Goal: Task Accomplishment & Management: Manage account settings

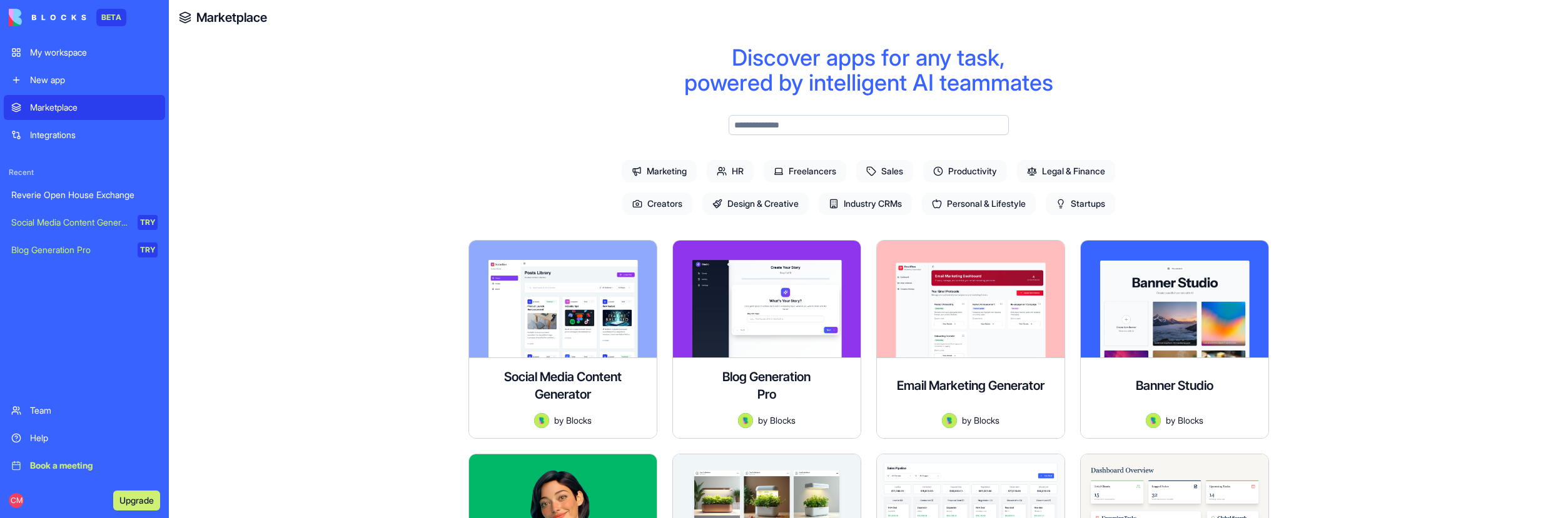
click at [89, 204] on link "Reverie Open House Exchange" at bounding box center [85, 195] width 161 height 25
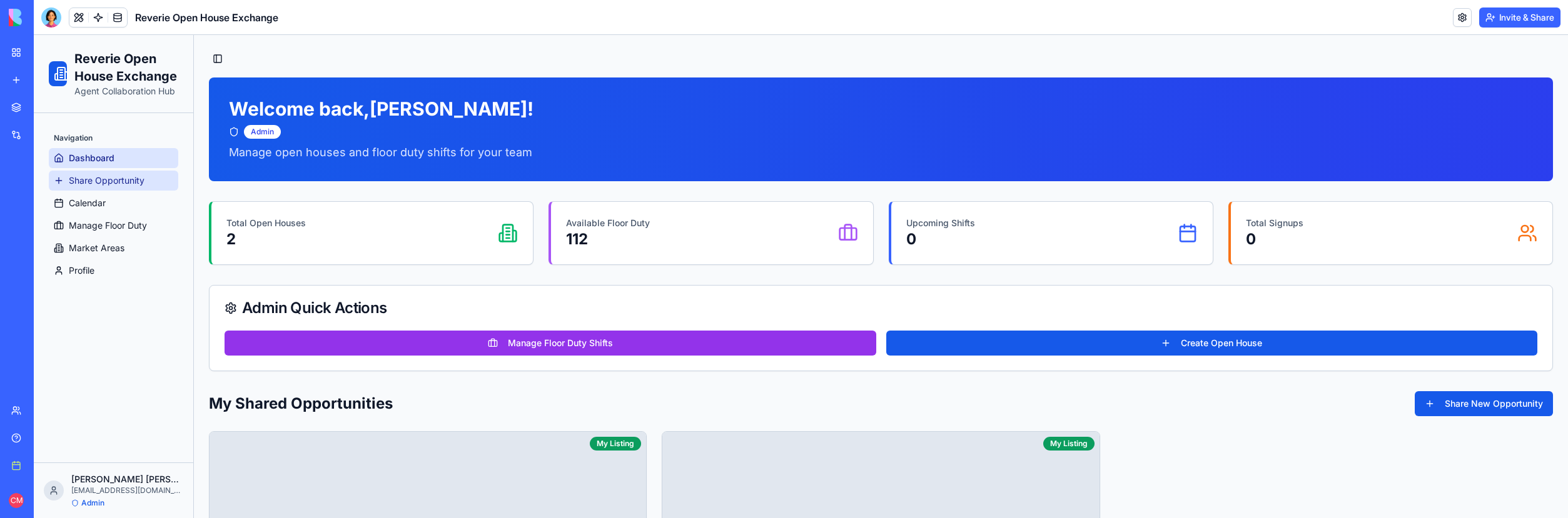
click at [104, 181] on span "Share Opportunity" at bounding box center [106, 180] width 75 height 13
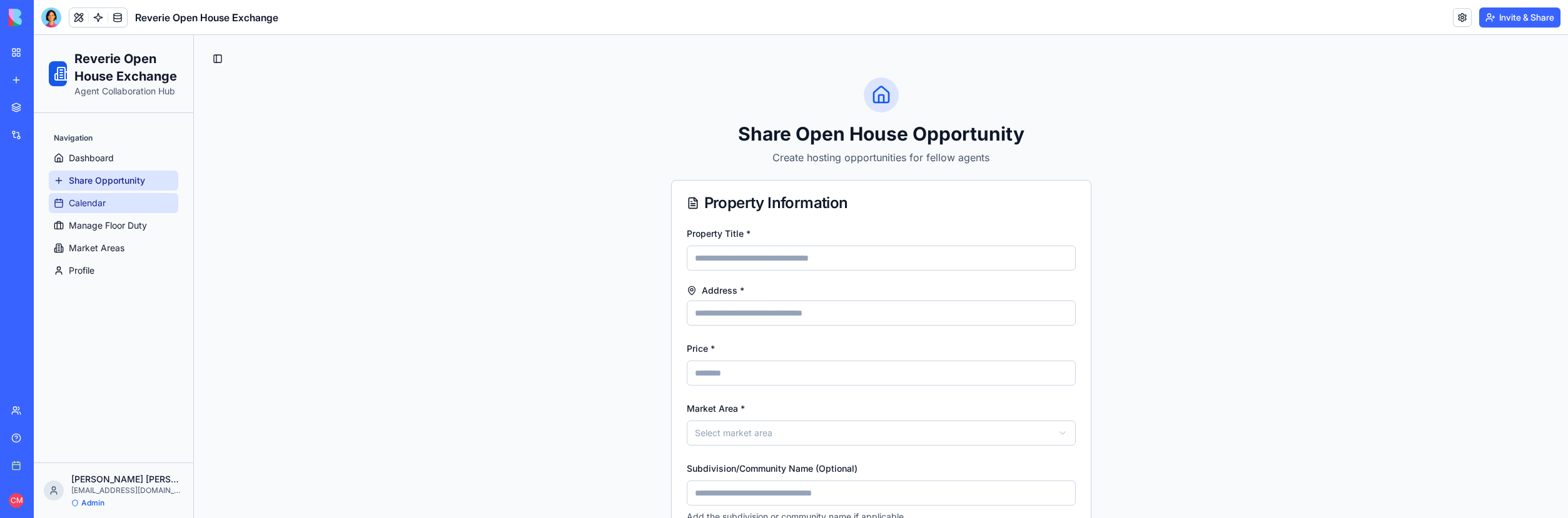
click at [108, 204] on link "Calendar" at bounding box center [114, 203] width 130 height 20
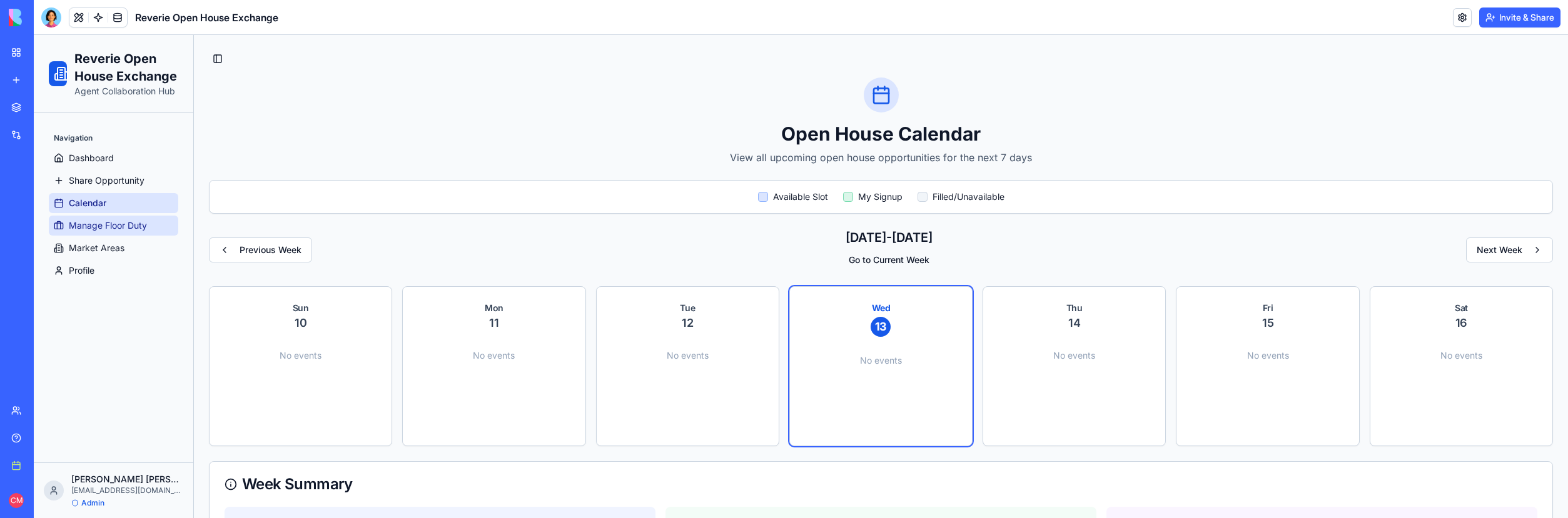
click at [114, 223] on span "Manage Floor Duty" at bounding box center [108, 225] width 78 height 13
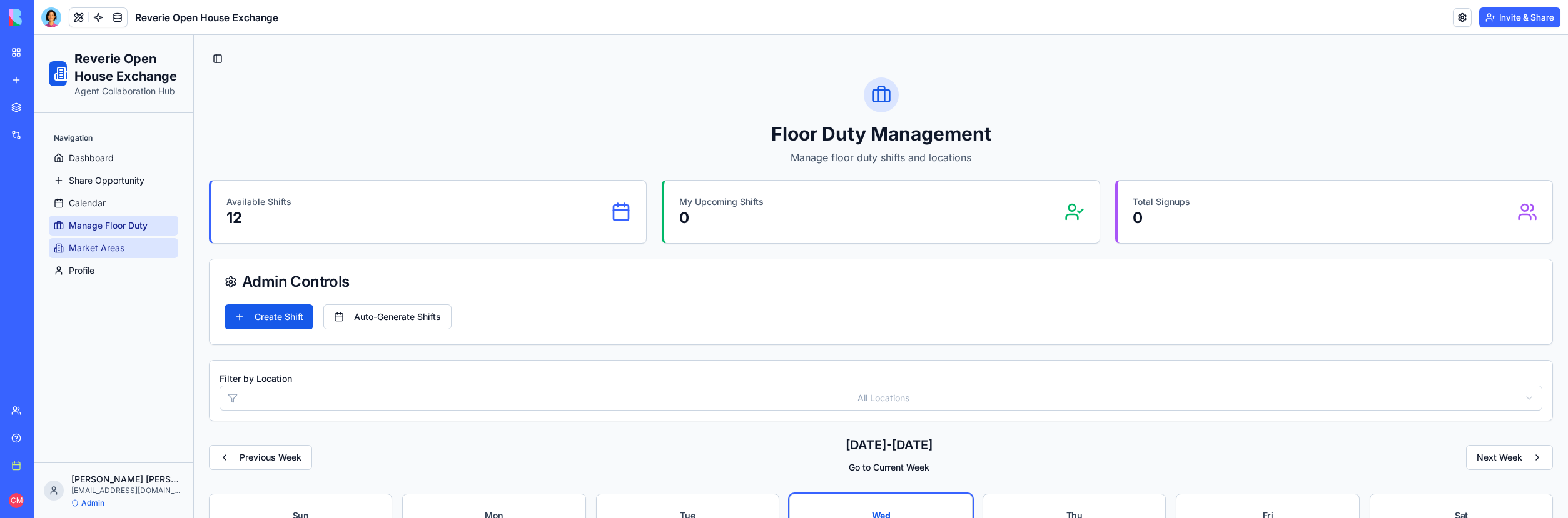
click at [115, 244] on span "Market Areas" at bounding box center [97, 248] width 56 height 13
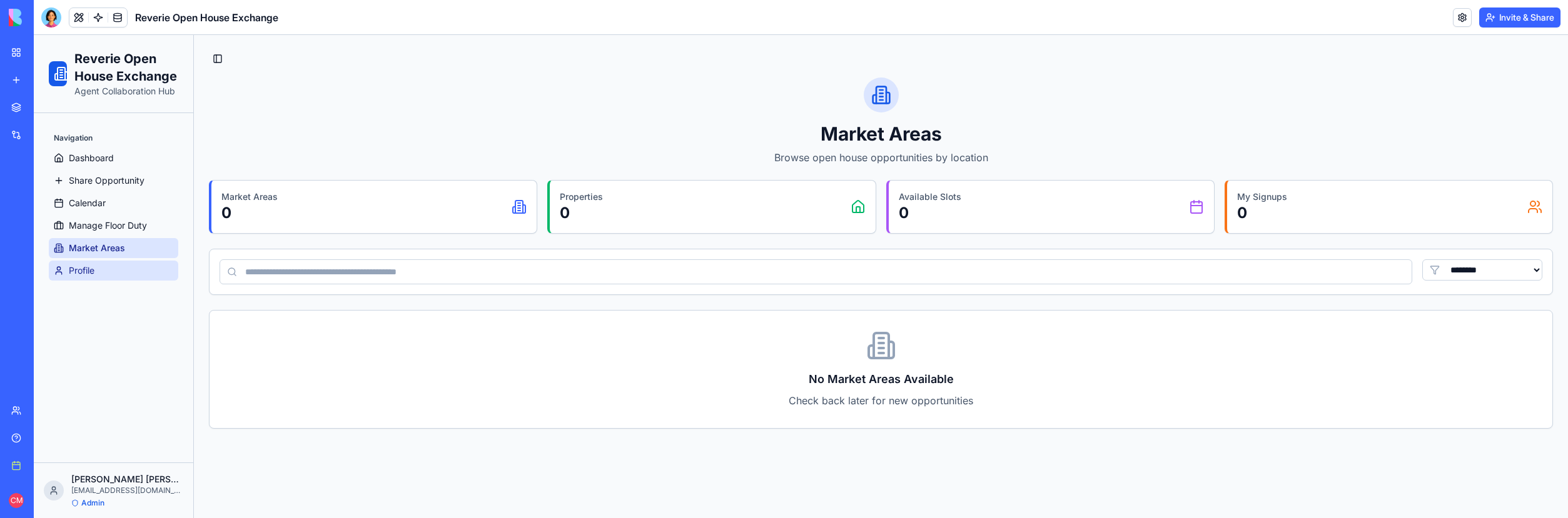
click at [116, 262] on link "Profile" at bounding box center [114, 270] width 130 height 20
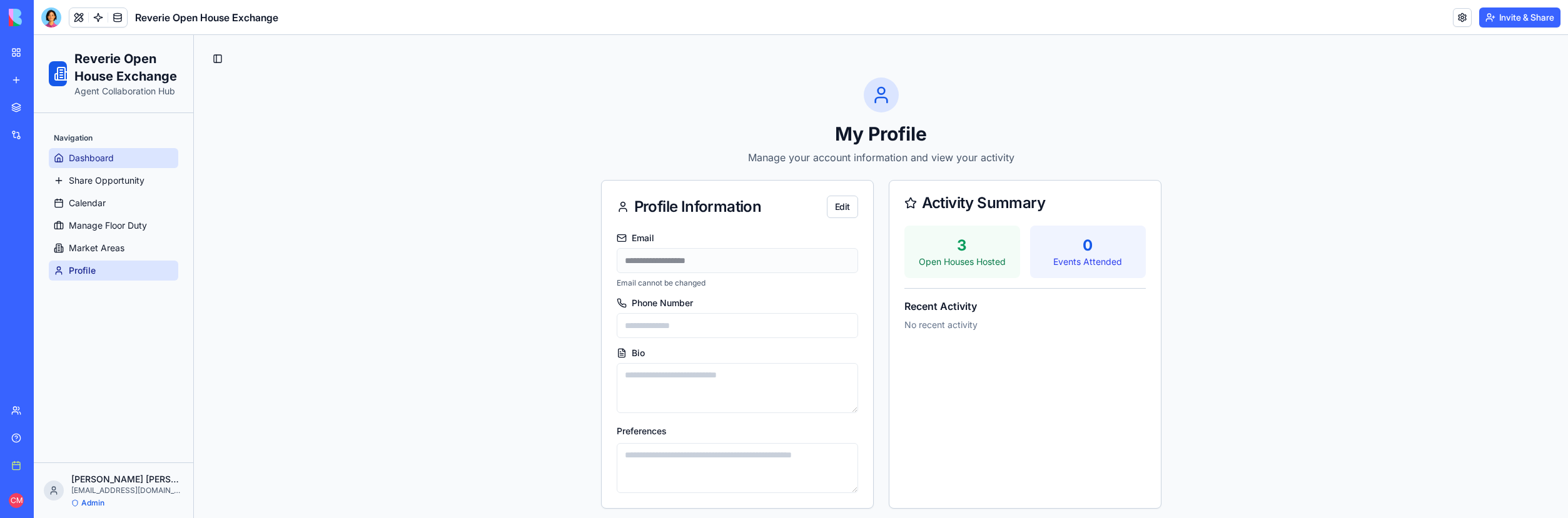
click at [108, 159] on span "Dashboard" at bounding box center [91, 158] width 45 height 13
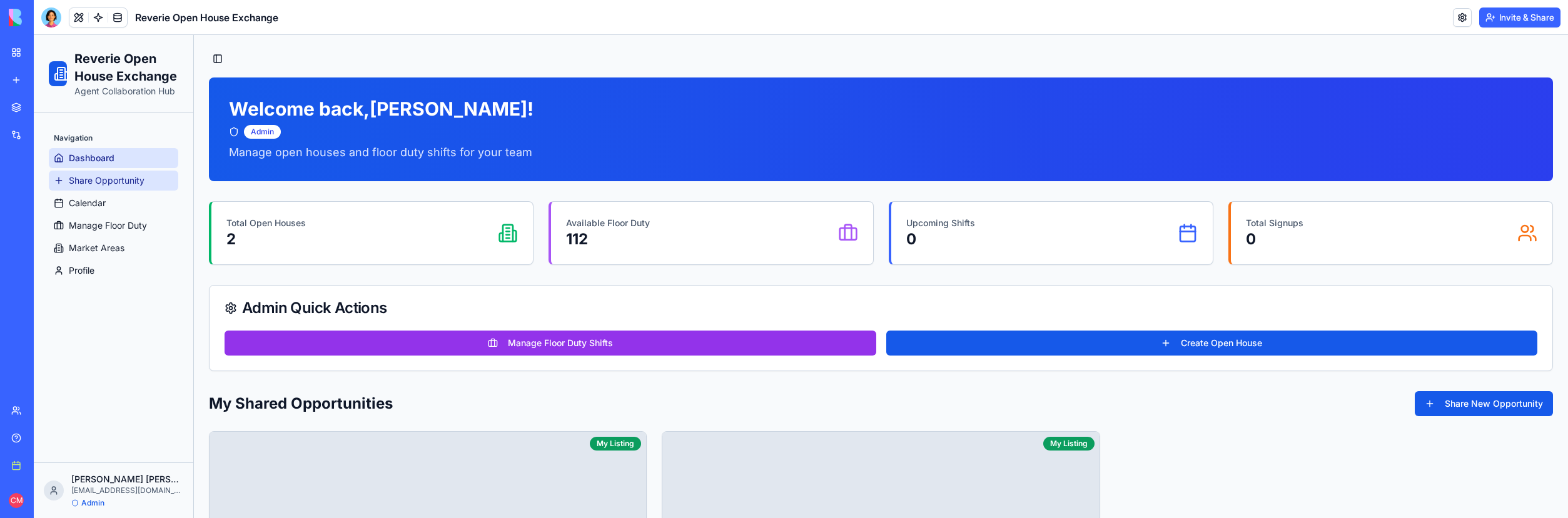
click at [110, 182] on span "Share Opportunity" at bounding box center [106, 180] width 75 height 13
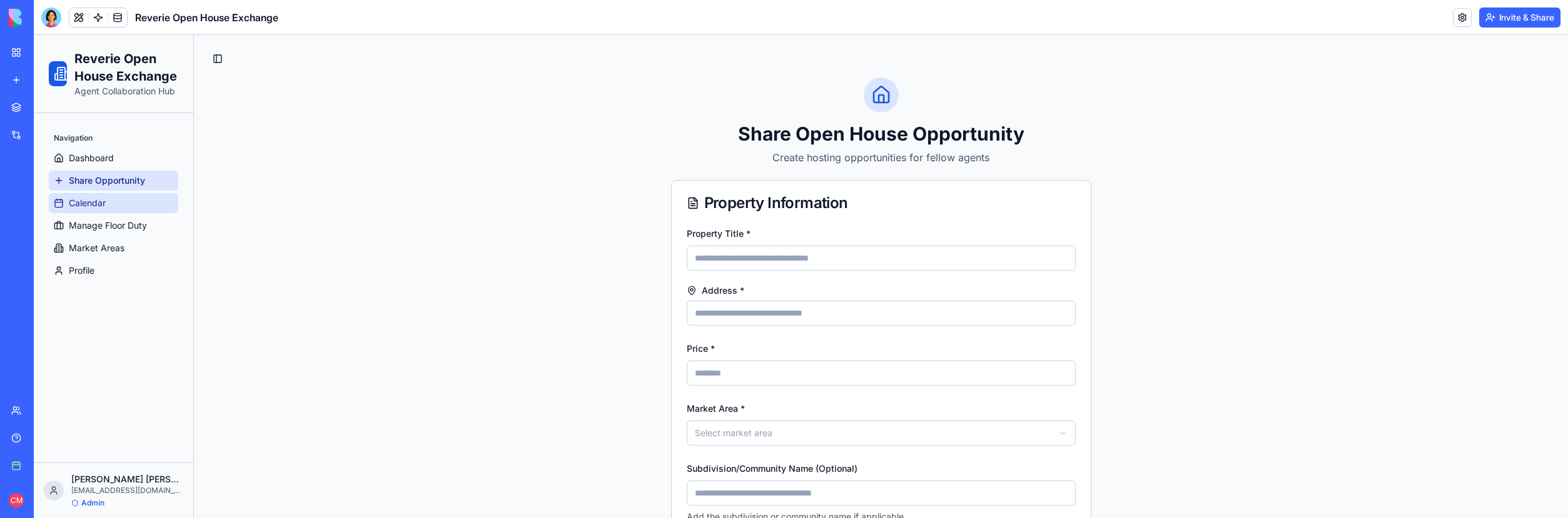
click at [107, 206] on link "Calendar" at bounding box center [114, 203] width 130 height 20
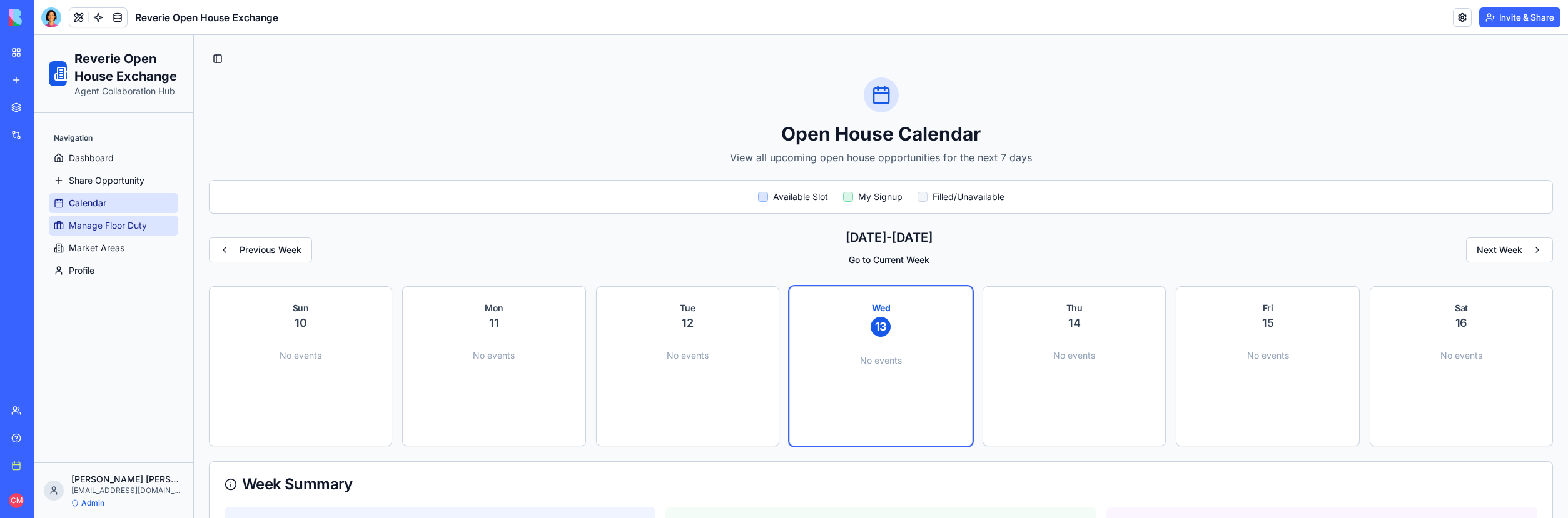
click at [108, 228] on span "Manage Floor Duty" at bounding box center [108, 225] width 78 height 13
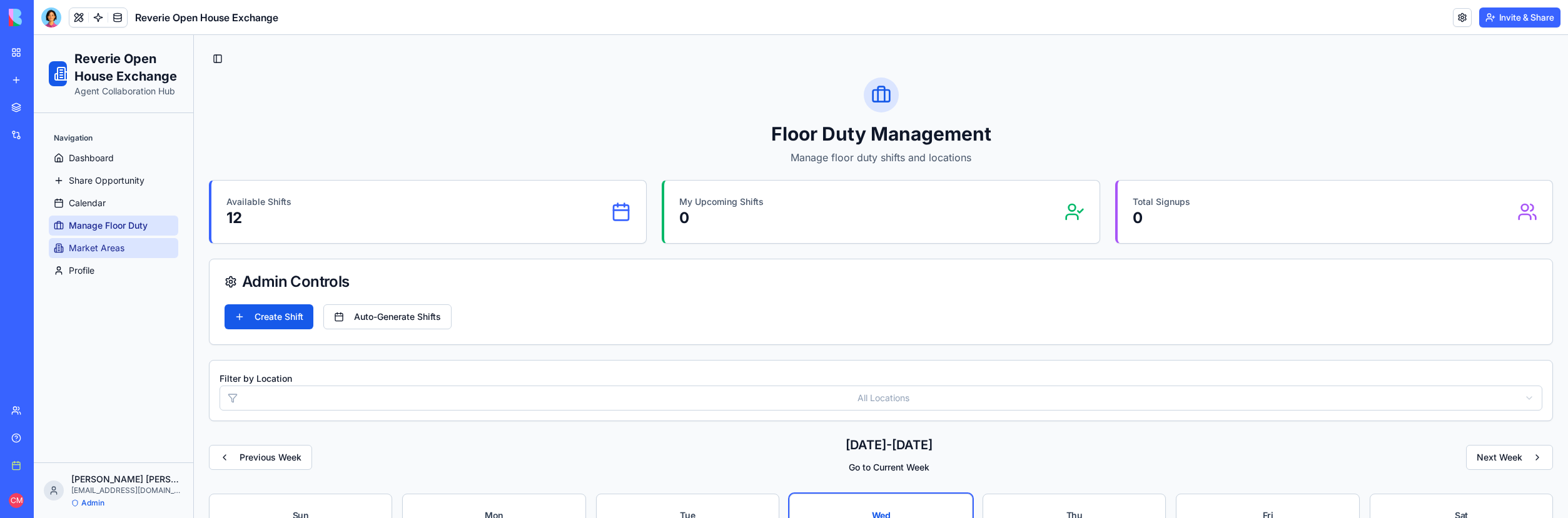
click at [110, 254] on link "Market Areas" at bounding box center [114, 248] width 130 height 20
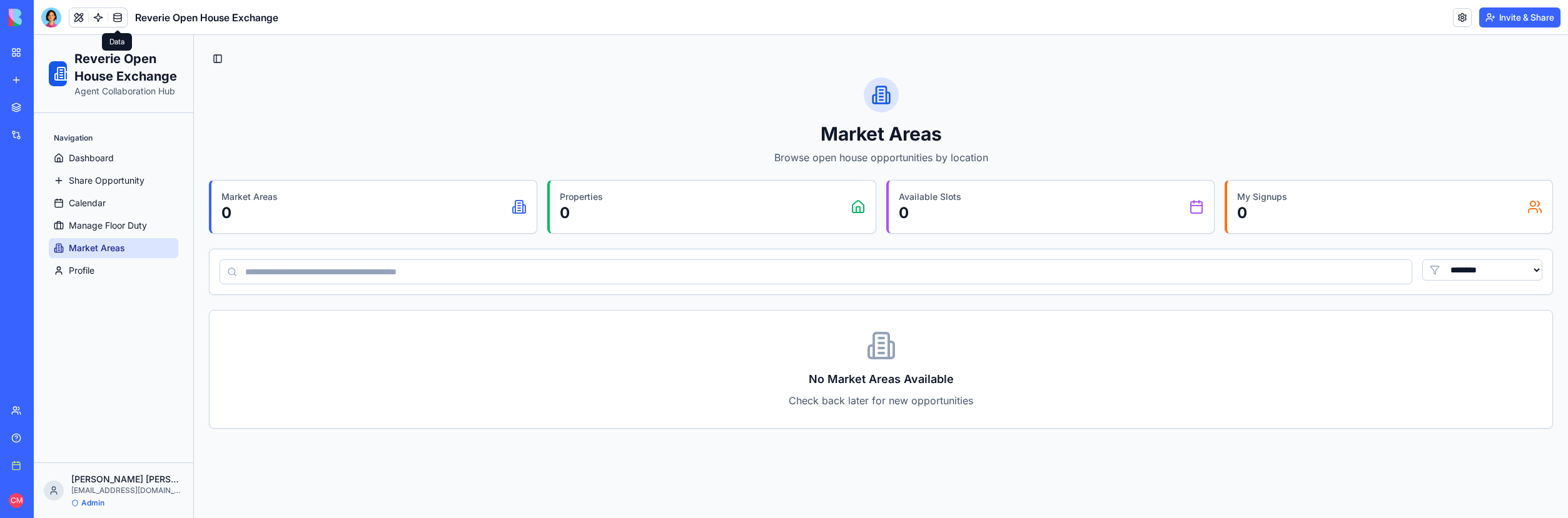
click at [114, 20] on link at bounding box center [118, 17] width 19 height 18
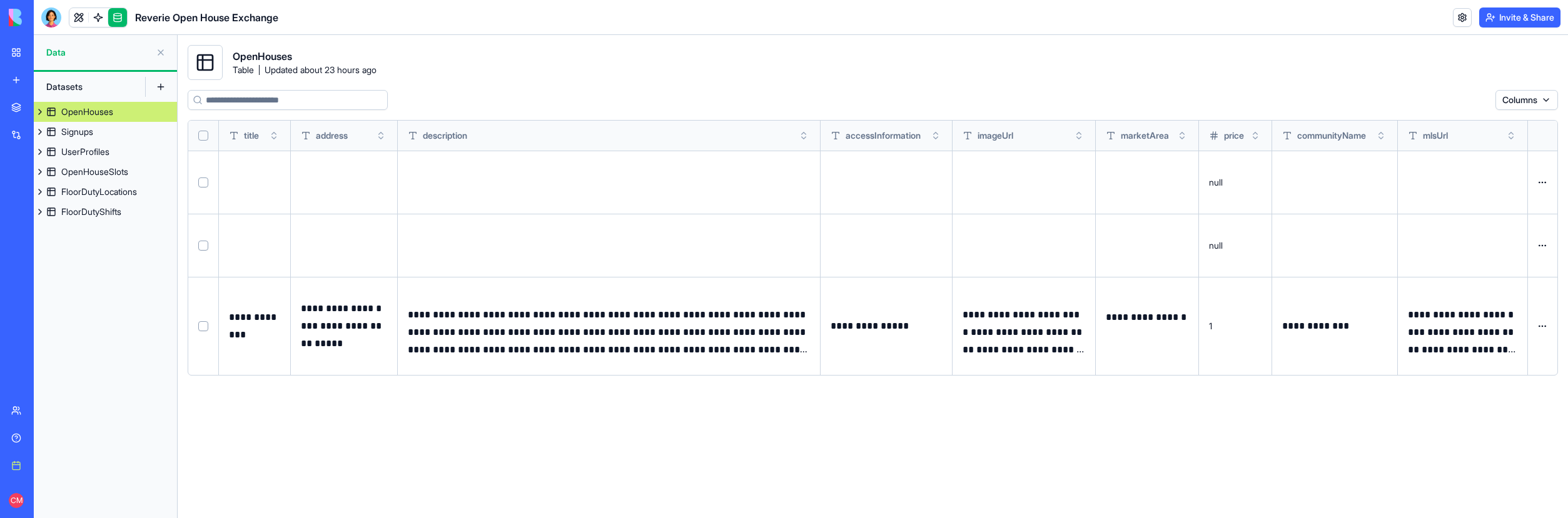
click at [712, 415] on div "**********" at bounding box center [873, 299] width 1370 height 418
drag, startPoint x: 538, startPoint y: 316, endPoint x: 489, endPoint y: 314, distance: 49.0
click at [489, 314] on p "**********" at bounding box center [608, 332] width 401 height 52
click at [85, 126] on div "Signups" at bounding box center [77, 131] width 32 height 13
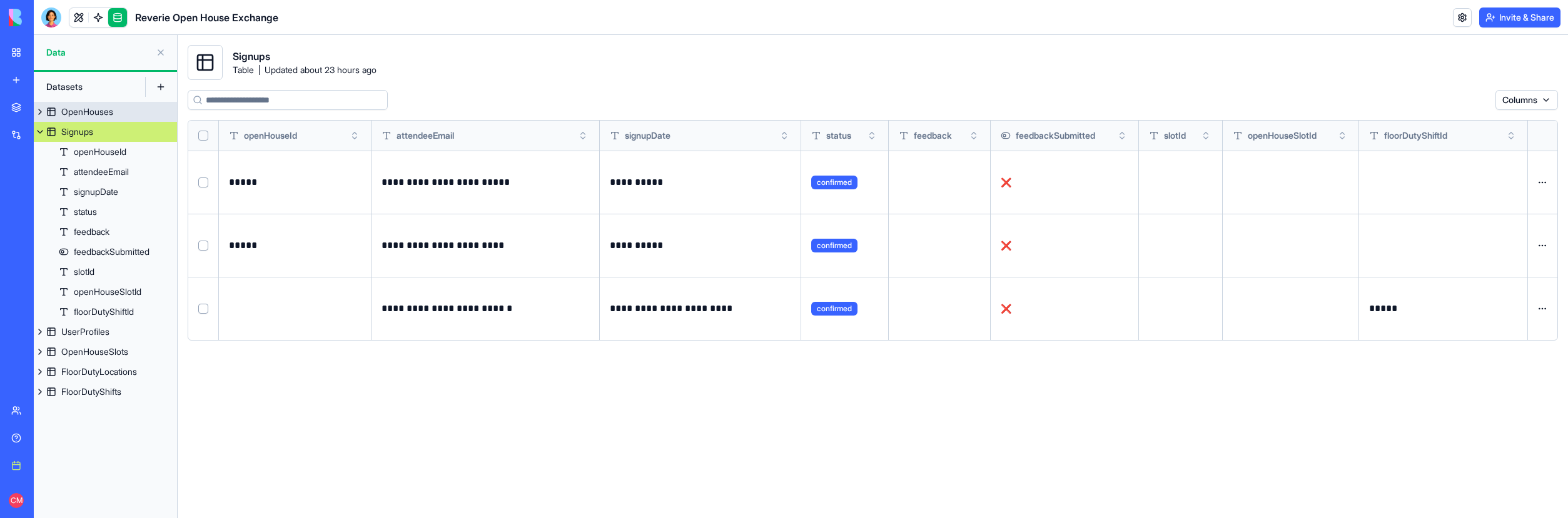
click at [81, 113] on div "OpenHouses" at bounding box center [87, 112] width 52 height 13
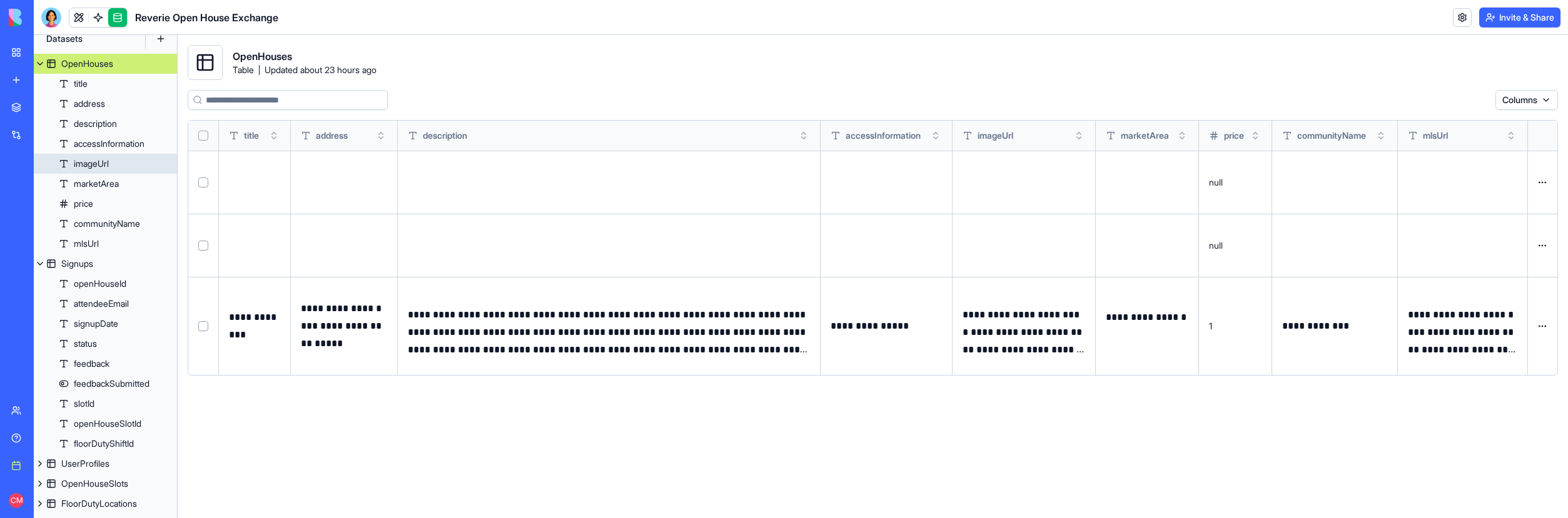
scroll to position [63, 0]
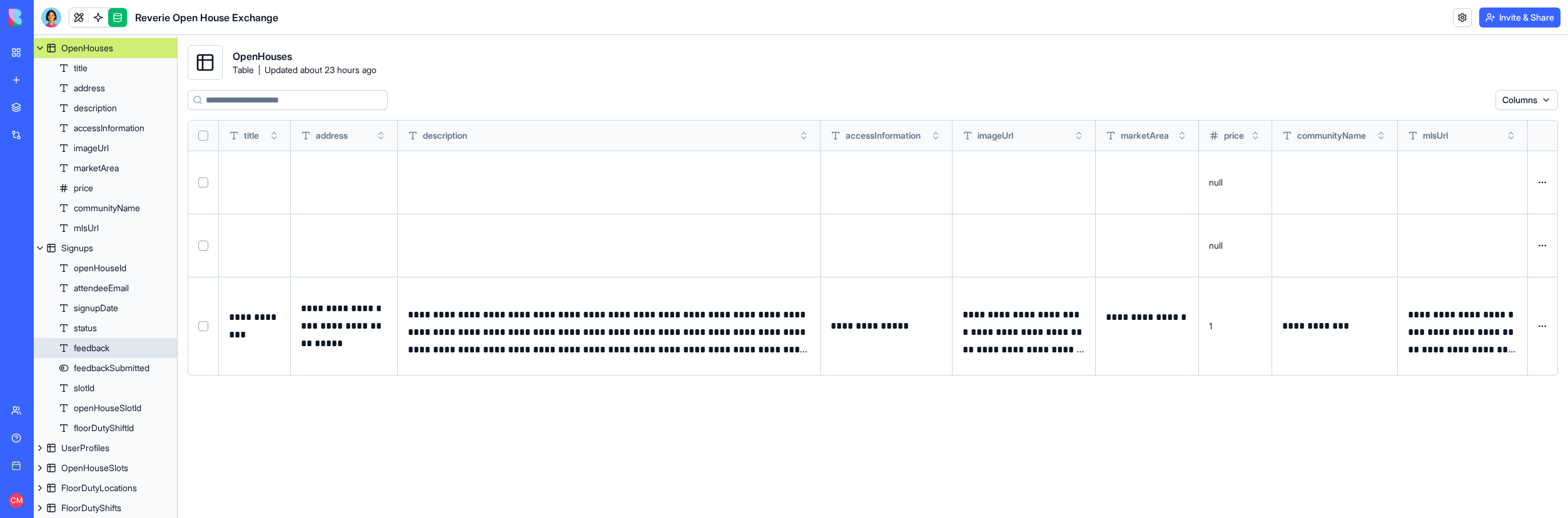
click at [105, 352] on div "feedback" at bounding box center [92, 348] width 36 height 13
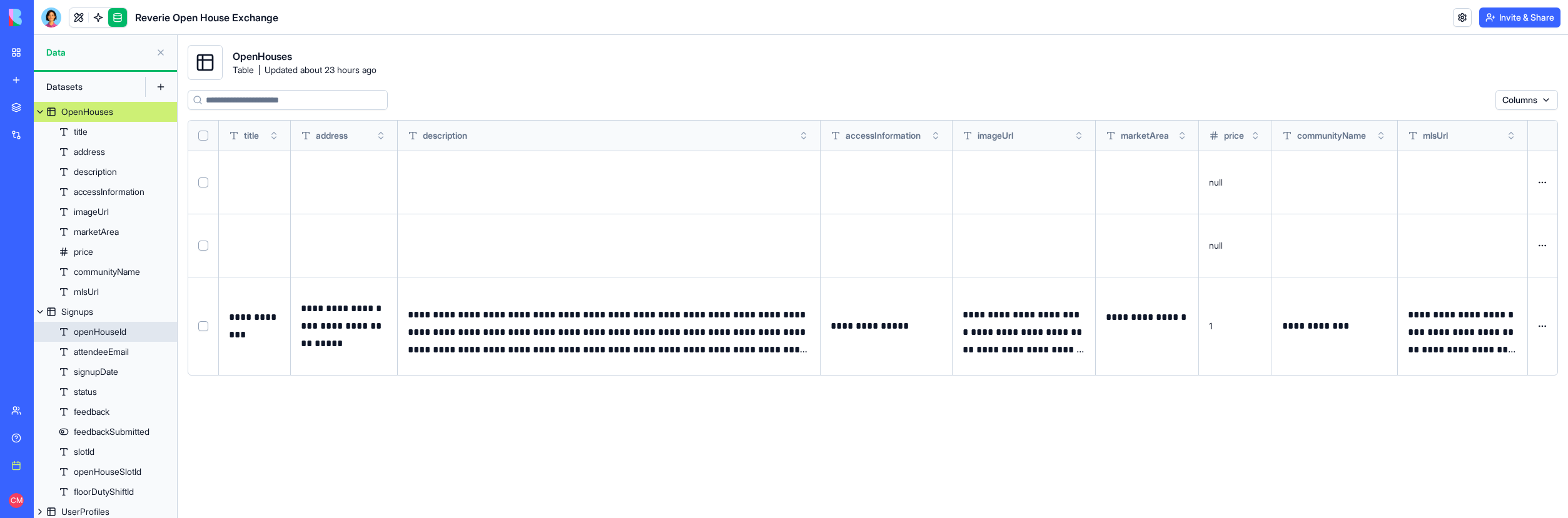
click at [106, 332] on div "openHouseId" at bounding box center [100, 332] width 52 height 13
click at [106, 355] on div "attendeeEmail" at bounding box center [101, 352] width 55 height 13
click at [112, 408] on link "feedback" at bounding box center [105, 412] width 144 height 20
click at [114, 426] on div "feedbackSubmitted" at bounding box center [112, 431] width 75 height 13
click at [112, 431] on div "feedbackSubmitted" at bounding box center [112, 431] width 75 height 13
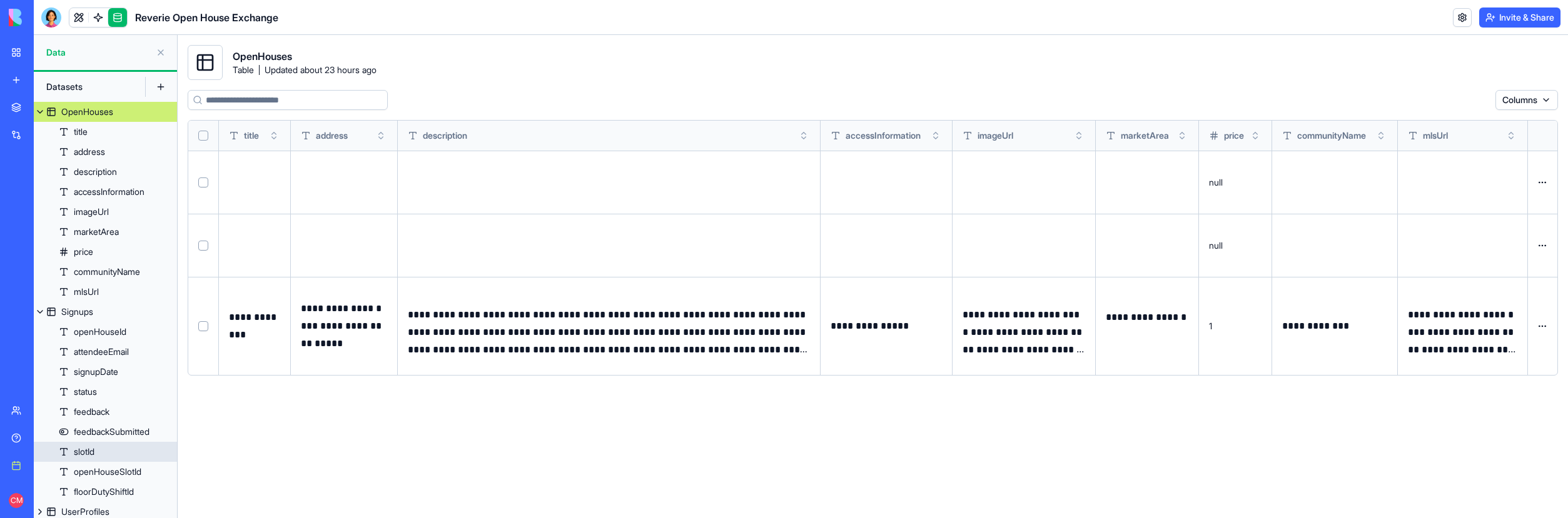
click at [112, 452] on link "slotId" at bounding box center [105, 452] width 144 height 20
click at [113, 466] on div "openHouseSlotId" at bounding box center [108, 472] width 67 height 13
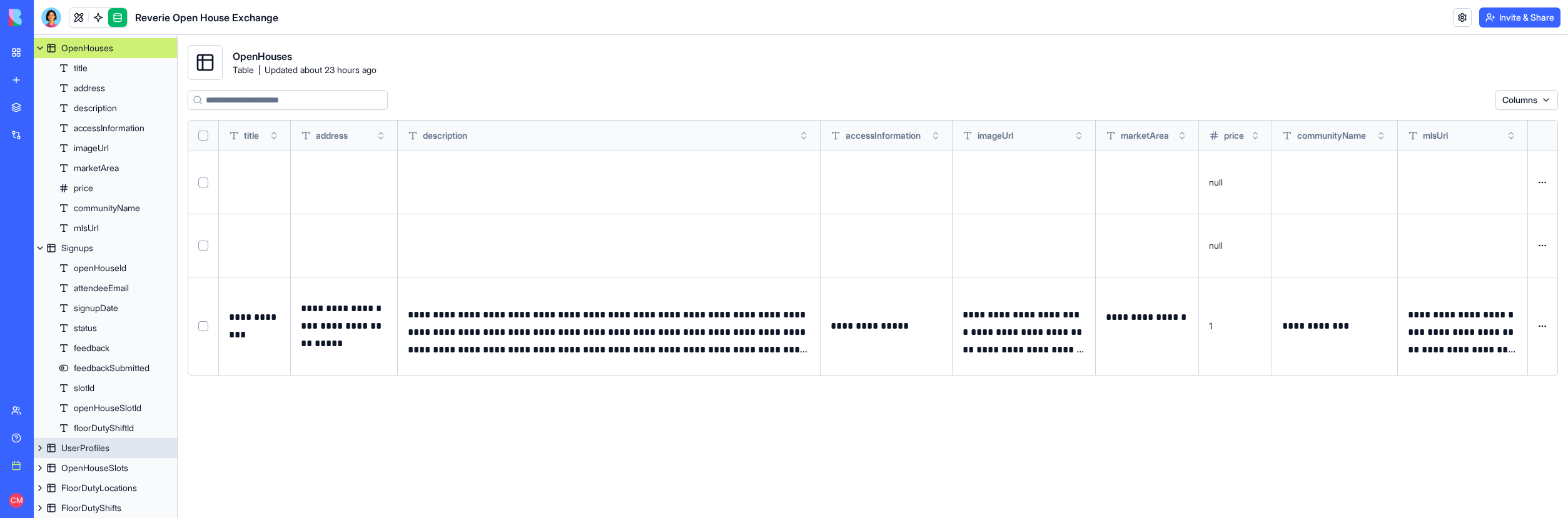
click at [114, 443] on link "UserProfiles" at bounding box center [105, 448] width 144 height 20
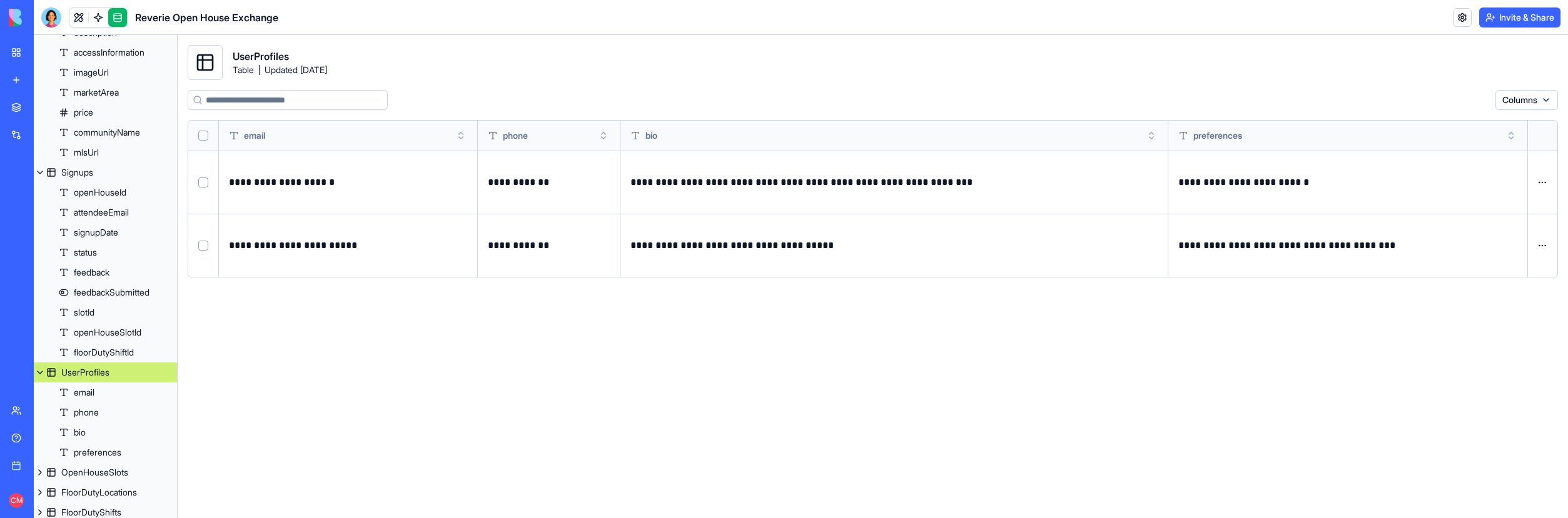
scroll to position [144, 0]
click at [114, 466] on div "OpenHouseSlots" at bounding box center [95, 468] width 67 height 13
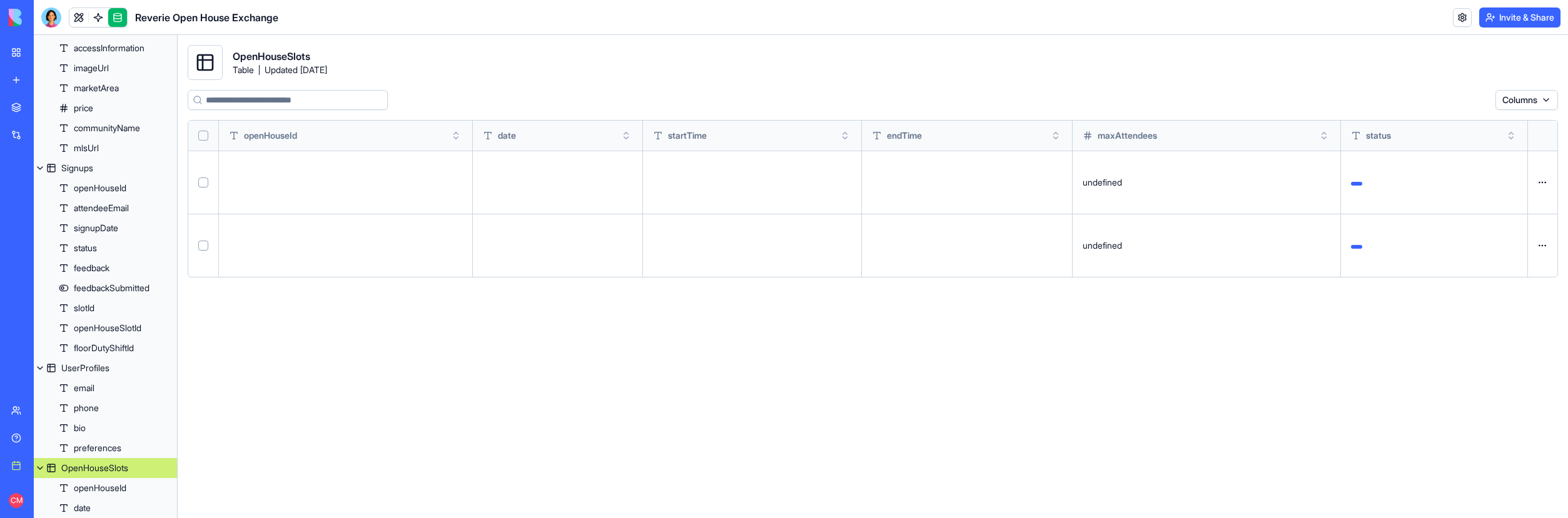
scroll to position [264, 0]
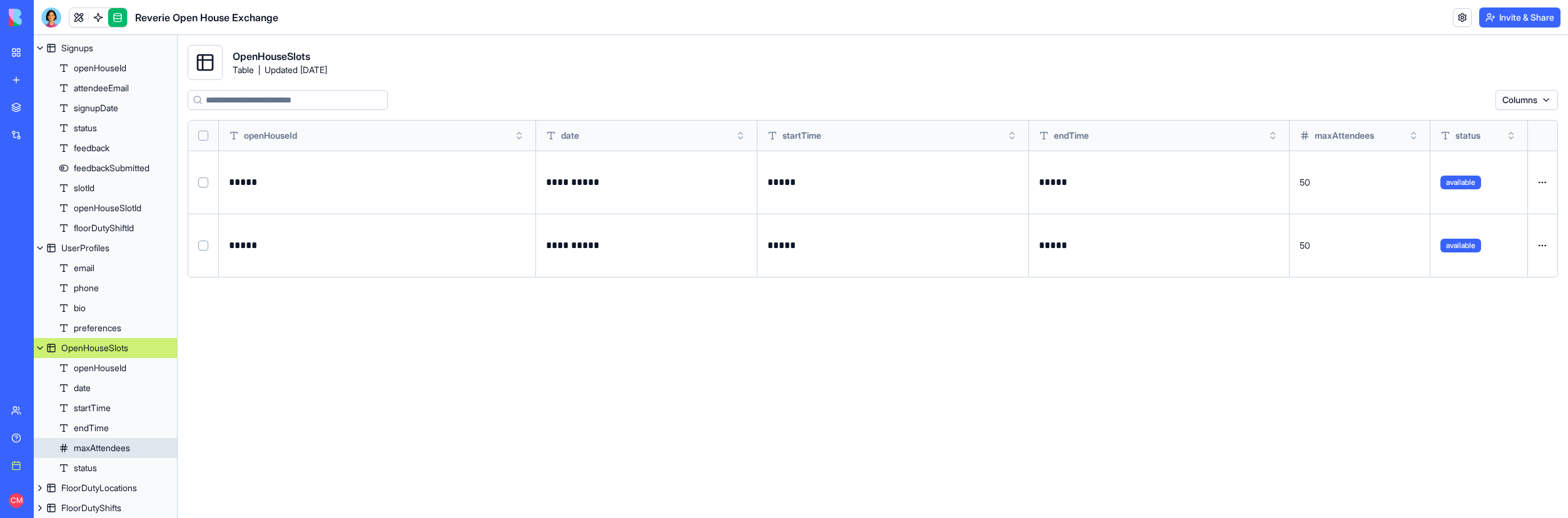
click at [117, 444] on div "maxAttendees" at bounding box center [102, 448] width 56 height 13
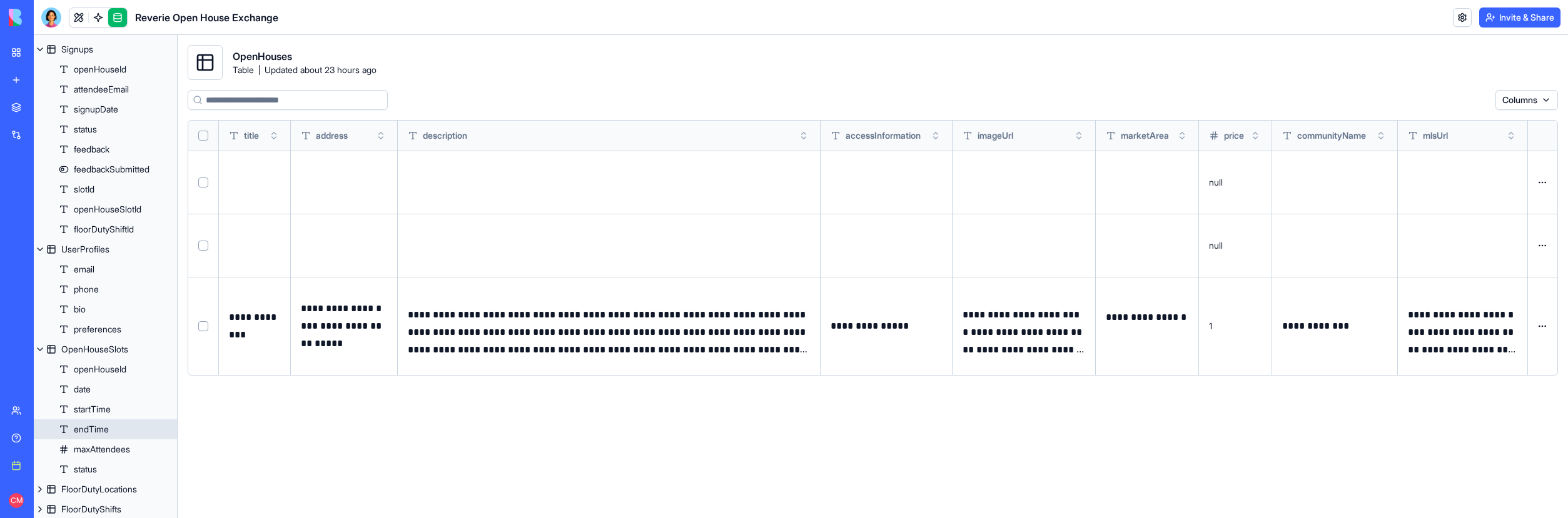
scroll to position [264, 0]
click at [122, 371] on div "openHouseId" at bounding box center [100, 368] width 52 height 13
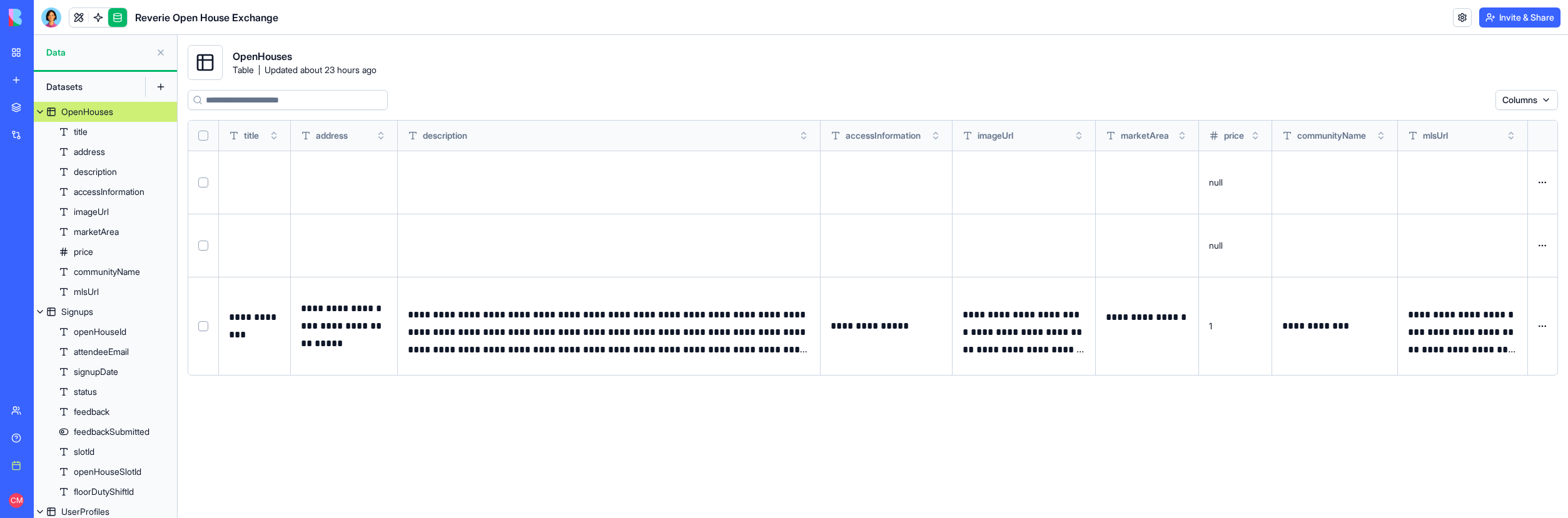
click at [159, 51] on button at bounding box center [161, 52] width 20 height 20
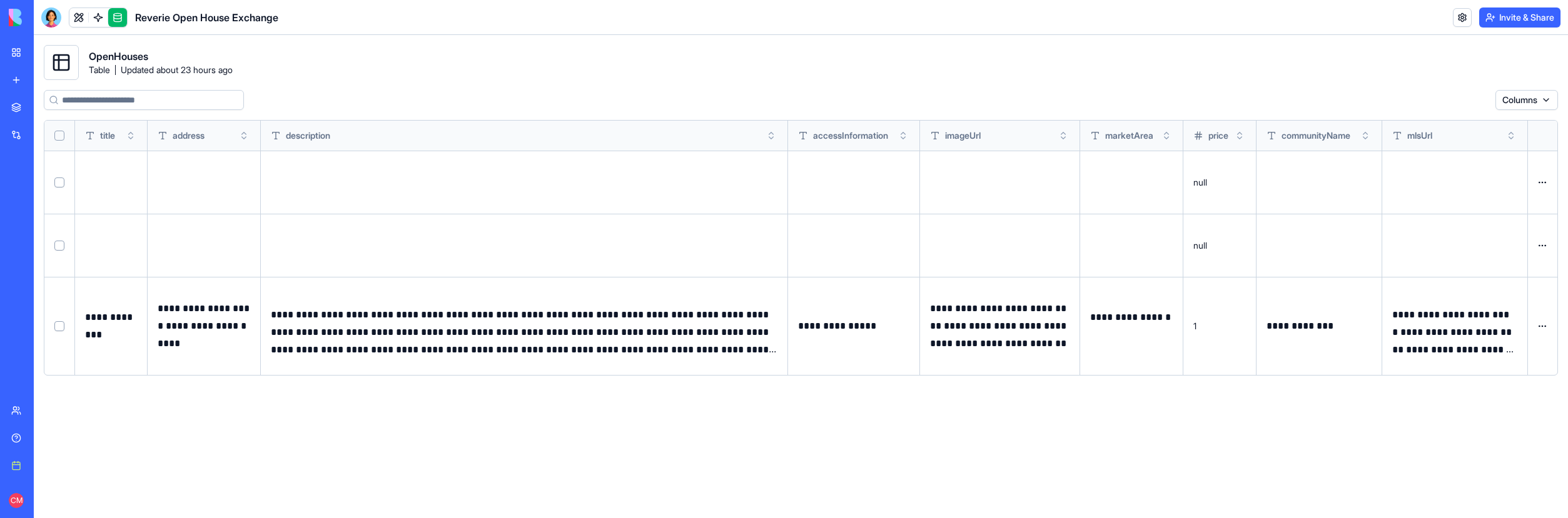
click at [46, 200] on div "Reverie Open House Exchange" at bounding box center [28, 195] width 35 height 13
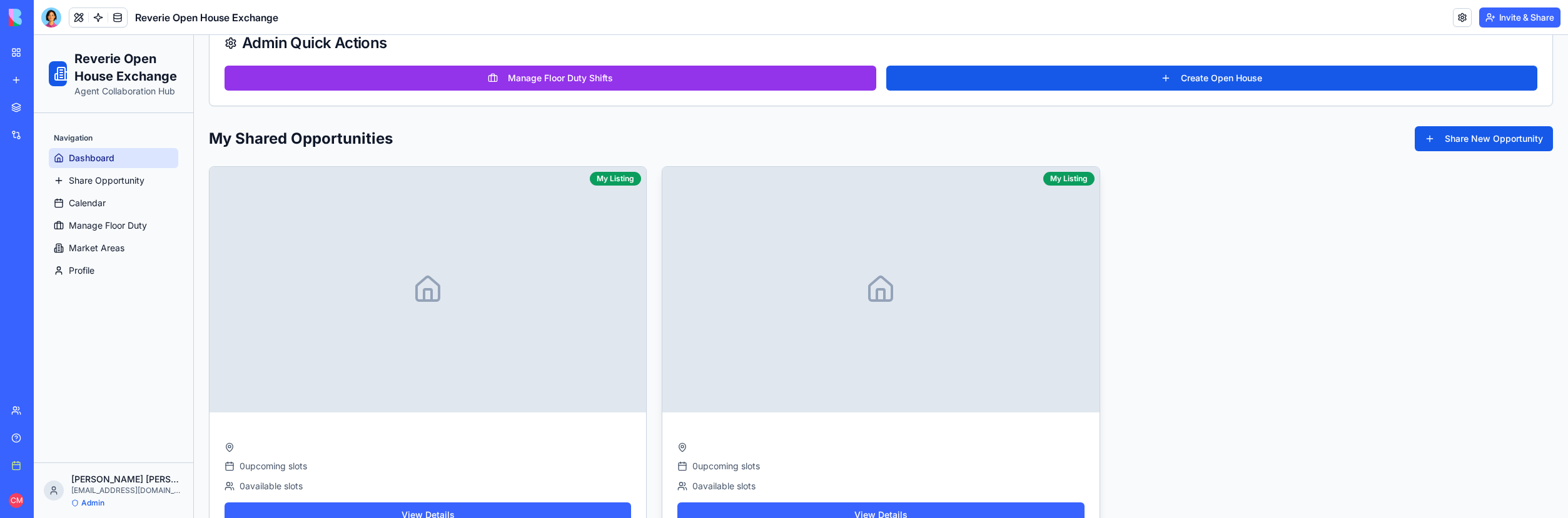
scroll to position [303, 0]
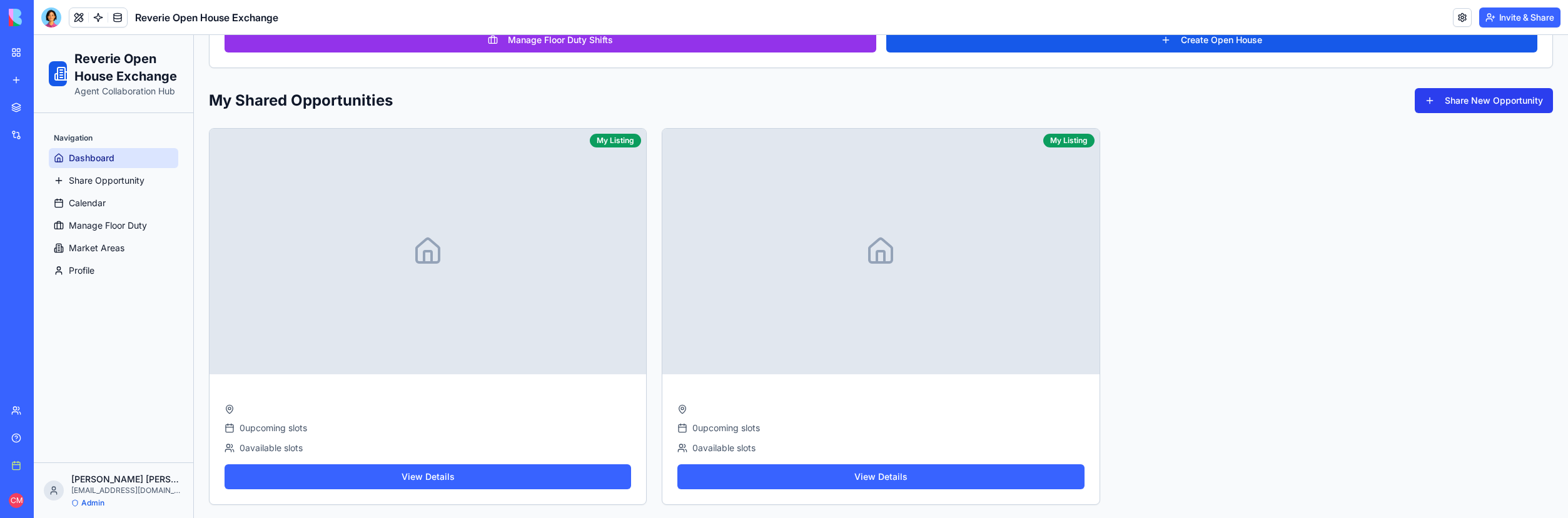
click at [1428, 106] on button "Share New Opportunity" at bounding box center [1483, 100] width 138 height 25
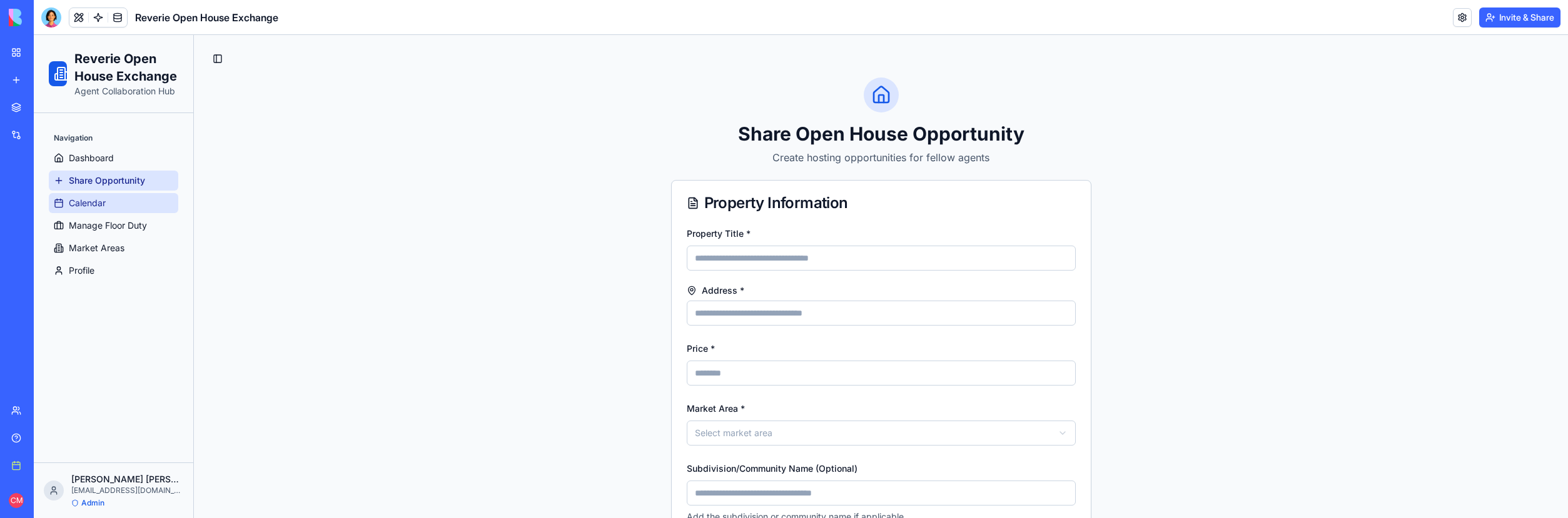
click at [101, 202] on span "Calendar" at bounding box center [87, 203] width 37 height 13
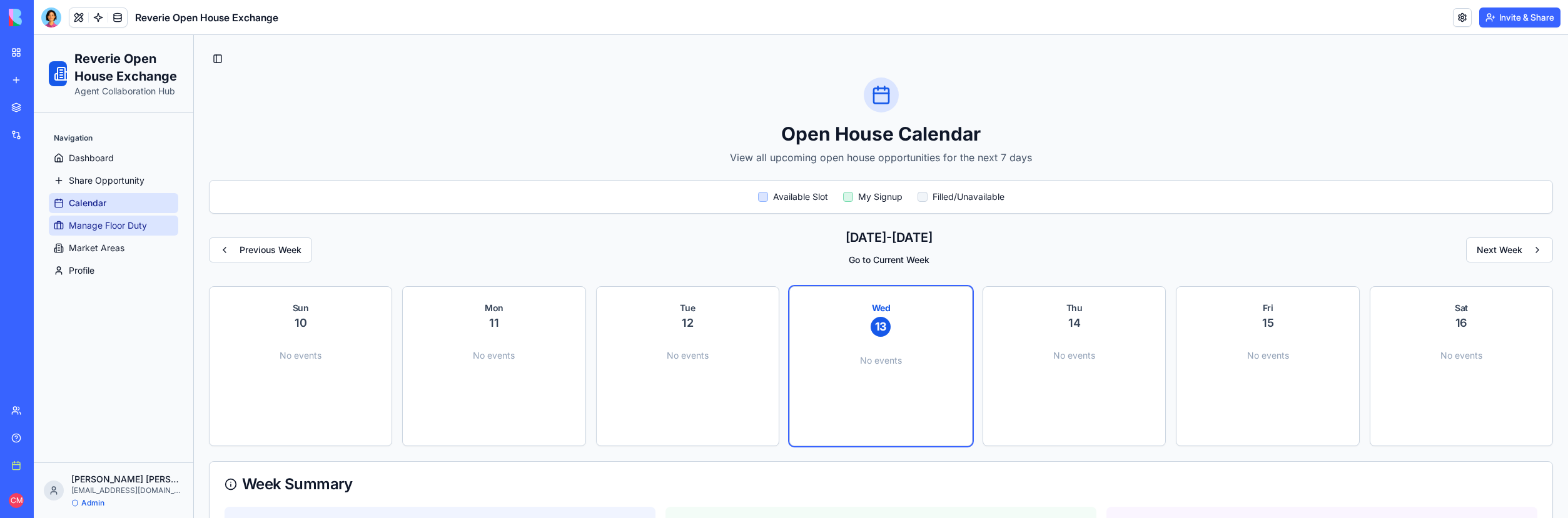
click at [112, 233] on link "Manage Floor Duty" at bounding box center [114, 225] width 130 height 20
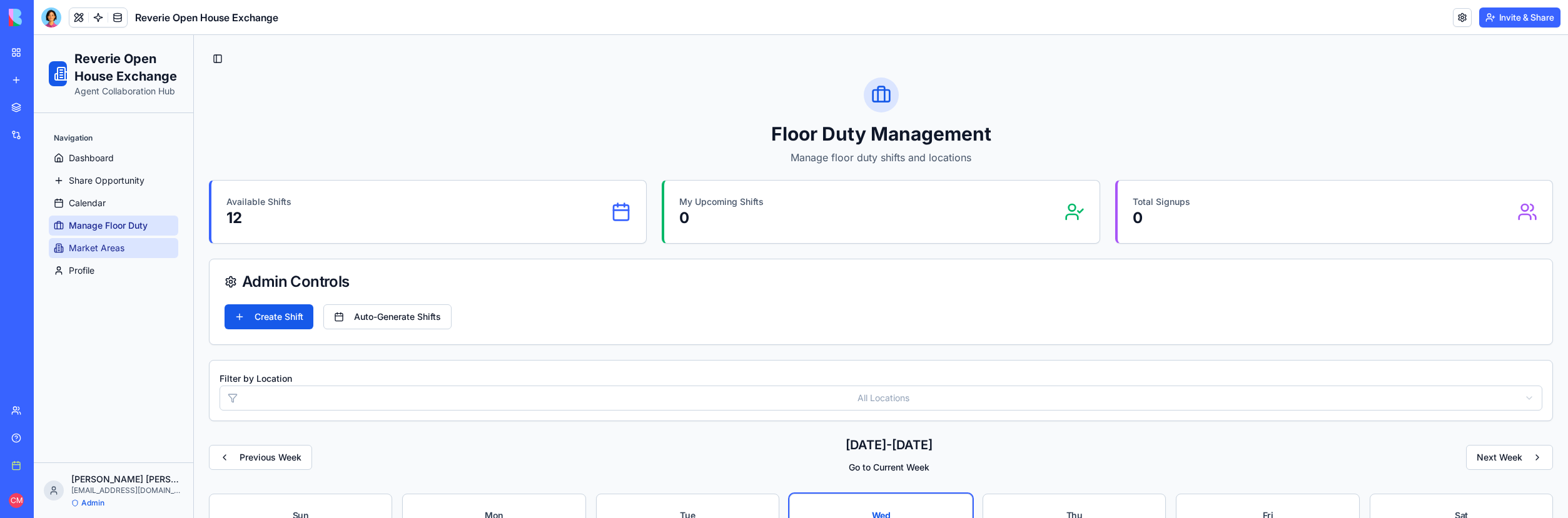
click at [118, 254] on link "Market Areas" at bounding box center [114, 248] width 130 height 20
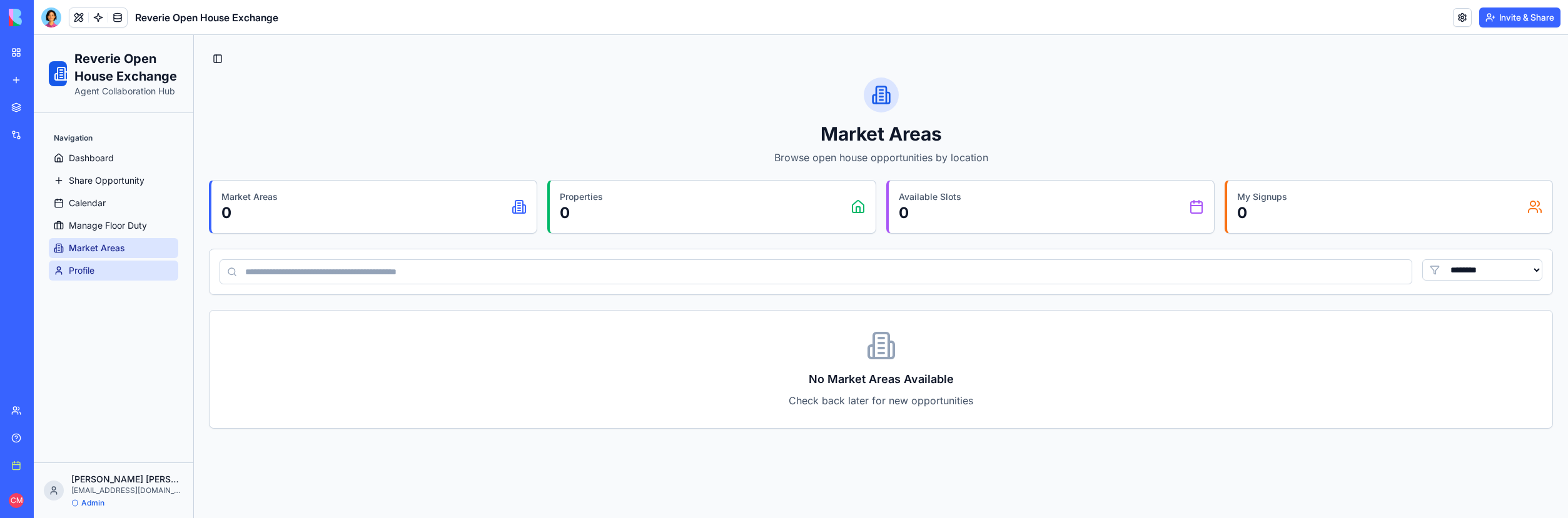
click at [117, 279] on link "Profile" at bounding box center [114, 270] width 130 height 20
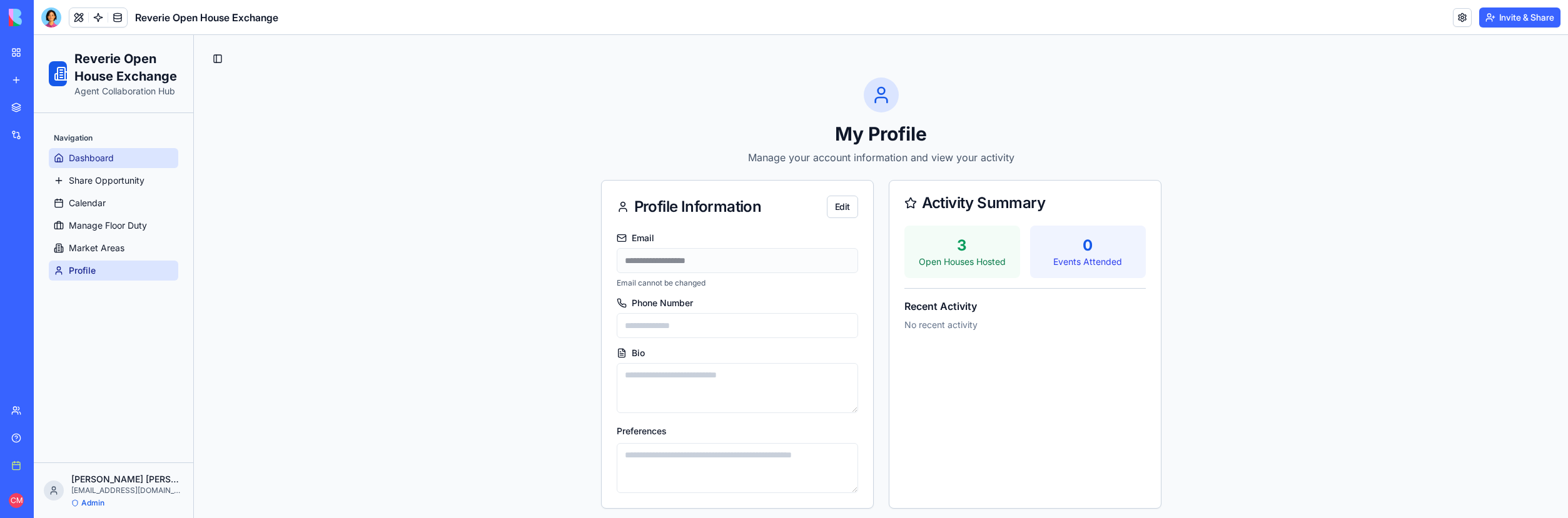
click at [120, 161] on link "Dashboard" at bounding box center [114, 158] width 130 height 20
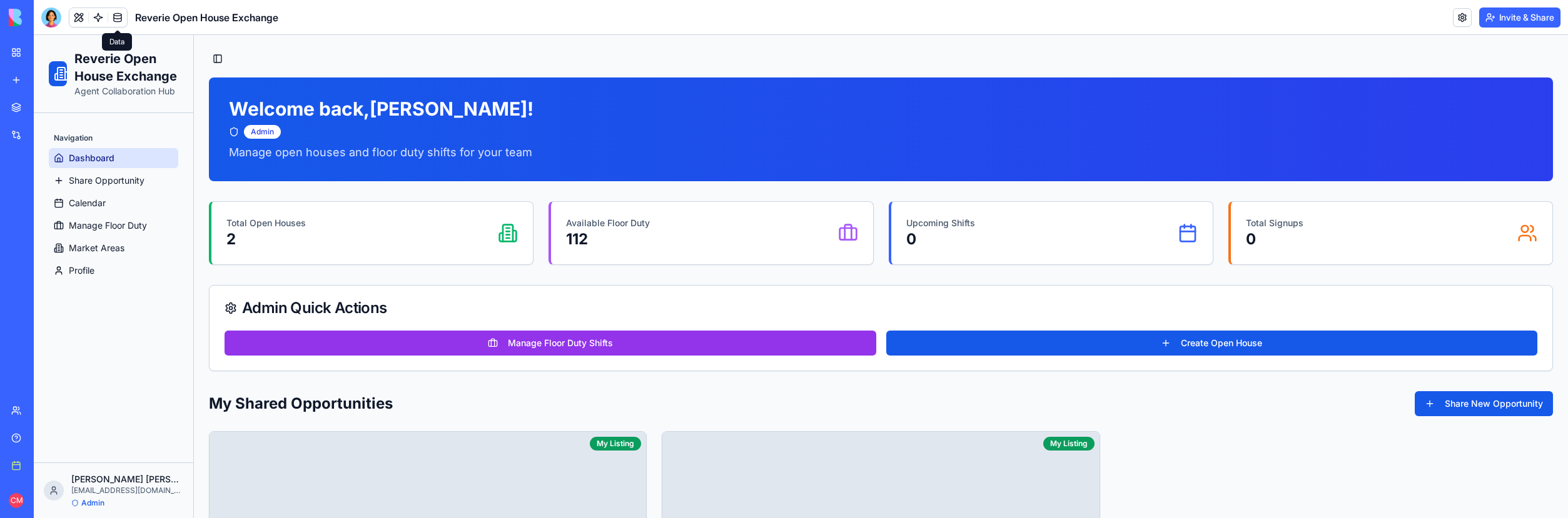
click at [116, 17] on link at bounding box center [118, 17] width 19 height 18
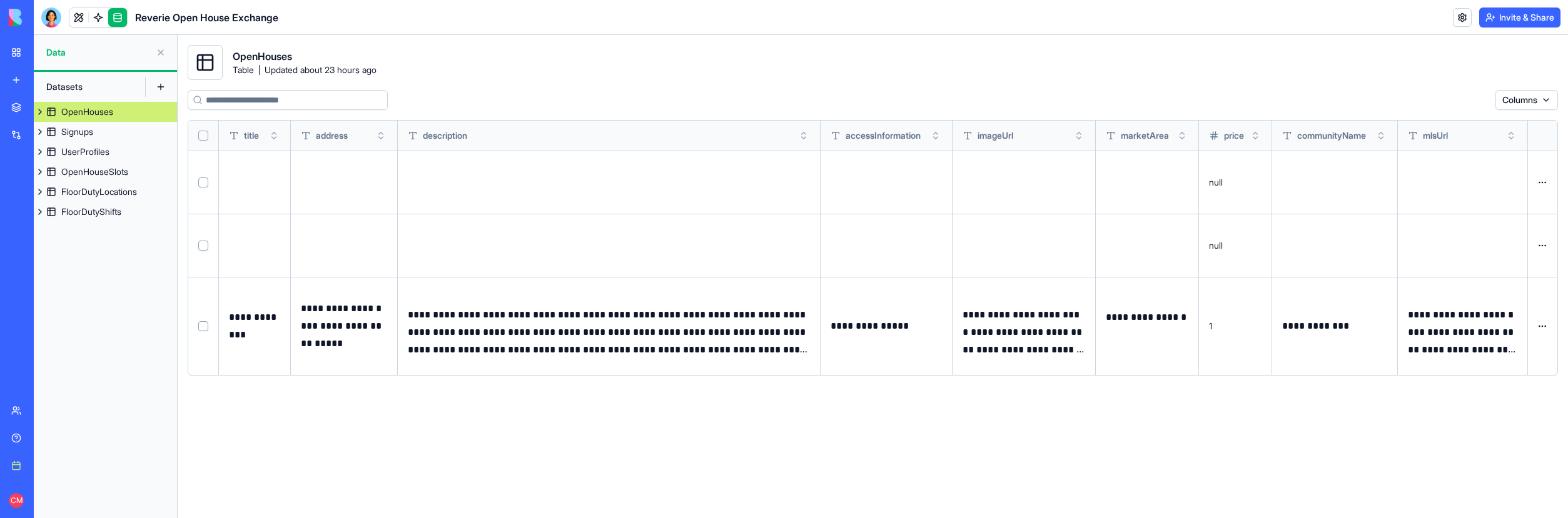
click at [489, 453] on div "**********" at bounding box center [873, 299] width 1370 height 418
click at [63, 114] on div "OpenHouses" at bounding box center [87, 112] width 52 height 13
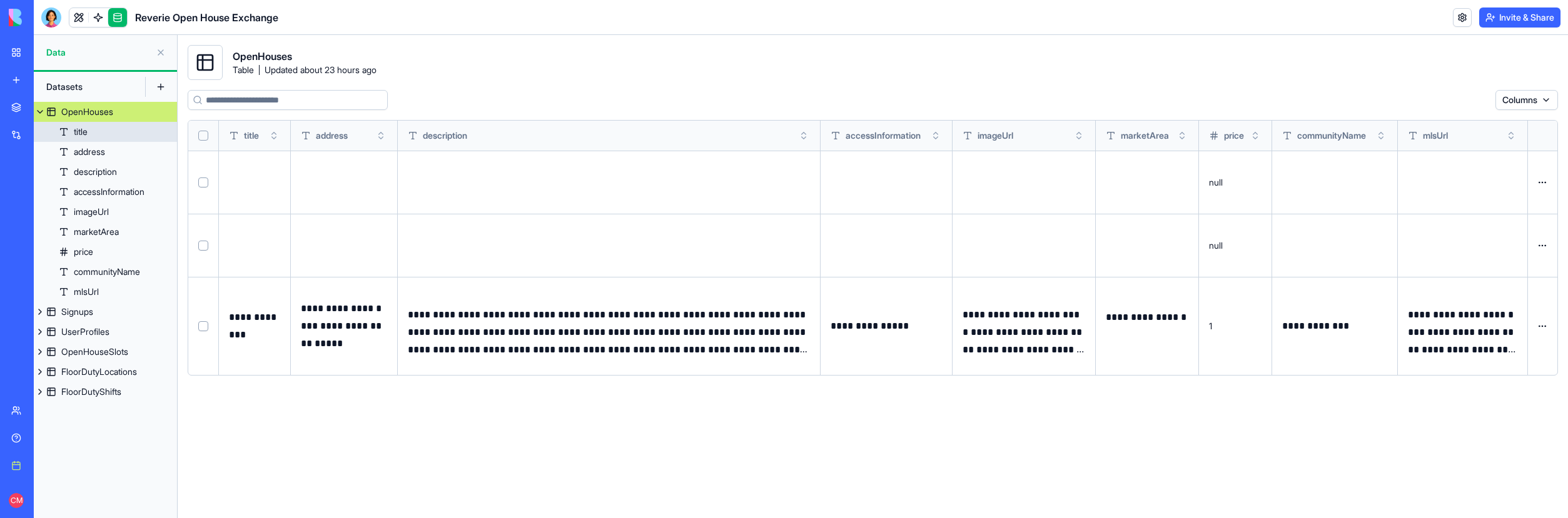
click at [73, 130] on link "title" at bounding box center [105, 131] width 144 height 20
click at [75, 147] on div "address" at bounding box center [89, 151] width 31 height 13
click at [122, 212] on link "imageUrl" at bounding box center [105, 211] width 144 height 20
click at [122, 228] on link "marketArea" at bounding box center [105, 232] width 144 height 20
click at [121, 248] on link "price" at bounding box center [105, 252] width 144 height 20
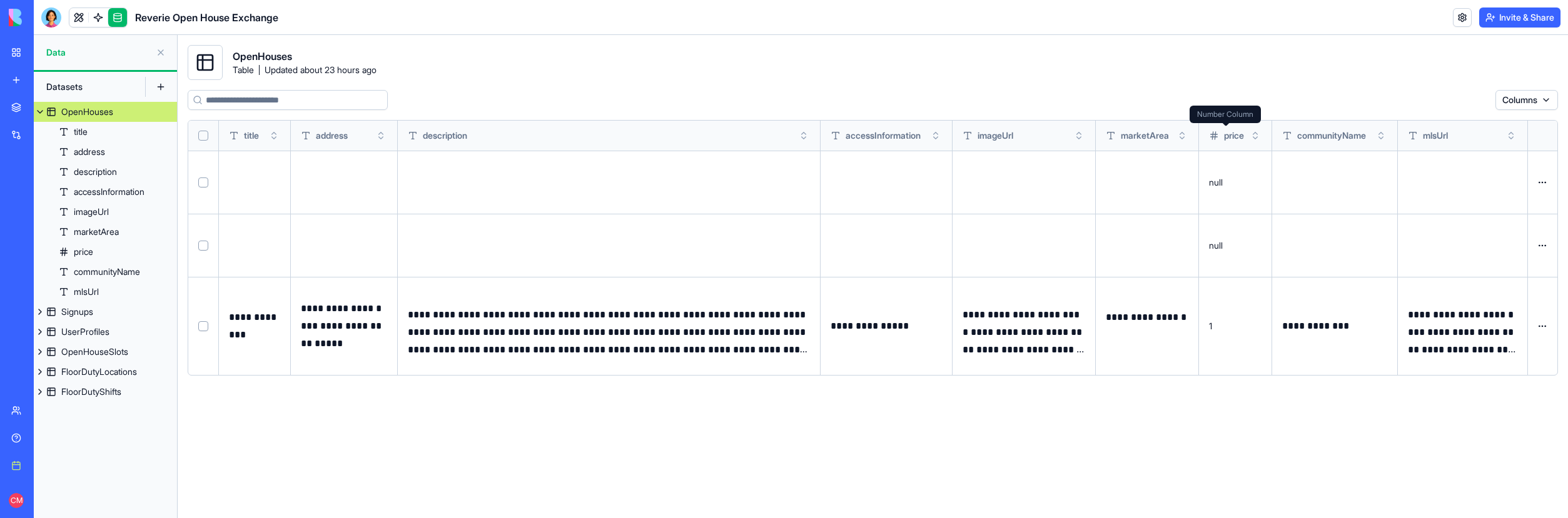
click at [1229, 135] on span "price" at bounding box center [1234, 135] width 20 height 13
click at [1255, 137] on button "Toggle sort" at bounding box center [1255, 135] width 13 height 13
click at [93, 314] on div "Signups" at bounding box center [77, 311] width 32 height 13
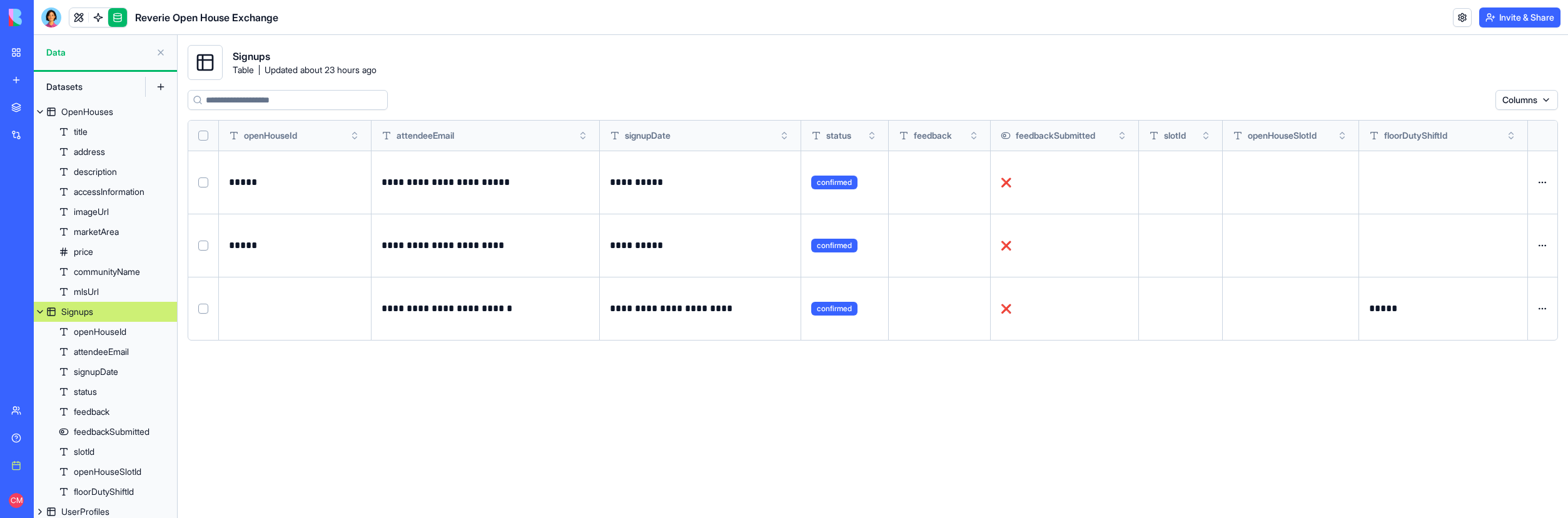
scroll to position [63, 0]
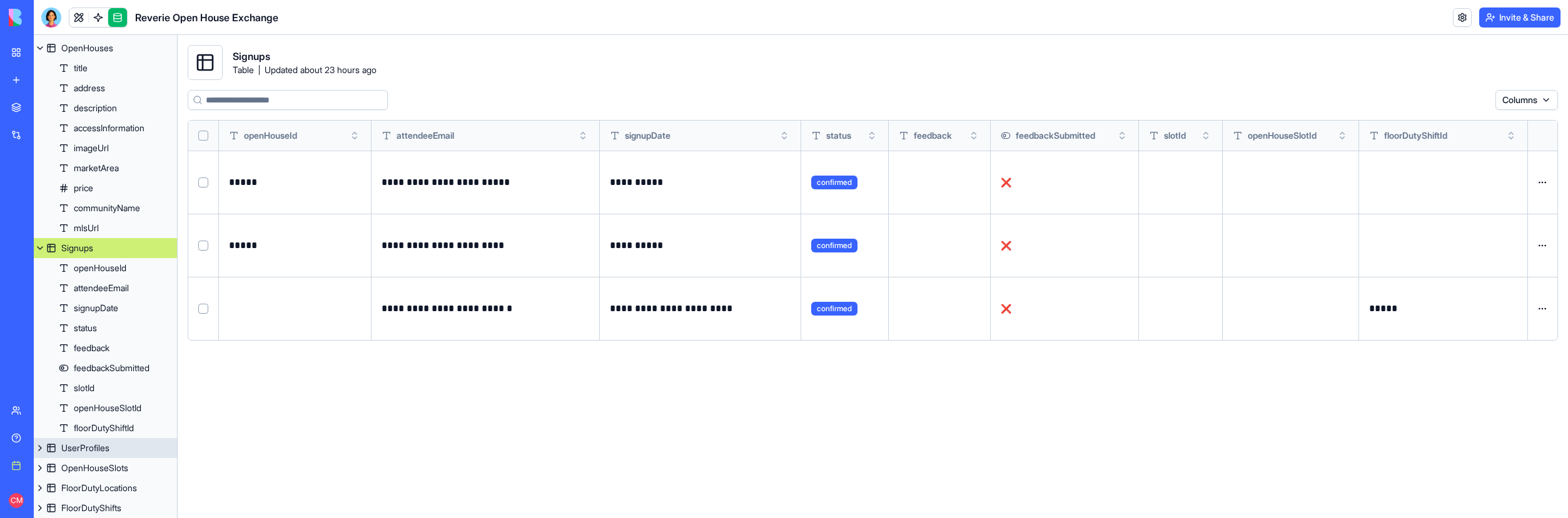
click at [96, 447] on div "UserProfiles" at bounding box center [85, 448] width 48 height 13
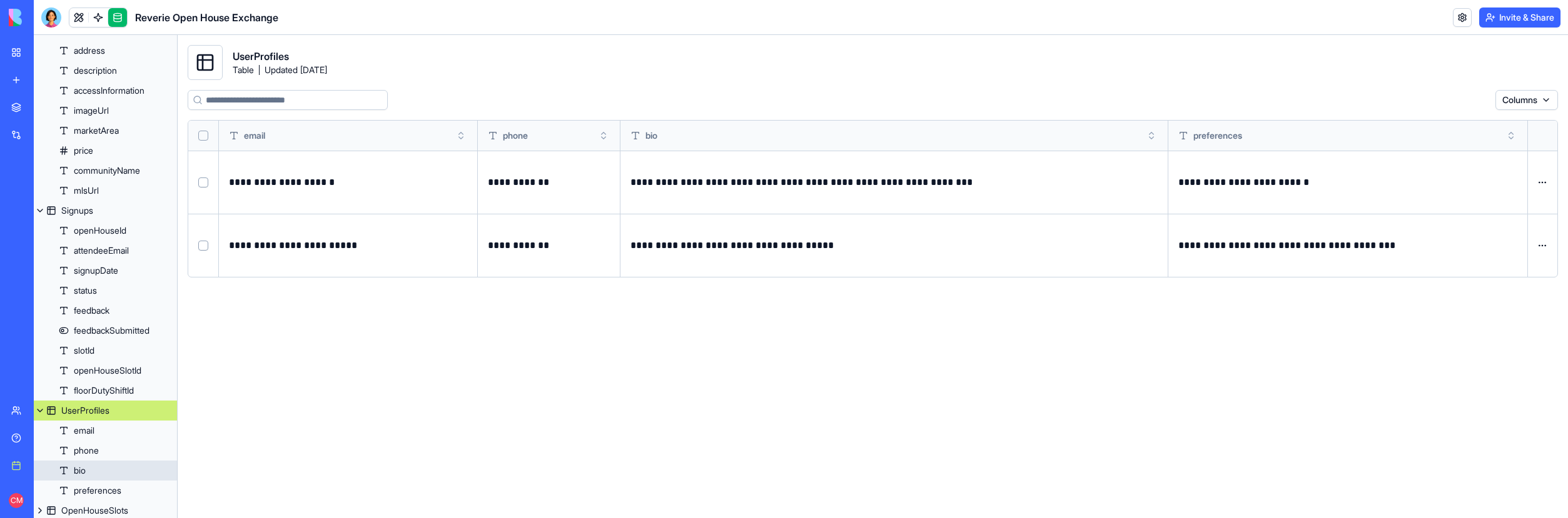
scroll to position [144, 0]
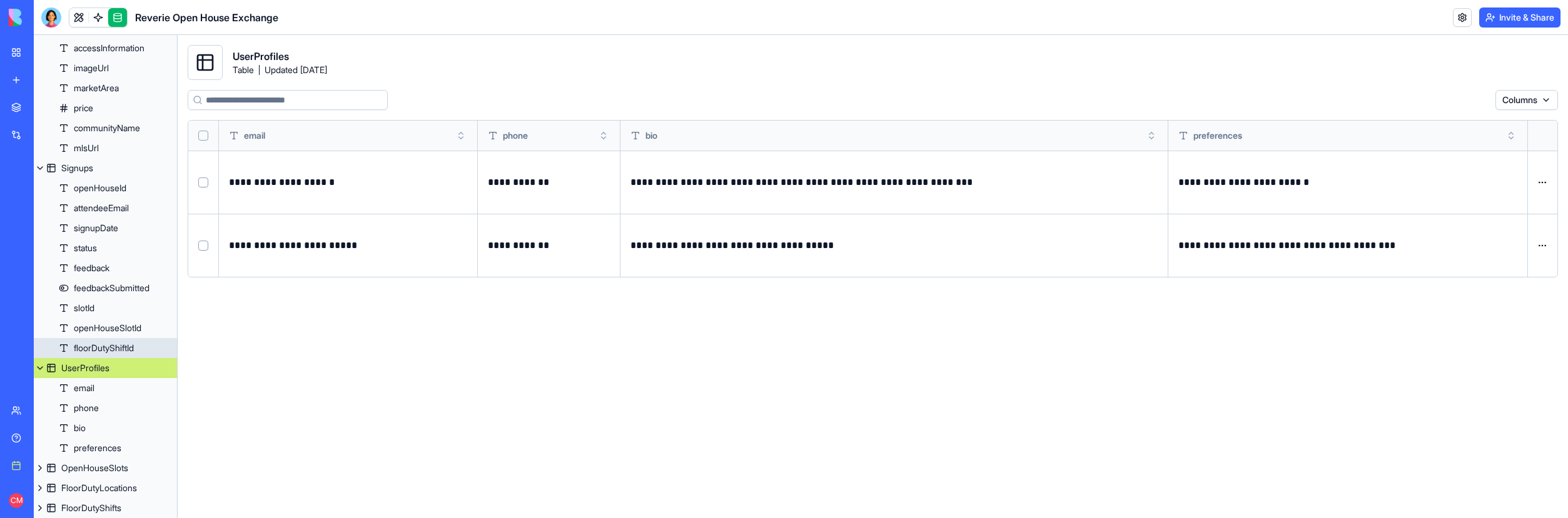
click at [95, 339] on link "floorDutyShiftId" at bounding box center [105, 348] width 144 height 20
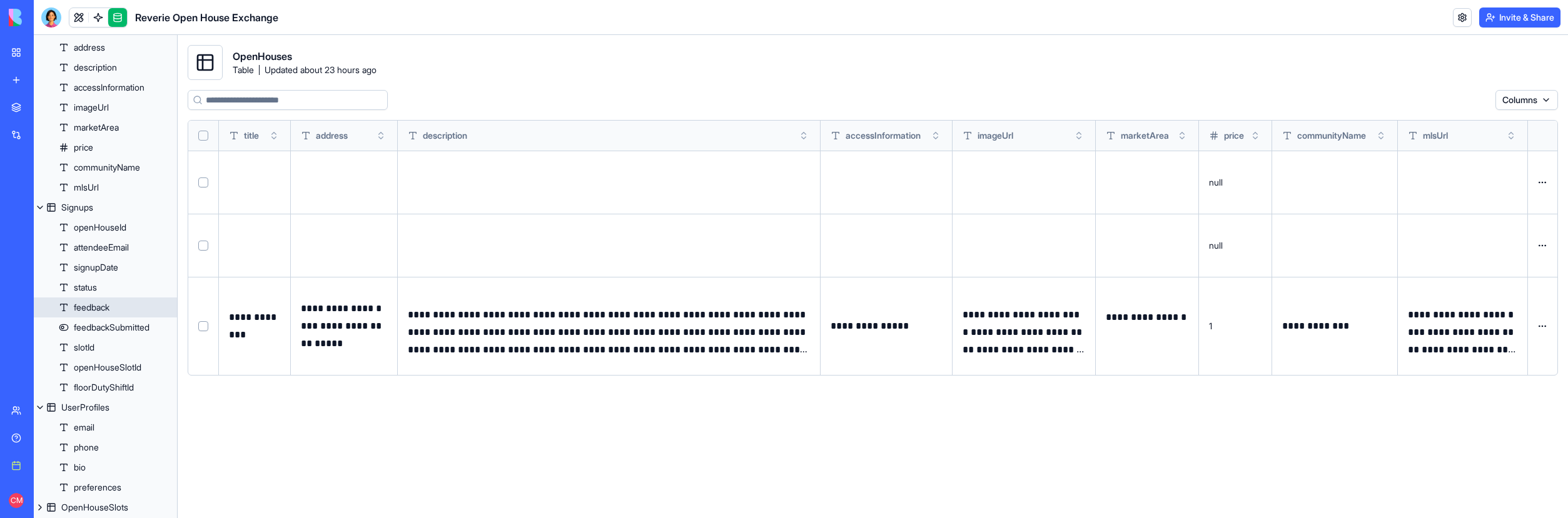
scroll to position [35, 0]
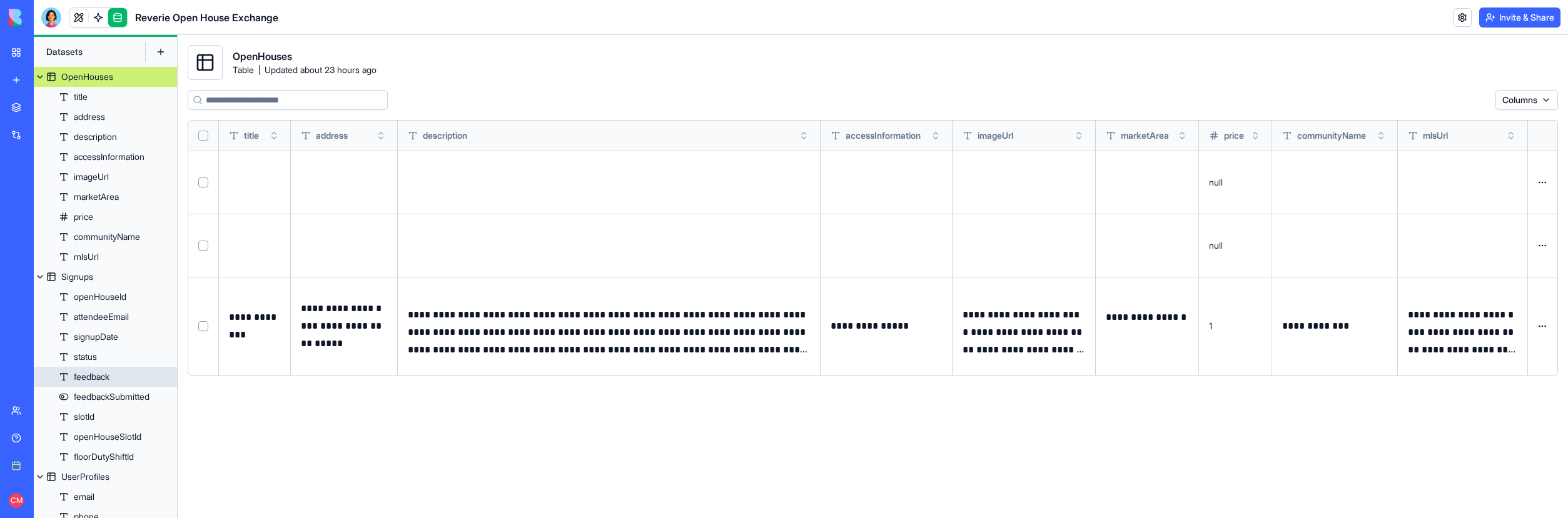
click at [98, 324] on div "openHouseId attendeeEmail signupDate status feedback feedbackSubmitted slotId o…" at bounding box center [105, 377] width 144 height 180
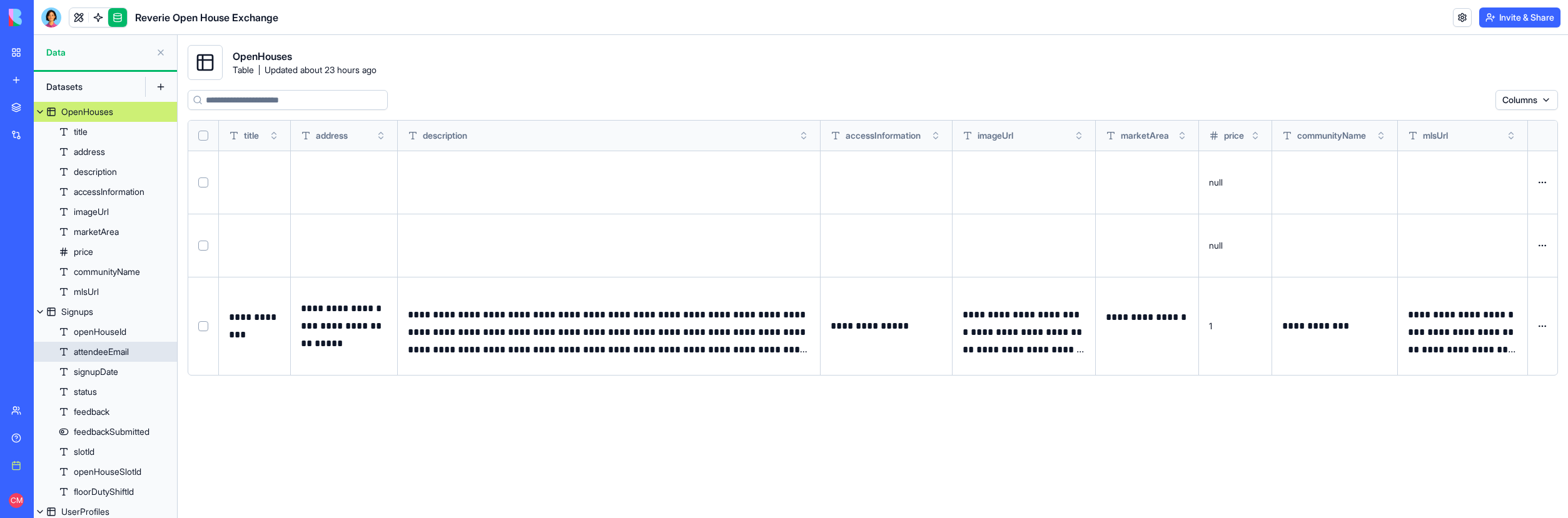
click at [93, 347] on div "attendeeEmail" at bounding box center [101, 352] width 55 height 13
click at [97, 365] on div "signupDate" at bounding box center [96, 371] width 44 height 13
click at [97, 392] on div "status" at bounding box center [85, 392] width 23 height 13
click at [165, 52] on button at bounding box center [161, 52] width 20 height 20
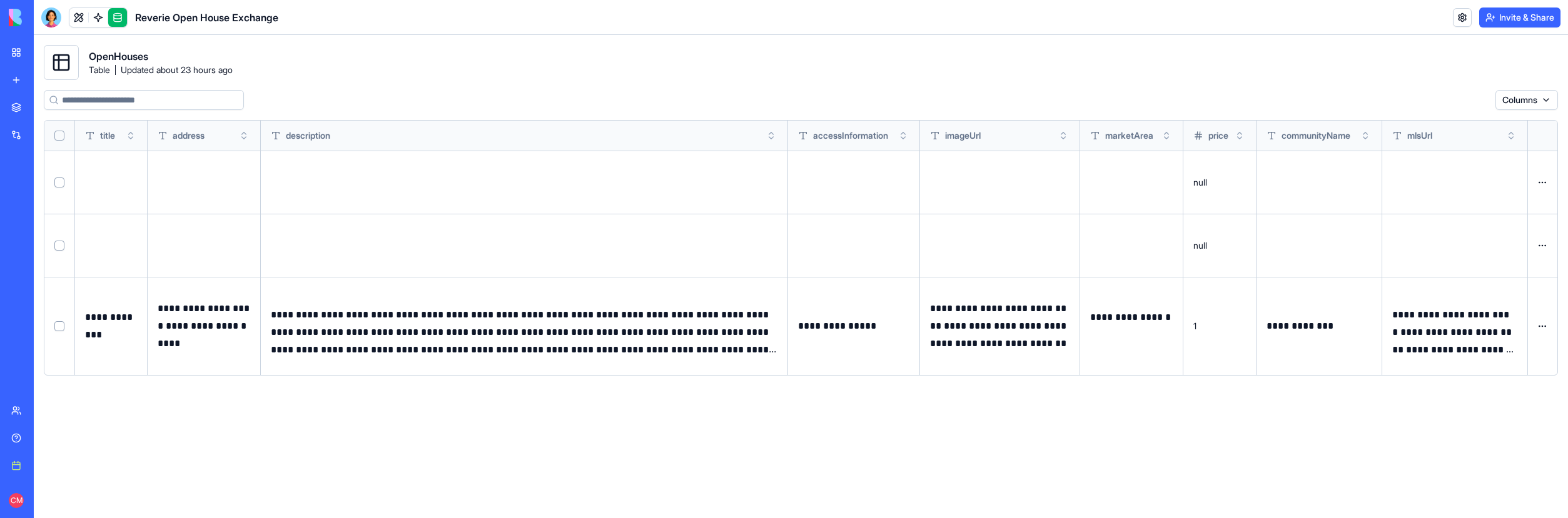
click at [54, 188] on link "Reverie Open House Exchange" at bounding box center [29, 195] width 50 height 25
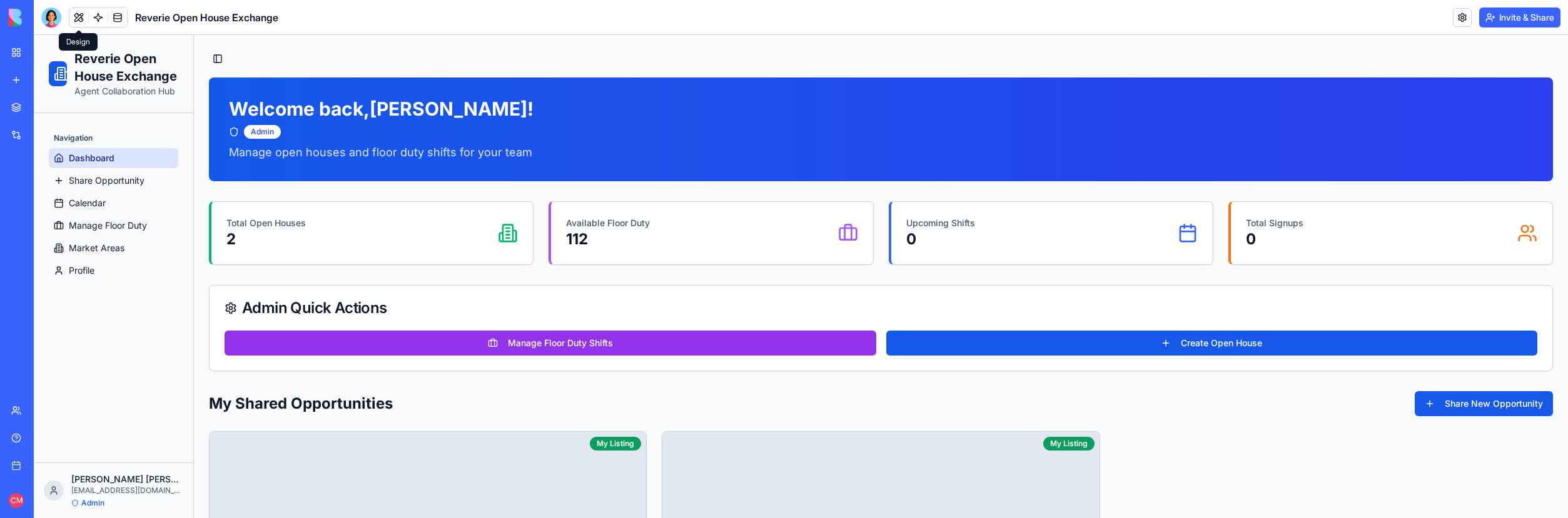
click at [77, 17] on button at bounding box center [79, 17] width 19 height 18
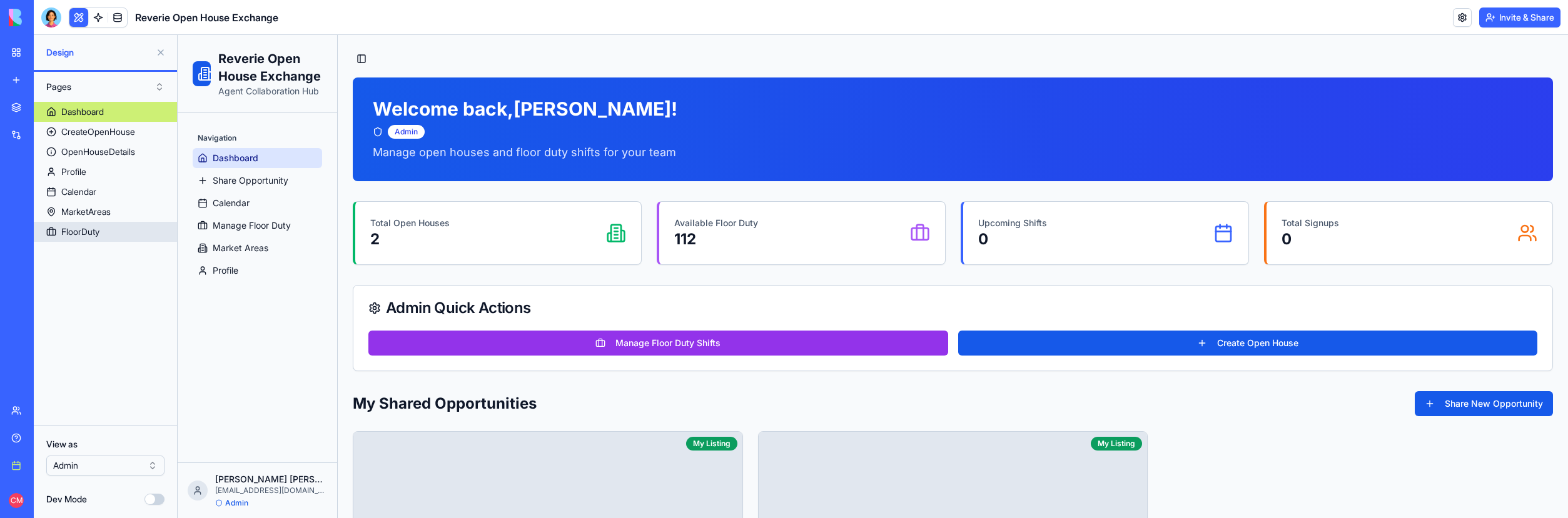
click at [44, 234] on link "FloorDuty" at bounding box center [105, 232] width 144 height 20
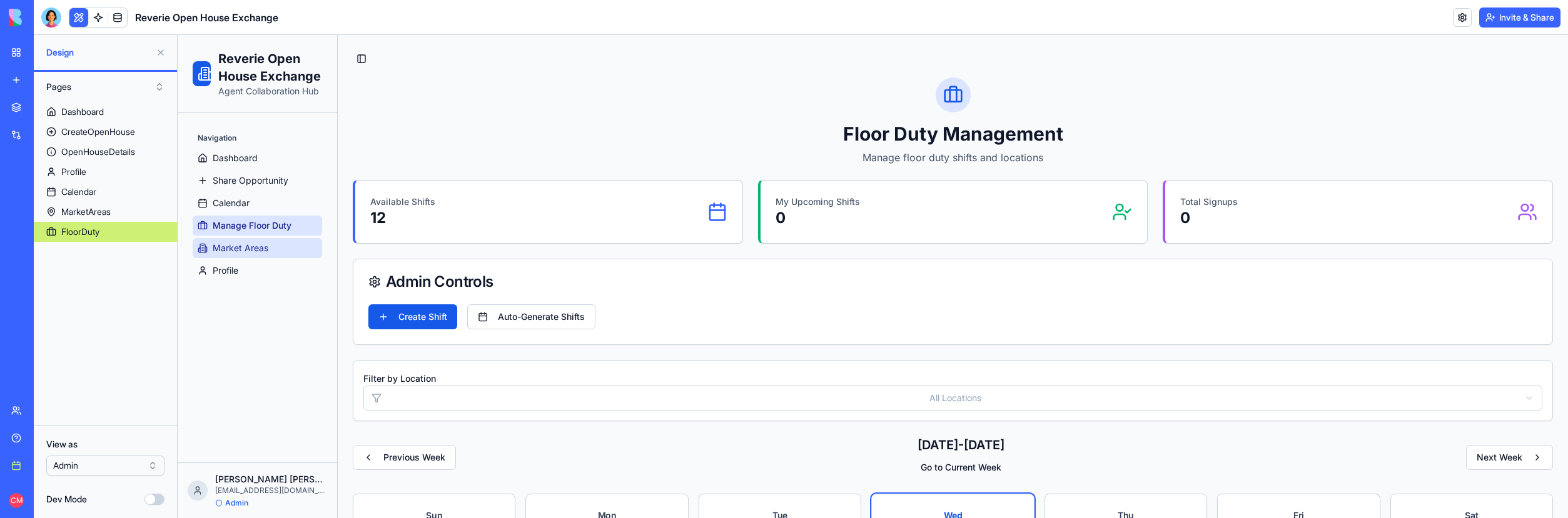
click at [249, 248] on span "Market Areas" at bounding box center [241, 248] width 56 height 13
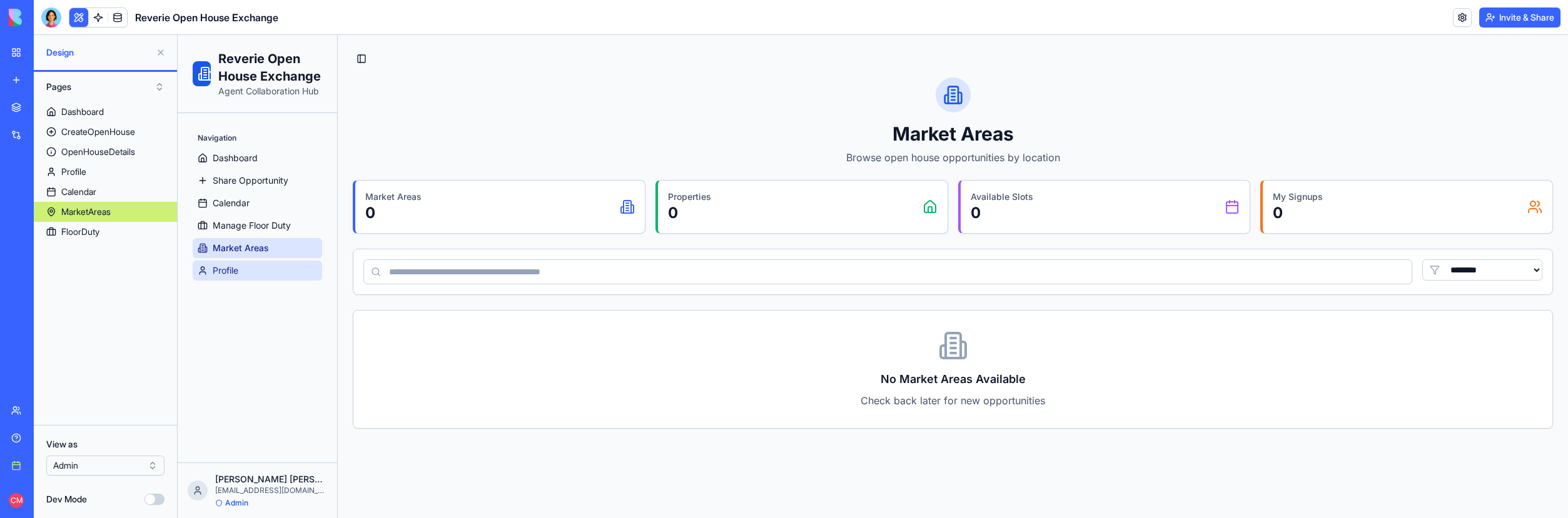
click at [238, 272] on span "Profile" at bounding box center [226, 270] width 26 height 13
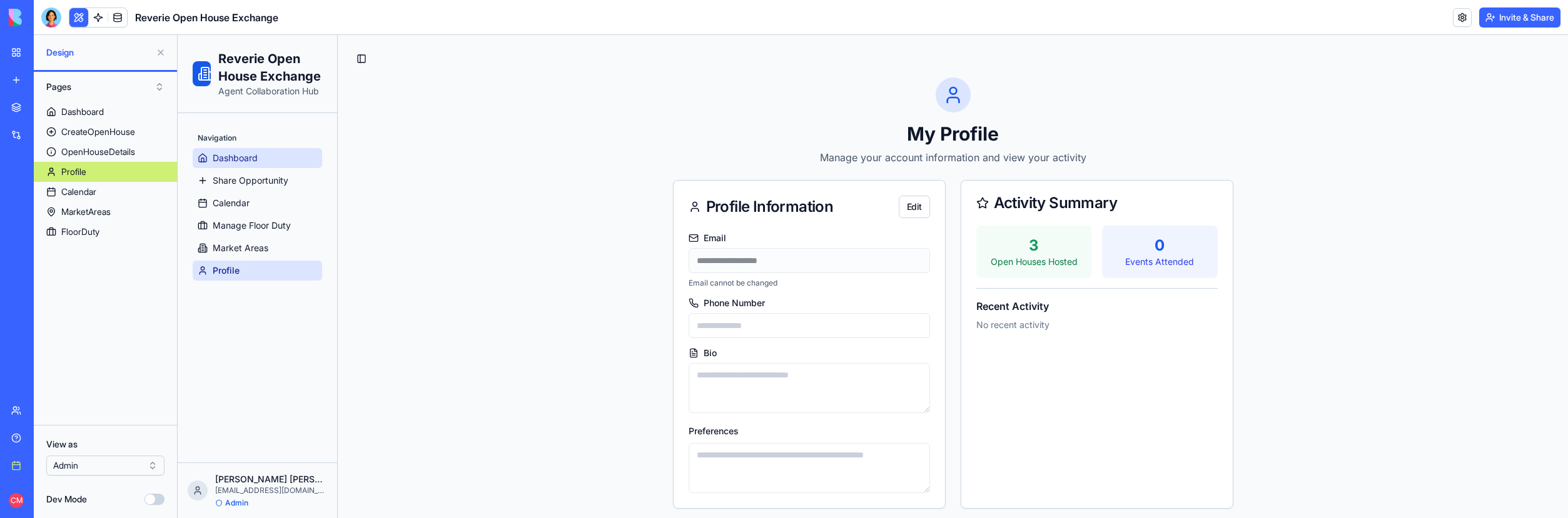
click at [238, 154] on span "Dashboard" at bounding box center [235, 158] width 45 height 13
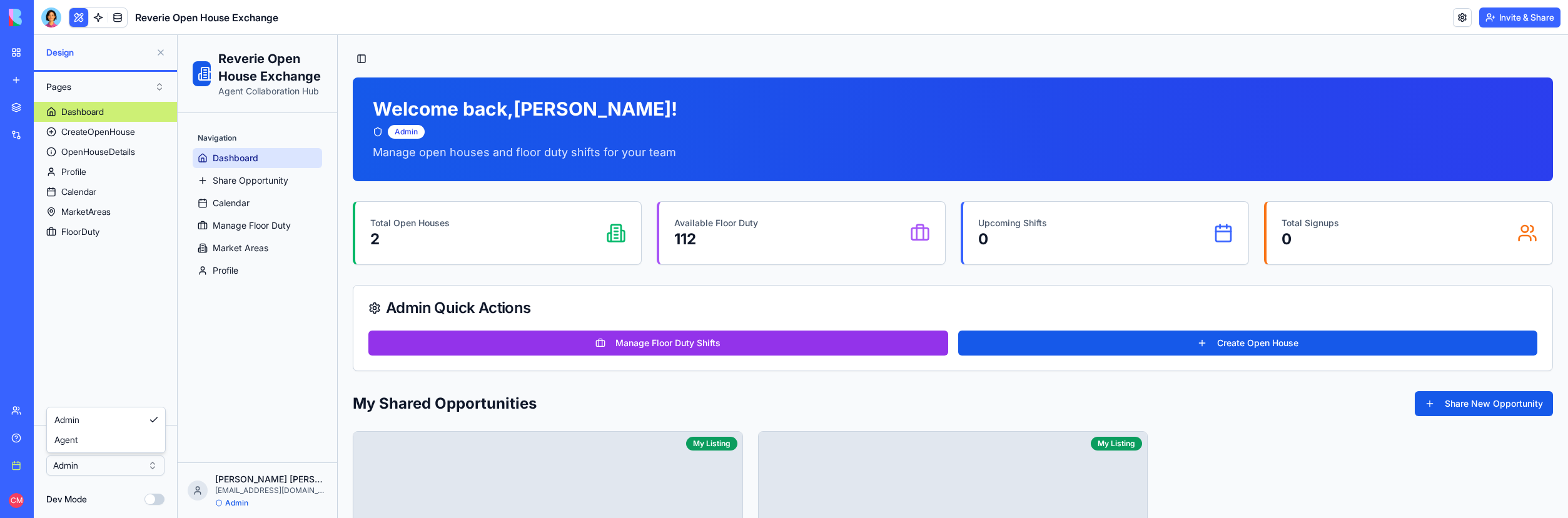
click at [153, 468] on html "BETA My workspace New app Marketplace Integrations Recent Reverie Open House Ex…" at bounding box center [784, 259] width 1568 height 518
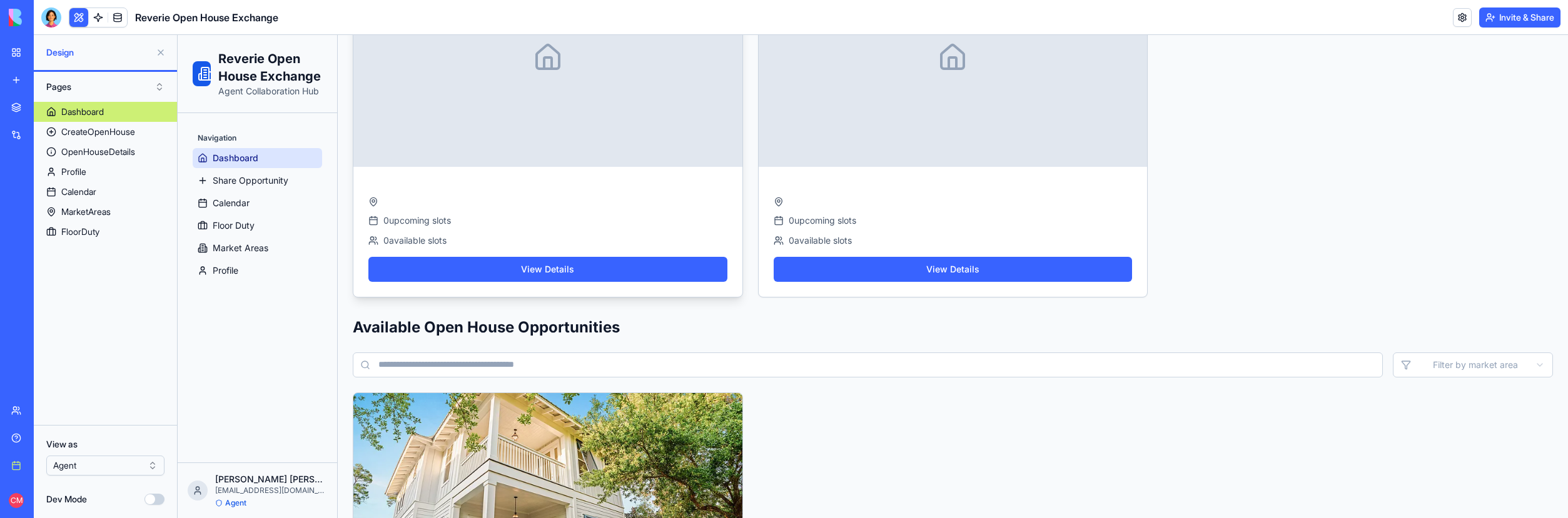
scroll to position [313, 0]
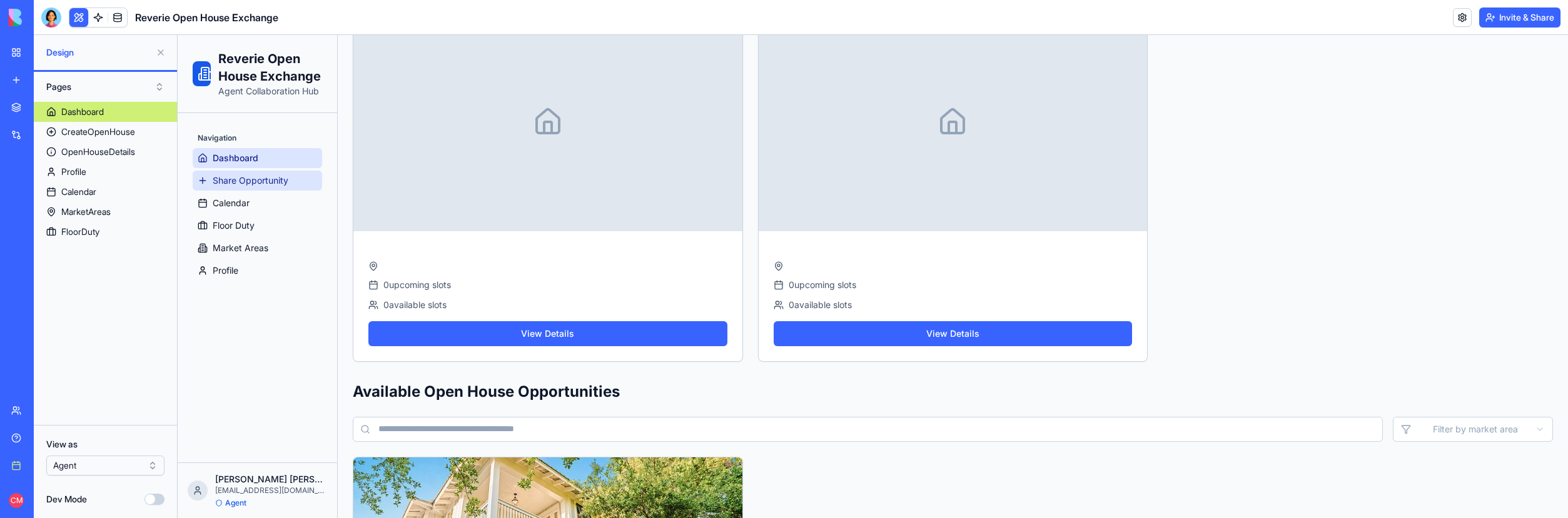
click at [272, 187] on link "Share Opportunity" at bounding box center [257, 180] width 130 height 20
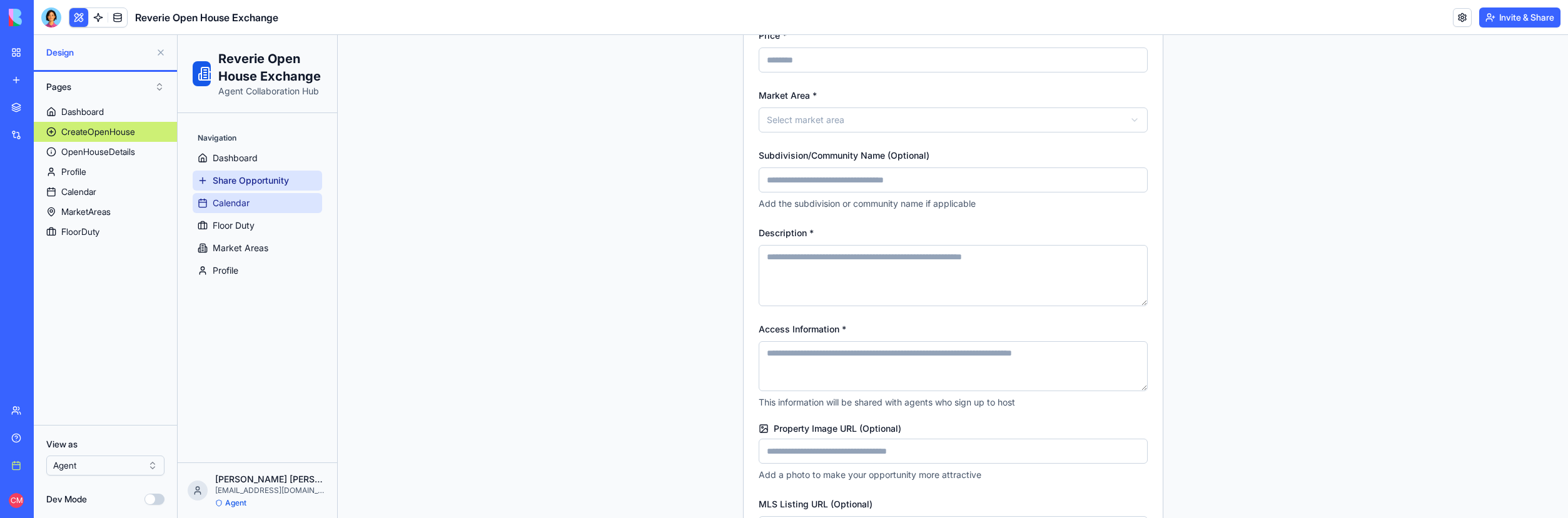
click at [270, 203] on link "Calendar" at bounding box center [257, 203] width 130 height 20
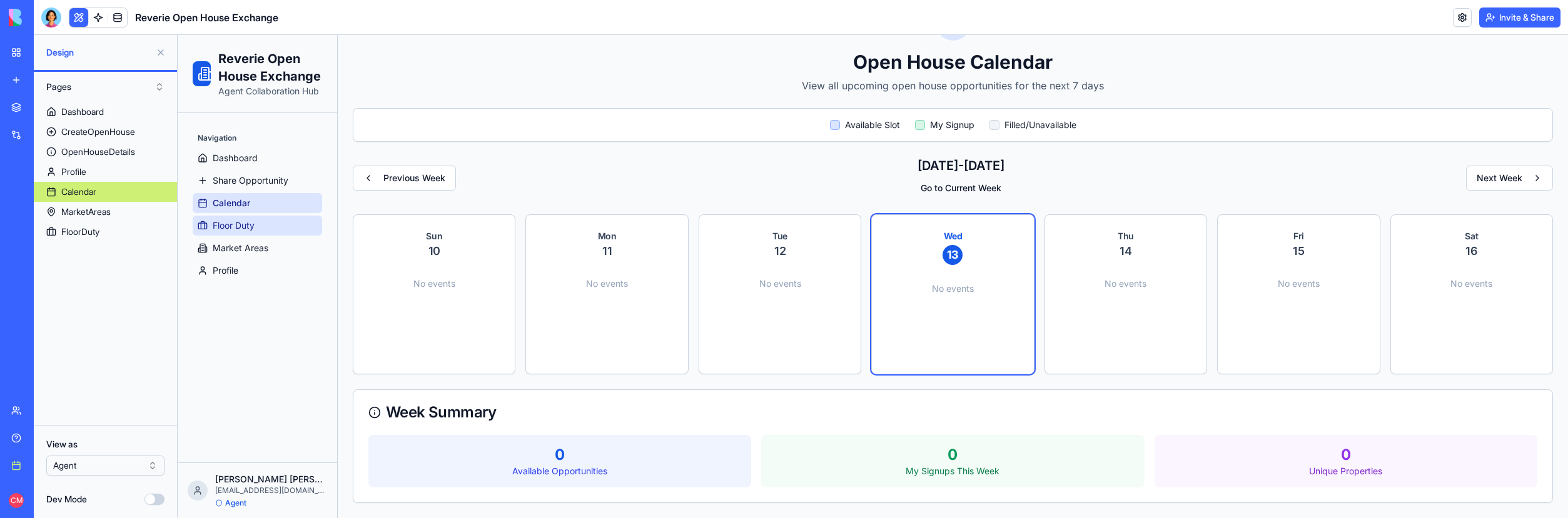
click at [268, 220] on link "Floor Duty" at bounding box center [257, 225] width 130 height 20
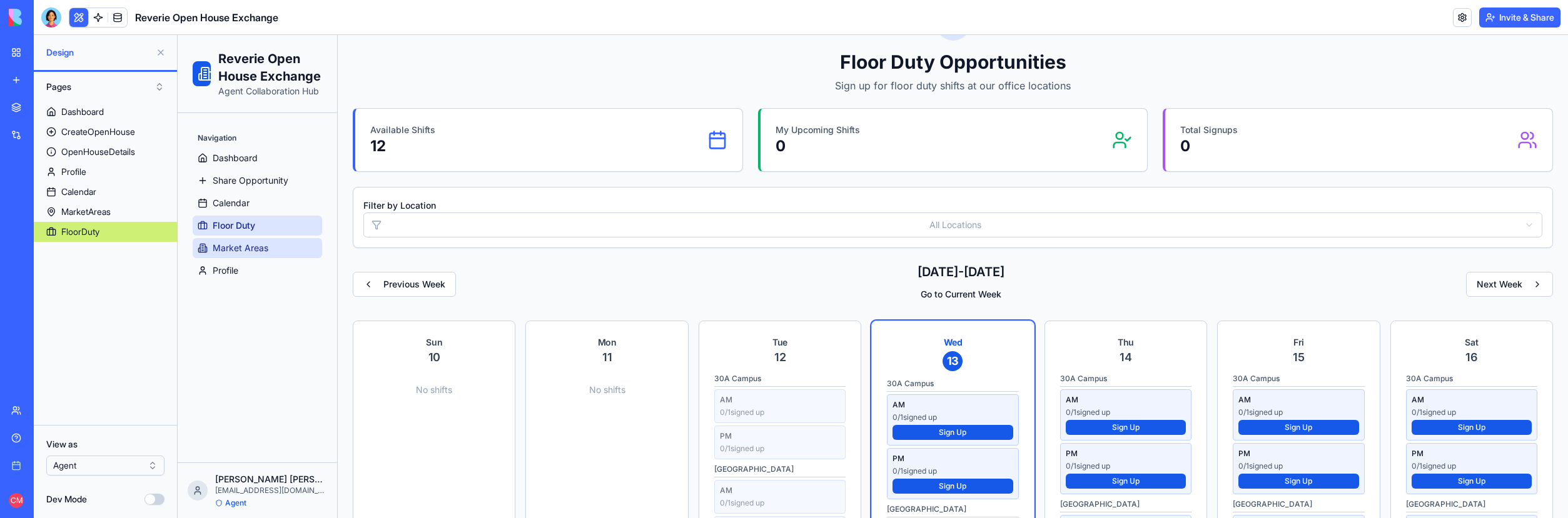
click at [274, 251] on link "Market Areas" at bounding box center [257, 248] width 130 height 20
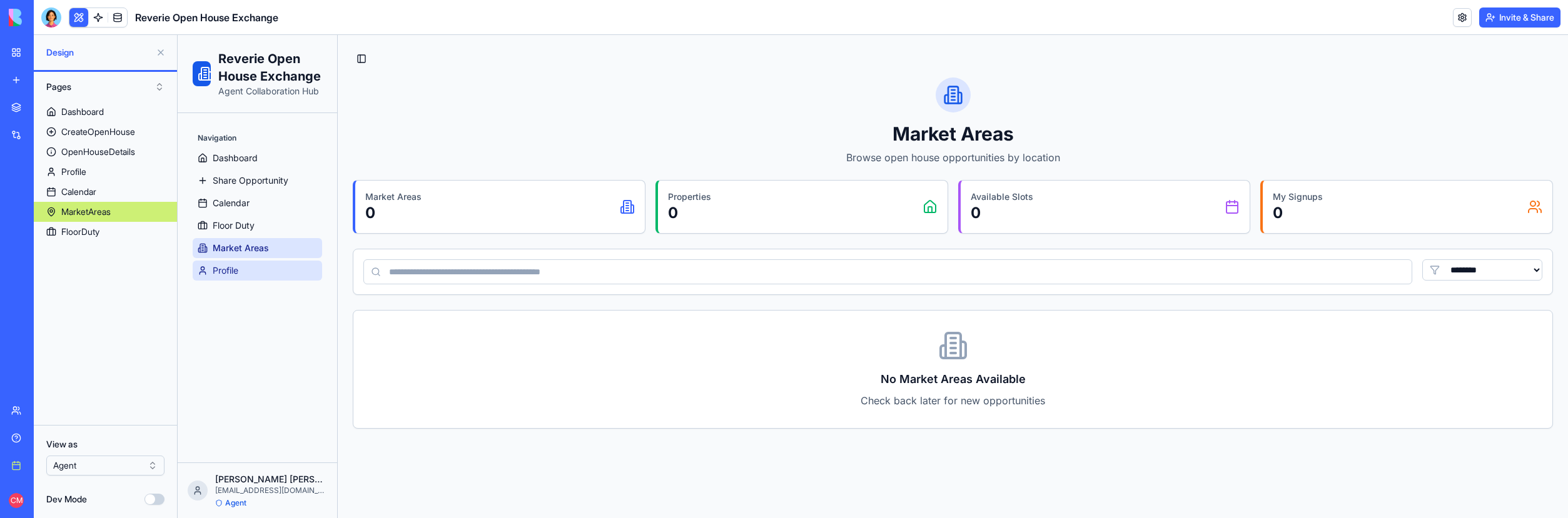
click at [271, 270] on link "Profile" at bounding box center [257, 270] width 130 height 20
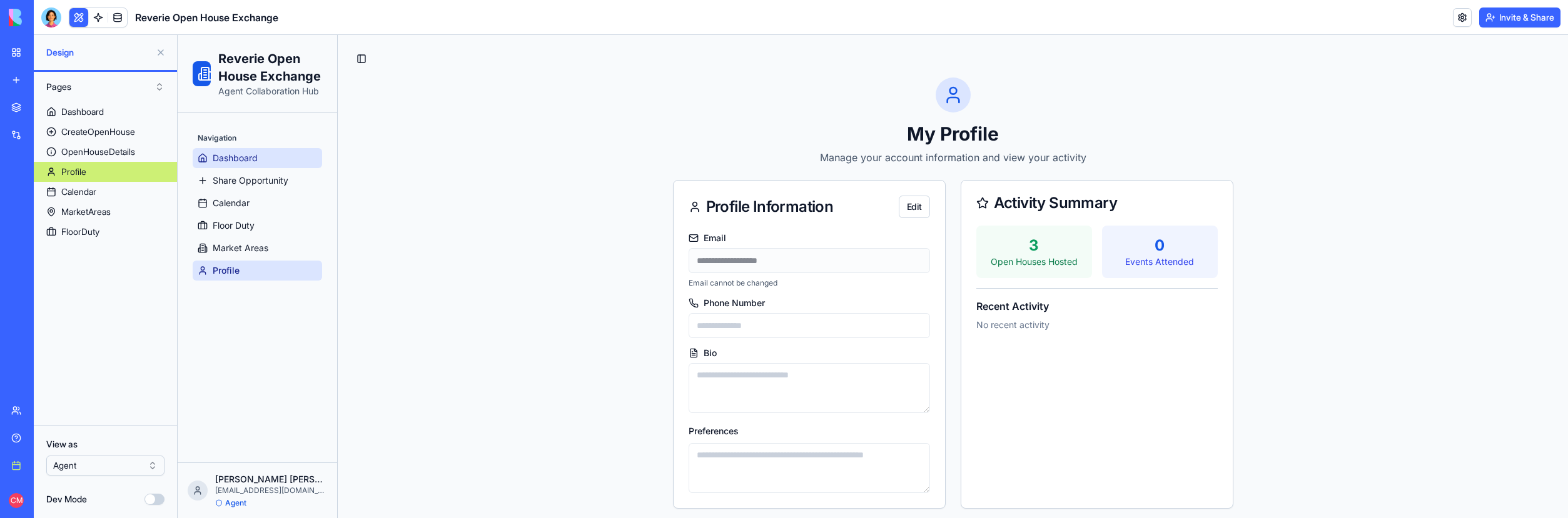
click at [281, 164] on link "Dashboard" at bounding box center [257, 158] width 130 height 20
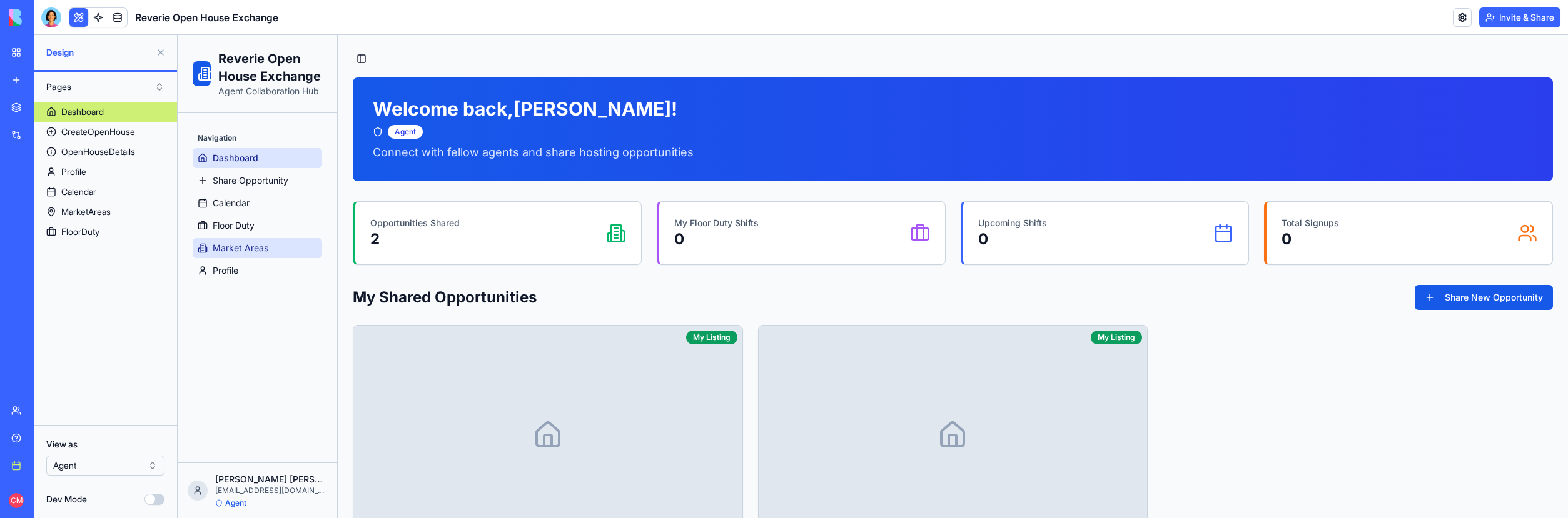
click at [255, 243] on span "Market Areas" at bounding box center [241, 248] width 56 height 13
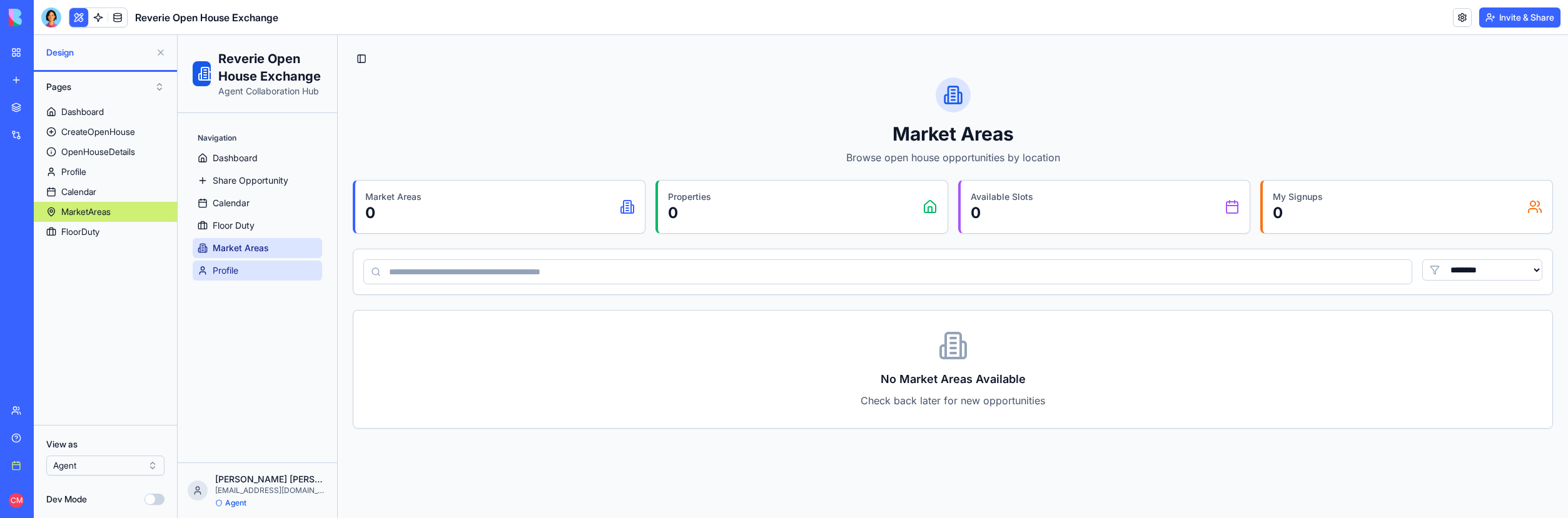
click at [248, 277] on link "Profile" at bounding box center [257, 270] width 130 height 20
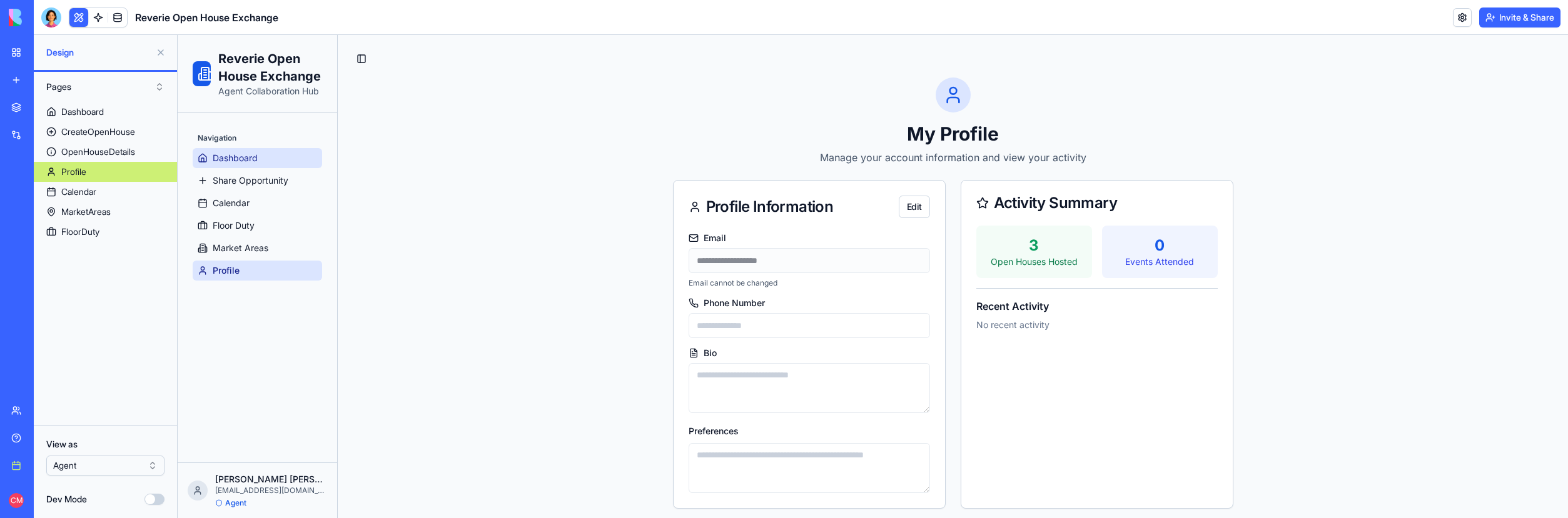
click at [233, 163] on span "Dashboard" at bounding box center [235, 158] width 45 height 13
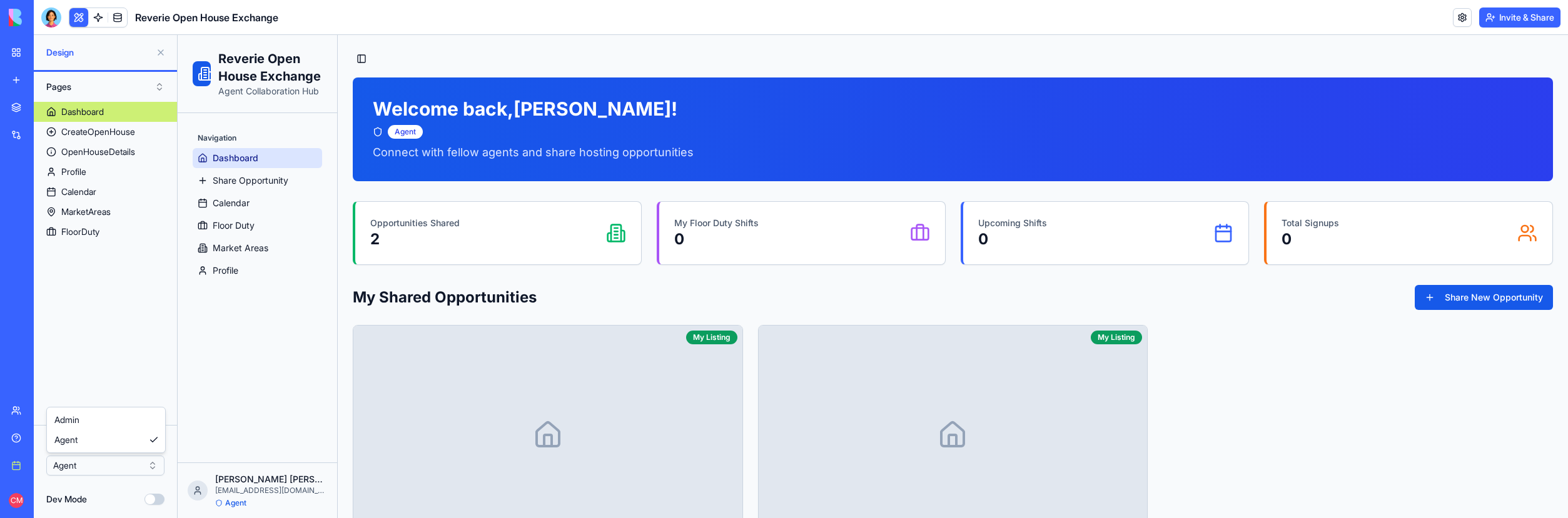
click at [119, 473] on html "BETA My workspace New app Marketplace Integrations Recent Reverie Open House Ex…" at bounding box center [784, 259] width 1568 height 518
click at [114, 467] on html "BETA My workspace New app Marketplace Integrations Recent Reverie Open House Ex…" at bounding box center [784, 259] width 1568 height 518
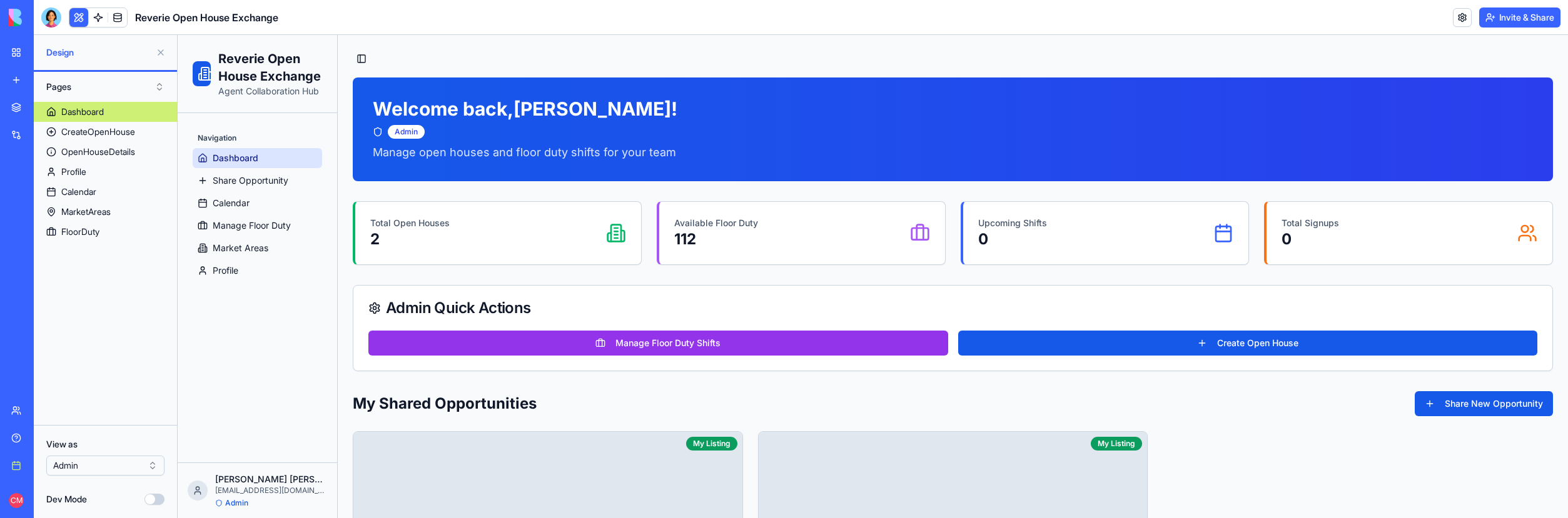
click at [46, 108] on div "Marketplace" at bounding box center [38, 107] width 17 height 13
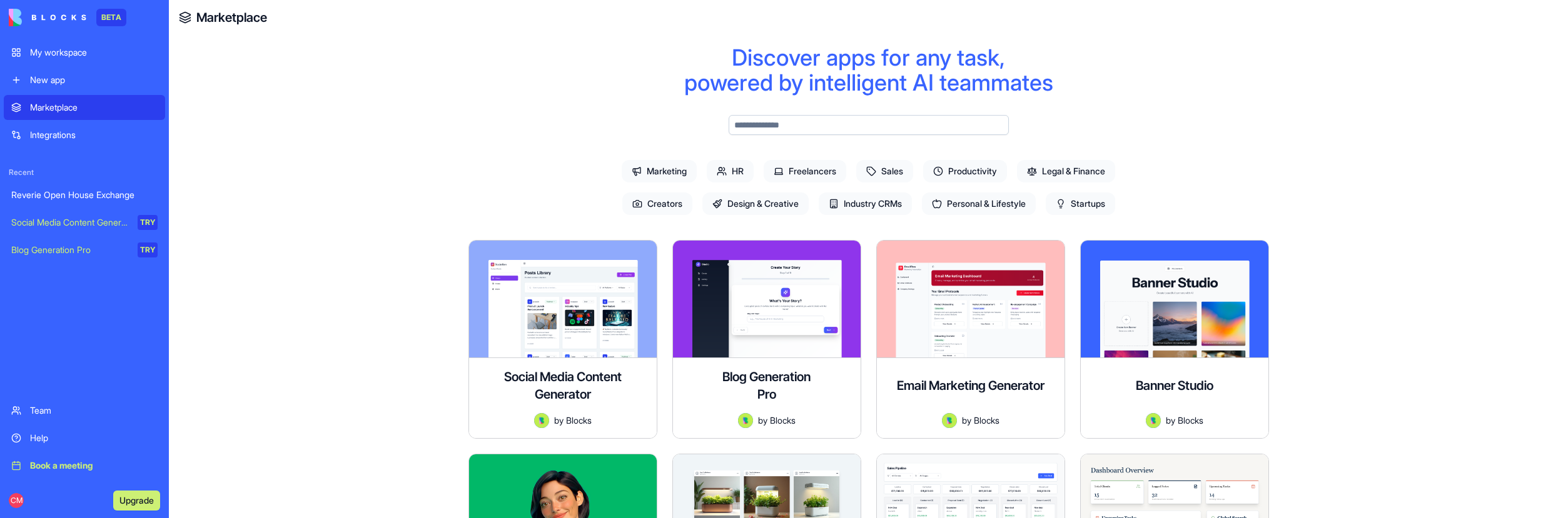
click at [90, 133] on div "Integrations" at bounding box center [93, 135] width 128 height 13
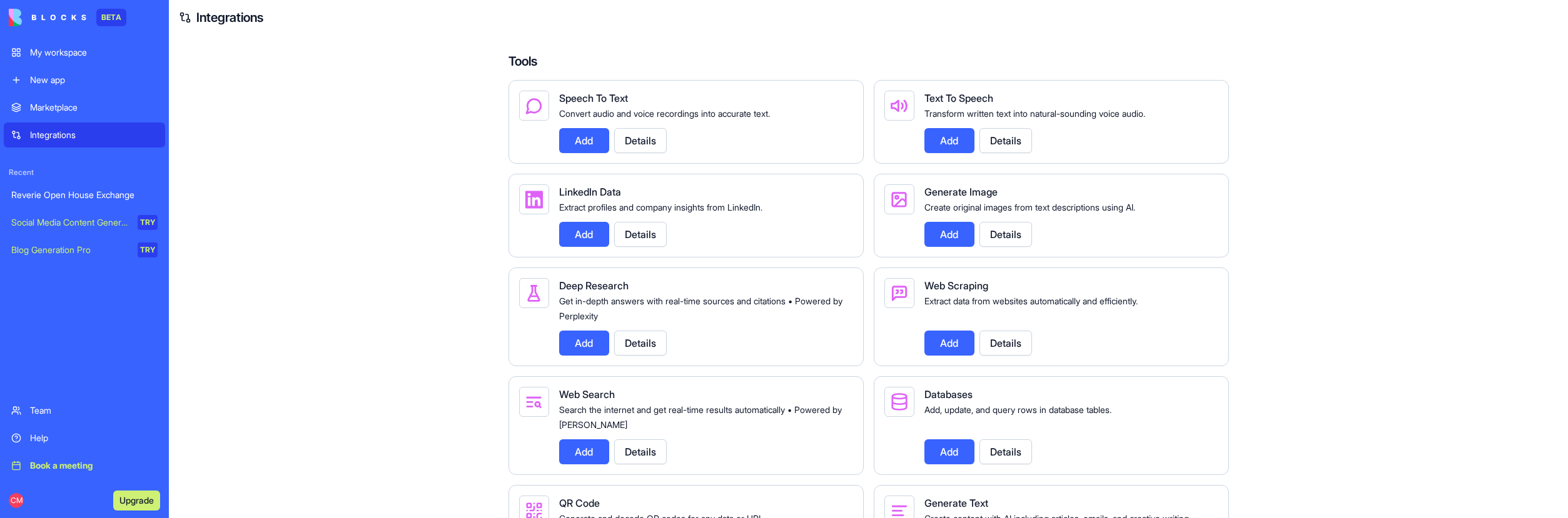
scroll to position [1093, 0]
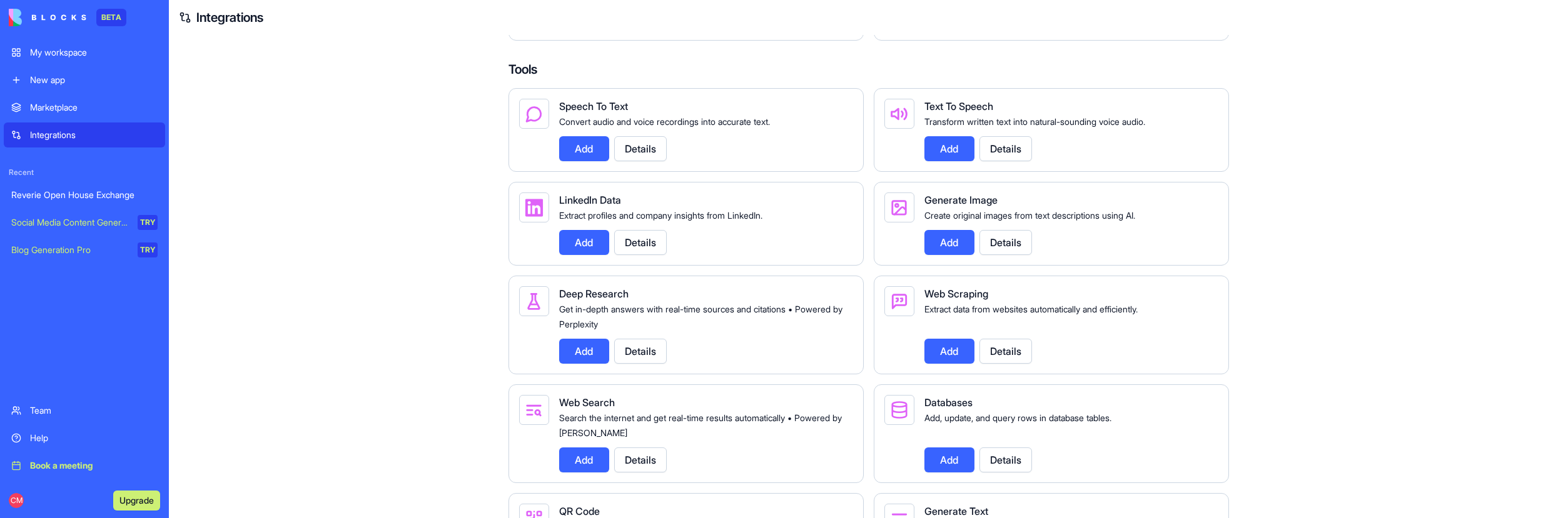
click at [61, 102] on div "Marketplace" at bounding box center [93, 107] width 128 height 13
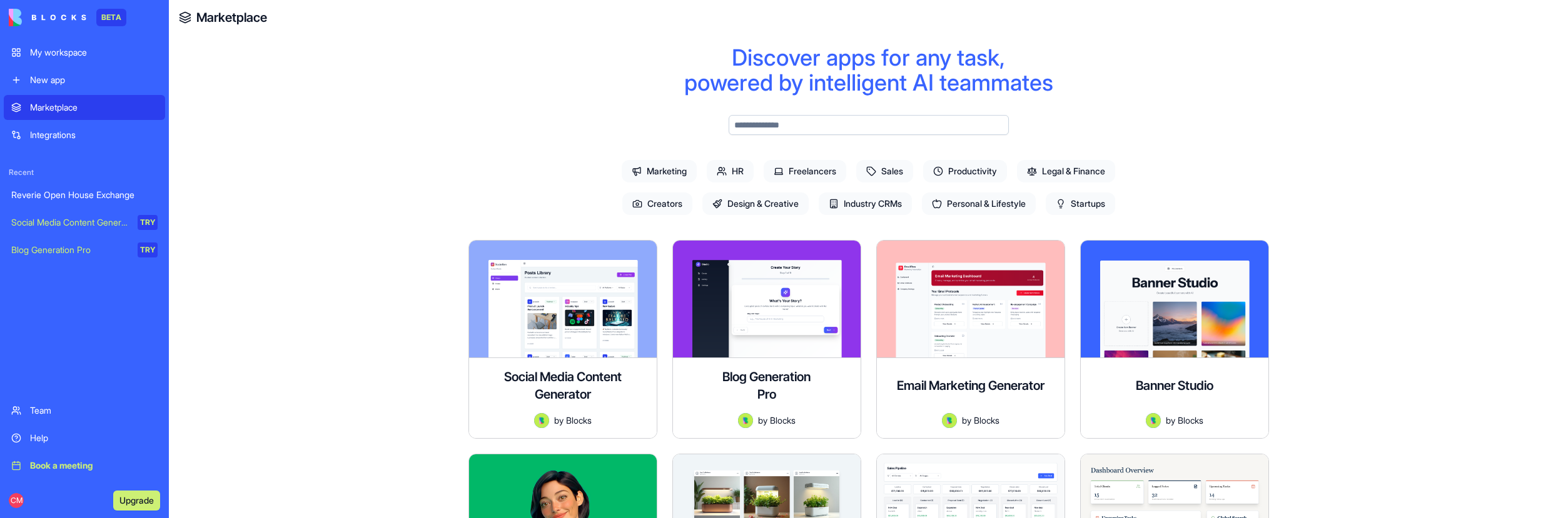
click at [57, 54] on div "My workspace" at bounding box center [93, 52] width 128 height 13
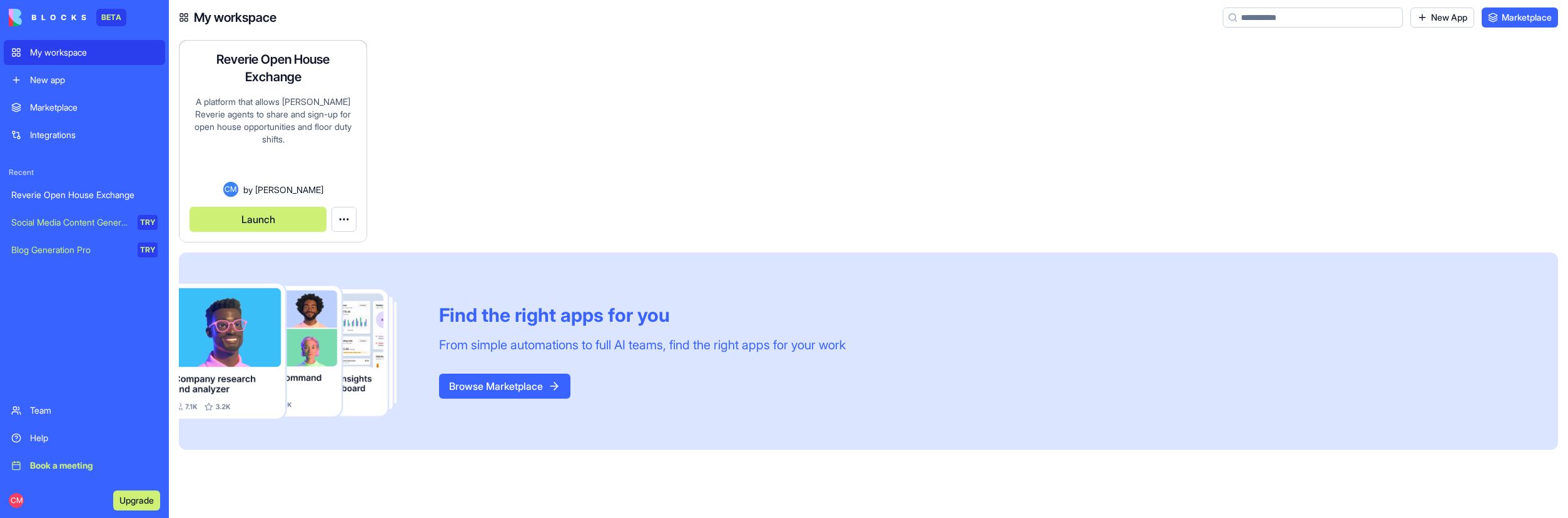
click at [340, 218] on html "BETA My workspace New app Marketplace Integrations Recent Reverie Open House Ex…" at bounding box center [784, 259] width 1568 height 518
click at [329, 256] on link "Edit app" at bounding box center [317, 250] width 74 height 20
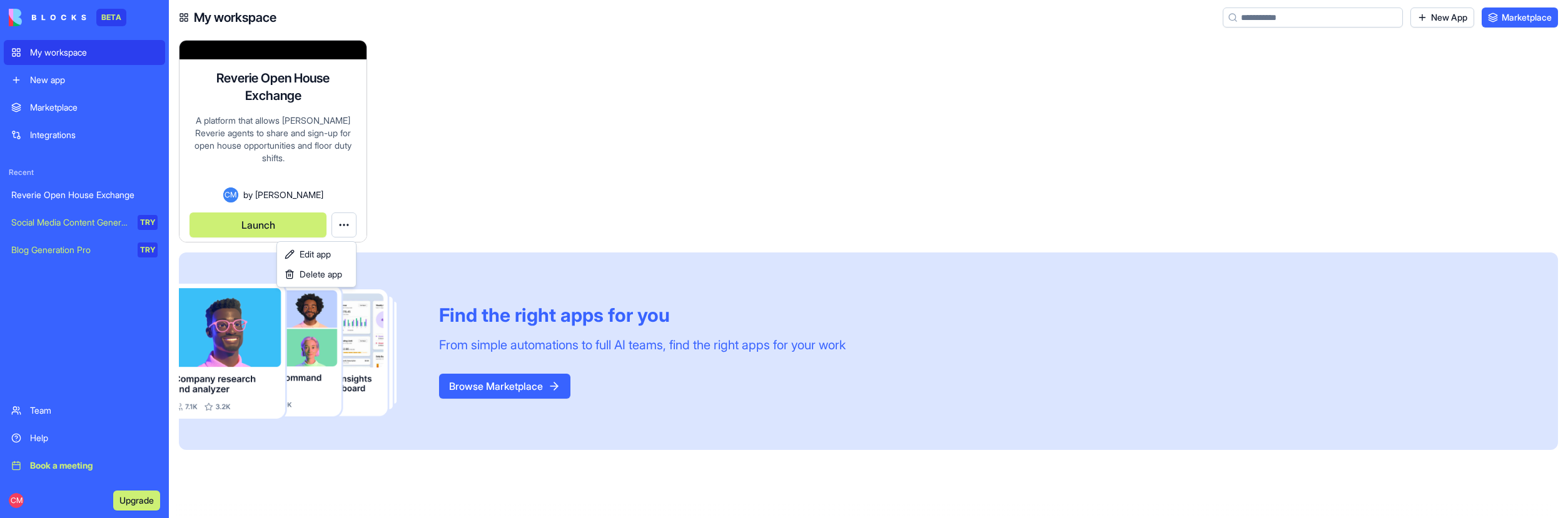
scroll to position [11, 0]
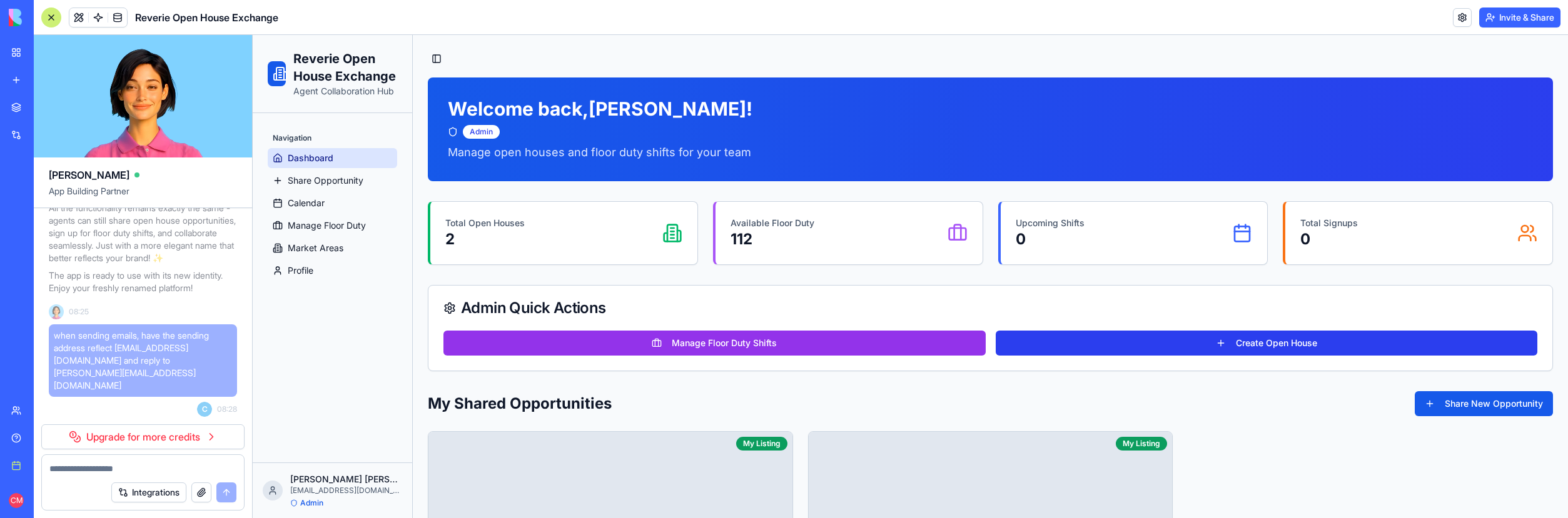
click at [1088, 343] on button "Create Open House" at bounding box center [1267, 343] width 542 height 25
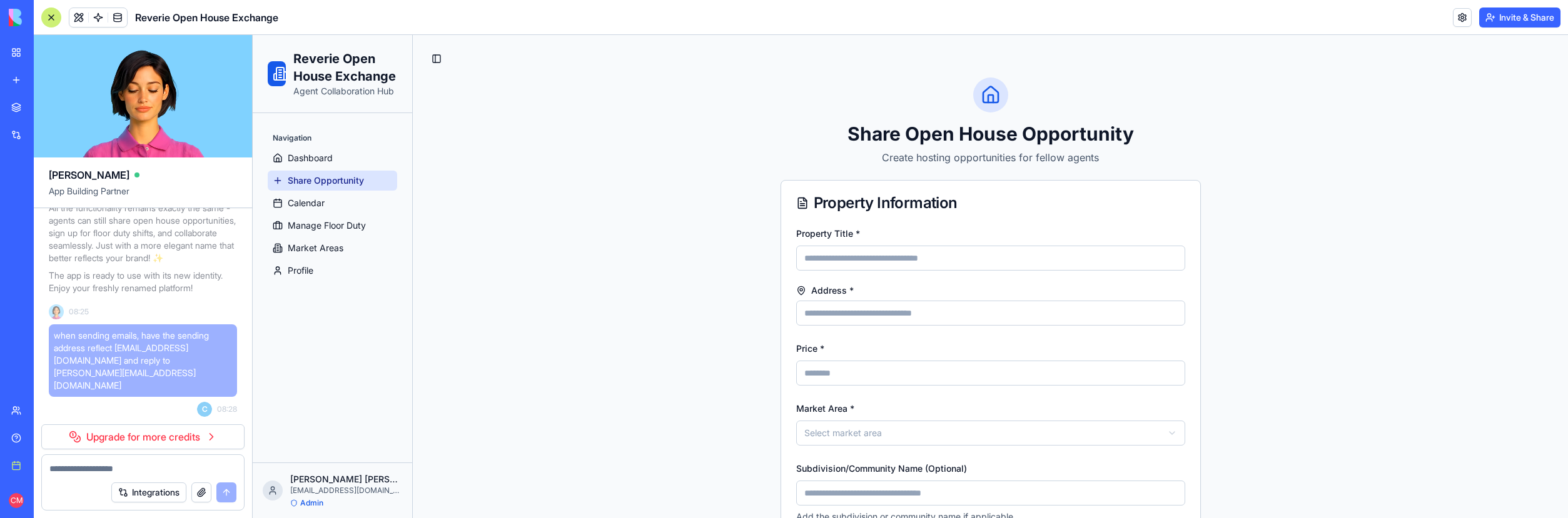
click at [170, 437] on link "Upgrade for more credits" at bounding box center [142, 437] width 203 height 25
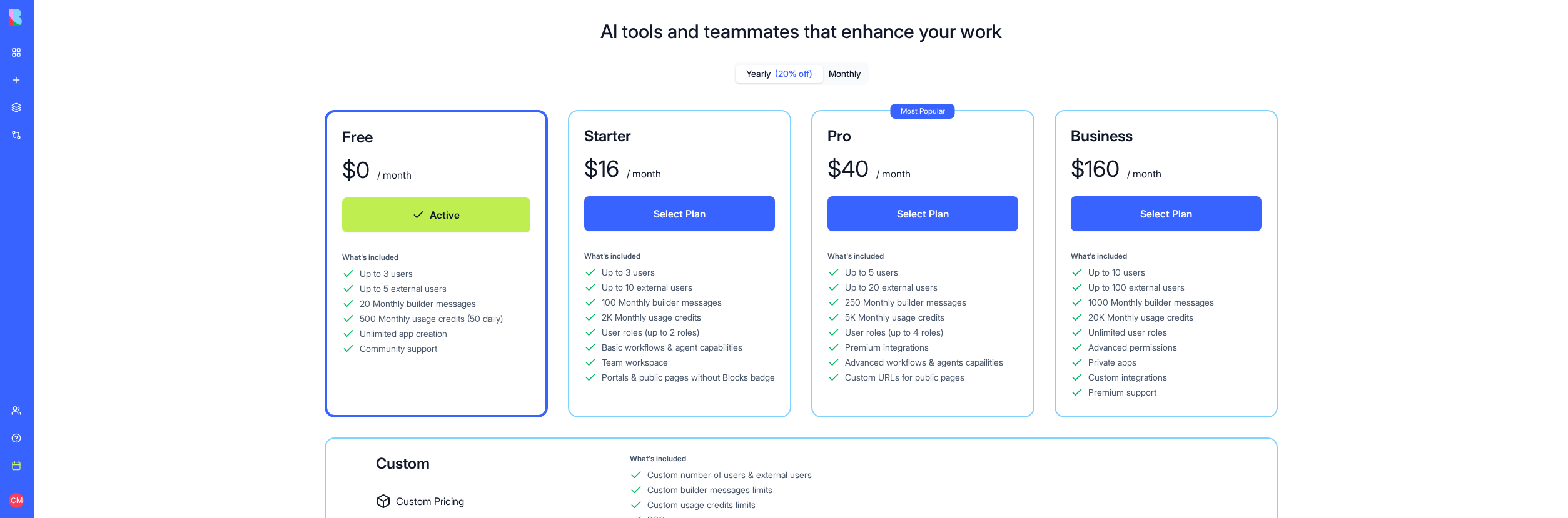
scroll to position [24, 0]
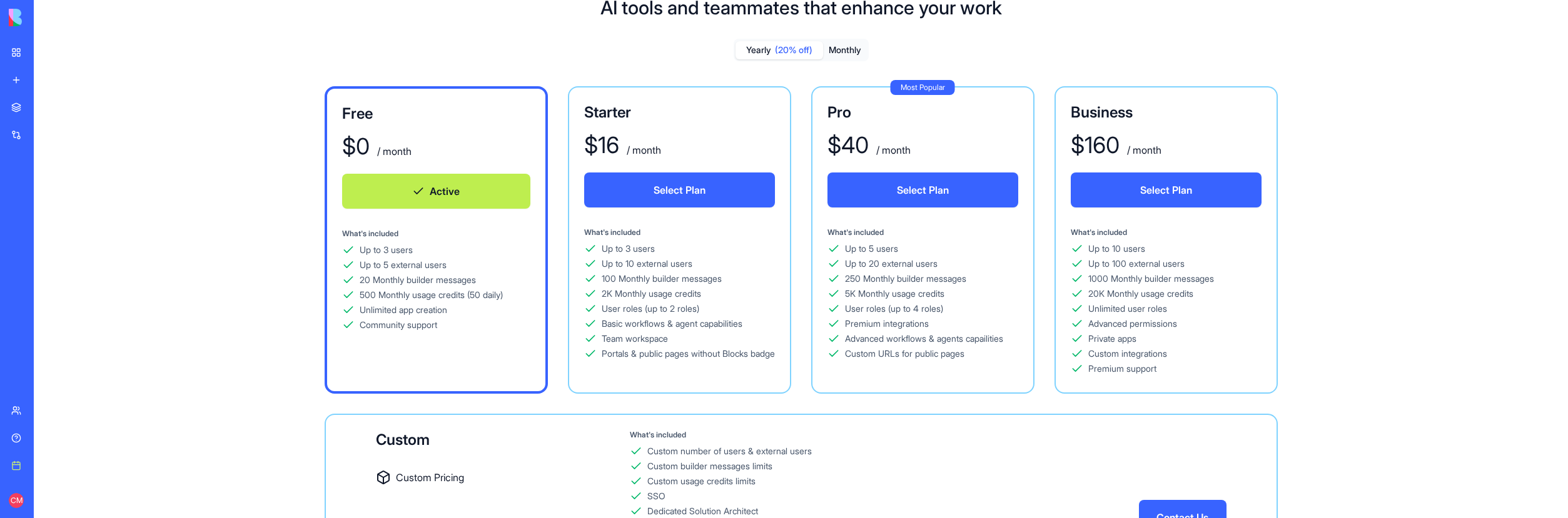
click at [854, 53] on button "Monthly" at bounding box center [845, 50] width 44 height 18
click at [766, 51] on button "Yearly (20% off)" at bounding box center [779, 50] width 87 height 18
click at [849, 48] on button "Monthly" at bounding box center [845, 50] width 44 height 18
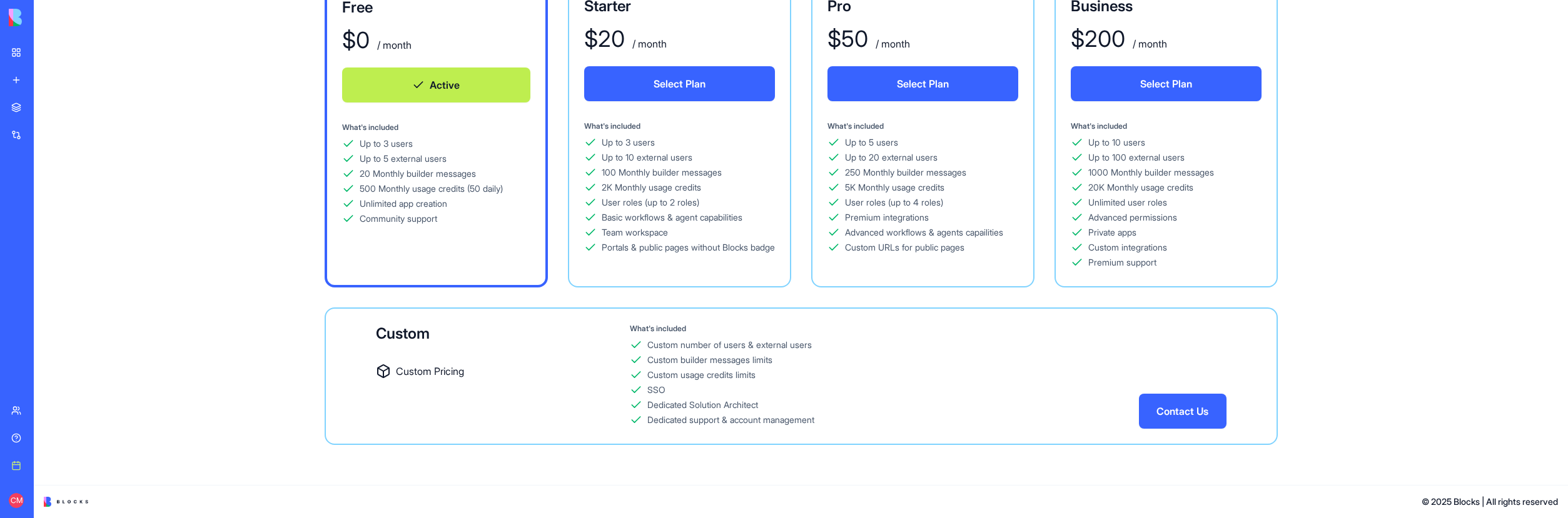
scroll to position [0, 0]
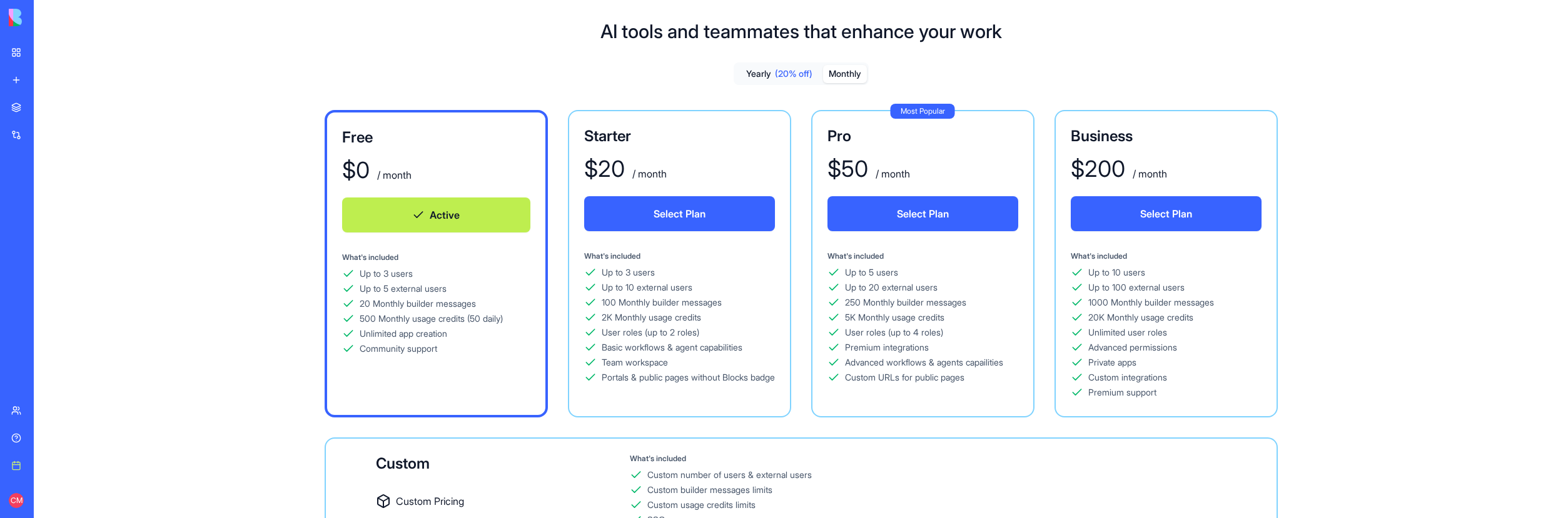
click at [852, 73] on button "Monthly" at bounding box center [845, 73] width 44 height 18
click at [646, 213] on button "Select Plan" at bounding box center [679, 213] width 190 height 35
click at [46, 441] on div "Help" at bounding box center [38, 438] width 17 height 13
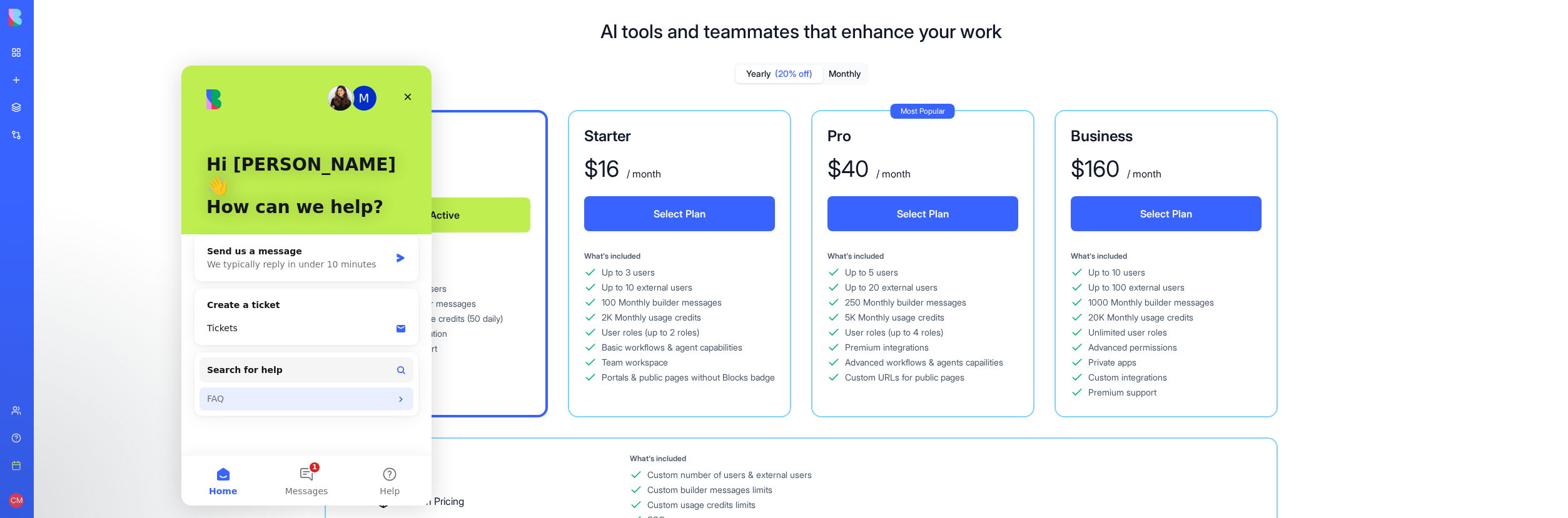
click at [225, 392] on div "FAQ" at bounding box center [299, 399] width 184 height 13
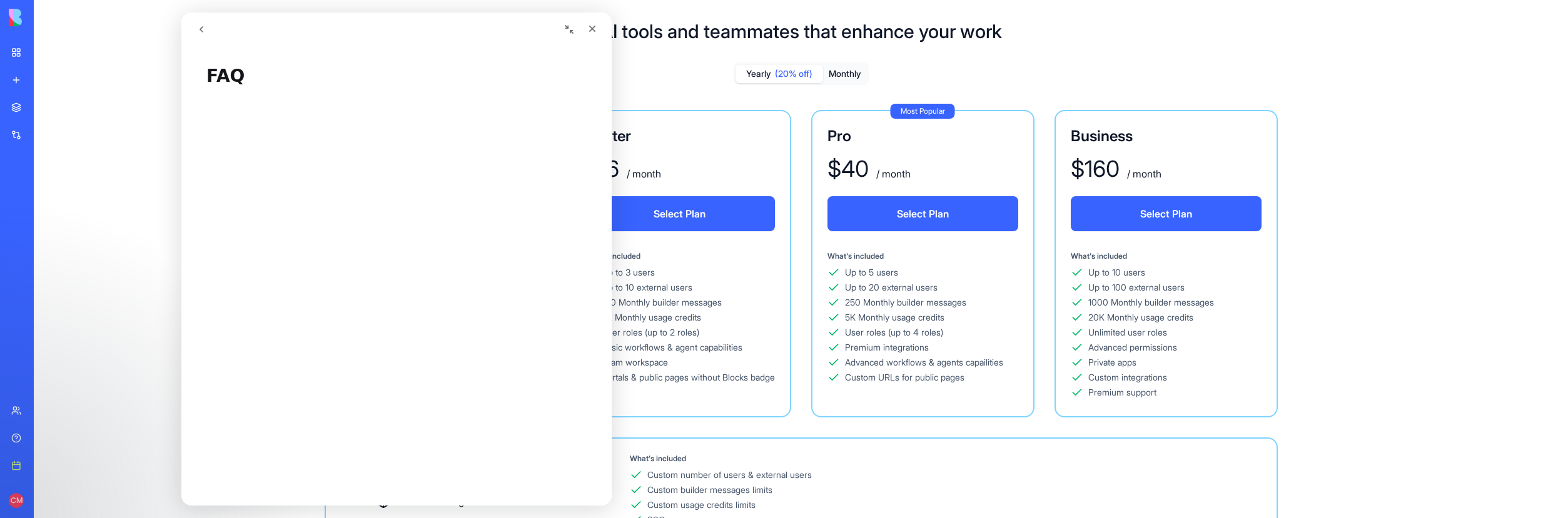
click at [200, 30] on icon "go back" at bounding box center [201, 29] width 10 height 10
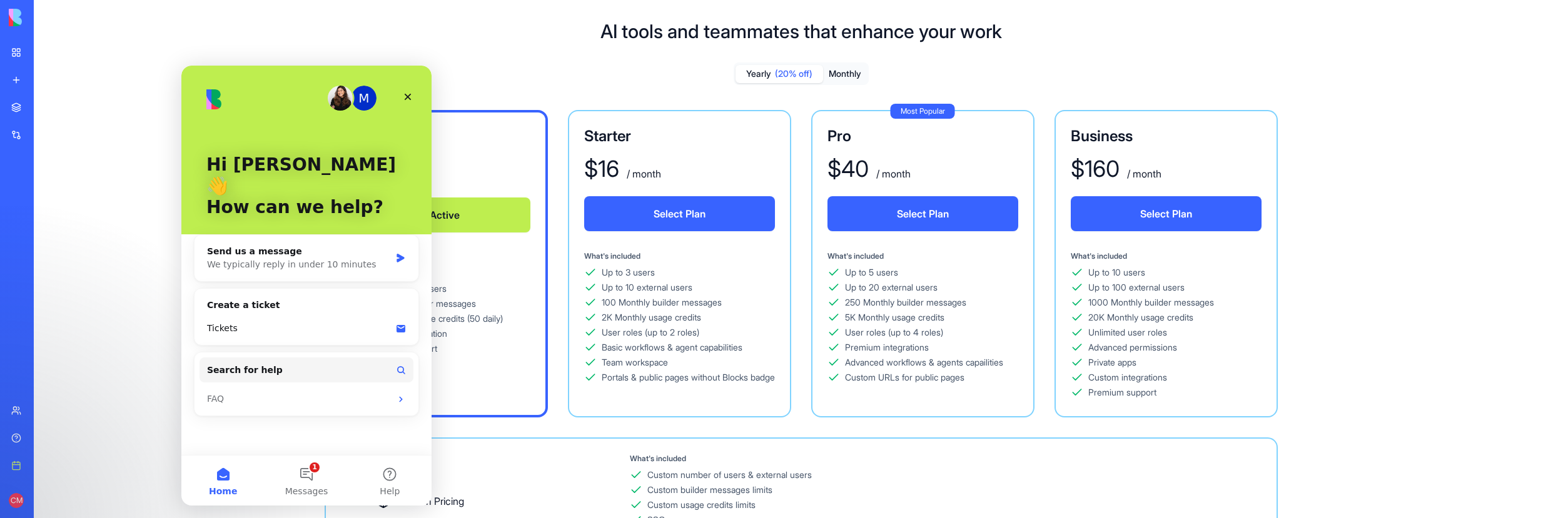
click at [17, 249] on div "Blog Generation Pro" at bounding box center [14, 250] width 6 height 13
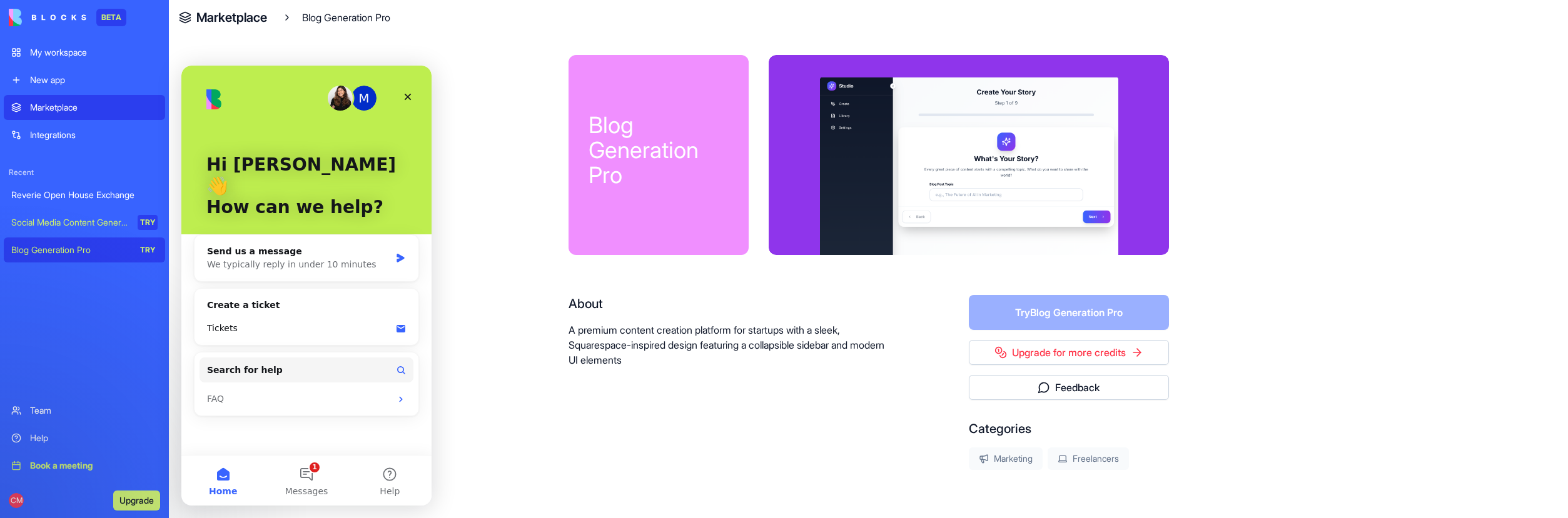
click at [311, 414] on div "M Hi Conner 👋 How can we help? Send us a message We typically reply in under 10…" at bounding box center [306, 260] width 250 height 389
click at [65, 219] on div "Social Media Content Generator" at bounding box center [70, 222] width 118 height 13
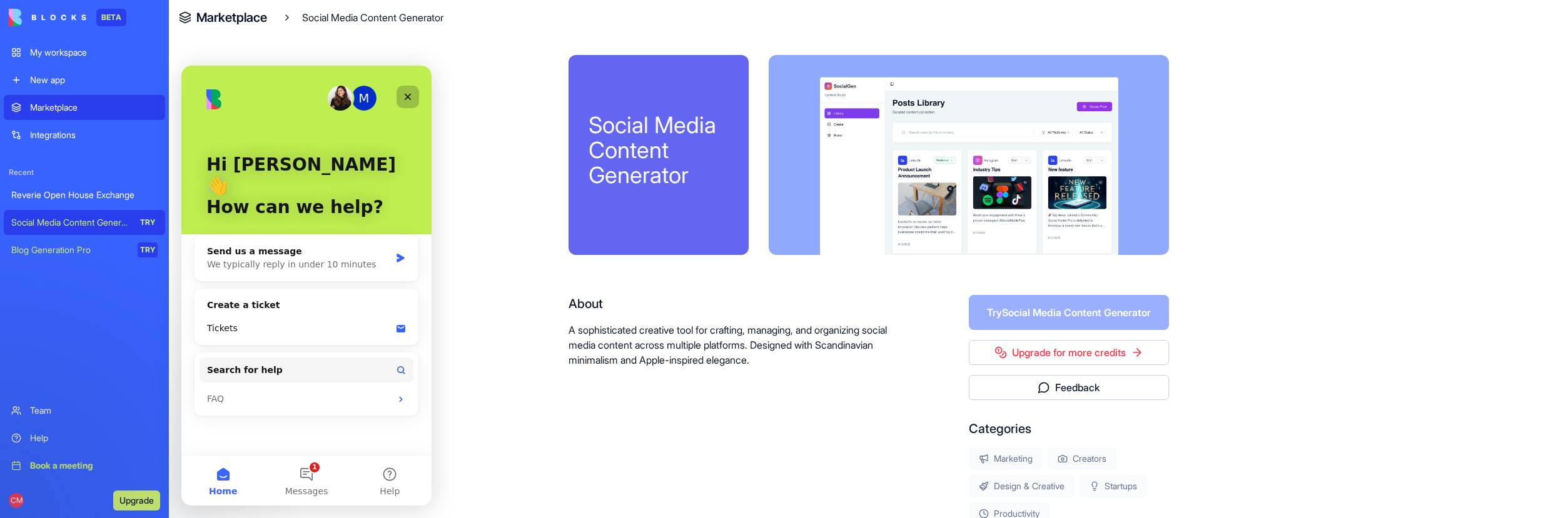
click at [406, 98] on icon "Close" at bounding box center [408, 97] width 7 height 7
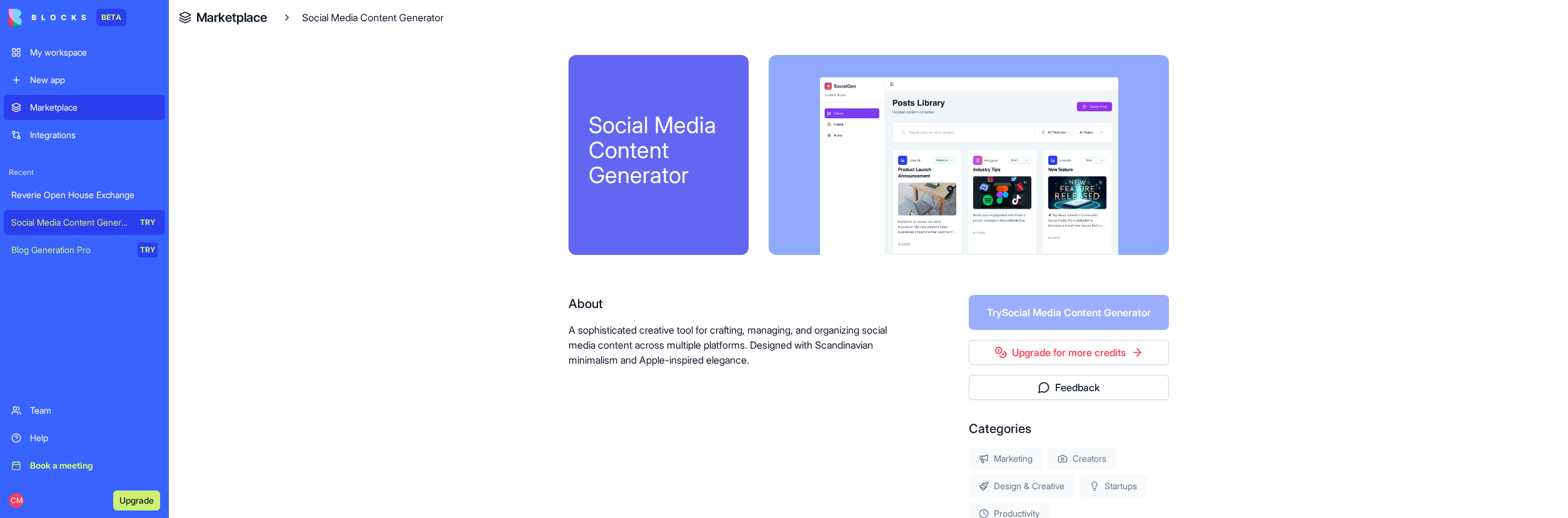
click at [102, 60] on link "My workspace" at bounding box center [85, 53] width 161 height 25
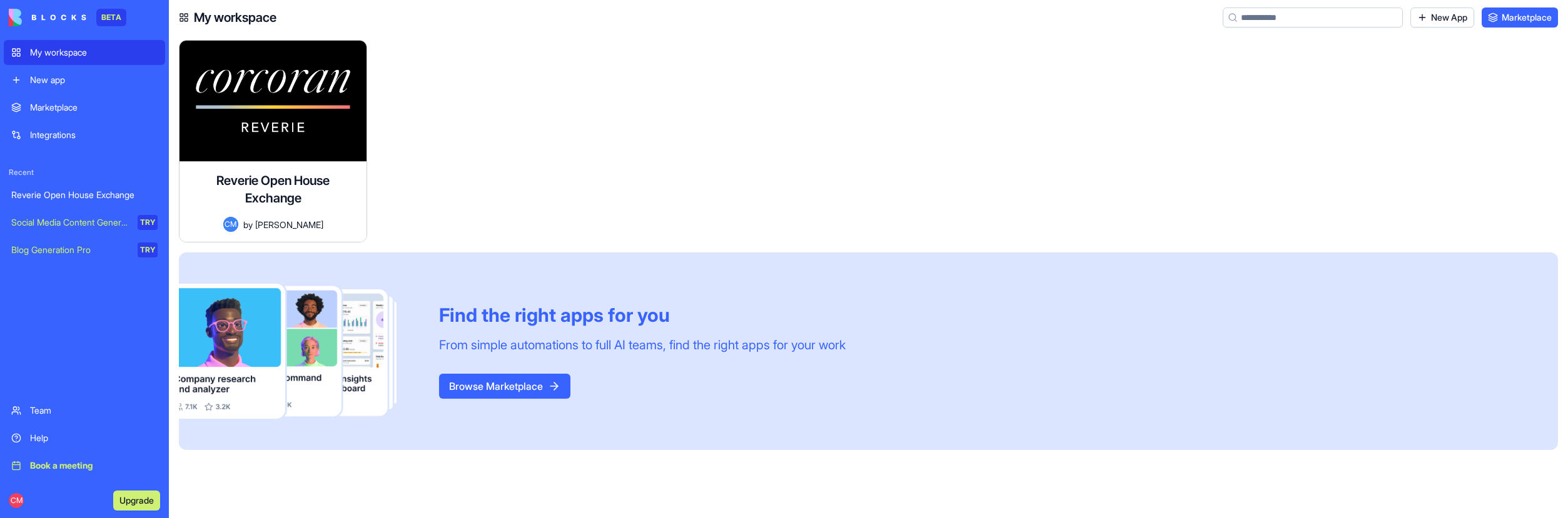
click at [103, 136] on div "Integrations" at bounding box center [93, 135] width 128 height 13
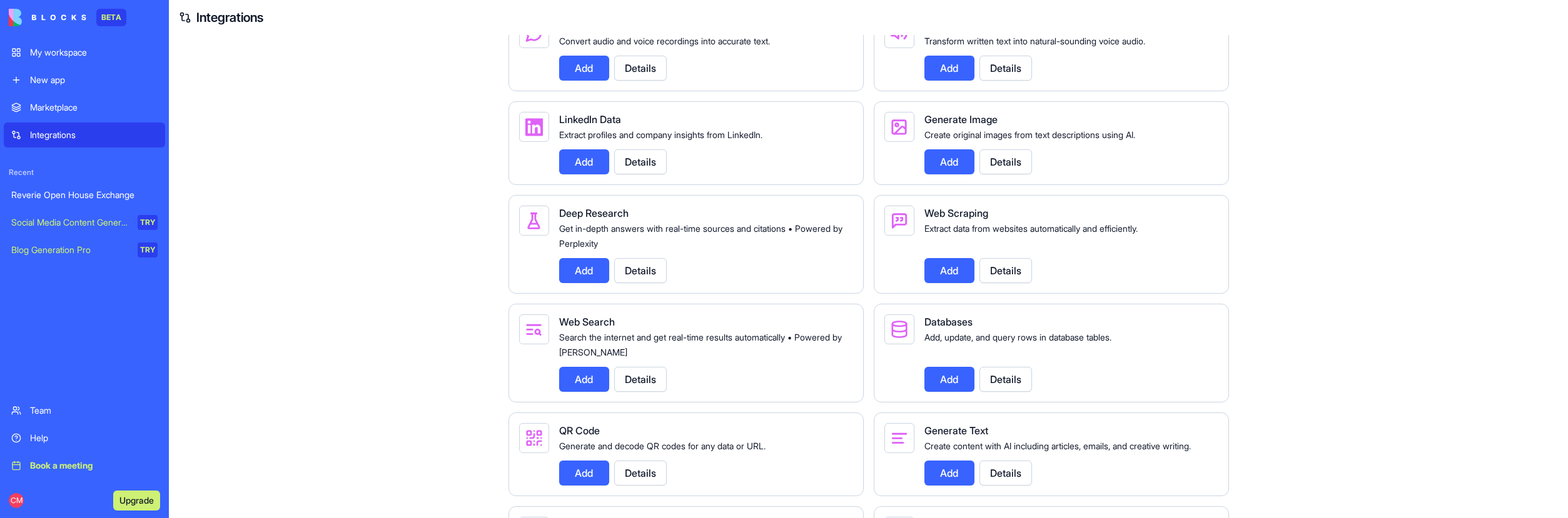
scroll to position [1315, 0]
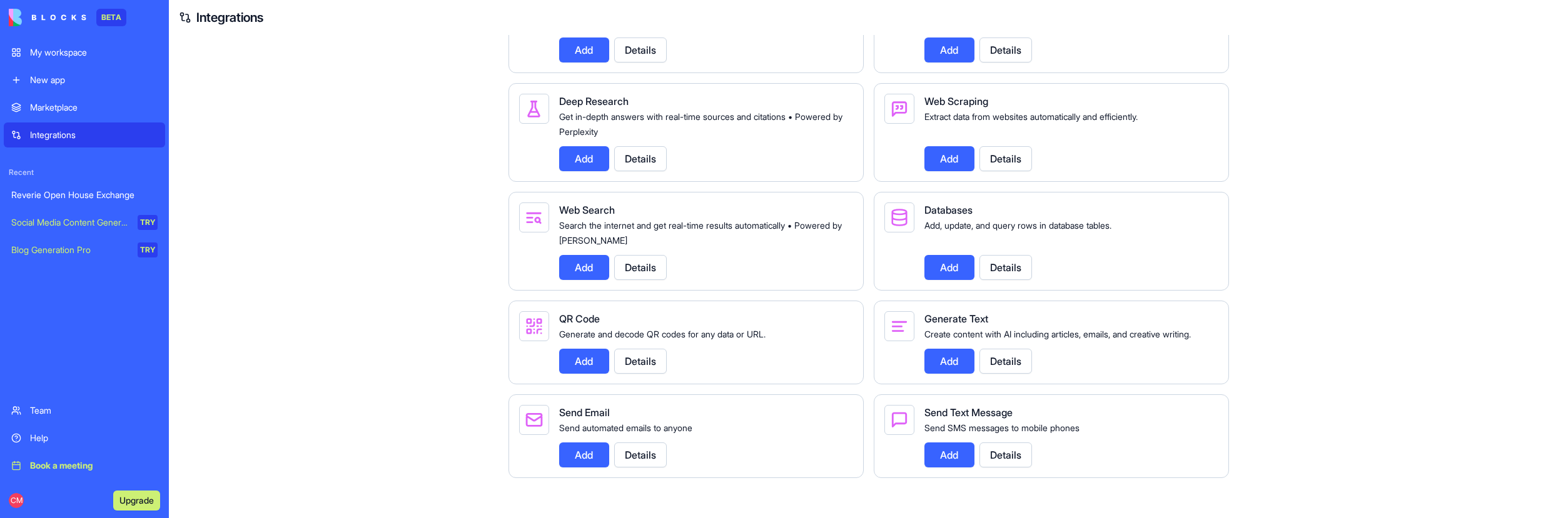
click at [643, 457] on button "Details" at bounding box center [640, 455] width 52 height 25
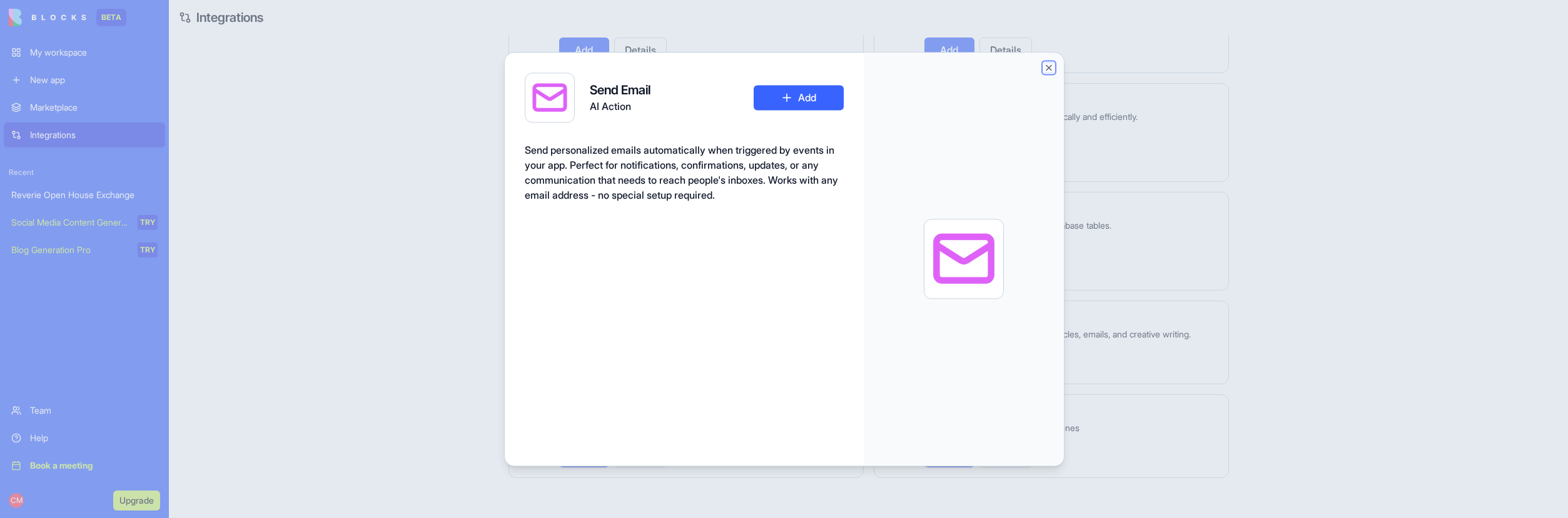
click at [1050, 66] on button "Close" at bounding box center [1049, 67] width 10 height 10
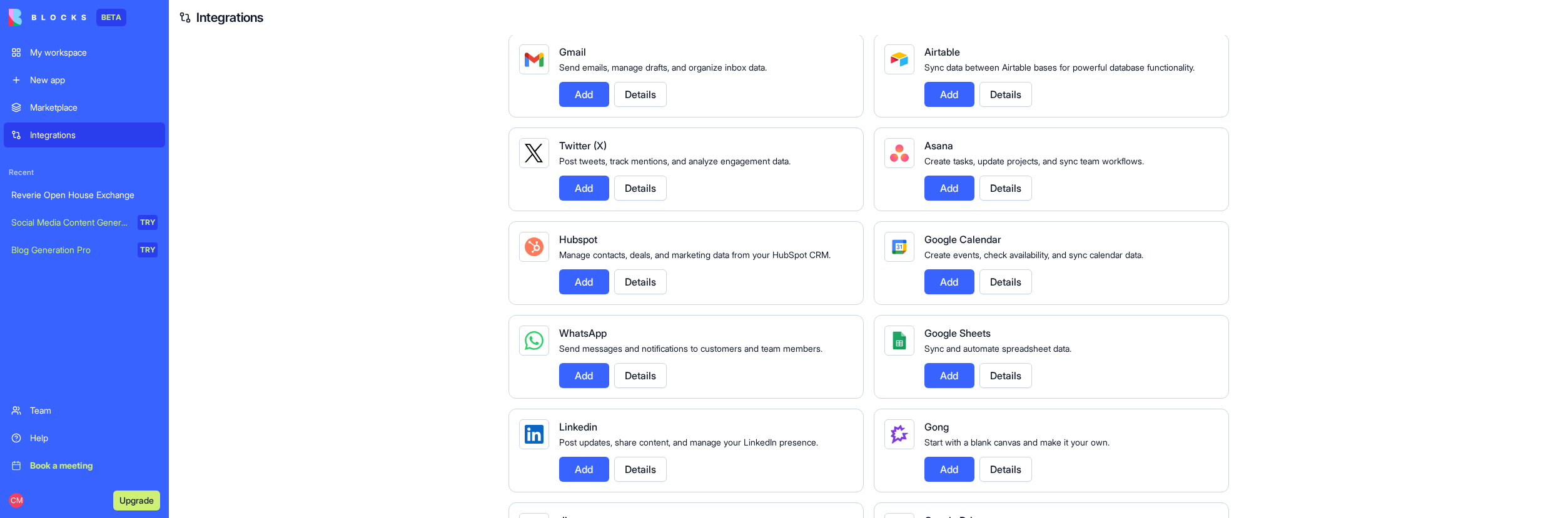
scroll to position [0, 0]
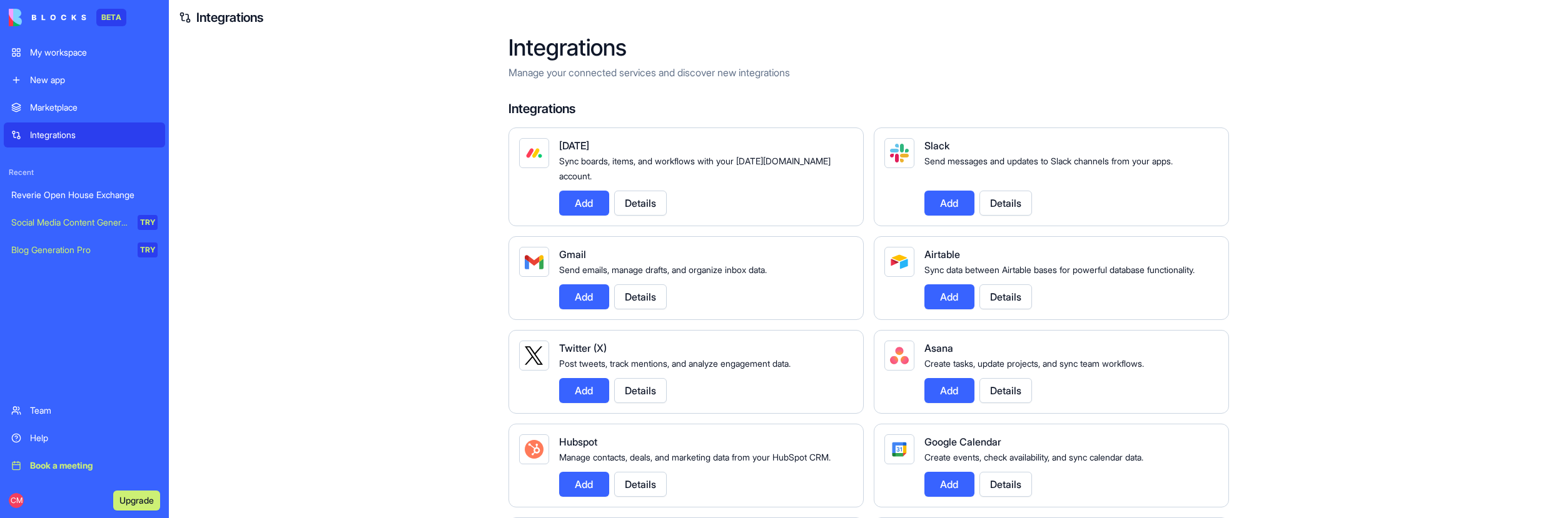
click at [75, 58] on div "My workspace" at bounding box center [93, 52] width 128 height 13
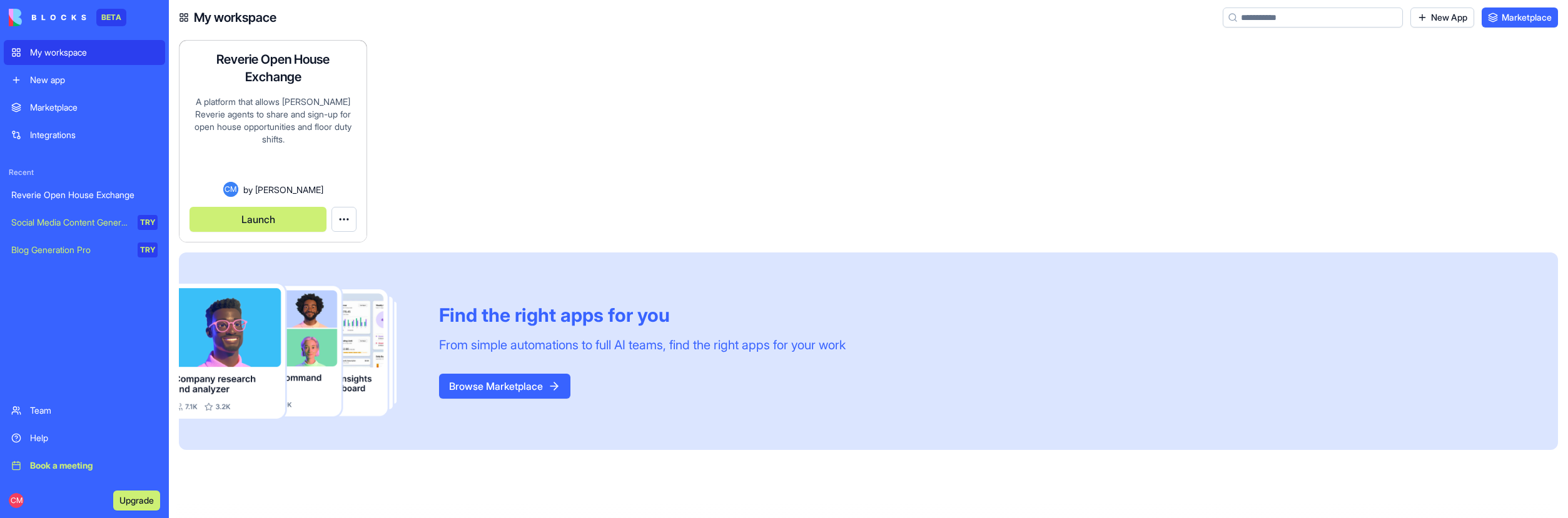
click at [294, 221] on button "Launch" at bounding box center [258, 219] width 137 height 25
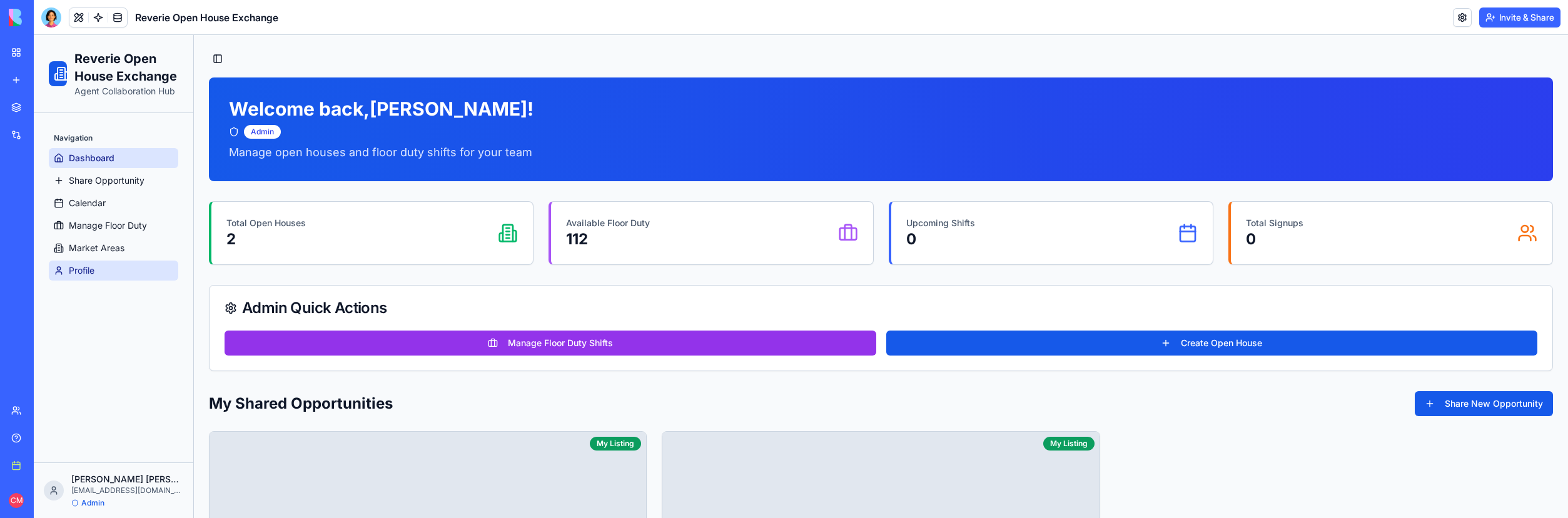
click at [99, 266] on link "Profile" at bounding box center [114, 270] width 130 height 20
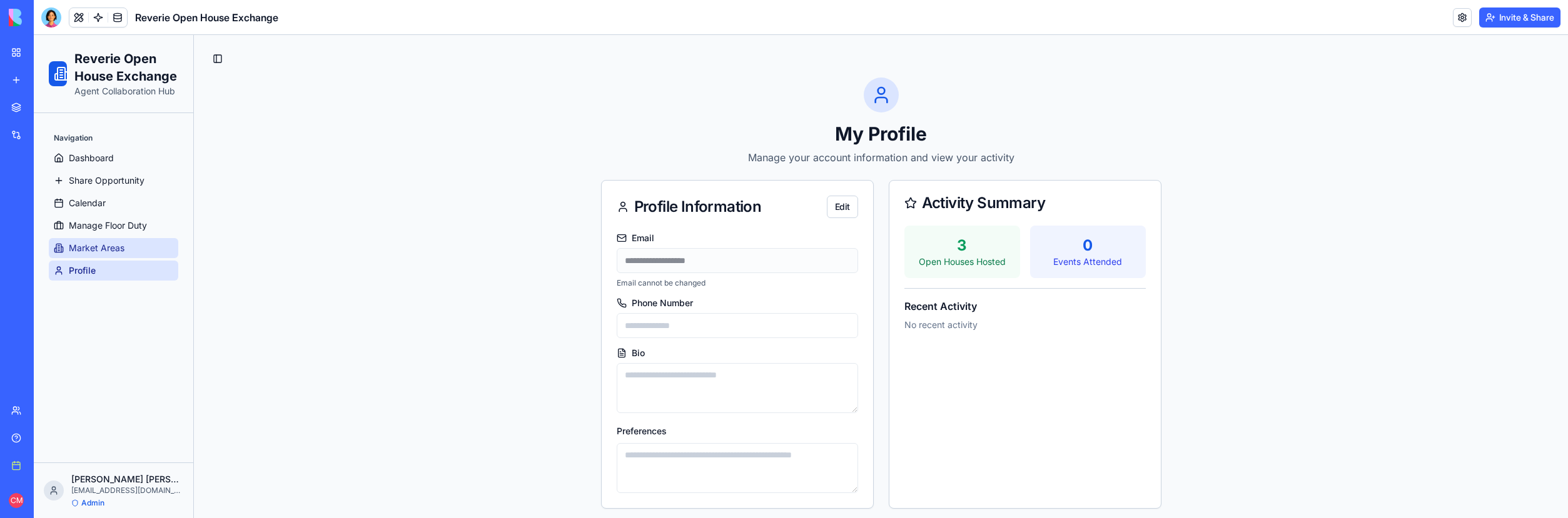
click at [85, 246] on span "Market Areas" at bounding box center [97, 248] width 56 height 13
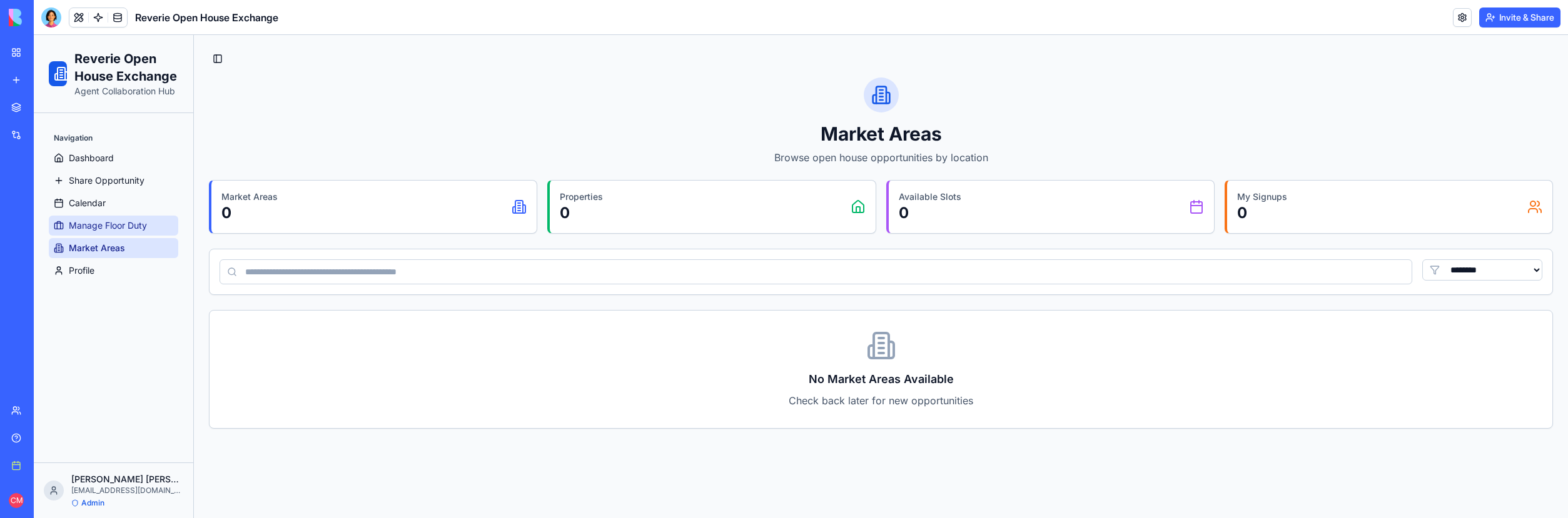
click at [85, 222] on span "Manage Floor Duty" at bounding box center [108, 225] width 78 height 13
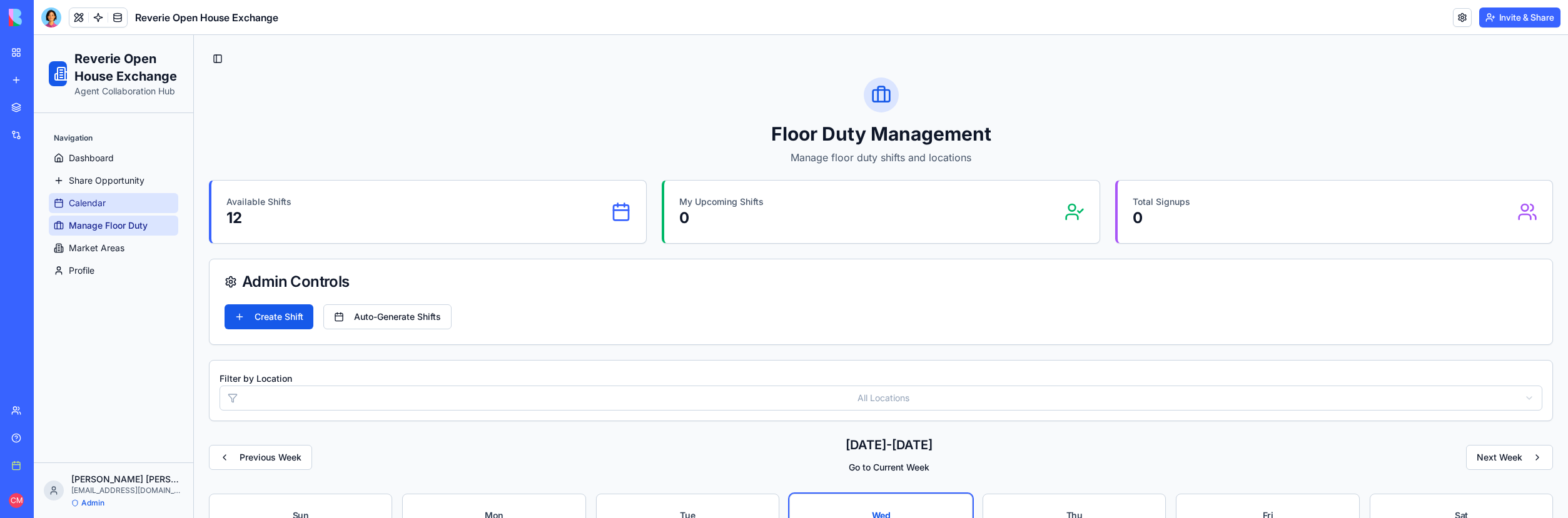
click at [87, 199] on span "Calendar" at bounding box center [87, 203] width 37 height 13
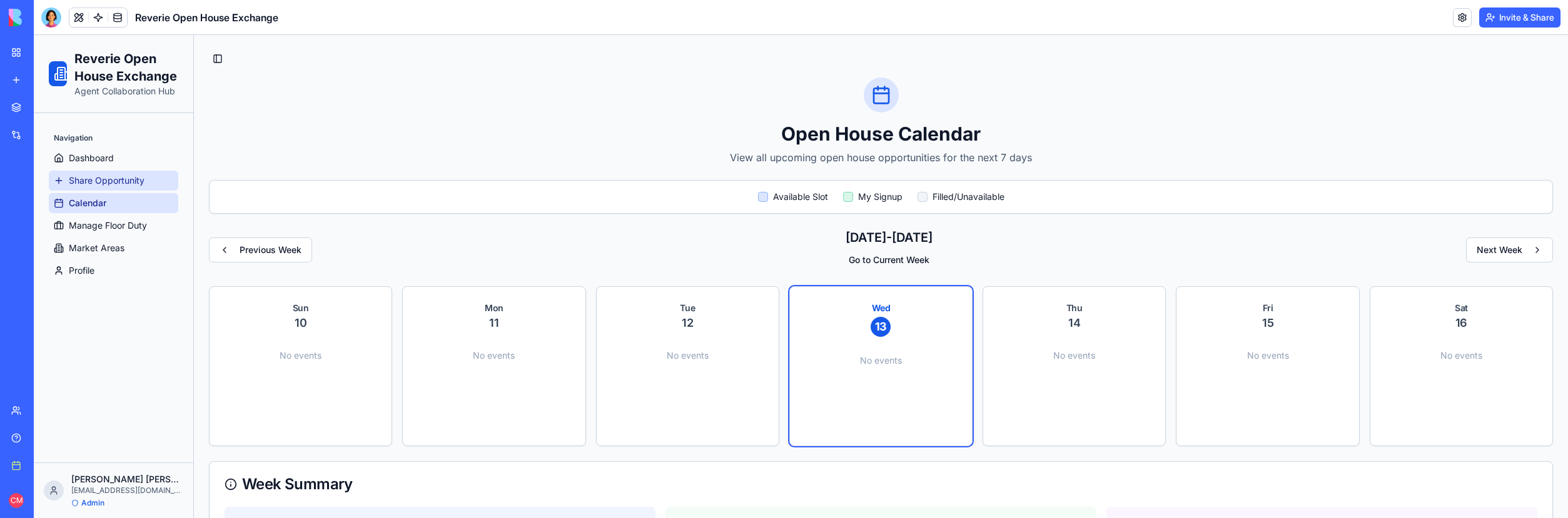
click at [89, 177] on span "Share Opportunity" at bounding box center [106, 180] width 75 height 13
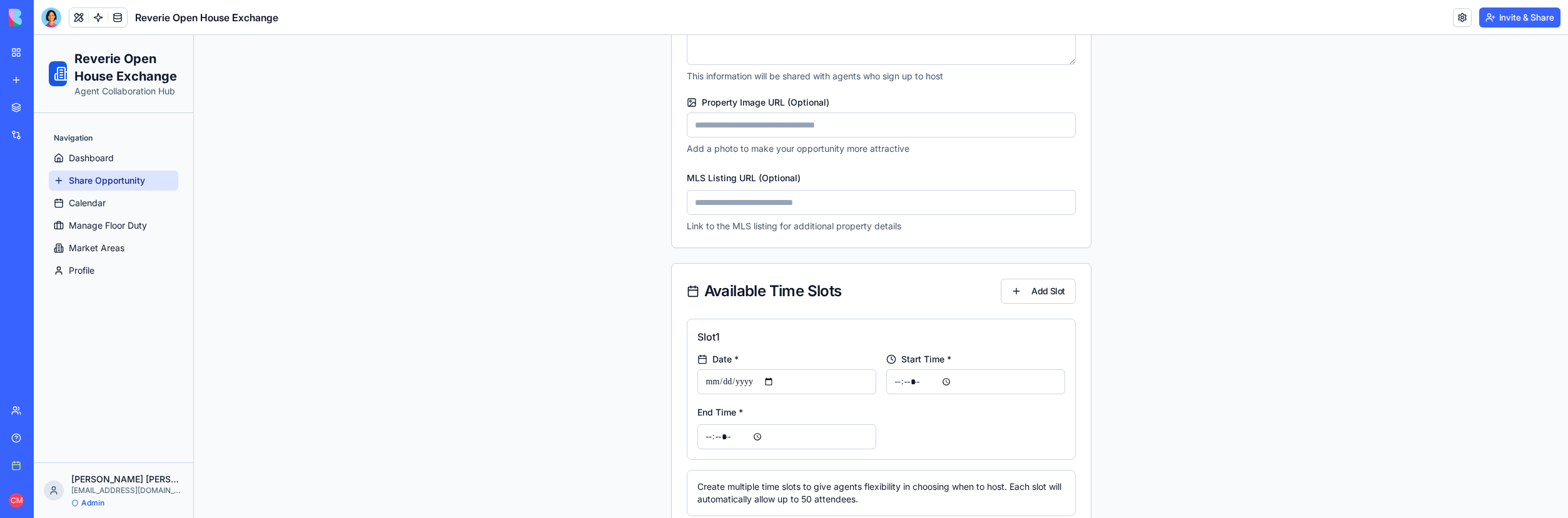
scroll to position [703, 0]
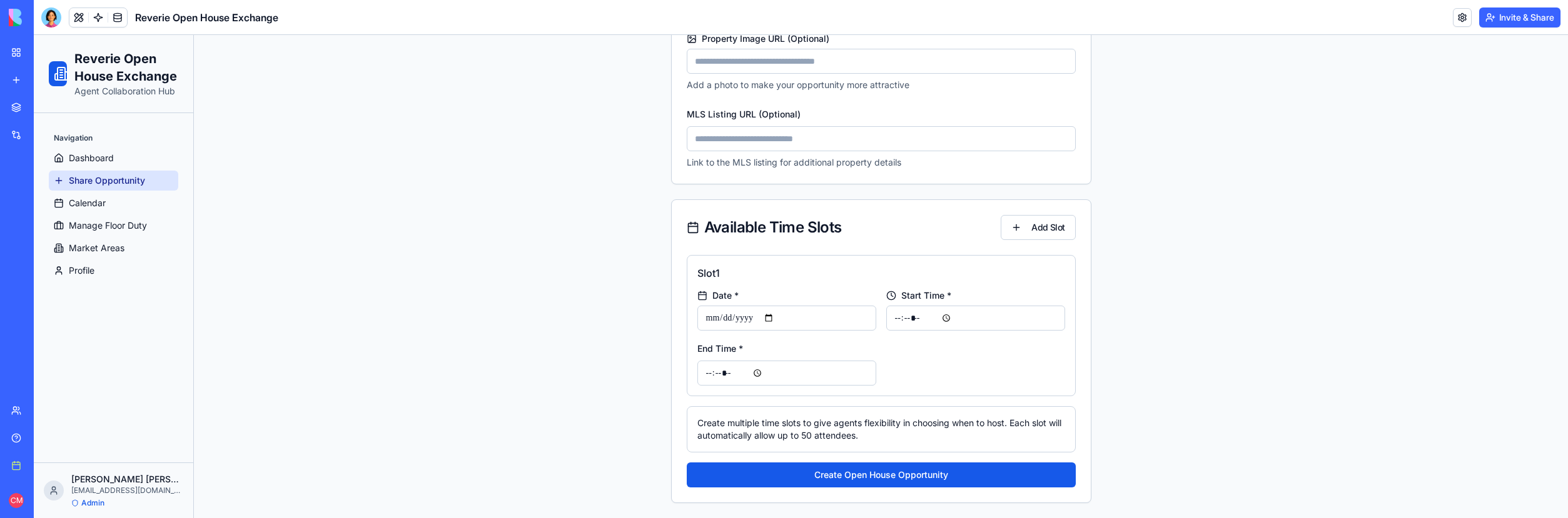
click at [96, 192] on ul "Dashboard Share Opportunity Calendar Manage Floor Duty Market Areas Profile" at bounding box center [114, 214] width 130 height 133
click at [99, 201] on span "Calendar" at bounding box center [87, 203] width 37 height 13
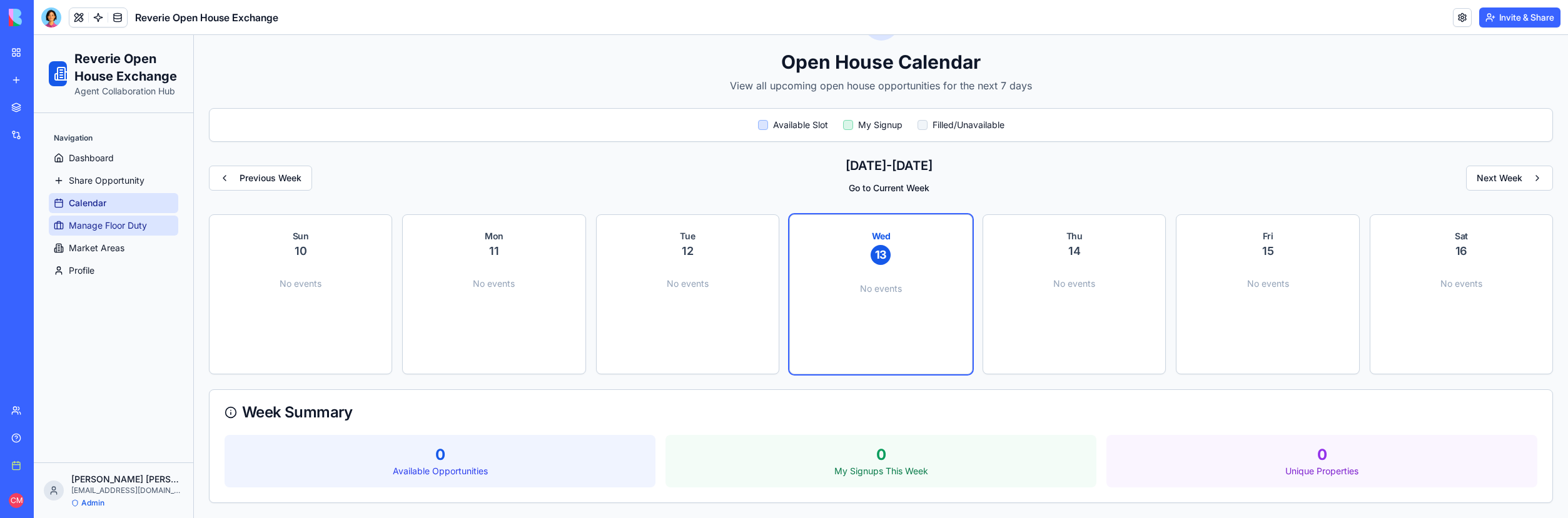
click at [108, 217] on link "Manage Floor Duty" at bounding box center [114, 225] width 130 height 20
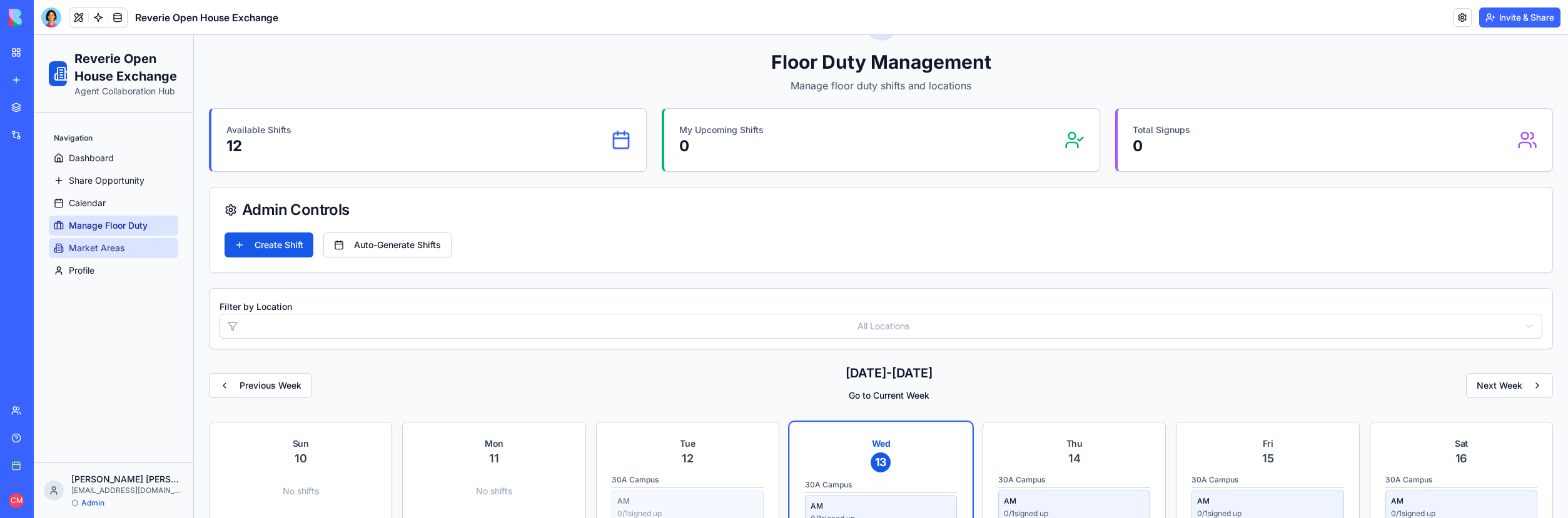
click at [108, 242] on span "Market Areas" at bounding box center [97, 248] width 56 height 13
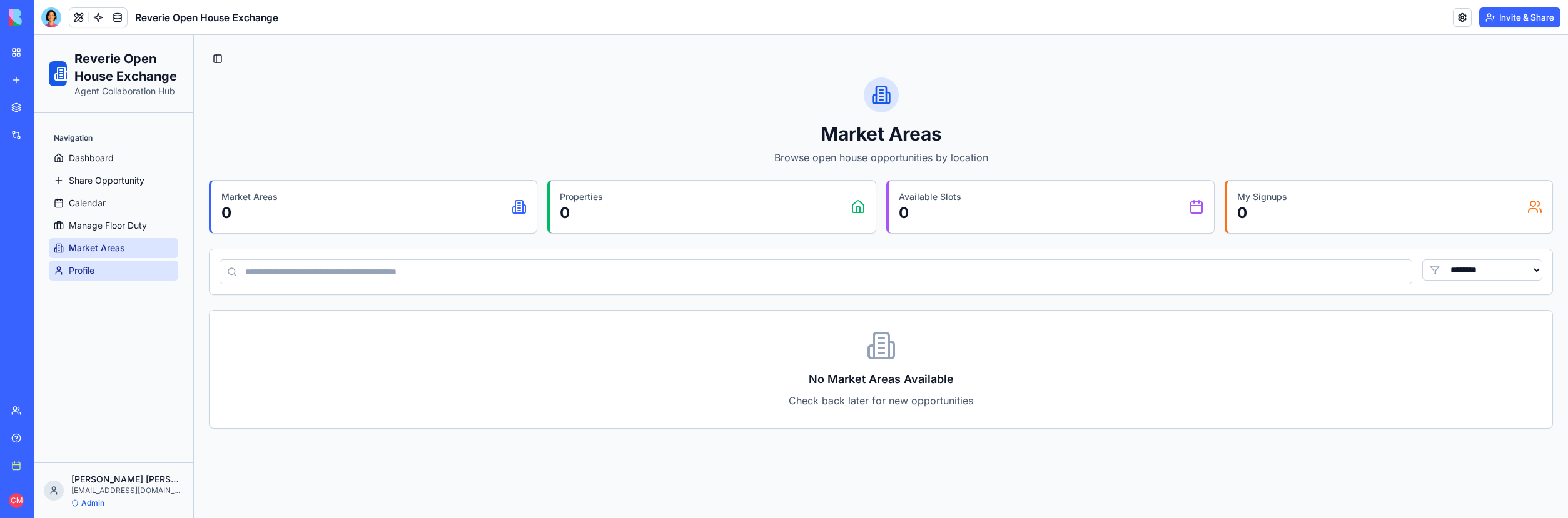
click at [107, 265] on link "Profile" at bounding box center [114, 270] width 130 height 20
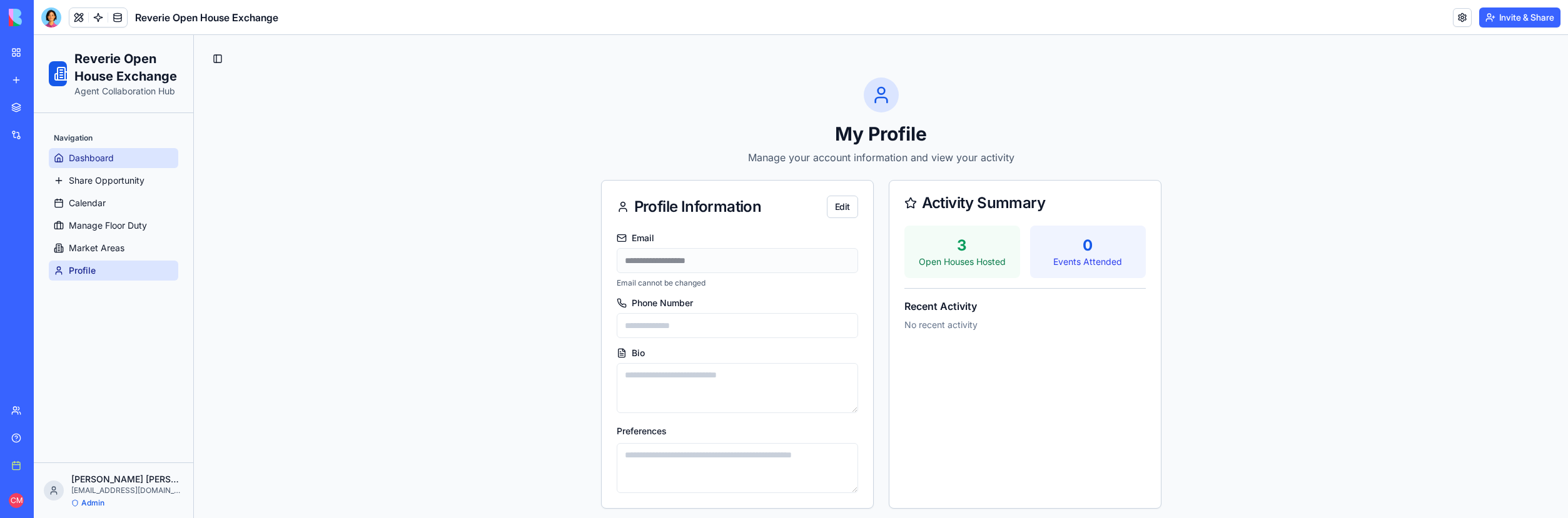
click at [127, 154] on link "Dashboard" at bounding box center [114, 158] width 130 height 20
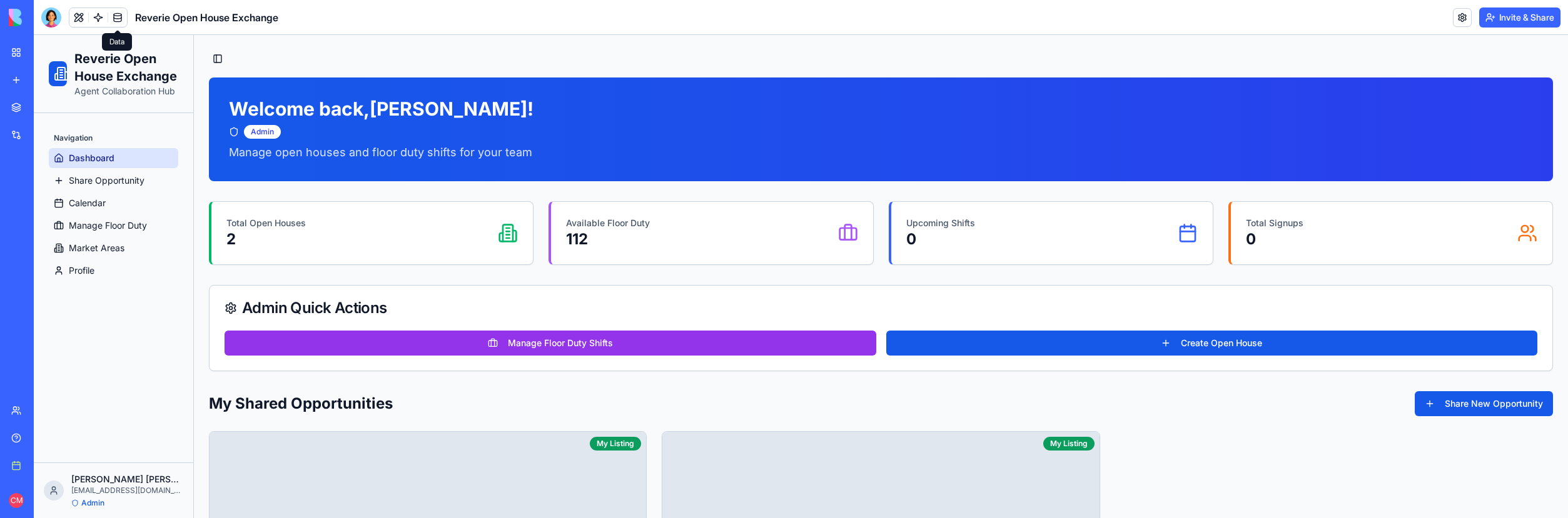
click at [115, 20] on link at bounding box center [118, 17] width 19 height 18
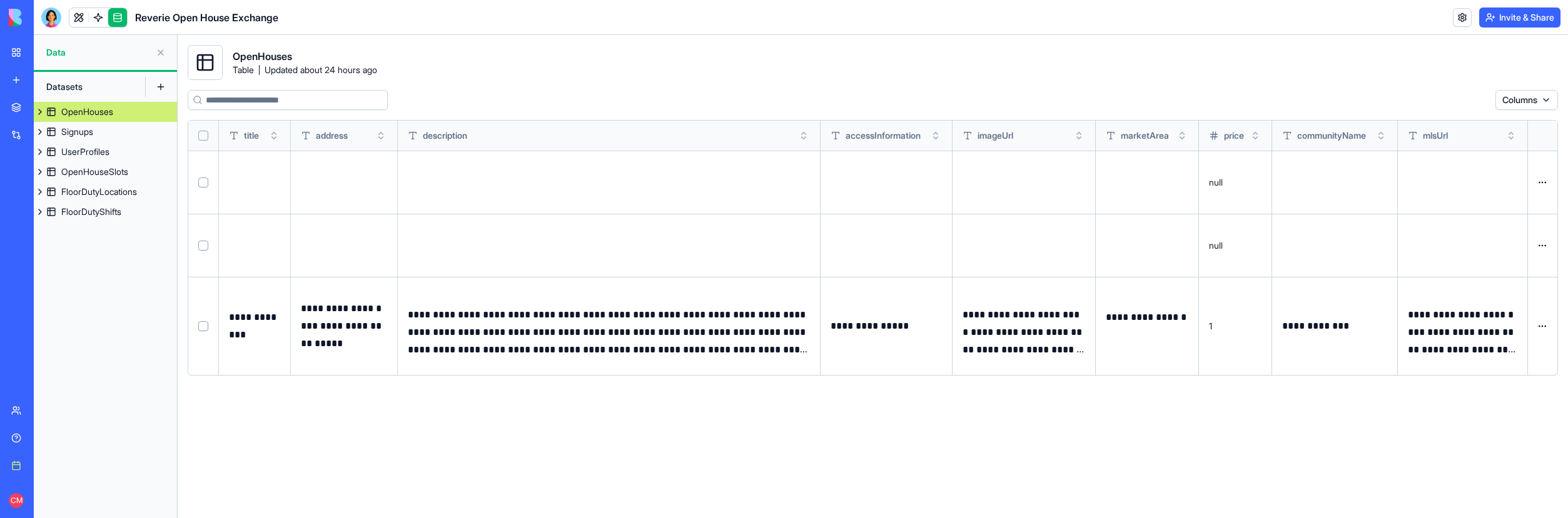
click at [202, 183] on button "Select row" at bounding box center [203, 182] width 10 height 10
click at [204, 244] on button "Select row" at bounding box center [203, 245] width 10 height 10
click at [1476, 100] on html "**********" at bounding box center [784, 259] width 1568 height 518
click at [1460, 124] on div "Delete" at bounding box center [1449, 126] width 74 height 20
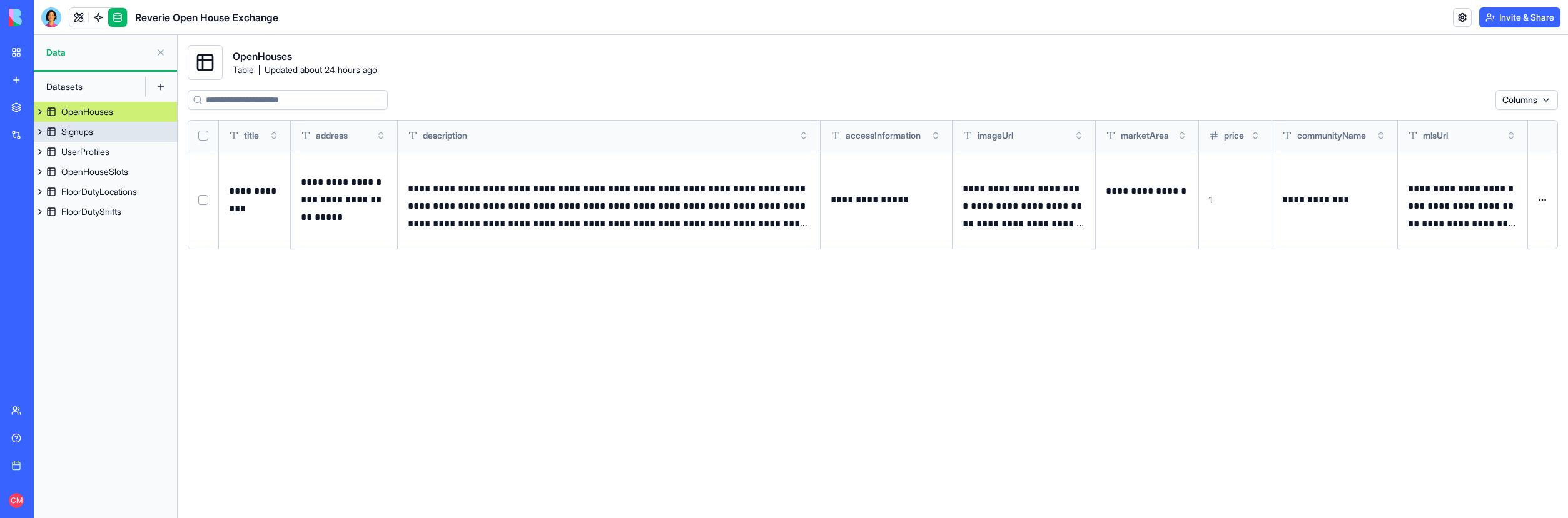
click at [107, 133] on link "Signups" at bounding box center [105, 131] width 144 height 20
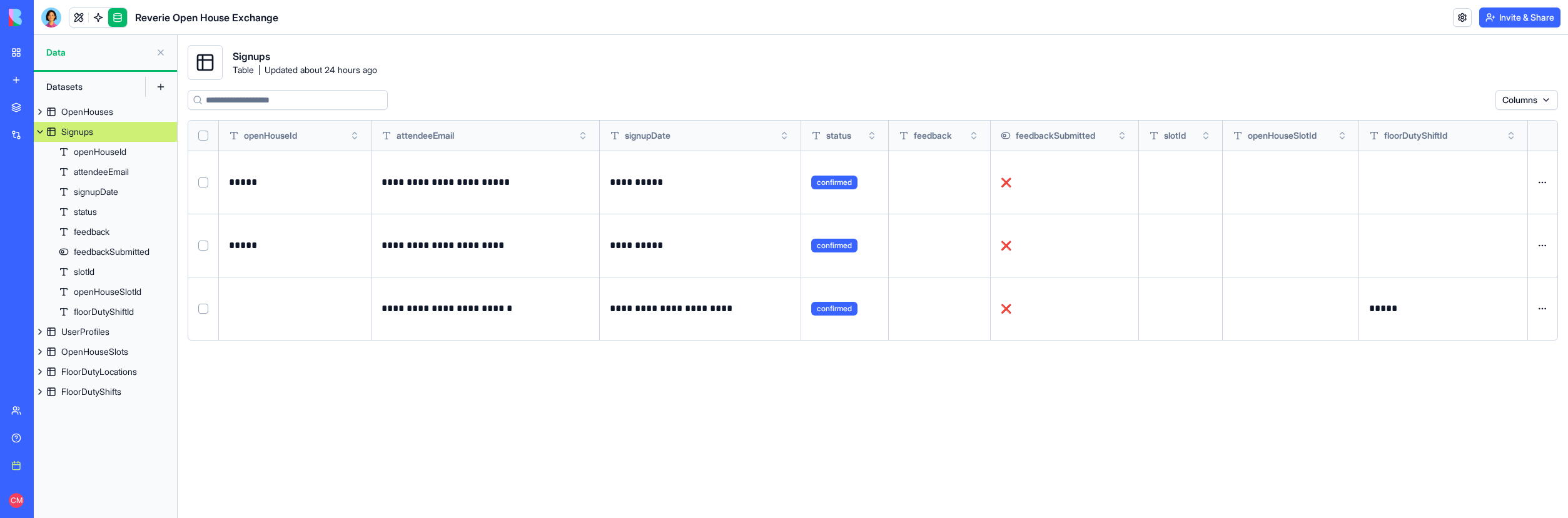
click at [202, 183] on button "Select row" at bounding box center [203, 182] width 10 height 10
click at [204, 244] on button "Select row" at bounding box center [203, 245] width 10 height 10
click at [1431, 104] on html "**********" at bounding box center [784, 259] width 1568 height 518
click at [1432, 128] on div "Delete" at bounding box center [1449, 126] width 74 height 20
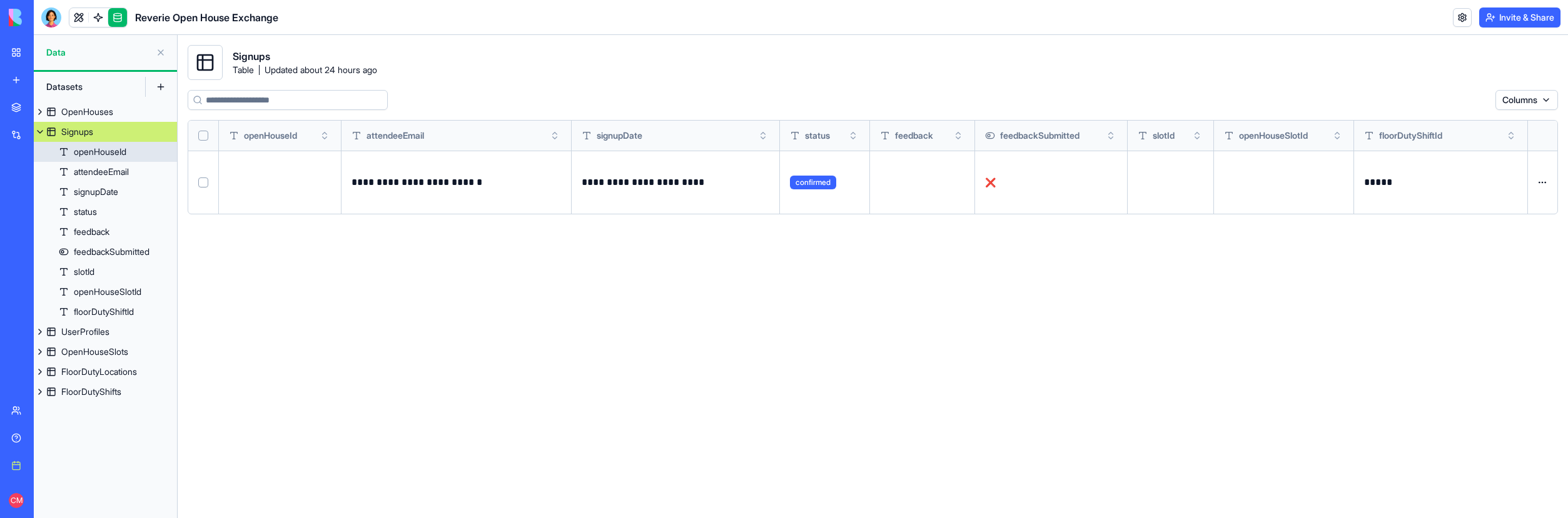
click at [126, 146] on div "openHouseId" at bounding box center [100, 151] width 52 height 13
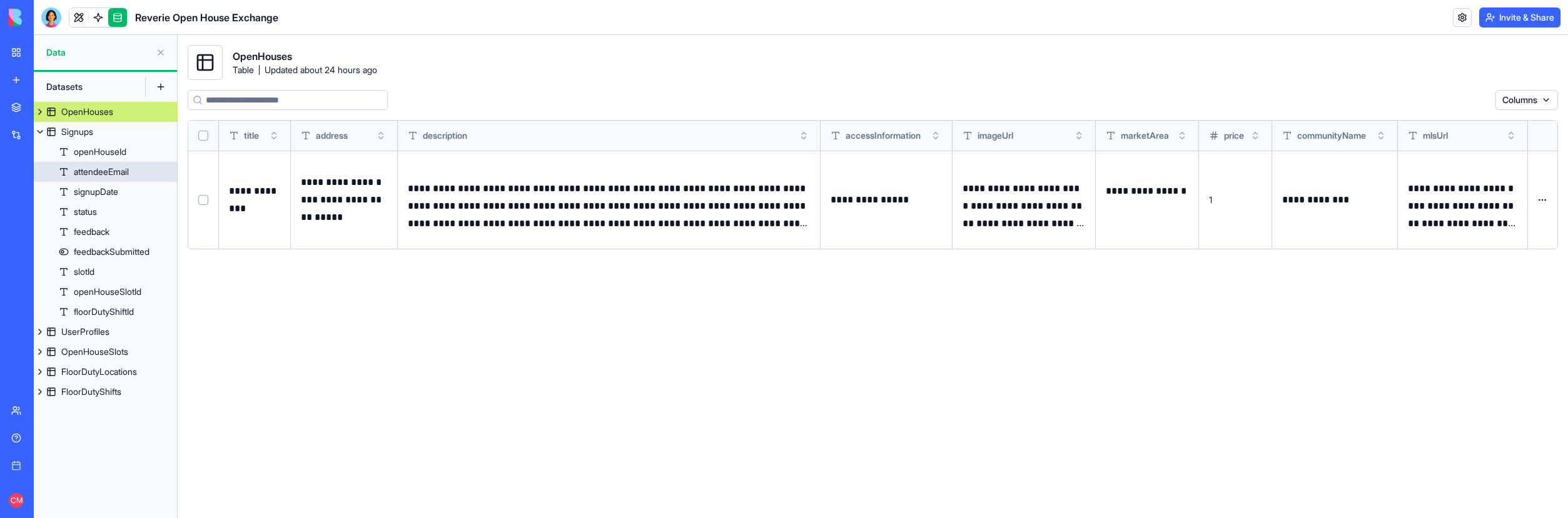
click at [120, 172] on div "attendeeEmail" at bounding box center [101, 172] width 55 height 13
click at [115, 192] on div "signupDate" at bounding box center [96, 192] width 44 height 13
click at [112, 210] on link "status" at bounding box center [105, 211] width 144 height 20
click at [112, 230] on link "feedback" at bounding box center [105, 232] width 144 height 20
click at [113, 250] on div "feedbackSubmitted" at bounding box center [112, 252] width 75 height 13
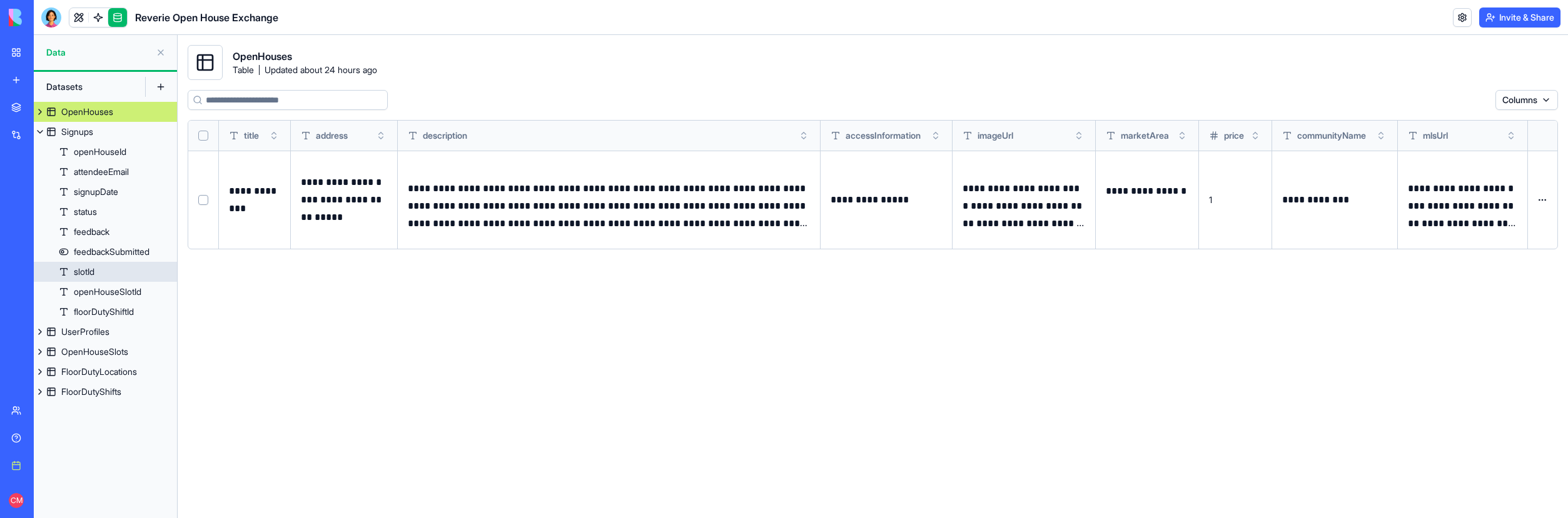
click at [113, 282] on link "openHouseSlotId" at bounding box center [105, 292] width 144 height 20
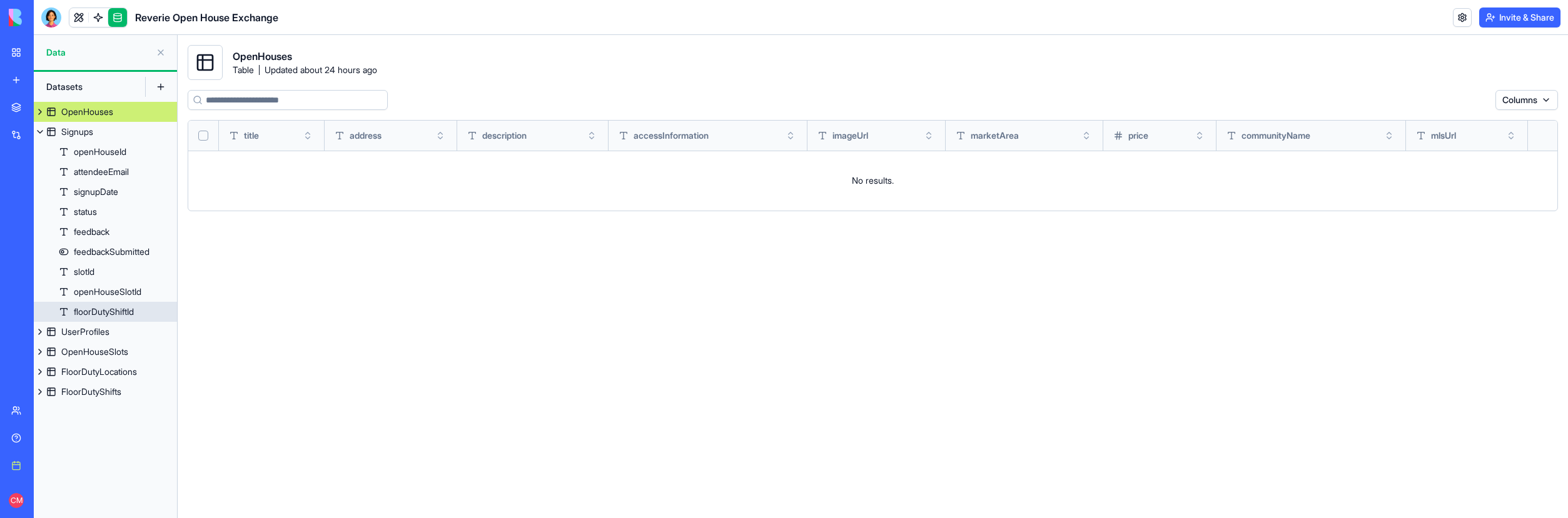
click at [110, 317] on div "floorDutyShiftId" at bounding box center [104, 311] width 60 height 13
click at [106, 330] on div "UserProfiles" at bounding box center [85, 332] width 48 height 13
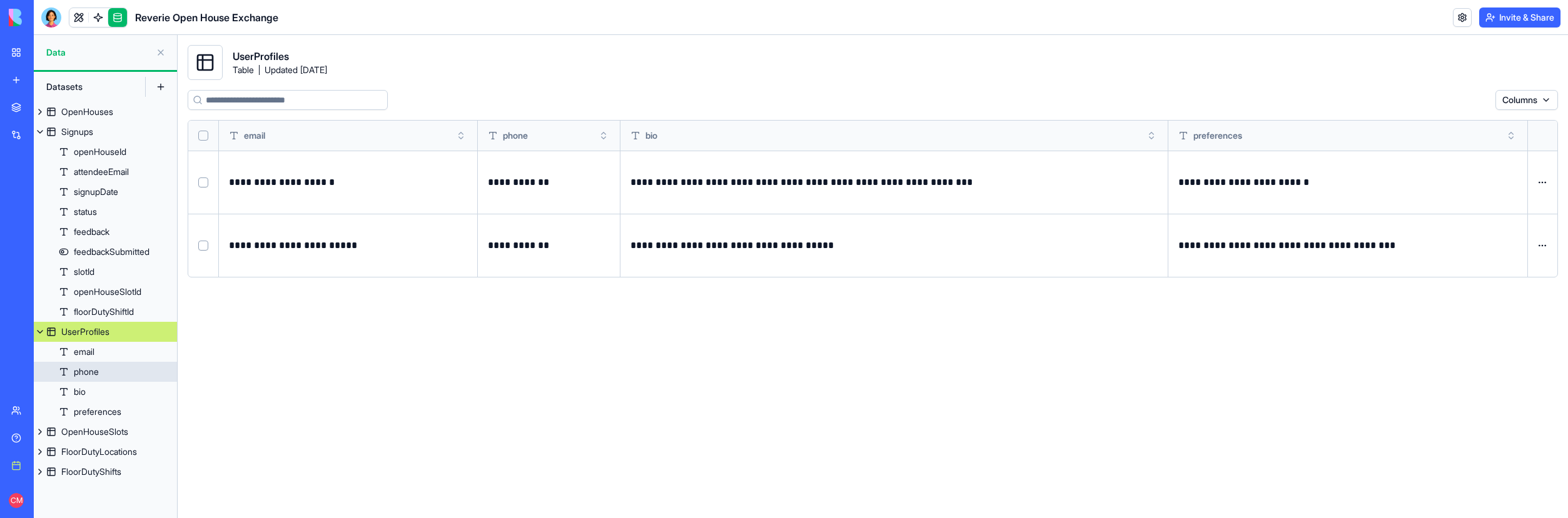
click at [106, 363] on link "phone" at bounding box center [105, 372] width 144 height 20
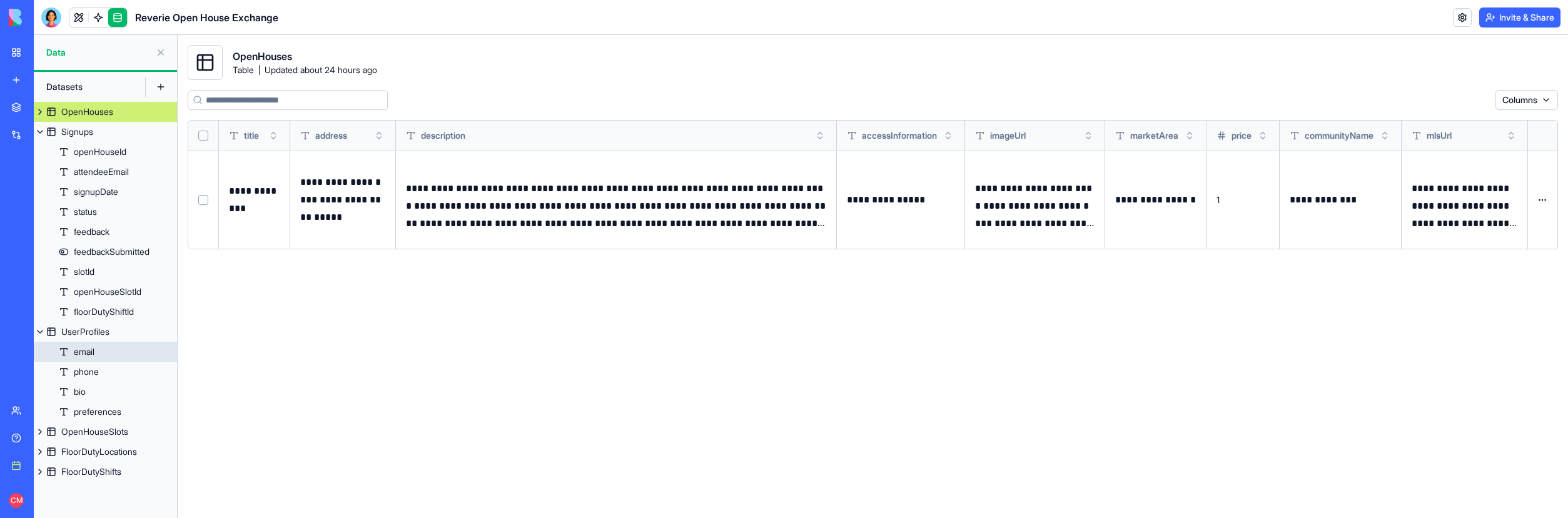
click at [106, 353] on link "email" at bounding box center [105, 352] width 144 height 20
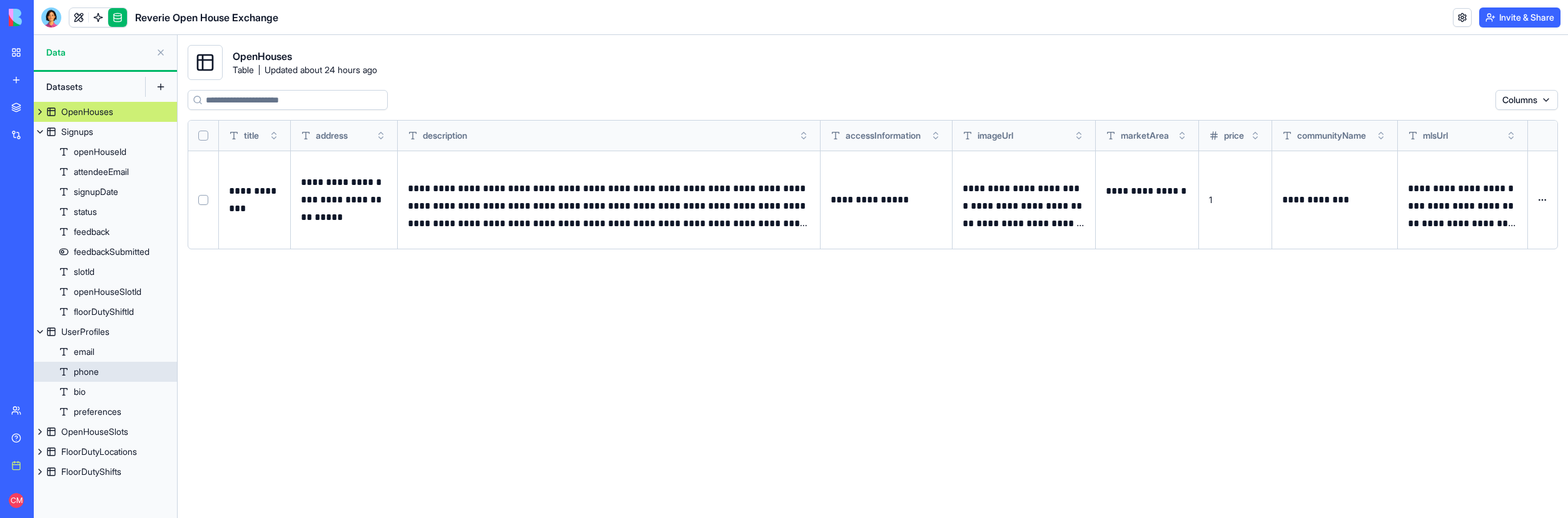
click at [109, 364] on link "phone" at bounding box center [105, 372] width 144 height 20
click at [110, 388] on link "bio" at bounding box center [105, 392] width 144 height 20
click at [110, 404] on link "preferences" at bounding box center [105, 412] width 144 height 20
click at [91, 331] on div "UserProfiles" at bounding box center [85, 332] width 48 height 13
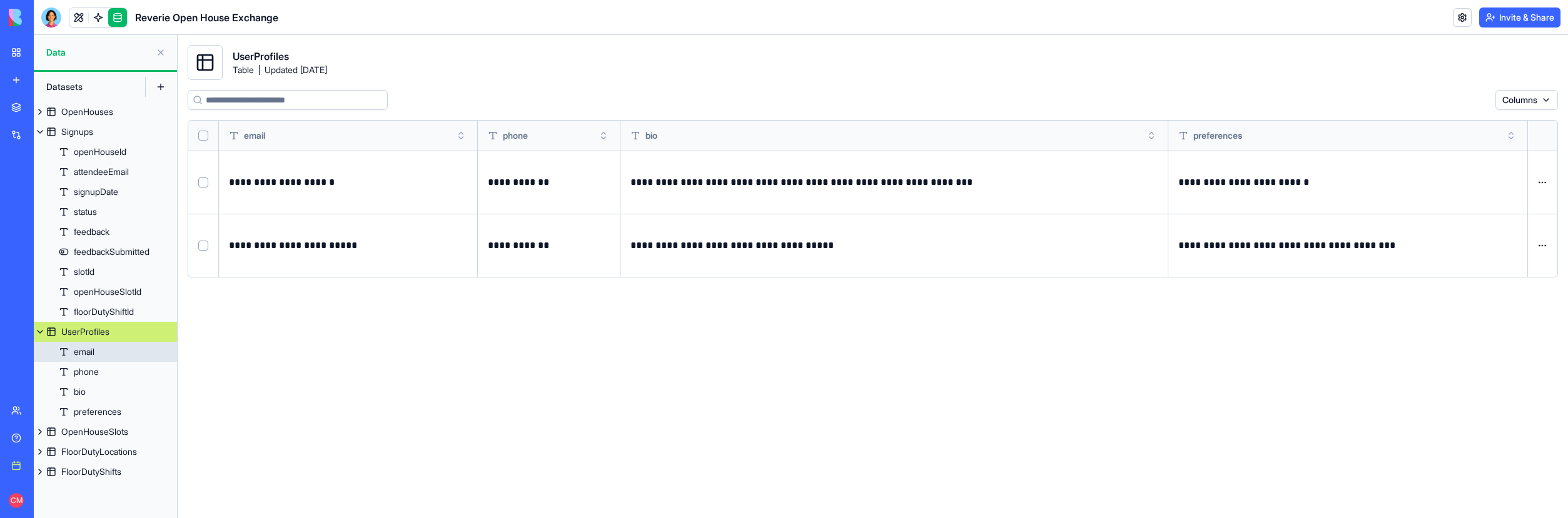
click at [95, 356] on div "email" at bounding box center [84, 352] width 21 height 13
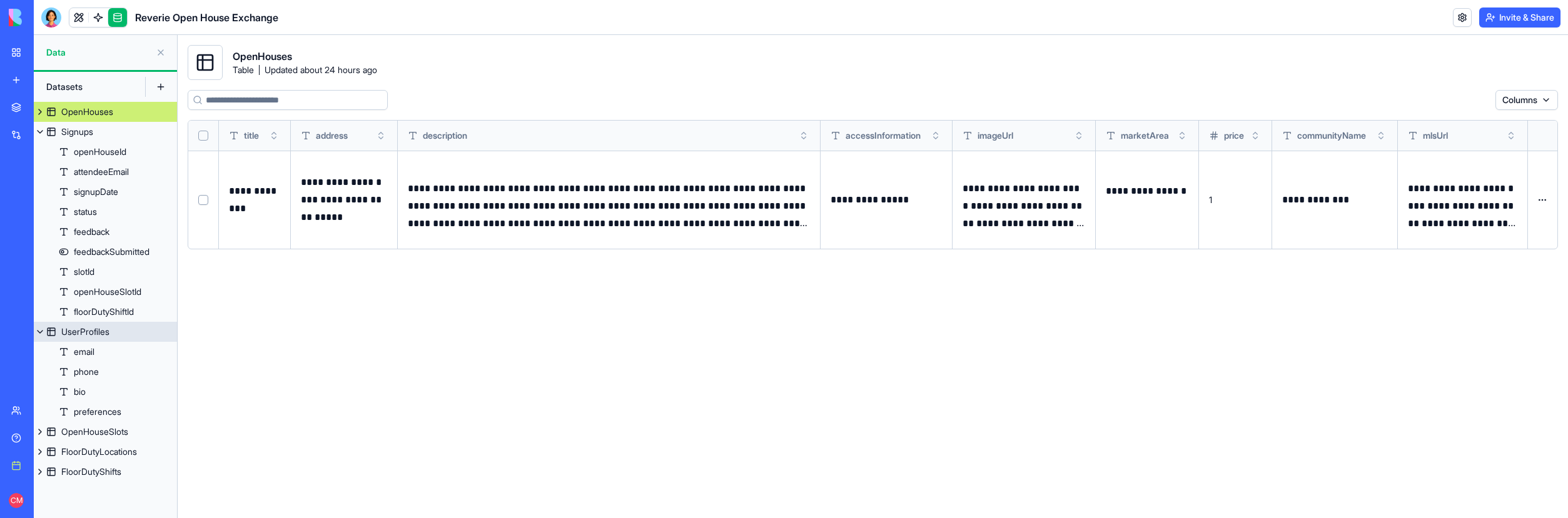
click at [98, 333] on div "UserProfiles" at bounding box center [85, 332] width 48 height 13
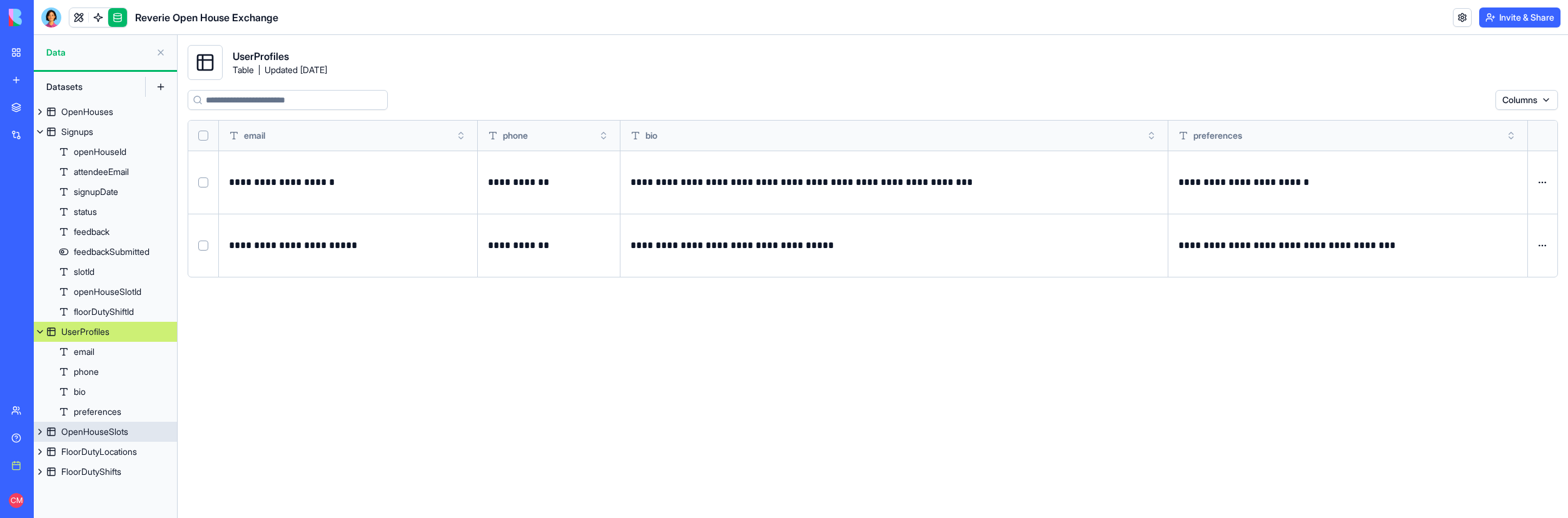
click at [97, 429] on div "OpenHouseSlots" at bounding box center [95, 431] width 67 height 13
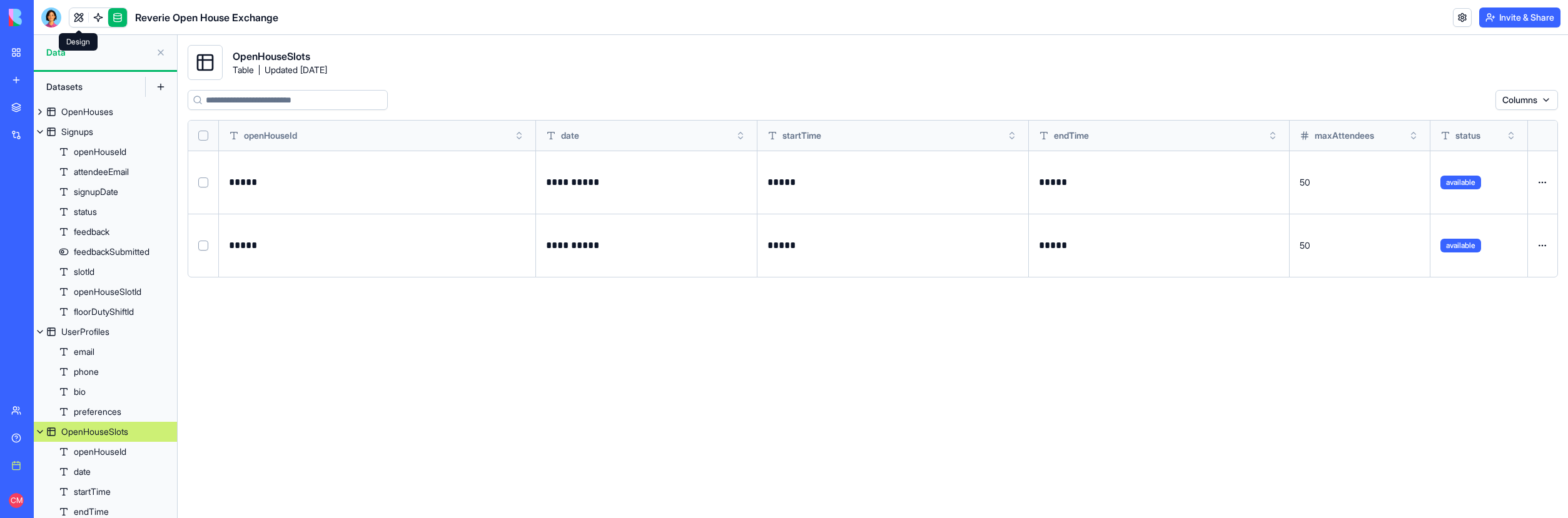
click at [81, 17] on link at bounding box center [79, 17] width 19 height 18
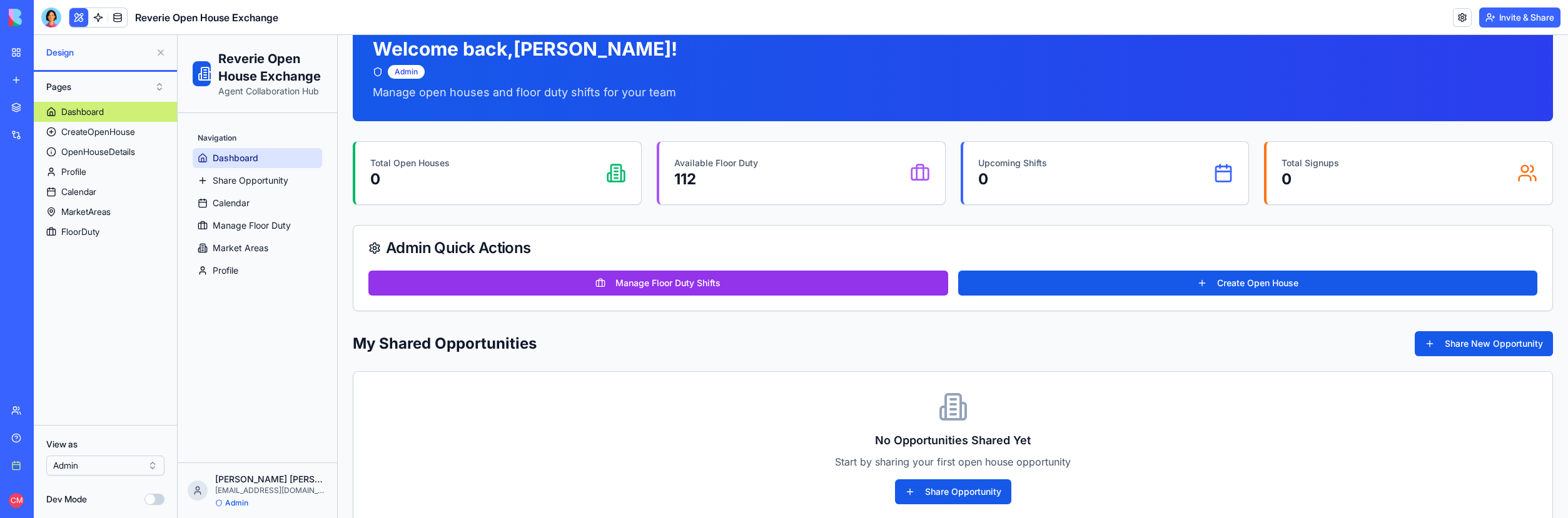
scroll to position [82, 0]
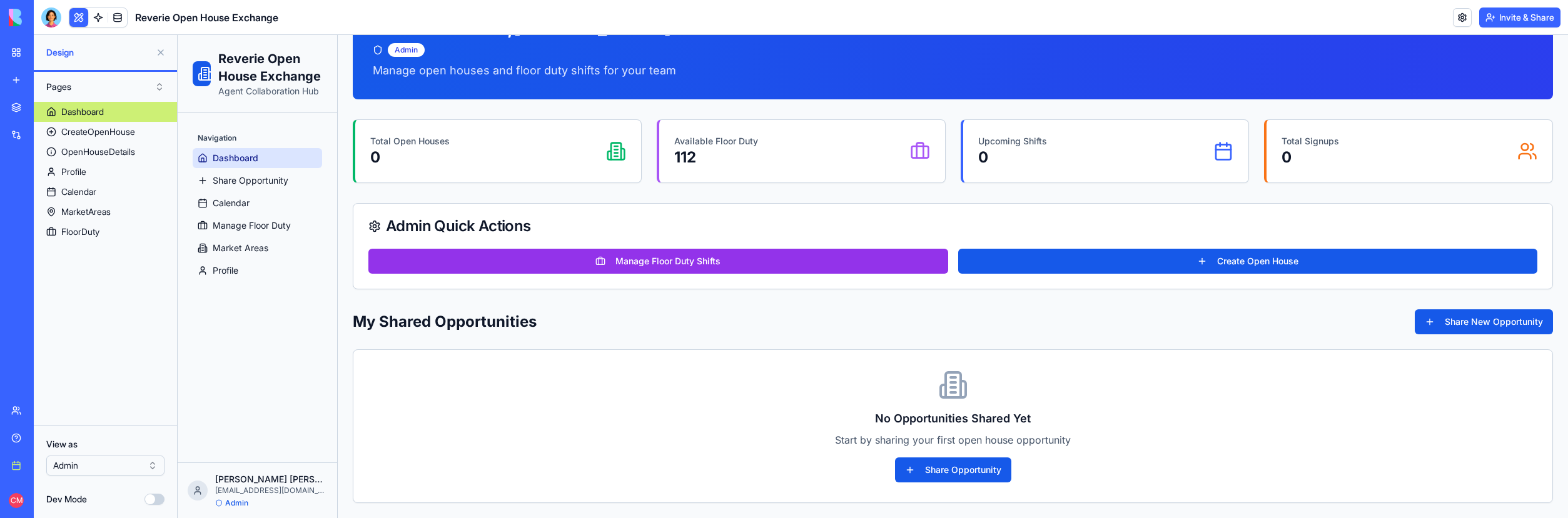
click at [300, 191] on ul "Dashboard Share Opportunity Calendar Manage Floor Duty Market Areas Profile" at bounding box center [257, 214] width 130 height 133
click at [281, 203] on link "Calendar" at bounding box center [257, 203] width 130 height 20
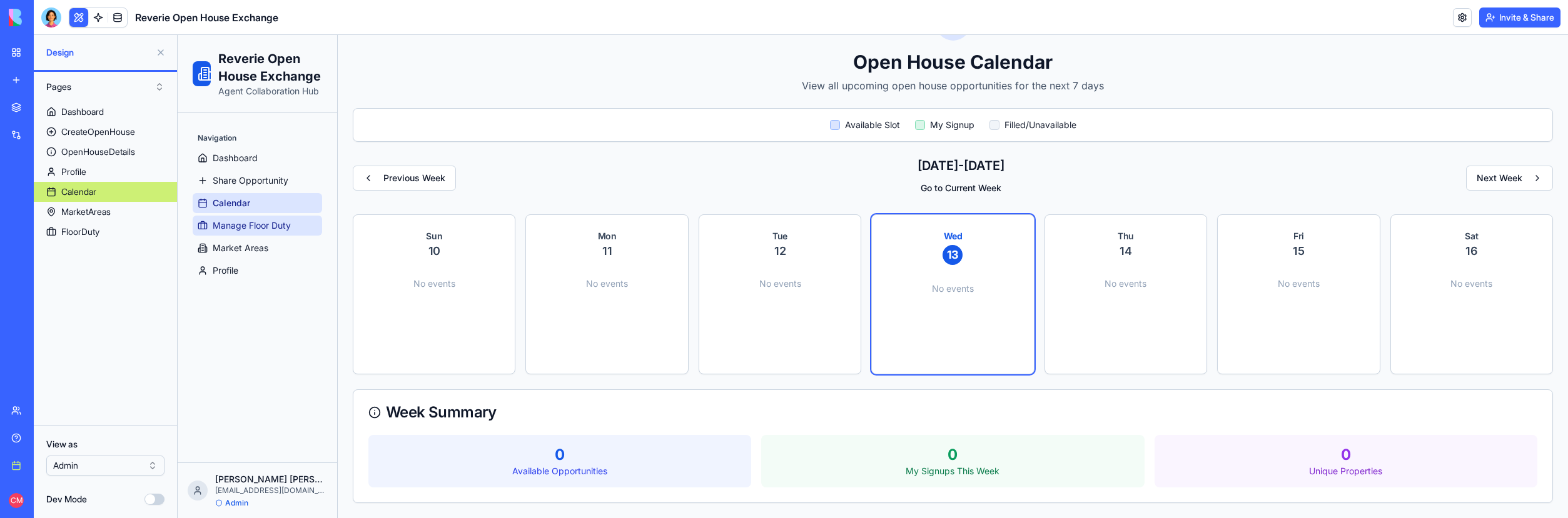
click at [278, 225] on span "Manage Floor Duty" at bounding box center [252, 225] width 78 height 13
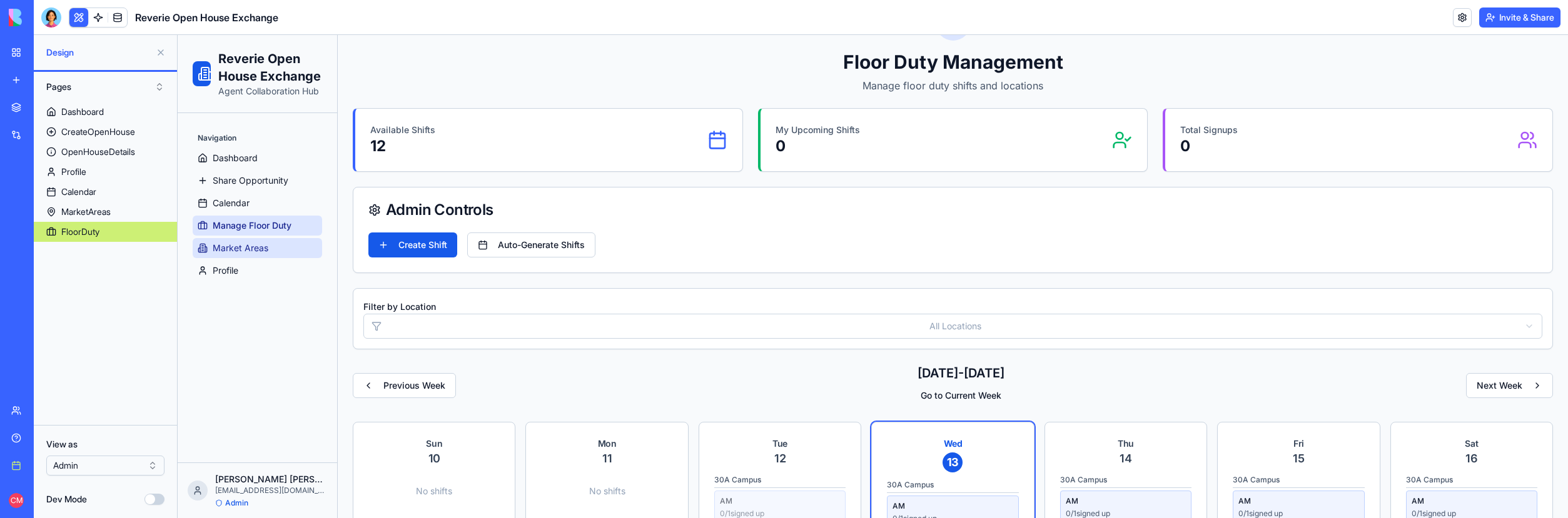
click at [274, 244] on link "Market Areas" at bounding box center [257, 248] width 130 height 20
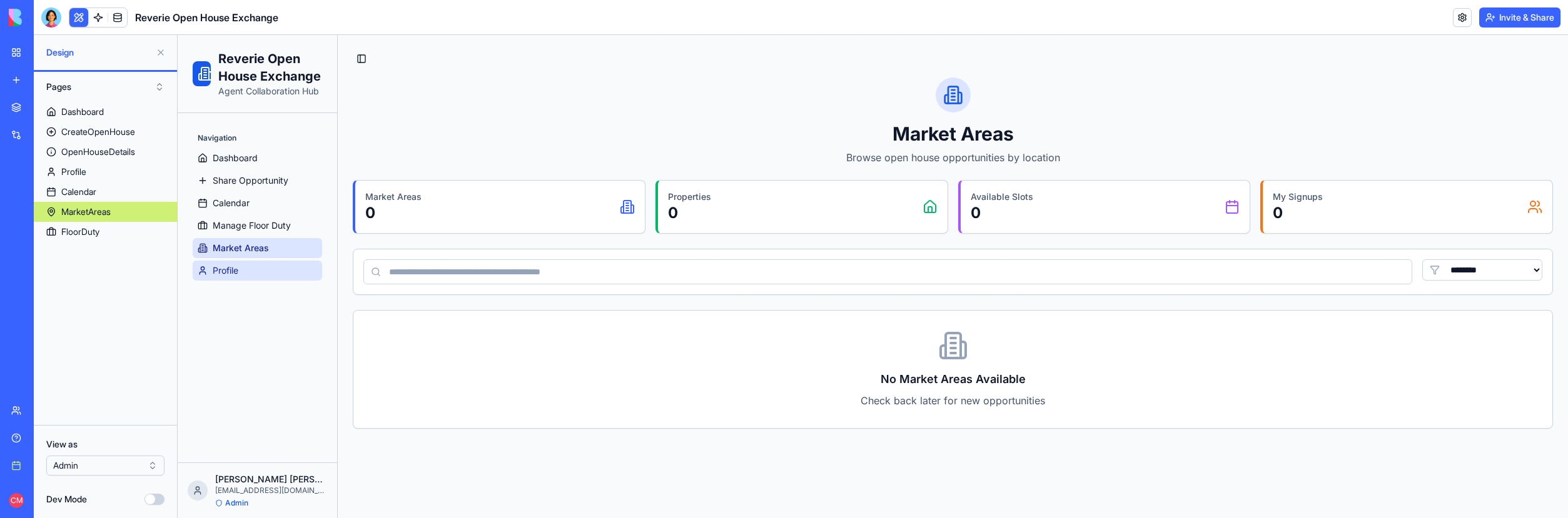
click at [271, 264] on link "Profile" at bounding box center [257, 270] width 130 height 20
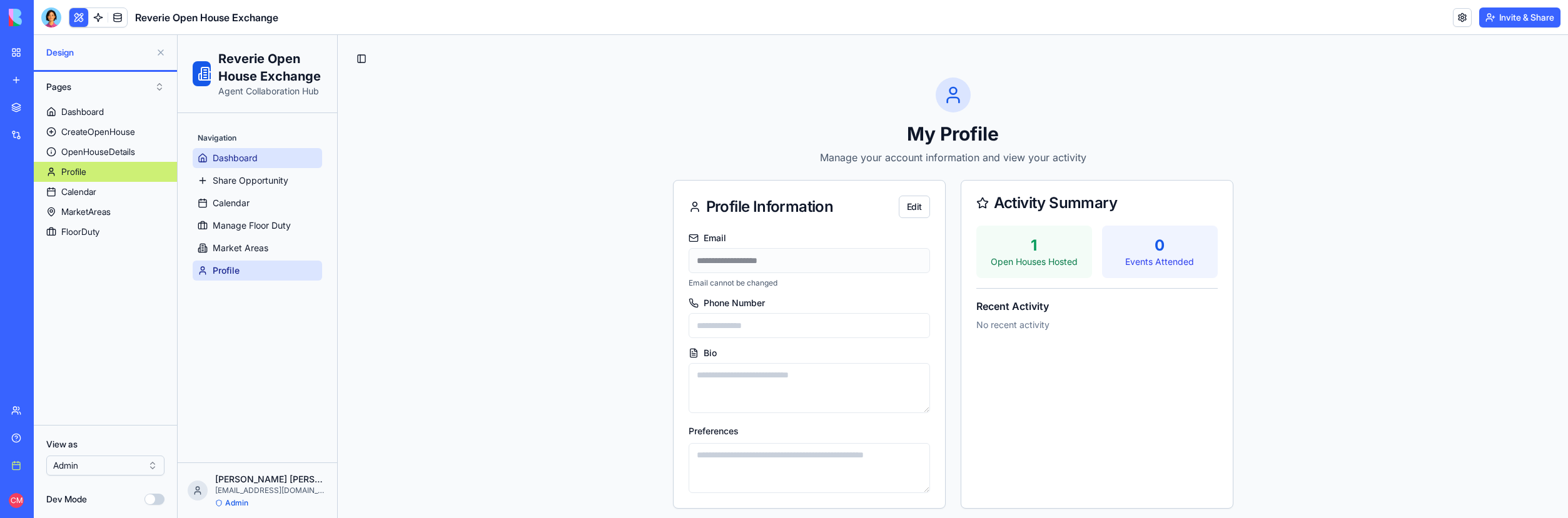
click at [285, 149] on link "Dashboard" at bounding box center [257, 158] width 130 height 20
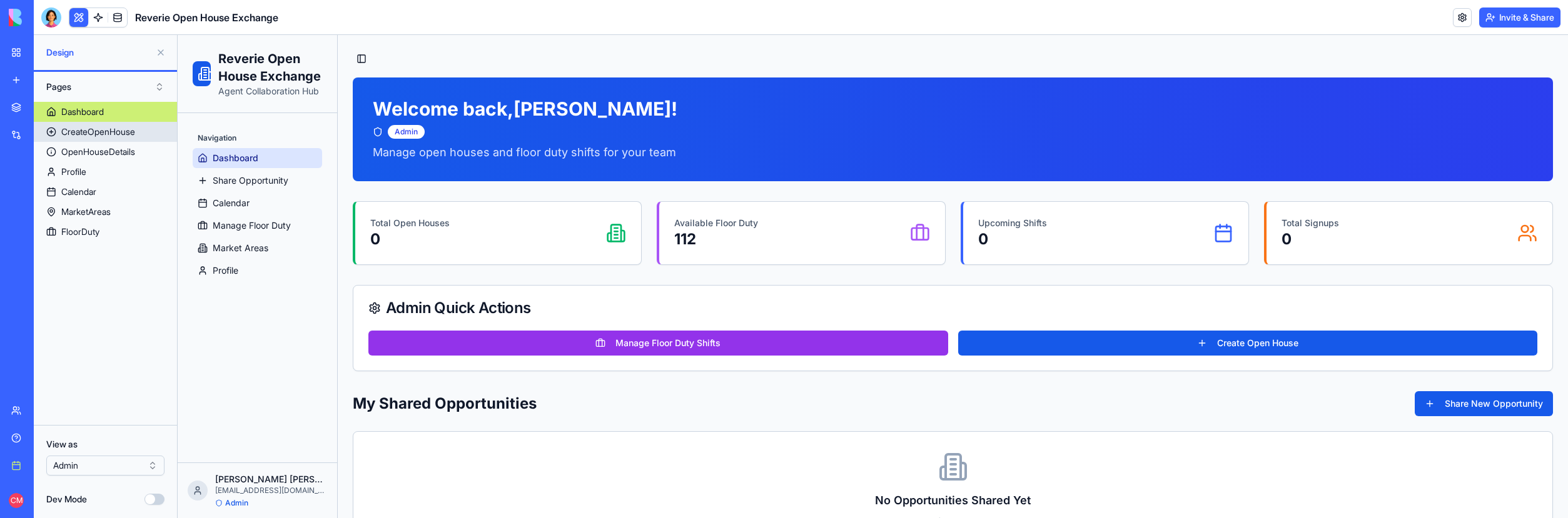
click at [52, 135] on link "CreateOpenHouse" at bounding box center [105, 131] width 144 height 20
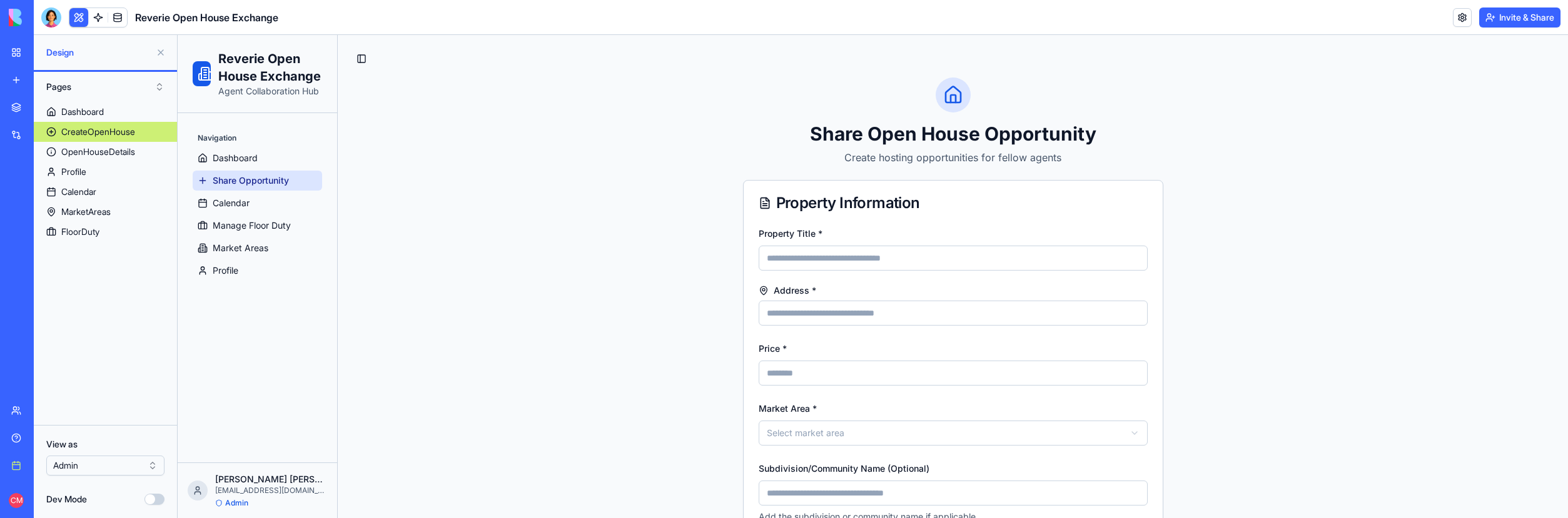
click at [1525, 20] on button "Invite & Share" at bounding box center [1520, 17] width 81 height 20
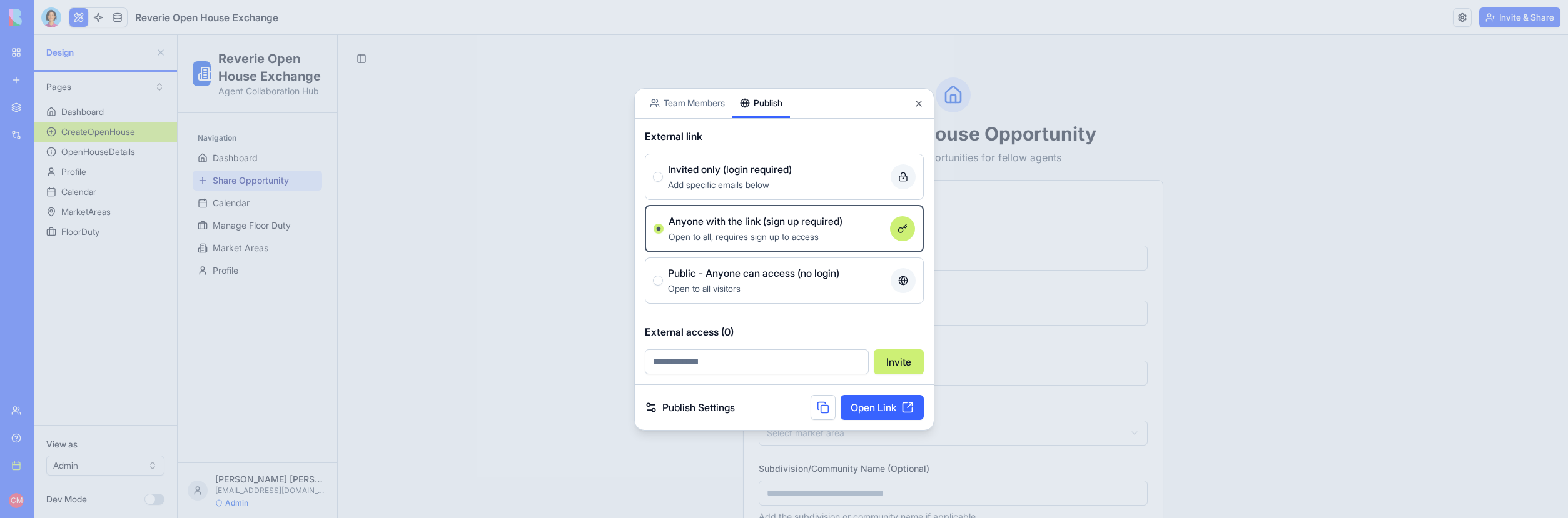
click at [760, 128] on div "Share App Team Members Publish External link Invited only (login required) Add …" at bounding box center [784, 259] width 300 height 342
click at [755, 370] on input "email" at bounding box center [757, 362] width 224 height 25
click at [894, 402] on link "Open Link" at bounding box center [882, 408] width 83 height 25
click at [916, 103] on button "Close" at bounding box center [919, 103] width 10 height 10
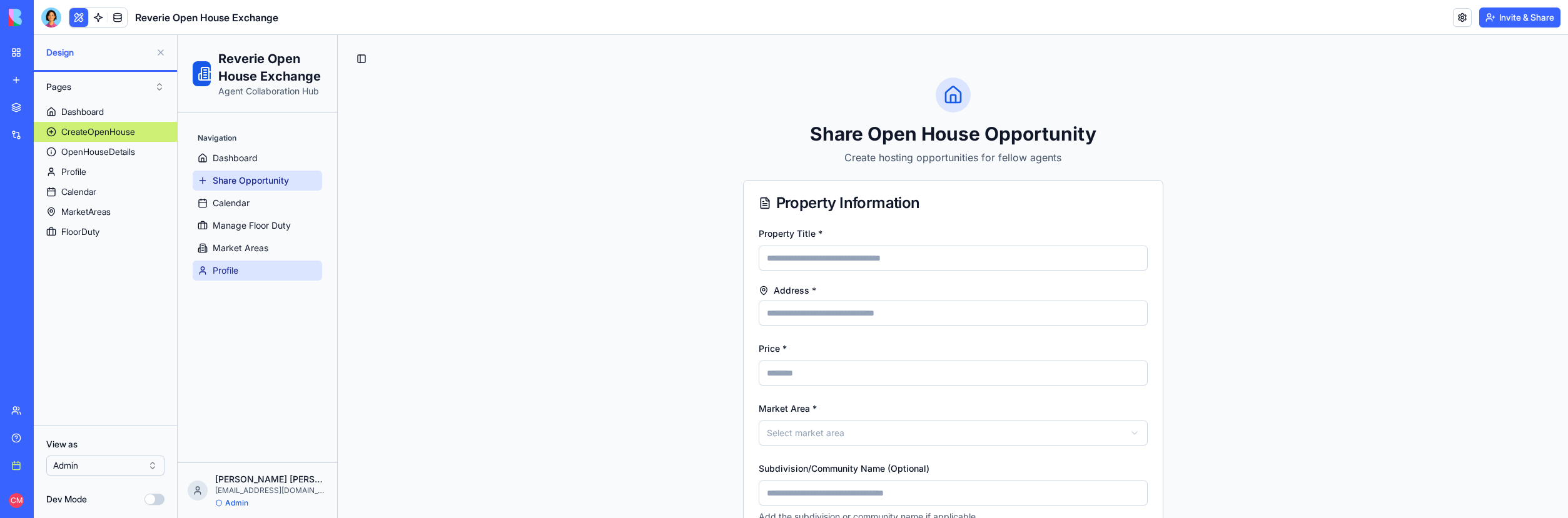
click at [245, 260] on link "Profile" at bounding box center [257, 270] width 130 height 20
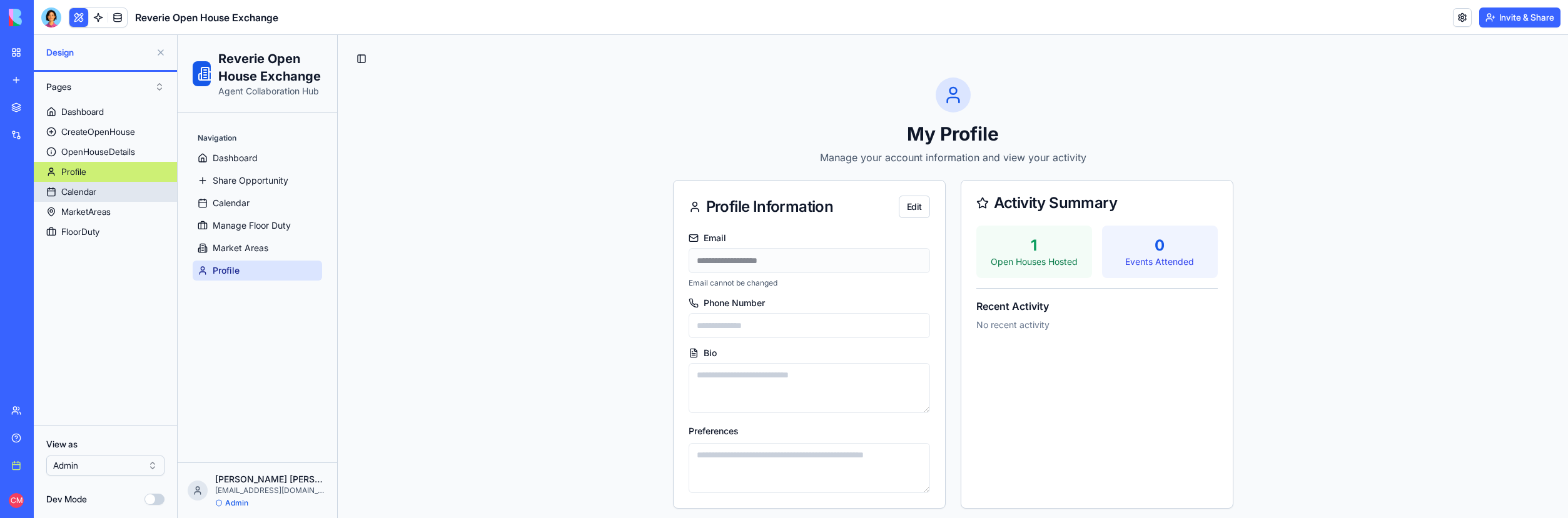
click at [62, 190] on div "Calendar" at bounding box center [79, 192] width 35 height 13
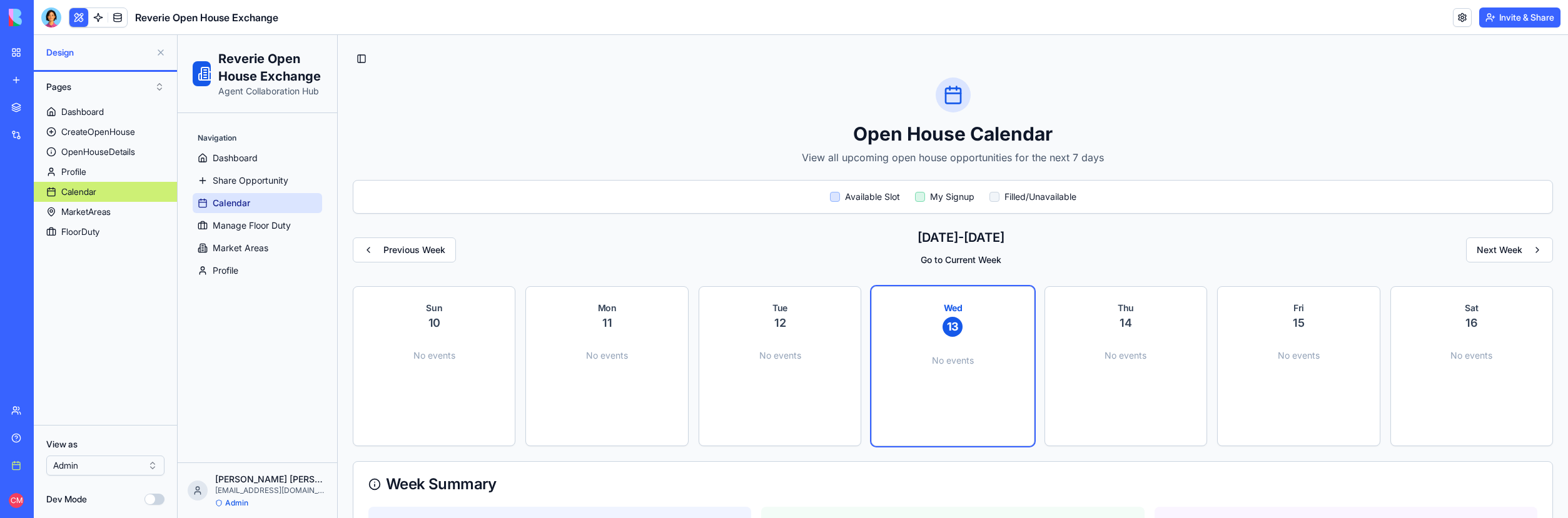
click at [1530, 15] on button "Invite & Share" at bounding box center [1520, 17] width 81 height 20
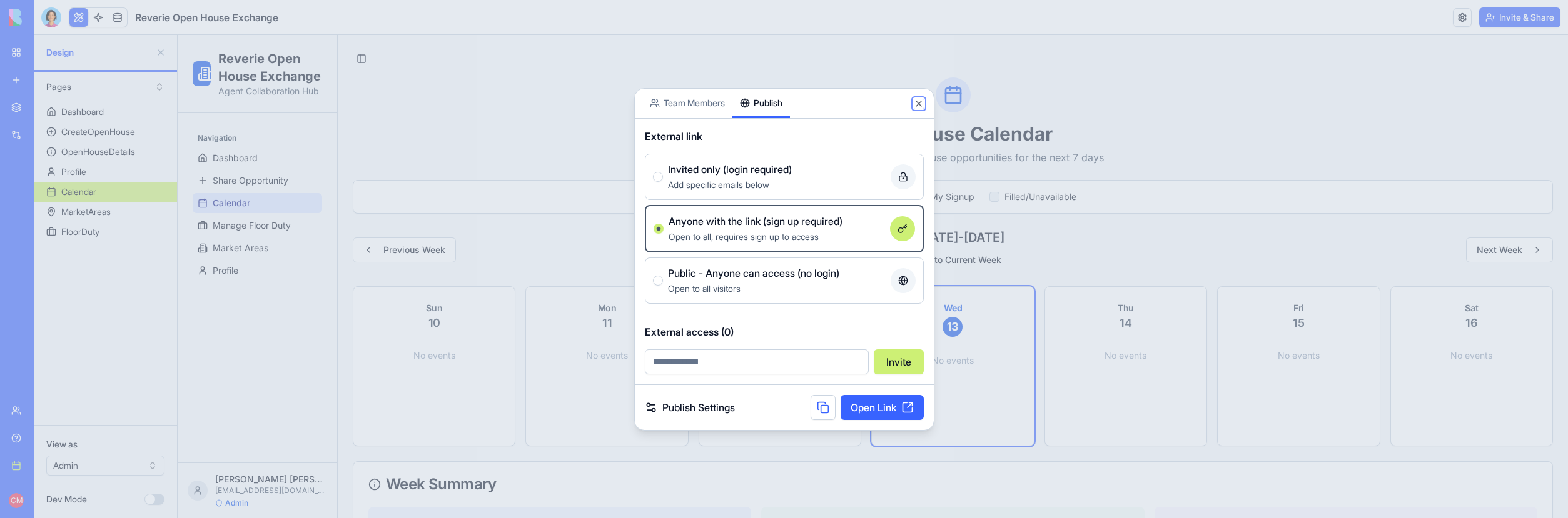
click at [920, 106] on button "Close" at bounding box center [919, 103] width 10 height 10
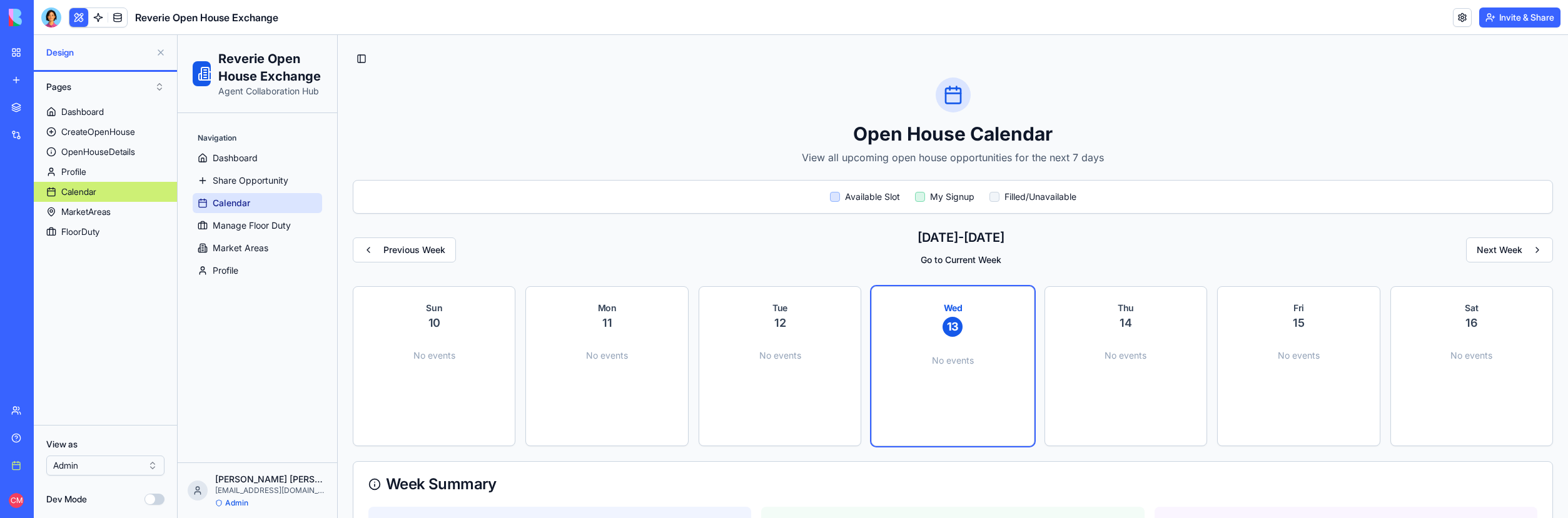
click at [156, 499] on button "Dev Mode" at bounding box center [154, 499] width 20 height 11
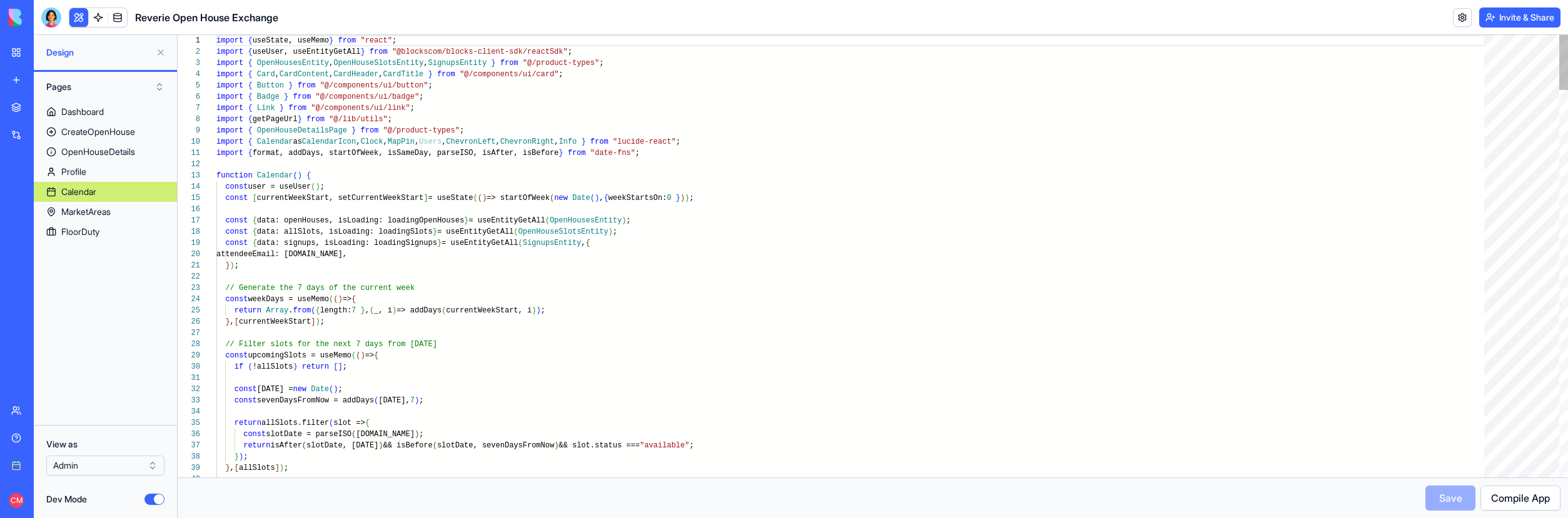
scroll to position [90, 0]
click at [156, 499] on button "Dev Mode" at bounding box center [154, 499] width 20 height 11
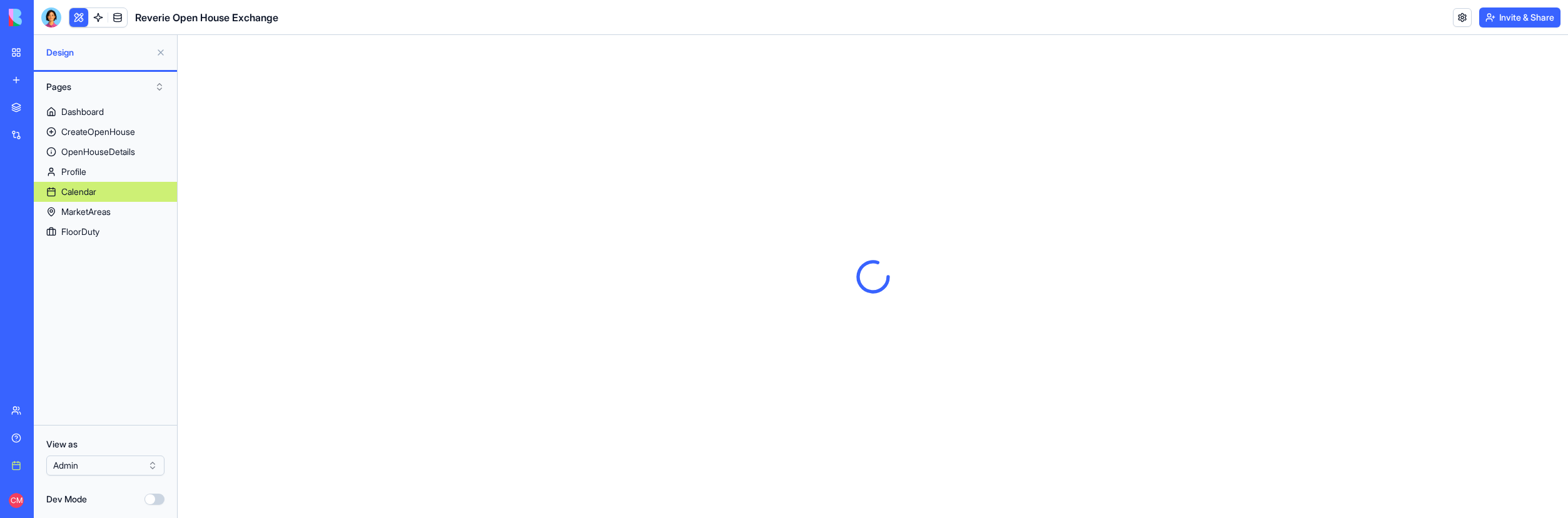
scroll to position [0, 0]
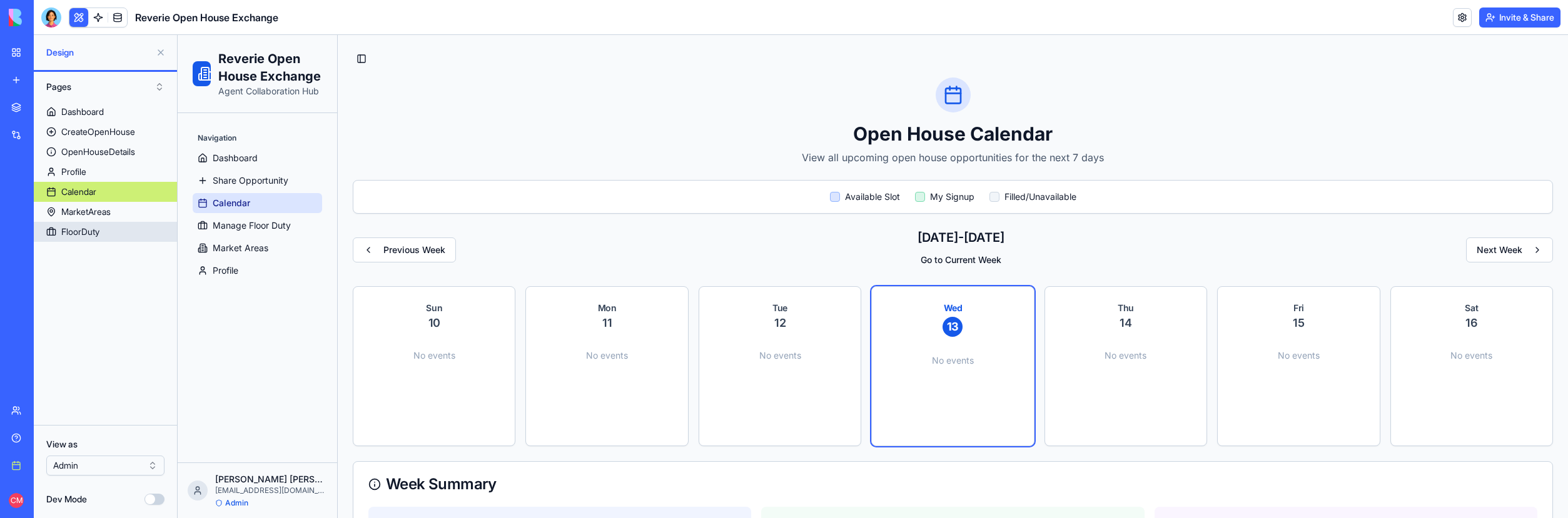
click at [108, 230] on link "FloorDuty" at bounding box center [105, 232] width 144 height 20
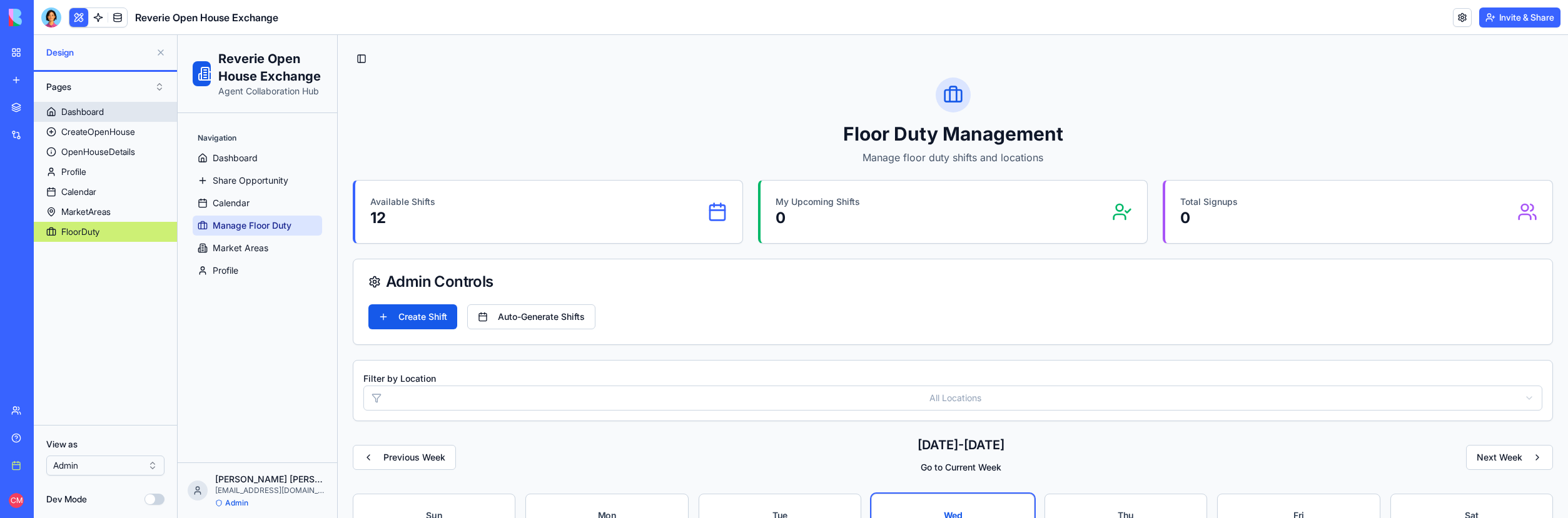
click at [98, 107] on div "Dashboard" at bounding box center [83, 112] width 42 height 13
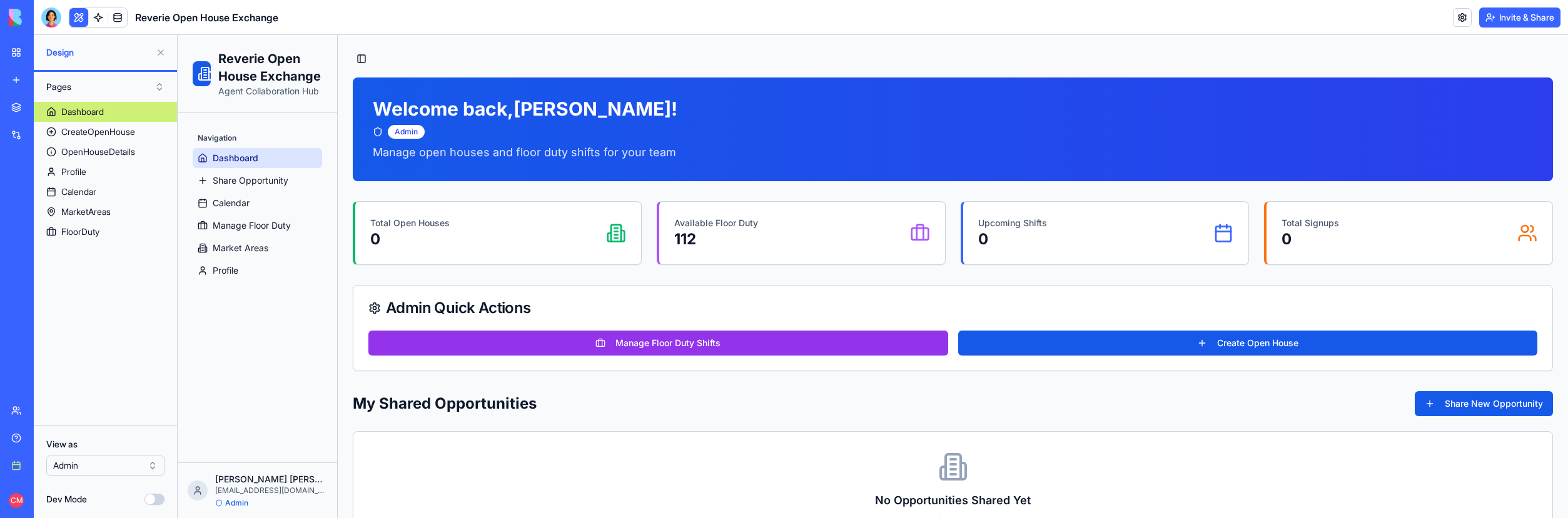
click at [159, 52] on button at bounding box center [161, 52] width 20 height 20
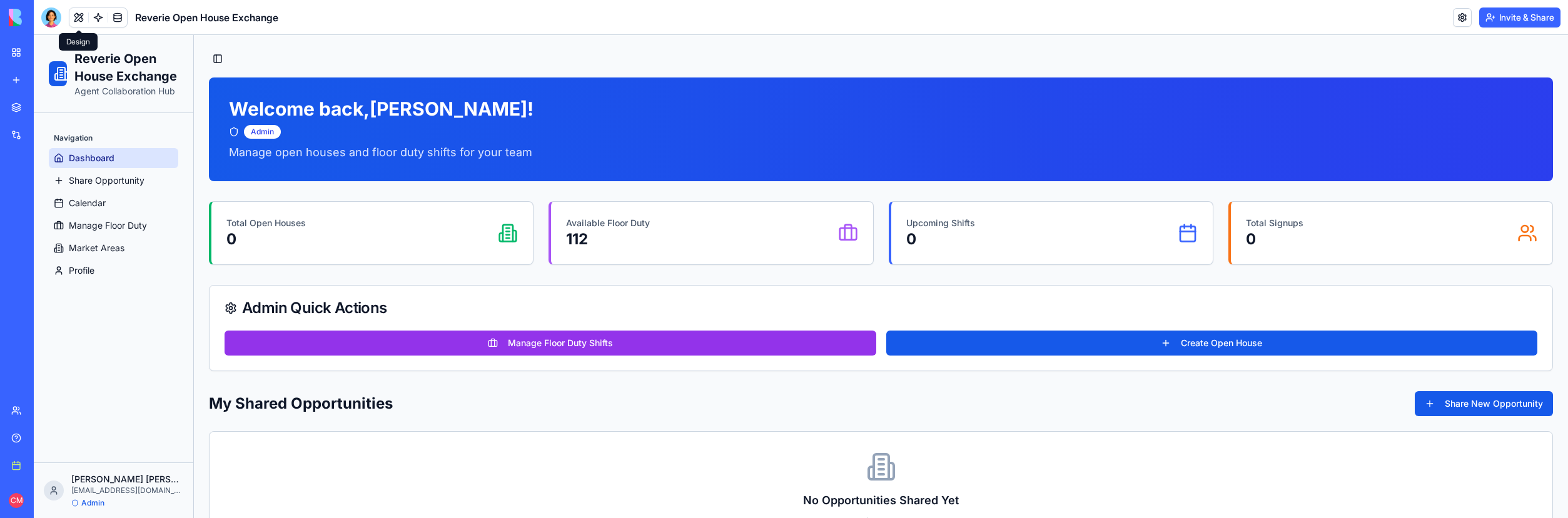
click at [25, 54] on link "My workspace" at bounding box center [29, 53] width 50 height 25
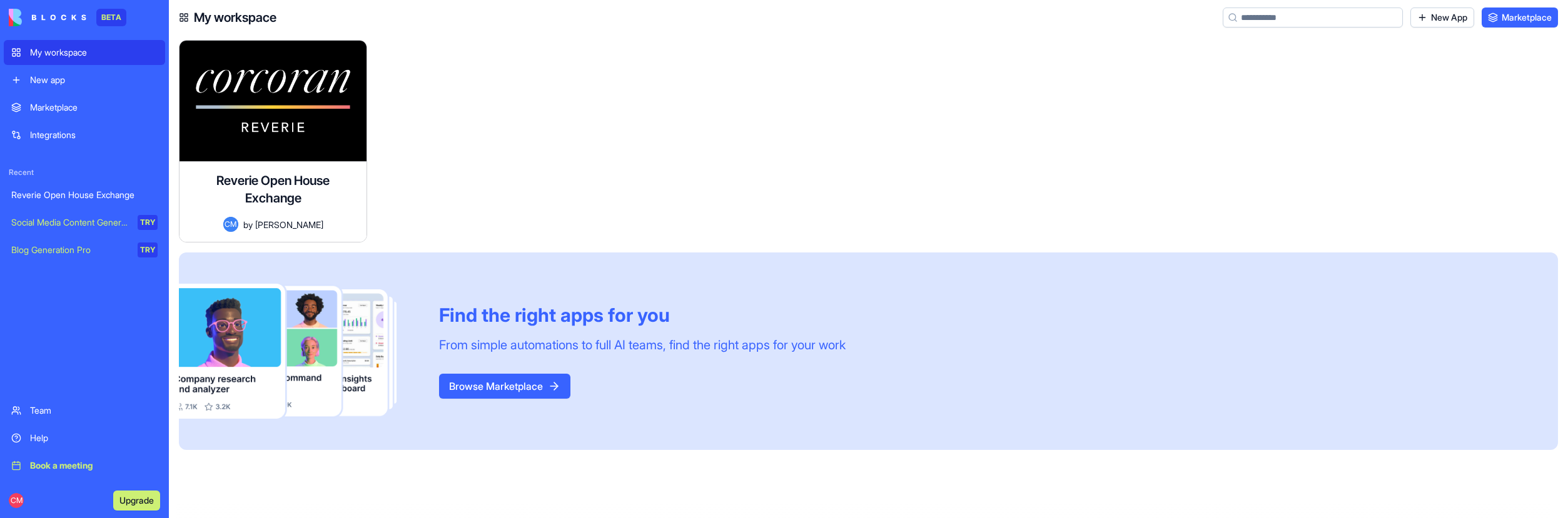
click at [30, 71] on link "New app" at bounding box center [85, 80] width 161 height 25
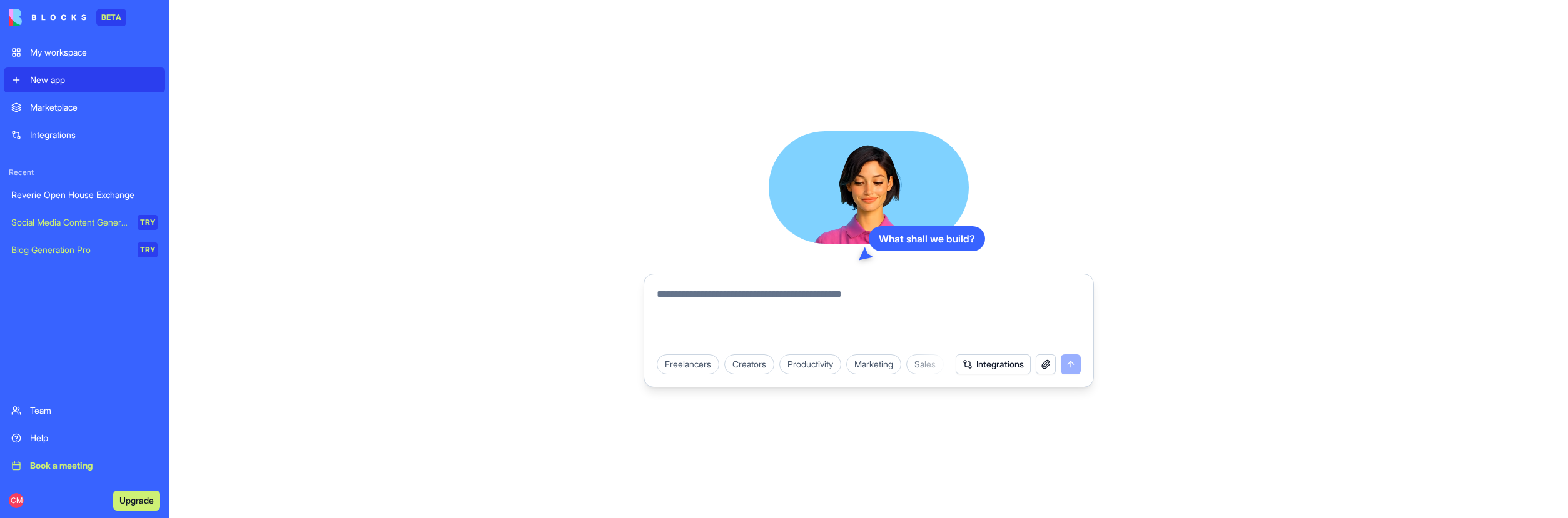
click at [33, 55] on div "My workspace" at bounding box center [93, 52] width 128 height 13
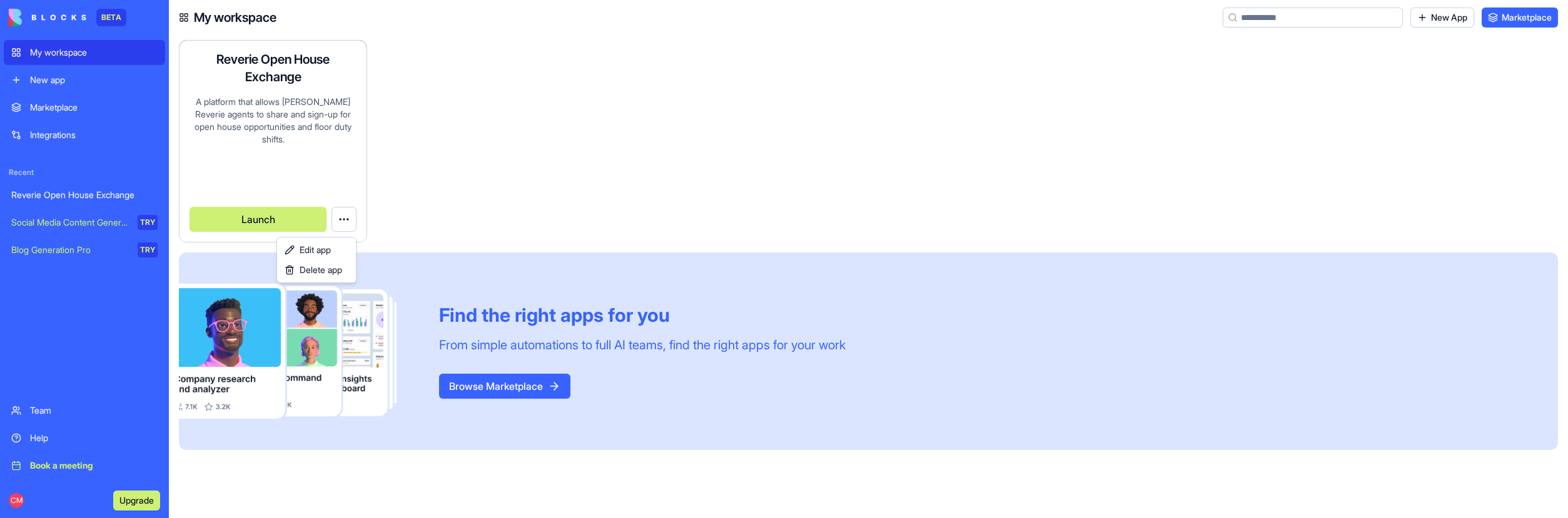
click at [339, 219] on html "BETA My workspace New app Marketplace Integrations Recent Reverie Open House Ex…" at bounding box center [784, 259] width 1568 height 518
click at [341, 245] on link "Edit app" at bounding box center [317, 250] width 74 height 20
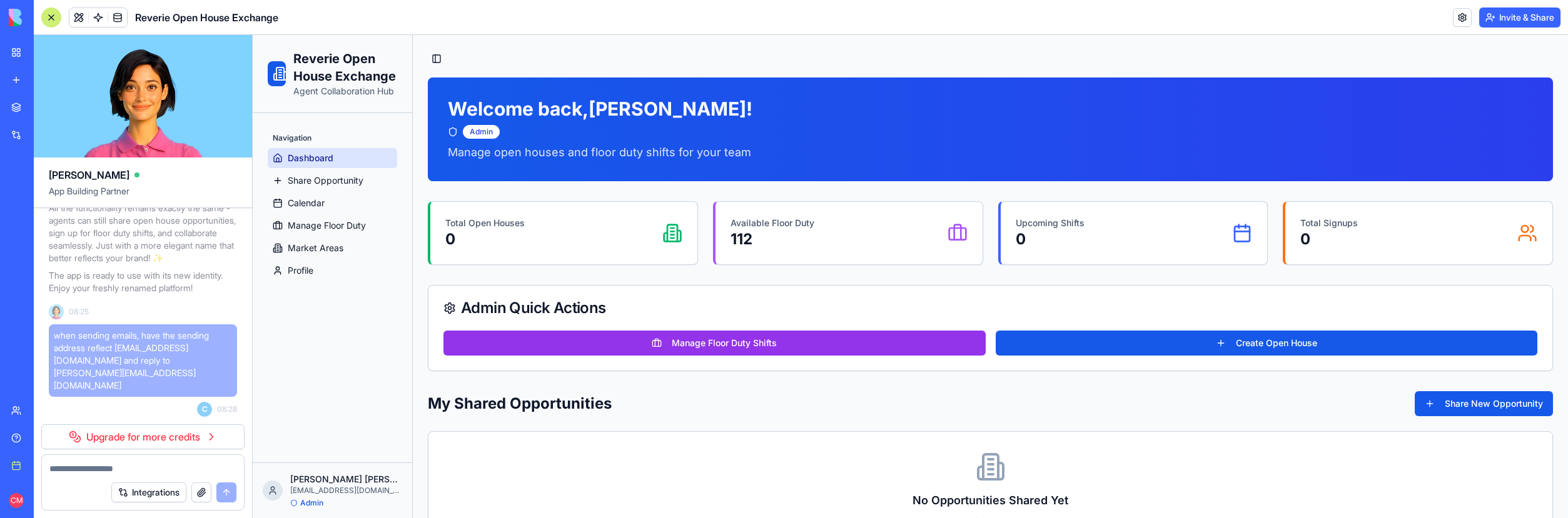
click at [160, 352] on span "when sending emails, have the sending address reflect [EMAIL_ADDRESS][DOMAIN_NA…" at bounding box center [143, 360] width 179 height 63
drag, startPoint x: 55, startPoint y: 336, endPoint x: 203, endPoint y: 382, distance: 155.0
click at [203, 382] on span "when sending emails, have the sending address reflect [EMAIL_ADDRESS][DOMAIN_NA…" at bounding box center [143, 360] width 179 height 63
copy span "when sending emails, have the sending address reflect [EMAIL_ADDRESS][DOMAIN_NA…"
click at [118, 413] on div "when sending emails, have the sending address reflect openhouseexchange@corcora…" at bounding box center [143, 371] width 188 height 92
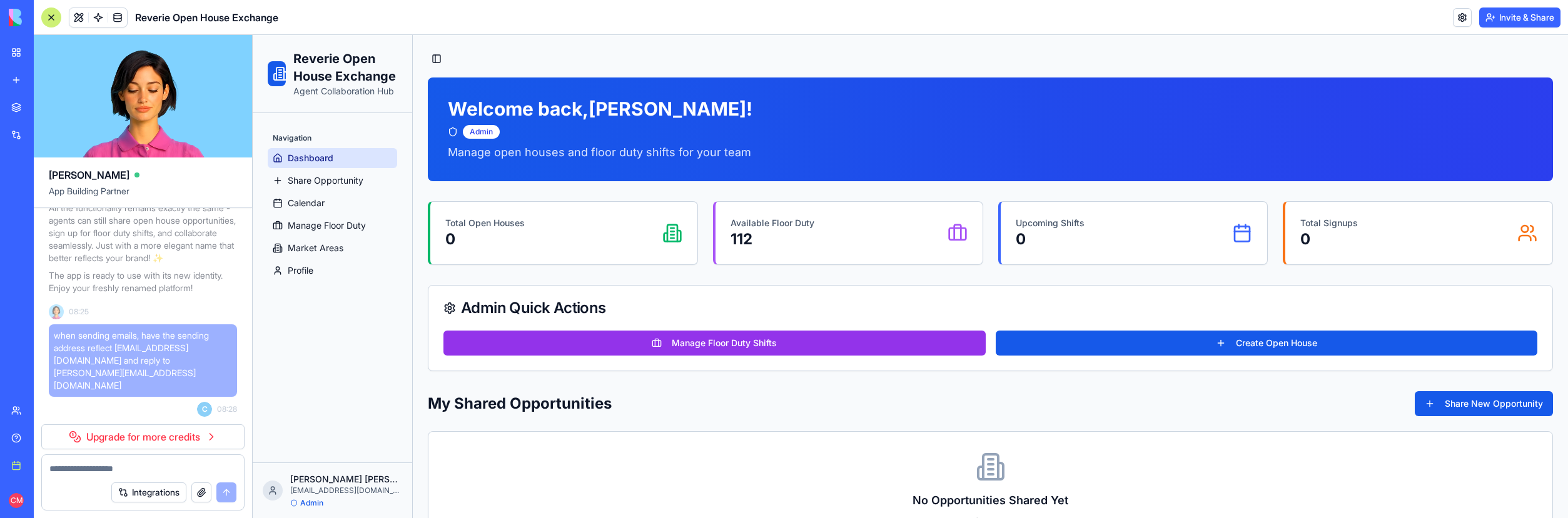
drag, startPoint x: 118, startPoint y: 413, endPoint x: 128, endPoint y: 433, distance: 22.4
click at [128, 433] on link "Upgrade for more credits" at bounding box center [142, 437] width 203 height 25
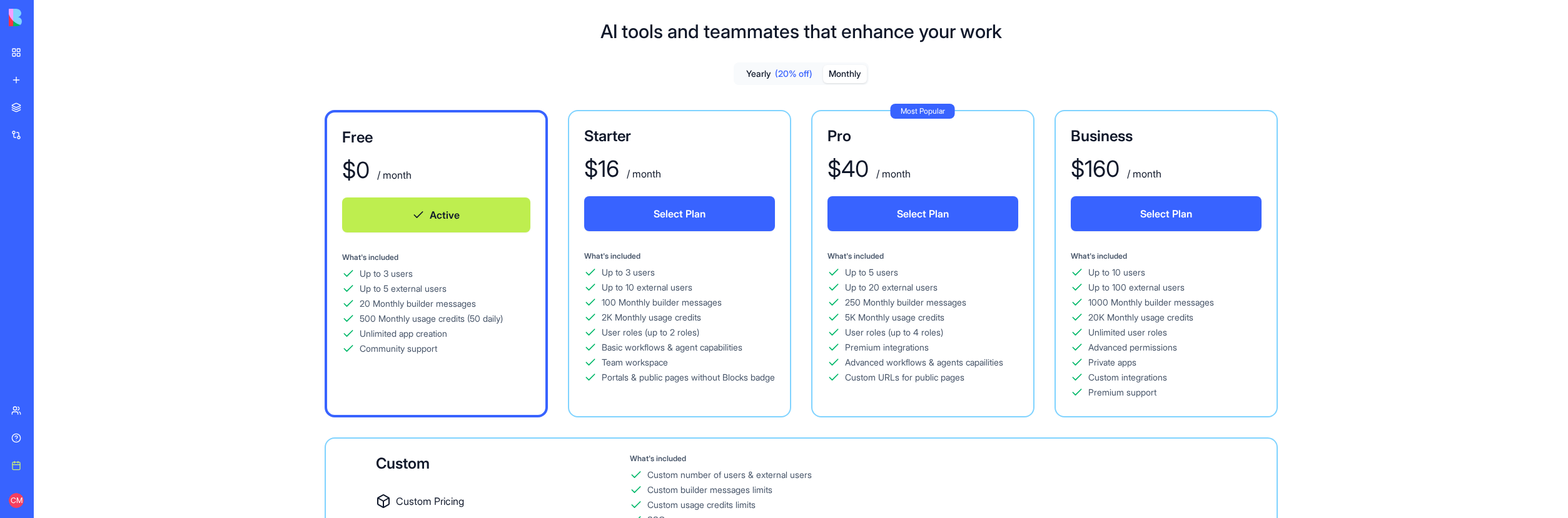
drag, startPoint x: 128, startPoint y: 433, endPoint x: 848, endPoint y: 77, distance: 803.2
click at [848, 77] on button "Monthly" at bounding box center [845, 73] width 44 height 18
click at [667, 202] on button "Select Plan" at bounding box center [679, 213] width 190 height 35
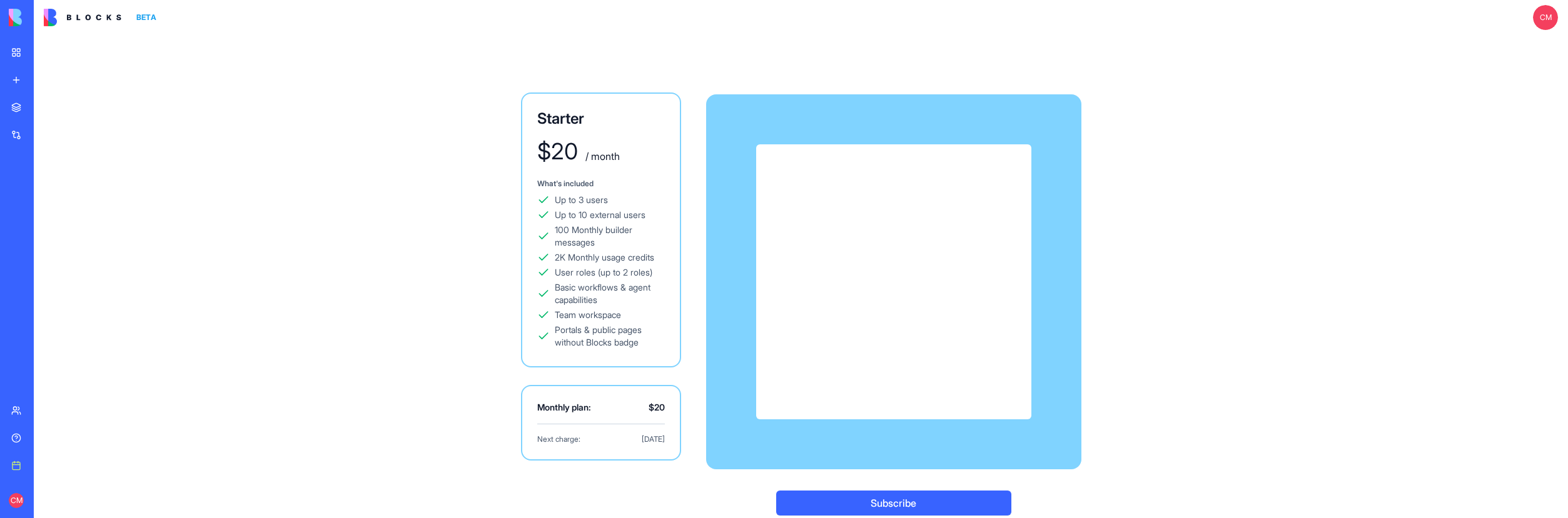
click at [863, 501] on button "Subscribe" at bounding box center [894, 503] width 235 height 25
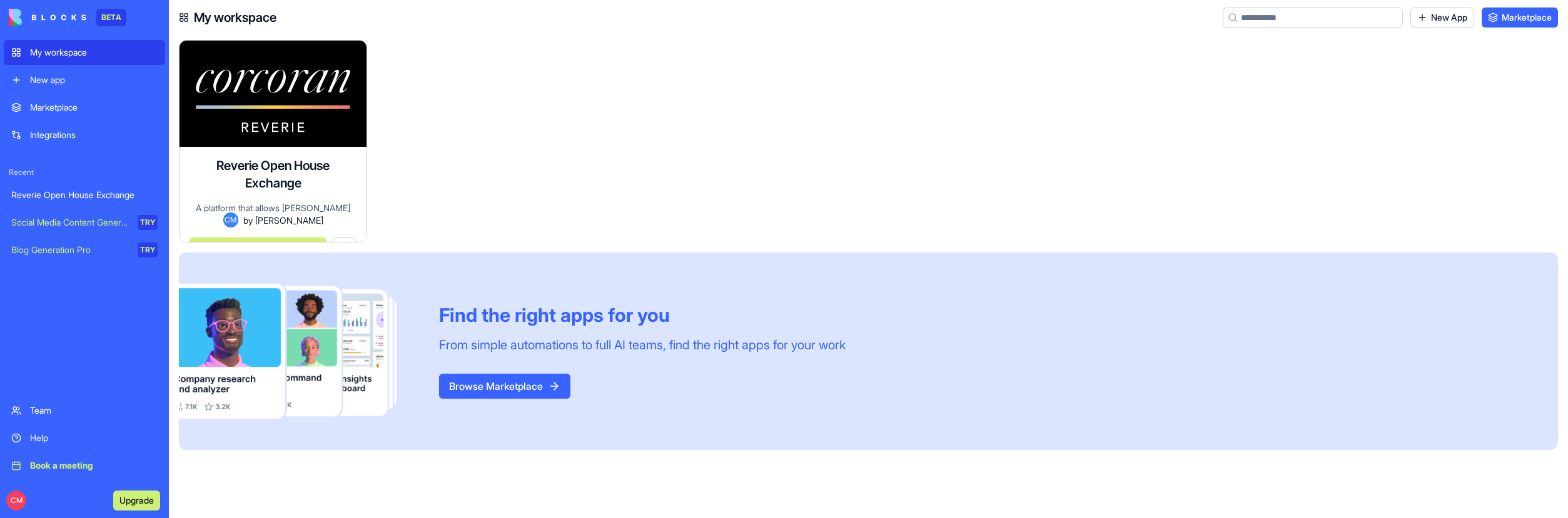
click at [337, 204] on div "Reverie Open House Exchange A platform that allows [PERSON_NAME] Reverie agents…" at bounding box center [272, 194] width 187 height 95
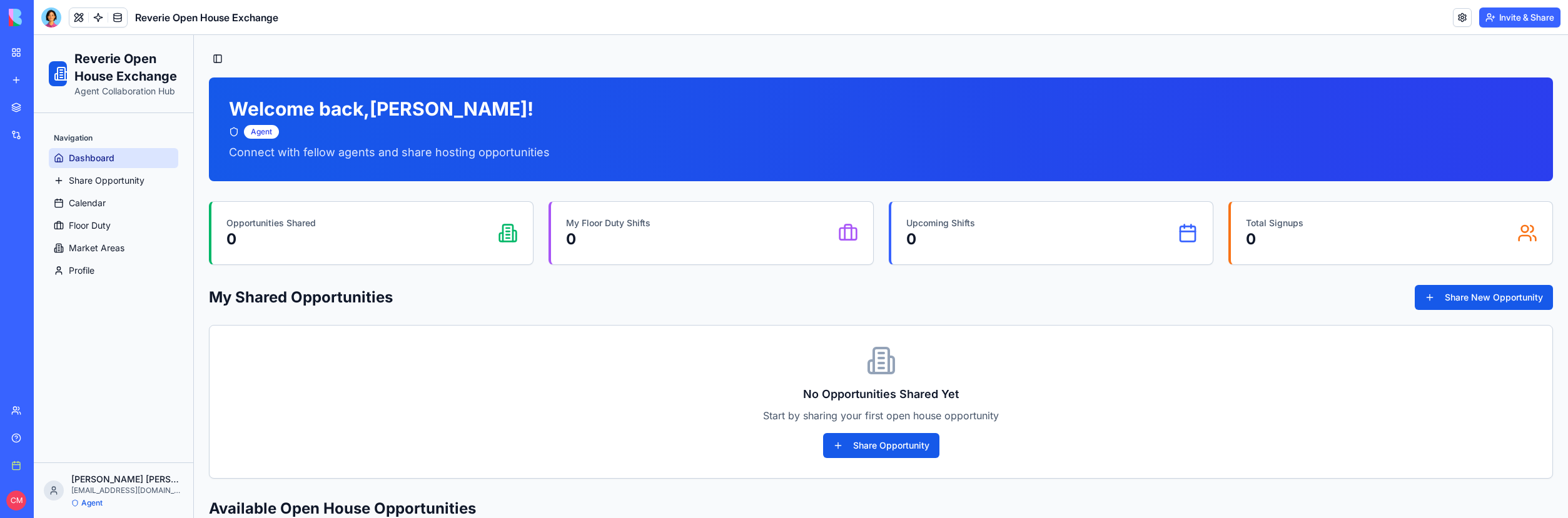
click at [21, 55] on link "My workspace" at bounding box center [29, 53] width 50 height 25
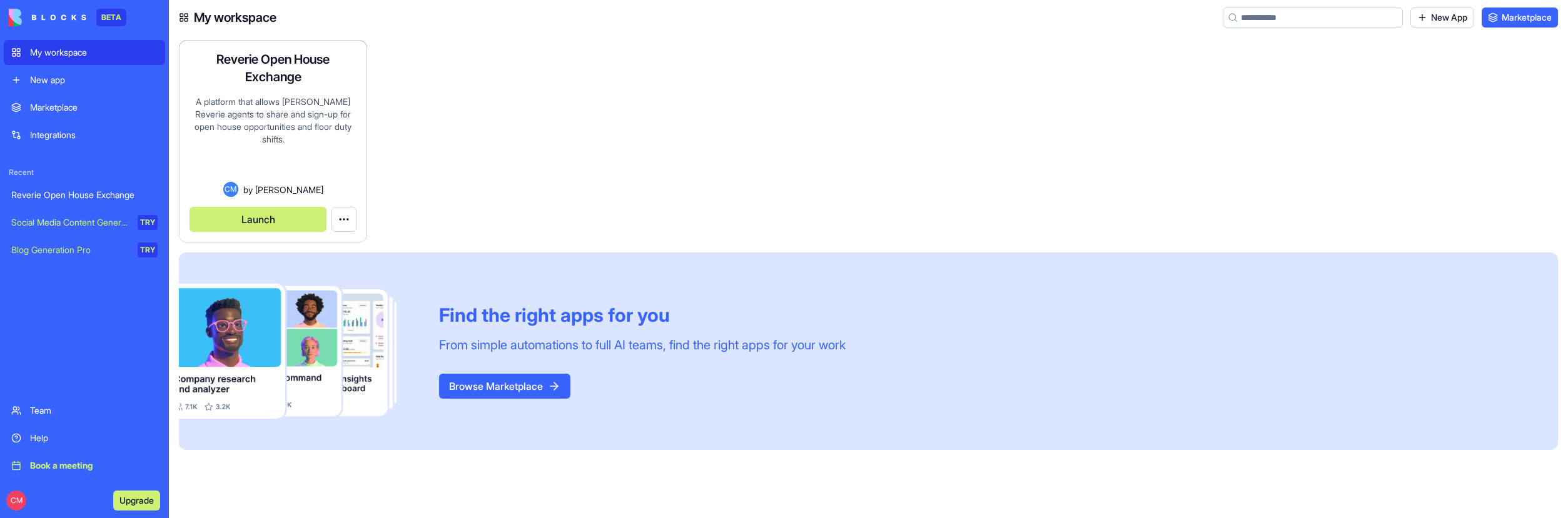
click at [346, 224] on html "BETA My workspace New app Marketplace Integrations Recent Reverie Open House Ex…" at bounding box center [784, 259] width 1568 height 518
click at [341, 246] on link "Edit app" at bounding box center [317, 250] width 74 height 20
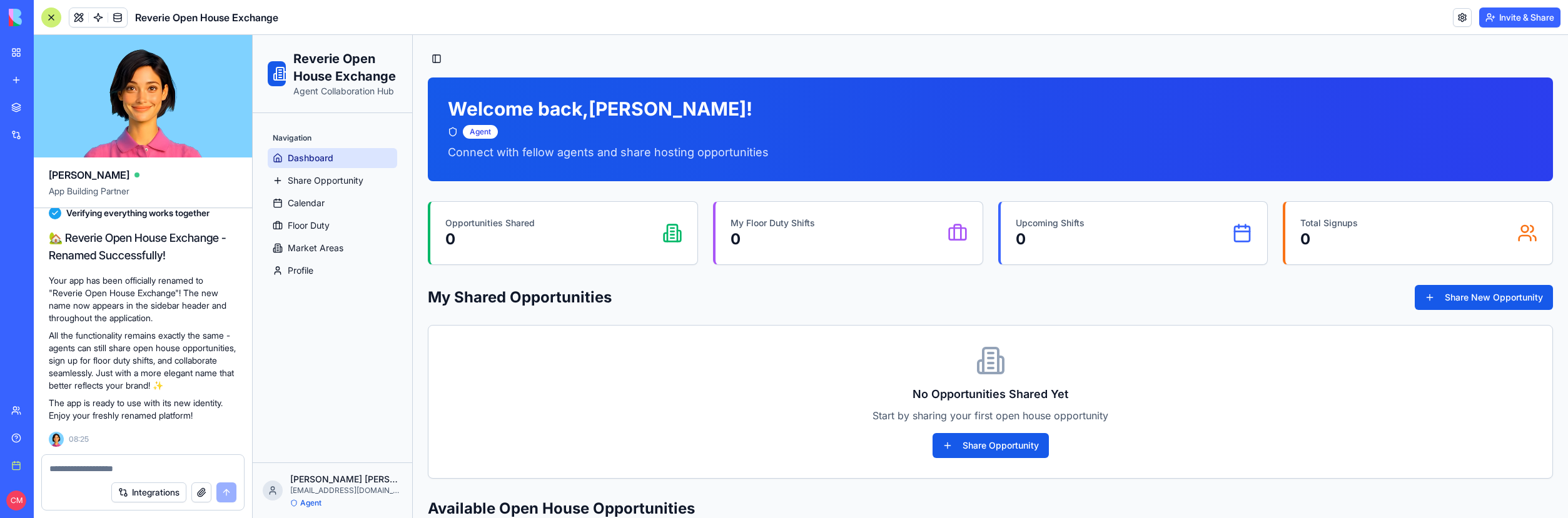
scroll to position [12657, 0]
click at [119, 472] on textarea at bounding box center [143, 468] width 187 height 13
paste textarea "**********"
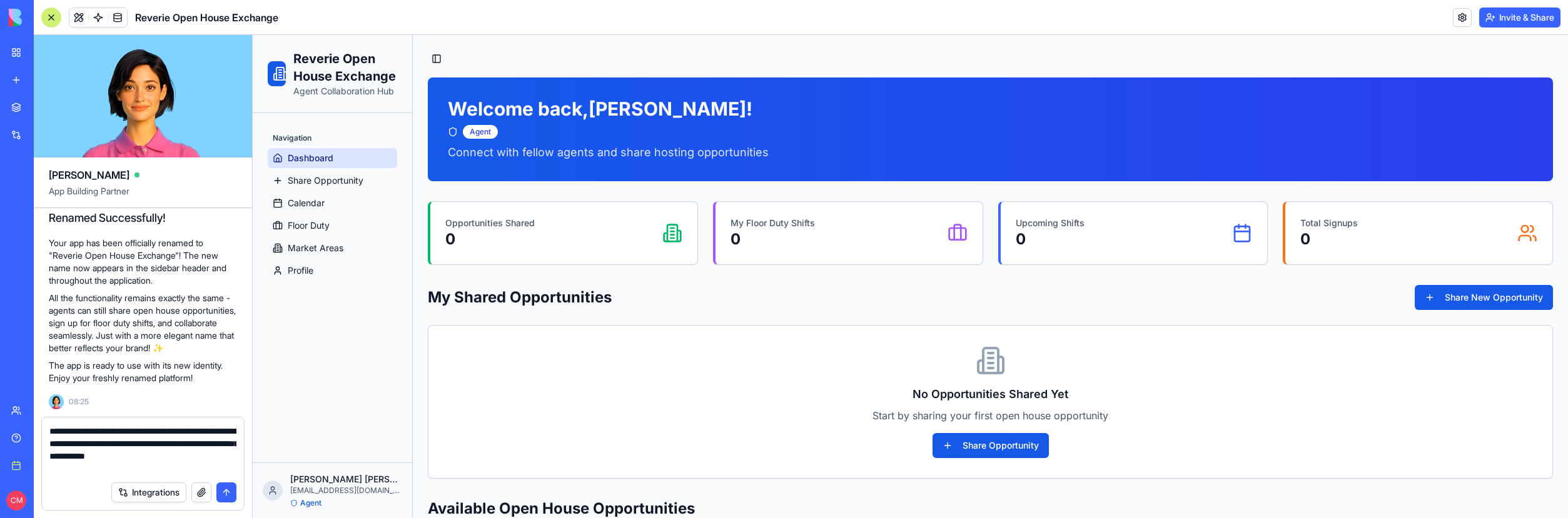
click at [50, 456] on textarea "**********" at bounding box center [143, 450] width 187 height 50
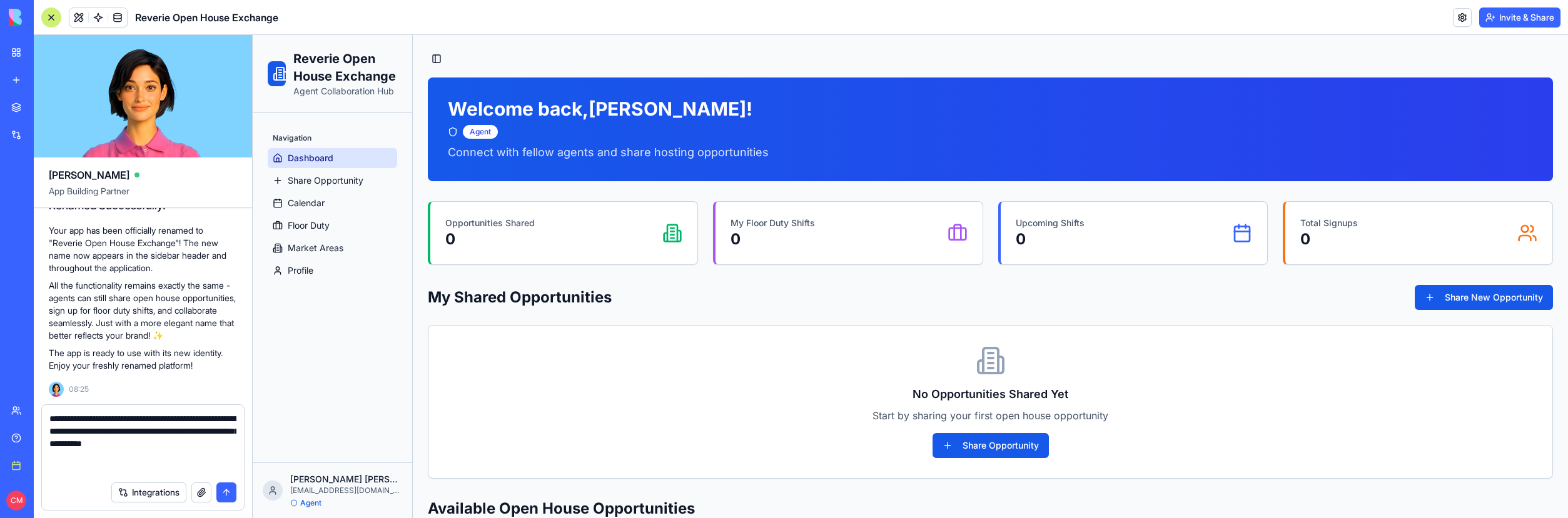
type textarea "**********"
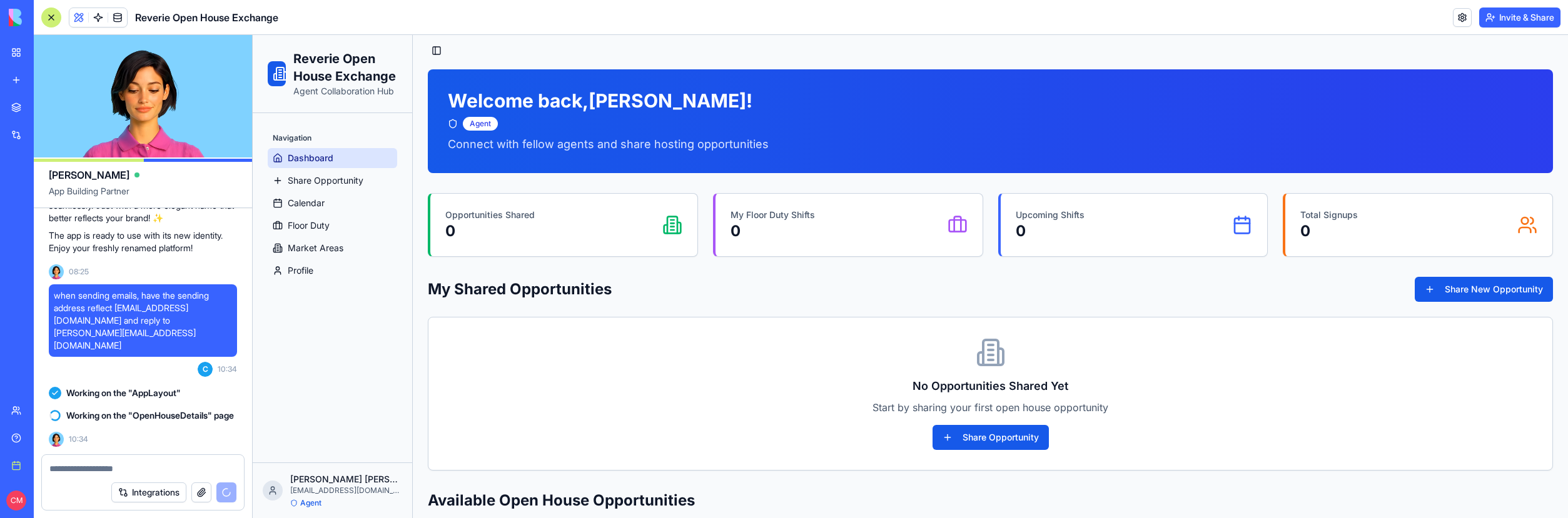
scroll to position [0, 0]
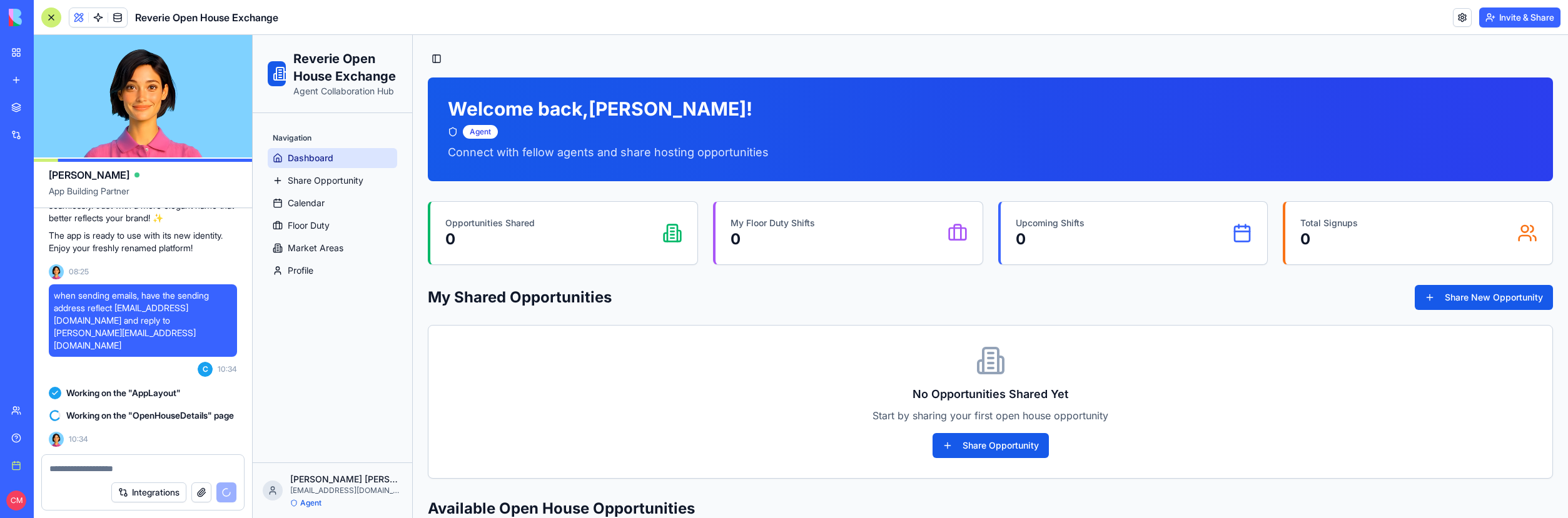
click at [150, 466] on textarea at bounding box center [143, 468] width 187 height 13
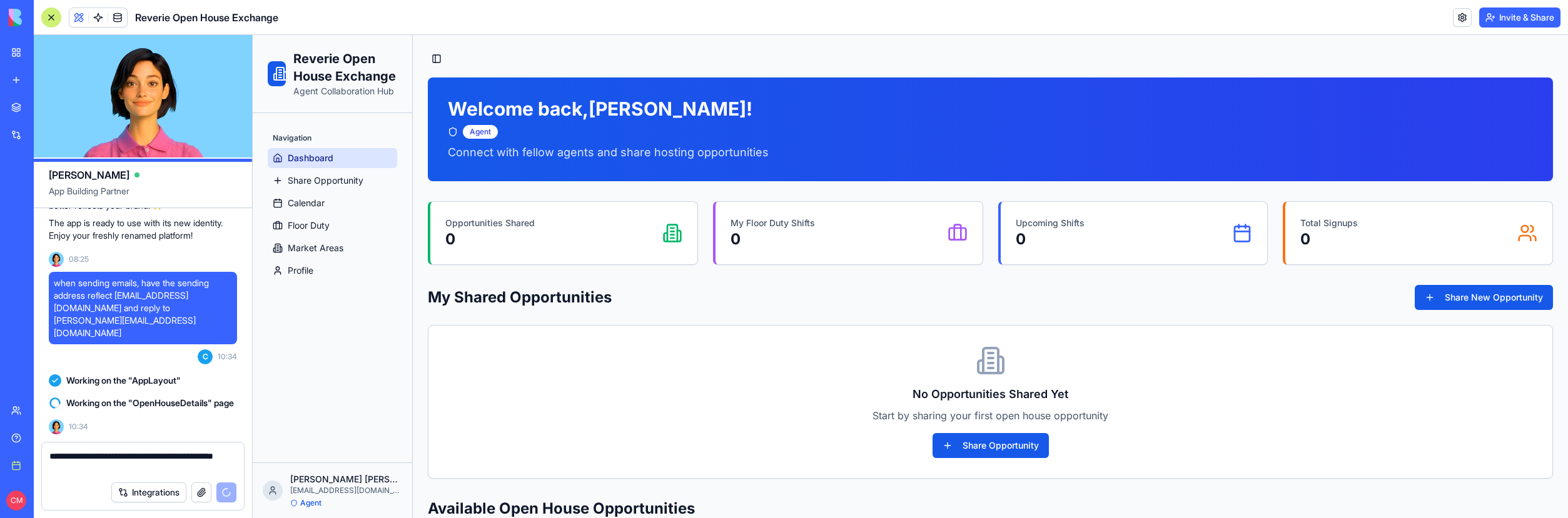
click at [92, 468] on textarea "**********" at bounding box center [143, 462] width 187 height 25
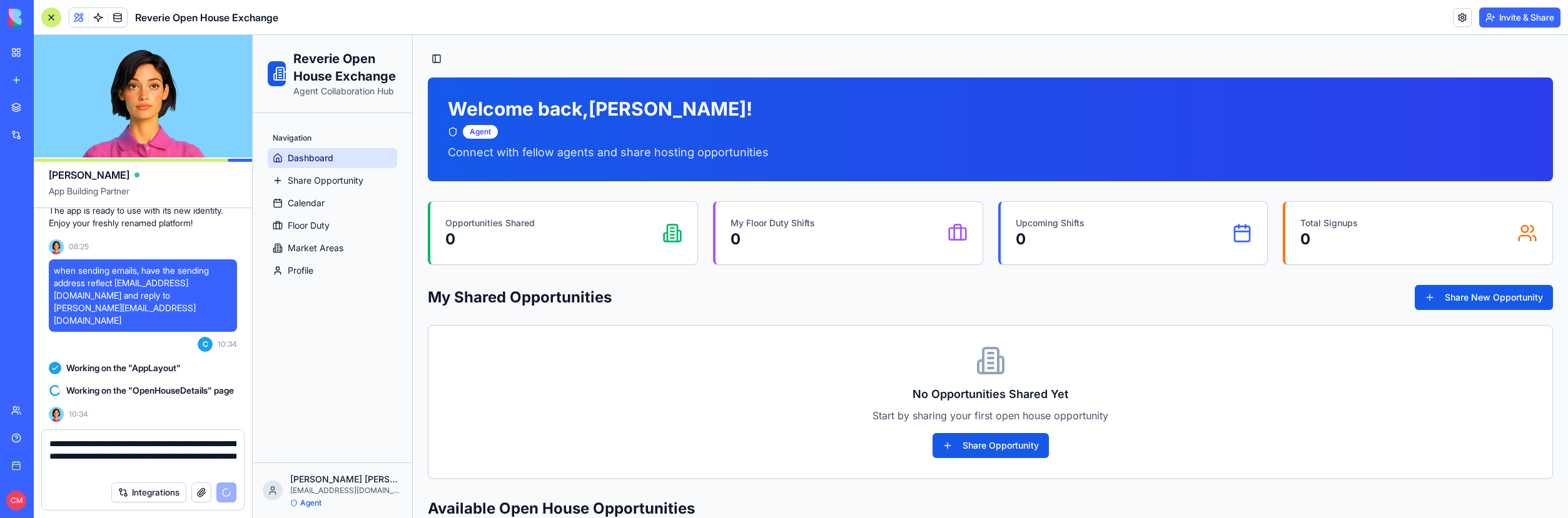
click at [191, 469] on textarea "**********" at bounding box center [143, 456] width 187 height 38
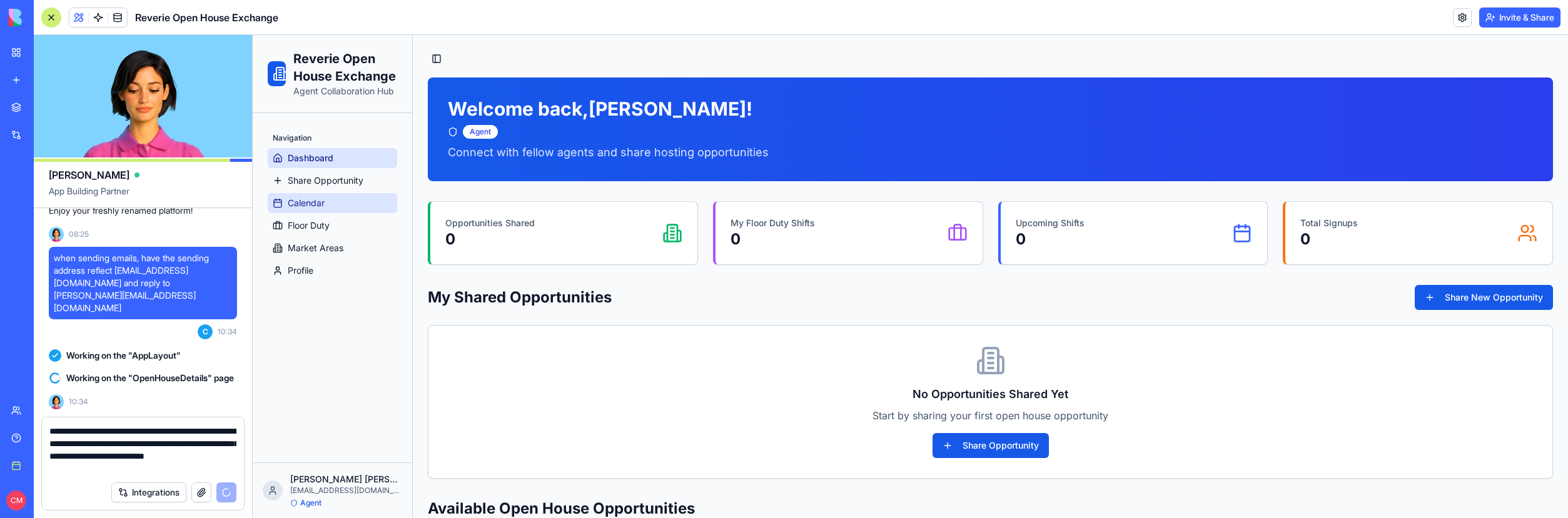
type textarea "**********"
click at [356, 200] on link "Calendar" at bounding box center [333, 203] width 130 height 20
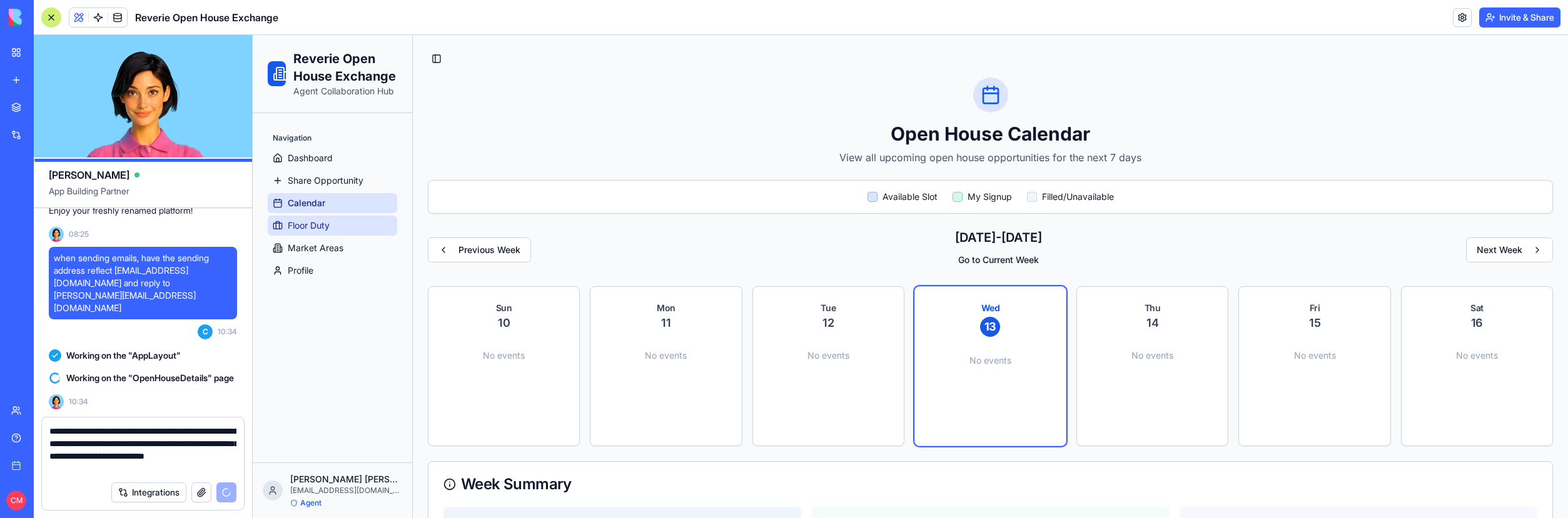
click at [307, 229] on span "Floor Duty" at bounding box center [308, 225] width 42 height 13
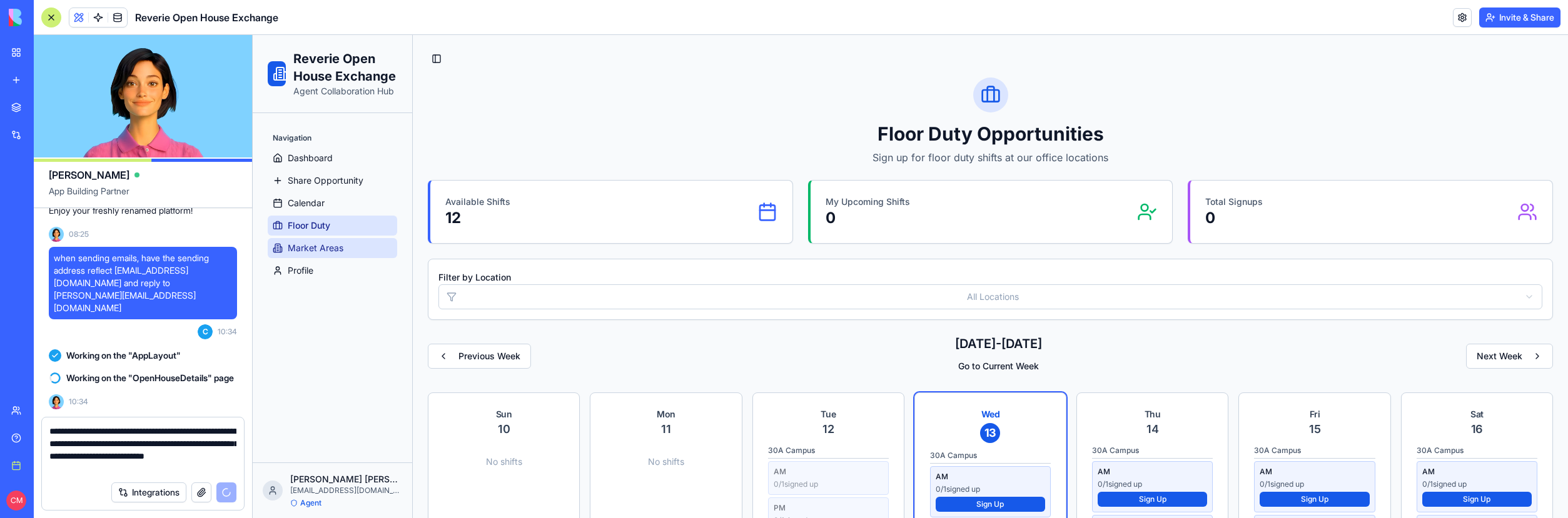
click at [315, 244] on span "Market Areas" at bounding box center [315, 248] width 56 height 13
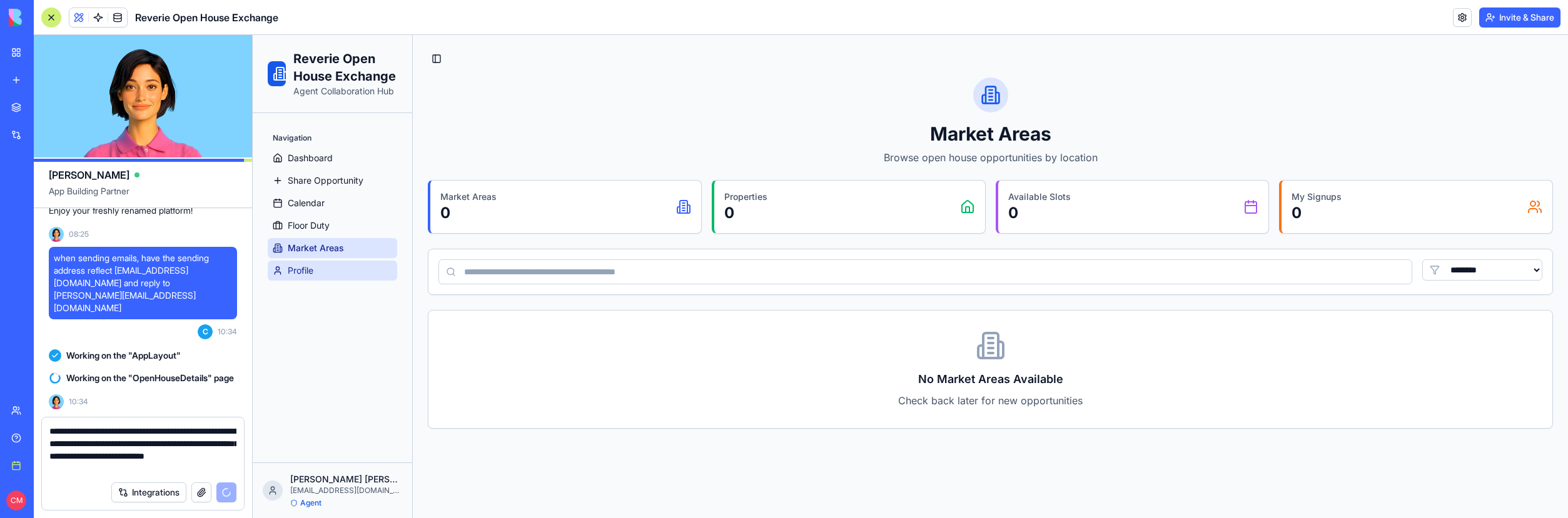
click at [325, 269] on link "Profile" at bounding box center [333, 270] width 130 height 20
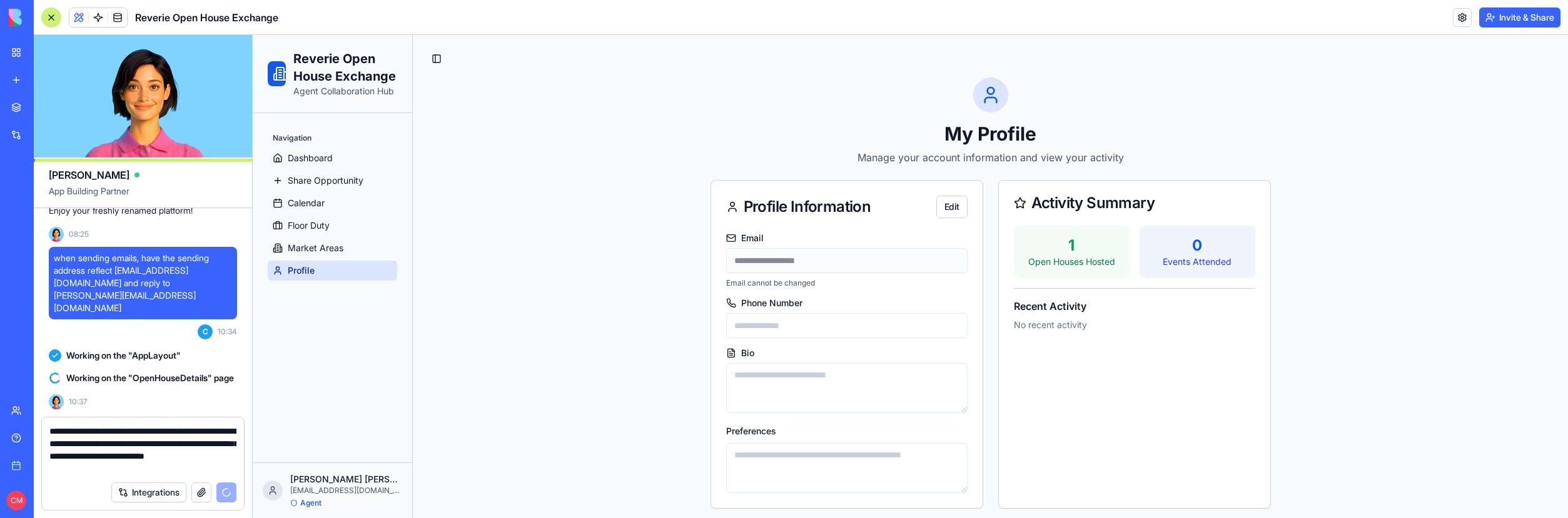
scroll to position [12896, 0]
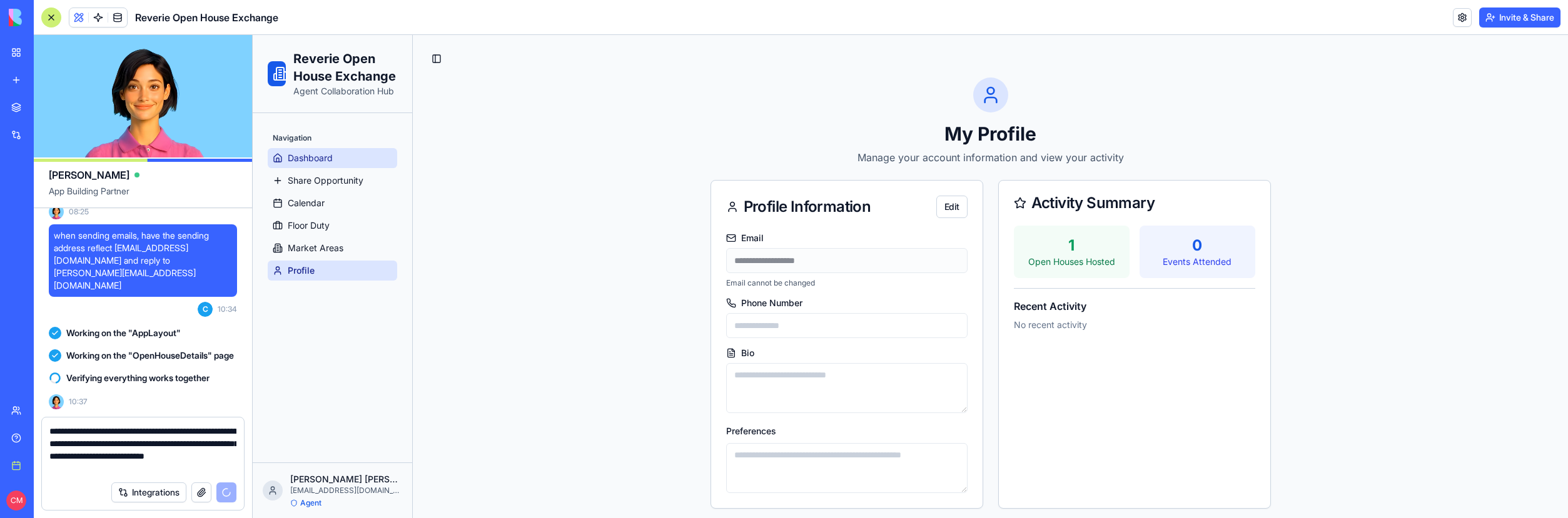
click at [365, 167] on link "Dashboard" at bounding box center [333, 158] width 130 height 20
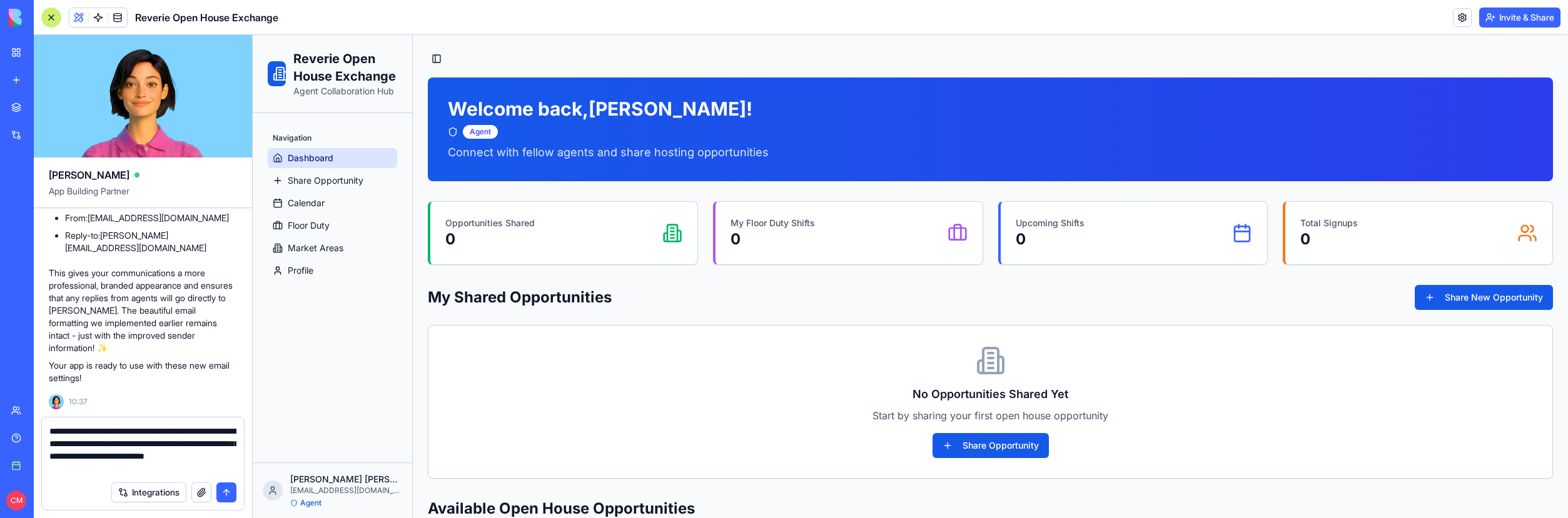
scroll to position [13199, 0]
click at [160, 474] on textarea "**********" at bounding box center [143, 450] width 187 height 50
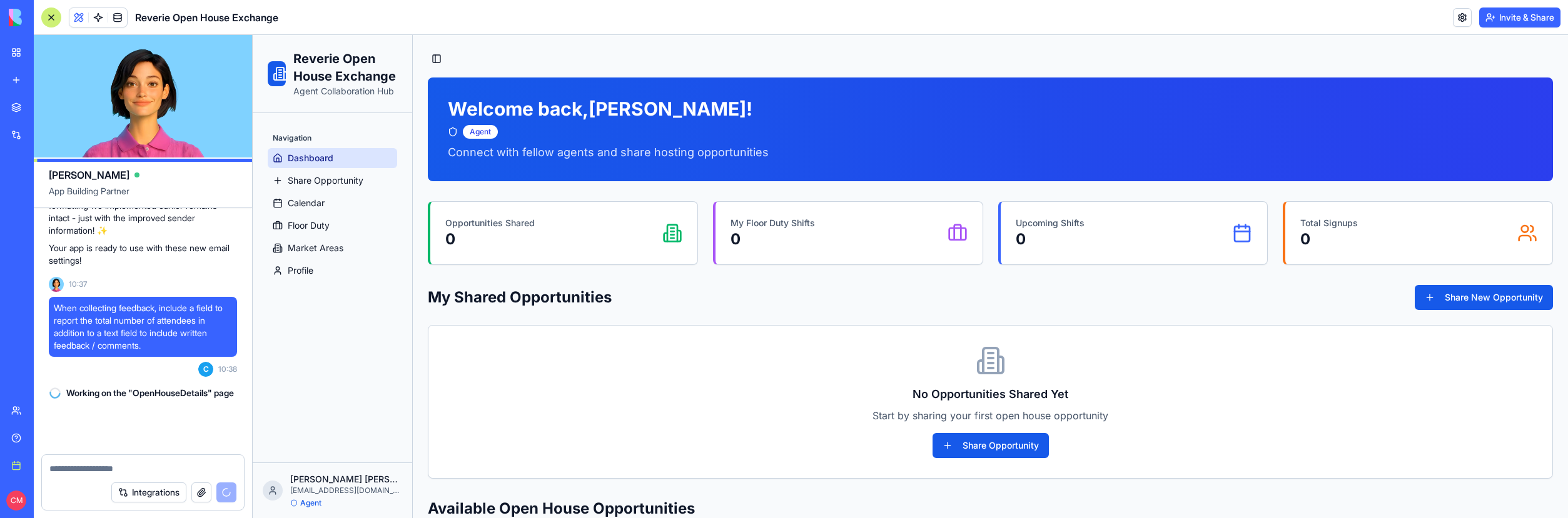
scroll to position [13329, 0]
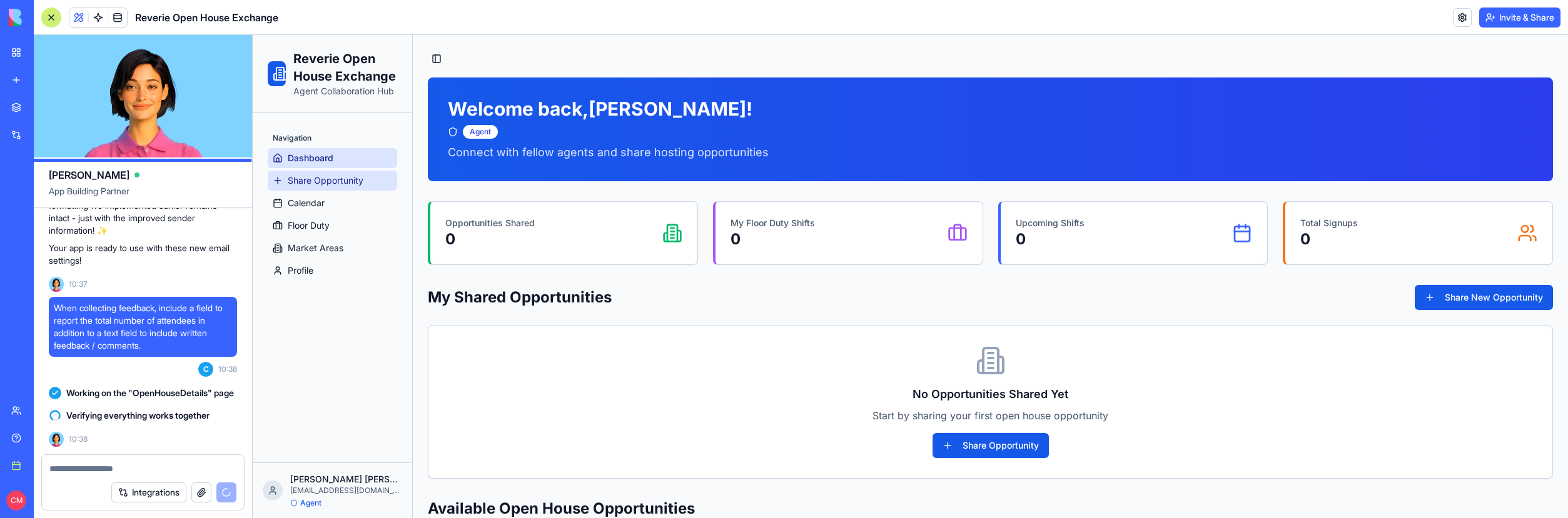
click at [306, 182] on span "Share Opportunity" at bounding box center [325, 180] width 75 height 13
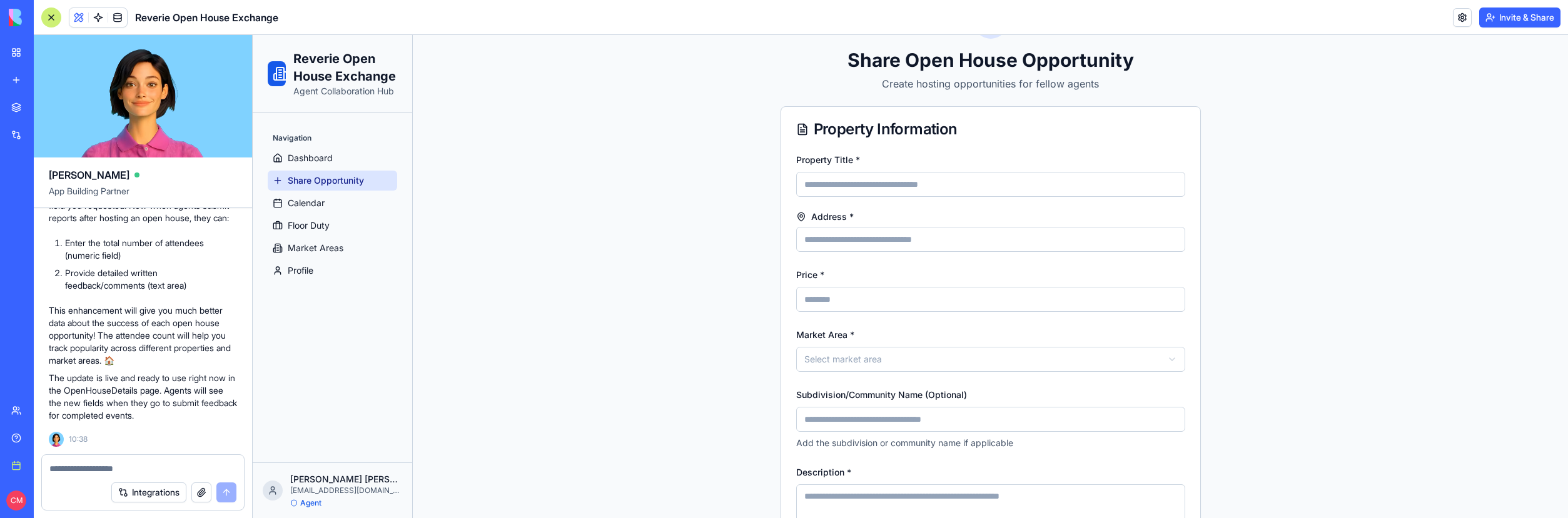
scroll to position [13619, 0]
click at [71, 471] on textarea at bounding box center [143, 468] width 187 height 13
click at [1516, 11] on button "Invite & Share" at bounding box center [1520, 17] width 81 height 20
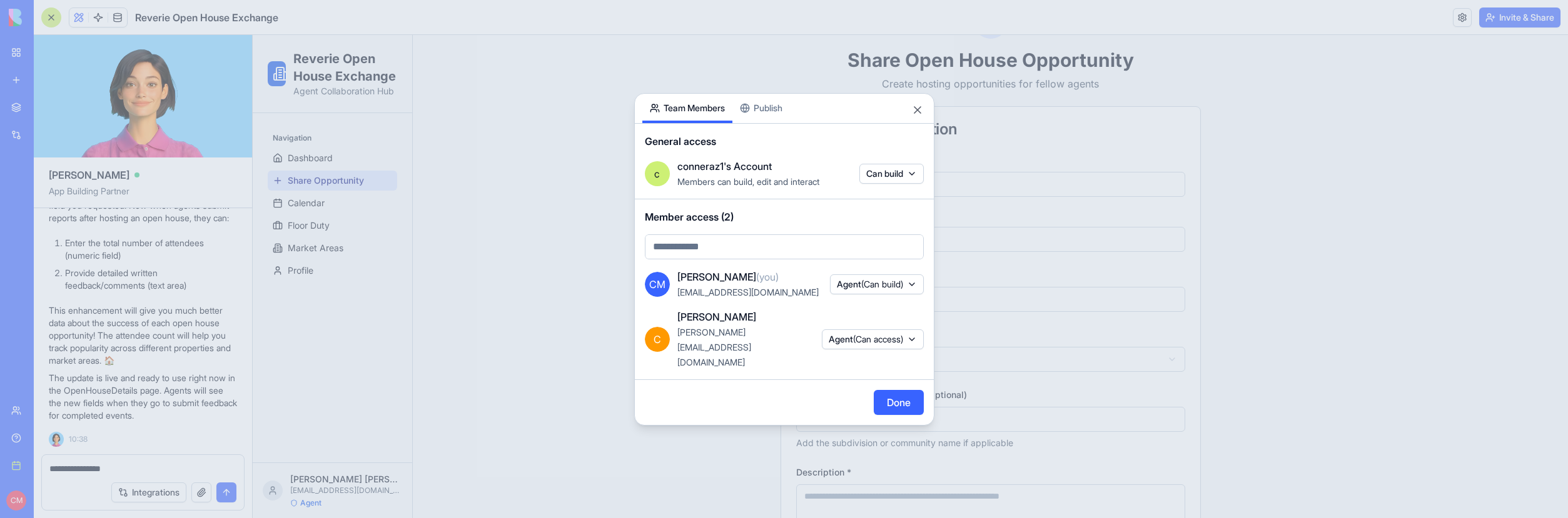
click at [773, 121] on div "Share App Team Members Publish General access c conneraz1's Account Members can…" at bounding box center [784, 259] width 300 height 332
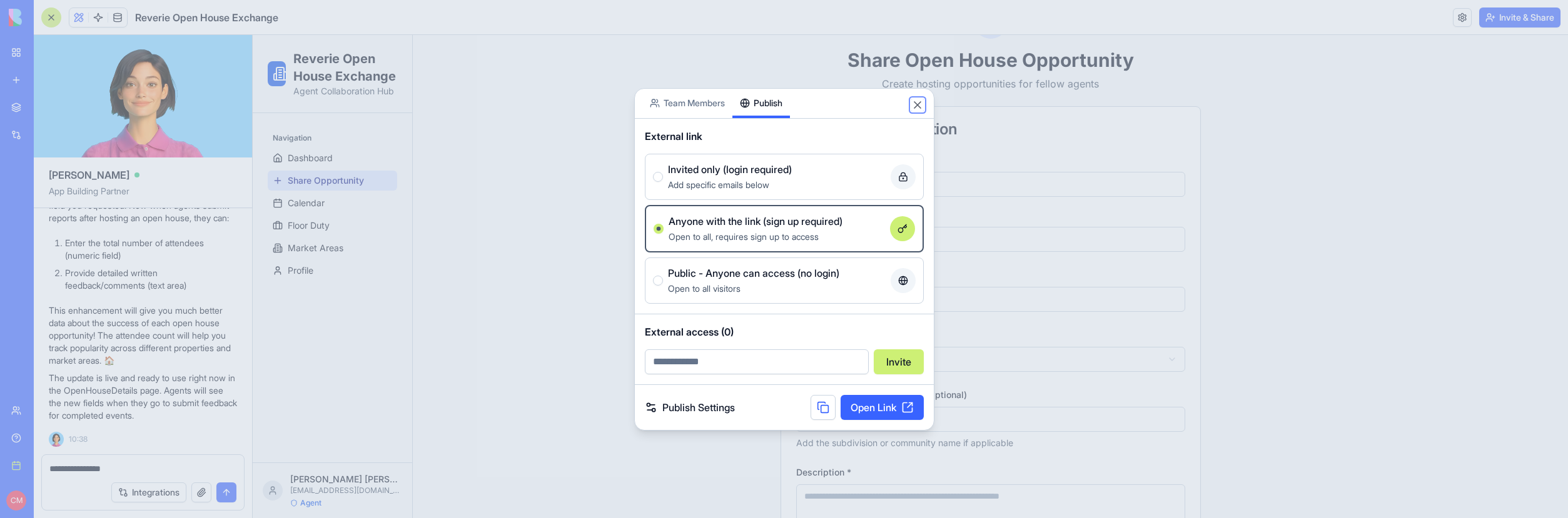
click at [918, 108] on button "Close" at bounding box center [917, 104] width 13 height 13
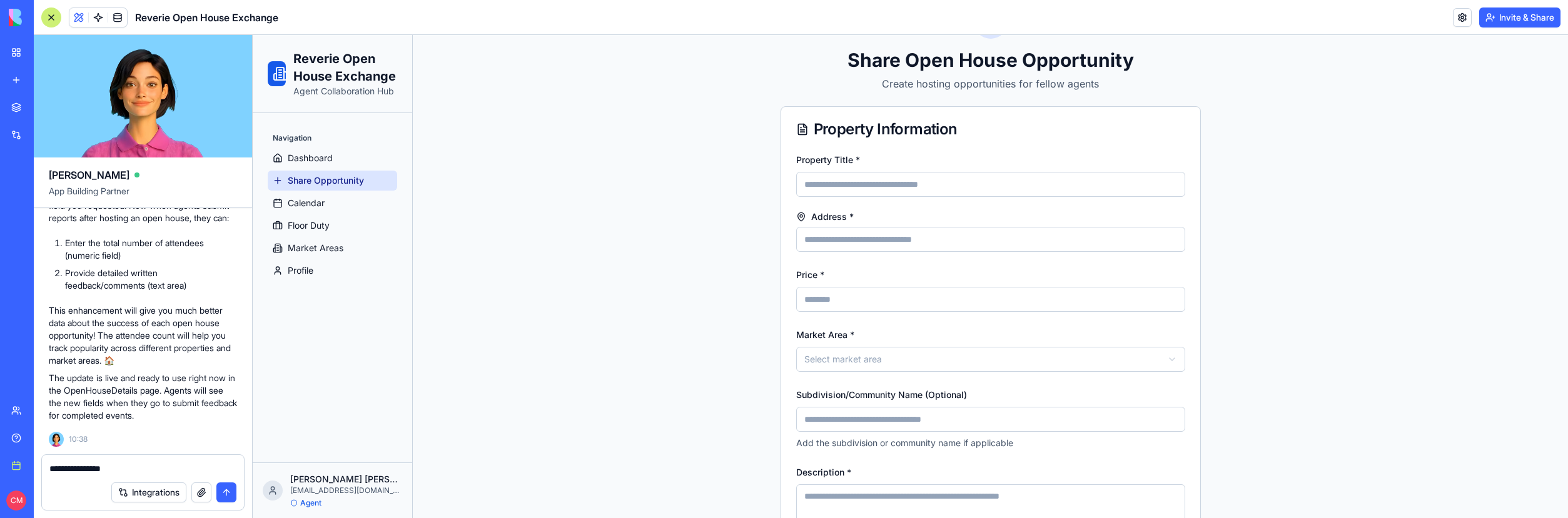
click at [159, 461] on div "**********" at bounding box center [142, 465] width 202 height 20
click at [158, 468] on textarea "**********" at bounding box center [143, 468] width 187 height 13
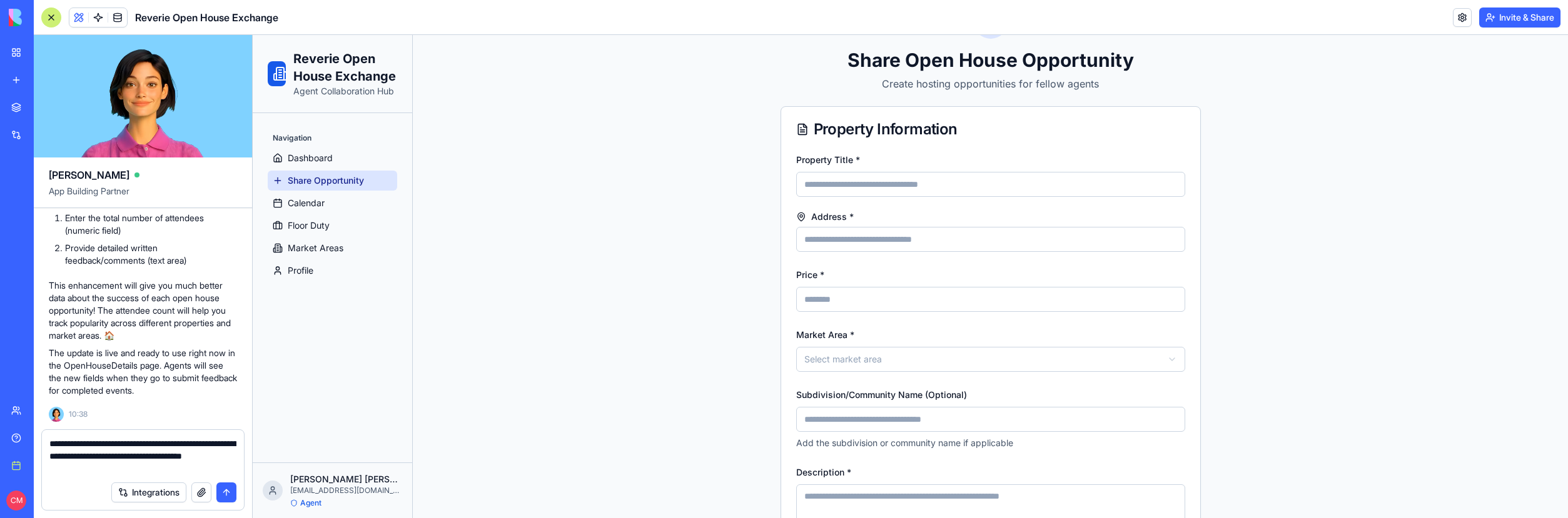
type textarea "**********"
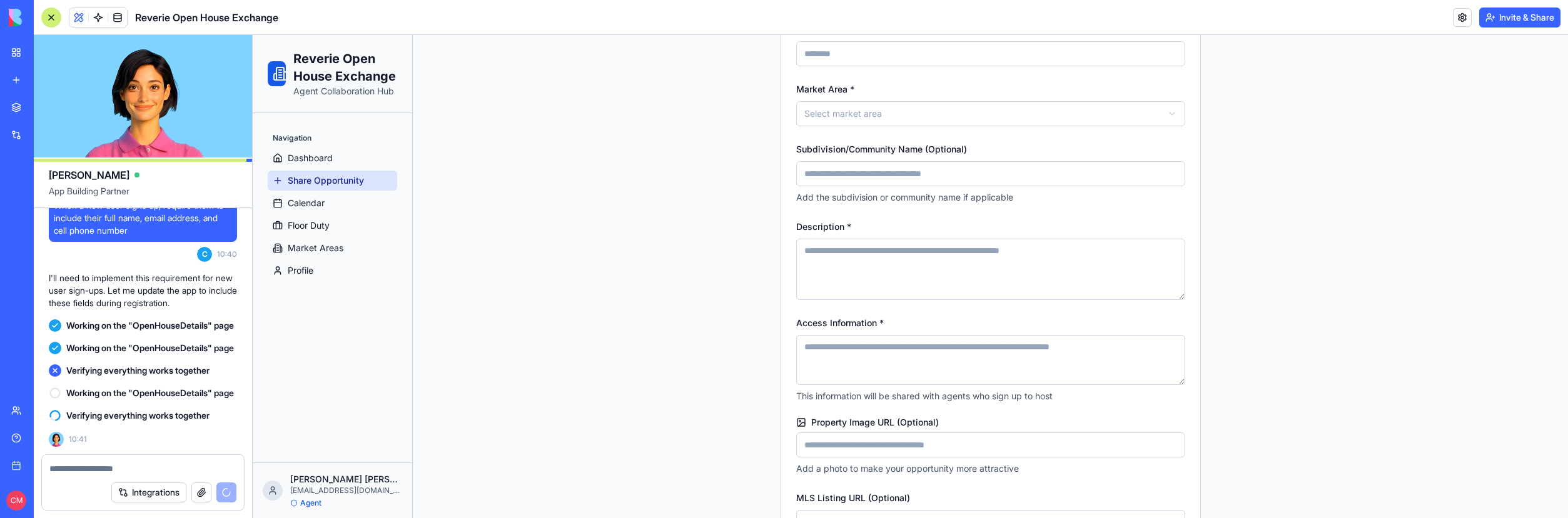
scroll to position [328, 0]
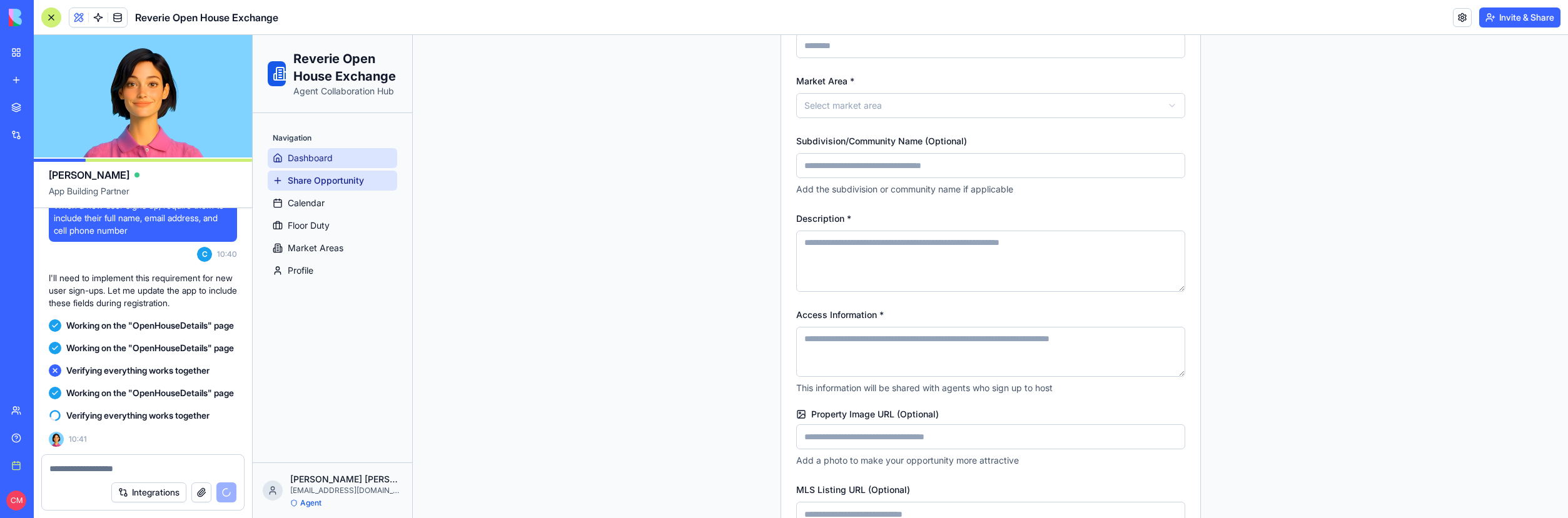
click at [316, 161] on span "Dashboard" at bounding box center [310, 158] width 45 height 13
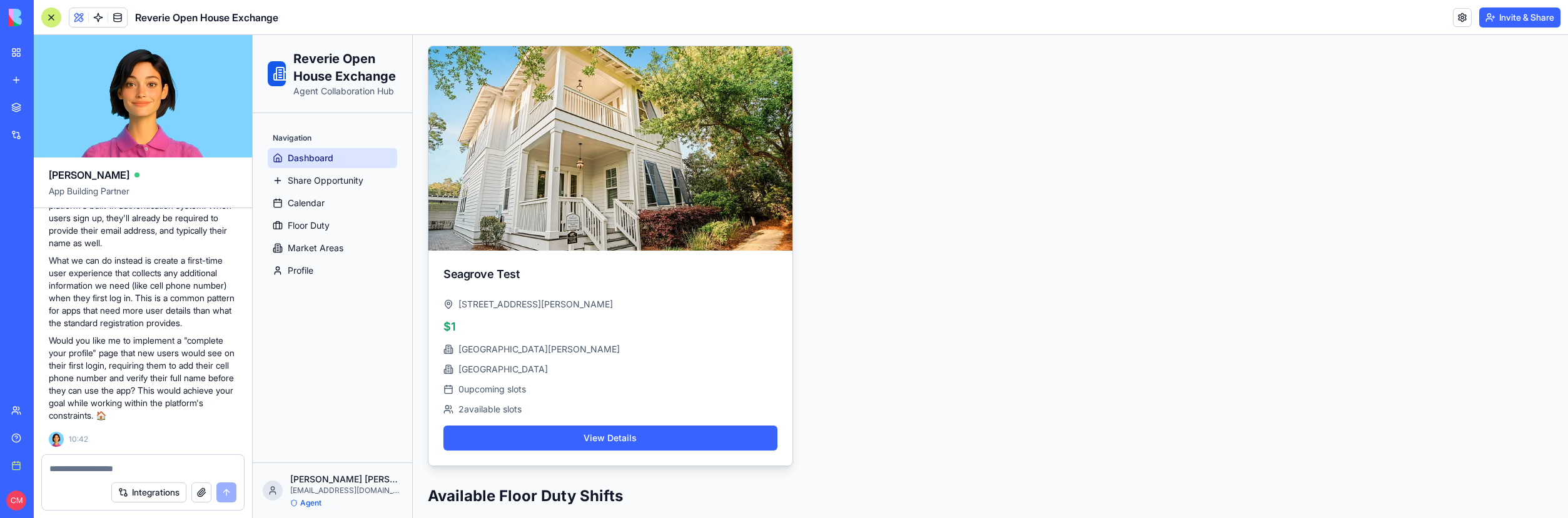
scroll to position [593, 0]
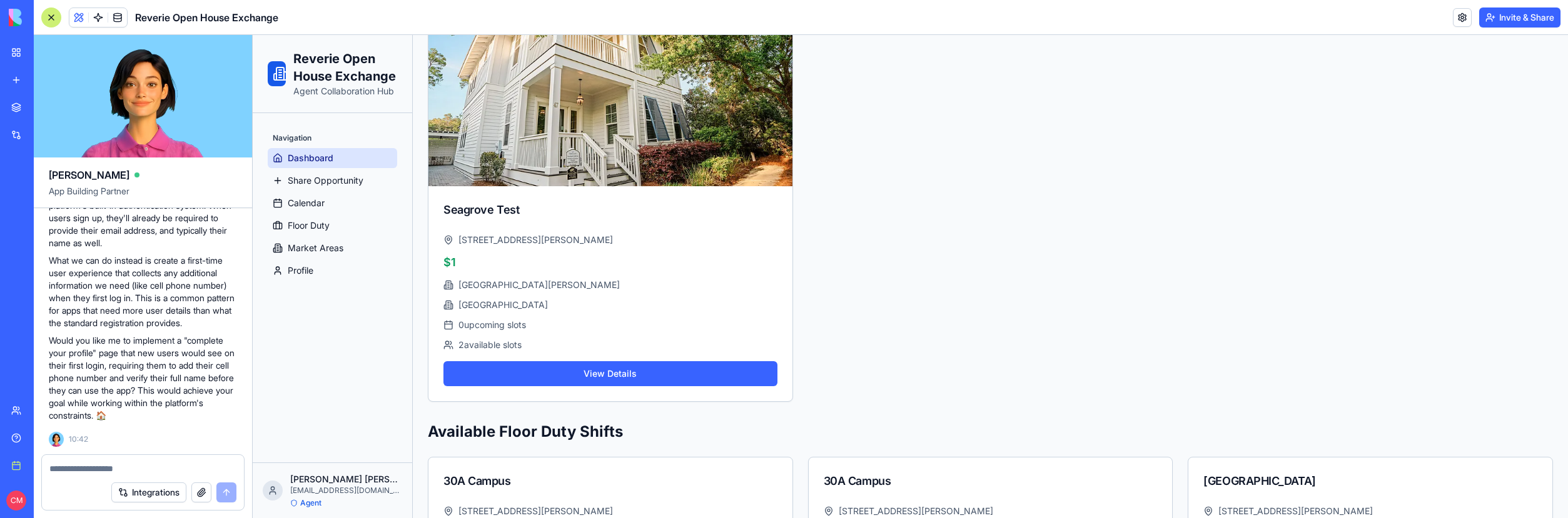
click at [107, 467] on textarea at bounding box center [143, 468] width 187 height 13
click at [223, 465] on textarea "**********" at bounding box center [143, 468] width 187 height 13
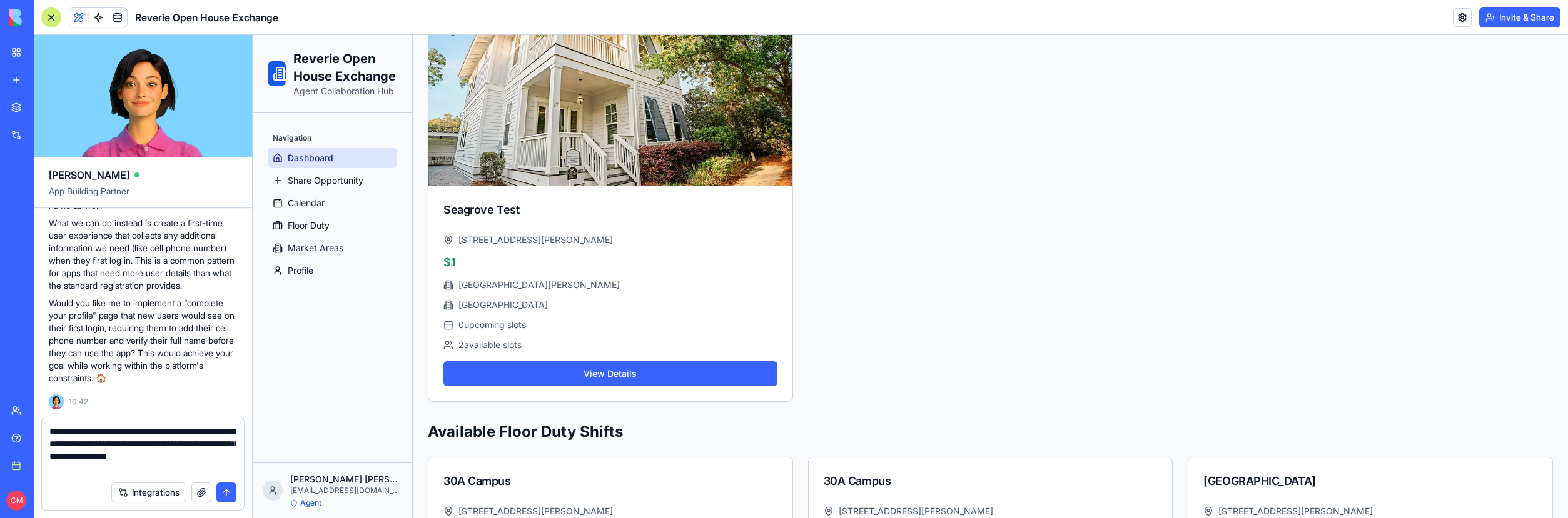
type textarea "**********"
click at [122, 470] on textarea "**********" at bounding box center [143, 450] width 187 height 50
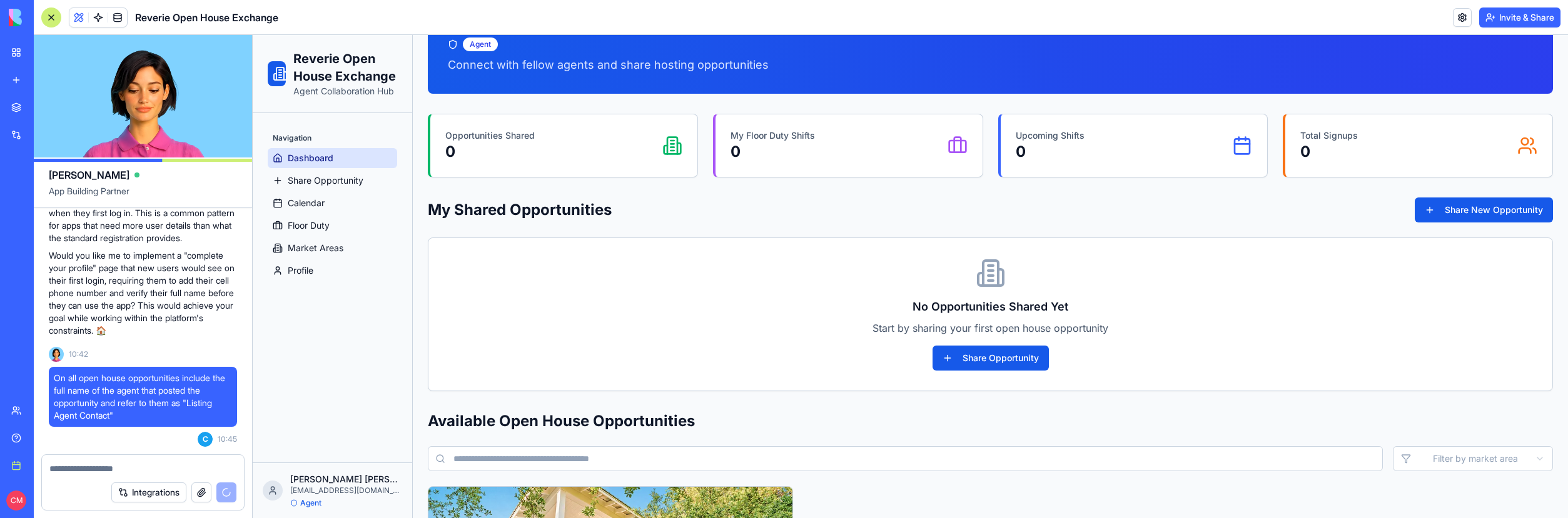
scroll to position [96, 0]
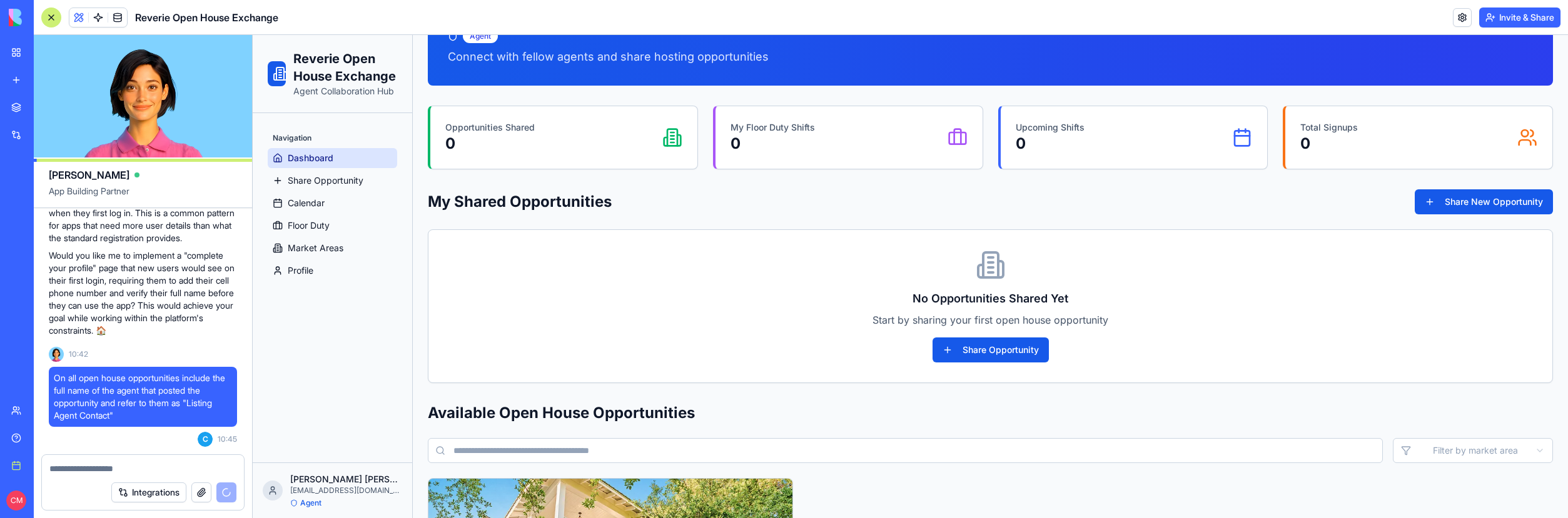
click at [646, 288] on div "No Opportunities Shared Yet Start by sharing your first open house opportunity …" at bounding box center [991, 306] width 1124 height 153
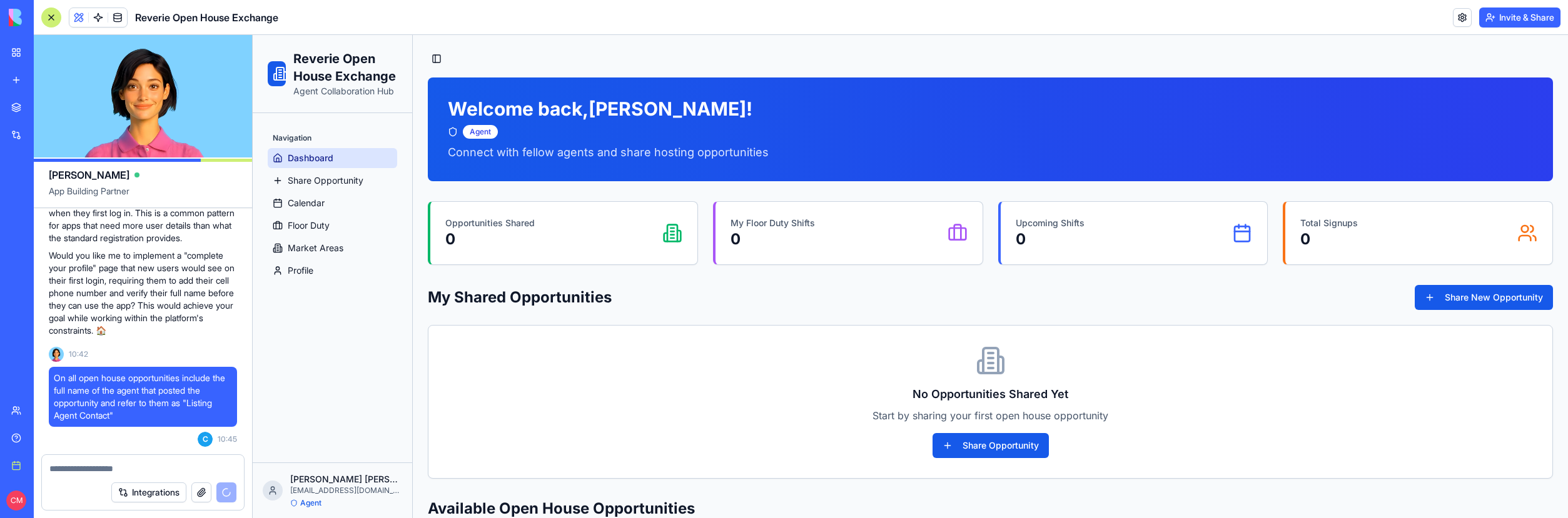
scroll to position [14461, 0]
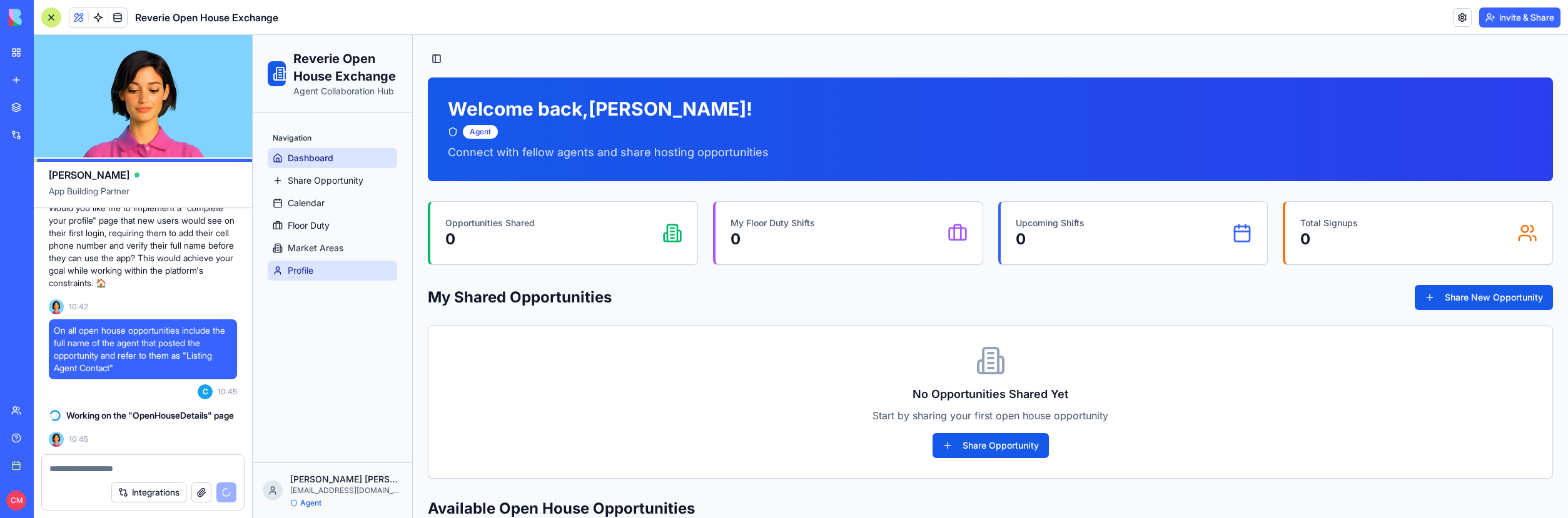
click at [302, 265] on span "Profile" at bounding box center [300, 270] width 26 height 13
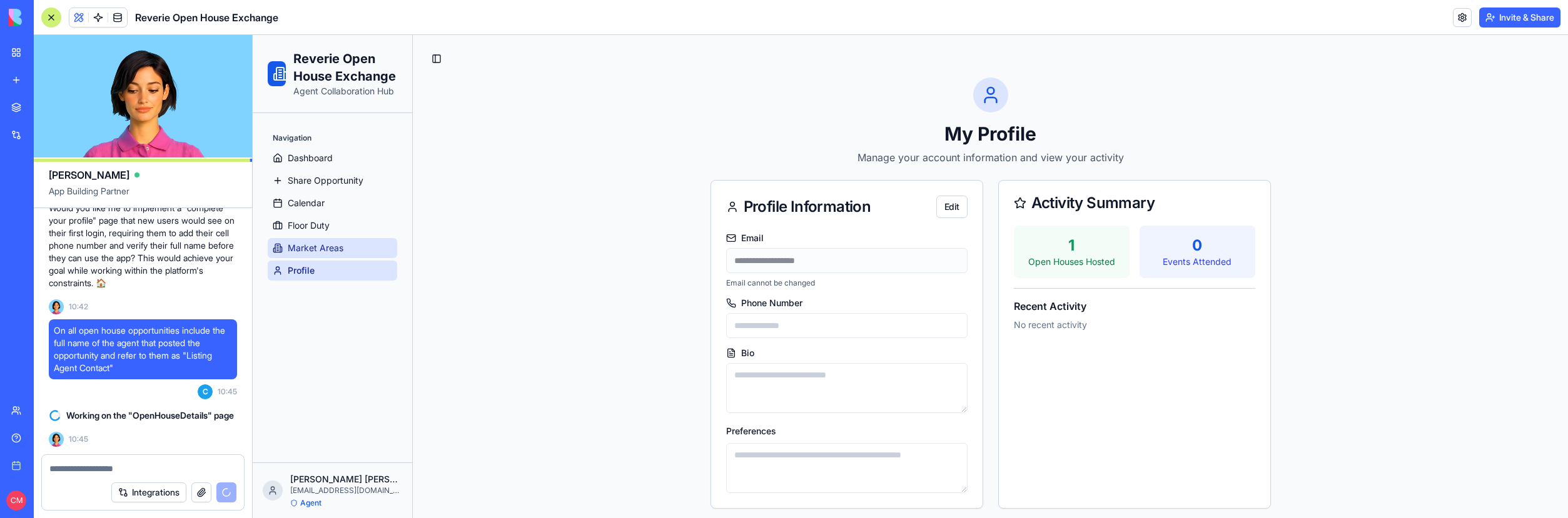
click at [309, 251] on span "Market Areas" at bounding box center [315, 248] width 56 height 13
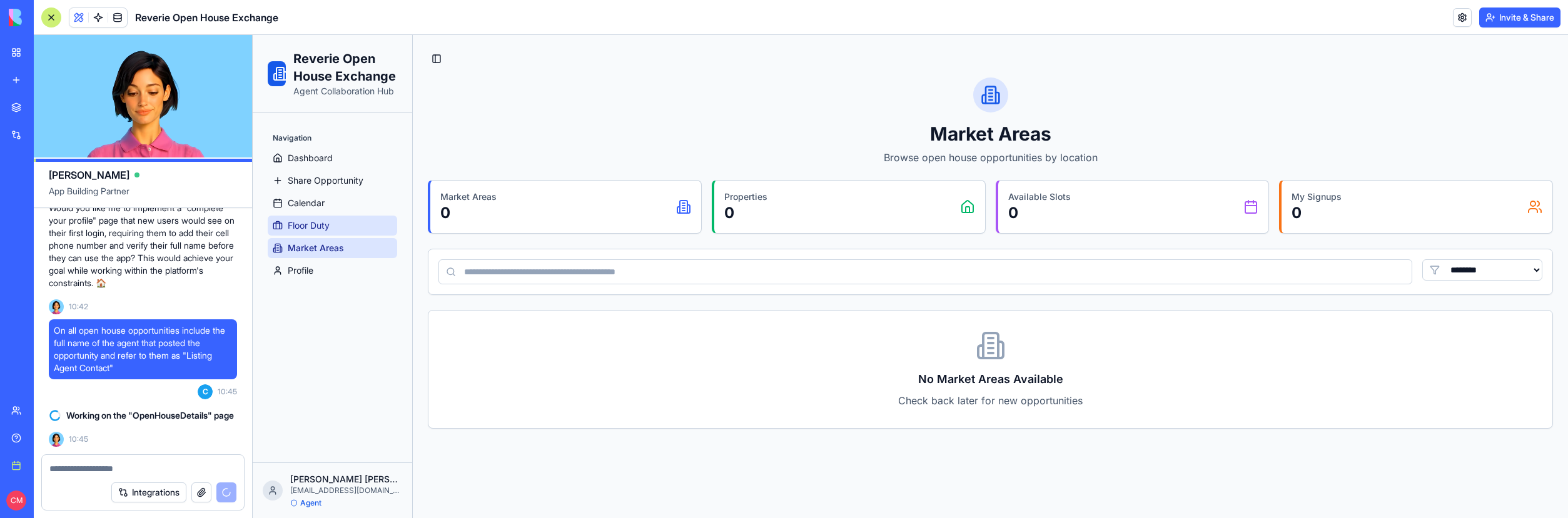
click at [323, 235] on link "Floor Duty" at bounding box center [333, 225] width 130 height 20
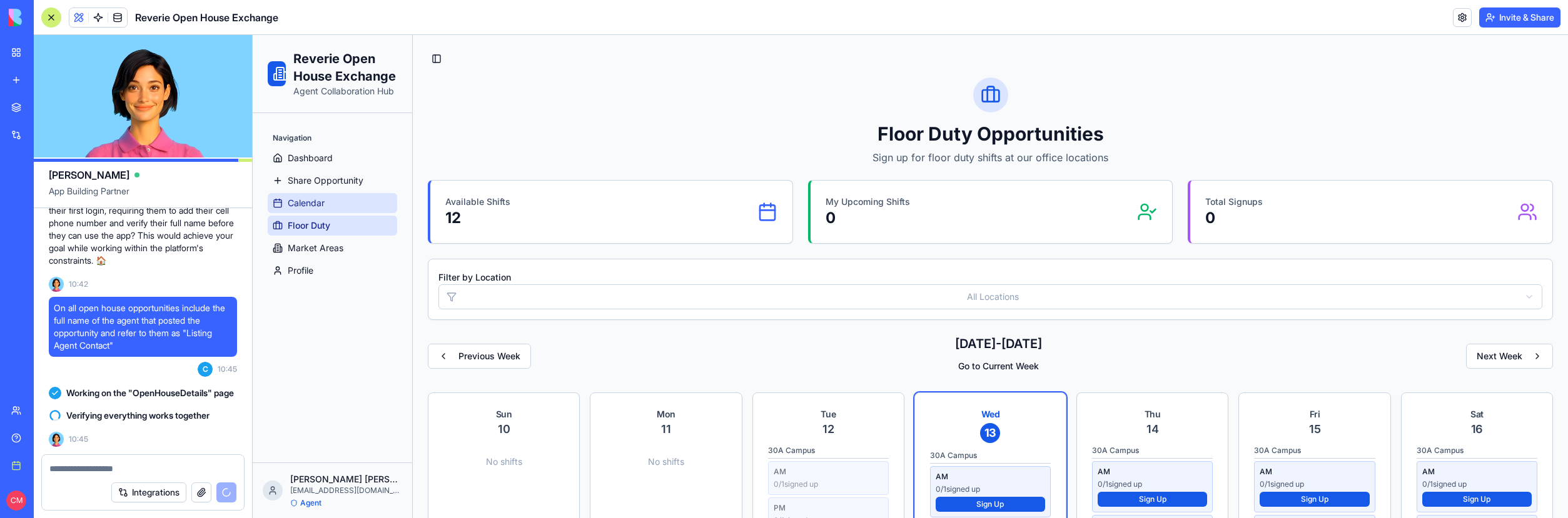
click at [311, 212] on link "Calendar" at bounding box center [333, 203] width 130 height 20
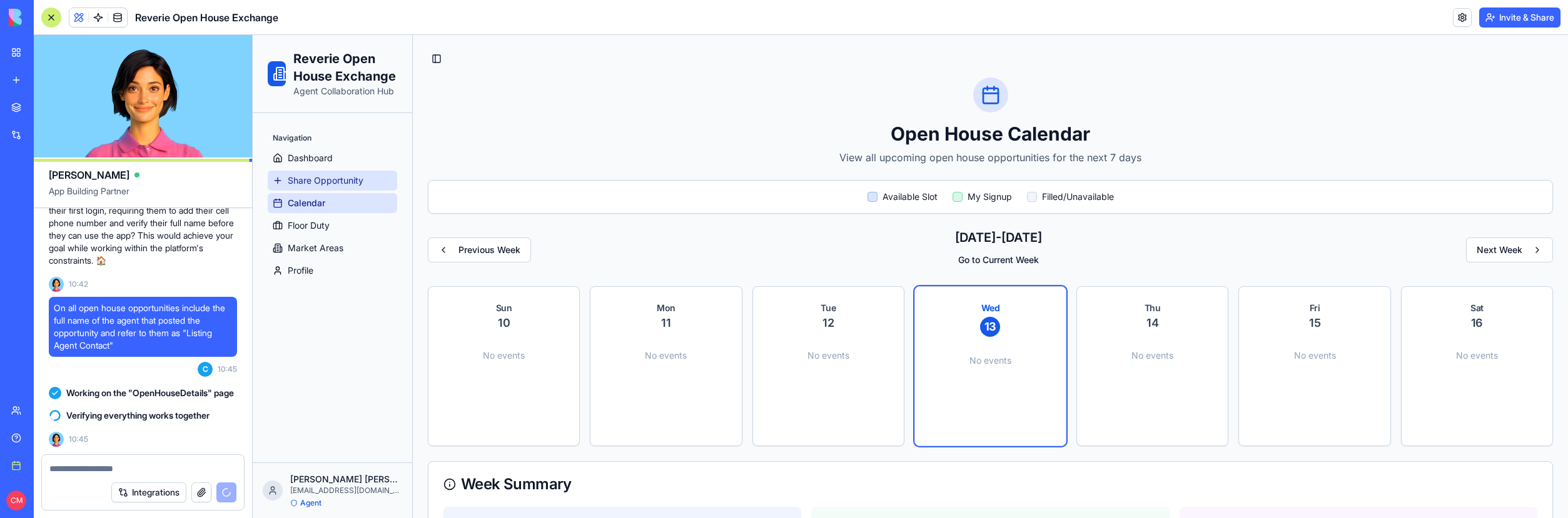
click at [339, 184] on span "Share Opportunity" at bounding box center [325, 180] width 75 height 13
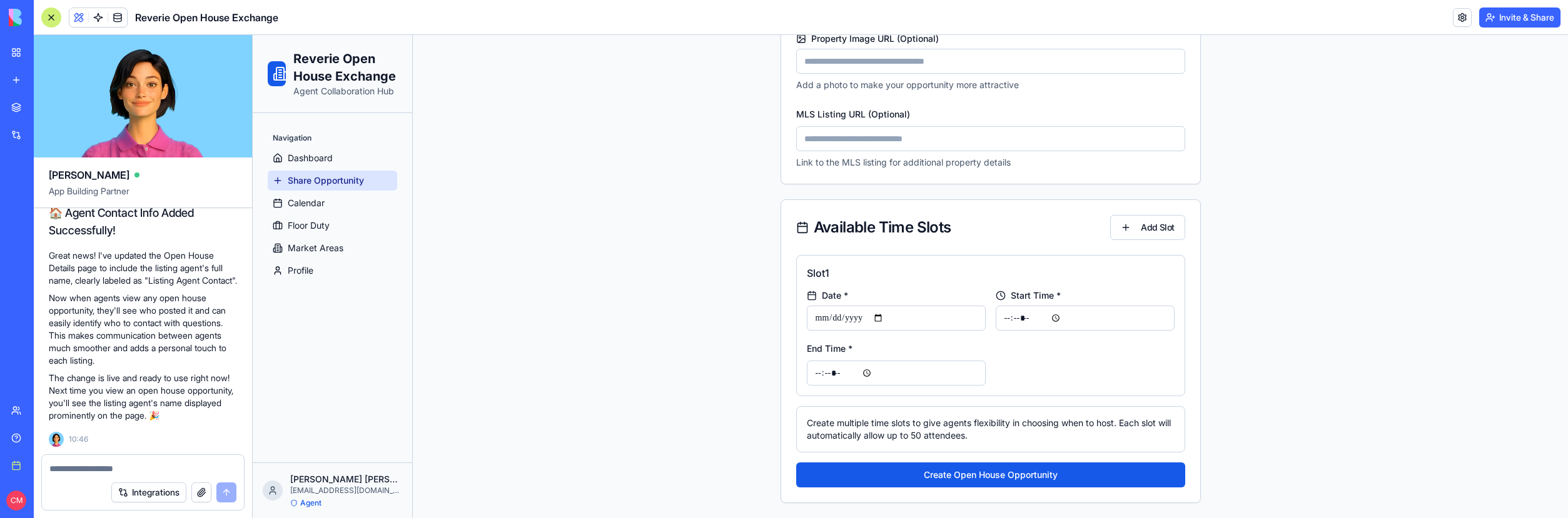
scroll to position [14723, 0]
click at [96, 467] on textarea at bounding box center [143, 468] width 187 height 13
click at [198, 472] on textarea "**********" at bounding box center [143, 468] width 187 height 13
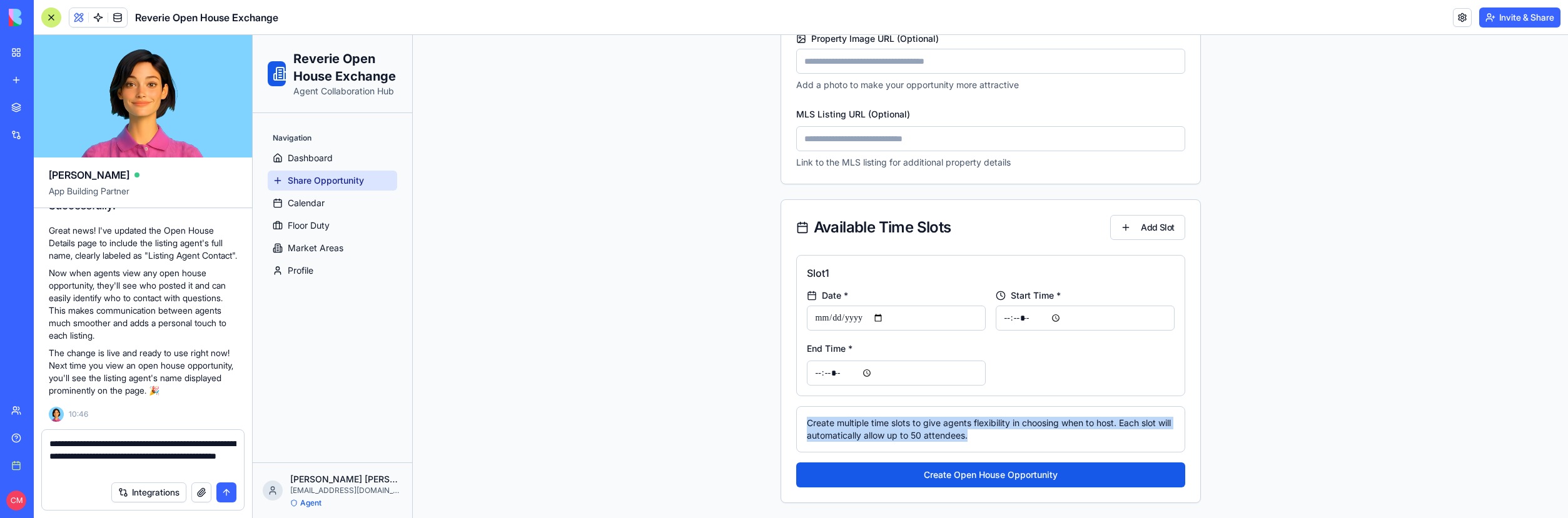
drag, startPoint x: 802, startPoint y: 424, endPoint x: 1021, endPoint y: 436, distance: 219.3
click at [1021, 436] on div "Create multiple time slots to give agents flexibility in choosing when to host.…" at bounding box center [991, 429] width 368 height 25
drag, startPoint x: 802, startPoint y: 424, endPoint x: 1005, endPoint y: 439, distance: 203.6
click at [1005, 439] on div "Create multiple time slots to give agents flexibility in choosing when to host.…" at bounding box center [991, 429] width 368 height 25
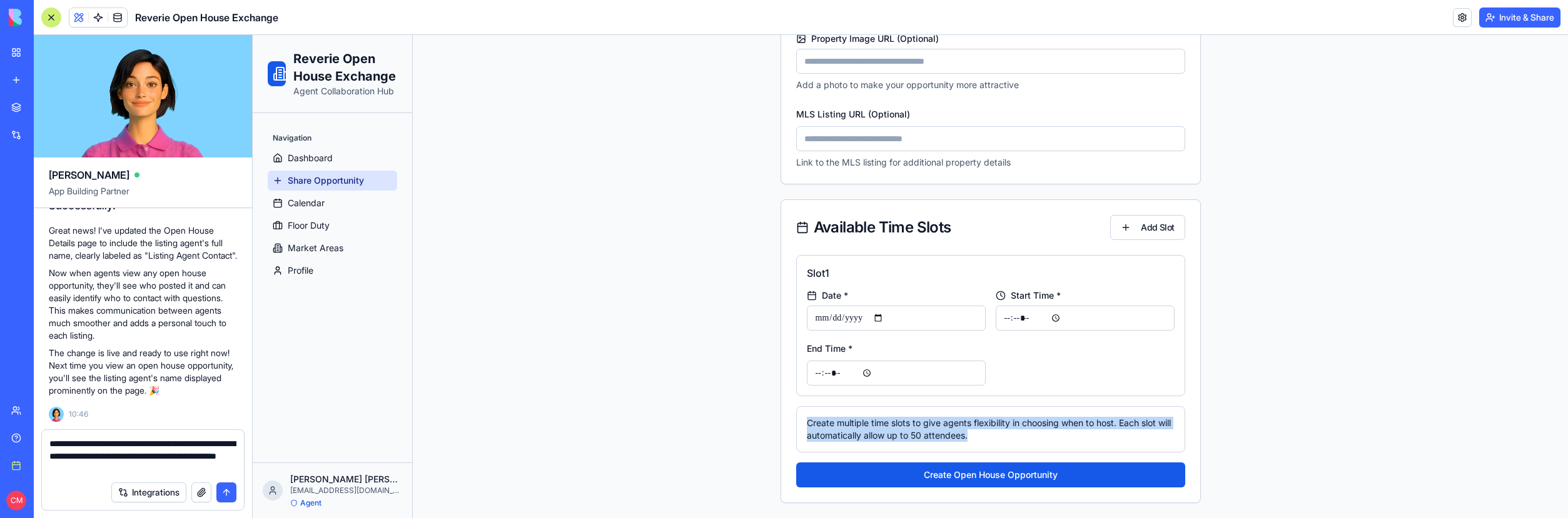
copy div "Create multiple time slots to give agents flexibility in choosing when to host.…"
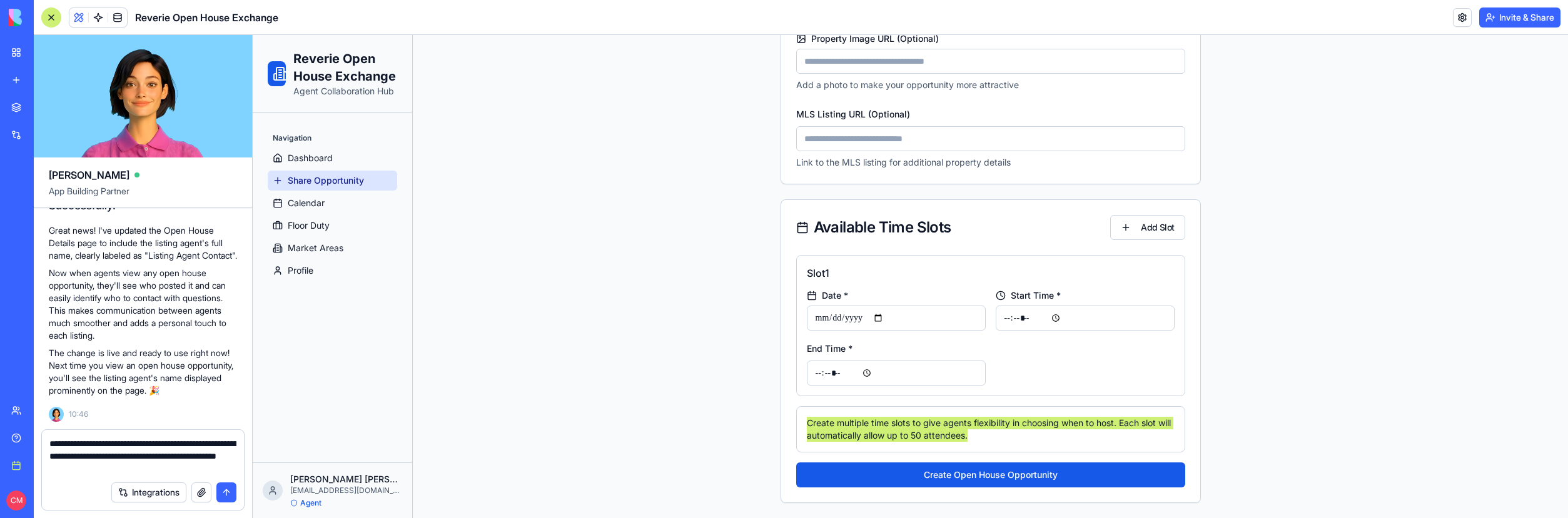
click at [73, 455] on textarea "**********" at bounding box center [143, 456] width 187 height 38
click at [195, 455] on textarea "**********" at bounding box center [143, 456] width 187 height 38
click at [183, 465] on textarea "**********" at bounding box center [143, 456] width 187 height 38
paste textarea "**********"
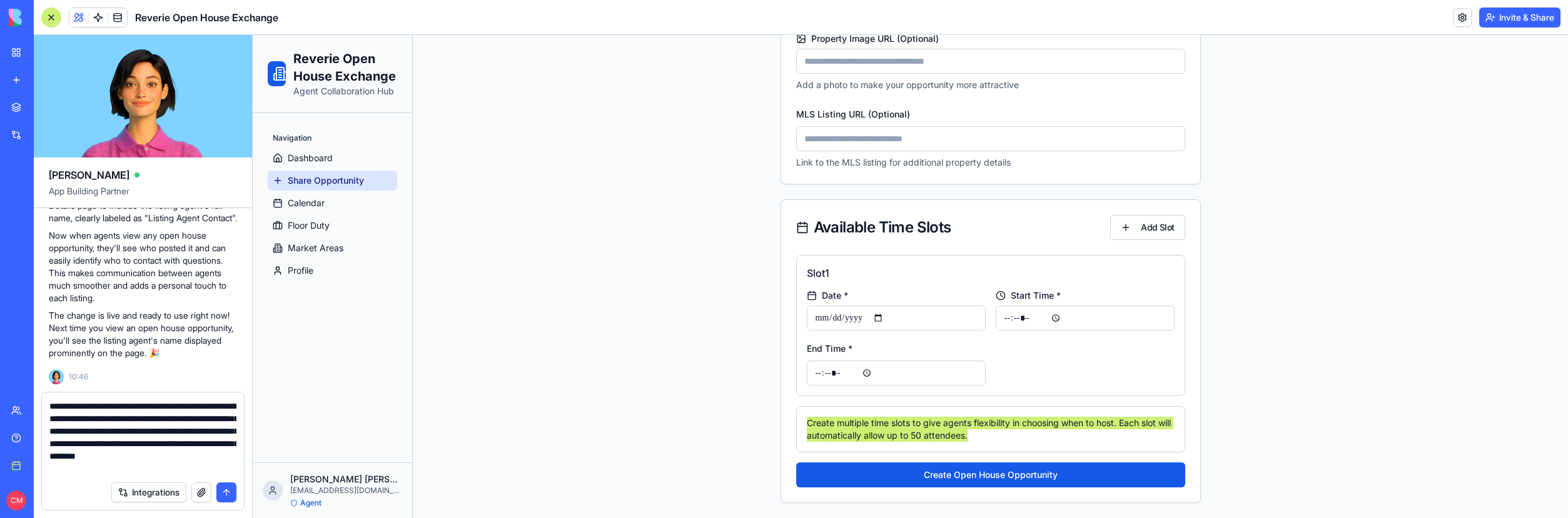
click at [190, 421] on textarea "**********" at bounding box center [143, 437] width 187 height 75
click at [190, 434] on textarea "**********" at bounding box center [143, 437] width 187 height 75
click at [71, 444] on textarea "**********" at bounding box center [143, 437] width 187 height 75
click at [50, 445] on textarea "**********" at bounding box center [143, 437] width 187 height 75
click at [129, 444] on textarea "**********" at bounding box center [143, 437] width 187 height 75
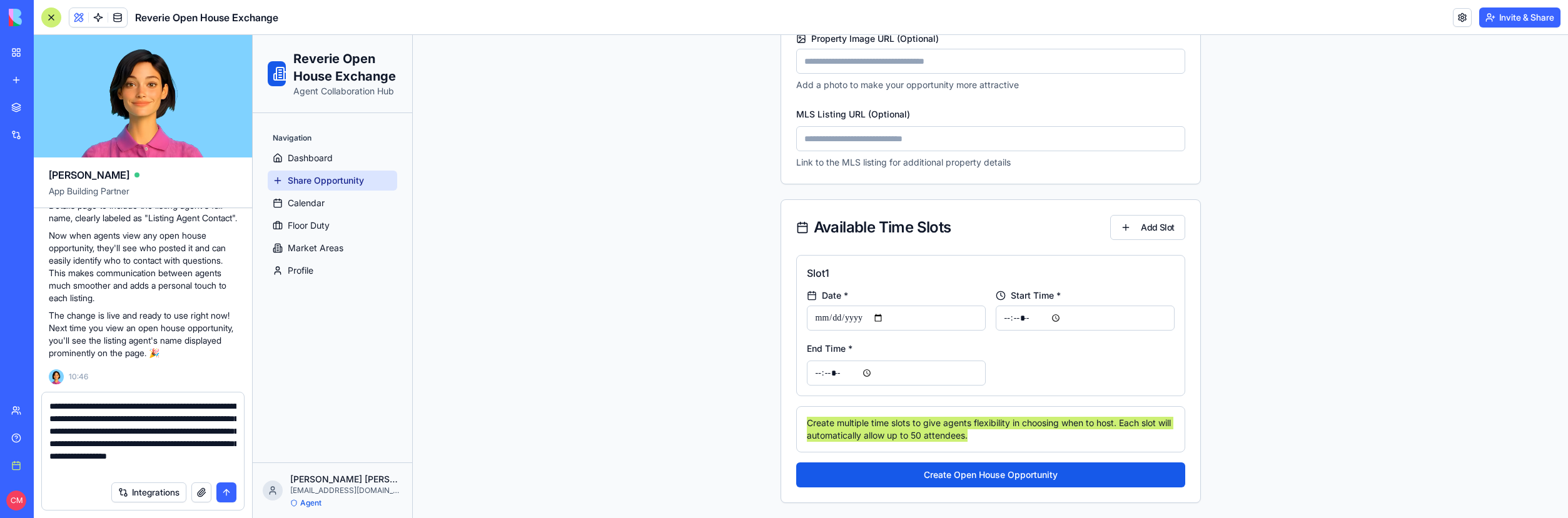
drag, startPoint x: 131, startPoint y: 444, endPoint x: 212, endPoint y: 469, distance: 84.8
click at [212, 469] on textarea "**********" at bounding box center [143, 437] width 187 height 75
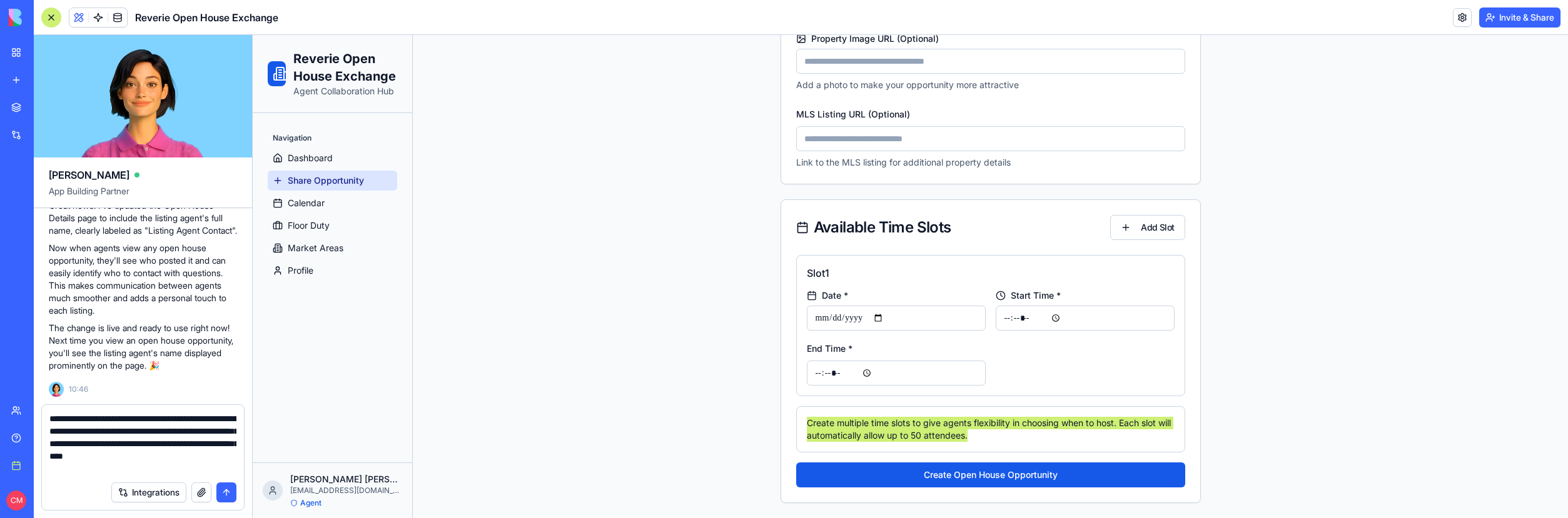
type textarea "**********"
click at [225, 492] on button "submit" at bounding box center [226, 492] width 20 height 20
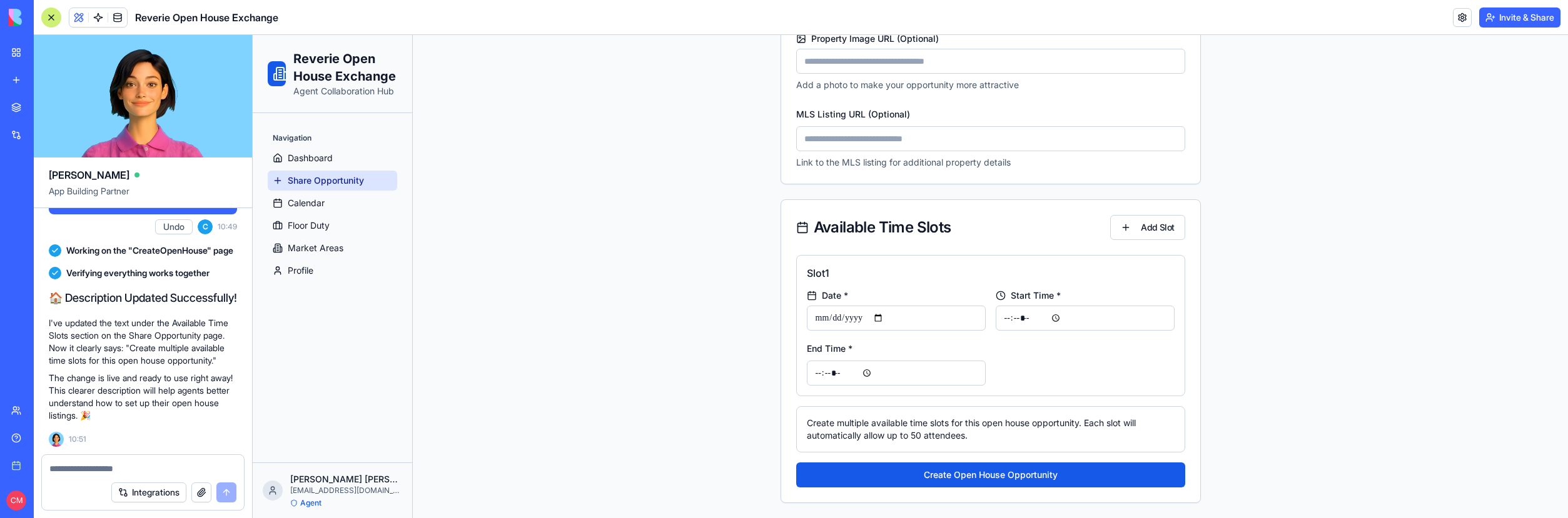
scroll to position [15058, 0]
click at [335, 207] on link "Calendar" at bounding box center [333, 203] width 130 height 20
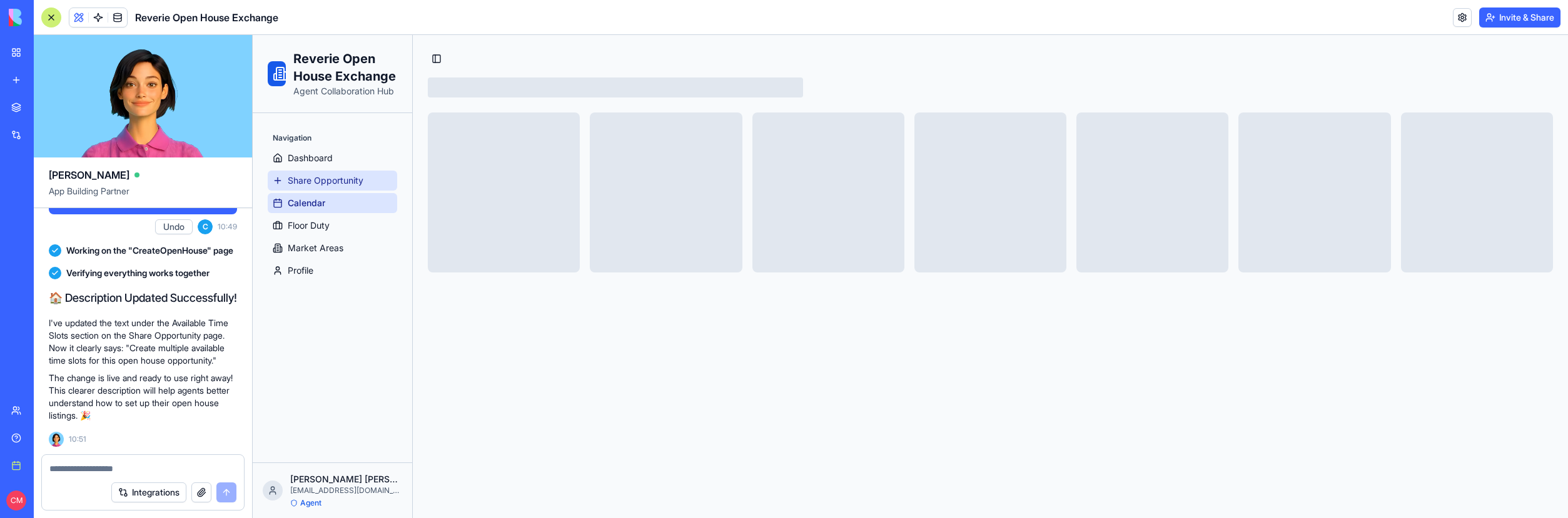
click at [327, 182] on span "Share Opportunity" at bounding box center [325, 180] width 75 height 13
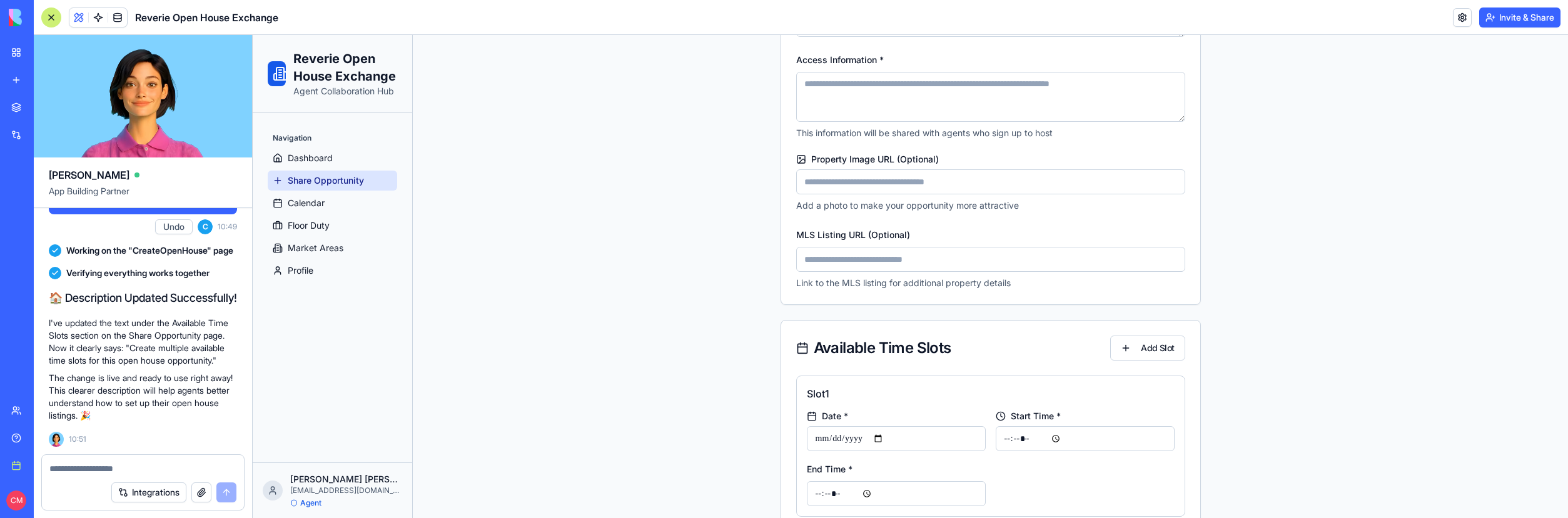
scroll to position [703, 0]
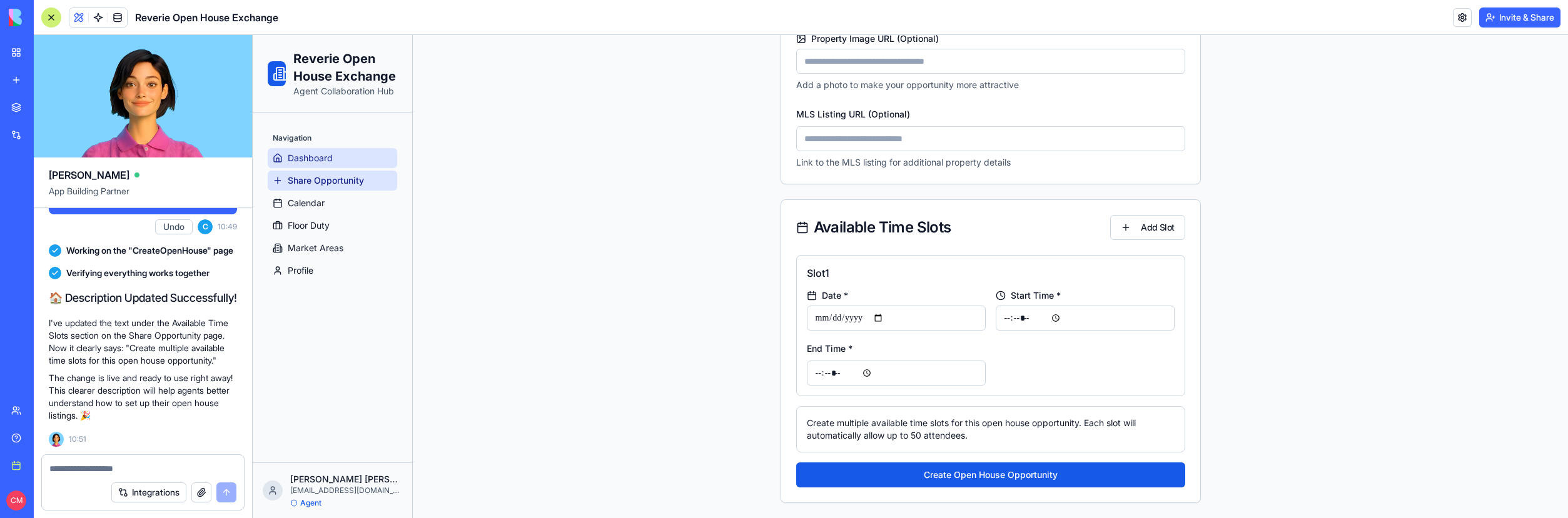
click at [341, 151] on link "Dashboard" at bounding box center [333, 158] width 130 height 20
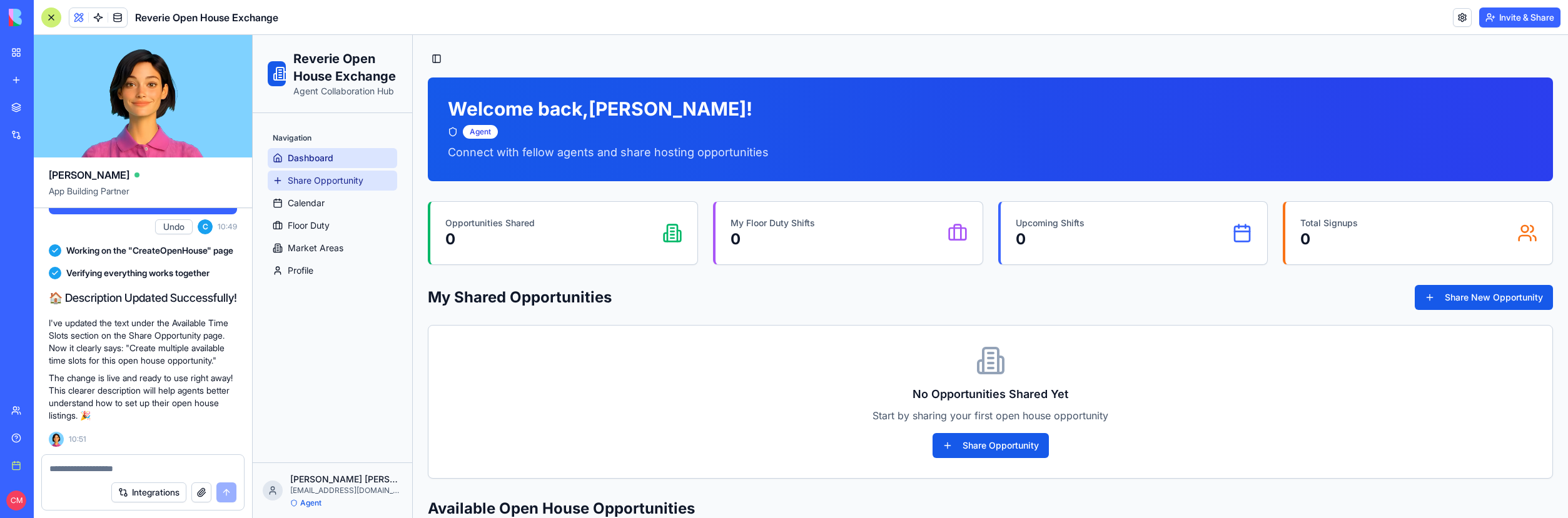
click at [345, 176] on span "Share Opportunity" at bounding box center [325, 180] width 75 height 13
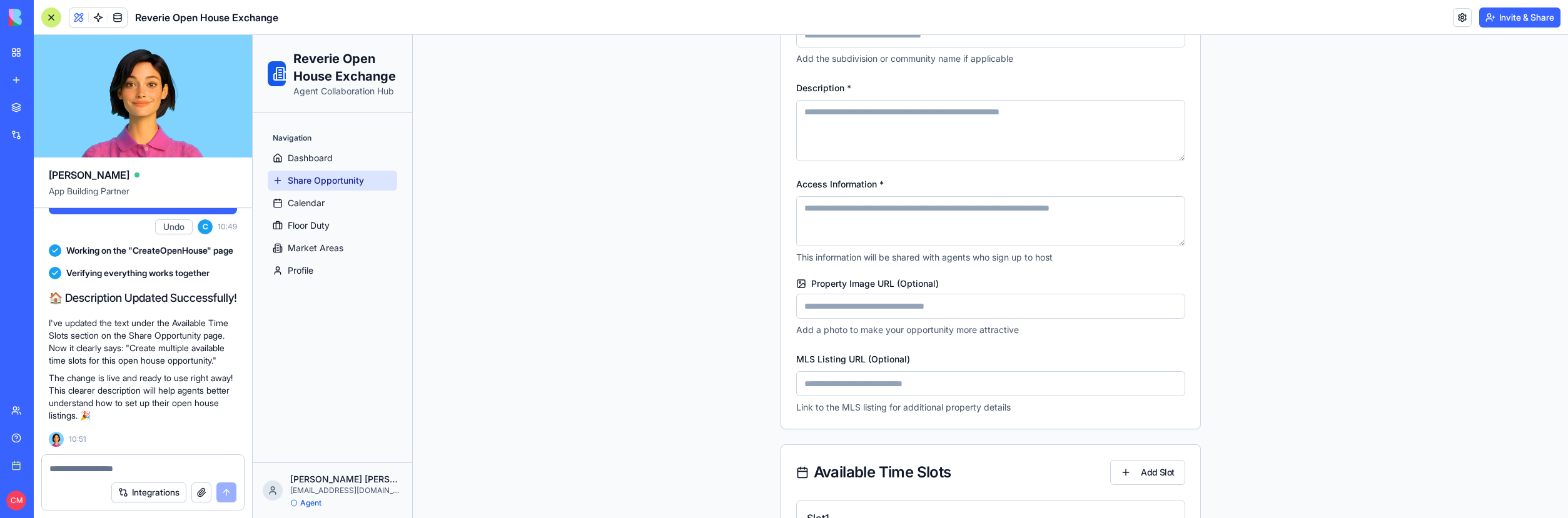
scroll to position [703, 0]
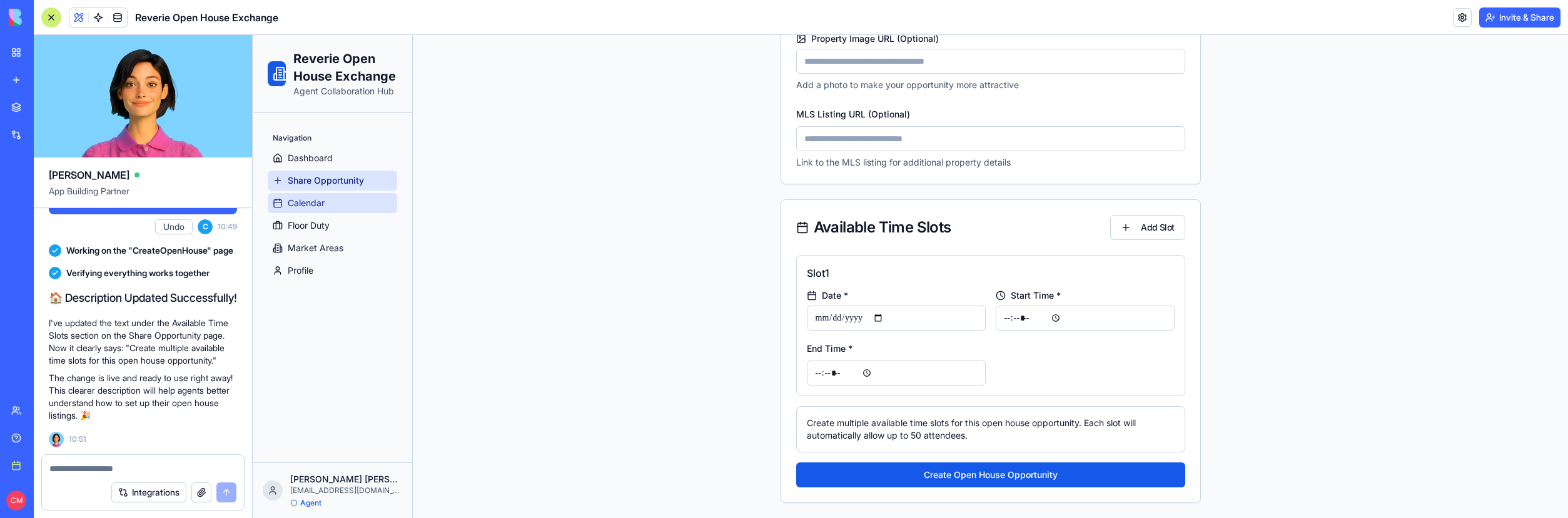
click at [323, 204] on span "Calendar" at bounding box center [306, 203] width 37 height 13
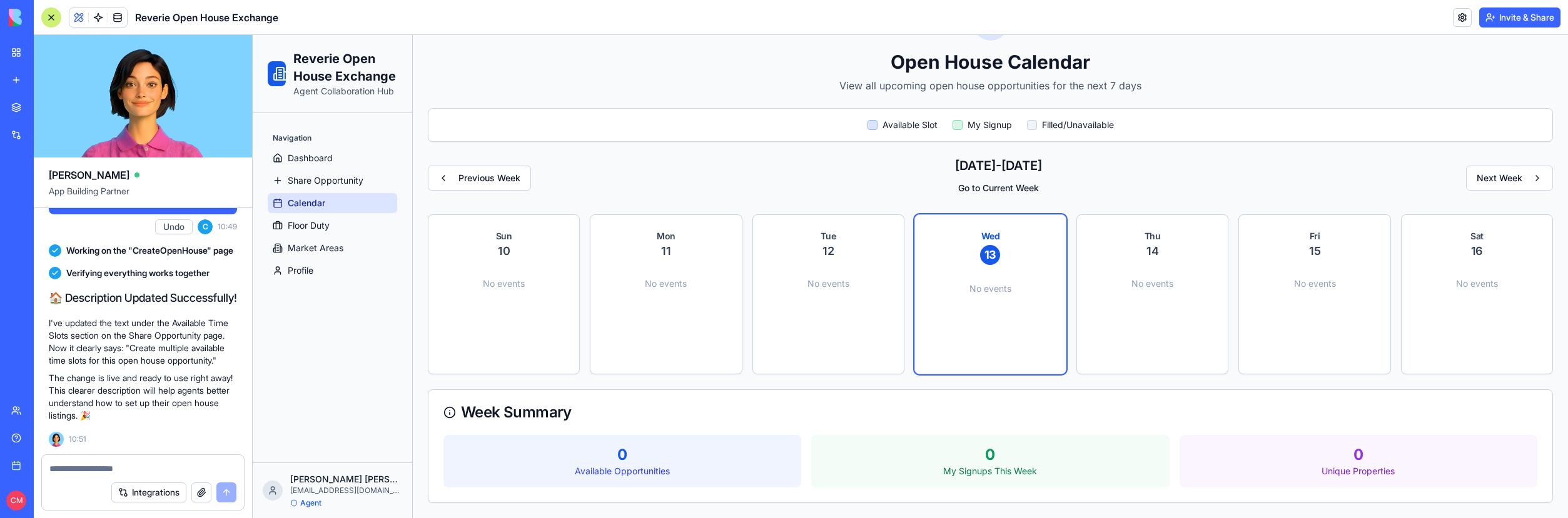
scroll to position [72, 0]
click at [329, 229] on span "Floor Duty" at bounding box center [308, 225] width 42 height 13
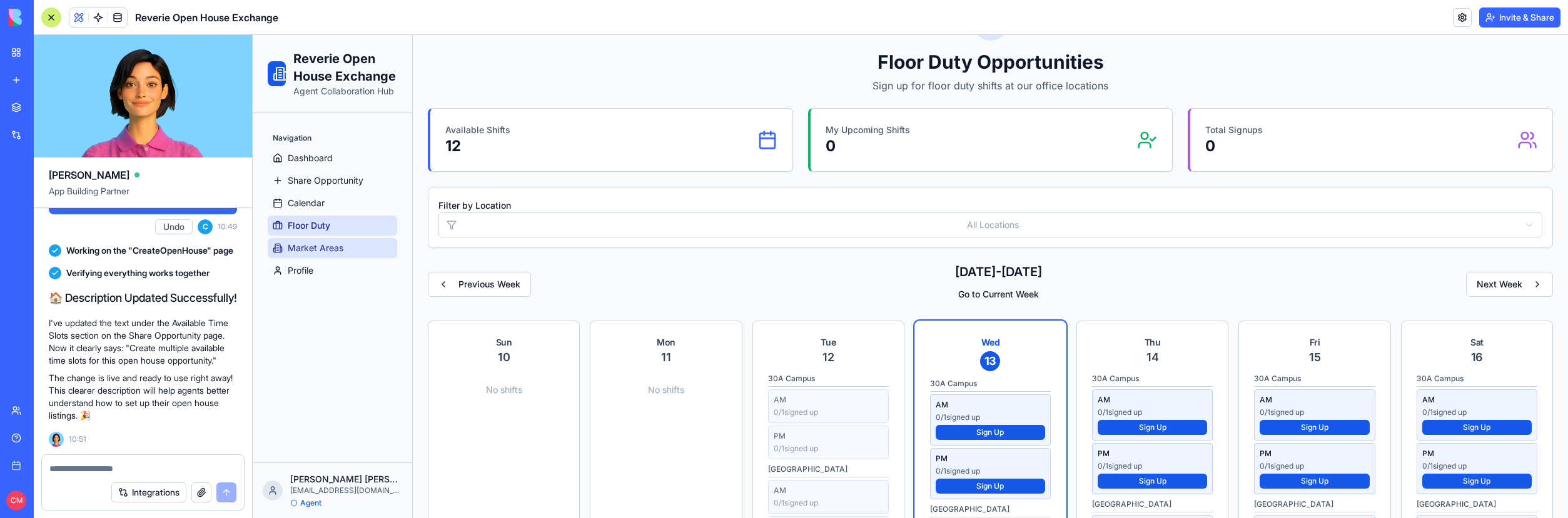
click at [327, 248] on span "Market Areas" at bounding box center [315, 248] width 56 height 13
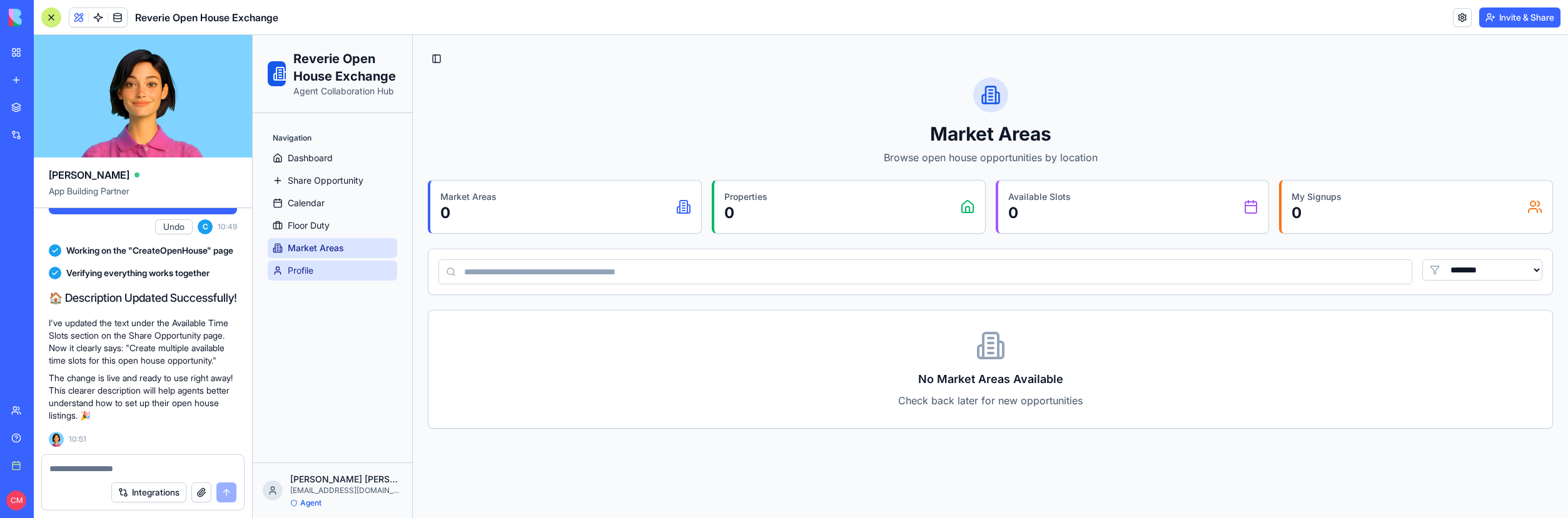
click at [326, 268] on link "Profile" at bounding box center [333, 270] width 130 height 20
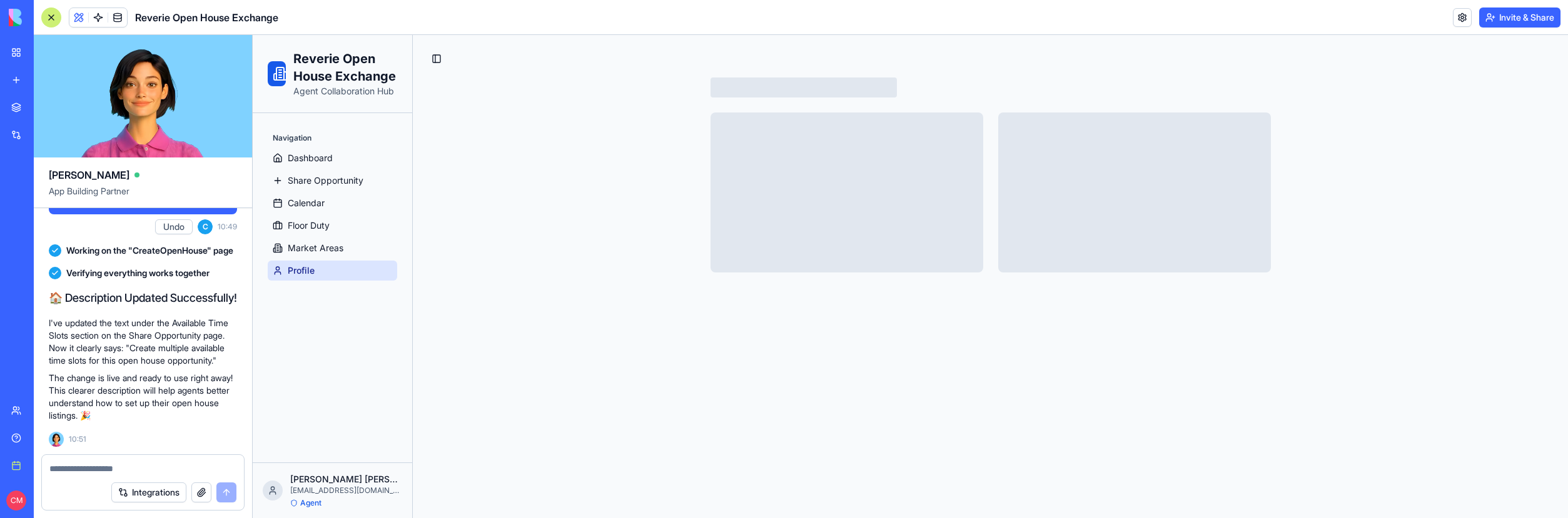
scroll to position [15058, 0]
click at [128, 402] on p "The change is live and ready to use right away! This clearer description will h…" at bounding box center [143, 397] width 188 height 50
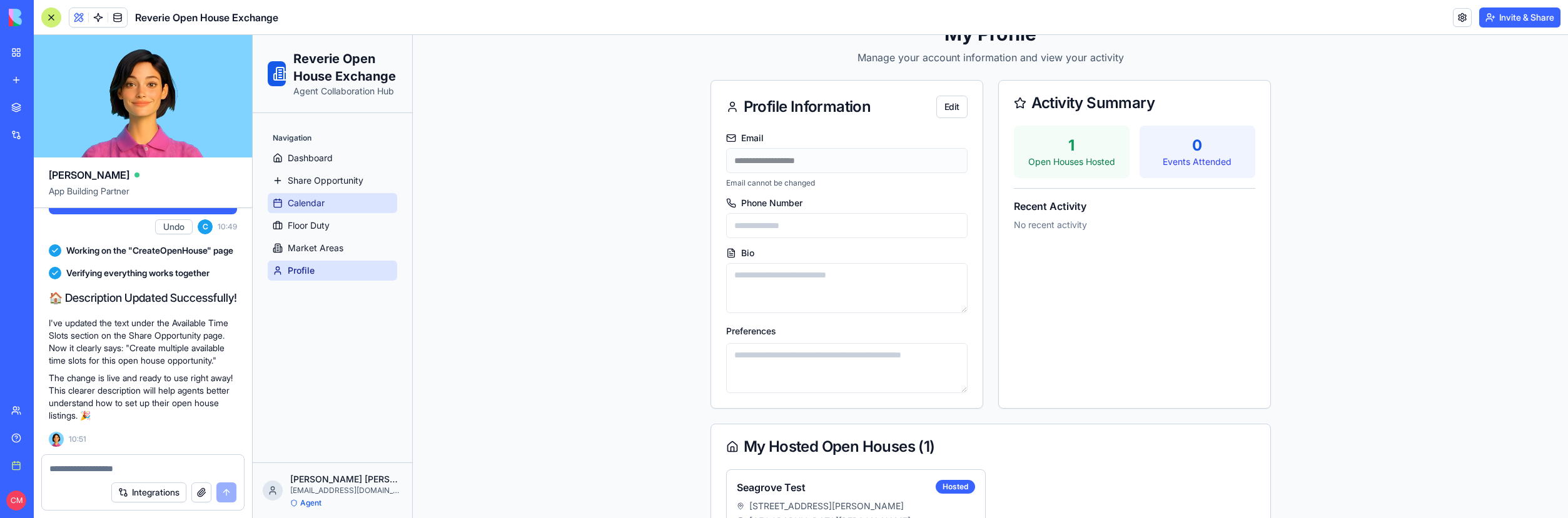
scroll to position [165, 0]
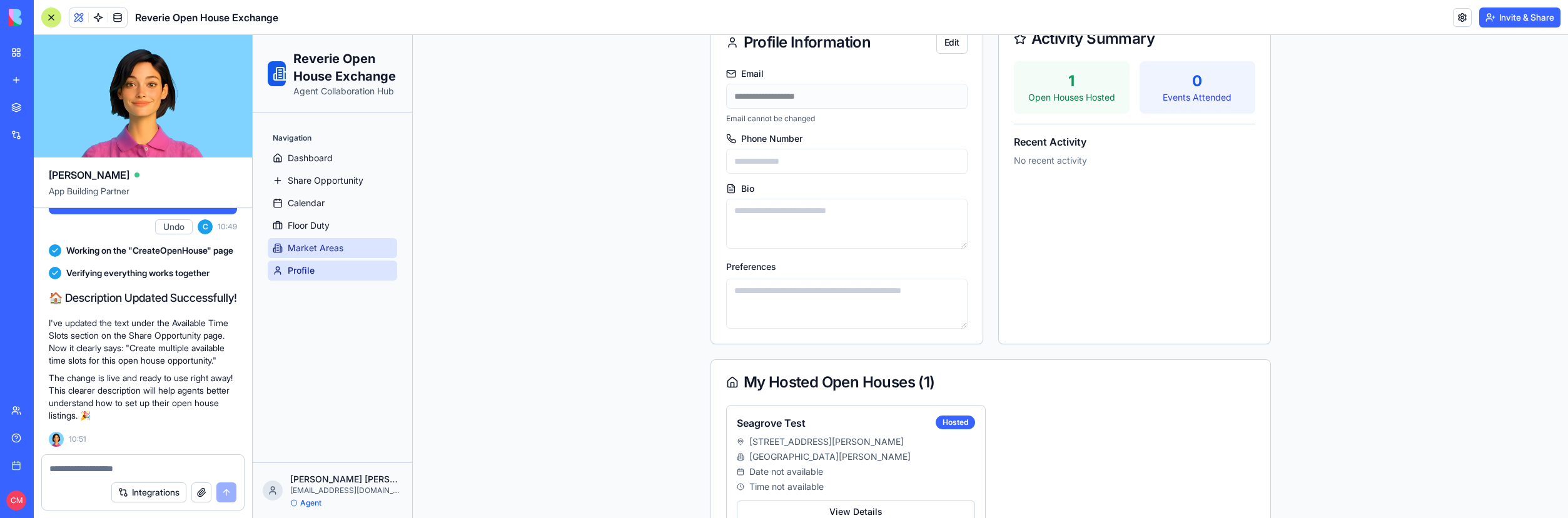
click at [356, 256] on link "Market Areas" at bounding box center [333, 248] width 130 height 20
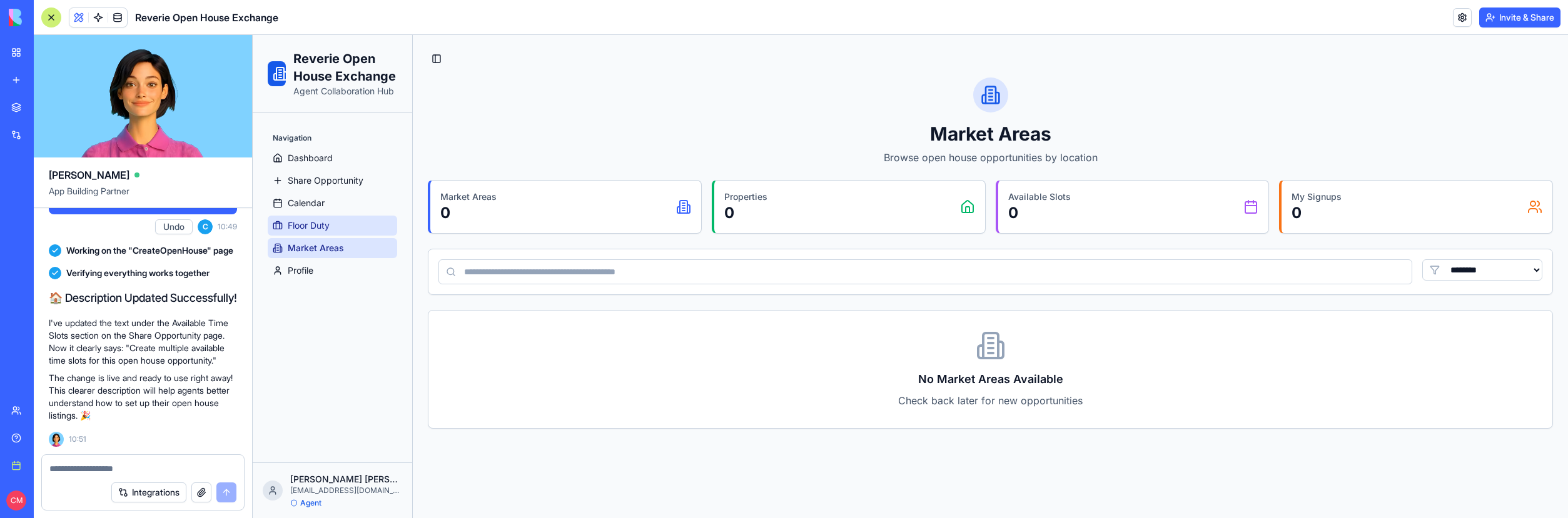
click at [349, 229] on link "Floor Duty" at bounding box center [333, 225] width 130 height 20
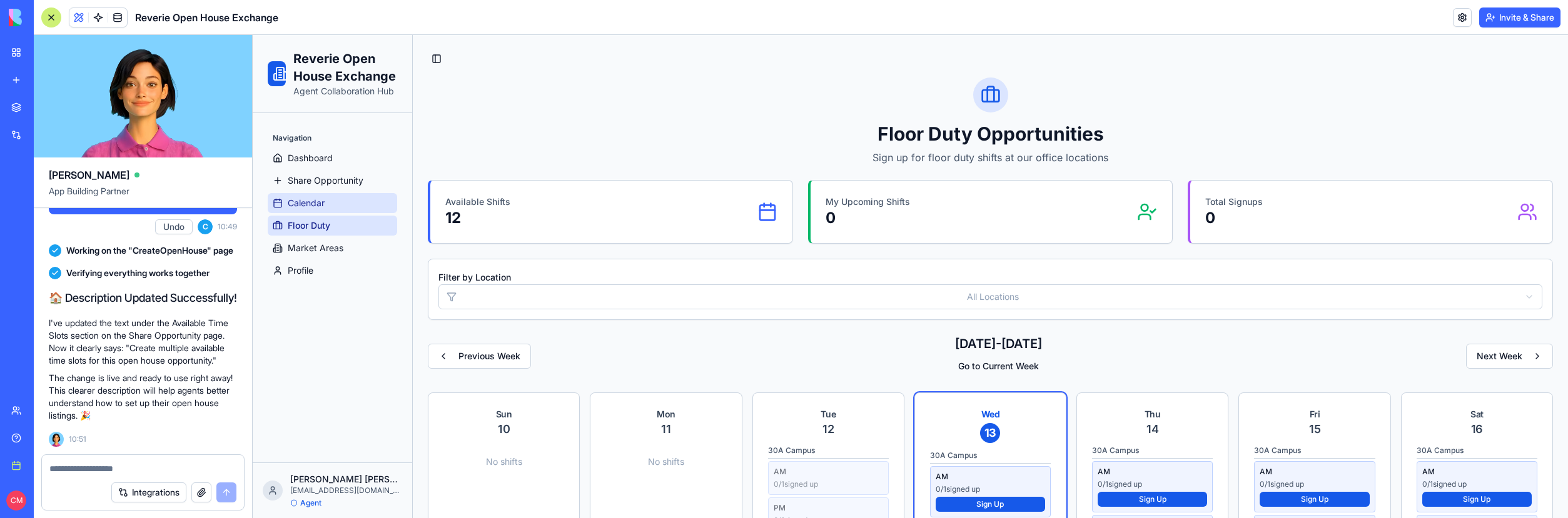
click at [342, 209] on link "Calendar" at bounding box center [333, 203] width 130 height 20
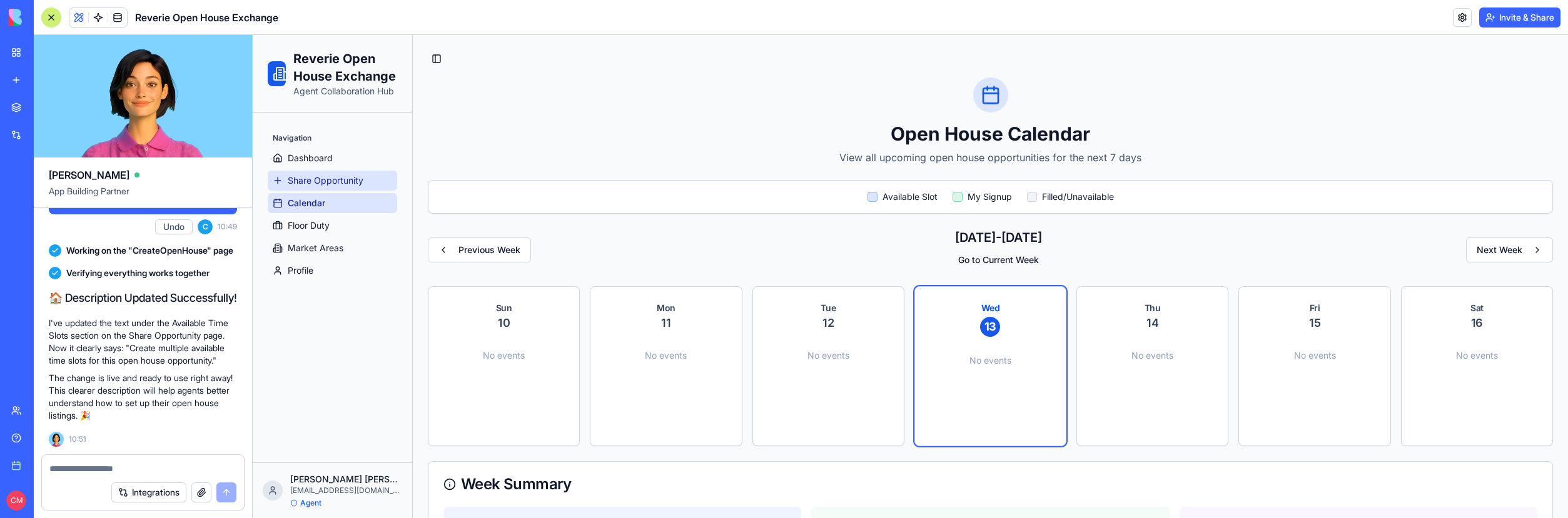
click at [337, 182] on span "Share Opportunity" at bounding box center [325, 180] width 75 height 13
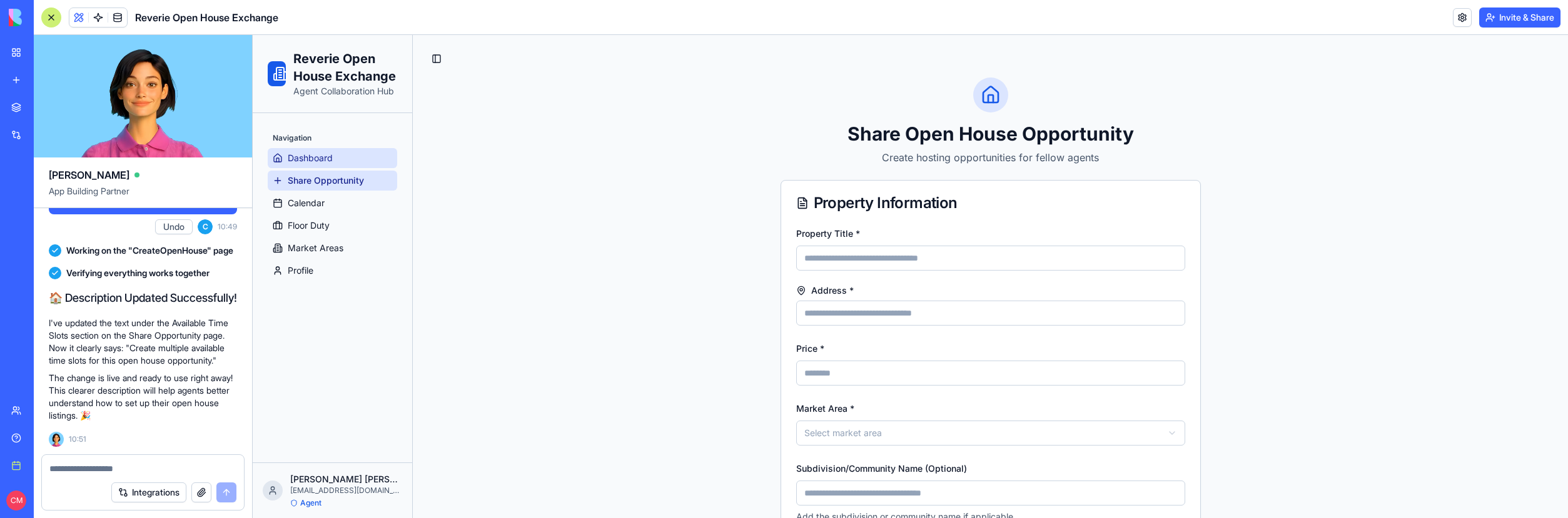
click at [321, 165] on link "Dashboard" at bounding box center [333, 158] width 130 height 20
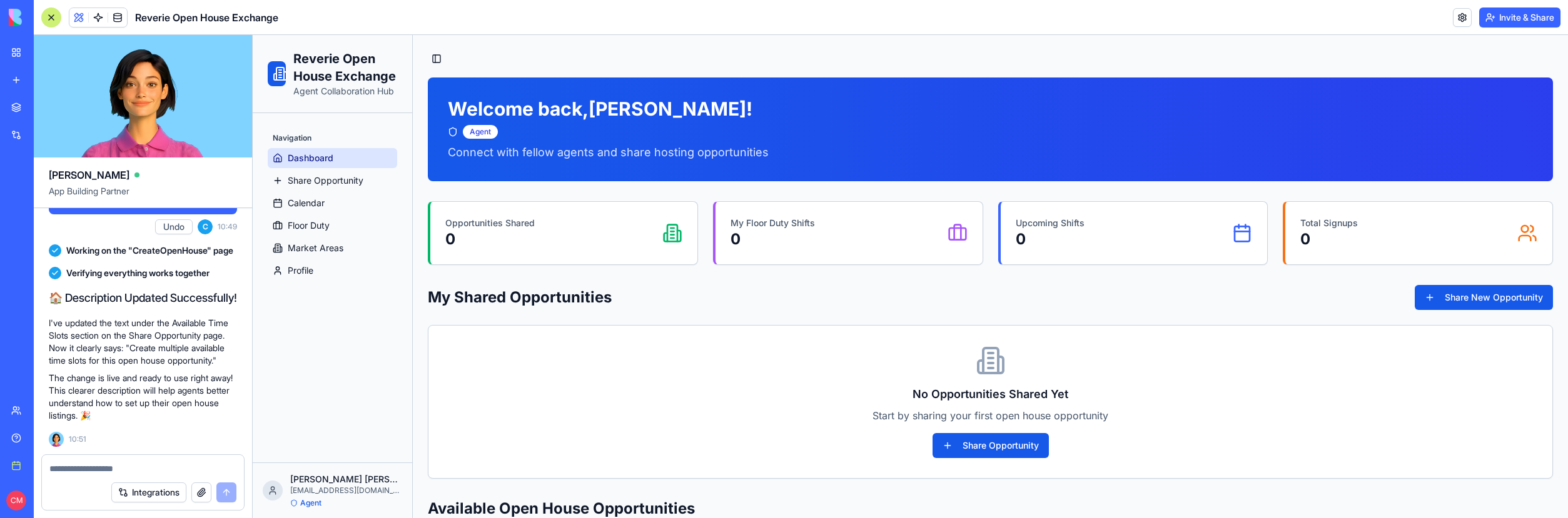
click at [1512, 24] on button "Invite & Share" at bounding box center [1520, 17] width 81 height 20
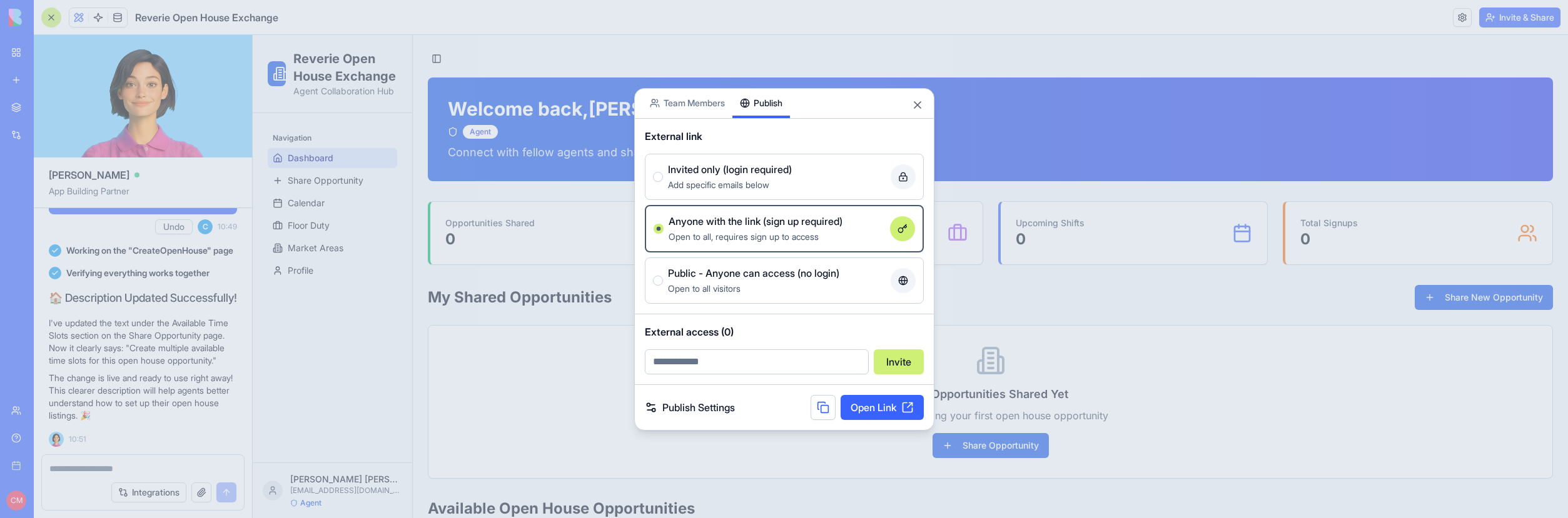
click at [900, 232] on circle at bounding box center [900, 229] width 5 height 5
click at [663, 232] on button "Anyone with the link (sign up required) Open to all, requires sign up to access" at bounding box center [658, 229] width 10 height 10
click at [826, 410] on button at bounding box center [823, 408] width 25 height 25
click at [710, 404] on link "Publish Settings" at bounding box center [690, 407] width 90 height 15
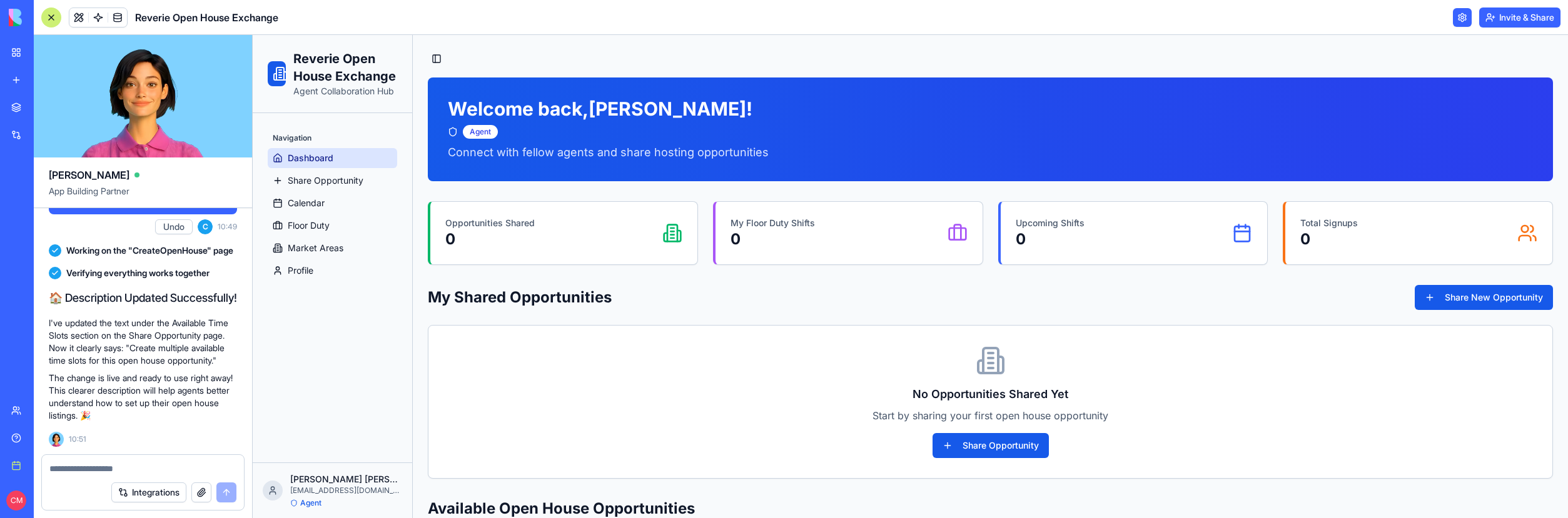
scroll to position [15058, 0]
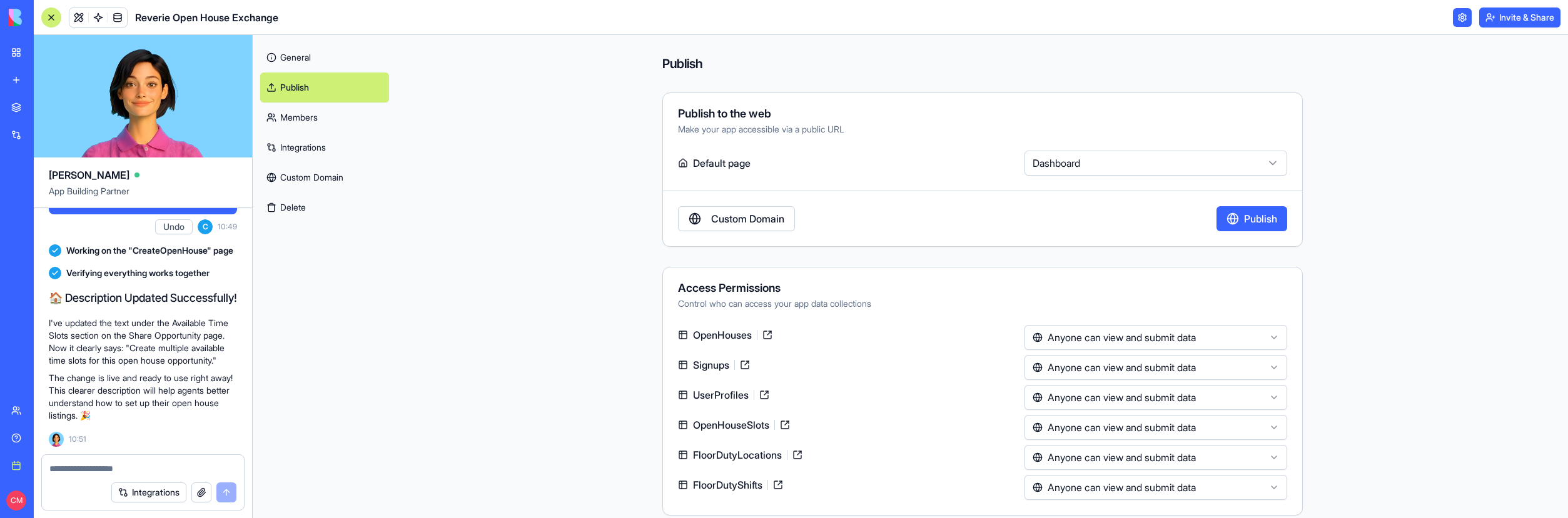
click at [1237, 222] on button "Publish" at bounding box center [1252, 219] width 71 height 25
click at [1491, 17] on button "Invite & Share" at bounding box center [1520, 17] width 81 height 20
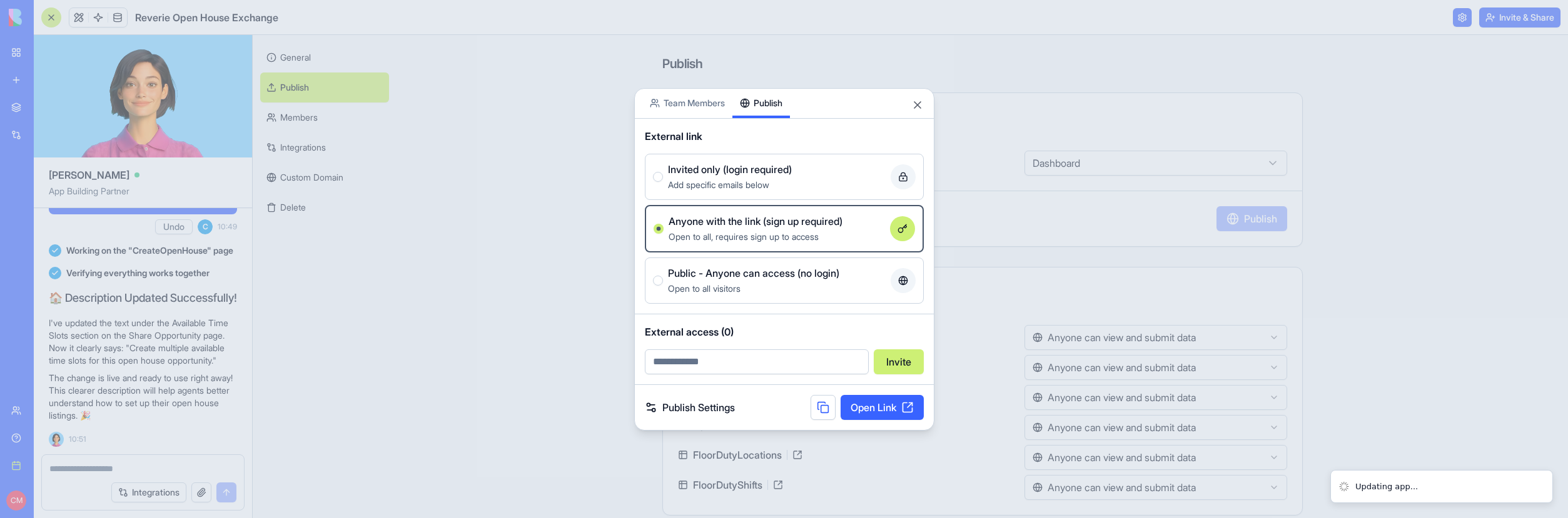
click at [817, 408] on button at bounding box center [823, 408] width 25 height 25
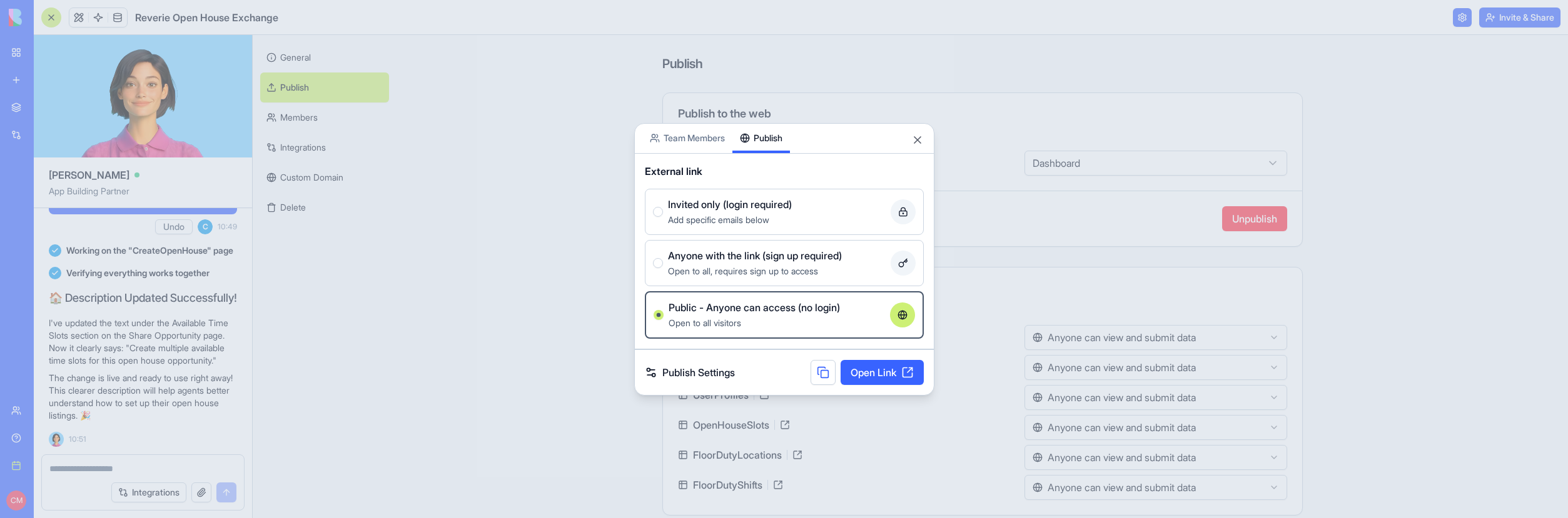
click at [729, 252] on span "Anyone with the link (sign up required)" at bounding box center [755, 255] width 174 height 15
click at [663, 258] on button "Anyone with the link (sign up required) Open to all, requires sign up to access" at bounding box center [657, 263] width 10 height 10
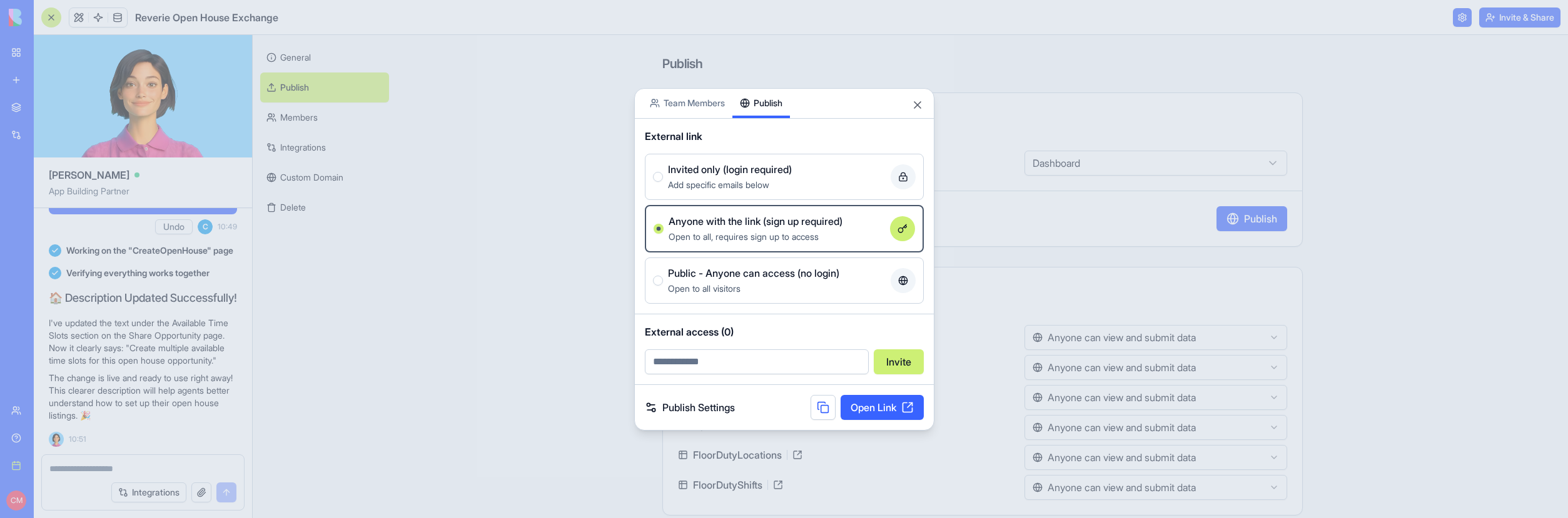
click at [711, 407] on link "Publish Settings" at bounding box center [690, 407] width 90 height 15
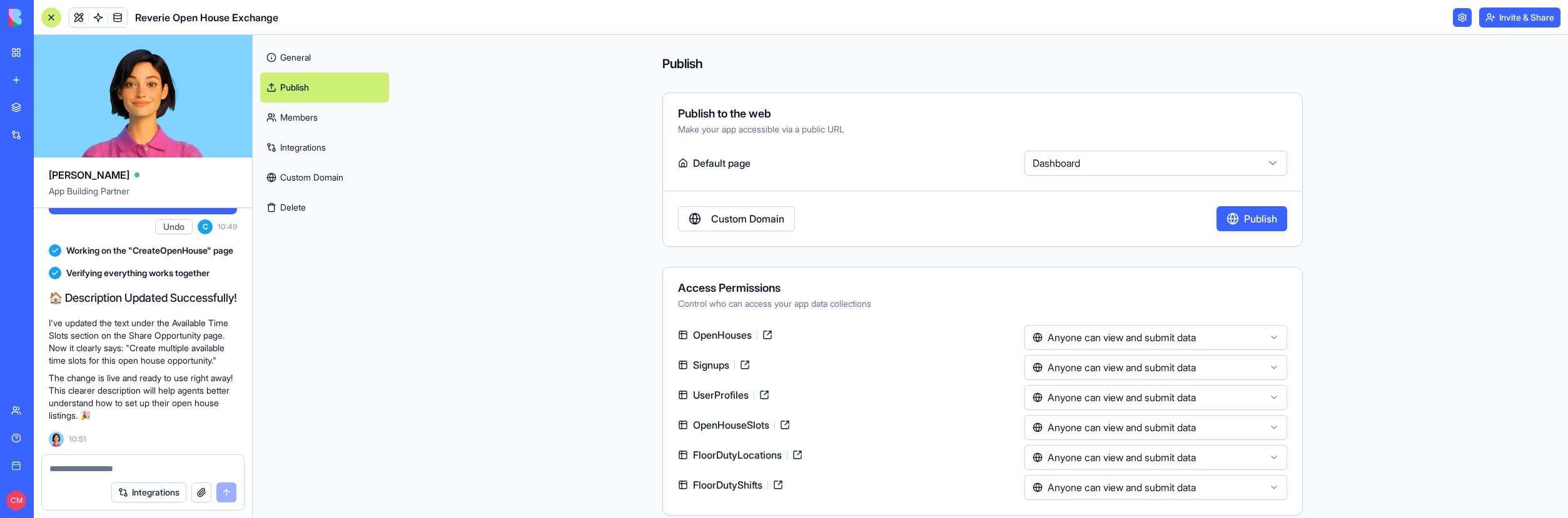
click at [304, 126] on link "Members" at bounding box center [324, 117] width 129 height 30
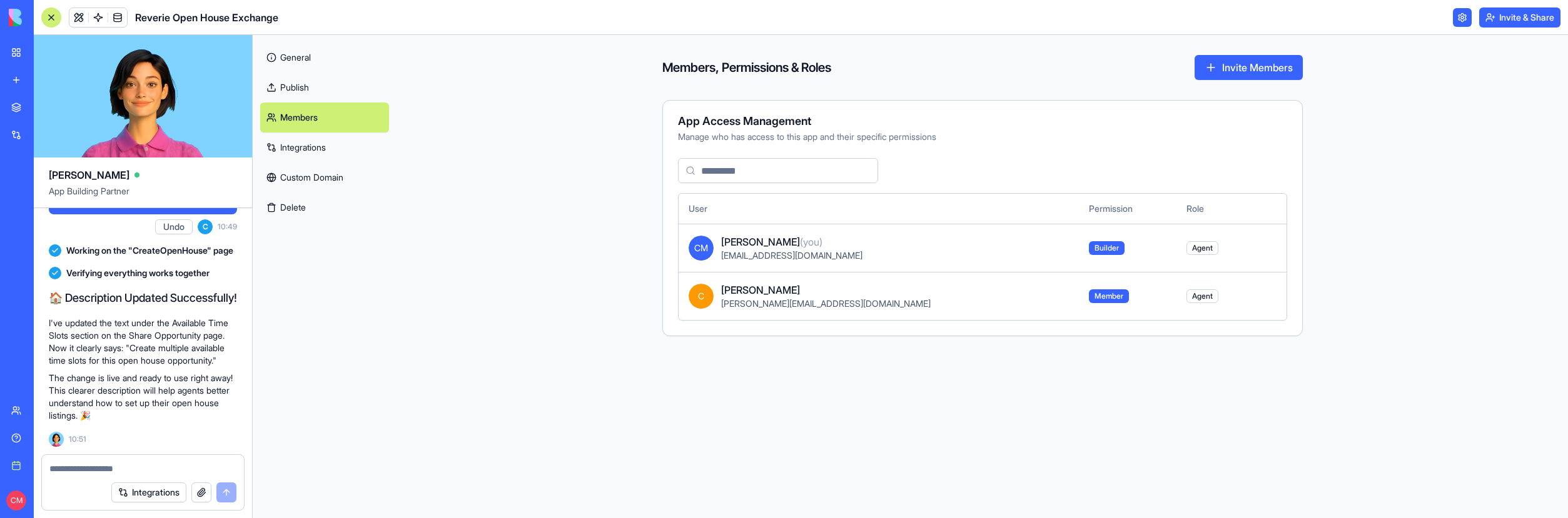
click at [302, 164] on link "Custom Domain" at bounding box center [324, 177] width 129 height 30
click at [301, 174] on link "Custom Domain" at bounding box center [324, 177] width 129 height 30
click at [295, 205] on button "Delete" at bounding box center [324, 207] width 129 height 30
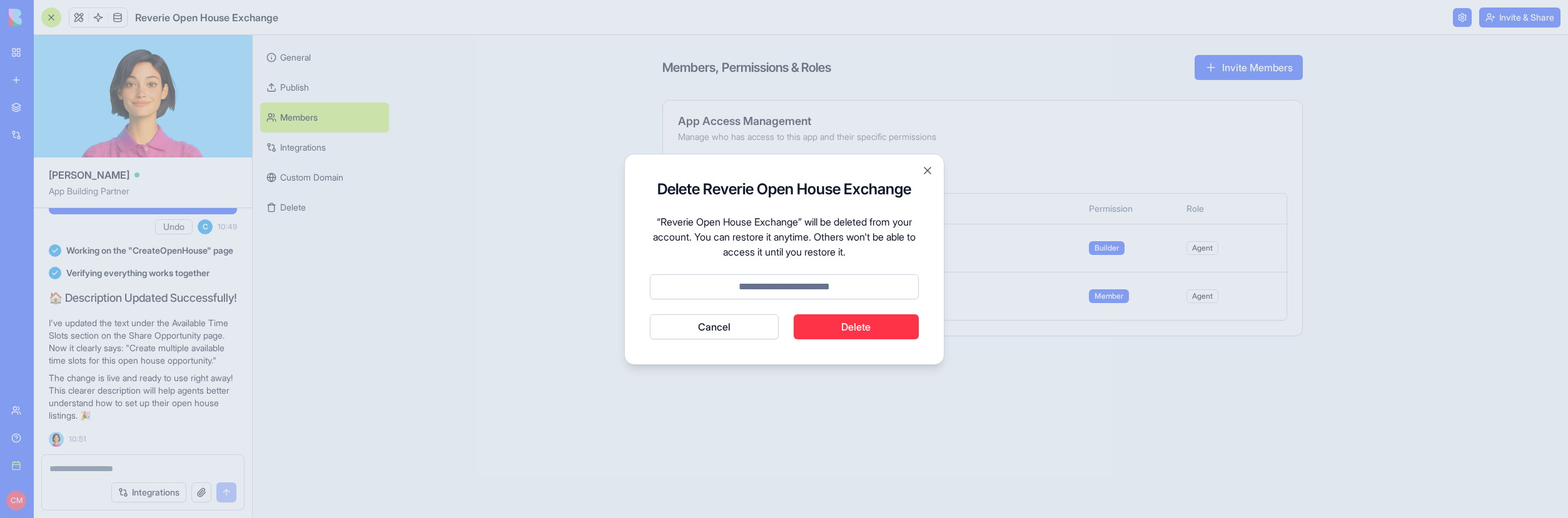
click at [709, 334] on button "Cancel" at bounding box center [715, 327] width 130 height 25
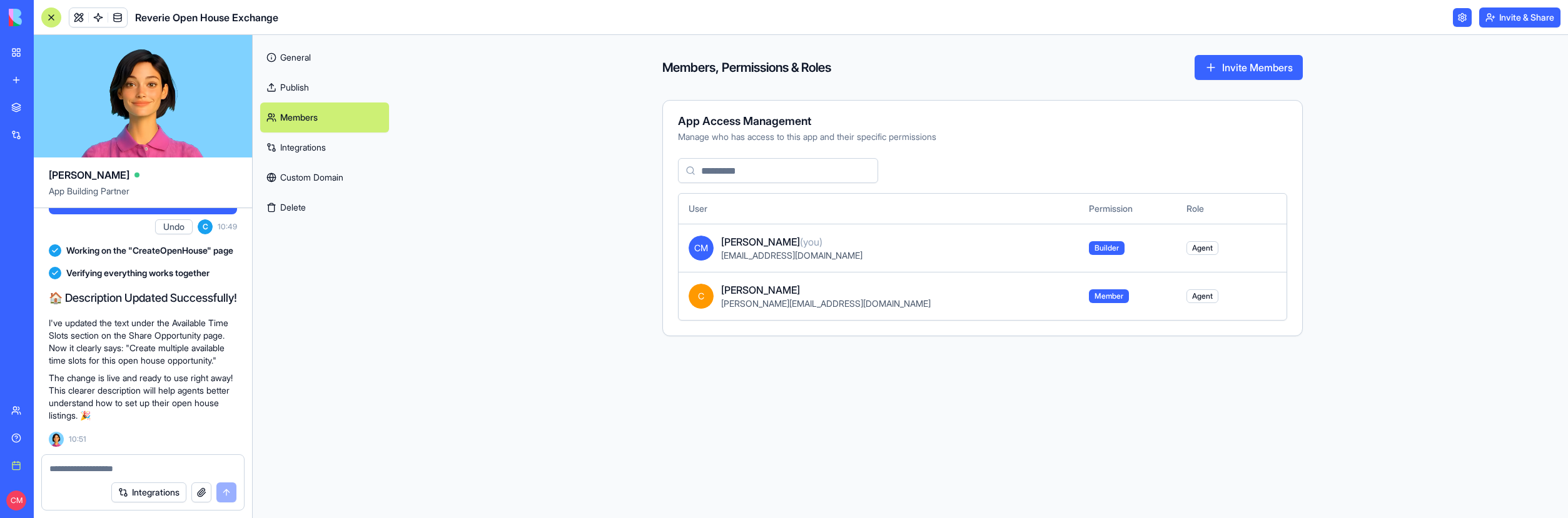
click at [319, 149] on link "Integrations" at bounding box center [324, 147] width 129 height 30
click at [310, 93] on link "Publish" at bounding box center [324, 87] width 129 height 30
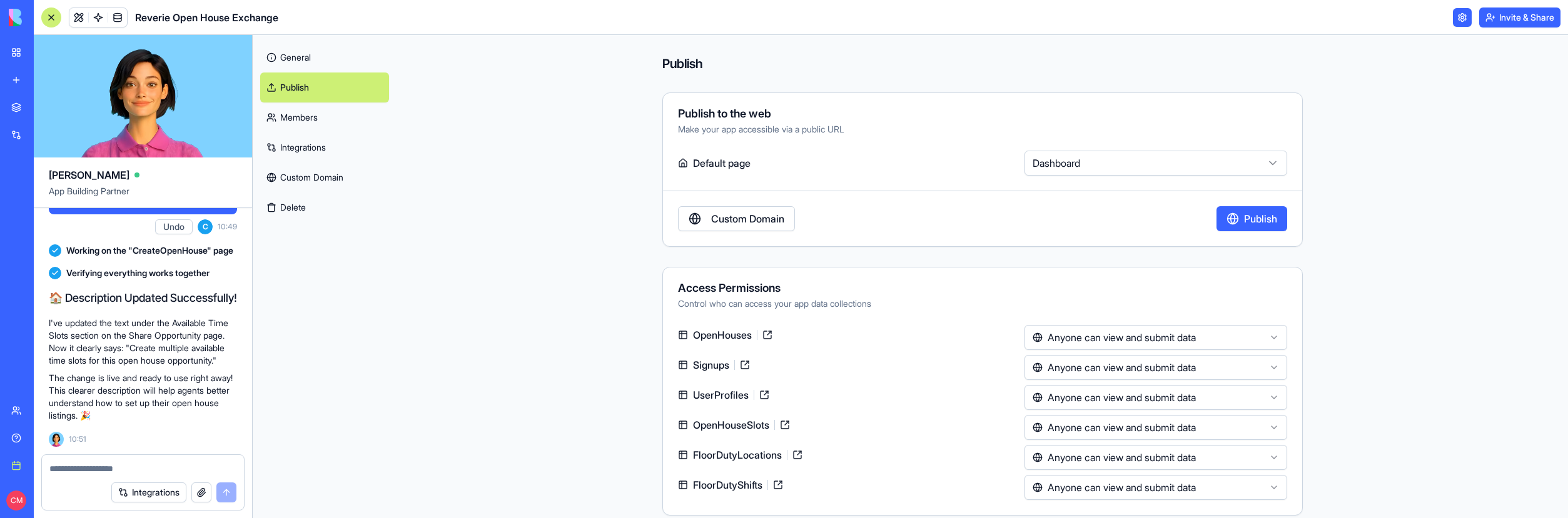
click at [298, 120] on link "Members" at bounding box center [324, 117] width 129 height 30
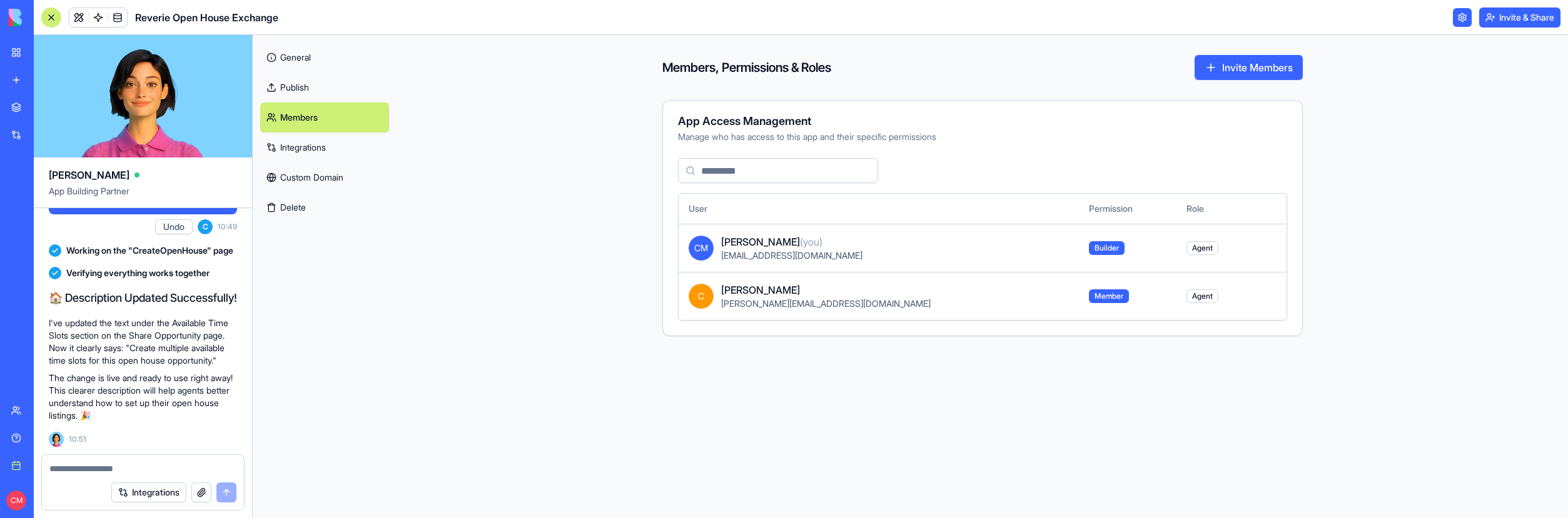
click at [299, 146] on link "Integrations" at bounding box center [324, 147] width 129 height 30
click at [304, 147] on link "Integrations" at bounding box center [324, 147] width 129 height 30
click at [307, 149] on link "Integrations" at bounding box center [324, 147] width 129 height 30
click at [306, 143] on link "Integrations" at bounding box center [324, 147] width 129 height 30
click at [317, 172] on link "Custom Domain" at bounding box center [324, 177] width 129 height 30
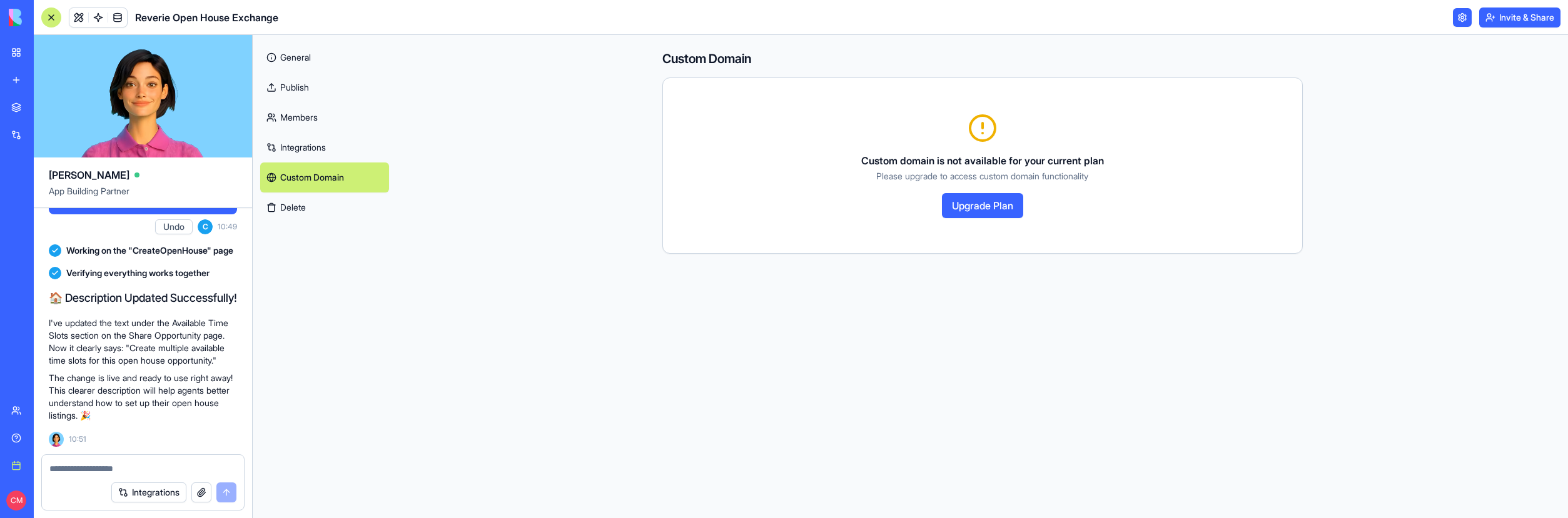
click at [311, 144] on link "Integrations" at bounding box center [324, 147] width 129 height 30
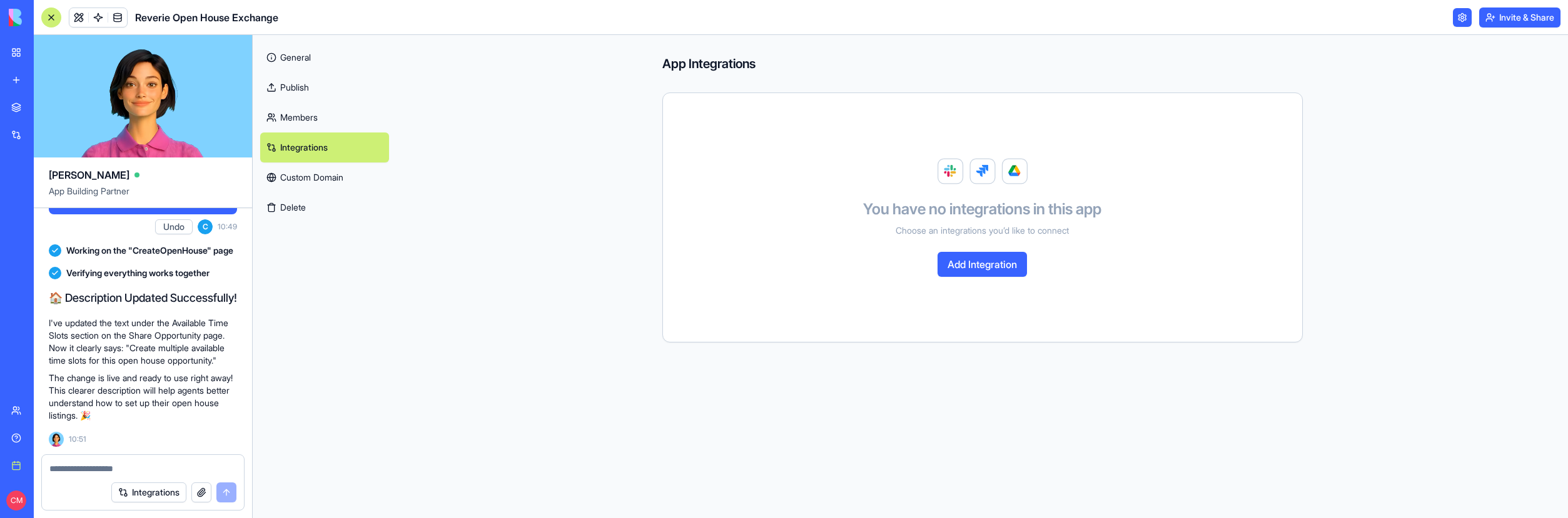
scroll to position [15058, 0]
click at [113, 24] on link at bounding box center [118, 17] width 19 height 18
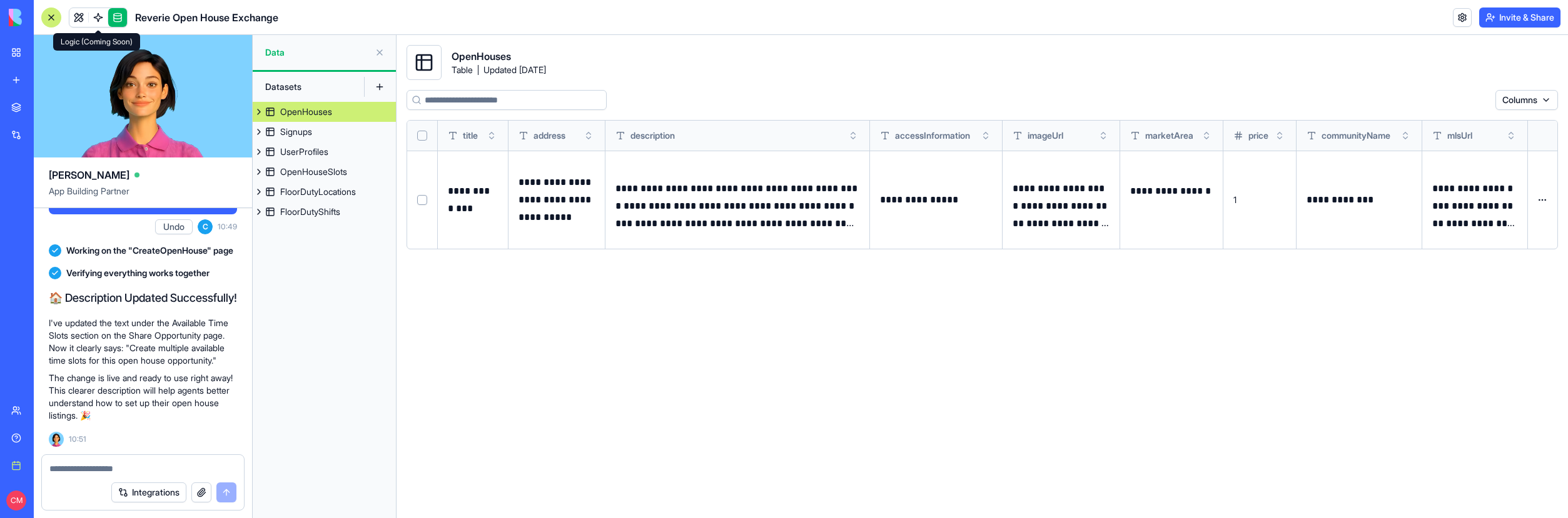
click at [97, 15] on link at bounding box center [98, 17] width 19 height 18
click at [76, 20] on link at bounding box center [79, 17] width 19 height 18
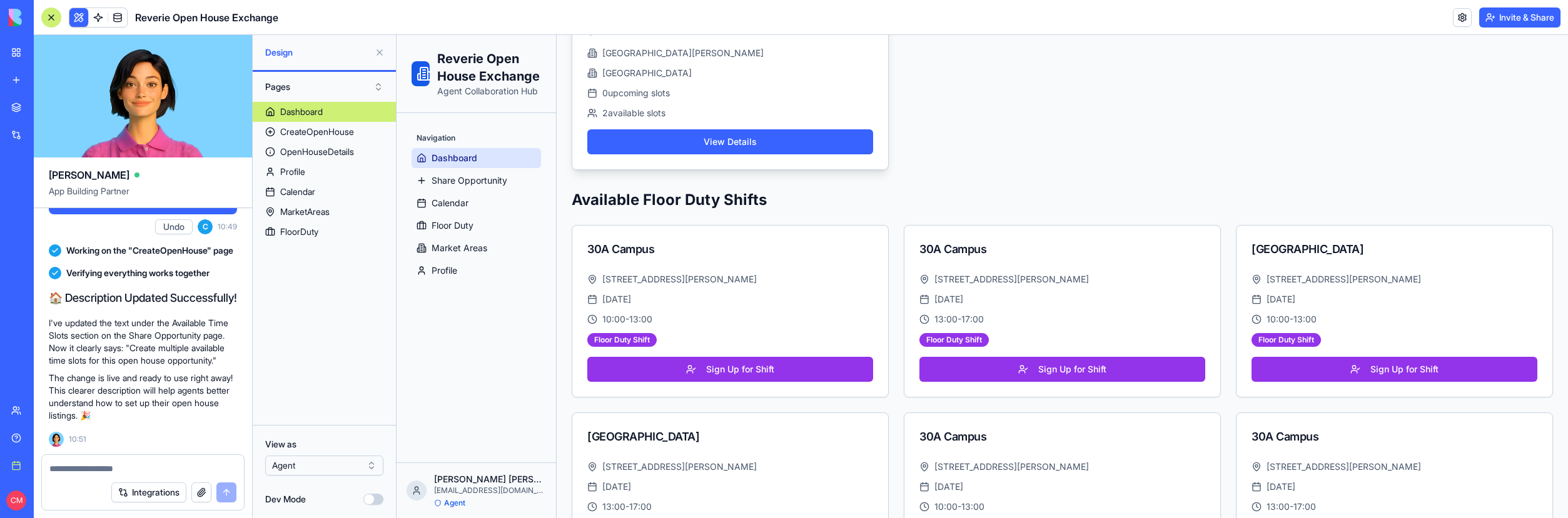
scroll to position [605, 0]
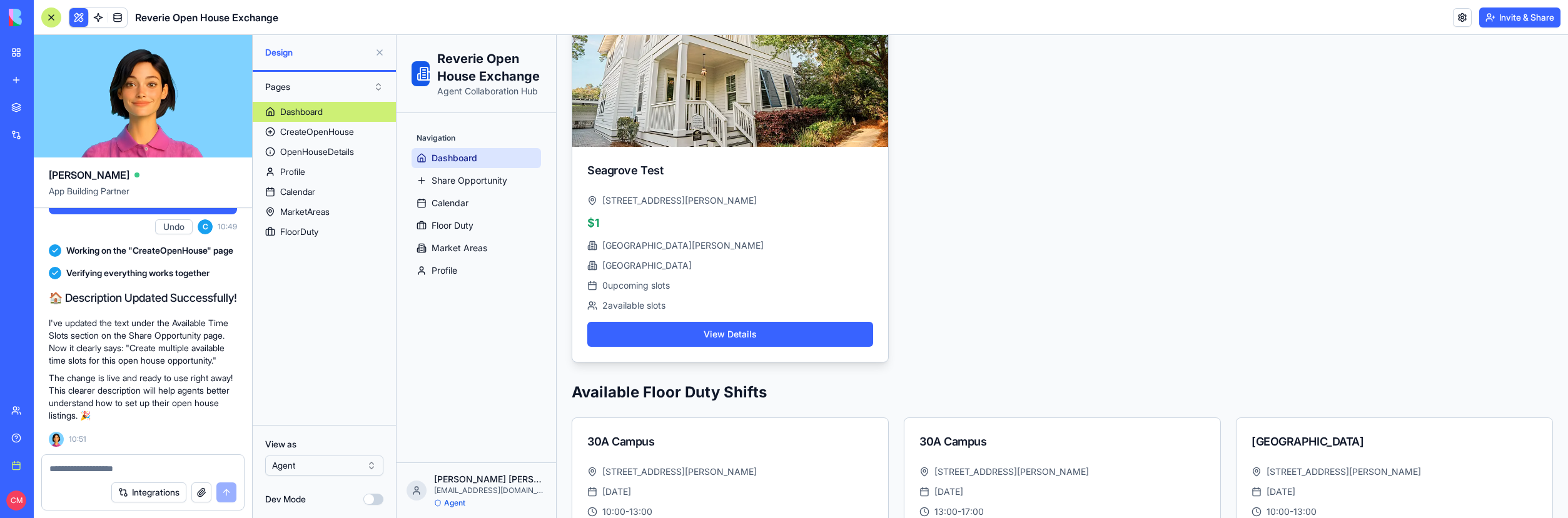
click at [754, 241] on div "[GEOGRAPHIC_DATA][PERSON_NAME]" at bounding box center [730, 245] width 286 height 13
click at [688, 334] on button "View Details" at bounding box center [730, 334] width 286 height 25
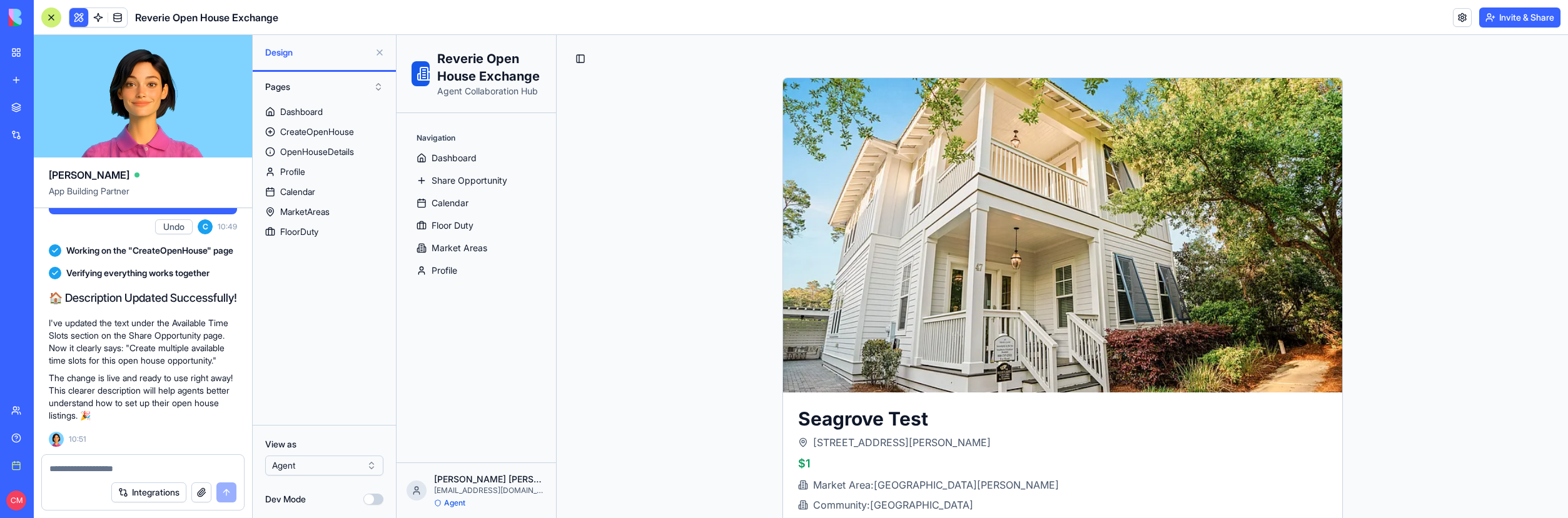
click at [1530, 20] on button "Invite & Share" at bounding box center [1520, 17] width 81 height 20
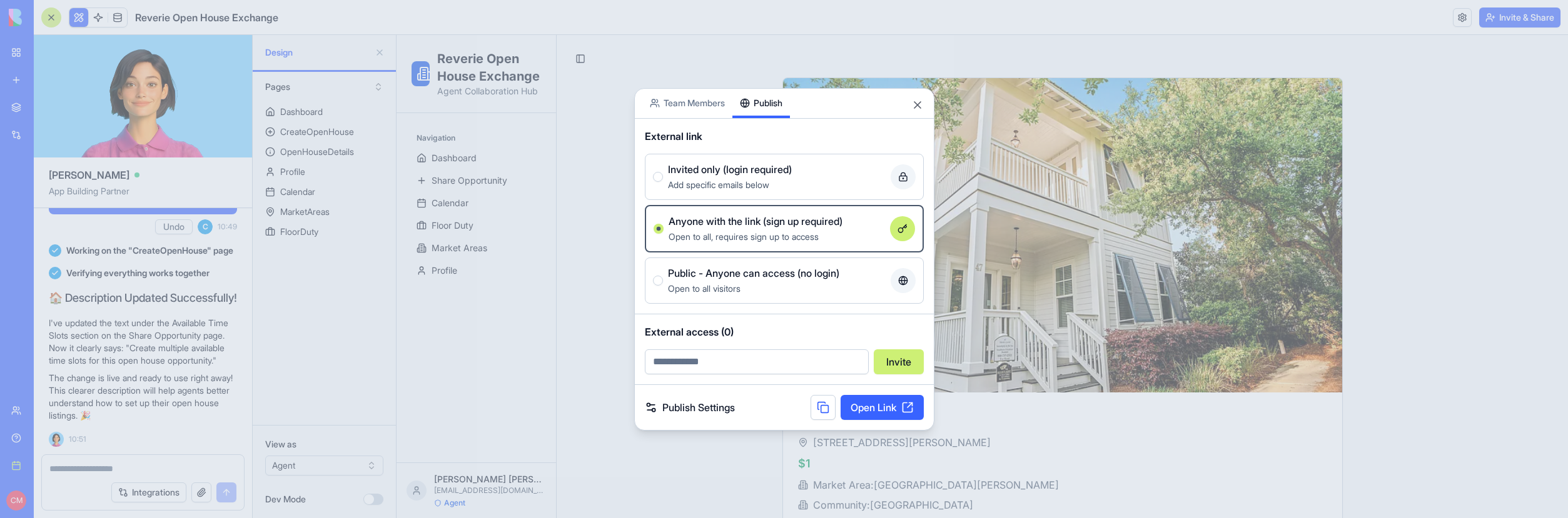
click at [882, 409] on link "Open Link" at bounding box center [882, 408] width 83 height 25
click at [821, 409] on button at bounding box center [823, 408] width 25 height 25
click at [171, 346] on div at bounding box center [784, 259] width 1568 height 518
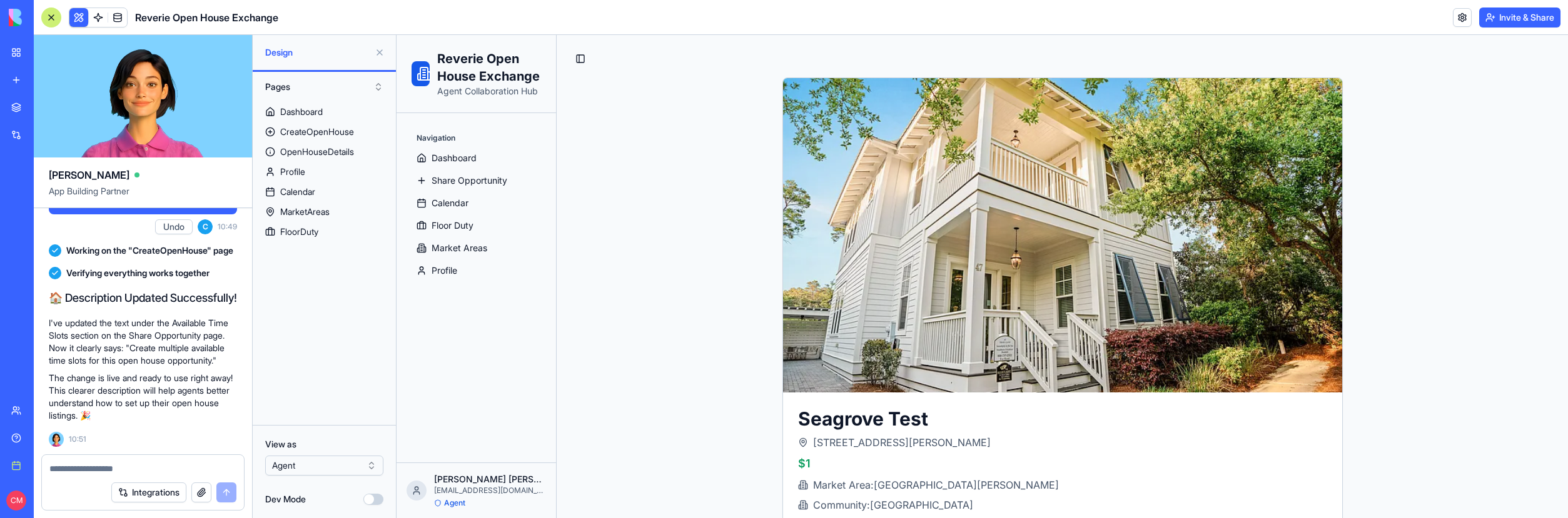
scroll to position [15058, 0]
click at [93, 468] on textarea at bounding box center [143, 468] width 187 height 13
click at [481, 187] on link "Share Opportunity" at bounding box center [476, 180] width 130 height 20
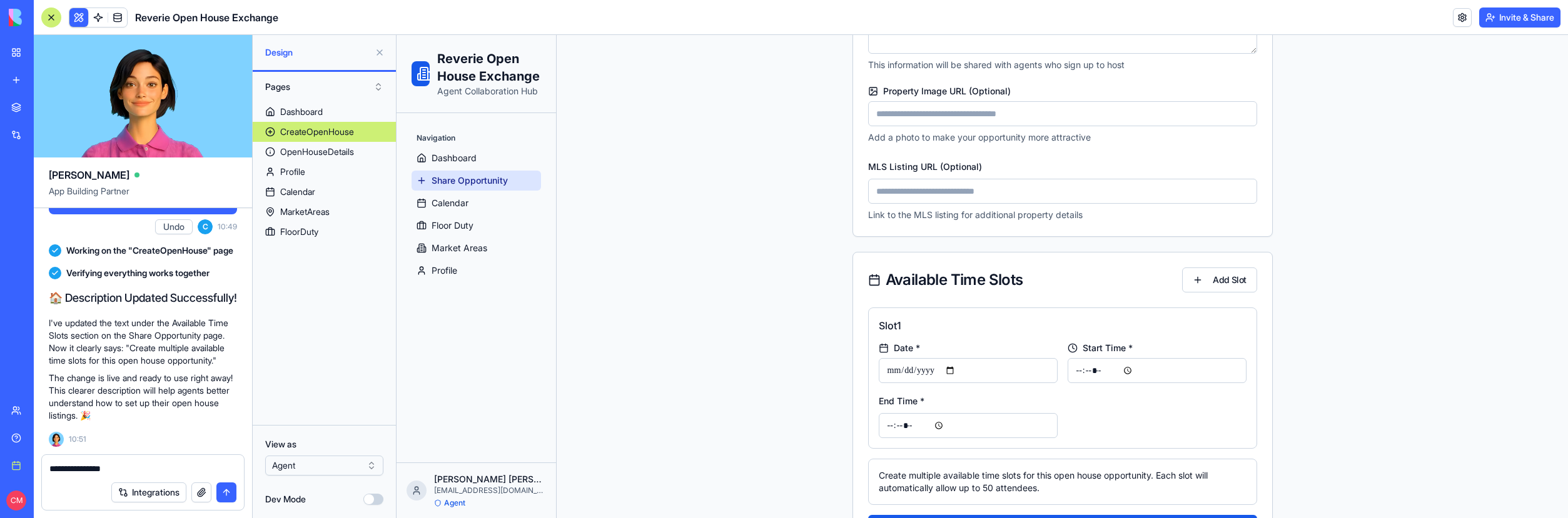
scroll to position [703, 0]
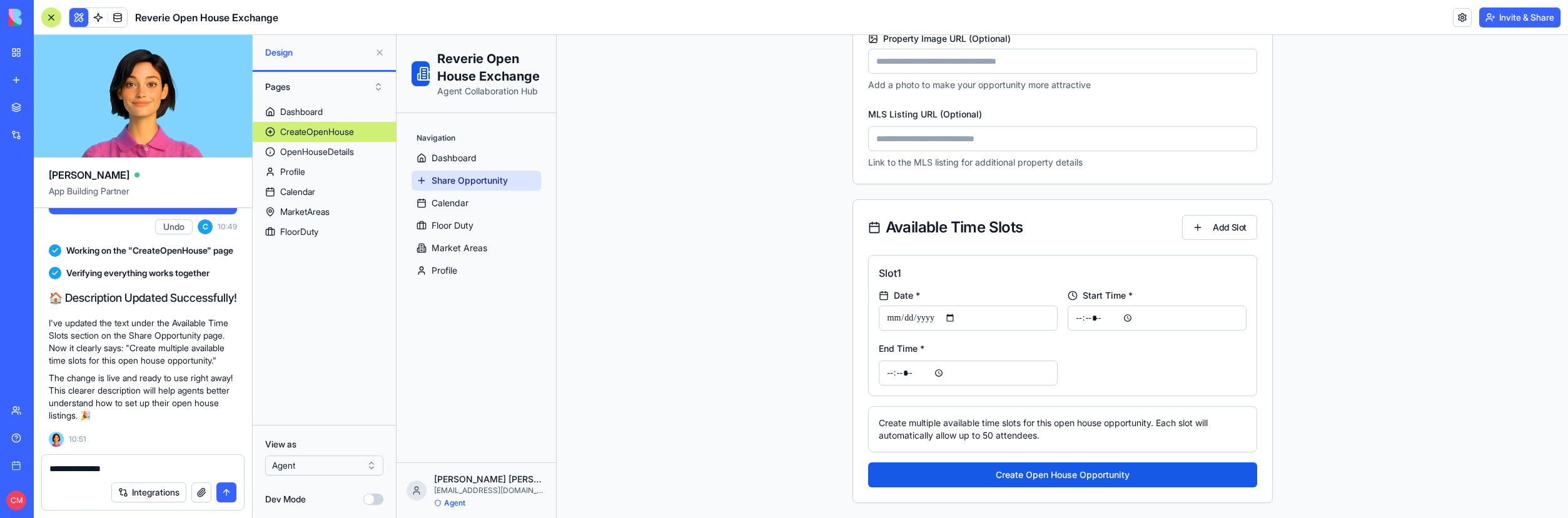
click at [112, 468] on textarea "**********" at bounding box center [143, 468] width 187 height 13
drag, startPoint x: 1157, startPoint y: 423, endPoint x: 1217, endPoint y: 433, distance: 60.8
click at [1217, 433] on div "Create multiple available time slots for this open house opportunity. Each slot…" at bounding box center [1063, 429] width 368 height 25
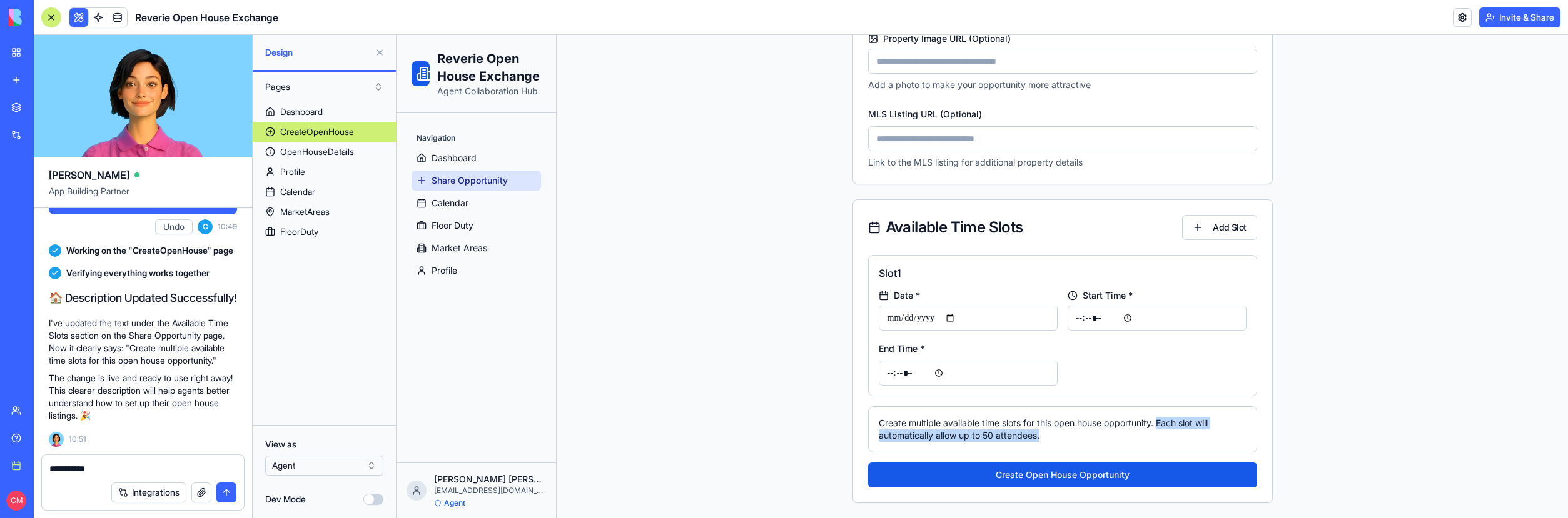
copy div "Each slot will automatically allow up to 50 attendees."
click at [126, 468] on textarea "**********" at bounding box center [143, 468] width 187 height 13
paste textarea "**********"
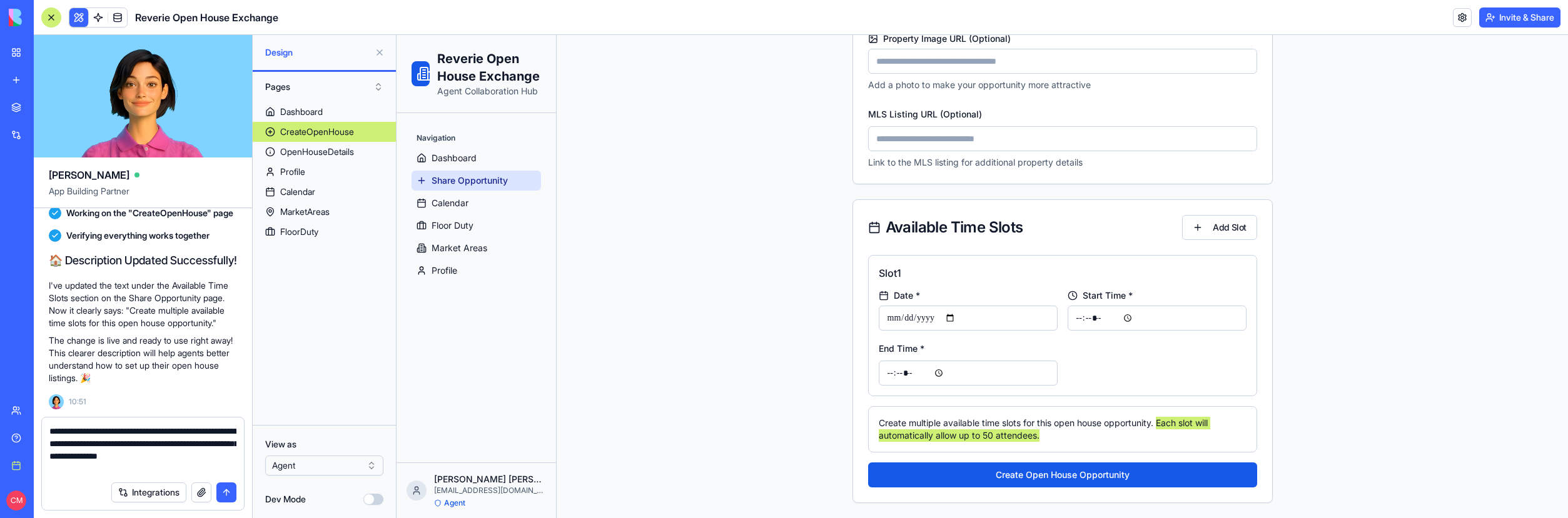
type textarea "**********"
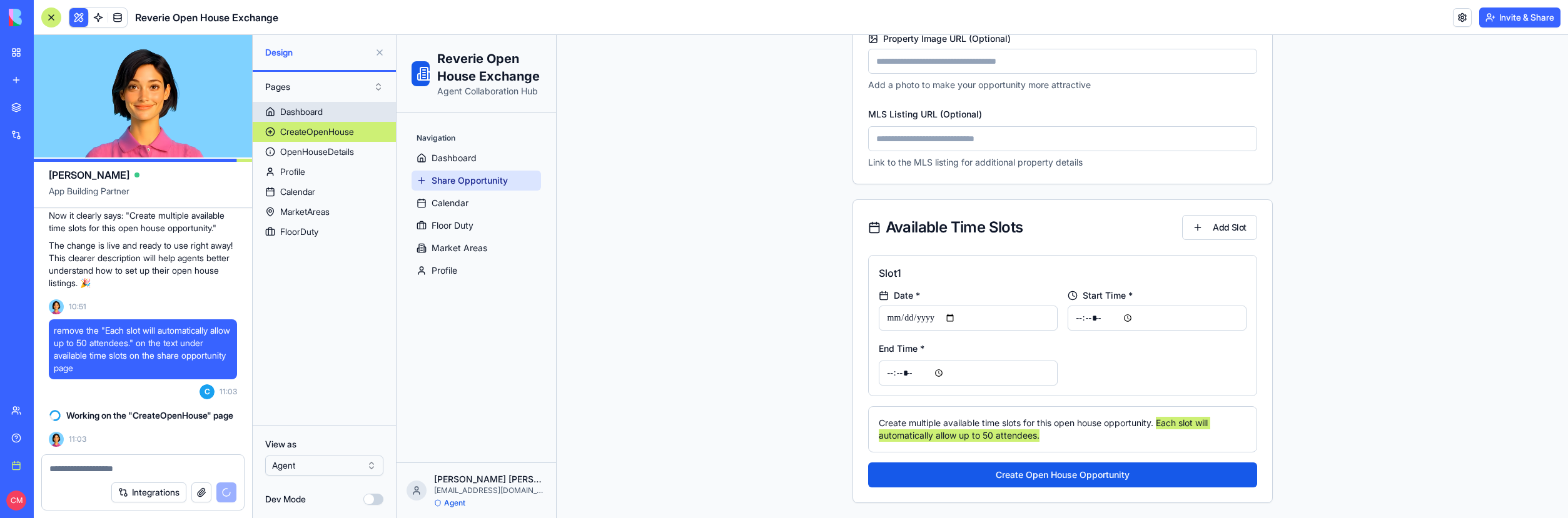
click at [304, 106] on div "Dashboard" at bounding box center [302, 112] width 42 height 13
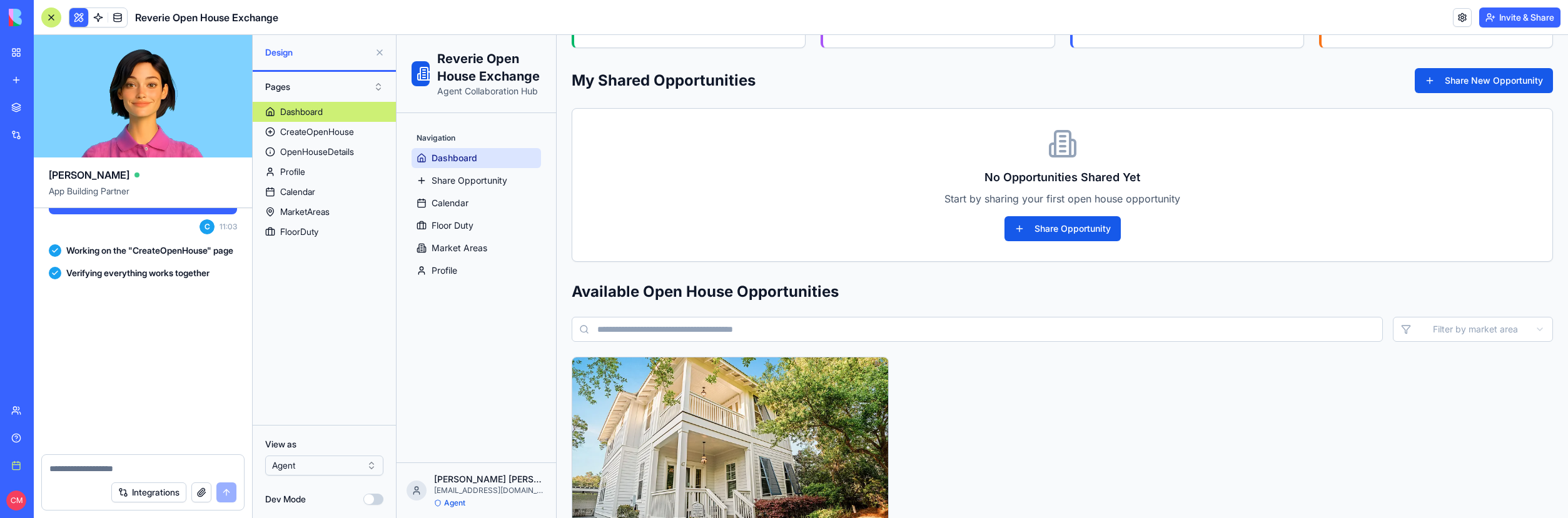
scroll to position [281, 0]
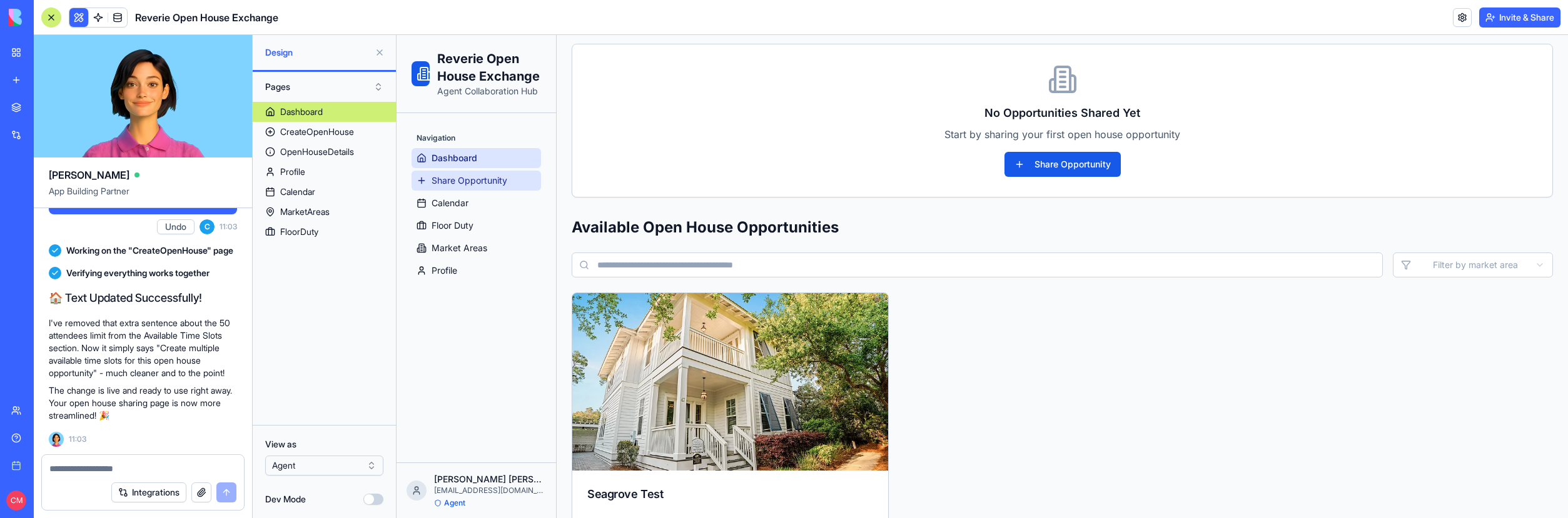
click at [468, 177] on span "Share Opportunity" at bounding box center [470, 180] width 75 height 13
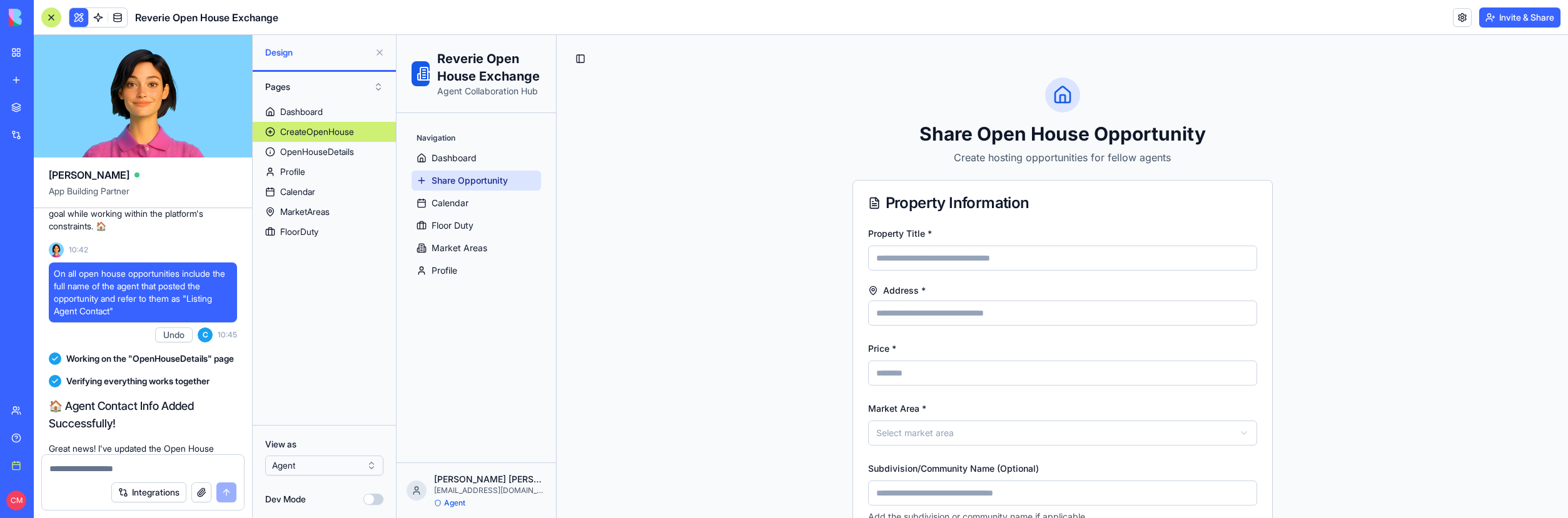
scroll to position [13766, 0]
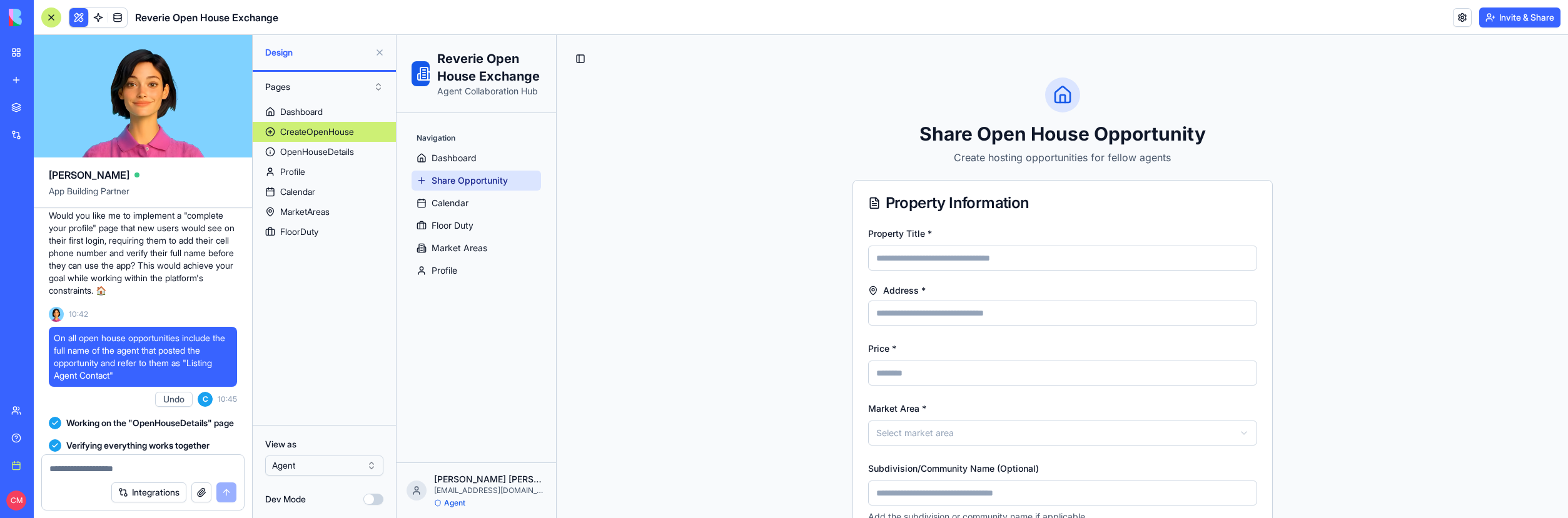
drag, startPoint x: 57, startPoint y: 322, endPoint x: 156, endPoint y: 352, distance: 103.4
copy span "When a new user signs up, require them to include their full name, email addres…"
click at [99, 466] on textarea at bounding box center [143, 468] width 187 height 13
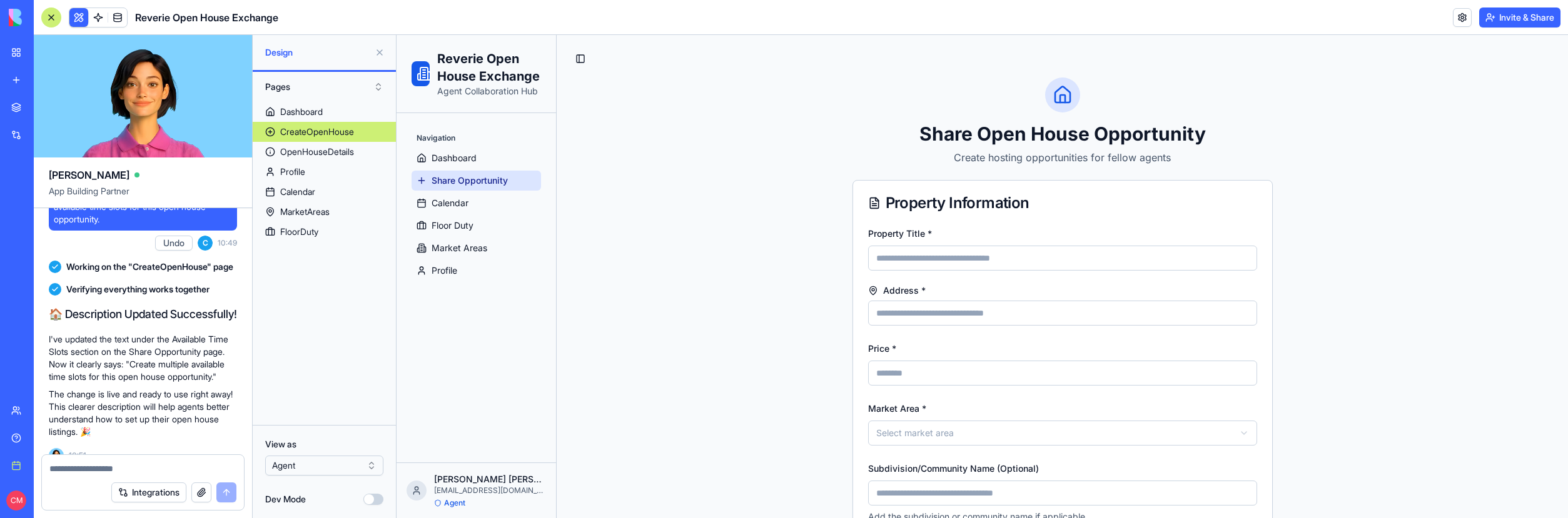
scroll to position [14342, 0]
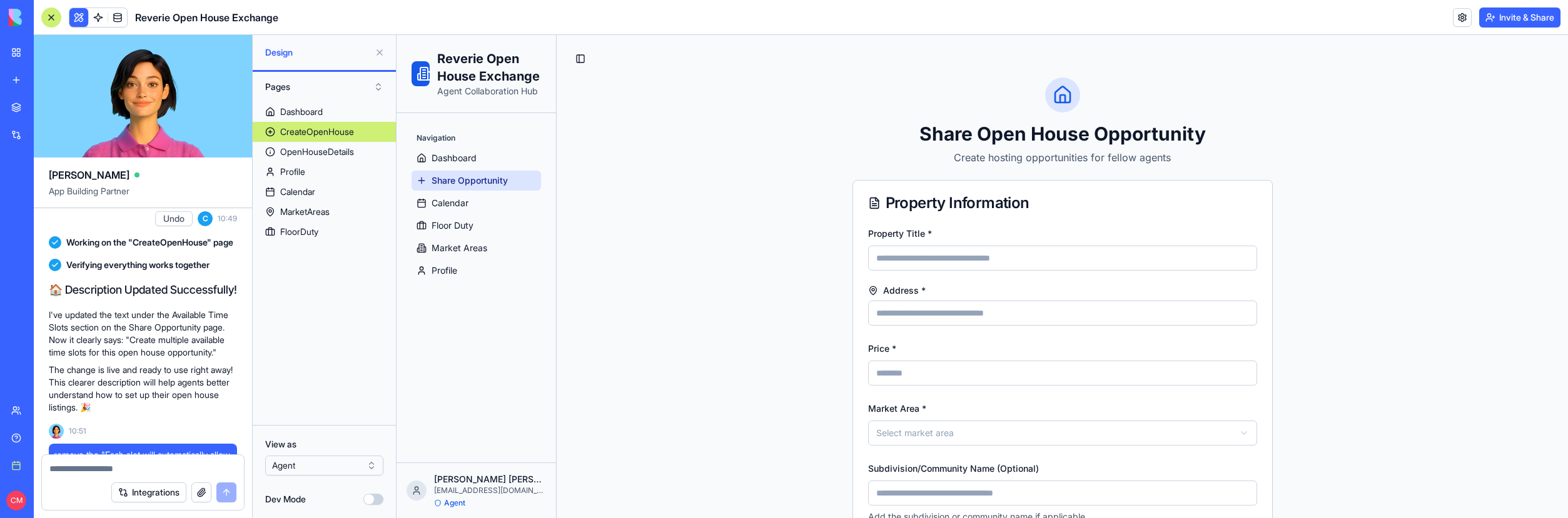
drag, startPoint x: 193, startPoint y: 316, endPoint x: 98, endPoint y: 331, distance: 96.2
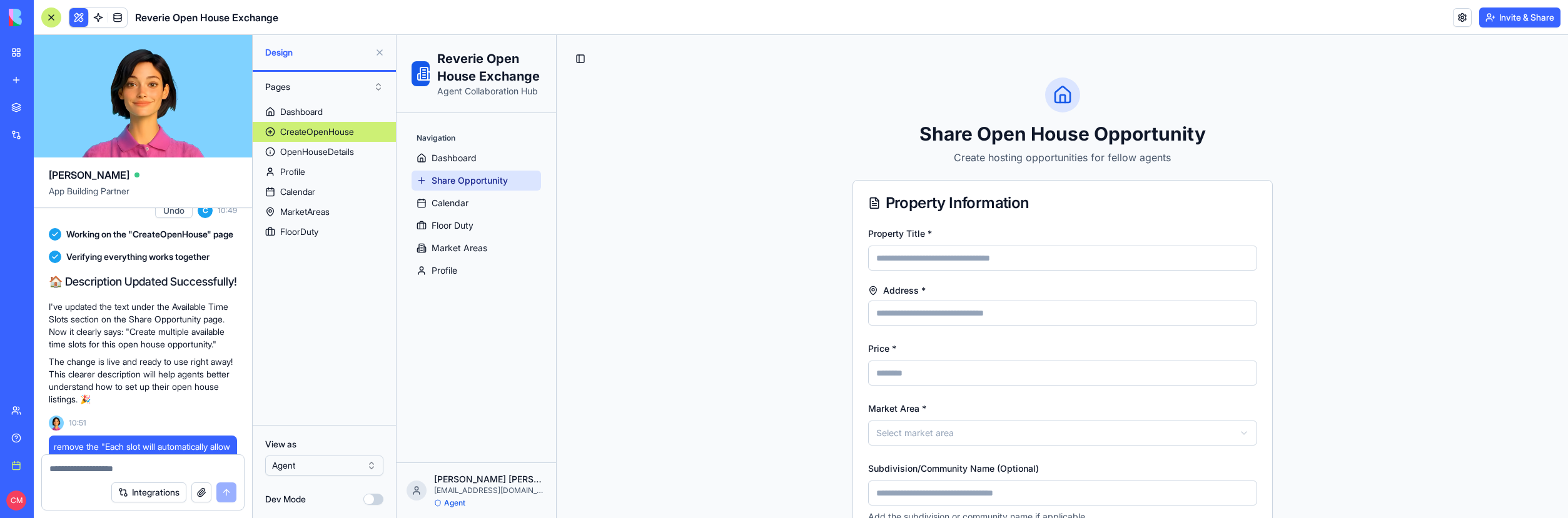
scroll to position [14366, 0]
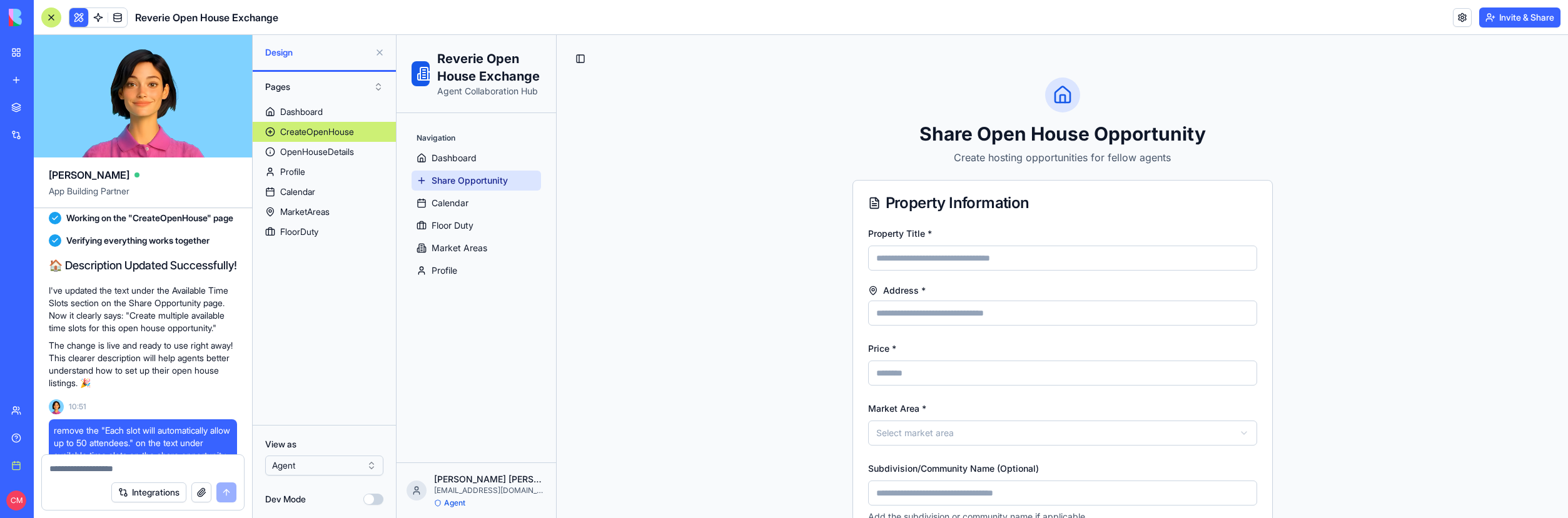
drag, startPoint x: 134, startPoint y: 291, endPoint x: 165, endPoint y: 344, distance: 61.4
copy p "implement a "complete your profile" page that new users would see on their firs…"
click at [96, 472] on textarea at bounding box center [143, 468] width 187 height 13
paste textarea "**********"
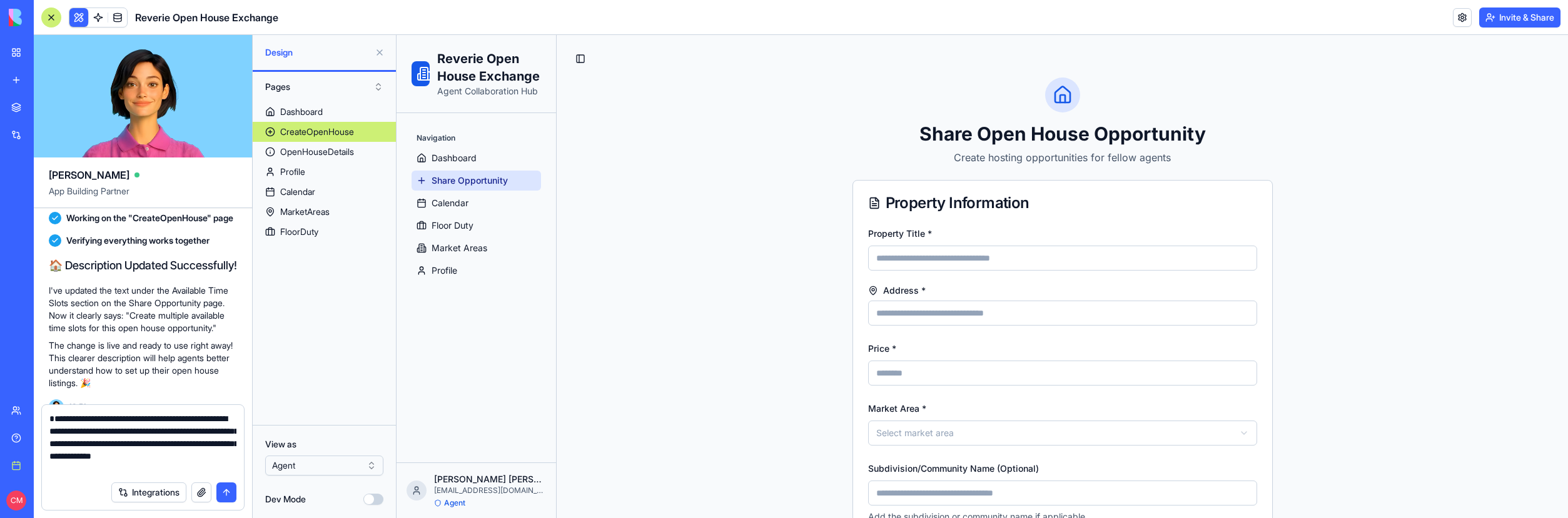
click at [54, 420] on textarea "**********" at bounding box center [143, 443] width 187 height 63
click at [139, 424] on textarea "**********" at bounding box center [143, 443] width 187 height 63
type textarea "**********"
click at [232, 496] on button "submit" at bounding box center [226, 492] width 20 height 20
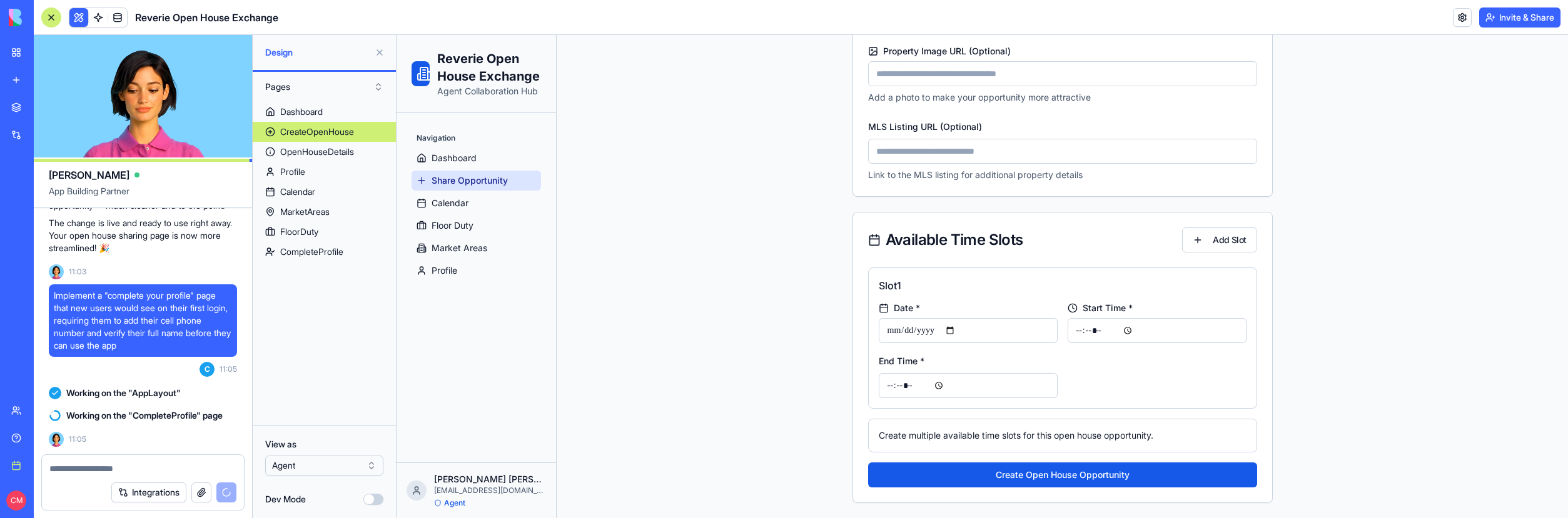
scroll to position [0, 0]
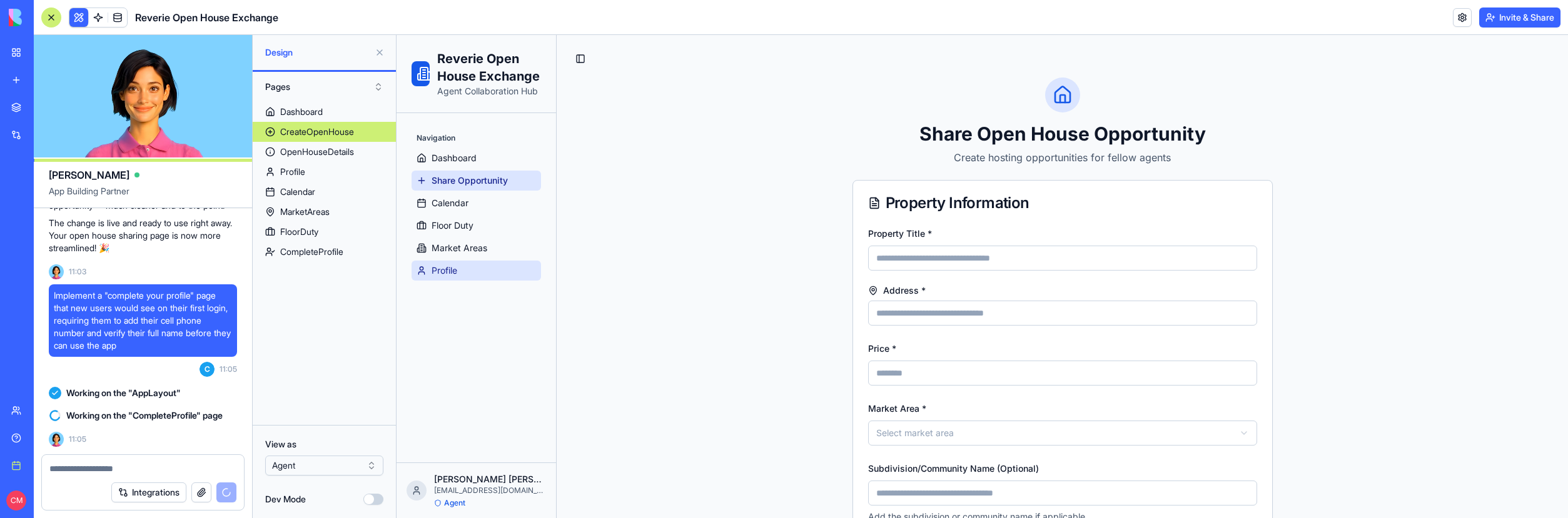
click at [499, 274] on link "Profile" at bounding box center [476, 270] width 130 height 20
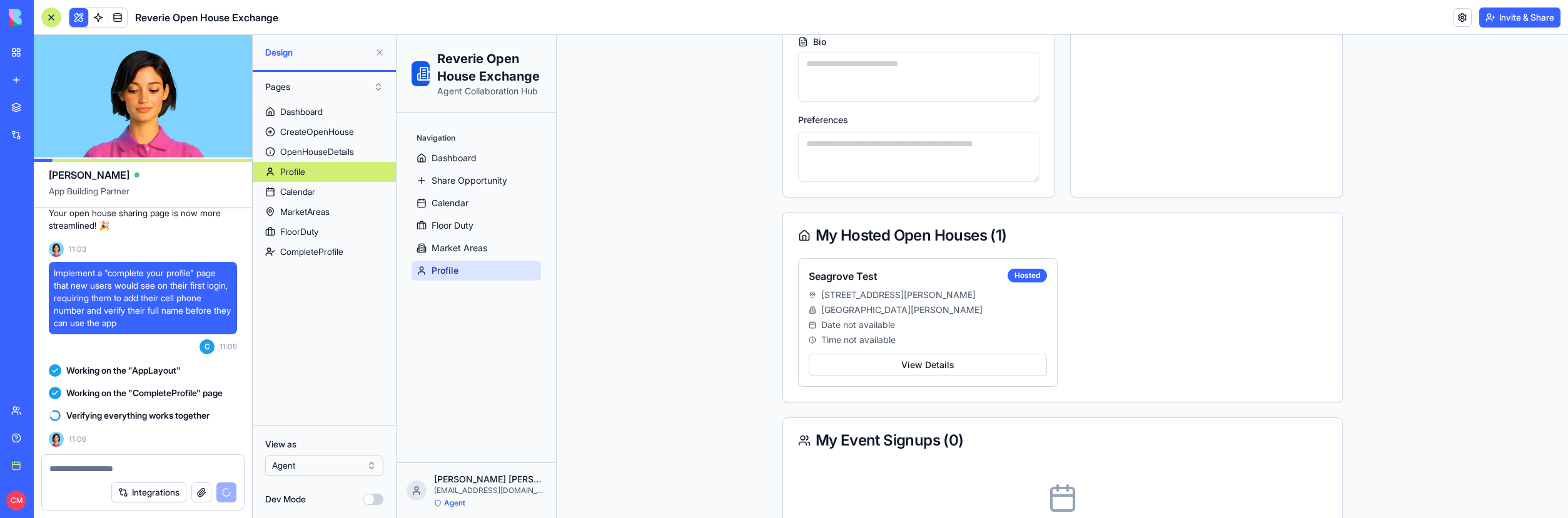
scroll to position [319, 0]
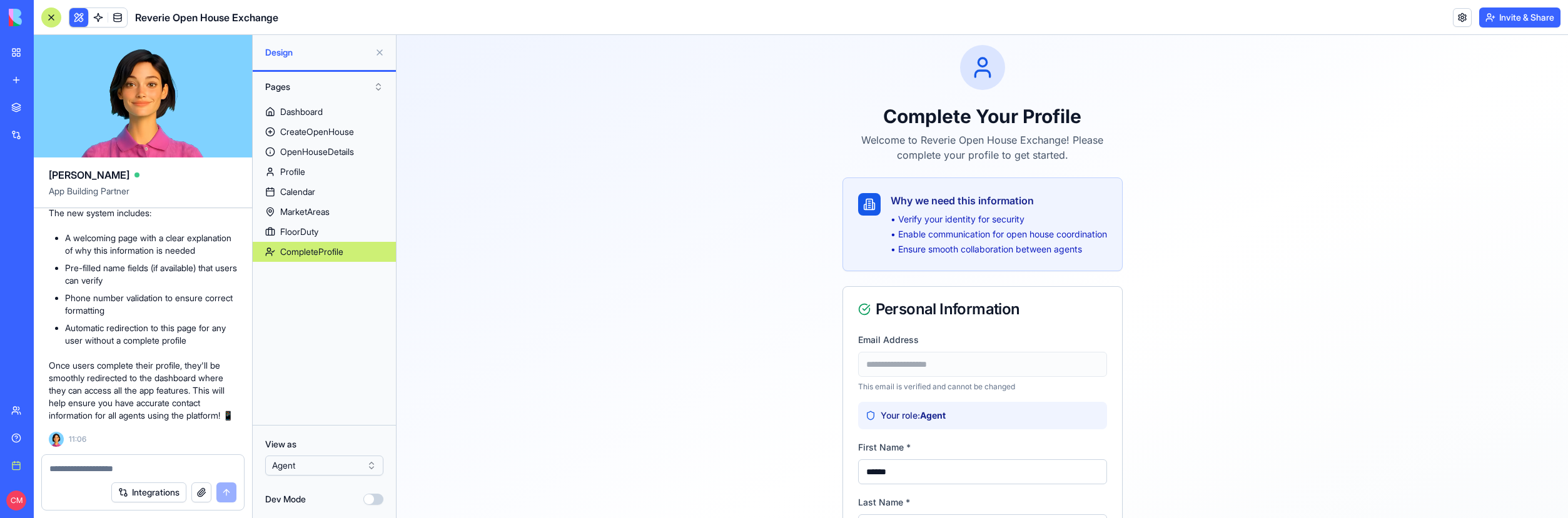
scroll to position [217, 0]
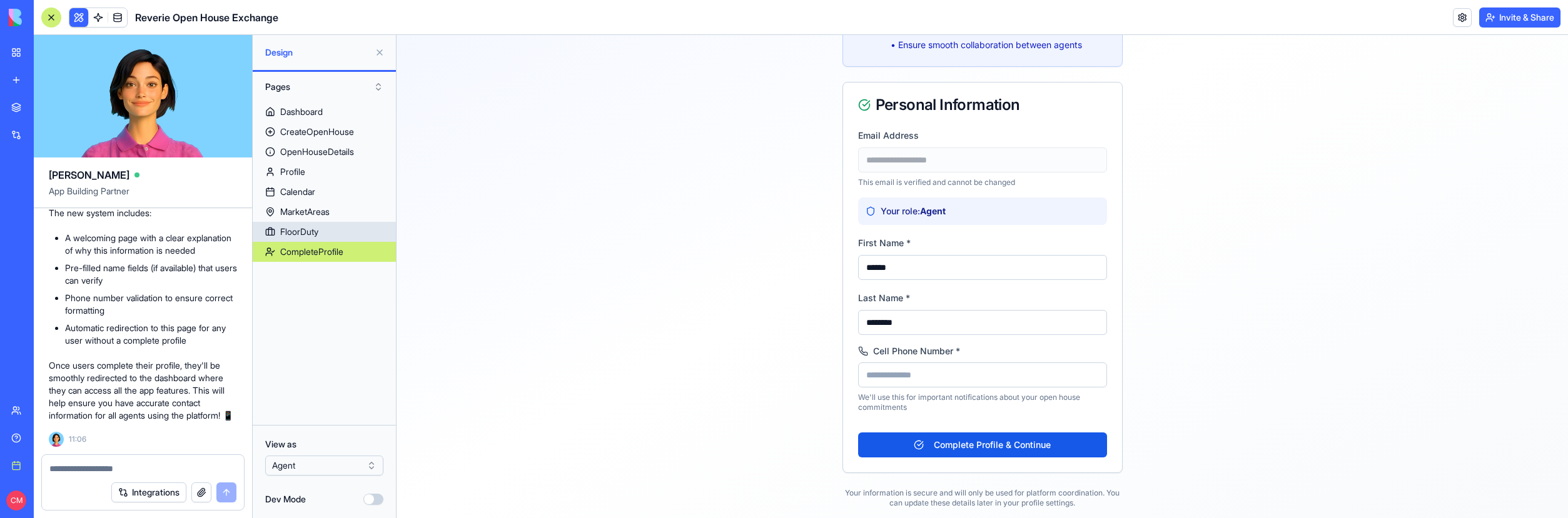
click at [318, 231] on div "FloorDuty" at bounding box center [300, 231] width 38 height 13
click at [326, 224] on link "FloorDuty" at bounding box center [324, 232] width 144 height 20
click at [323, 210] on div "MarketAreas" at bounding box center [305, 211] width 50 height 13
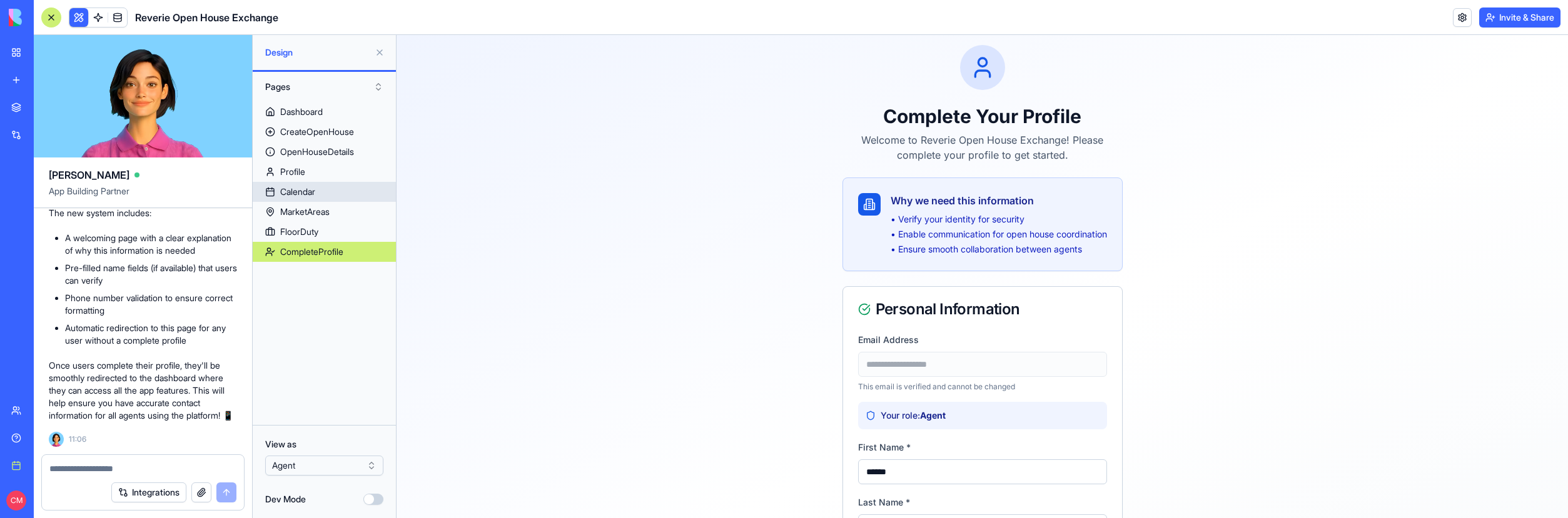
click at [317, 184] on link "Calendar" at bounding box center [324, 192] width 144 height 20
click at [312, 168] on link "Profile" at bounding box center [324, 172] width 144 height 20
click at [315, 151] on div "OpenHouseDetails" at bounding box center [317, 151] width 74 height 13
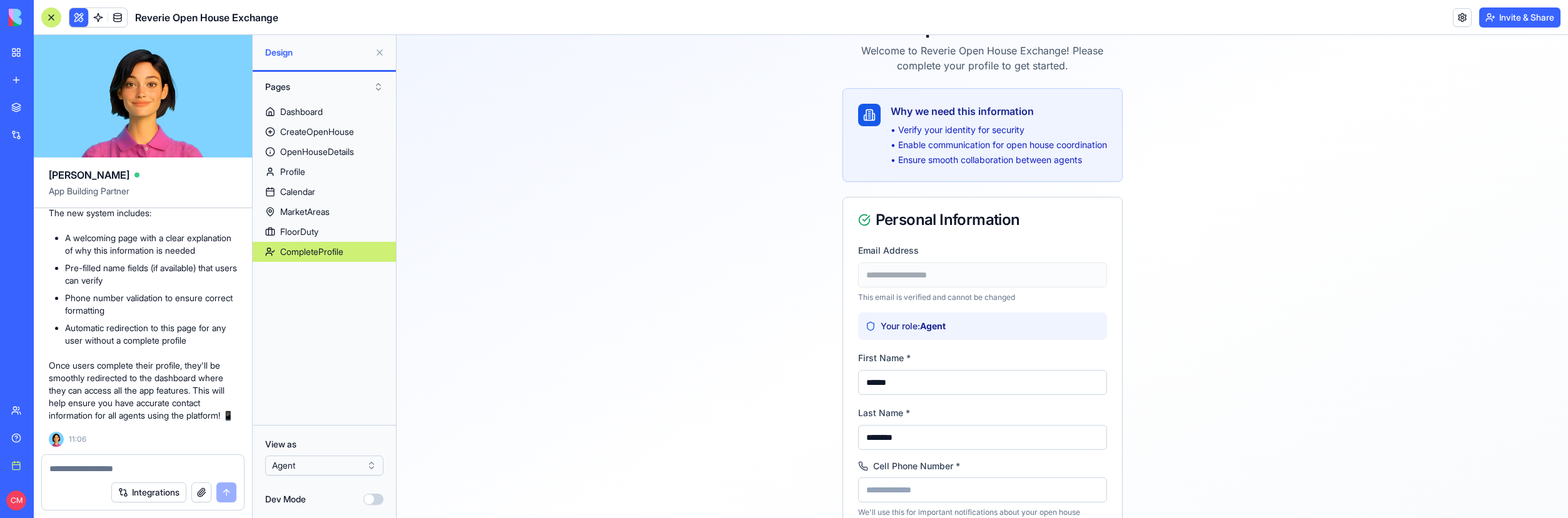
scroll to position [217, 0]
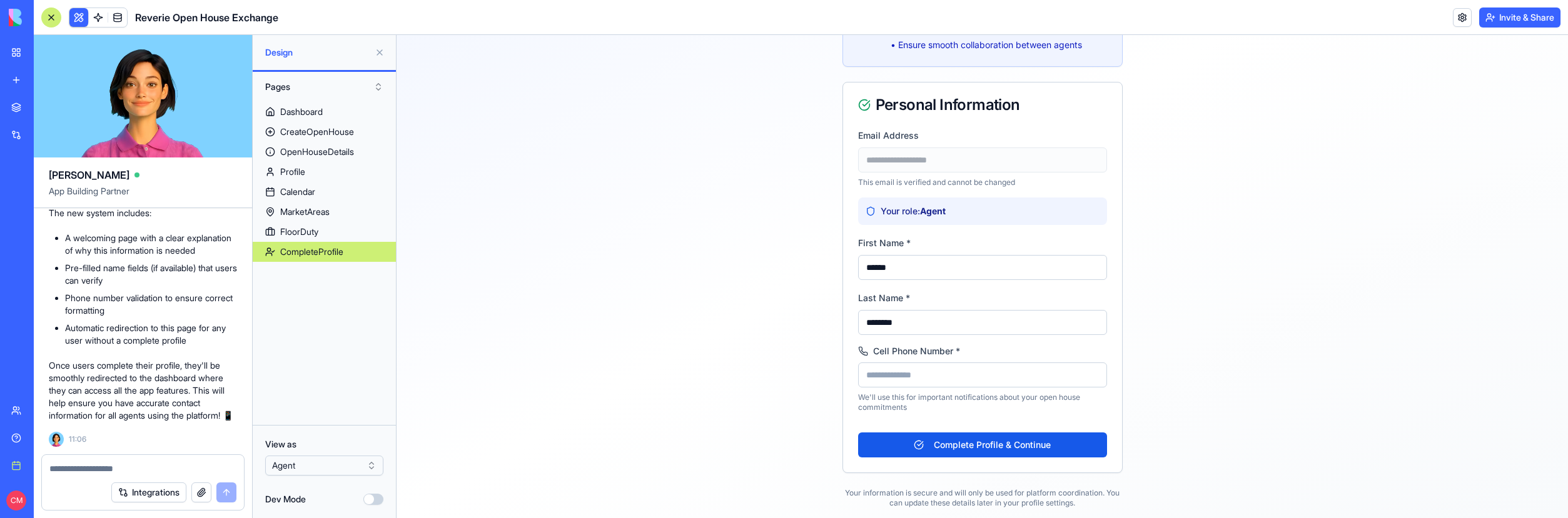
click at [901, 375] on input "Cell Phone Number *" at bounding box center [983, 375] width 249 height 25
click at [315, 225] on link "FloorDuty" at bounding box center [324, 232] width 144 height 20
click at [315, 253] on div "CompleteProfile" at bounding box center [312, 252] width 63 height 13
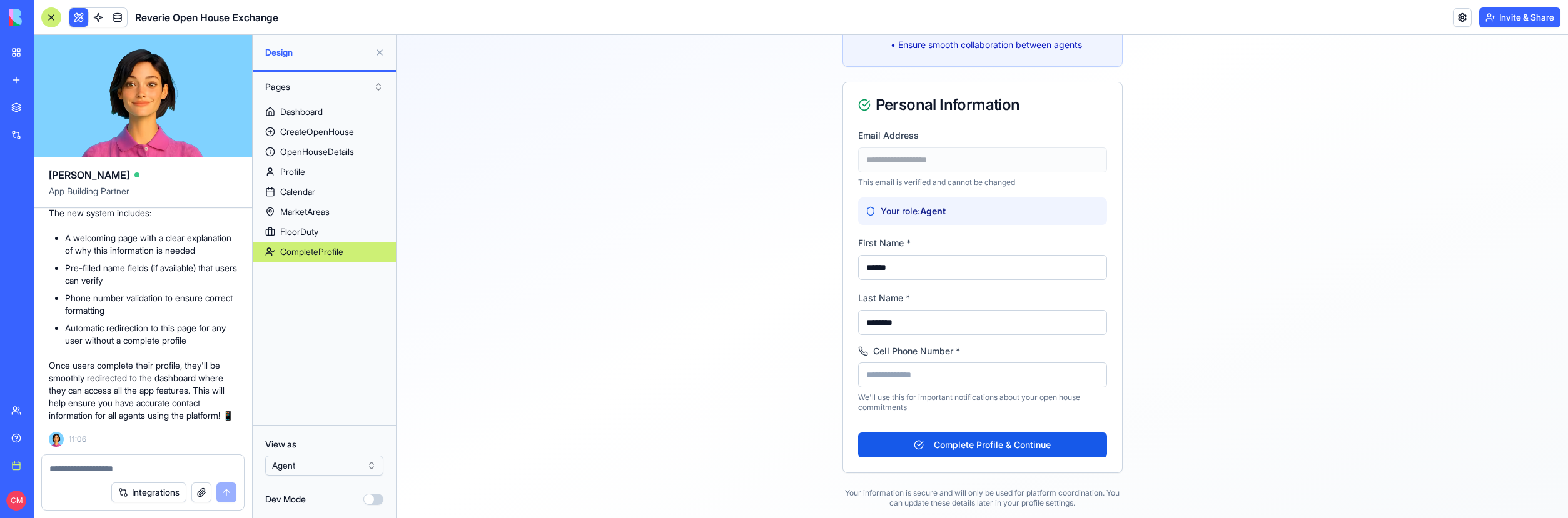
click at [912, 371] on input "Cell Phone Number *" at bounding box center [983, 375] width 249 height 25
type input "**********"
click at [1044, 454] on button "Complete Profile & Continue" at bounding box center [983, 445] width 249 height 25
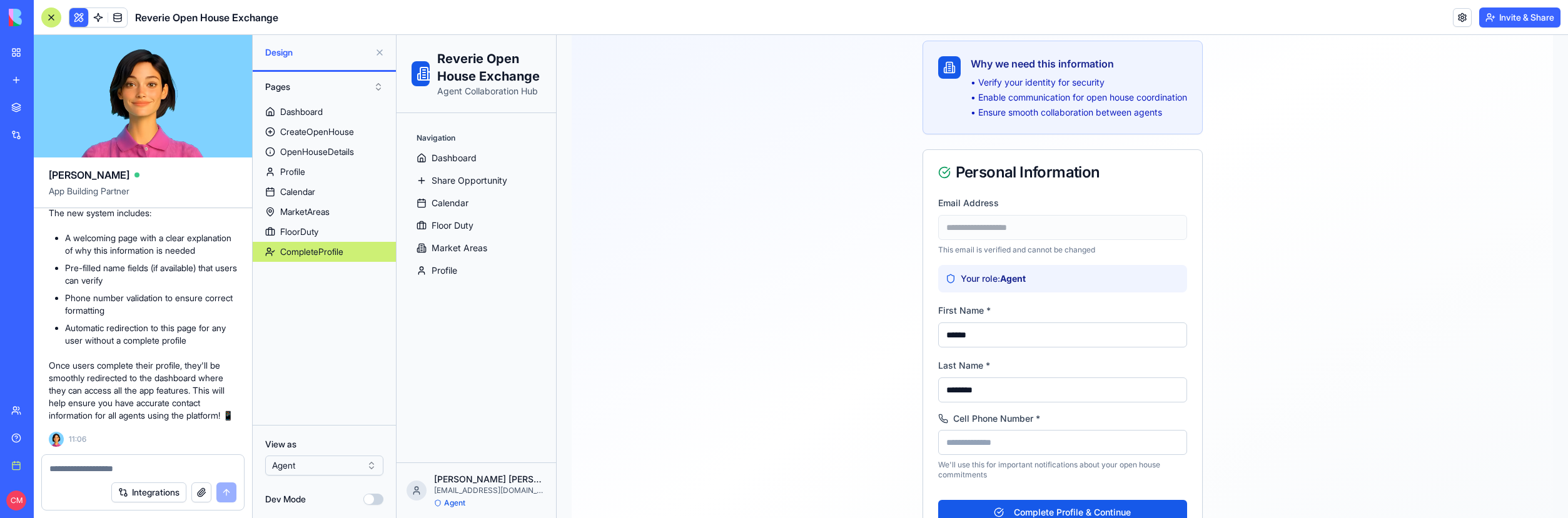
scroll to position [51, 0]
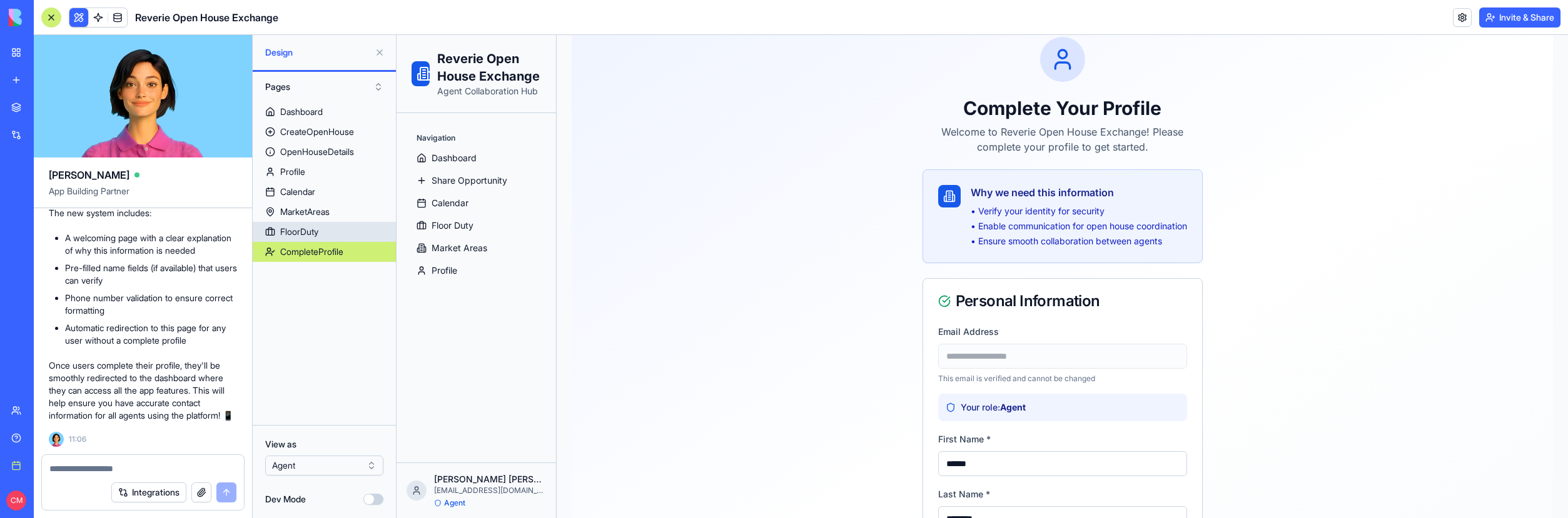
click at [347, 226] on link "FloorDuty" at bounding box center [324, 232] width 144 height 20
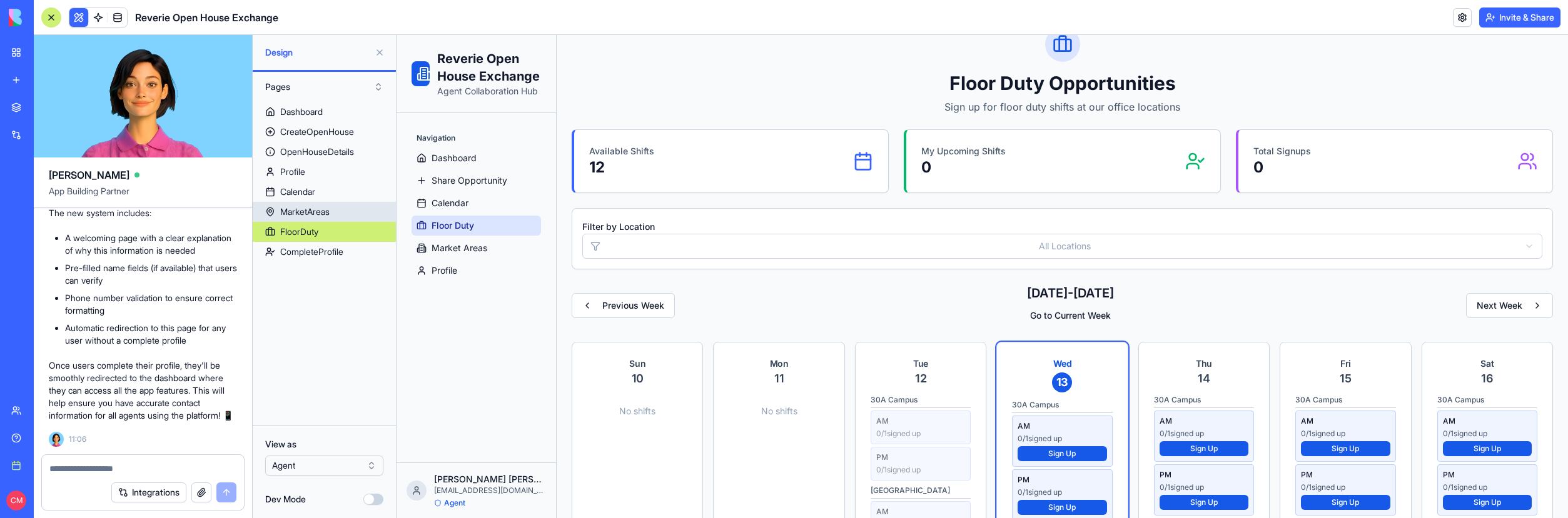
click at [350, 214] on link "MarketAreas" at bounding box center [324, 211] width 144 height 20
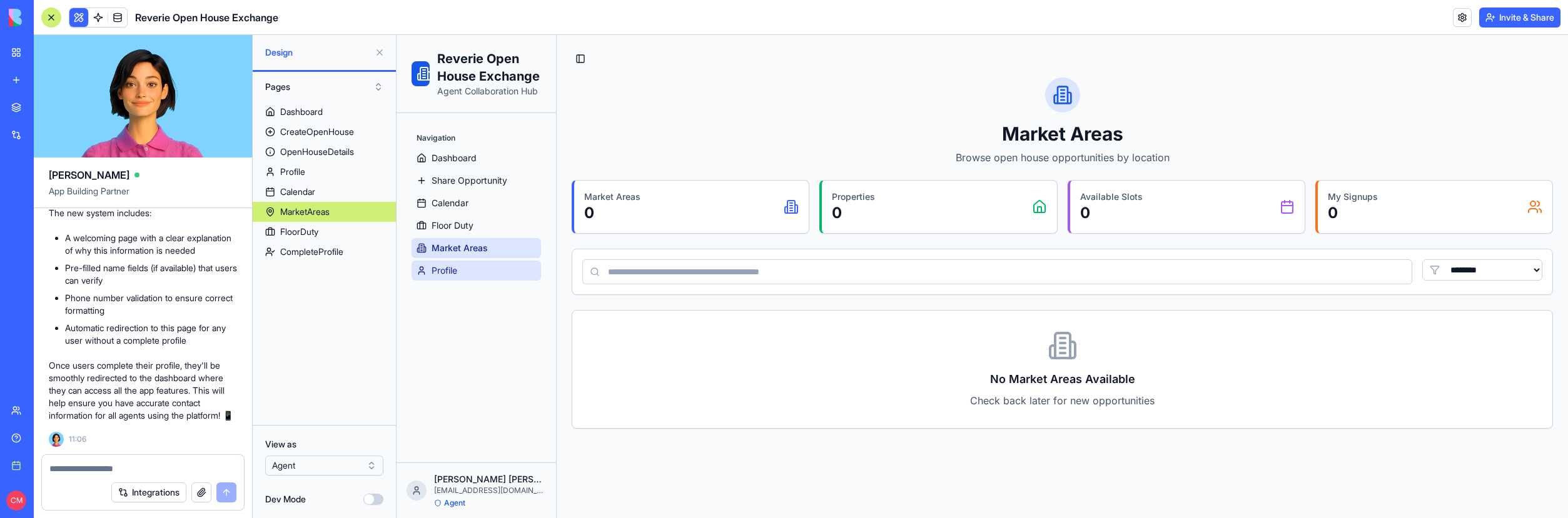
click at [448, 267] on span "Profile" at bounding box center [444, 270] width 26 height 13
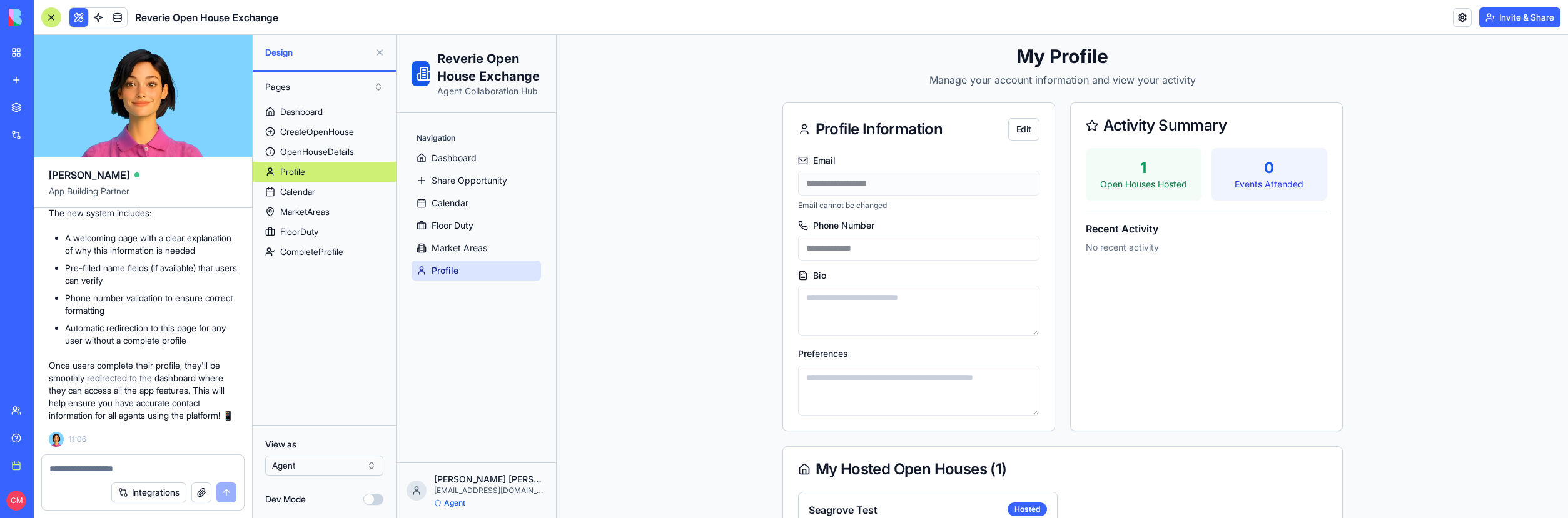
scroll to position [13, 0]
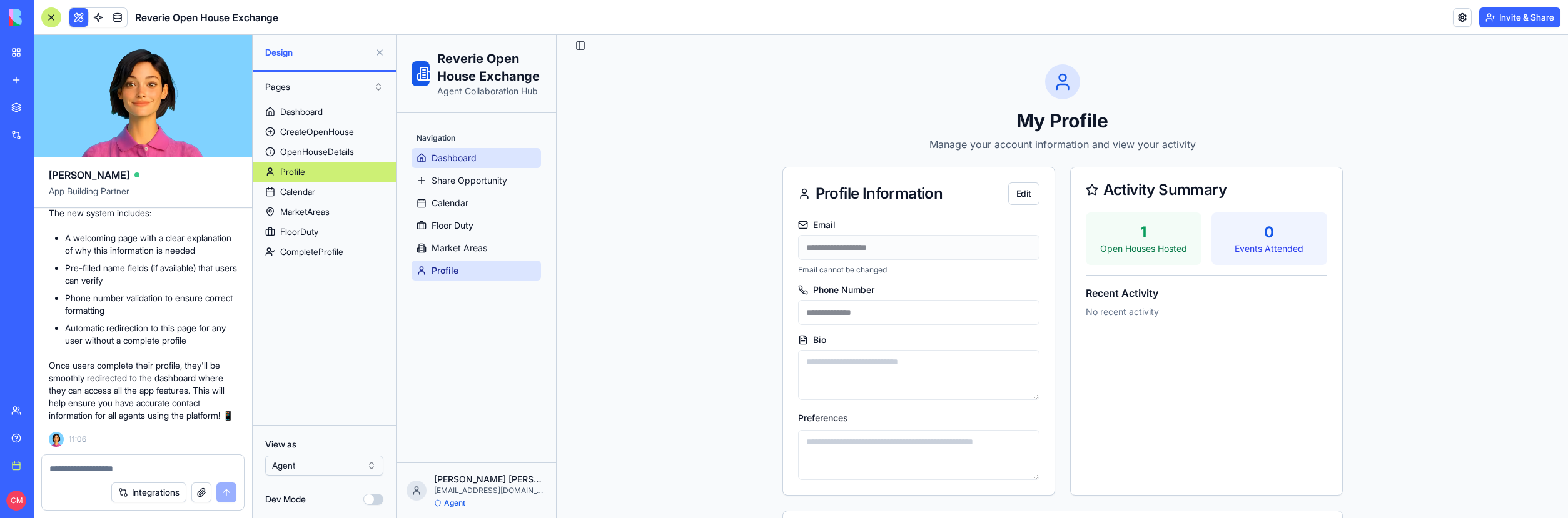
click at [497, 163] on link "Dashboard" at bounding box center [476, 158] width 130 height 20
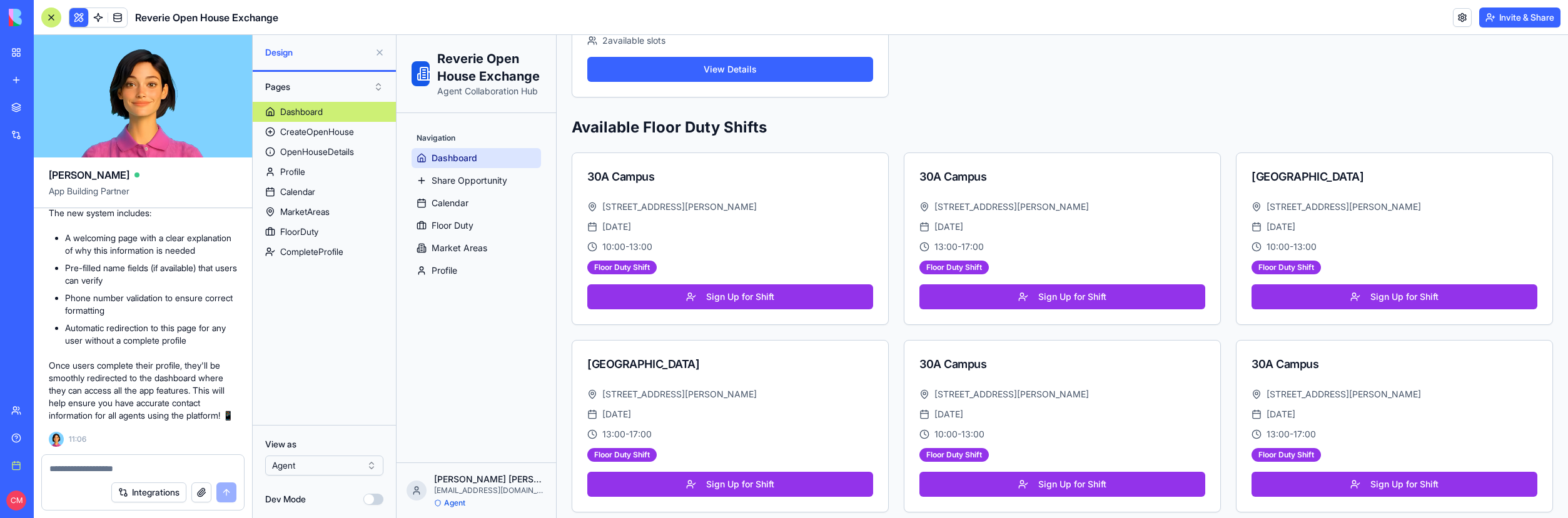
scroll to position [862, 0]
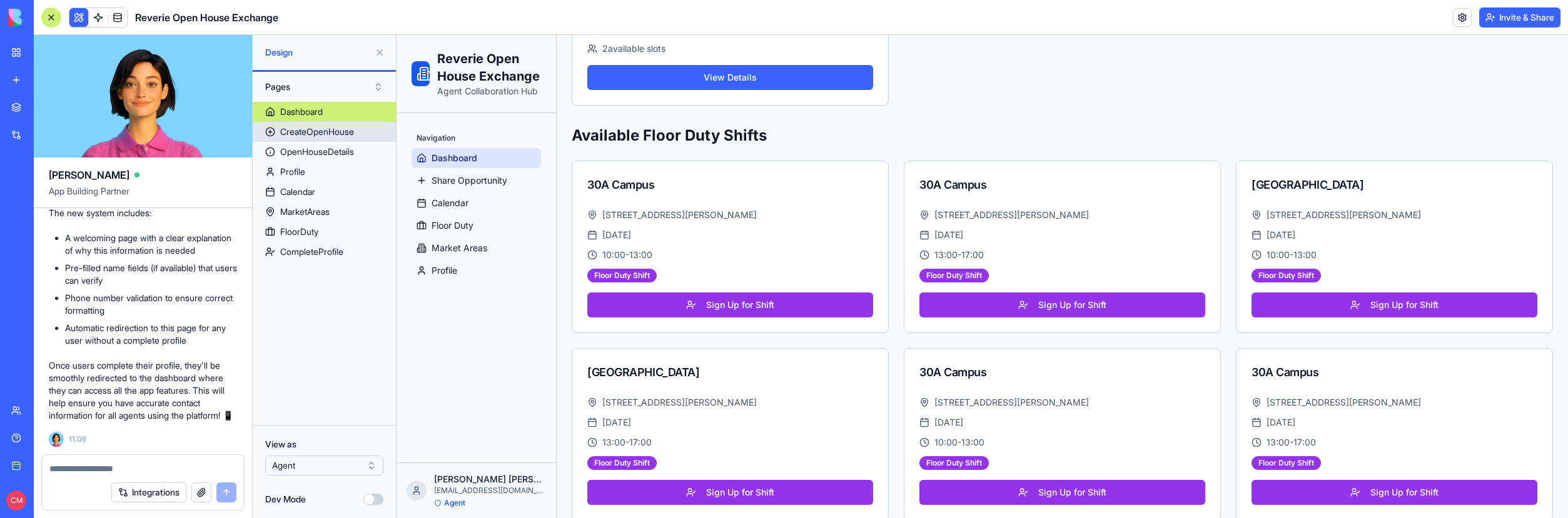
click at [340, 133] on div "CreateOpenHouse" at bounding box center [317, 131] width 74 height 13
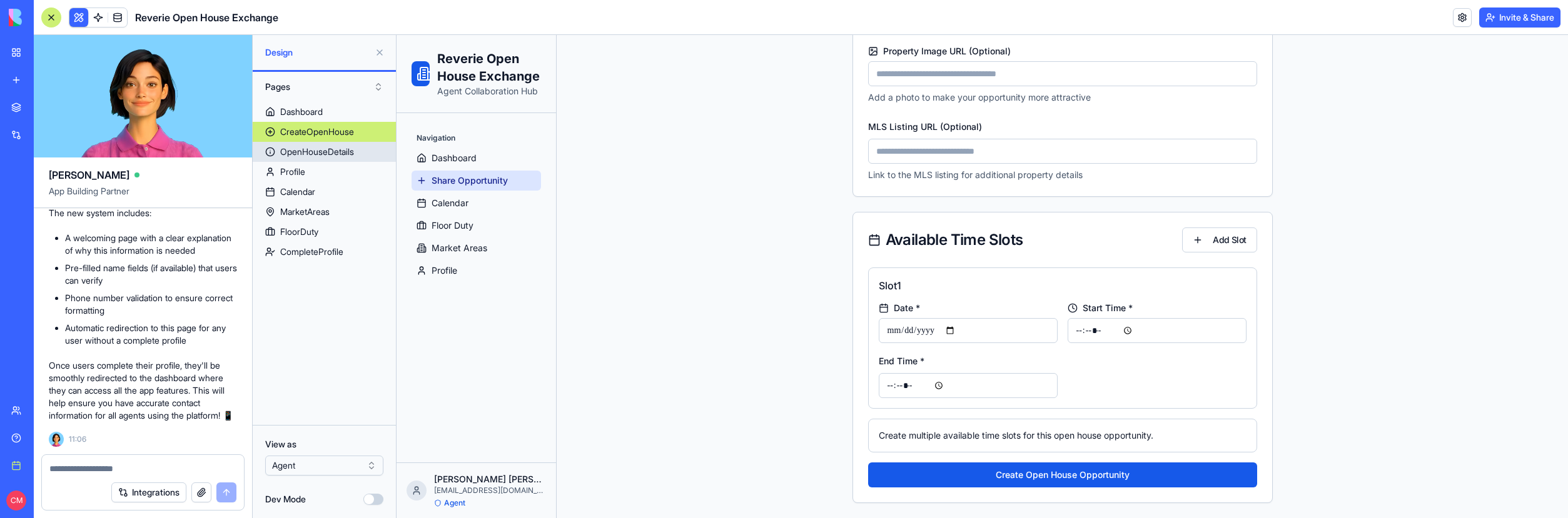
click at [339, 144] on link "OpenHouseDetails" at bounding box center [324, 152] width 144 height 20
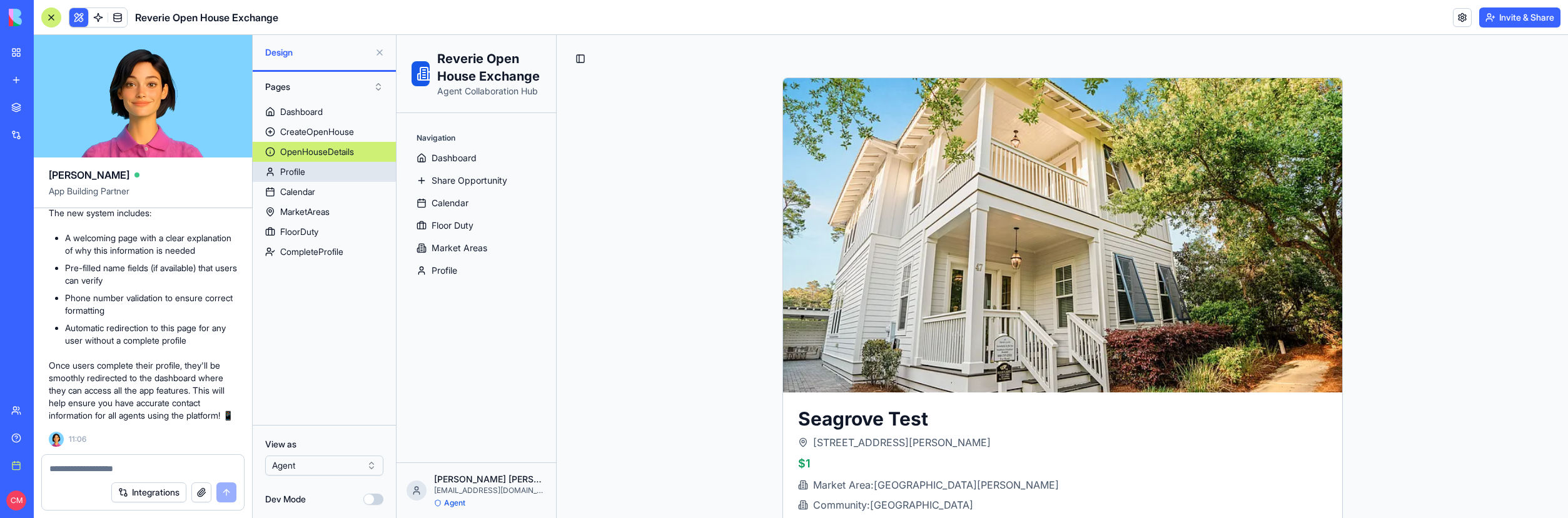
click at [333, 166] on link "Profile" at bounding box center [324, 172] width 144 height 20
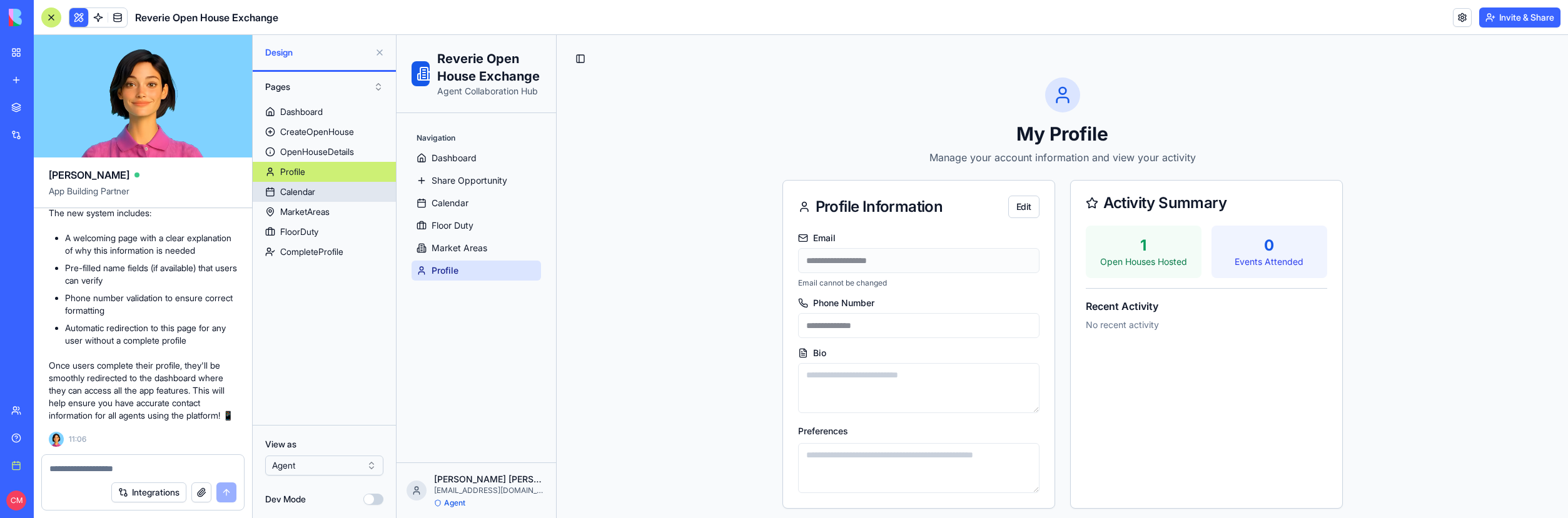
click at [329, 188] on link "Calendar" at bounding box center [324, 192] width 144 height 20
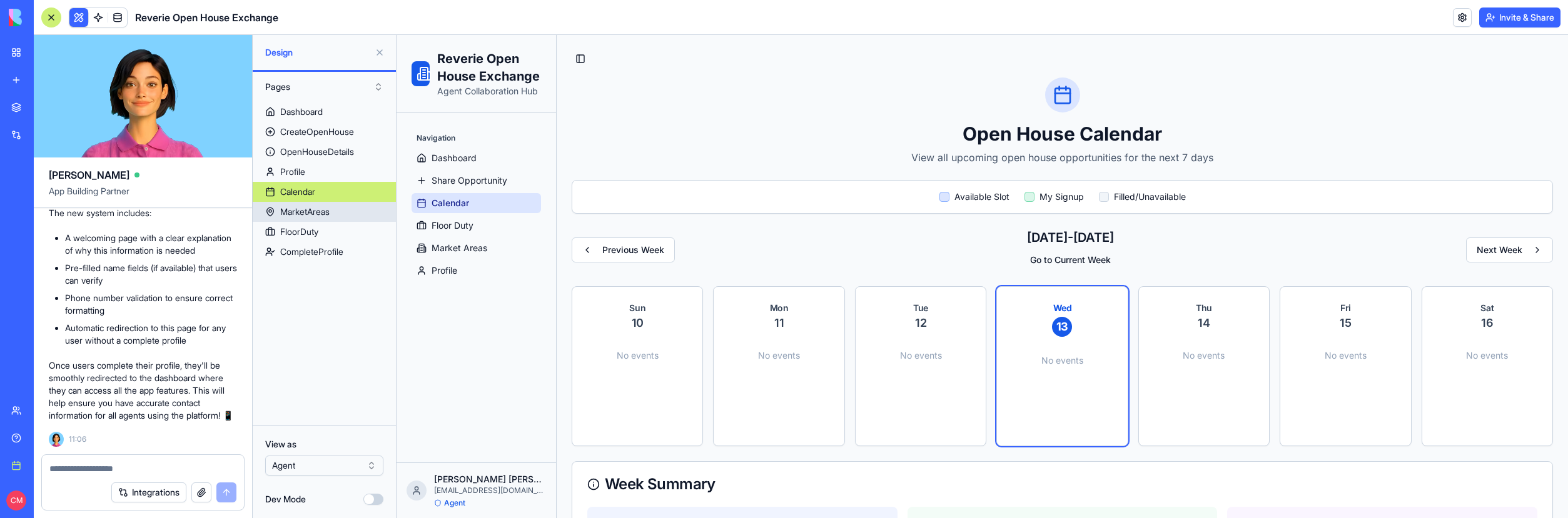
click at [334, 215] on link "MarketAreas" at bounding box center [324, 211] width 144 height 20
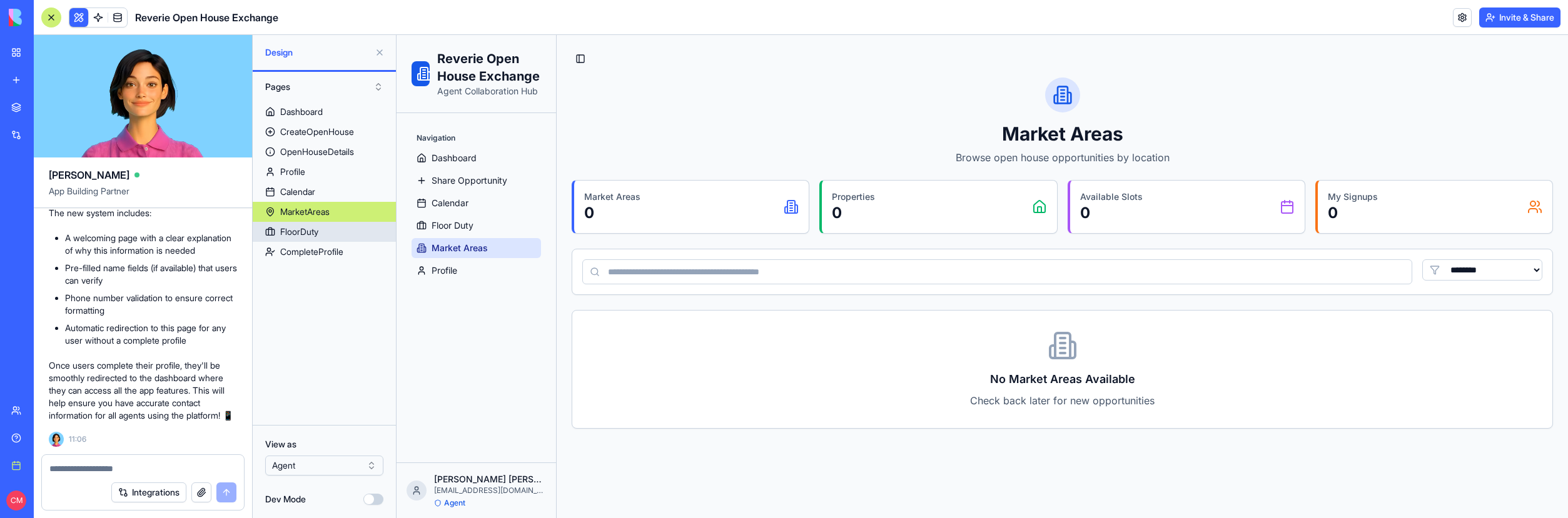
click at [336, 229] on link "FloorDuty" at bounding box center [324, 232] width 144 height 20
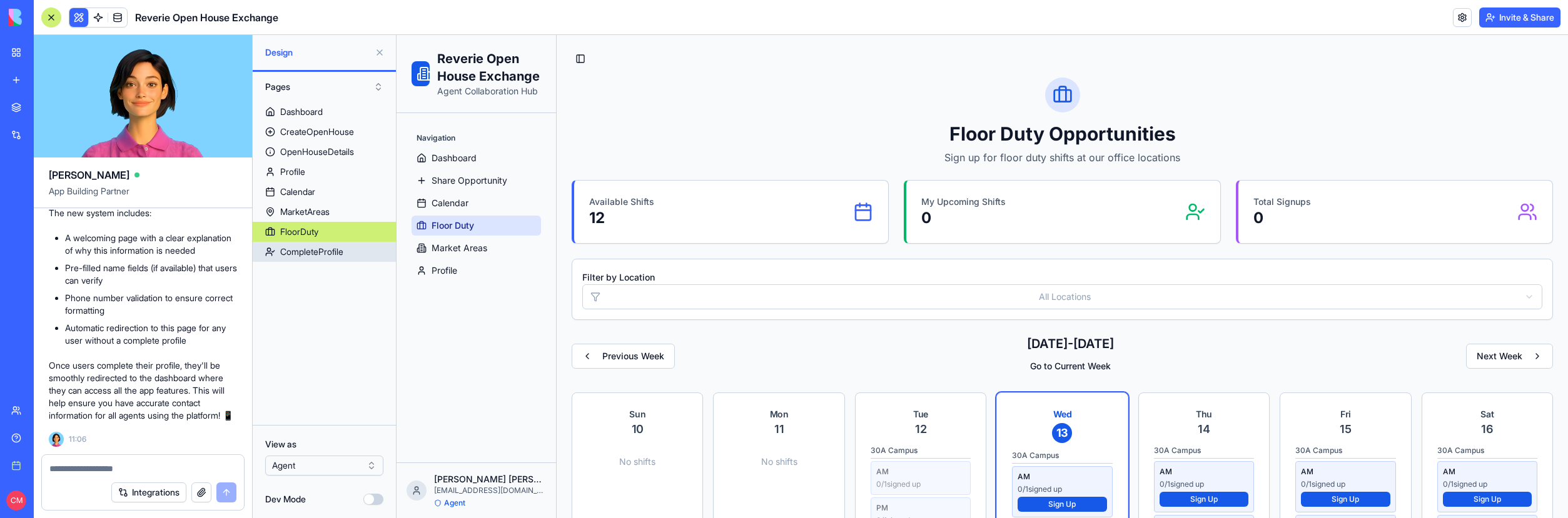
click at [337, 248] on div "CompleteProfile" at bounding box center [312, 252] width 63 height 13
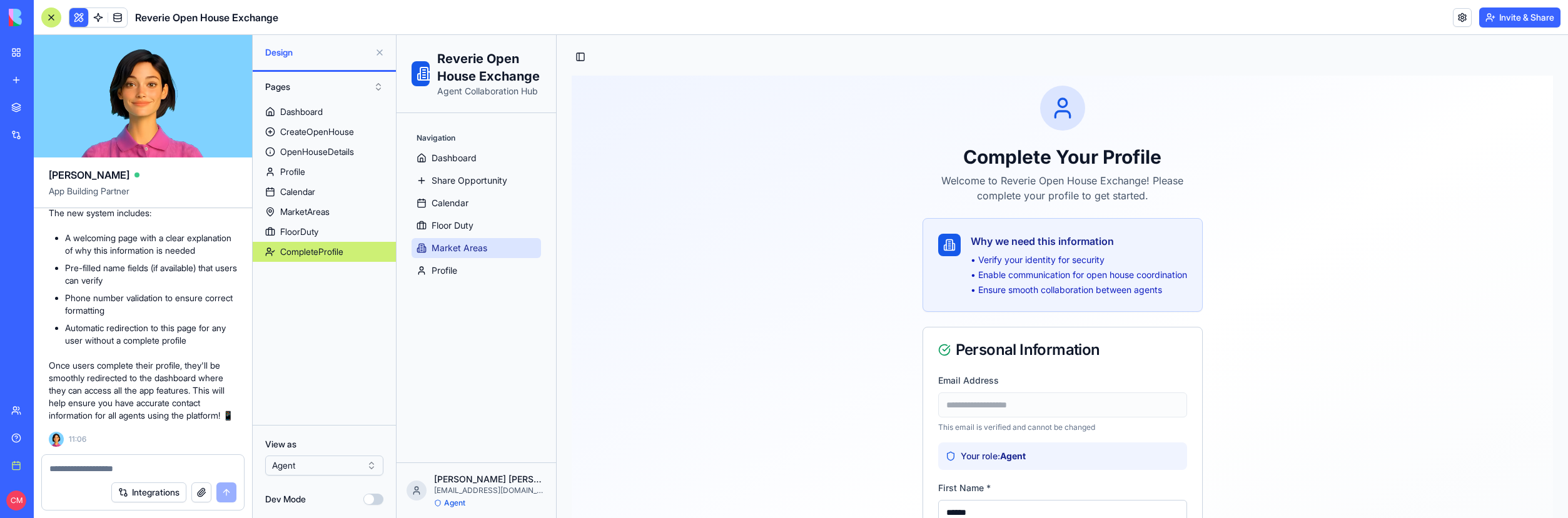
scroll to position [17, 0]
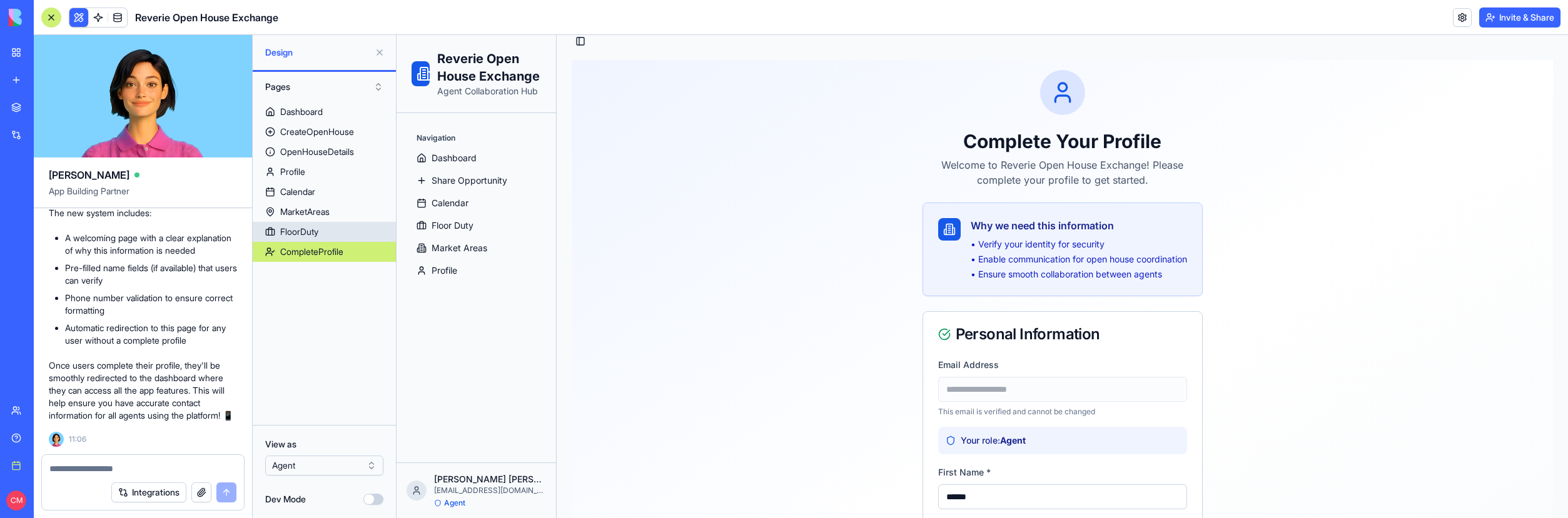
click at [306, 236] on div "FloorDuty" at bounding box center [300, 231] width 38 height 13
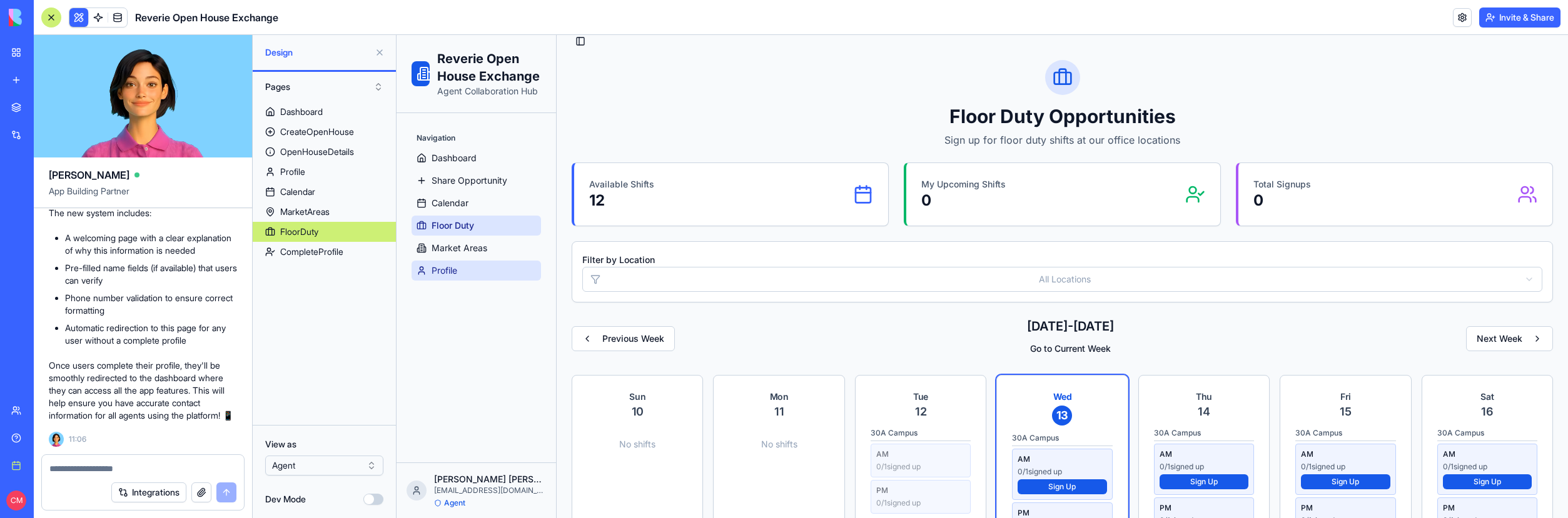
click at [432, 265] on span "Profile" at bounding box center [444, 270] width 26 height 13
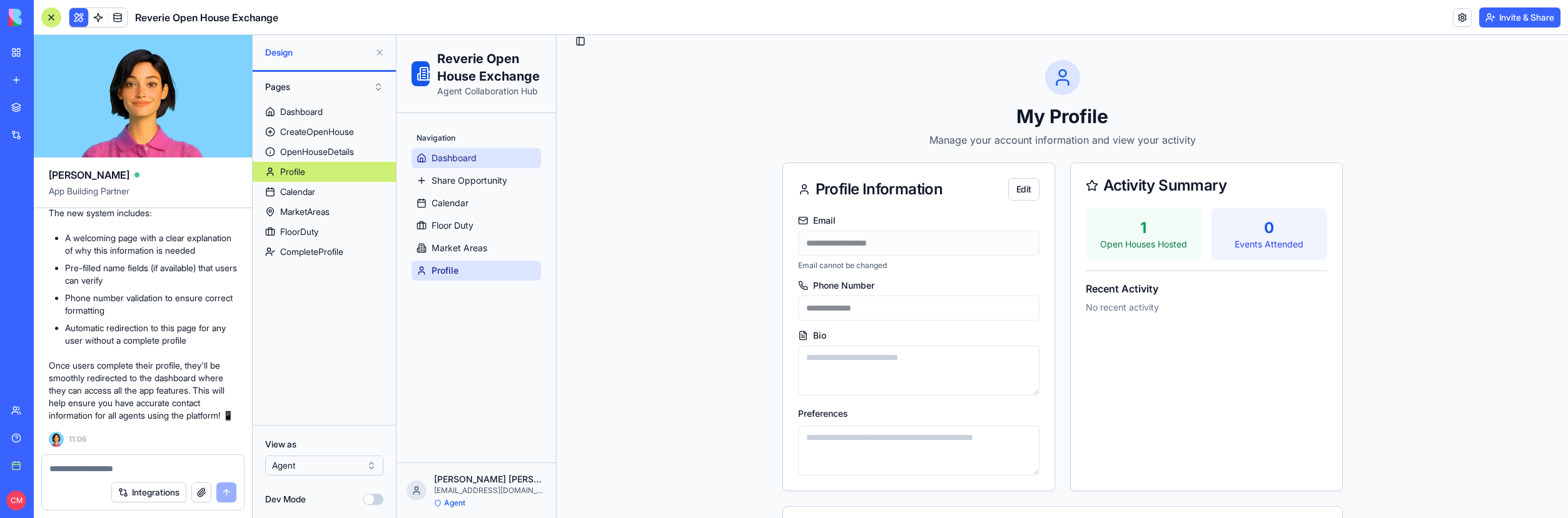
click at [450, 159] on span "Dashboard" at bounding box center [454, 158] width 45 height 13
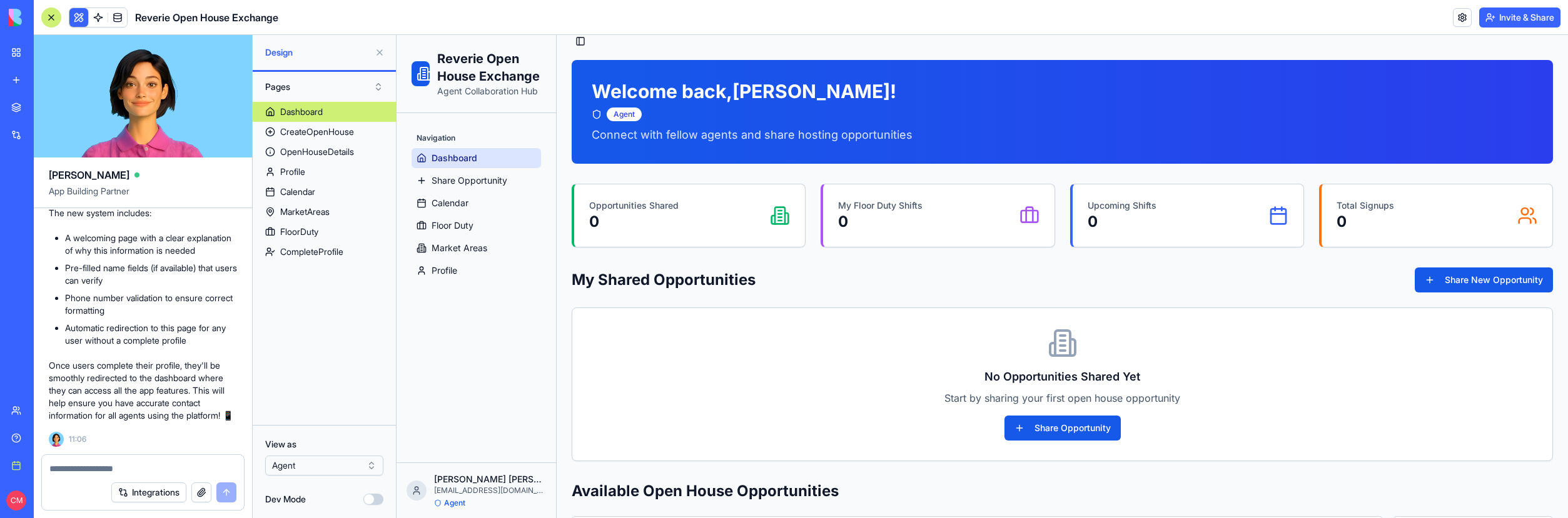
scroll to position [15916, 0]
click at [67, 475] on div "Integrations" at bounding box center [142, 492] width 202 height 35
click at [68, 468] on textarea at bounding box center [143, 468] width 187 height 13
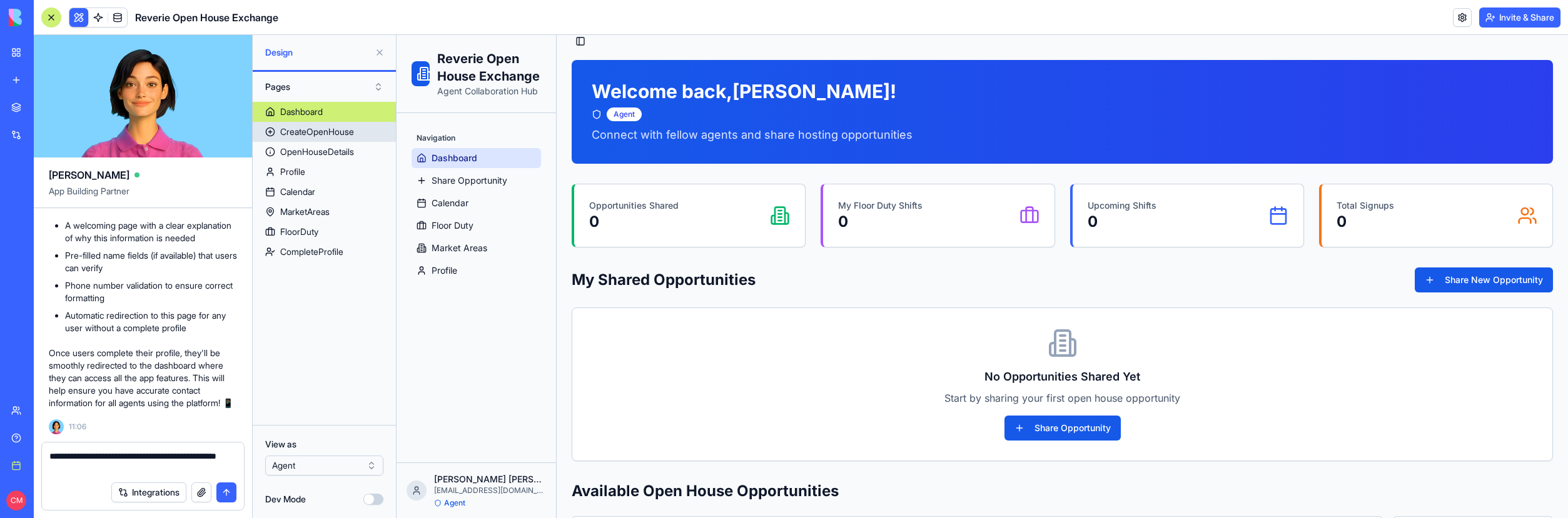
click at [352, 127] on div "CreateOpenHouse" at bounding box center [317, 131] width 74 height 13
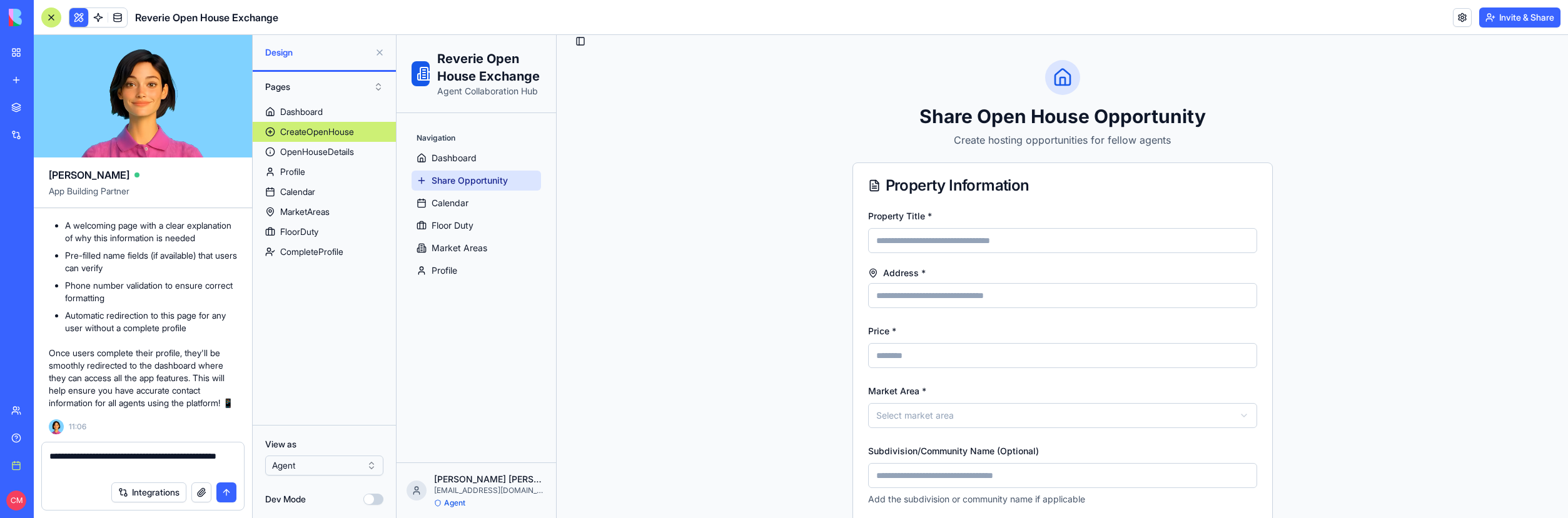
click at [343, 150] on div "OpenHouseDetails" at bounding box center [317, 151] width 74 height 13
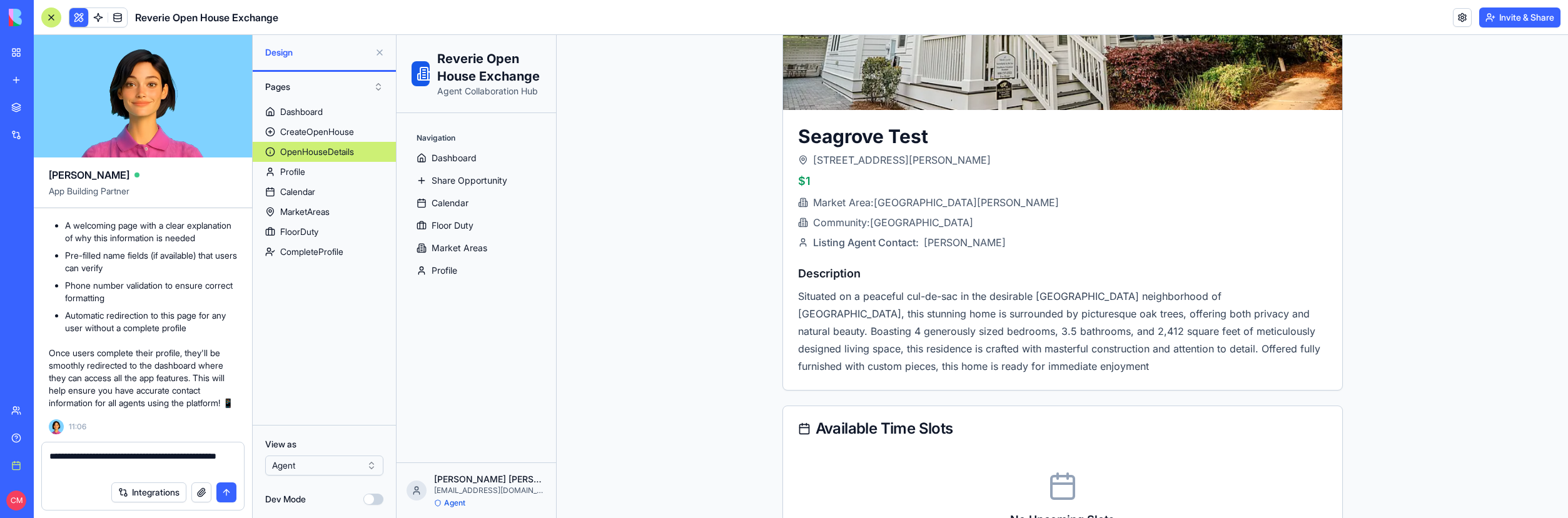
scroll to position [404, 0]
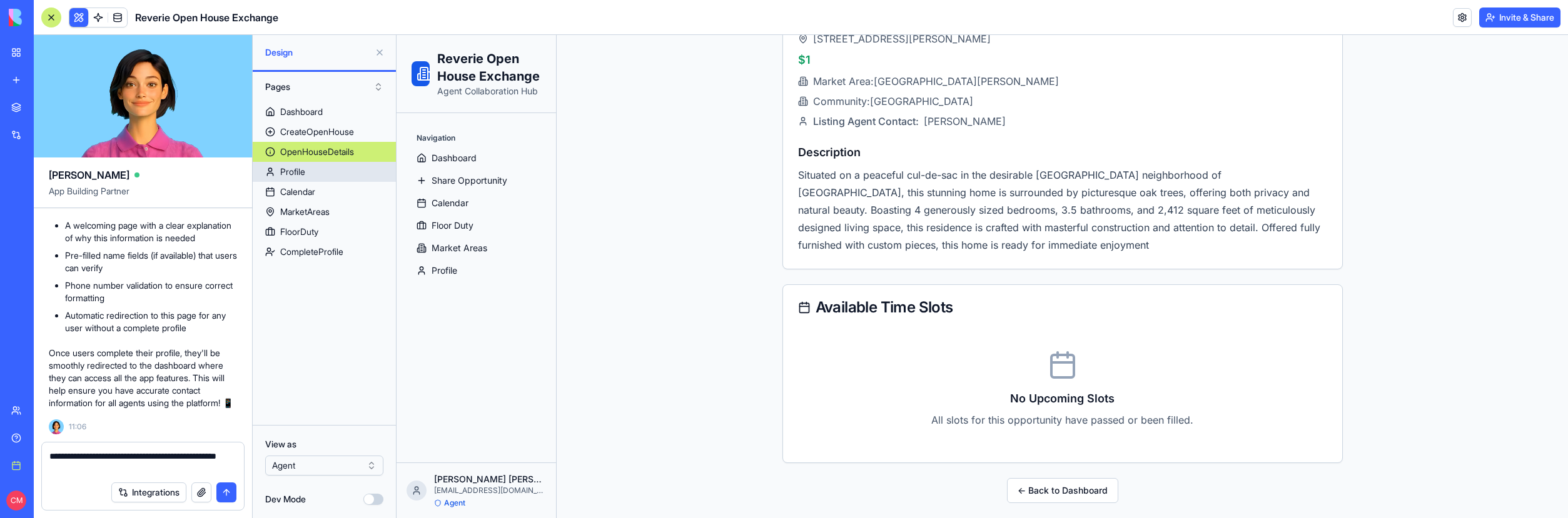
click at [301, 178] on div "Profile" at bounding box center [293, 172] width 25 height 13
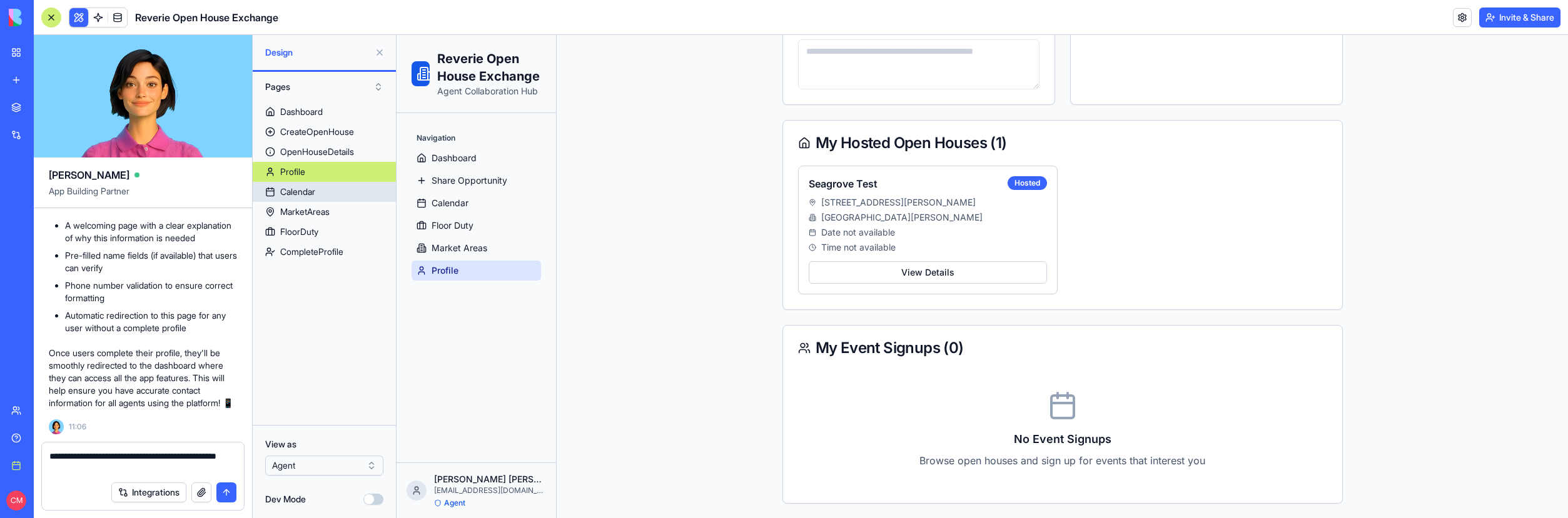
click at [304, 190] on div "Calendar" at bounding box center [298, 192] width 35 height 13
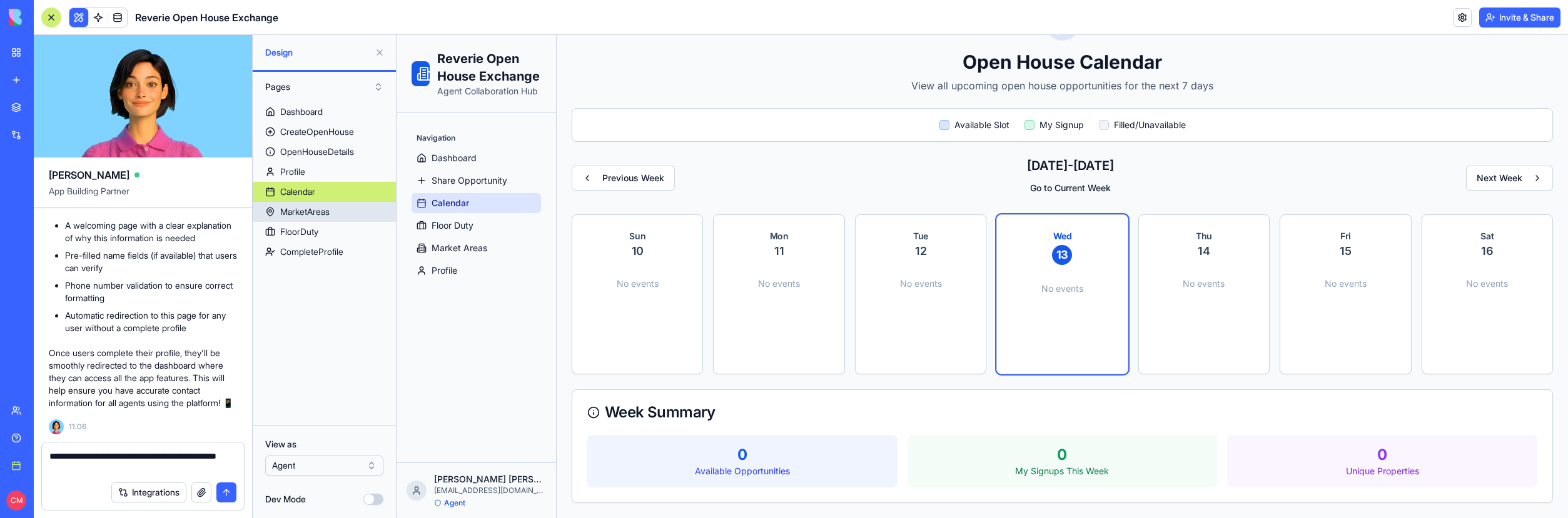
click at [312, 211] on div "MarketAreas" at bounding box center [305, 211] width 50 height 13
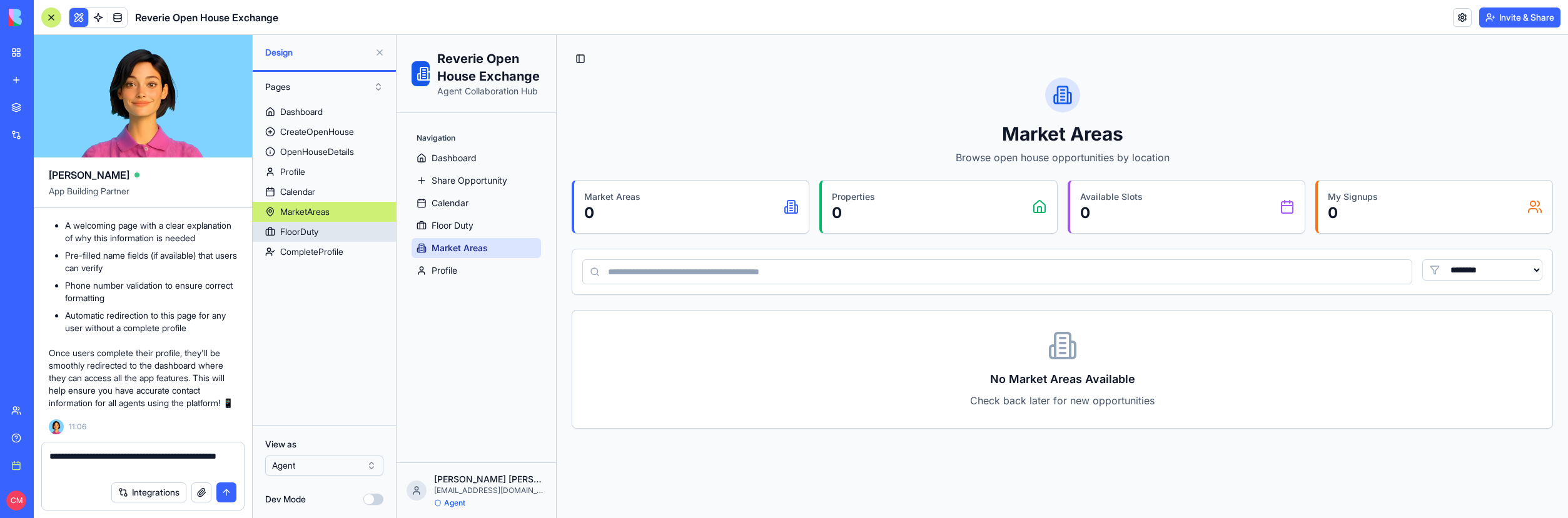
click at [316, 227] on div "FloorDuty" at bounding box center [300, 231] width 38 height 13
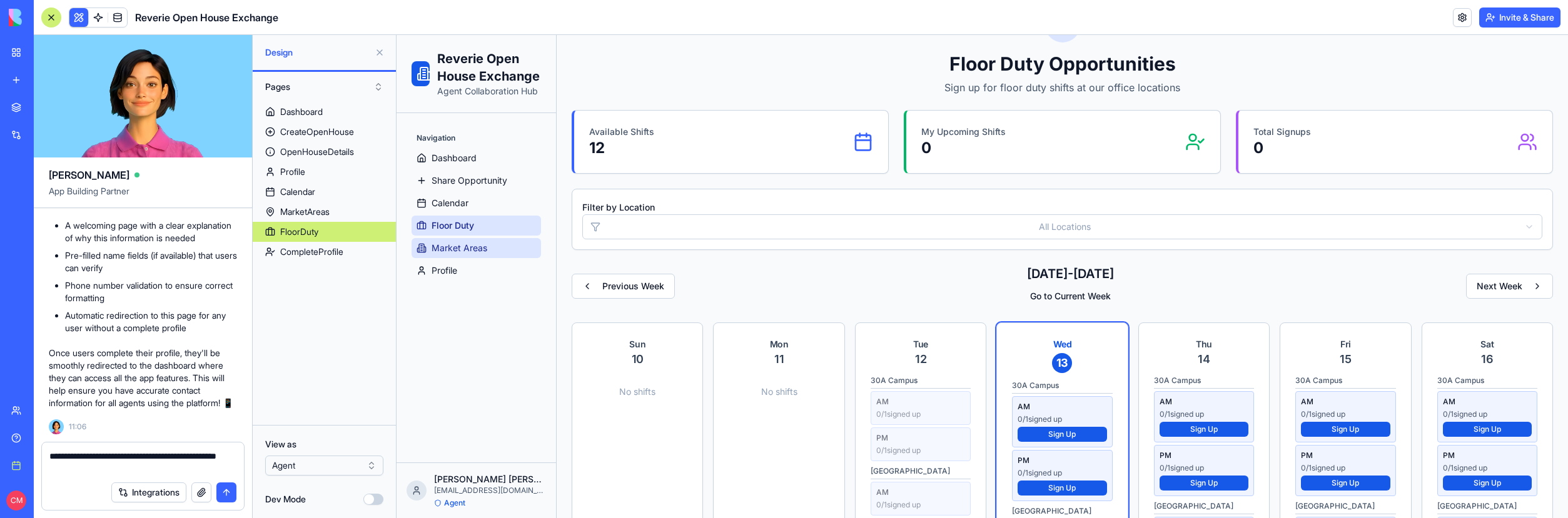
scroll to position [78, 0]
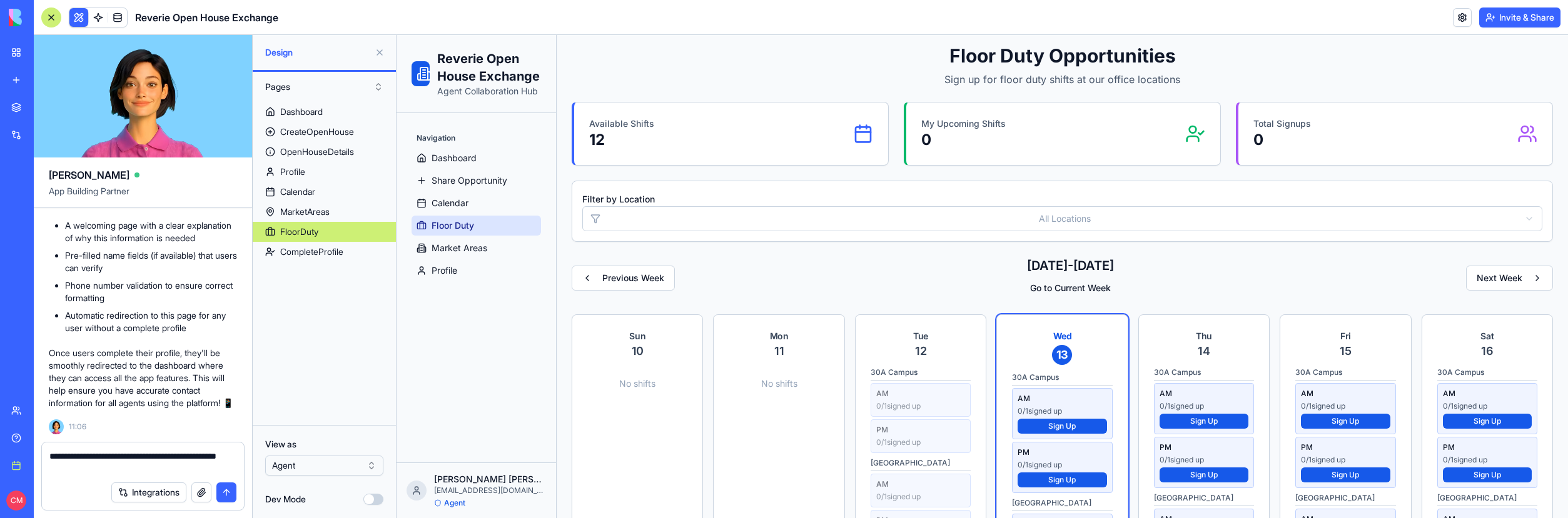
click at [108, 469] on textarea "**********" at bounding box center [143, 462] width 187 height 25
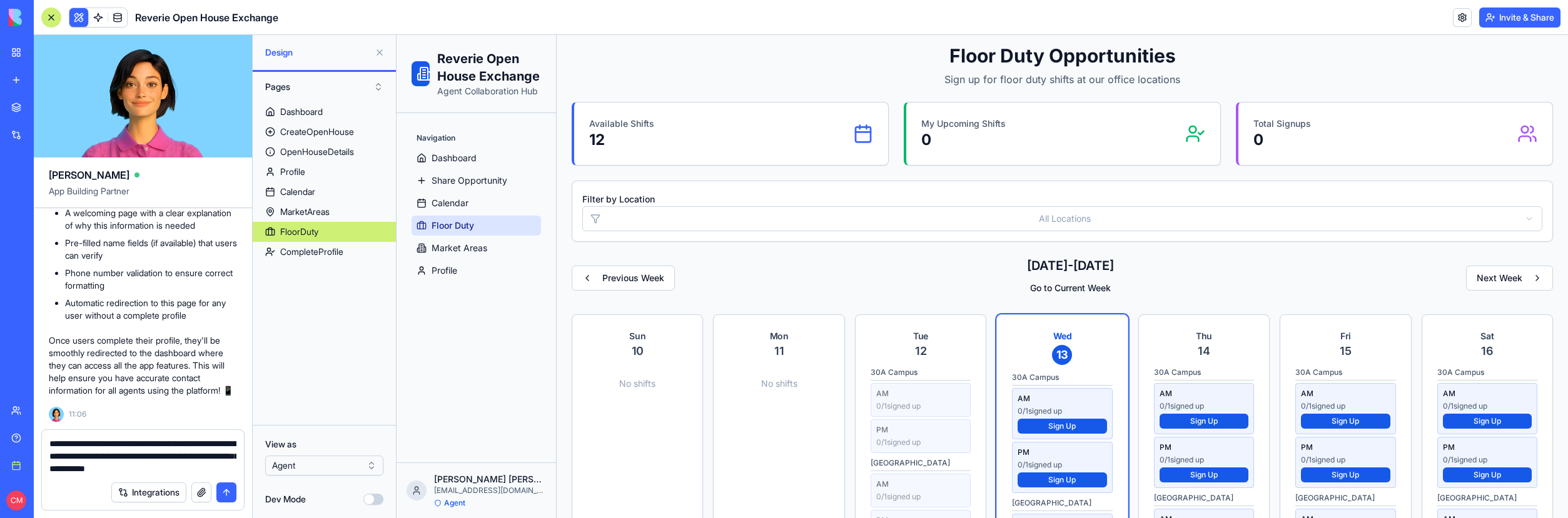
click at [225, 465] on textarea "**********" at bounding box center [143, 456] width 187 height 38
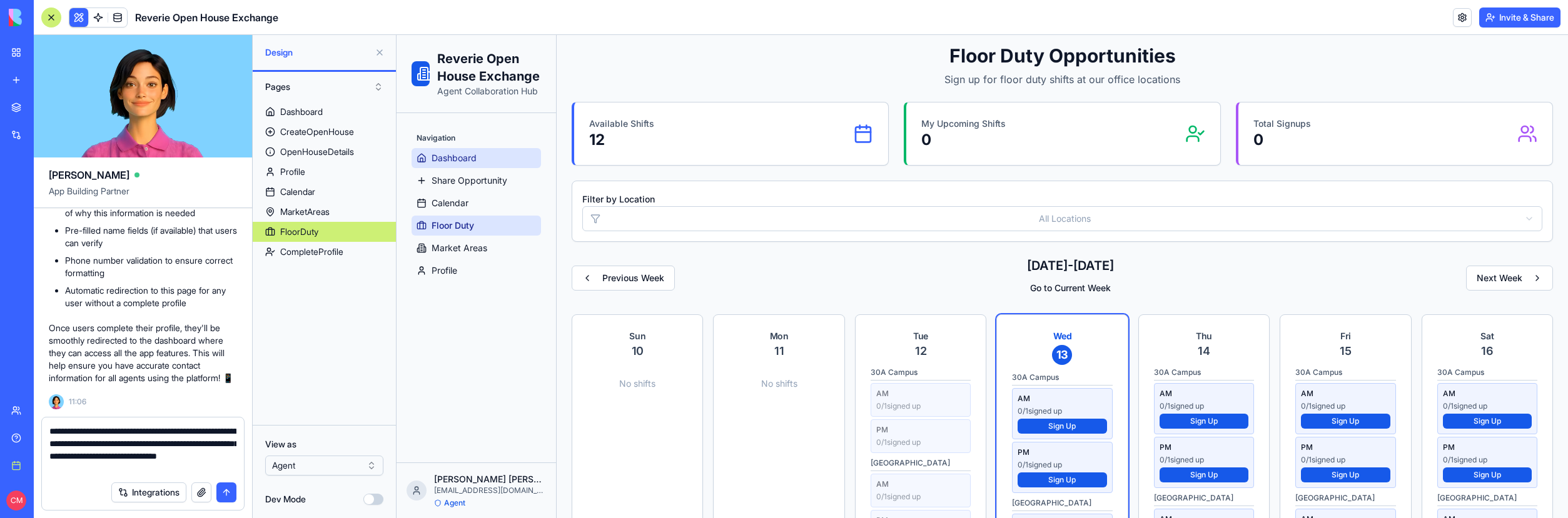
click at [475, 149] on link "Dashboard" at bounding box center [476, 158] width 130 height 20
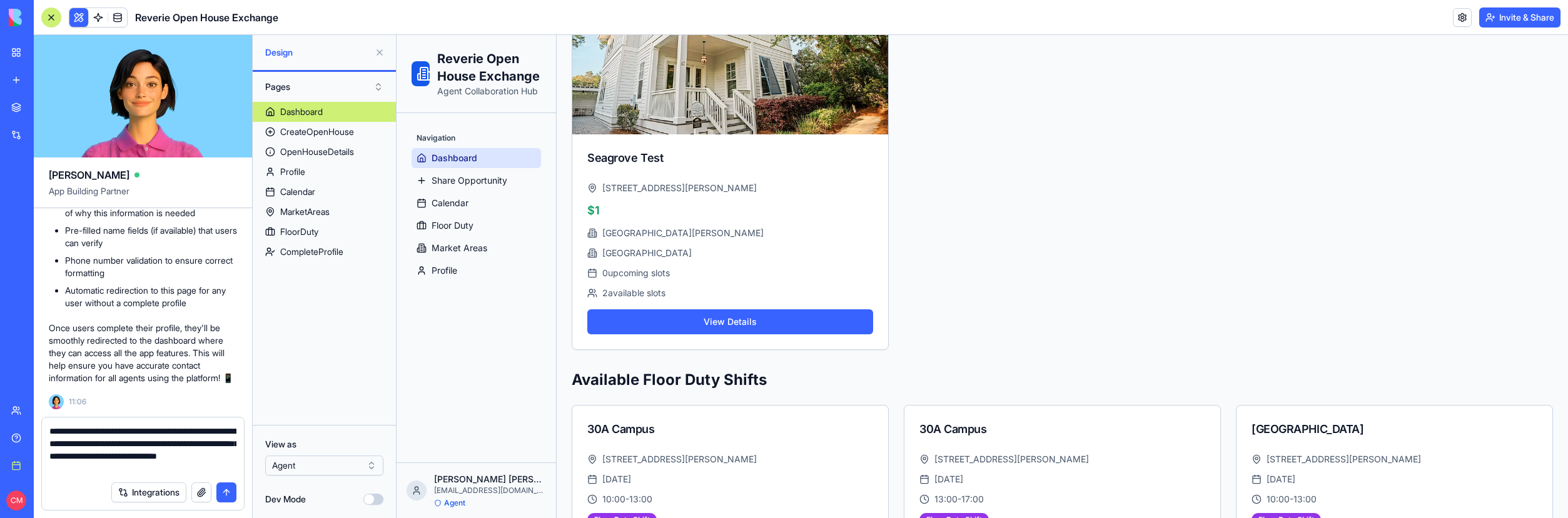
scroll to position [682, 0]
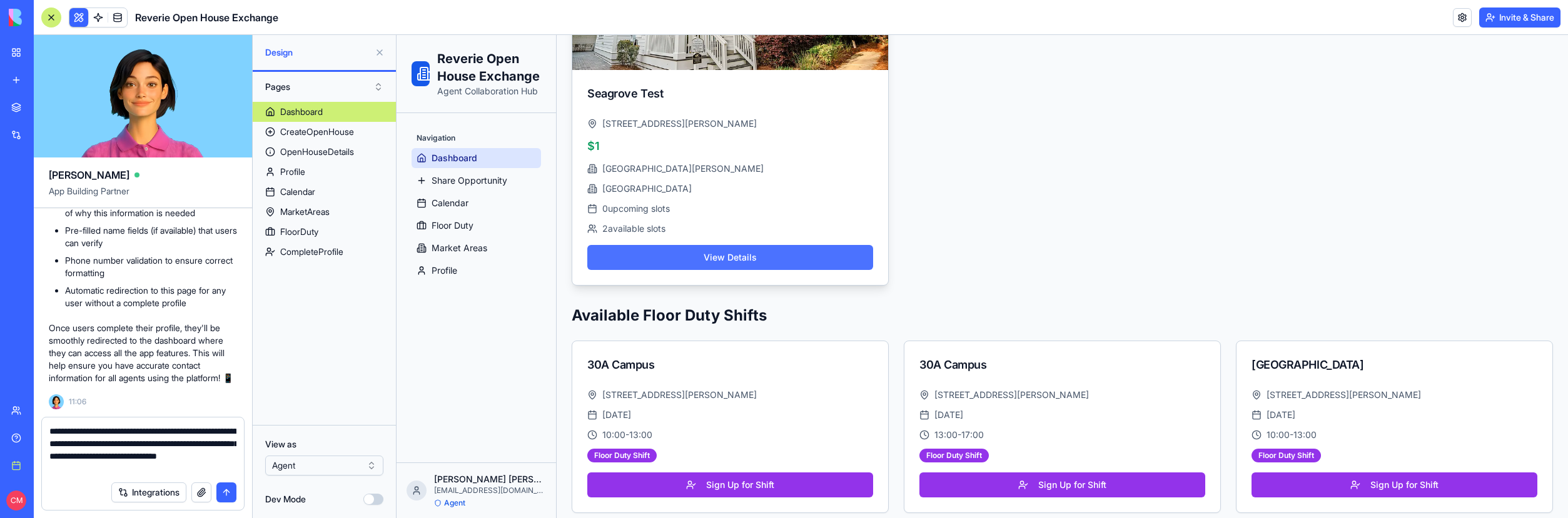
click at [693, 264] on button "View Details" at bounding box center [730, 258] width 286 height 25
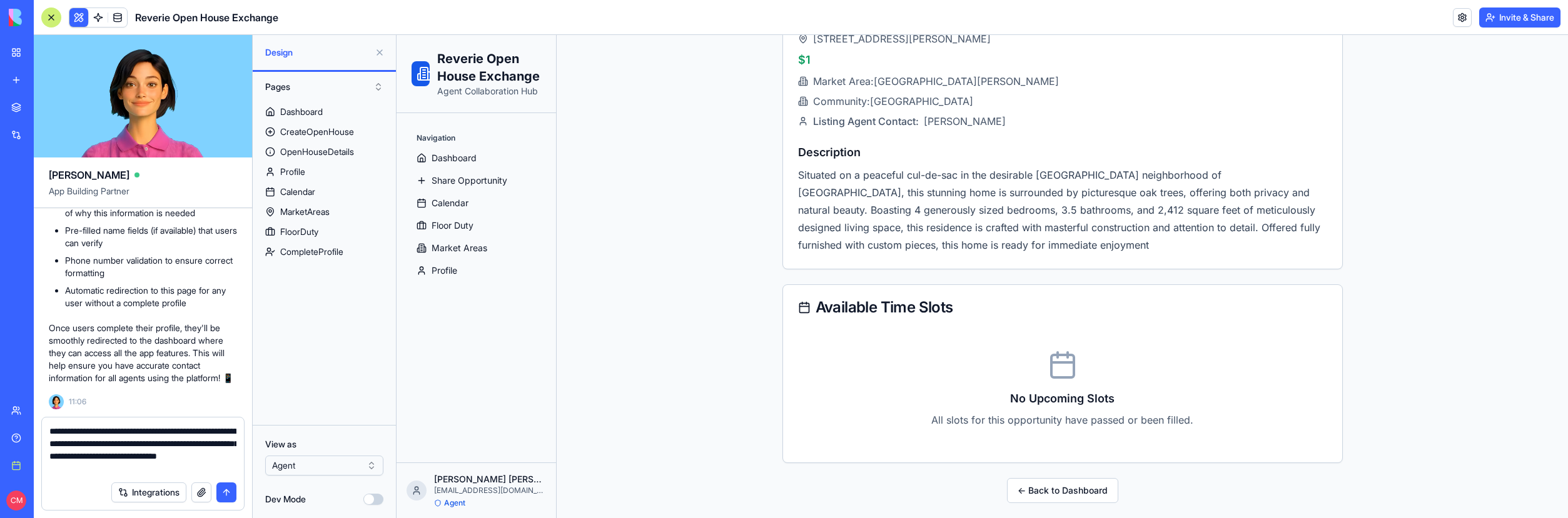
scroll to position [397, 0]
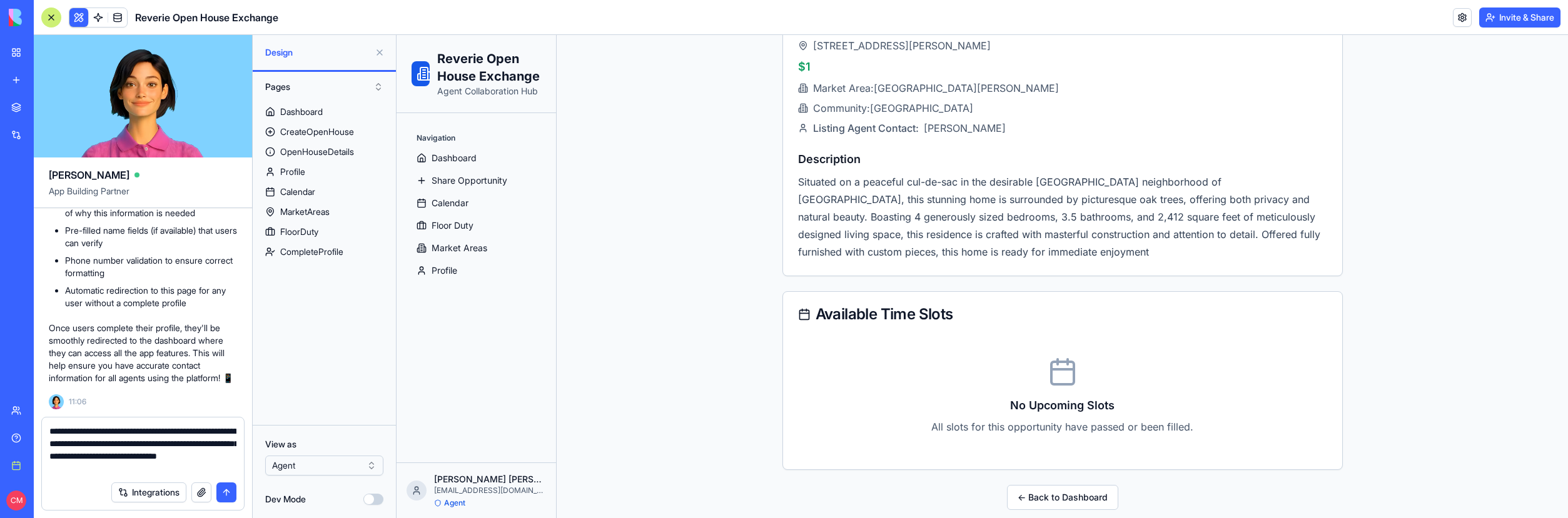
drag, startPoint x: 128, startPoint y: 470, endPoint x: 140, endPoint y: 467, distance: 12.4
click at [128, 470] on textarea "**********" at bounding box center [143, 450] width 187 height 50
click at [136, 468] on textarea "**********" at bounding box center [143, 450] width 187 height 50
click at [177, 478] on div "Integrations" at bounding box center [142, 492] width 202 height 35
click at [184, 469] on textarea "**********" at bounding box center [143, 450] width 187 height 50
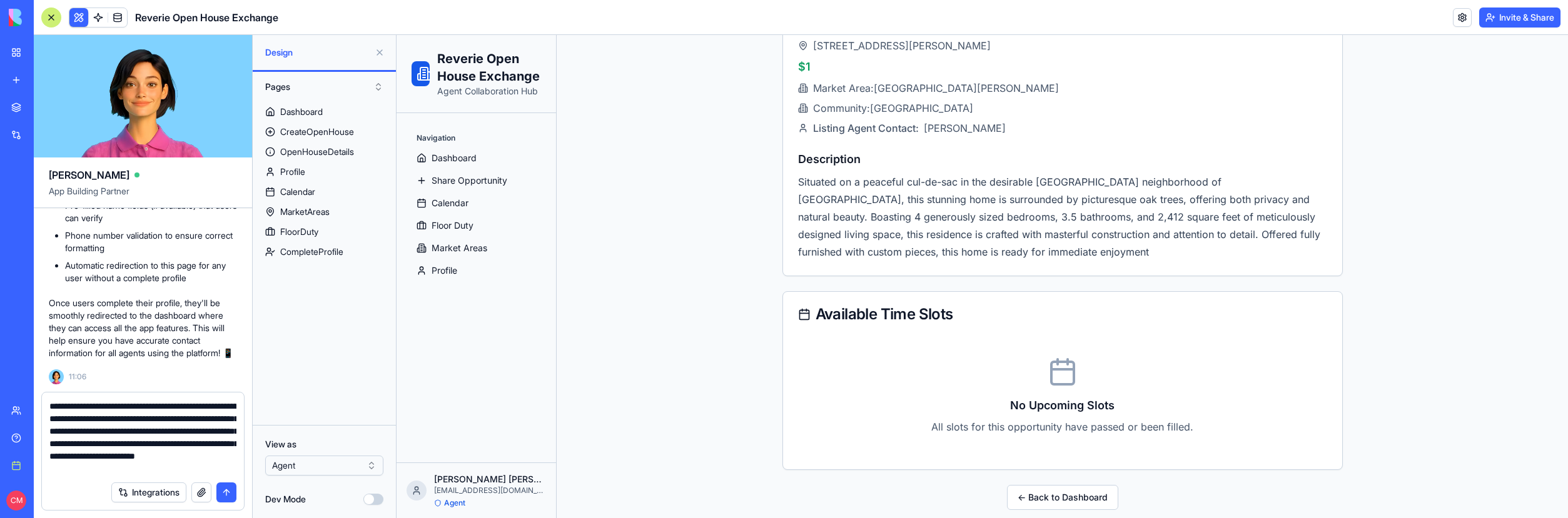
scroll to position [11, 0]
type textarea "**********"
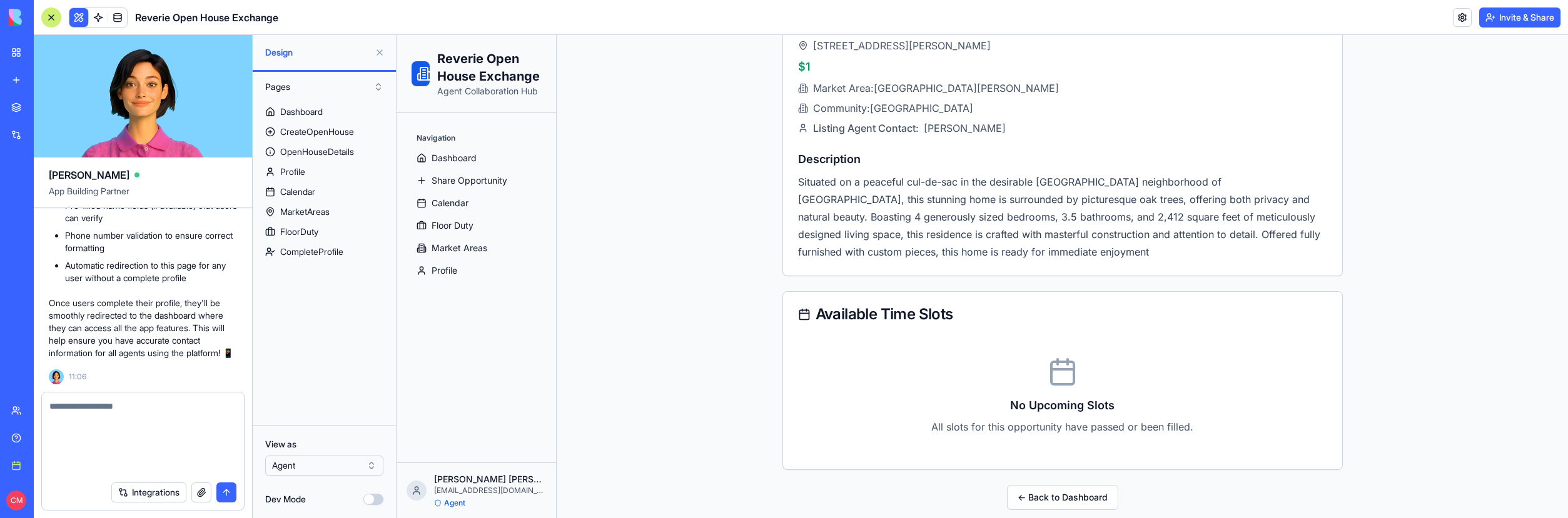
scroll to position [0, 0]
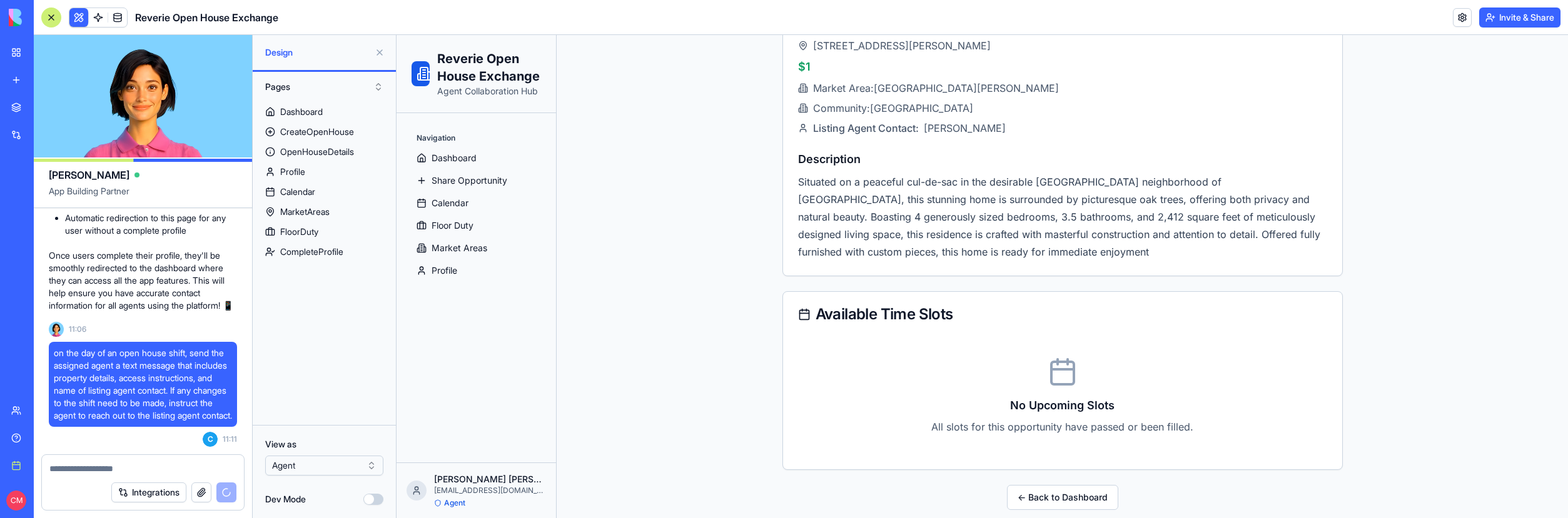
click at [224, 491] on div "Integrations" at bounding box center [173, 492] width 125 height 20
click at [165, 390] on span "on the day of an open house shift, send the assigned agent a text message that …" at bounding box center [143, 384] width 179 height 75
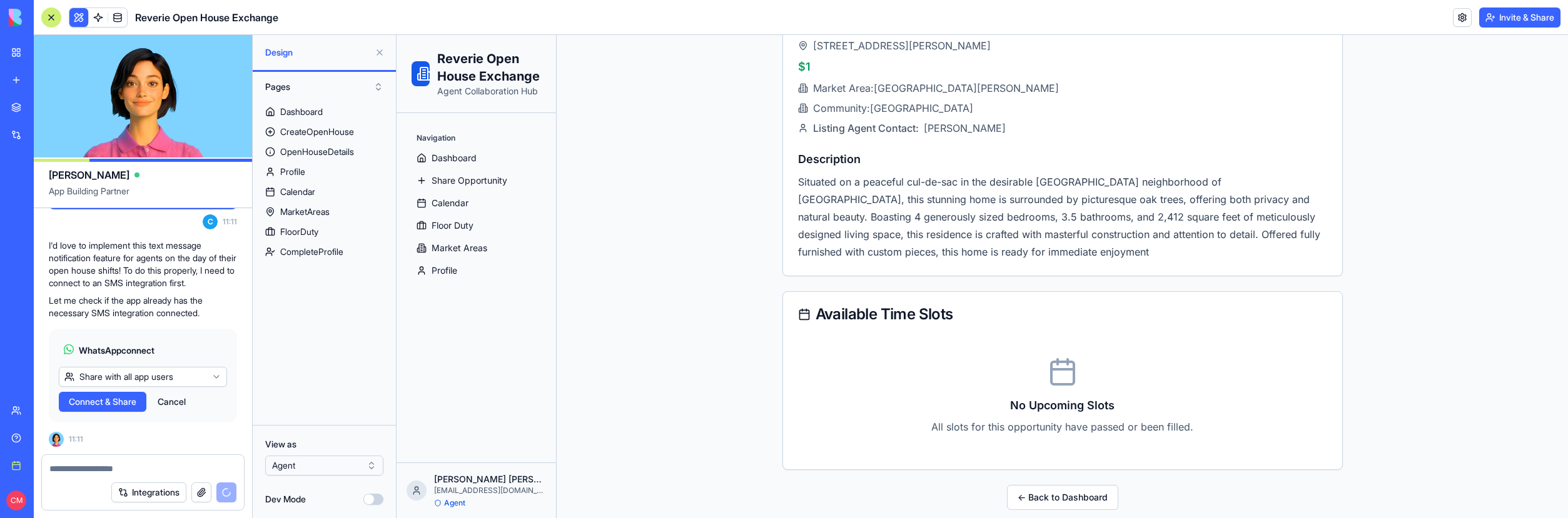
scroll to position [16598, 0]
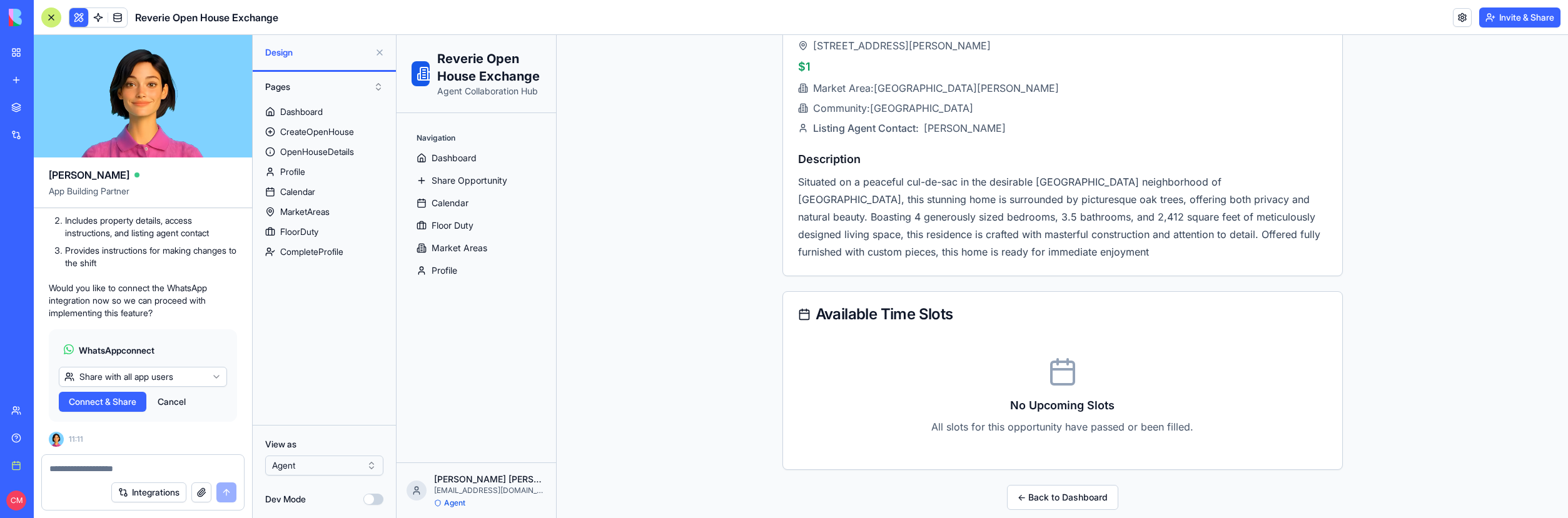
click at [140, 377] on html "BETA My workspace New app Marketplace Integrations Recent Reverie Open House Ex…" at bounding box center [784, 259] width 1568 height 518
click at [175, 340] on html "BETA My workspace New app Marketplace Integrations Recent Reverie Open House Ex…" at bounding box center [784, 259] width 1568 height 518
click at [32, 129] on div "Integrations" at bounding box center [38, 135] width 17 height 13
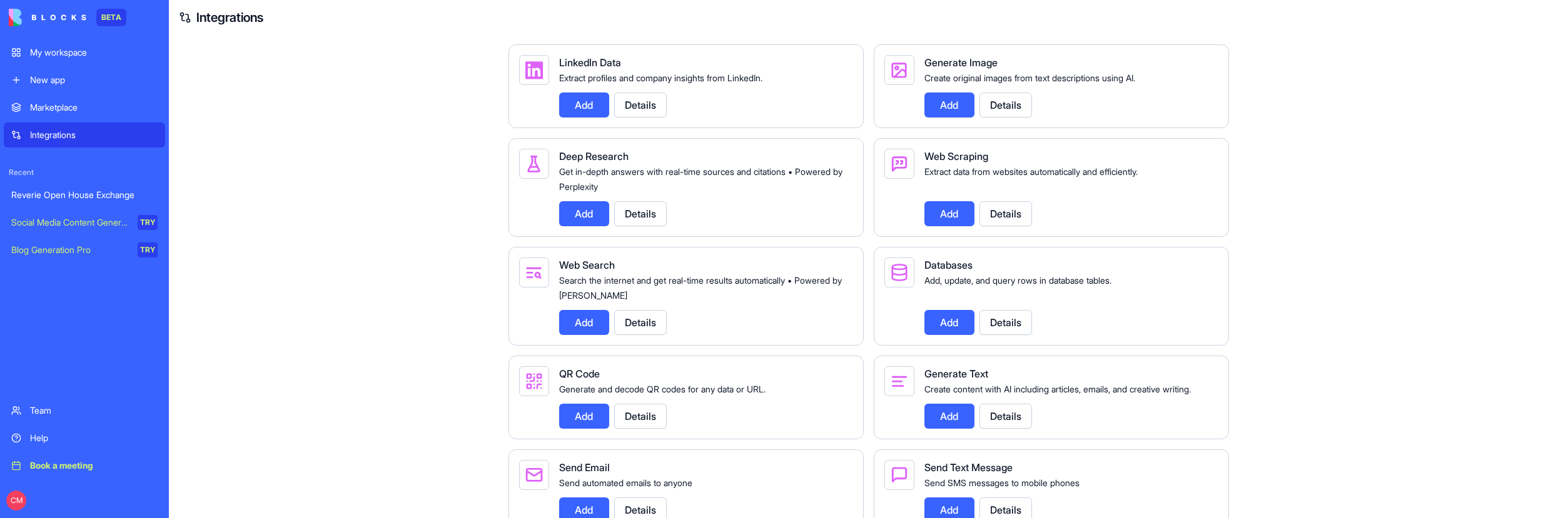
scroll to position [1313, 0]
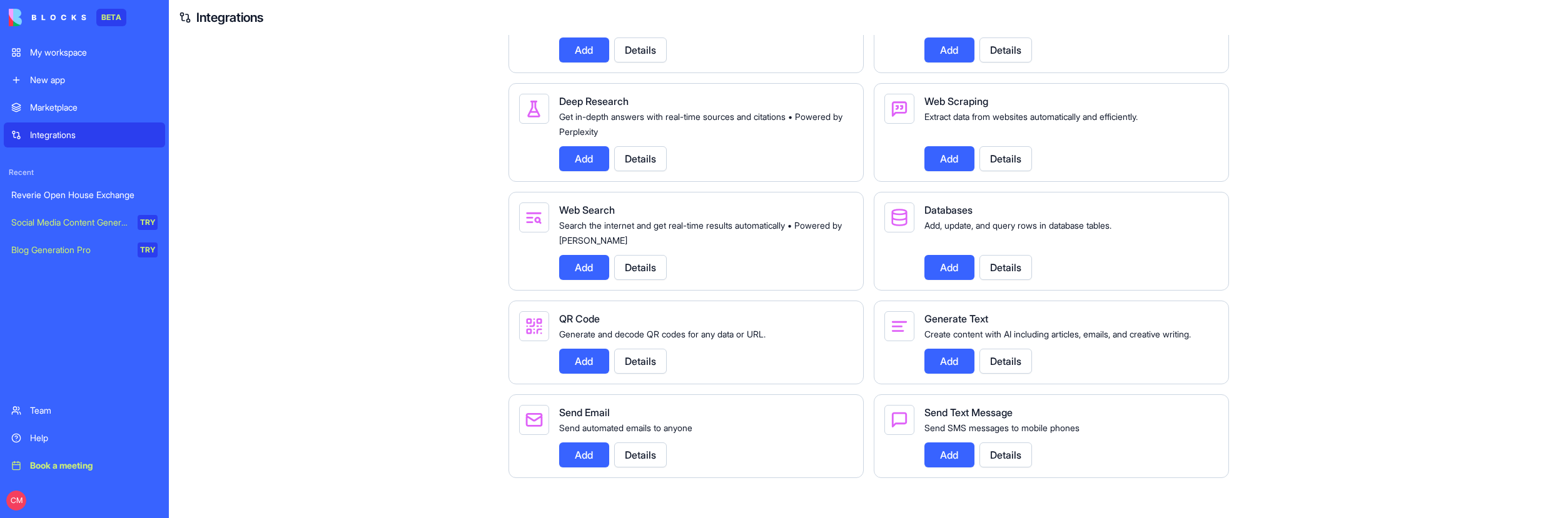
click at [936, 457] on button "Add" at bounding box center [950, 455] width 50 height 25
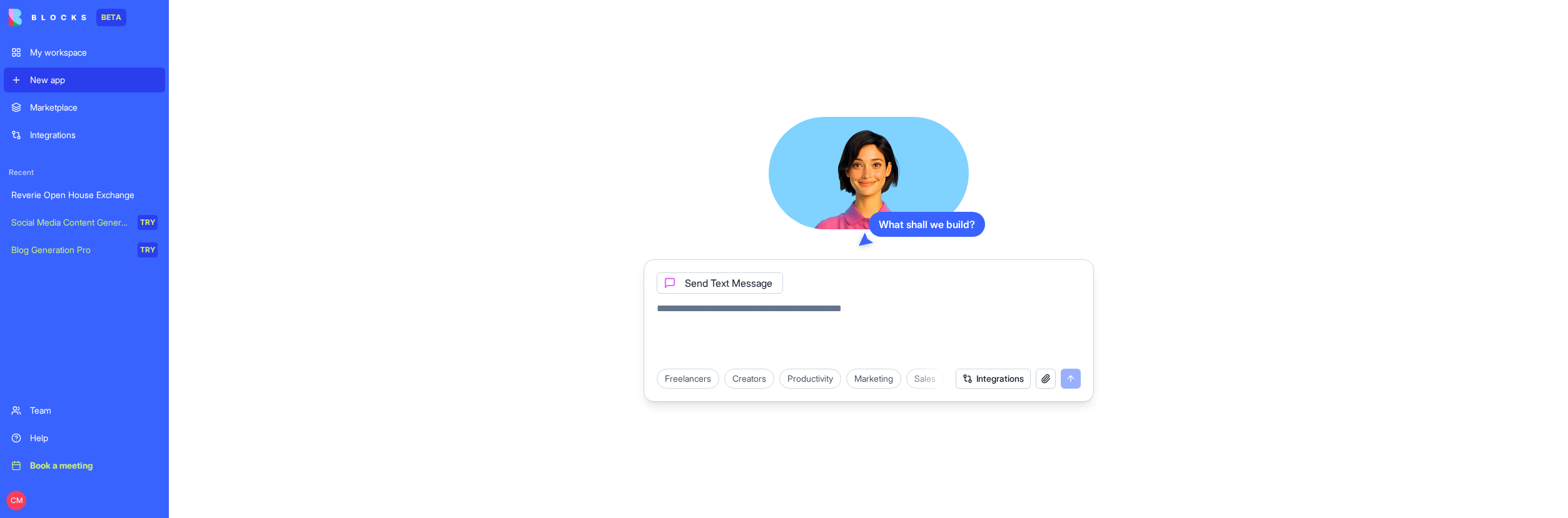
click at [89, 201] on div "Reverie Open House Exchange" at bounding box center [84, 195] width 146 height 13
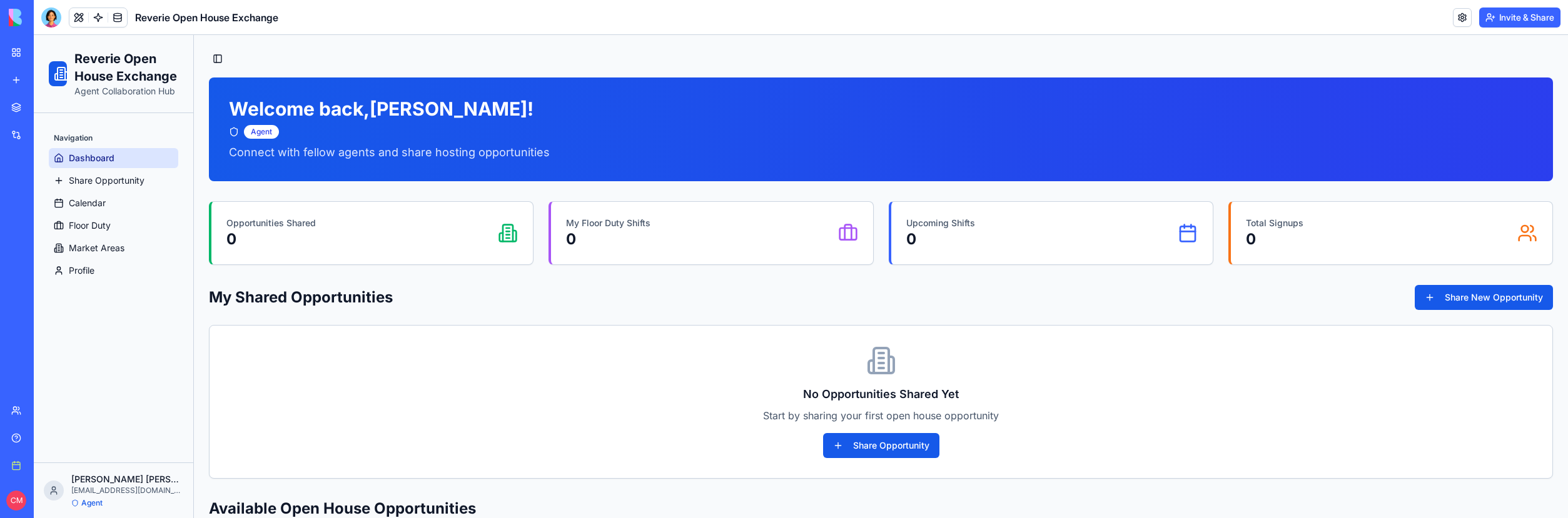
click at [17, 54] on link "My workspace" at bounding box center [29, 53] width 50 height 25
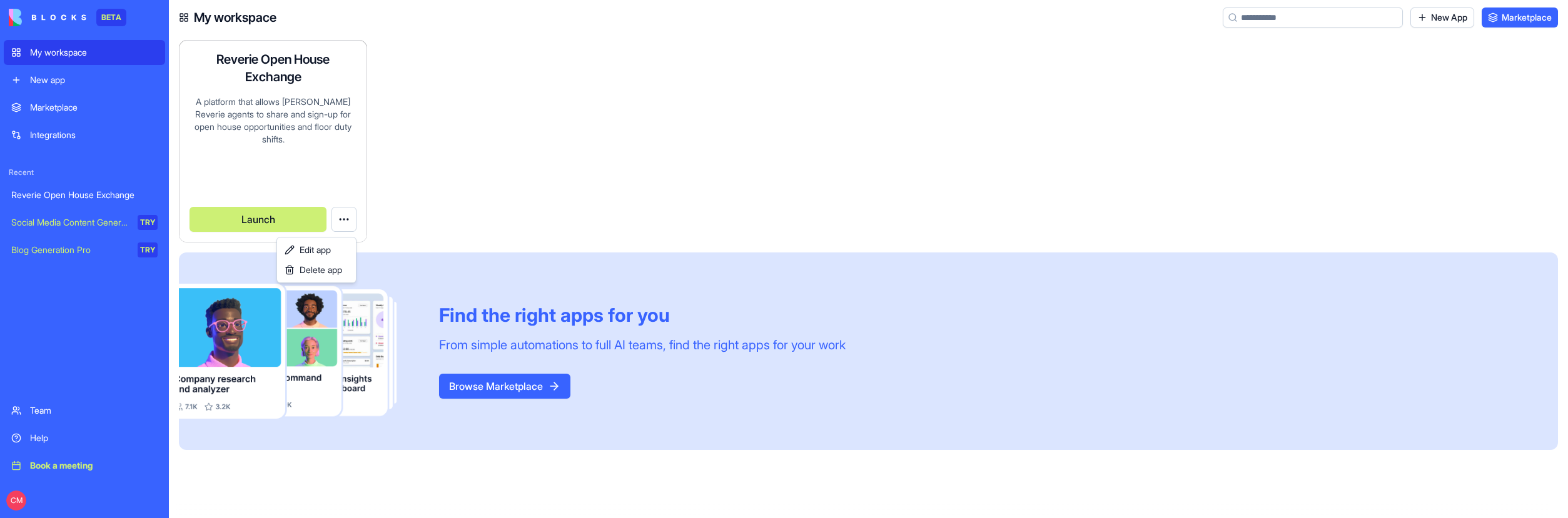
click at [332, 217] on html "BETA My workspace New app Marketplace Integrations Recent Reverie Open House Ex…" at bounding box center [784, 259] width 1568 height 518
click at [341, 219] on html "BETA My workspace New app Marketplace Integrations Recent Reverie Open House Ex…" at bounding box center [784, 259] width 1568 height 518
click at [337, 248] on link "Edit app" at bounding box center [317, 250] width 74 height 20
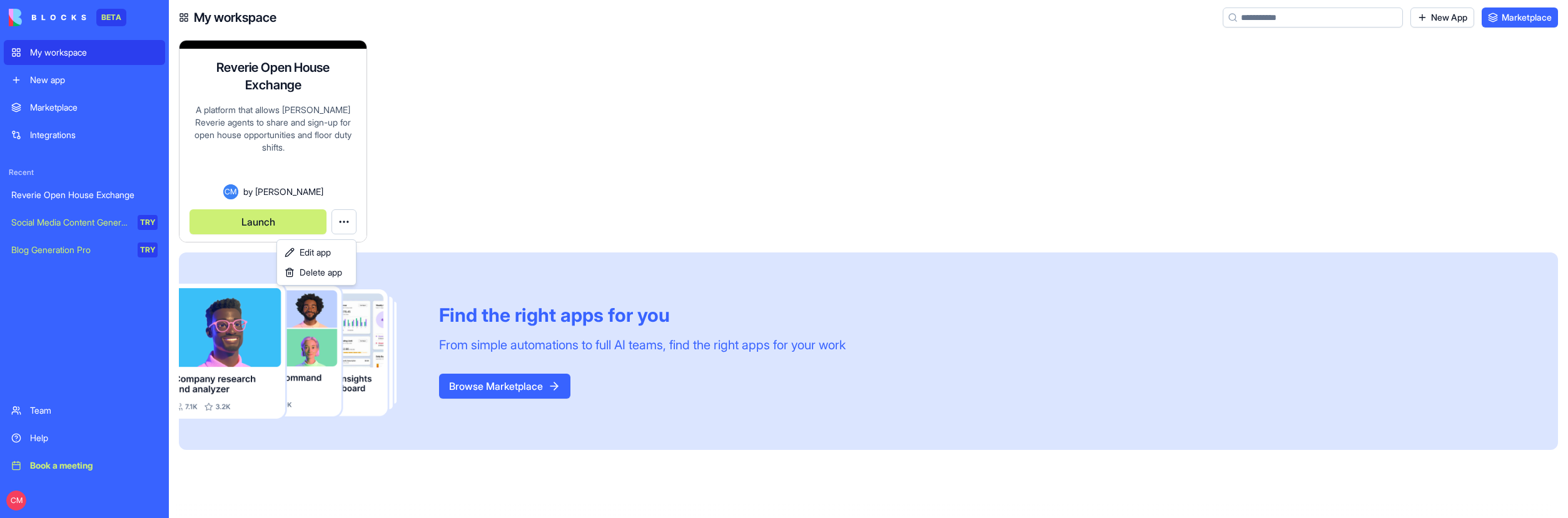
scroll to position [8, 0]
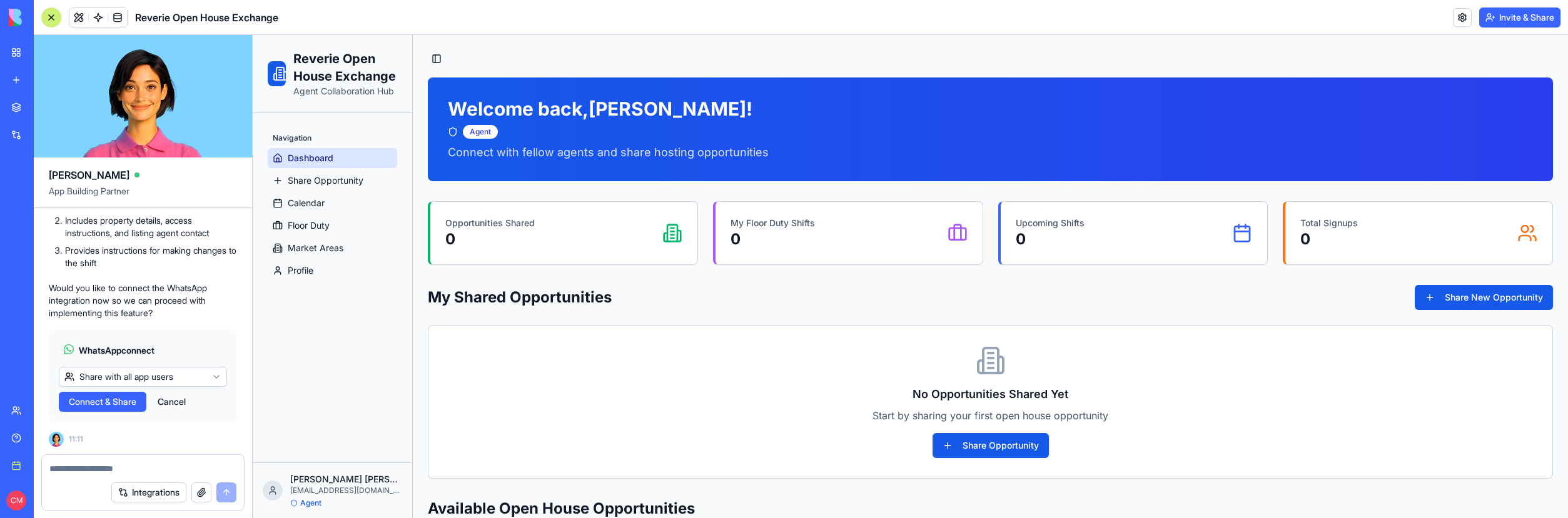
scroll to position [16598, 0]
click at [116, 398] on span "Connect & Share" at bounding box center [103, 402] width 67 height 13
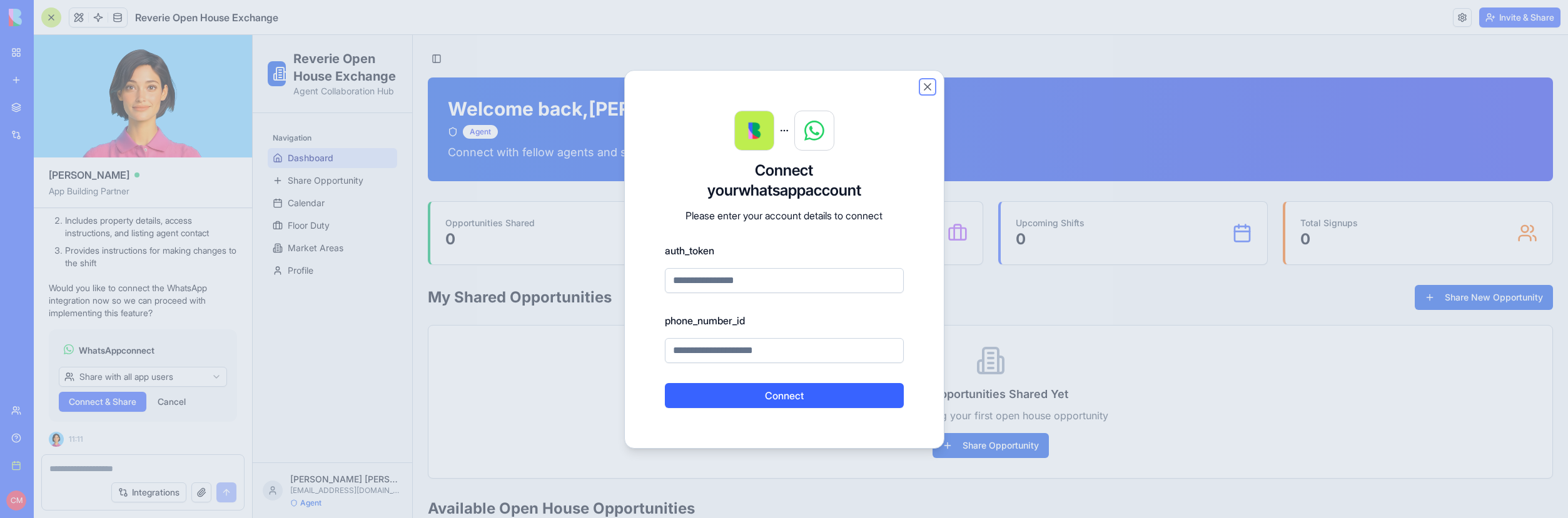
click at [925, 85] on button "Close" at bounding box center [927, 87] width 13 height 13
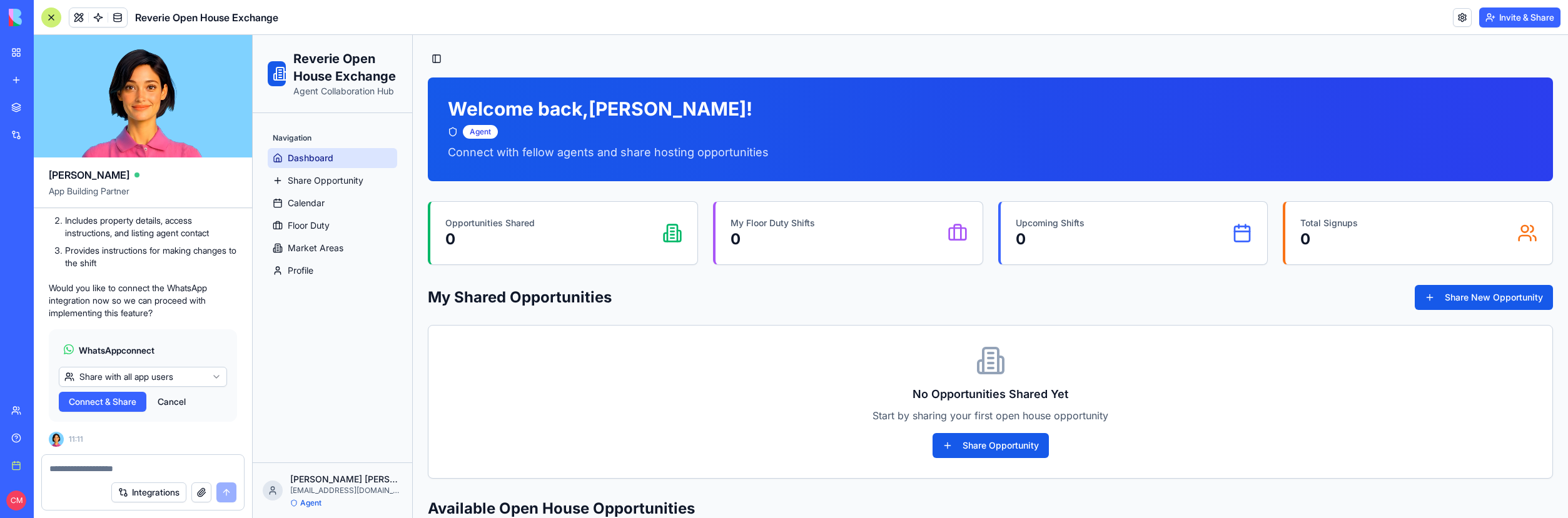
click at [142, 488] on button "Integrations" at bounding box center [148, 492] width 75 height 20
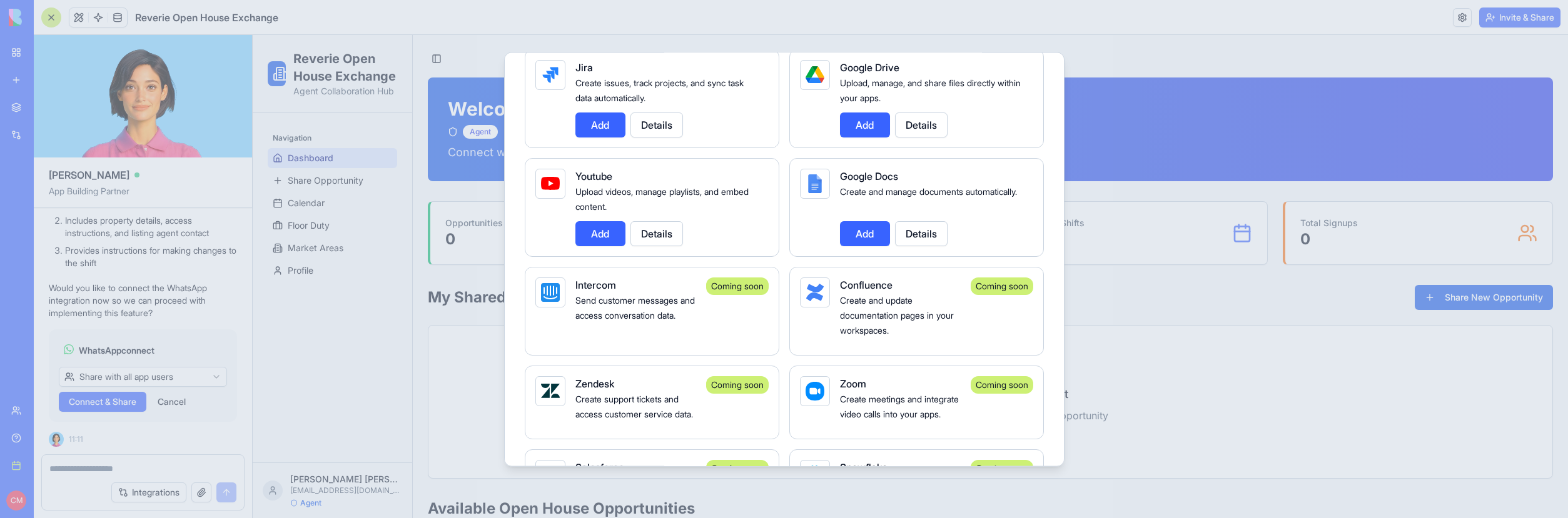
scroll to position [1563, 0]
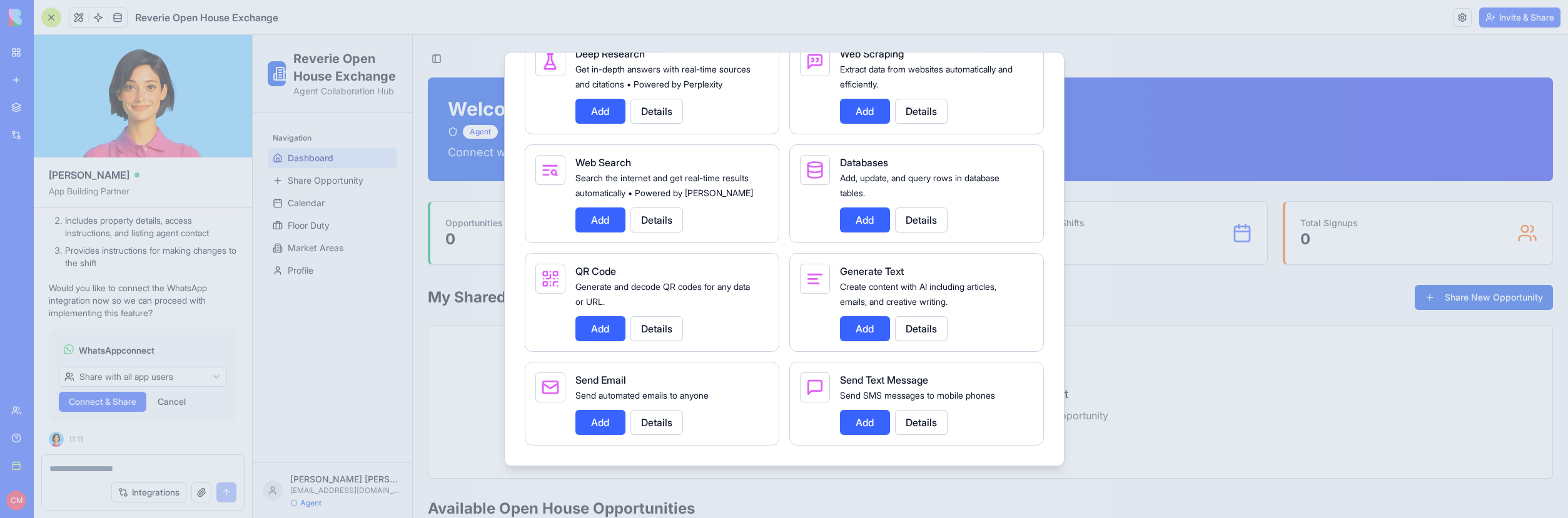
click at [861, 422] on button "Add" at bounding box center [865, 422] width 50 height 25
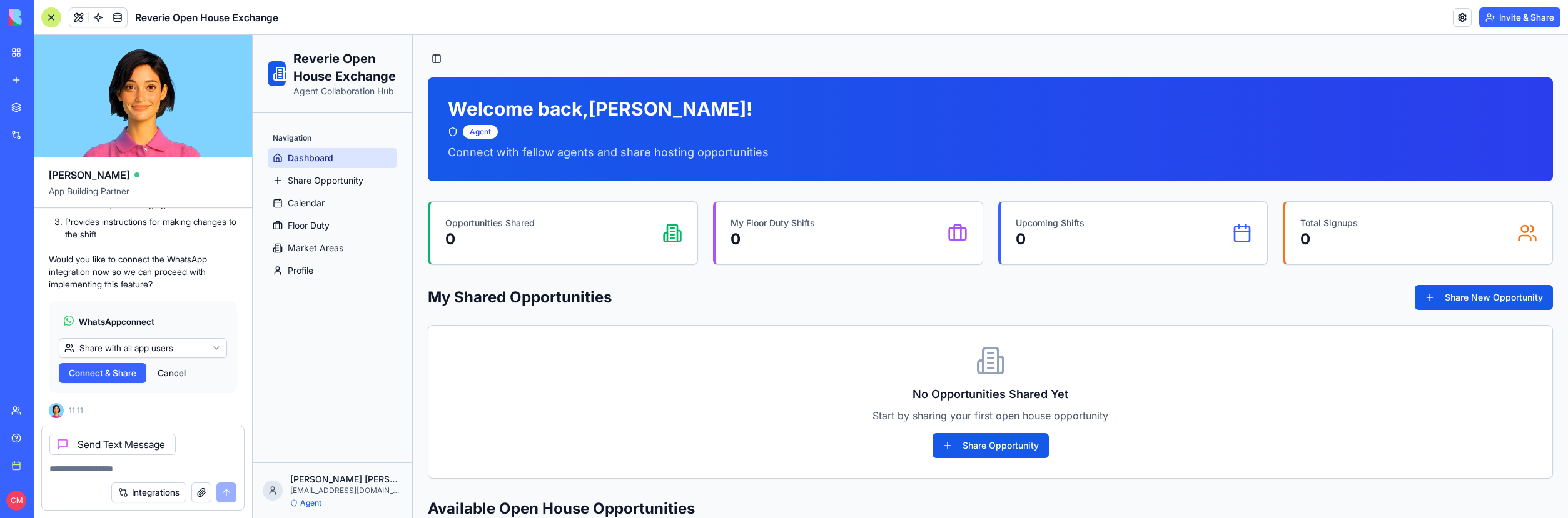
click at [113, 468] on textarea at bounding box center [143, 468] width 187 height 13
drag, startPoint x: 54, startPoint y: 226, endPoint x: 186, endPoint y: 295, distance: 148.9
copy span "on the day of an open house shift, send the assigned agent a text message that …"
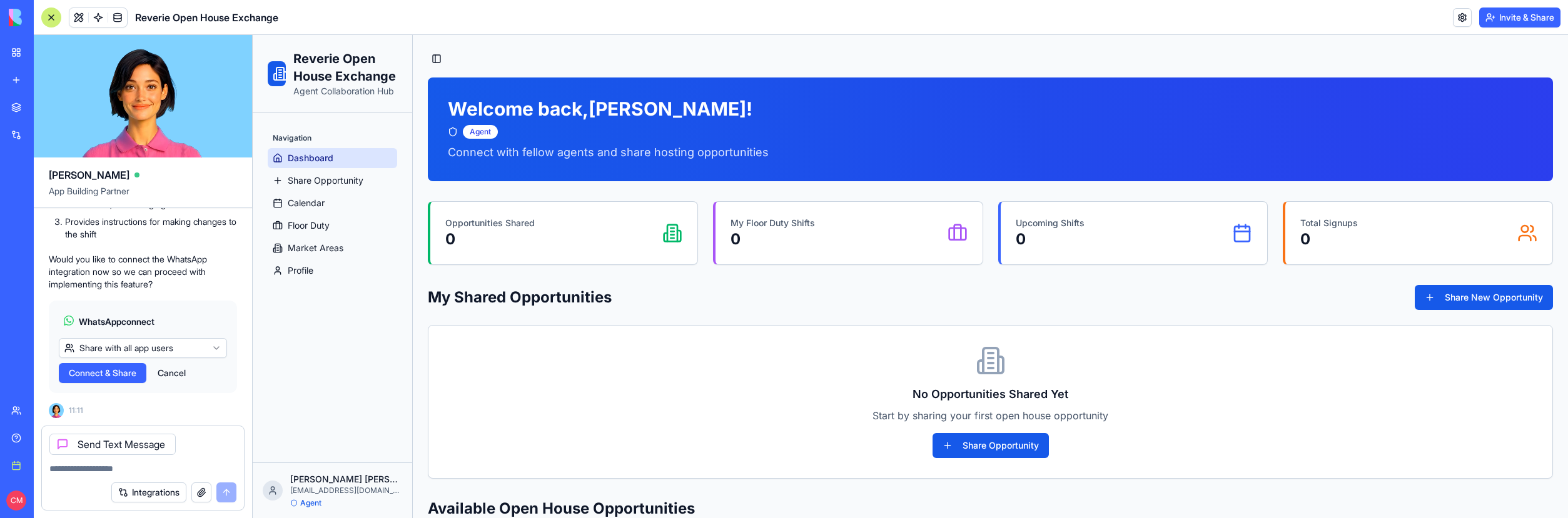
click at [91, 468] on textarea at bounding box center [143, 468] width 187 height 13
paste textarea "**********"
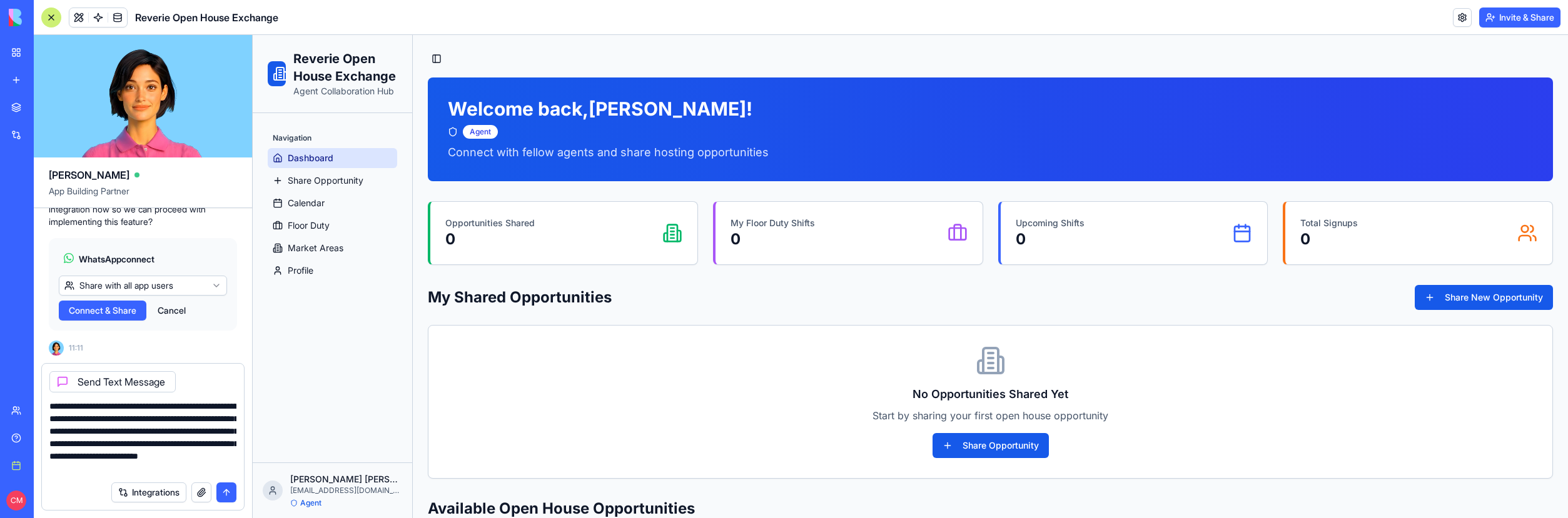
scroll to position [0, 0]
click at [186, 406] on textarea "**********" at bounding box center [143, 437] width 187 height 75
type textarea "**********"
click at [230, 496] on button "submit" at bounding box center [226, 492] width 20 height 20
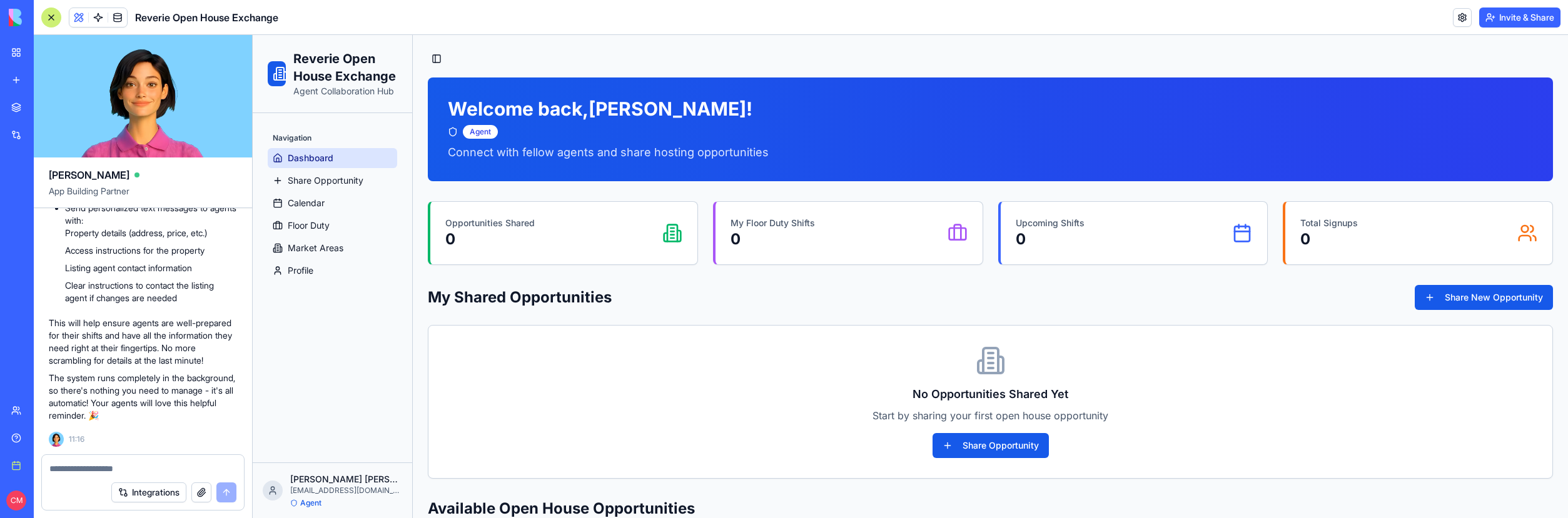
scroll to position [17278, 0]
click at [179, 475] on div "Integrations" at bounding box center [142, 492] width 202 height 35
click at [175, 468] on textarea at bounding box center [143, 468] width 187 height 13
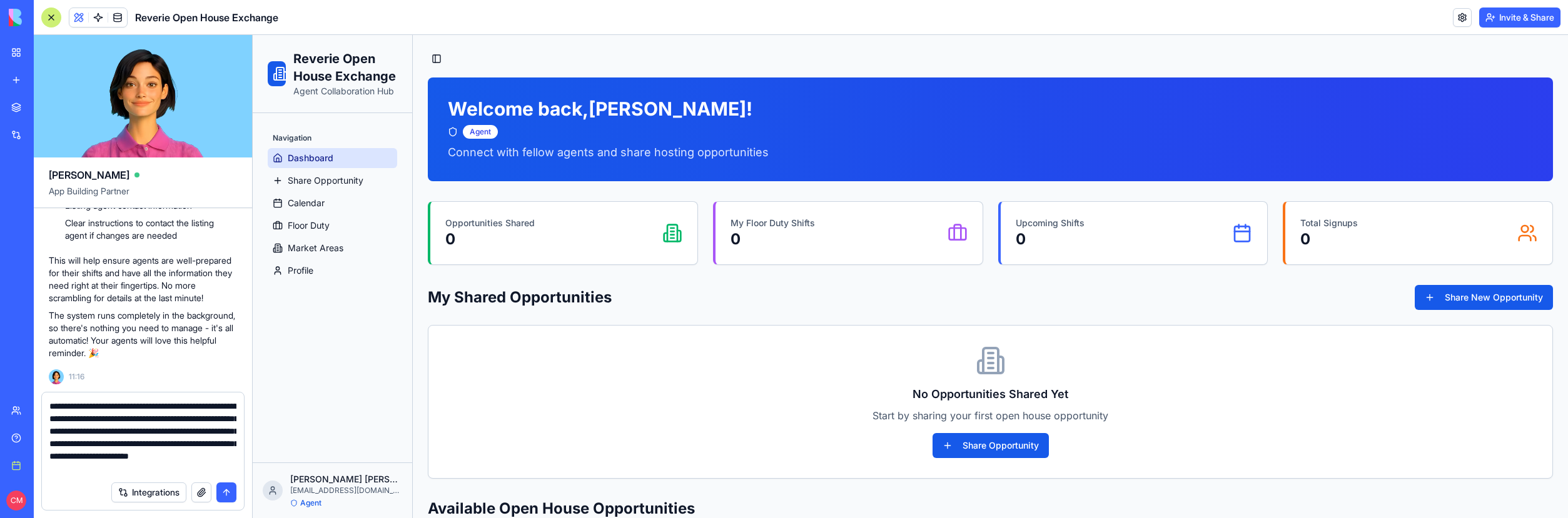
scroll to position [0, 0]
click at [153, 452] on textarea "**********" at bounding box center [143, 437] width 187 height 75
click at [124, 468] on textarea "**********" at bounding box center [143, 437] width 187 height 75
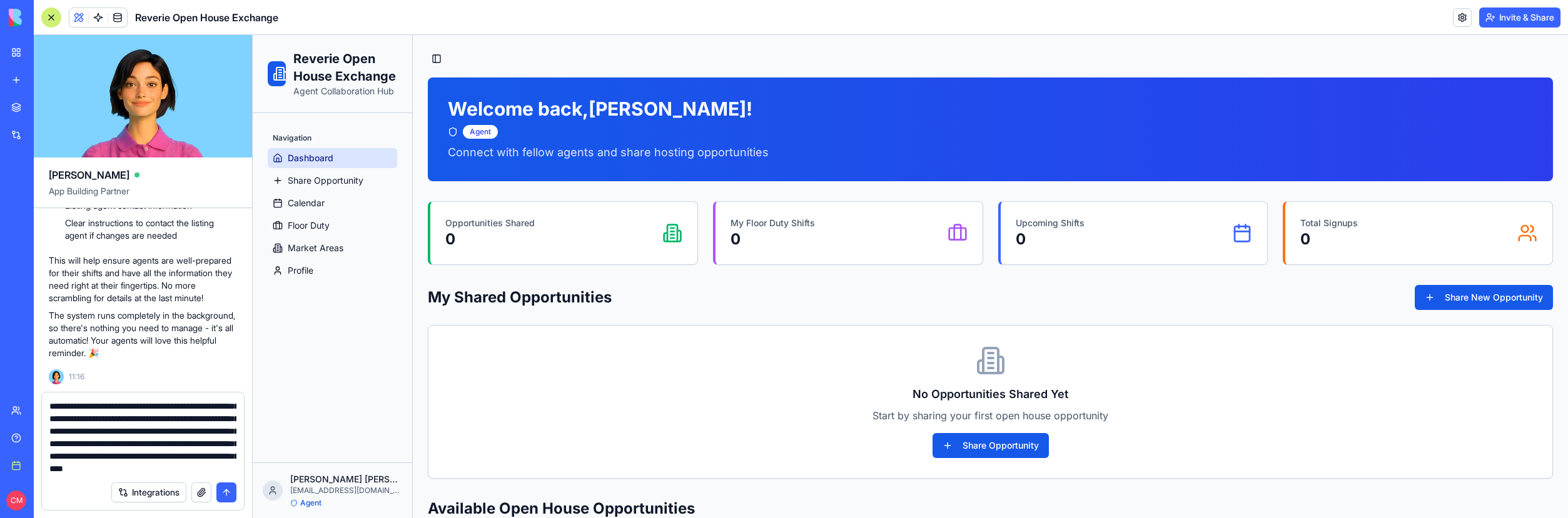
click at [110, 451] on textarea "**********" at bounding box center [143, 437] width 187 height 75
click at [96, 459] on textarea "**********" at bounding box center [143, 437] width 187 height 75
click at [93, 459] on textarea "**********" at bounding box center [143, 437] width 187 height 75
type textarea "**********"
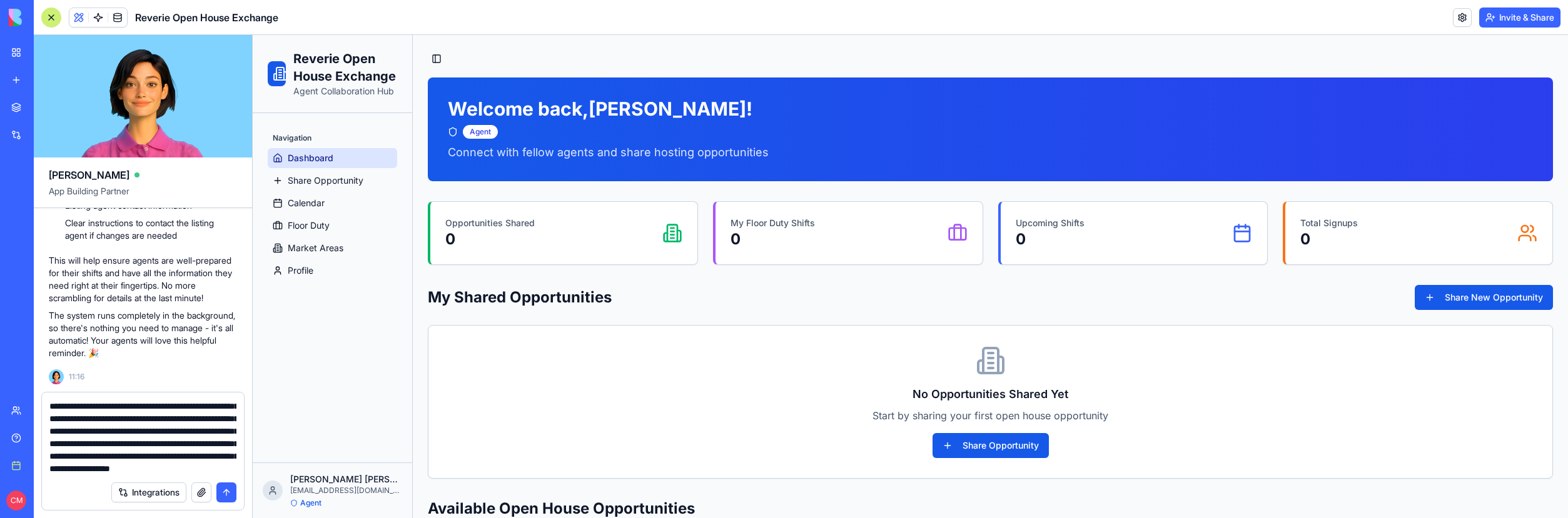
click at [225, 490] on button "submit" at bounding box center [226, 492] width 20 height 20
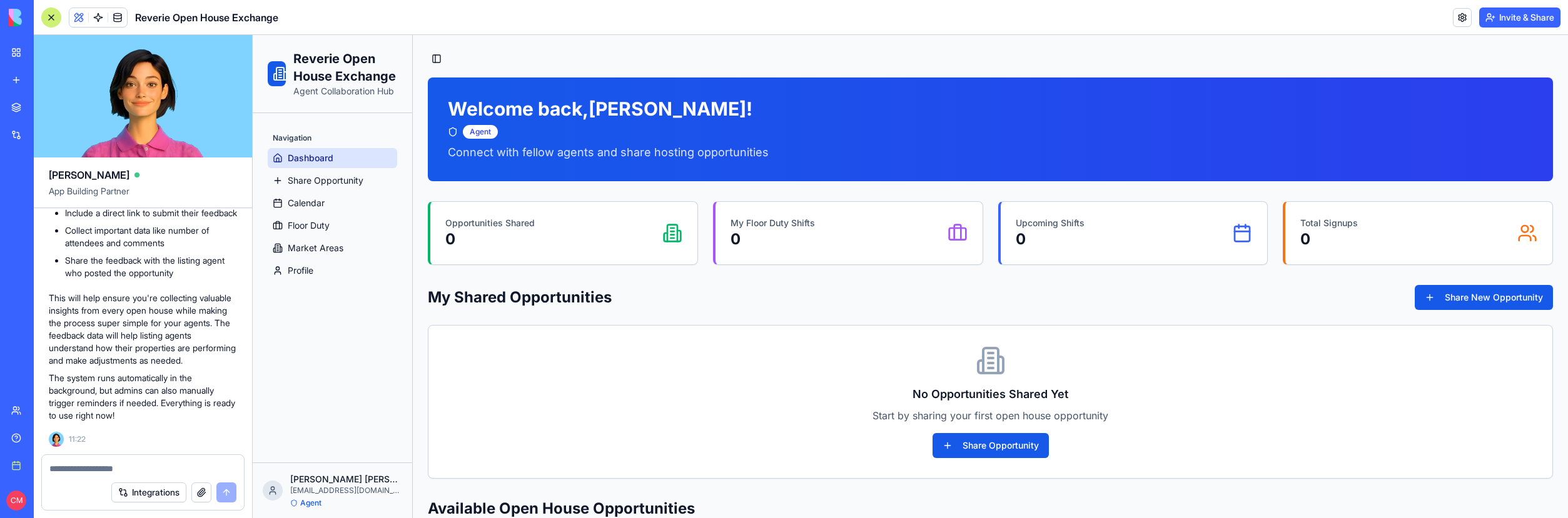
scroll to position [18041, 0]
click at [319, 174] on span "Share Opportunity" at bounding box center [325, 180] width 75 height 13
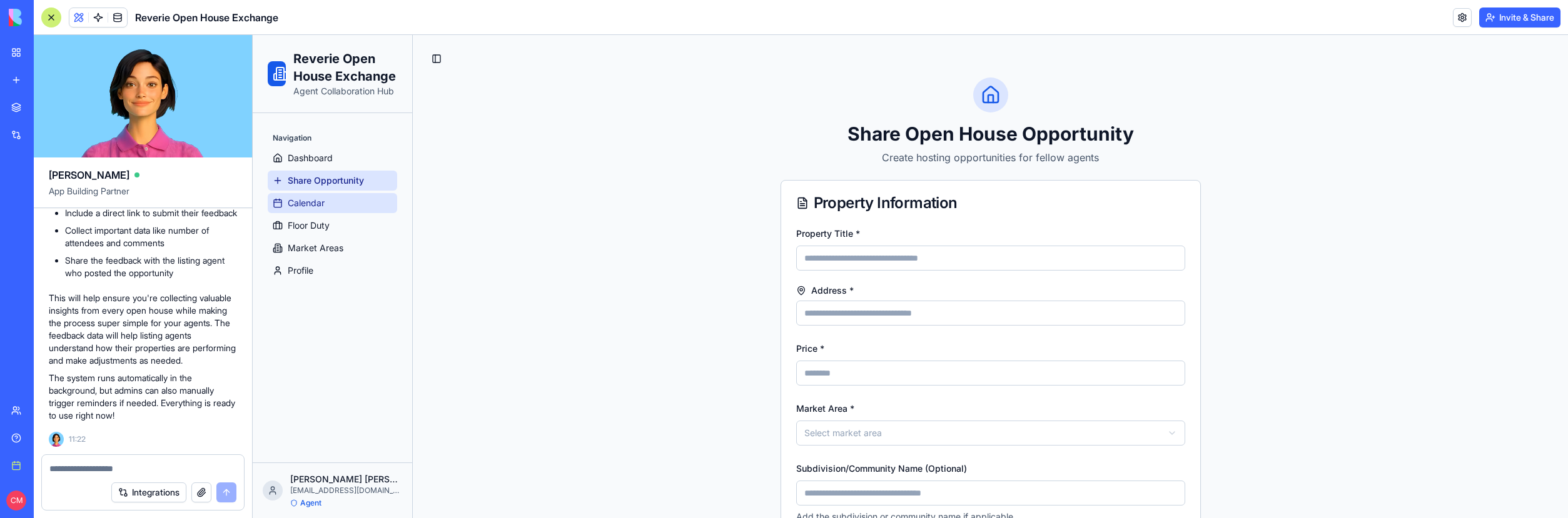
click at [321, 209] on link "Calendar" at bounding box center [333, 203] width 130 height 20
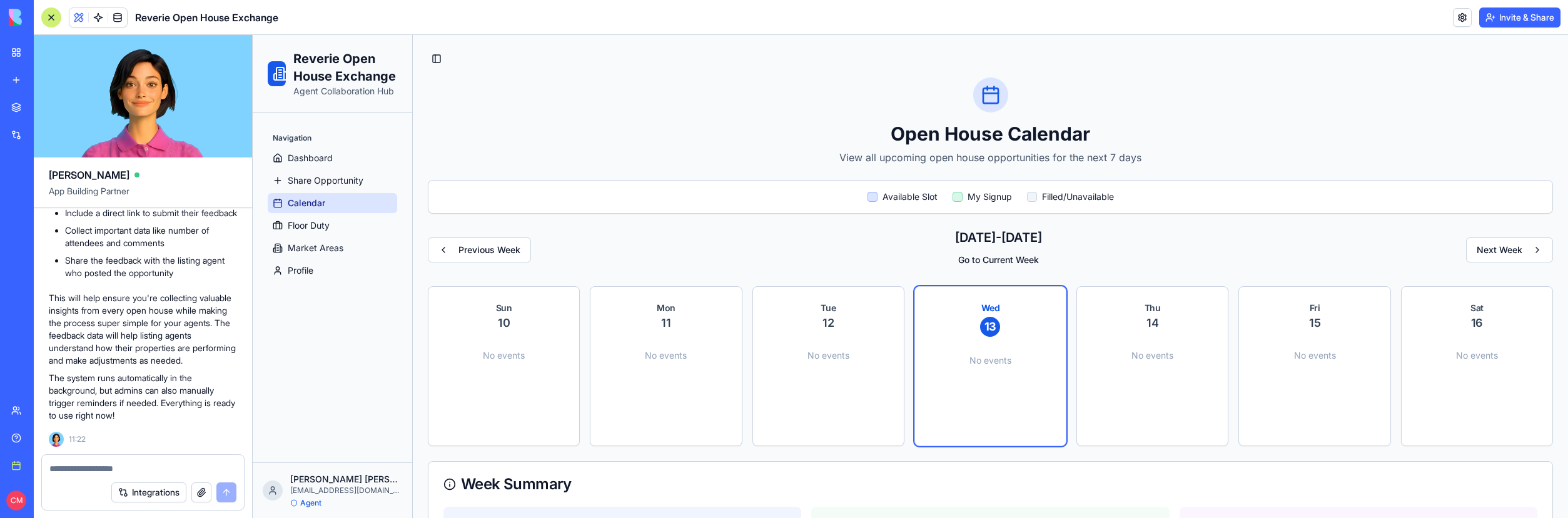
click at [325, 237] on ul "Dashboard Share Opportunity Calendar Floor Duty Market Areas Profile" at bounding box center [333, 214] width 130 height 133
click at [323, 225] on span "Floor Duty" at bounding box center [308, 225] width 42 height 13
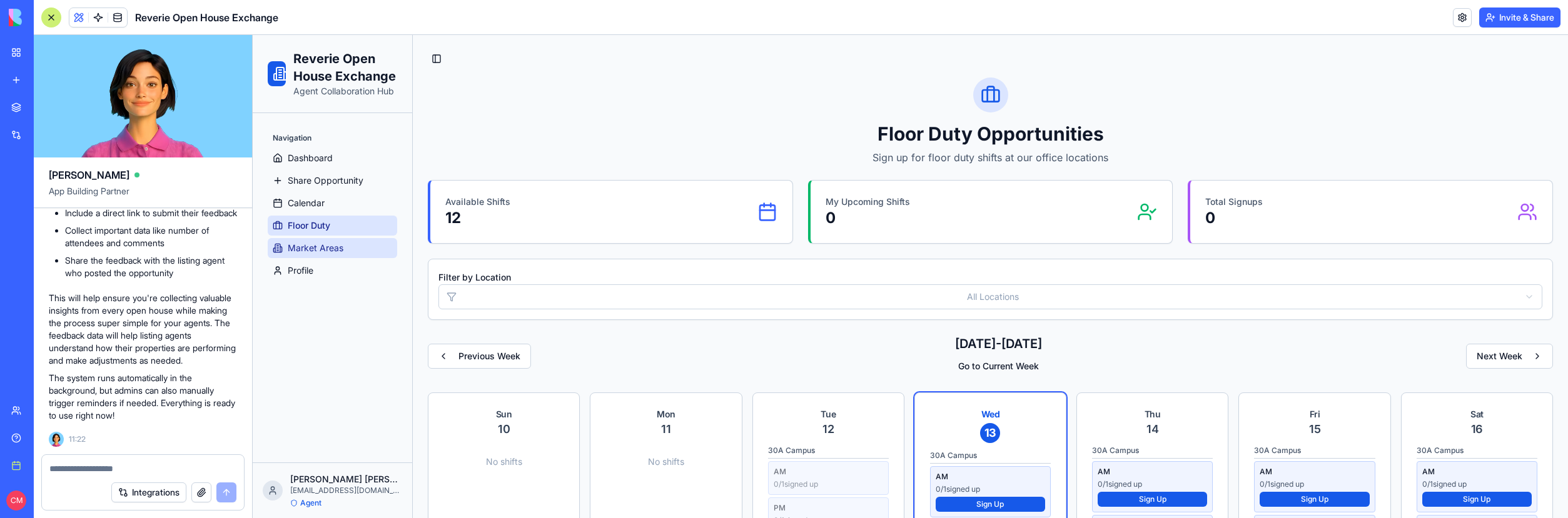
click at [327, 247] on span "Market Areas" at bounding box center [315, 248] width 56 height 13
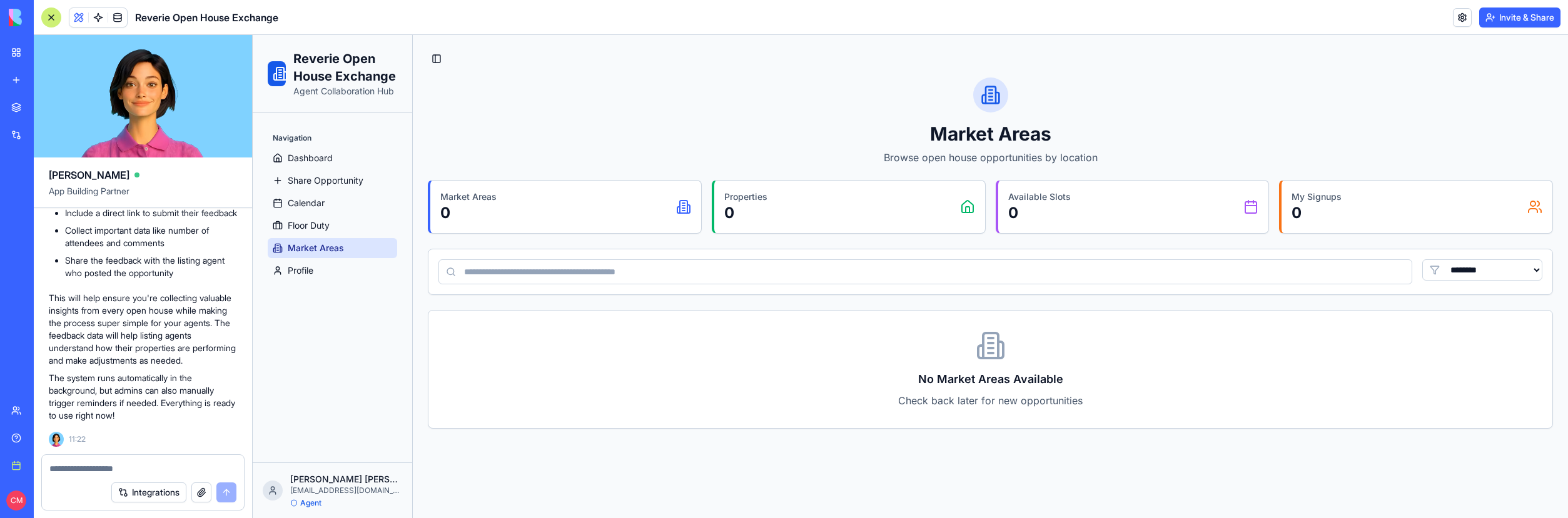
click at [326, 262] on link "Profile" at bounding box center [333, 270] width 130 height 20
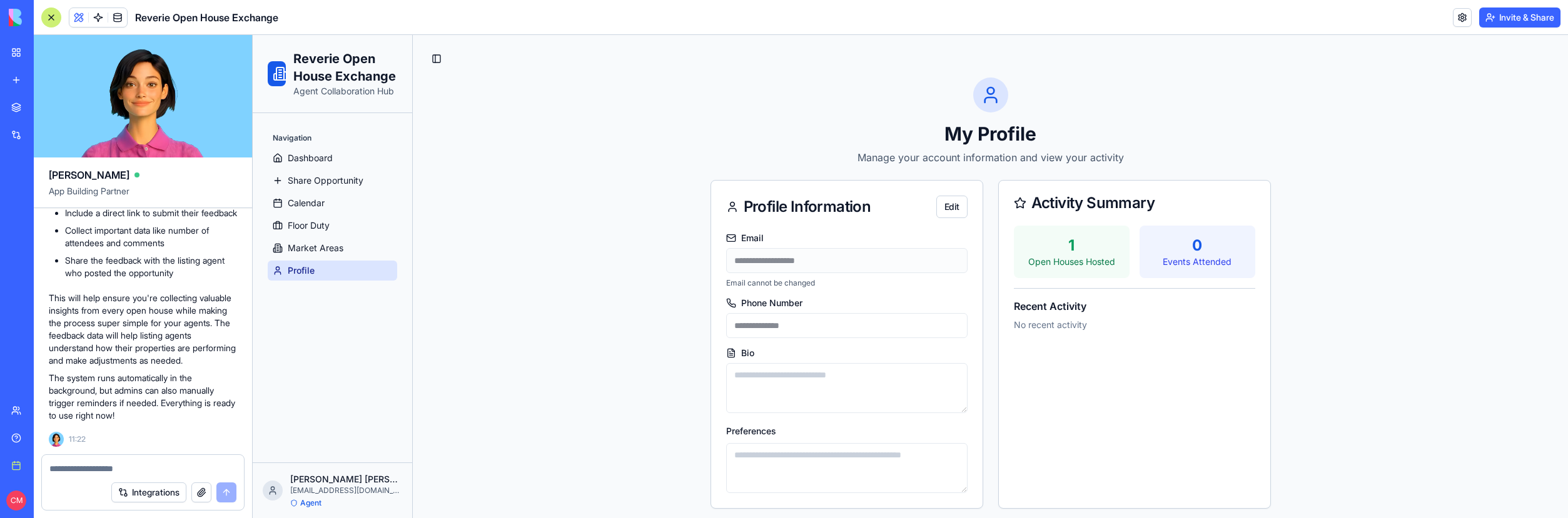
scroll to position [63, 0]
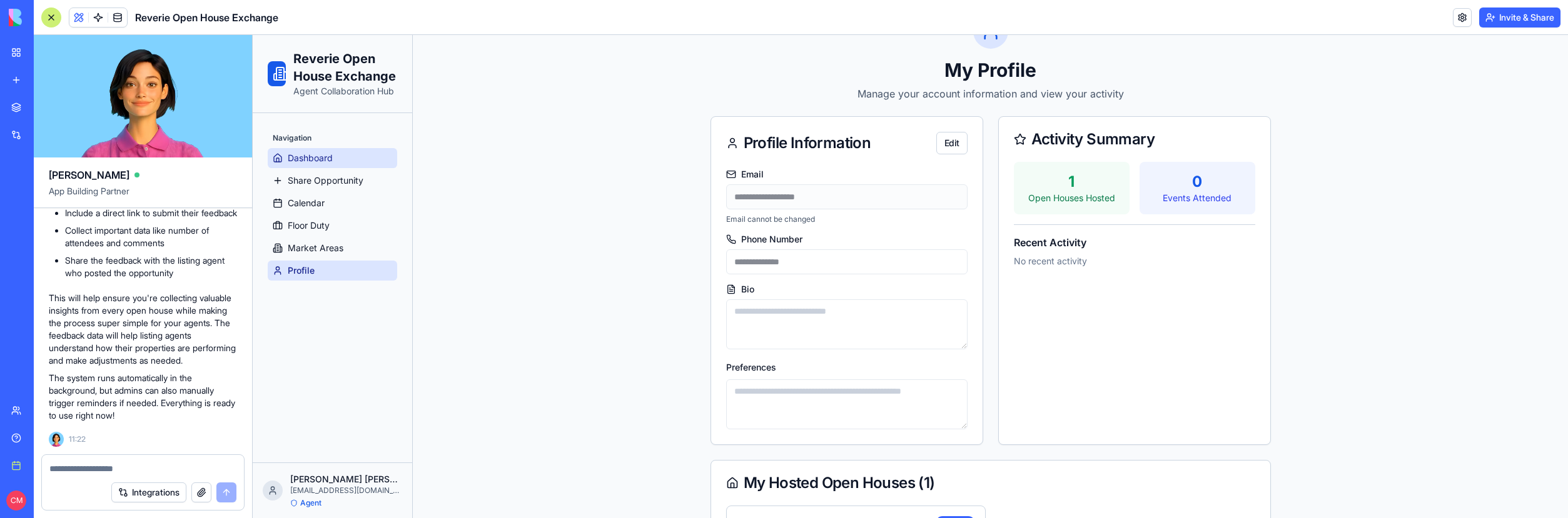
click at [313, 152] on span "Dashboard" at bounding box center [310, 158] width 45 height 13
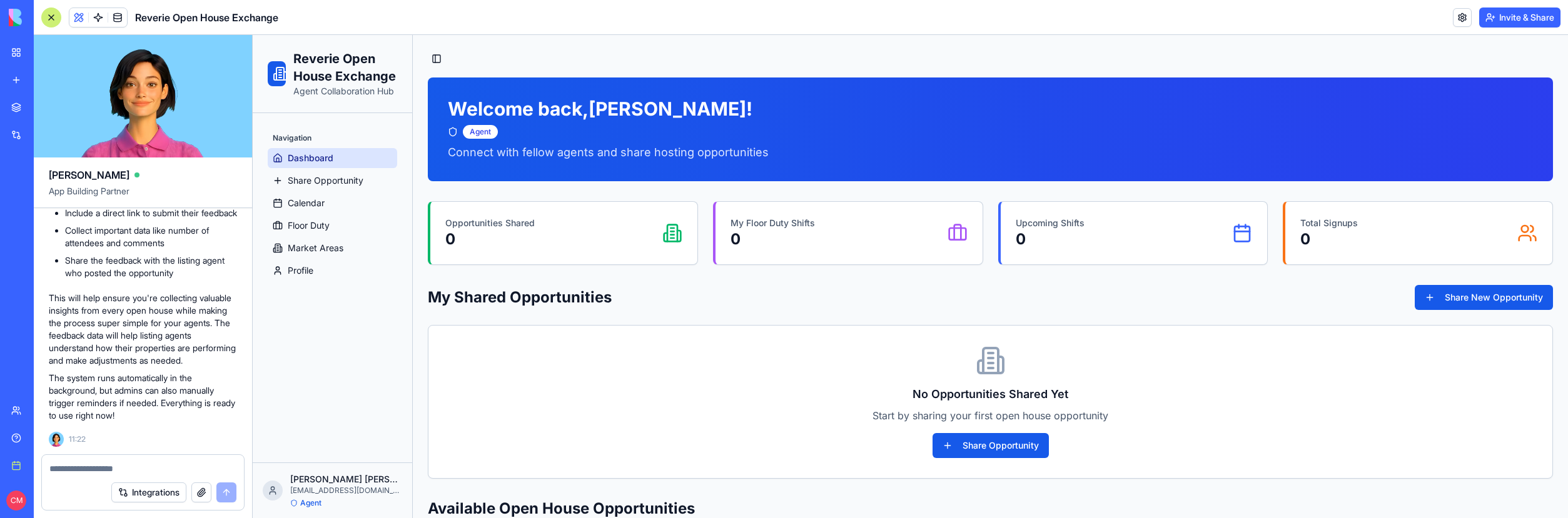
scroll to position [17558, 0]
click at [315, 270] on link "Profile" at bounding box center [333, 270] width 130 height 20
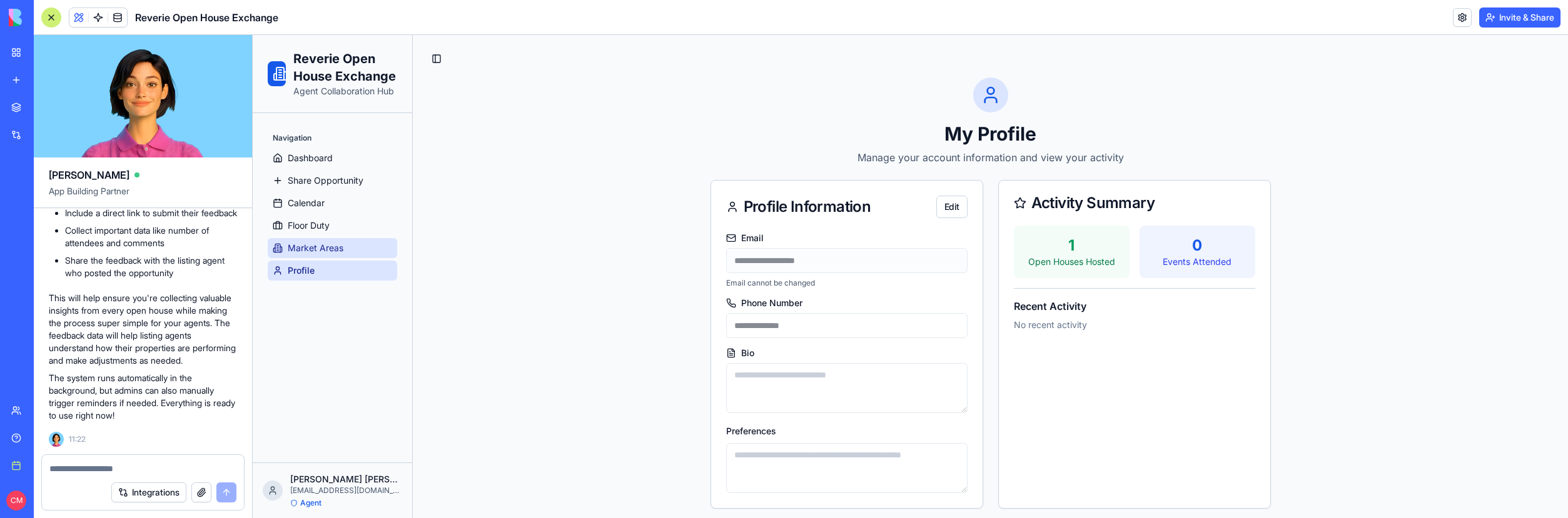
click at [341, 248] on span "Market Areas" at bounding box center [315, 248] width 56 height 13
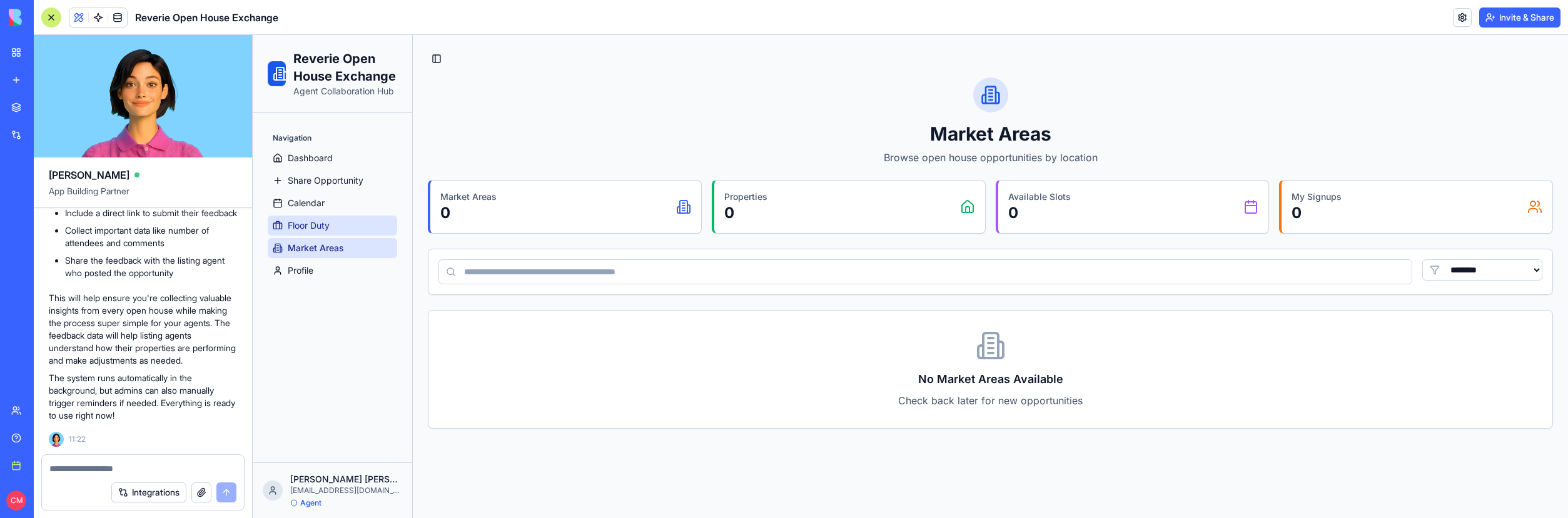
click at [345, 226] on link "Floor Duty" at bounding box center [333, 225] width 130 height 20
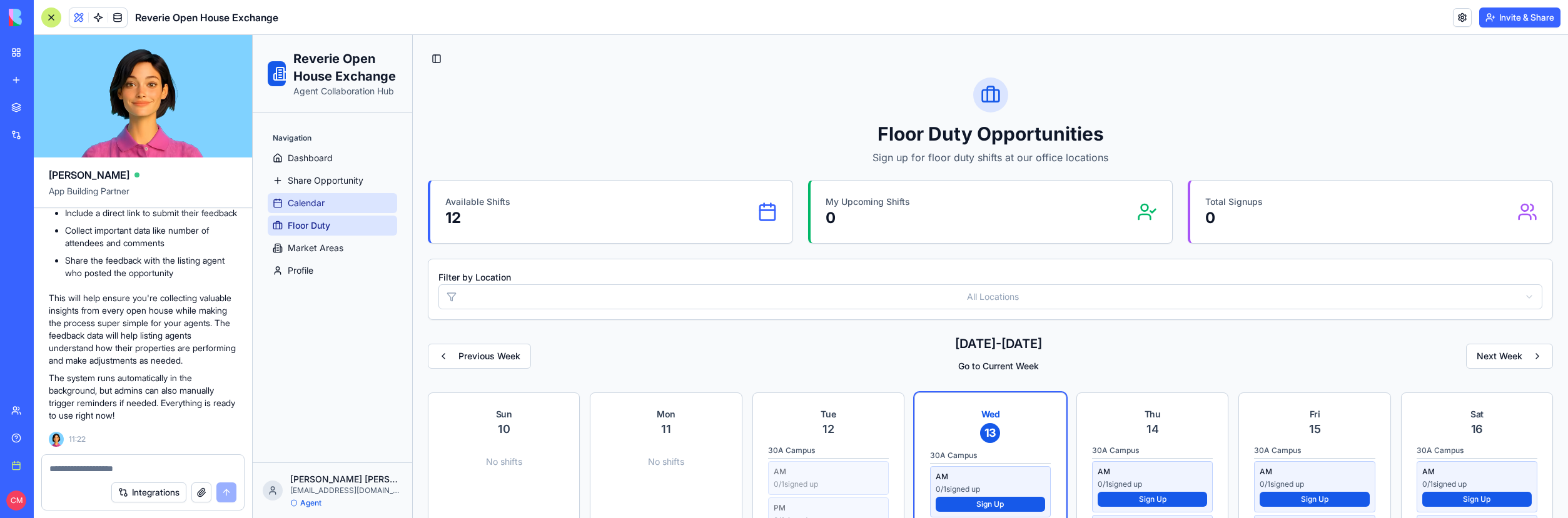
click at [335, 207] on link "Calendar" at bounding box center [333, 203] width 130 height 20
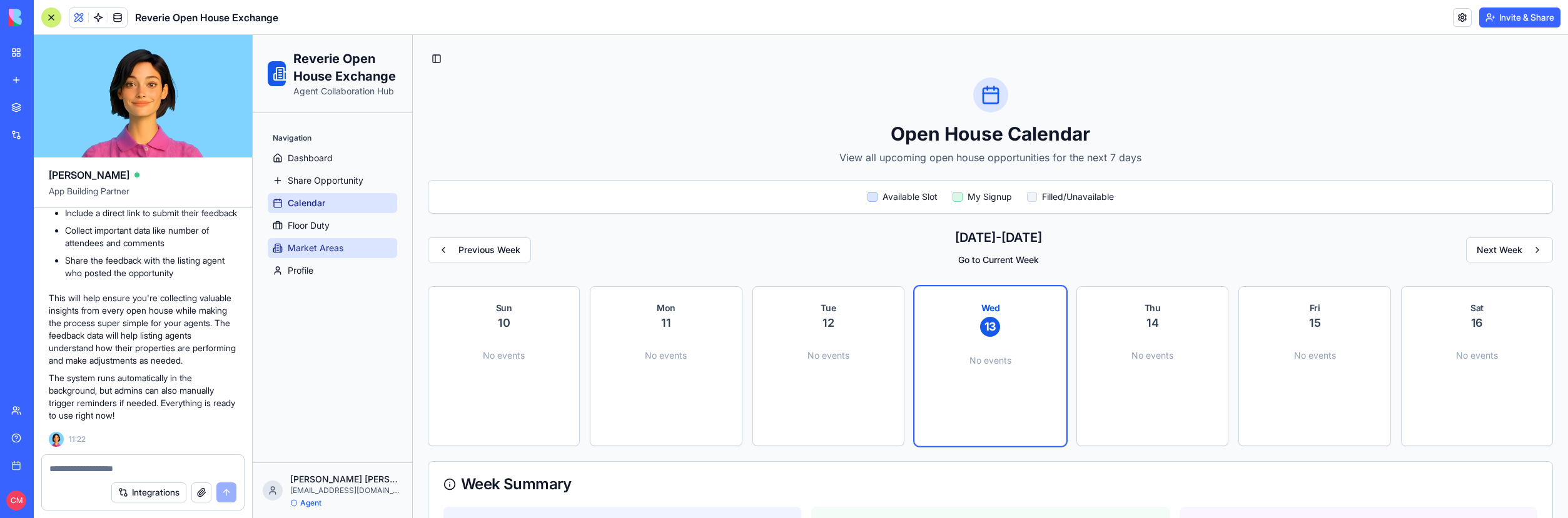
click at [340, 248] on span "Market Areas" at bounding box center [315, 248] width 56 height 13
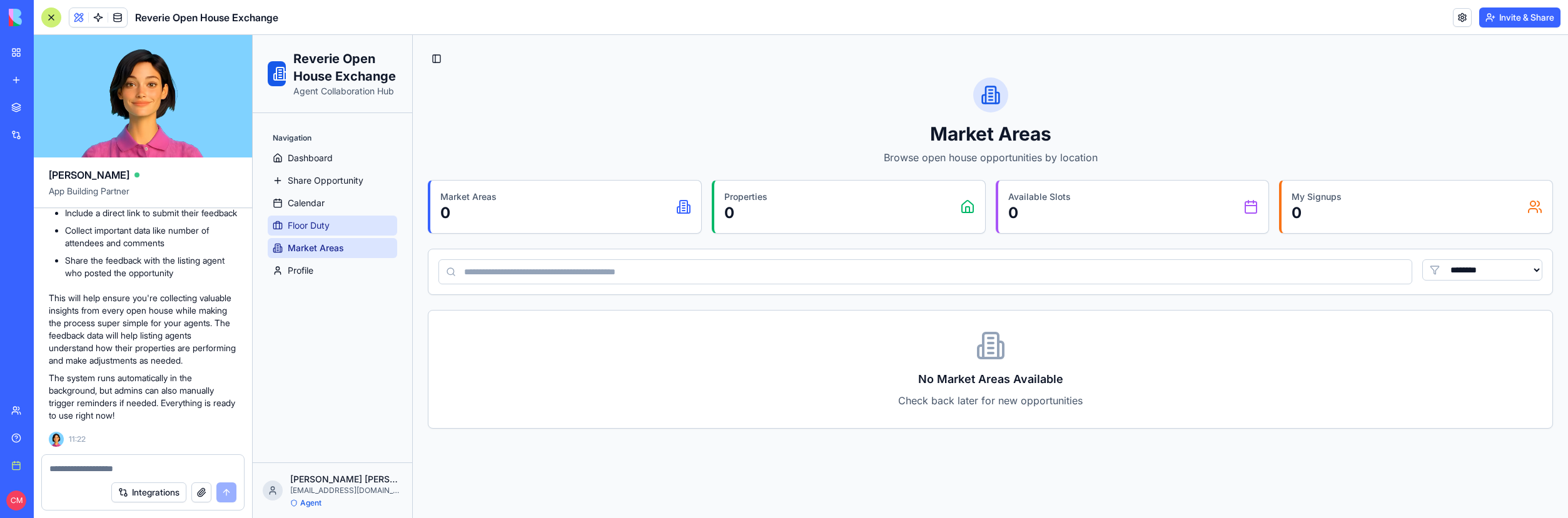
click at [337, 225] on link "Floor Duty" at bounding box center [333, 225] width 130 height 20
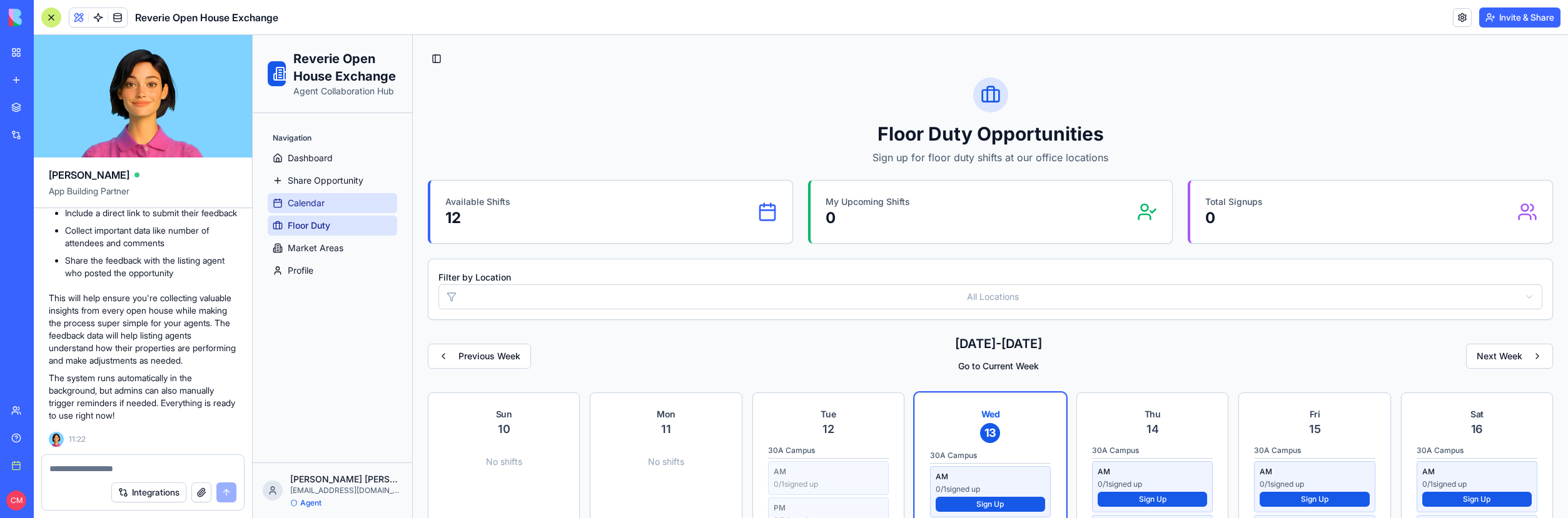
click at [334, 207] on link "Calendar" at bounding box center [333, 203] width 130 height 20
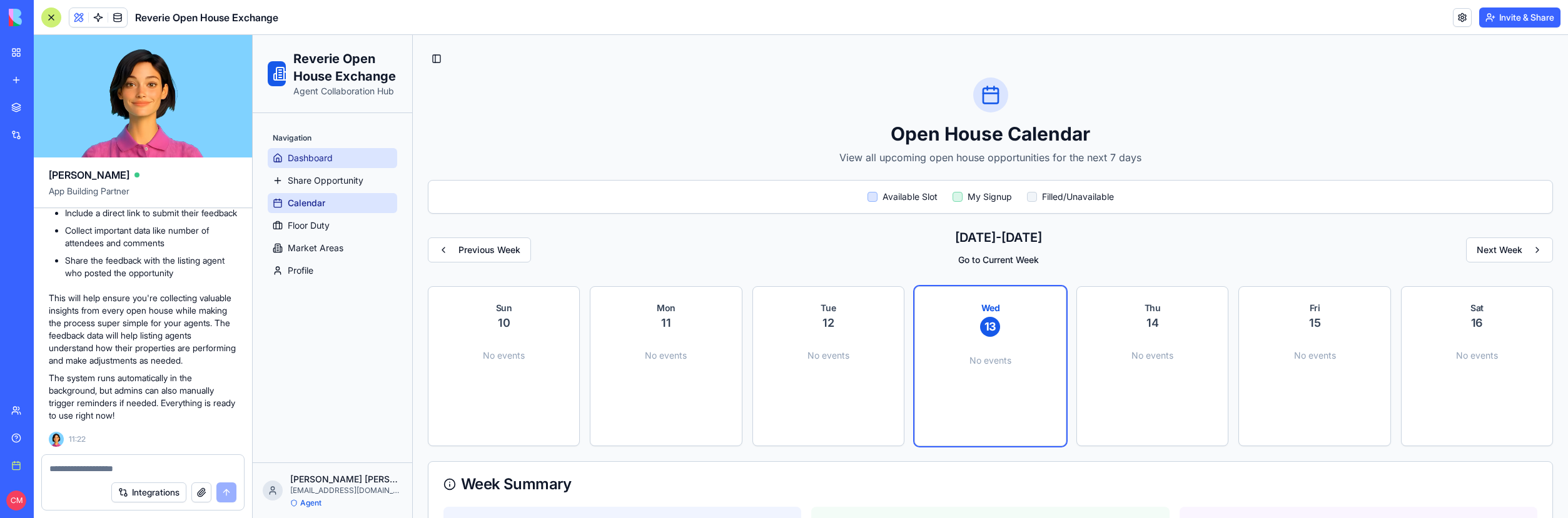
click at [337, 157] on link "Dashboard" at bounding box center [333, 158] width 130 height 20
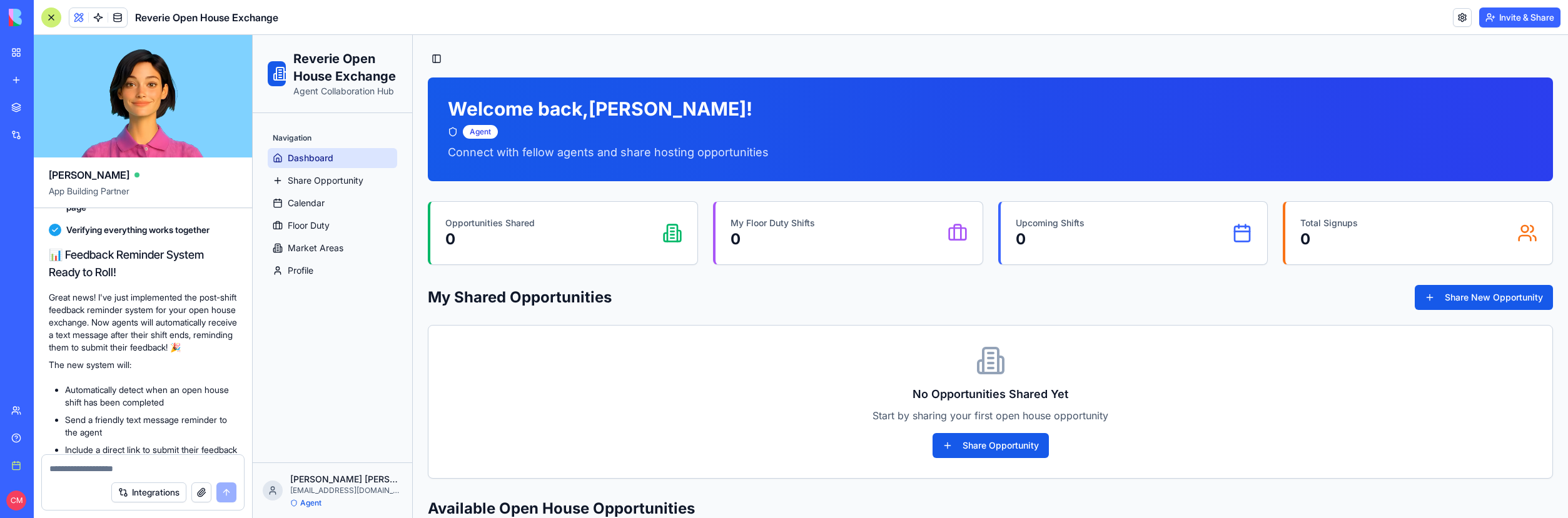
scroll to position [16724, 0]
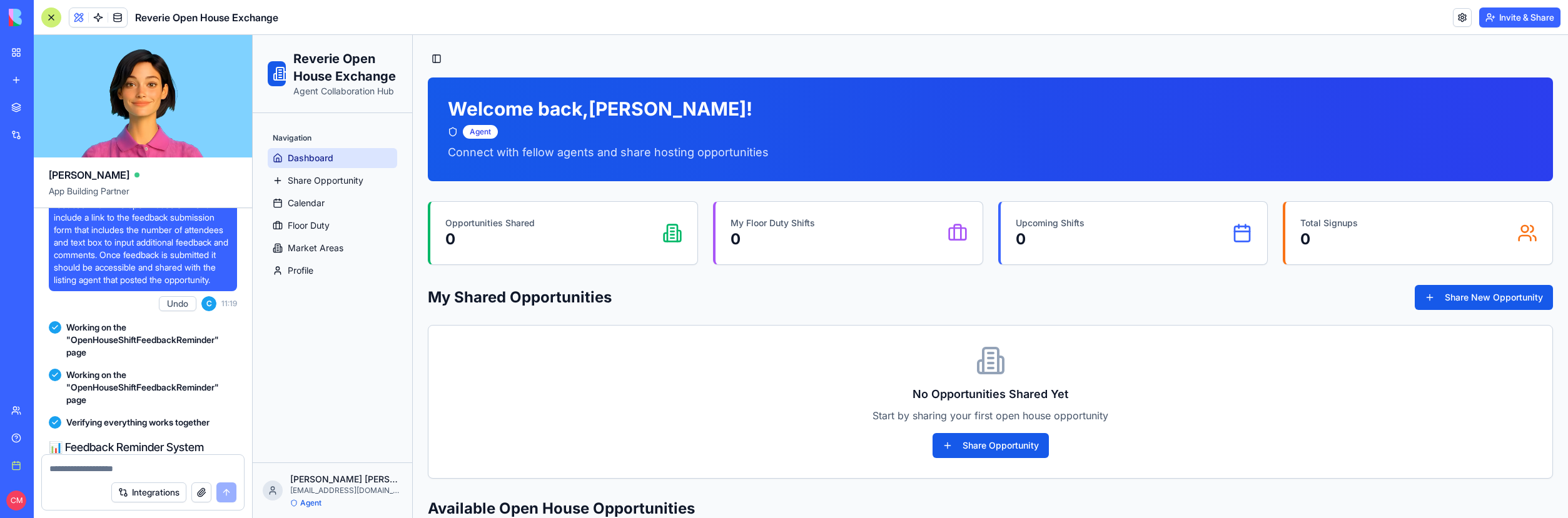
click at [79, 464] on textarea at bounding box center [143, 468] width 187 height 13
type textarea "**********"
click at [218, 490] on button "submit" at bounding box center [226, 492] width 20 height 20
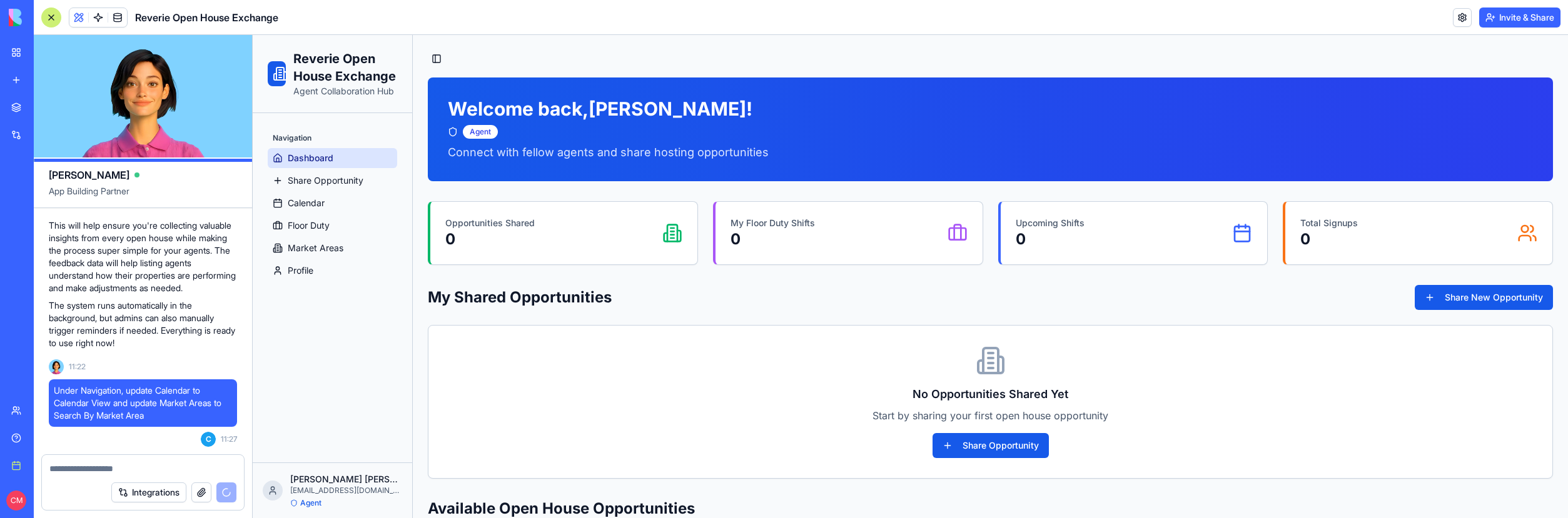
scroll to position [7, 0]
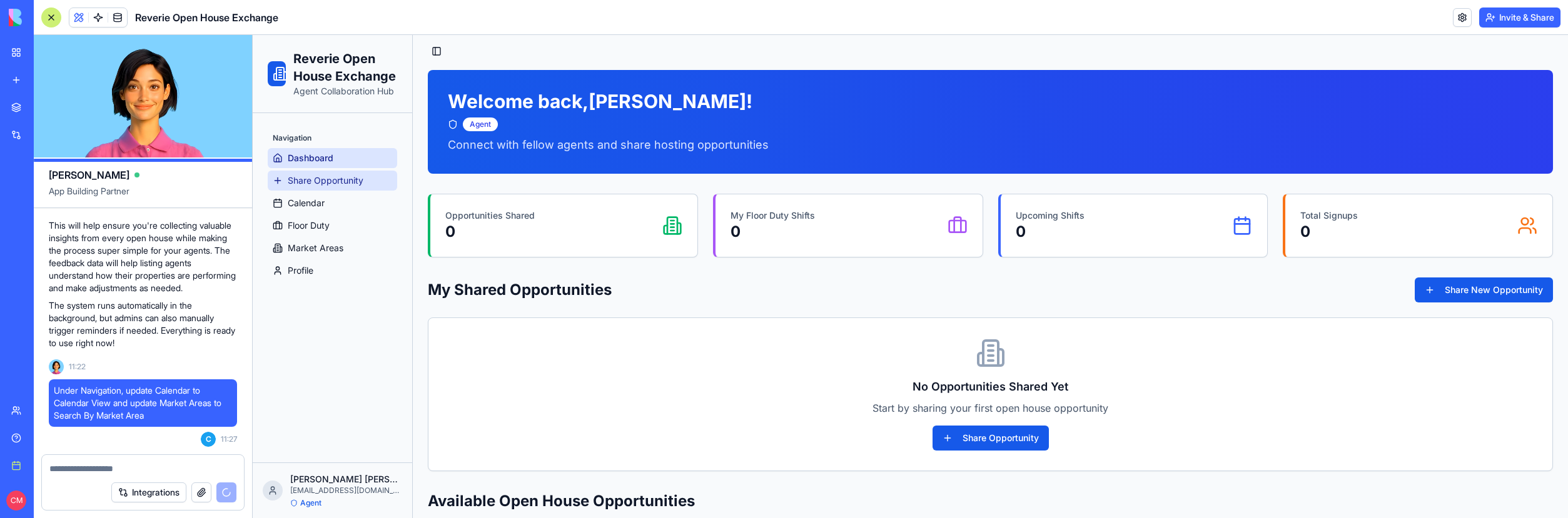
click at [349, 179] on span "Share Opportunity" at bounding box center [325, 180] width 75 height 13
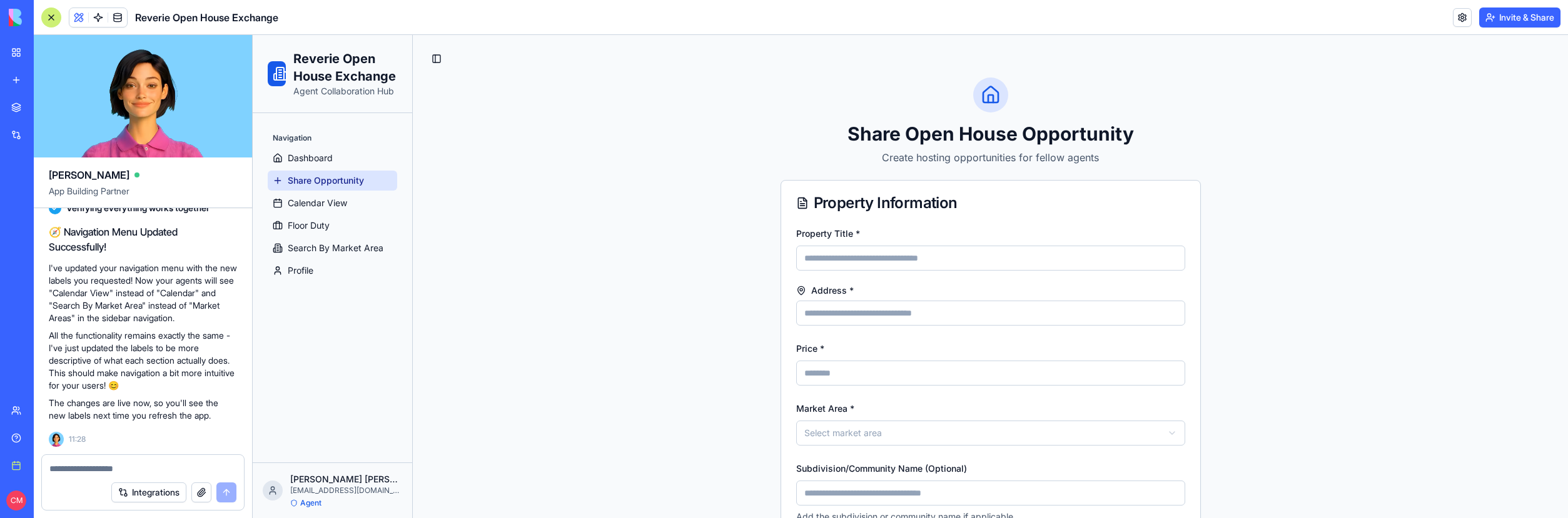
scroll to position [18403, 0]
click at [352, 194] on link "Calendar View" at bounding box center [333, 203] width 130 height 20
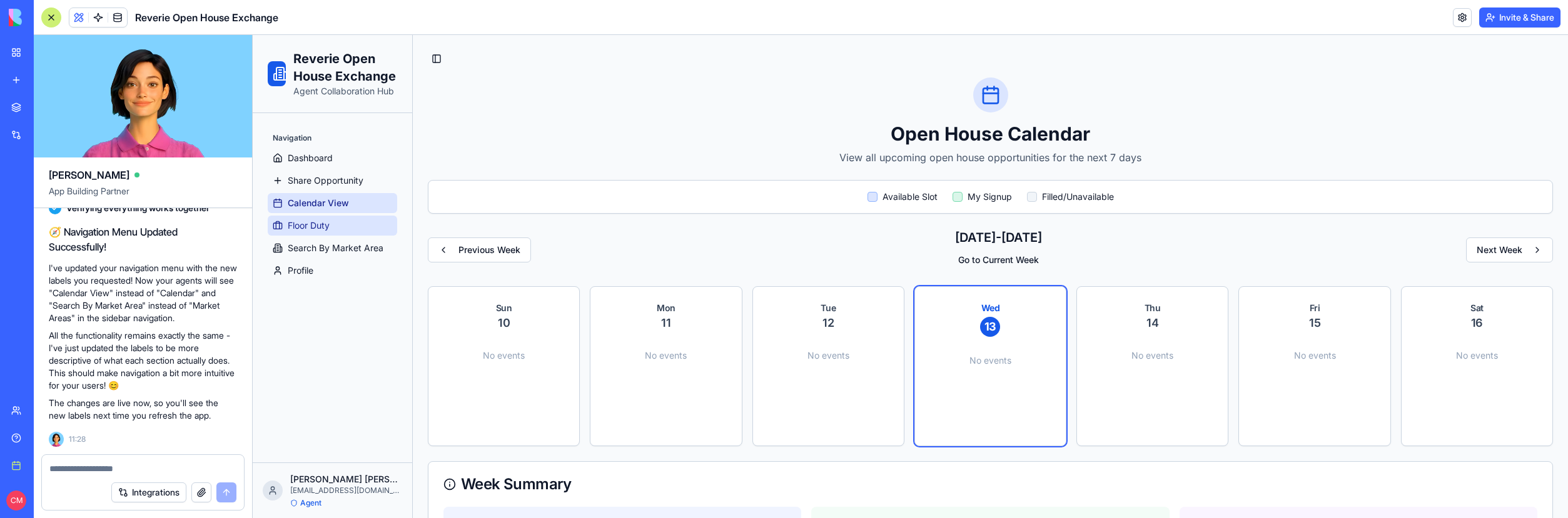
click at [347, 227] on link "Floor Duty" at bounding box center [333, 225] width 130 height 20
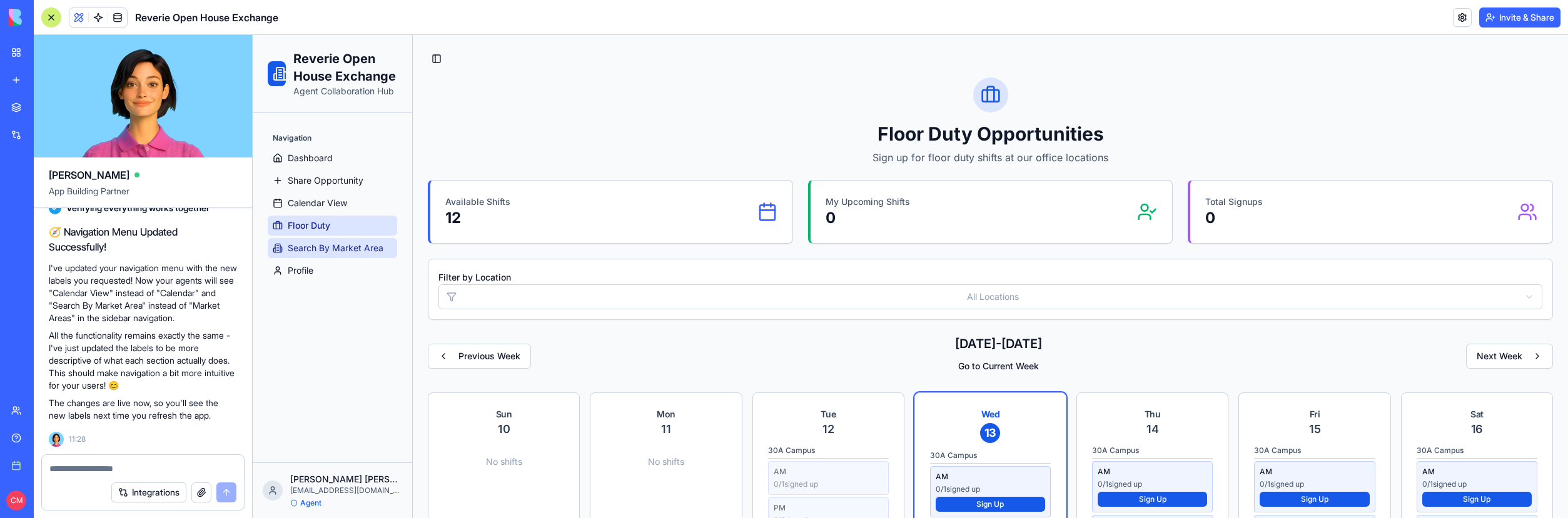
click at [347, 248] on span "Search By Market Area" at bounding box center [335, 248] width 96 height 13
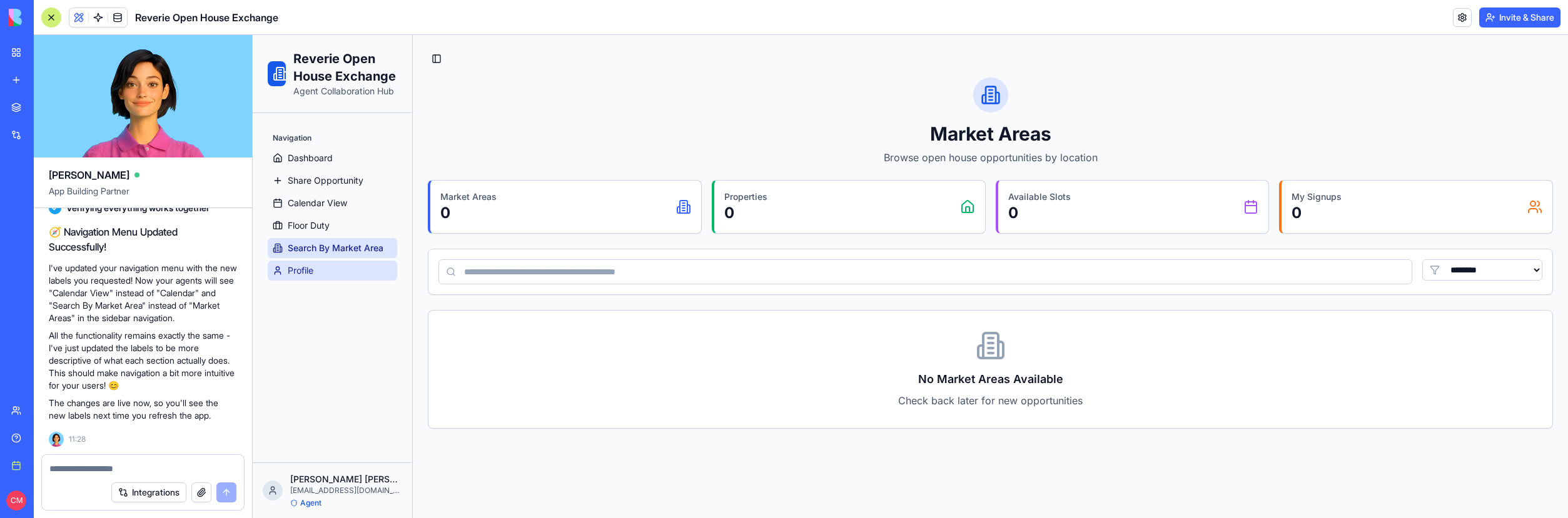
click at [346, 264] on link "Profile" at bounding box center [333, 270] width 130 height 20
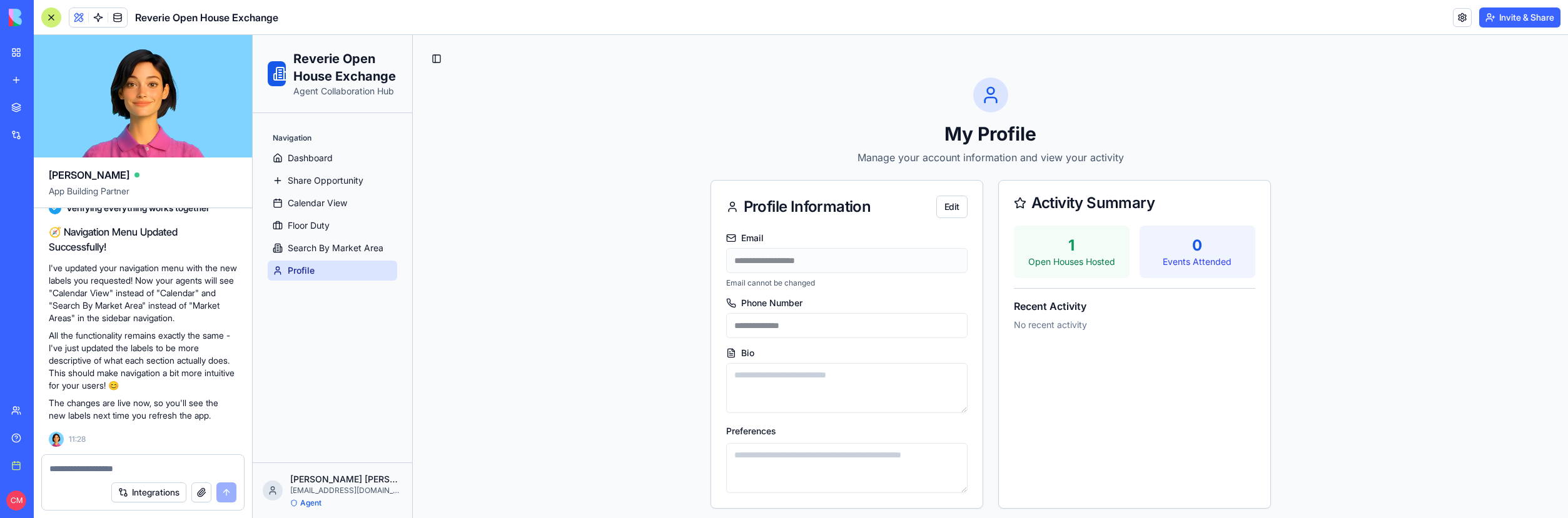
click at [352, 169] on ul "Dashboard Share Opportunity Calendar View Floor Duty Search By Market Area Prof…" at bounding box center [333, 214] width 130 height 133
click at [352, 160] on link "Dashboard" at bounding box center [333, 158] width 130 height 20
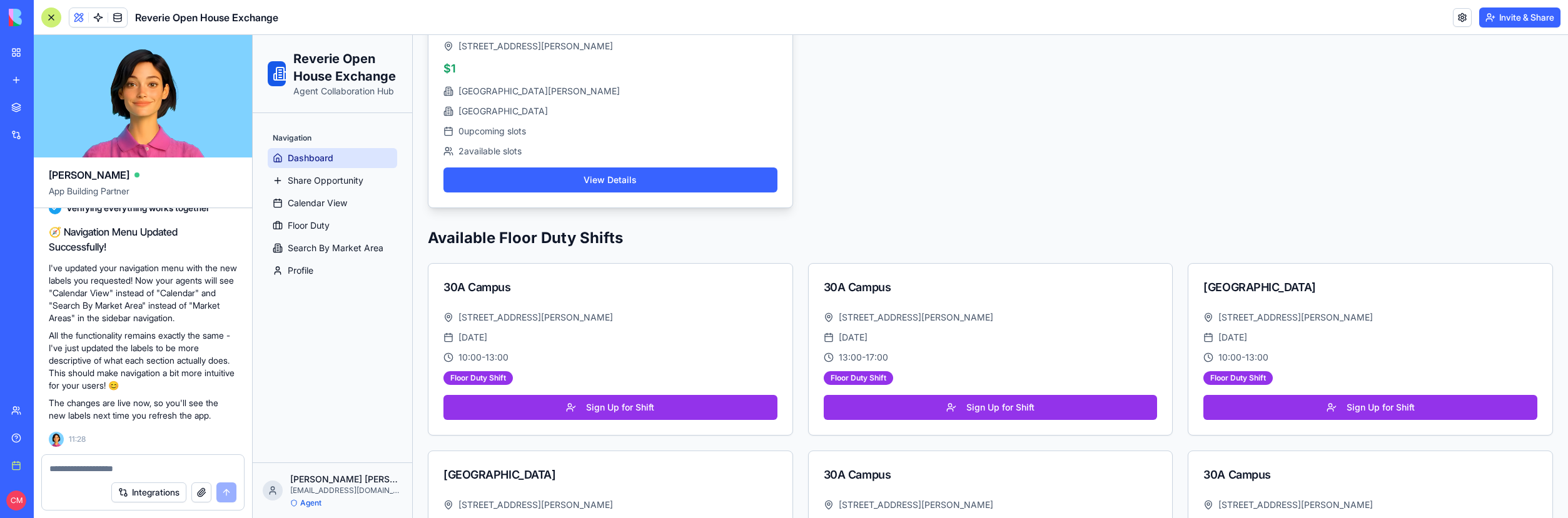
scroll to position [778, 0]
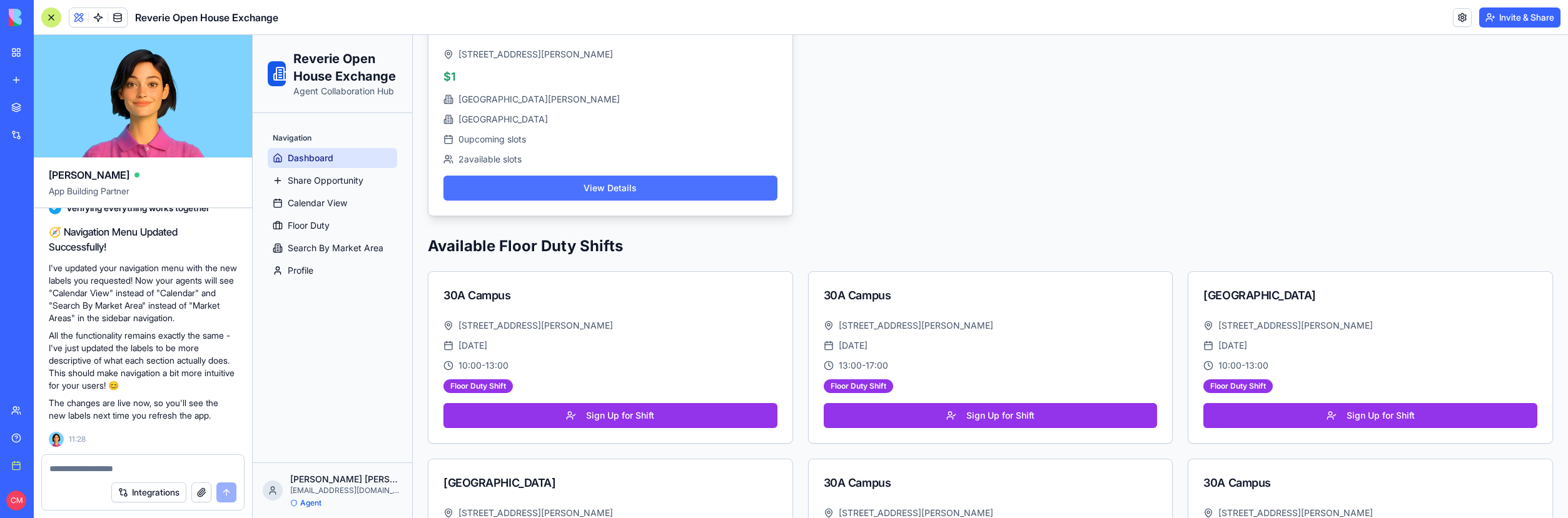
click at [612, 194] on button "View Details" at bounding box center [610, 188] width 334 height 25
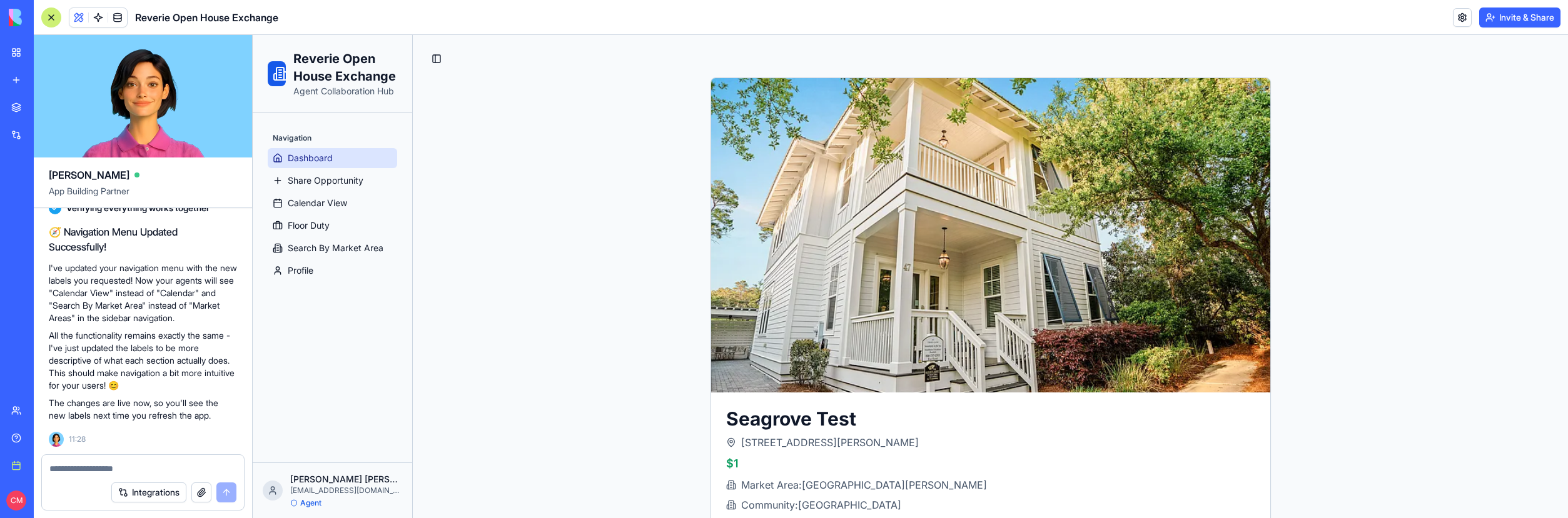
click at [311, 157] on span "Dashboard" at bounding box center [310, 158] width 45 height 13
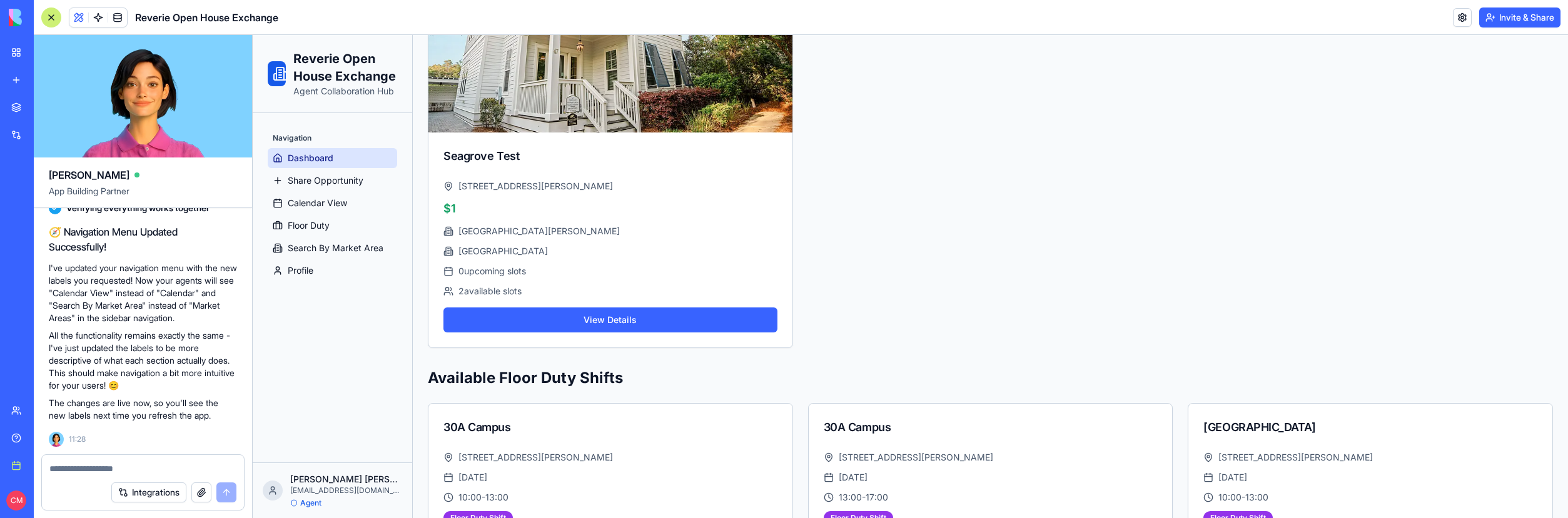
scroll to position [905, 0]
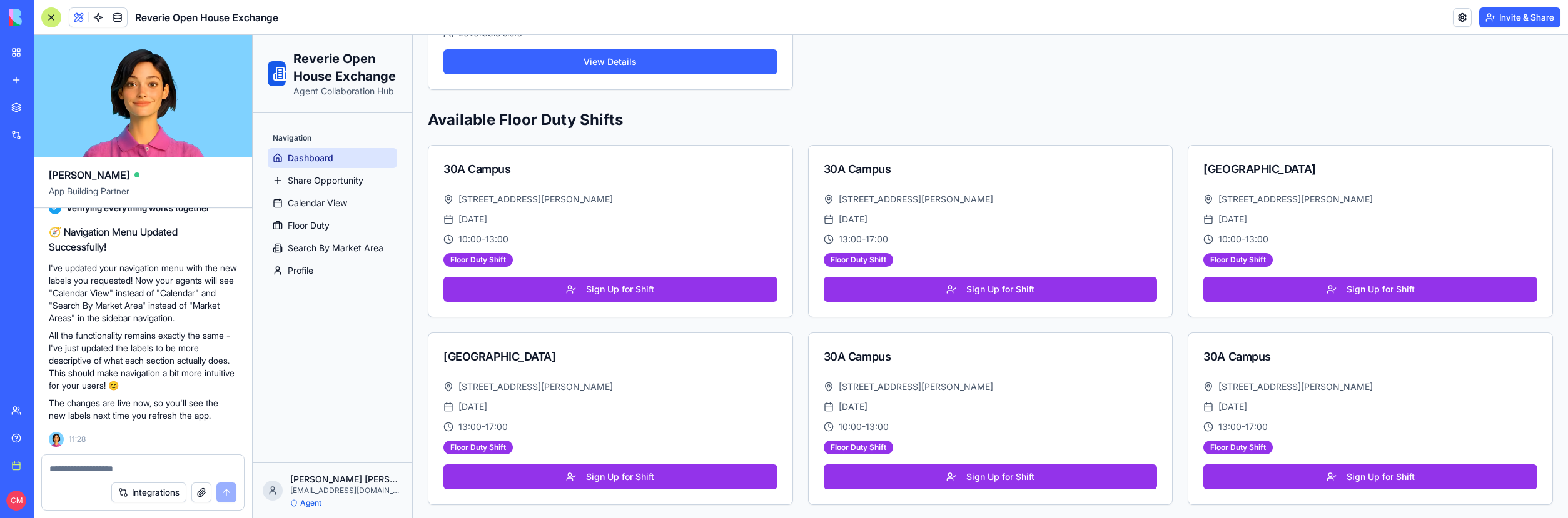
click at [58, 469] on textarea at bounding box center [143, 468] width 187 height 13
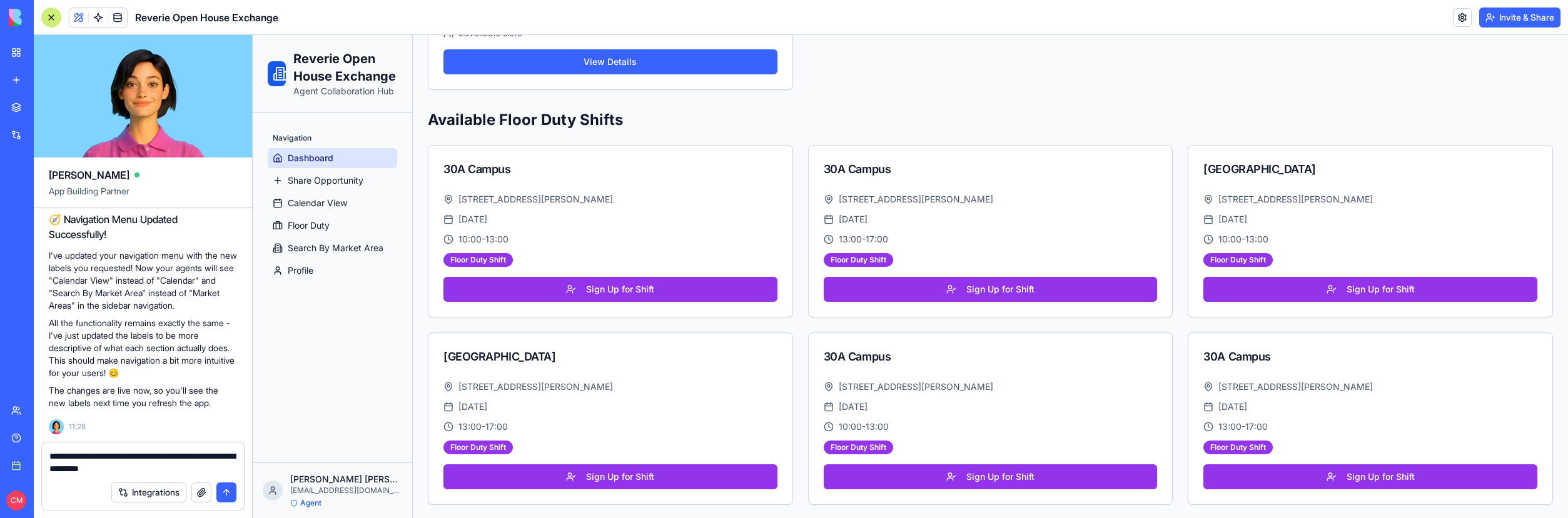
type textarea "**********"
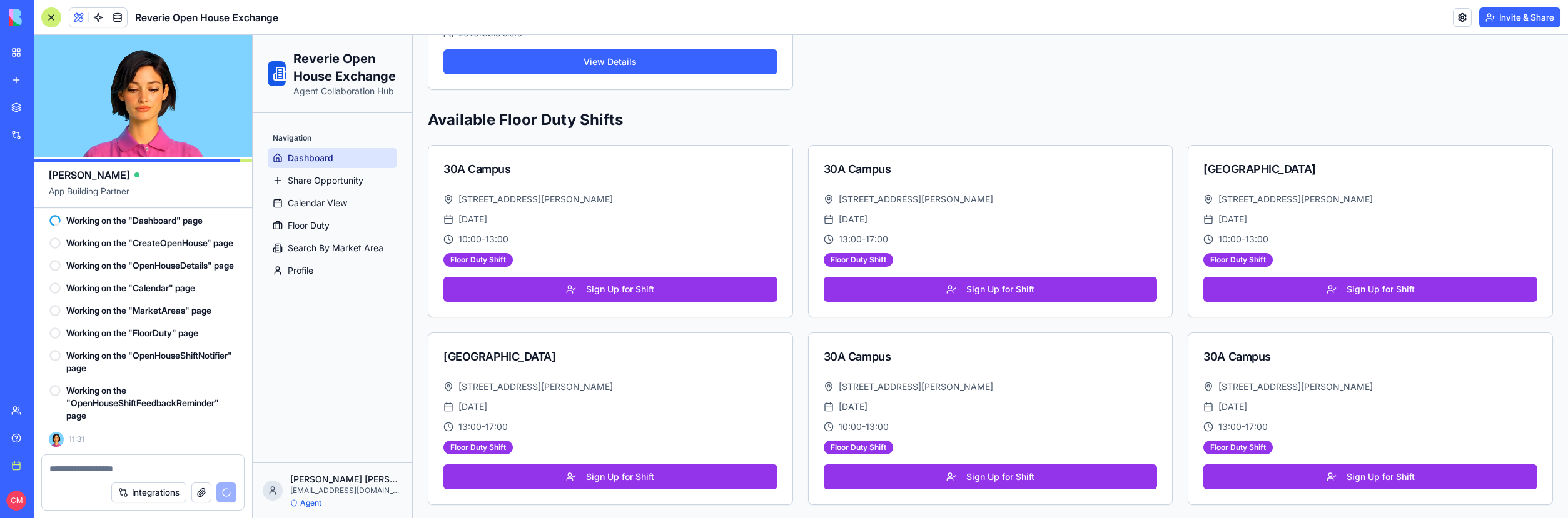
click at [63, 471] on textarea at bounding box center [143, 468] width 187 height 13
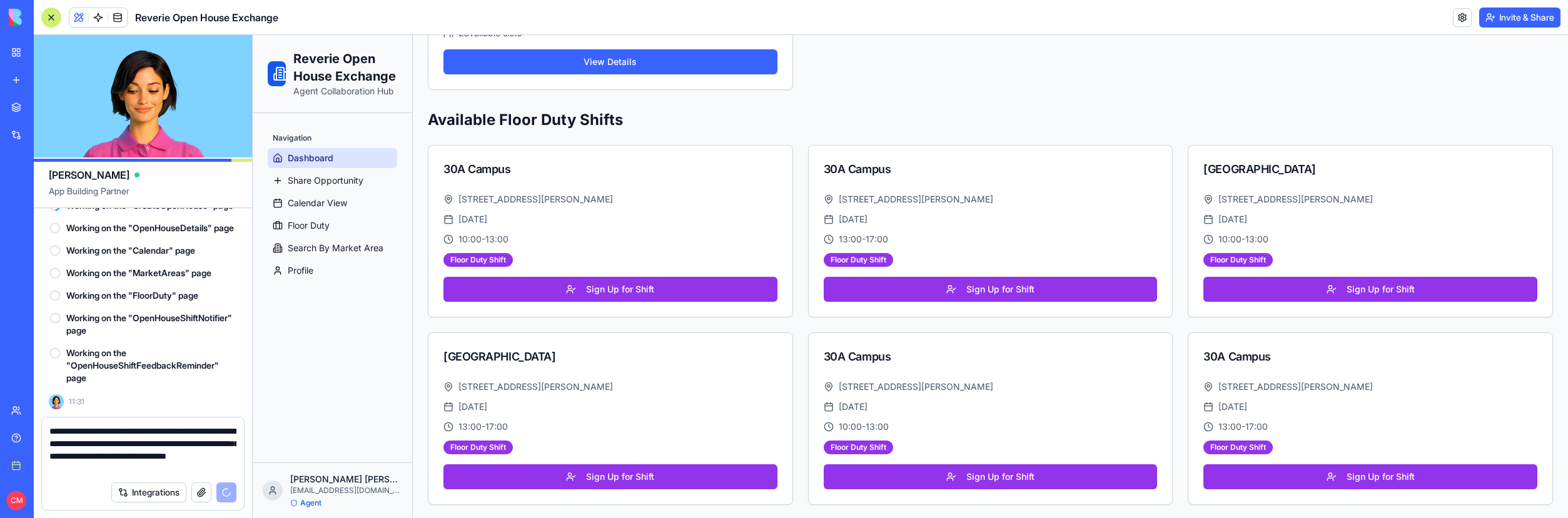
click at [78, 468] on textarea "**********" at bounding box center [143, 450] width 187 height 50
click at [112, 469] on textarea "**********" at bounding box center [143, 450] width 187 height 50
click at [119, 453] on textarea "**********" at bounding box center [143, 450] width 187 height 50
click at [198, 462] on textarea "**********" at bounding box center [143, 450] width 187 height 50
click at [196, 464] on textarea "**********" at bounding box center [143, 450] width 187 height 50
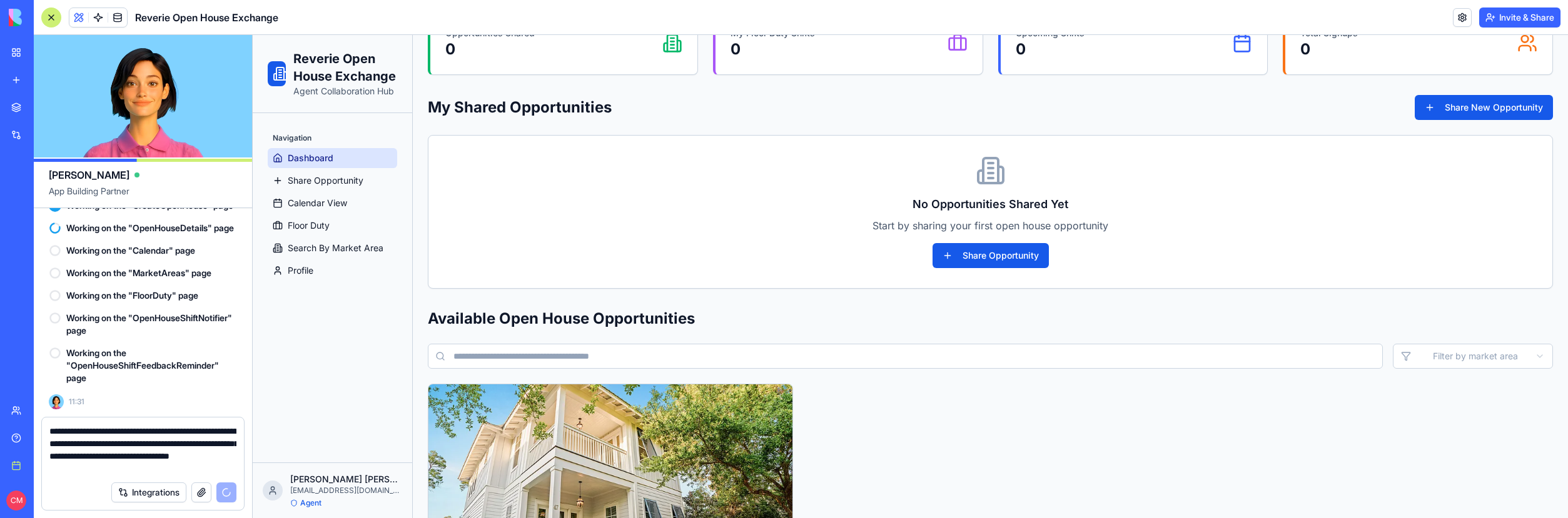
scroll to position [0, 0]
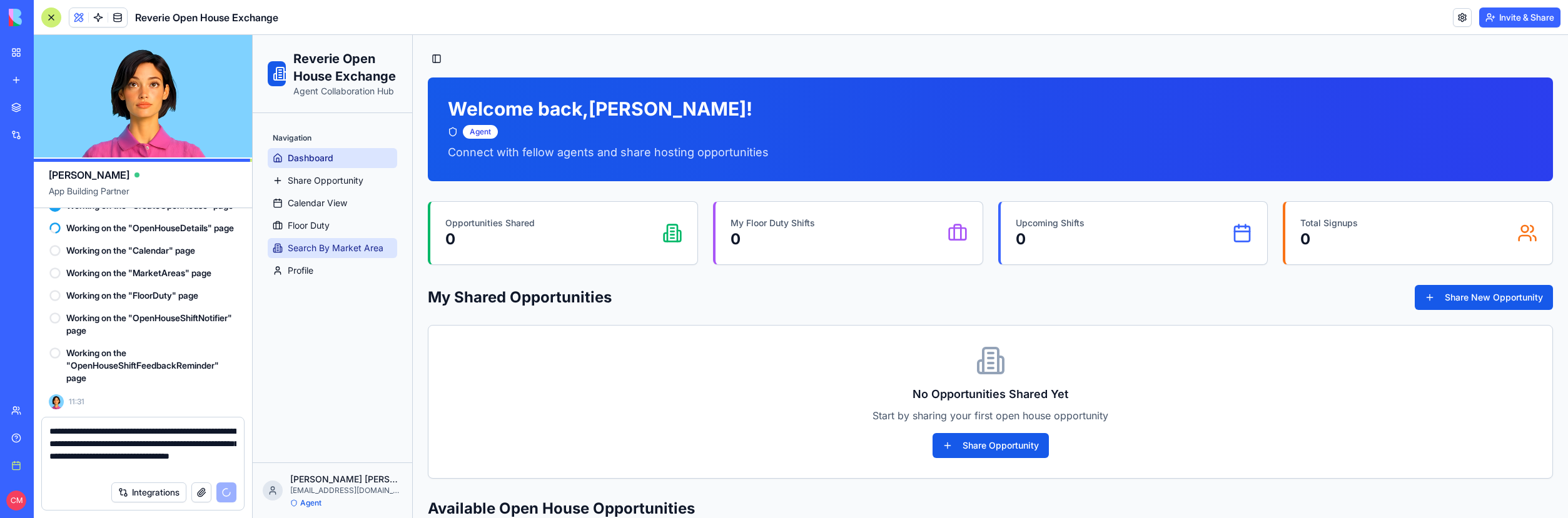
click at [339, 253] on span "Search By Market Area" at bounding box center [335, 248] width 96 height 13
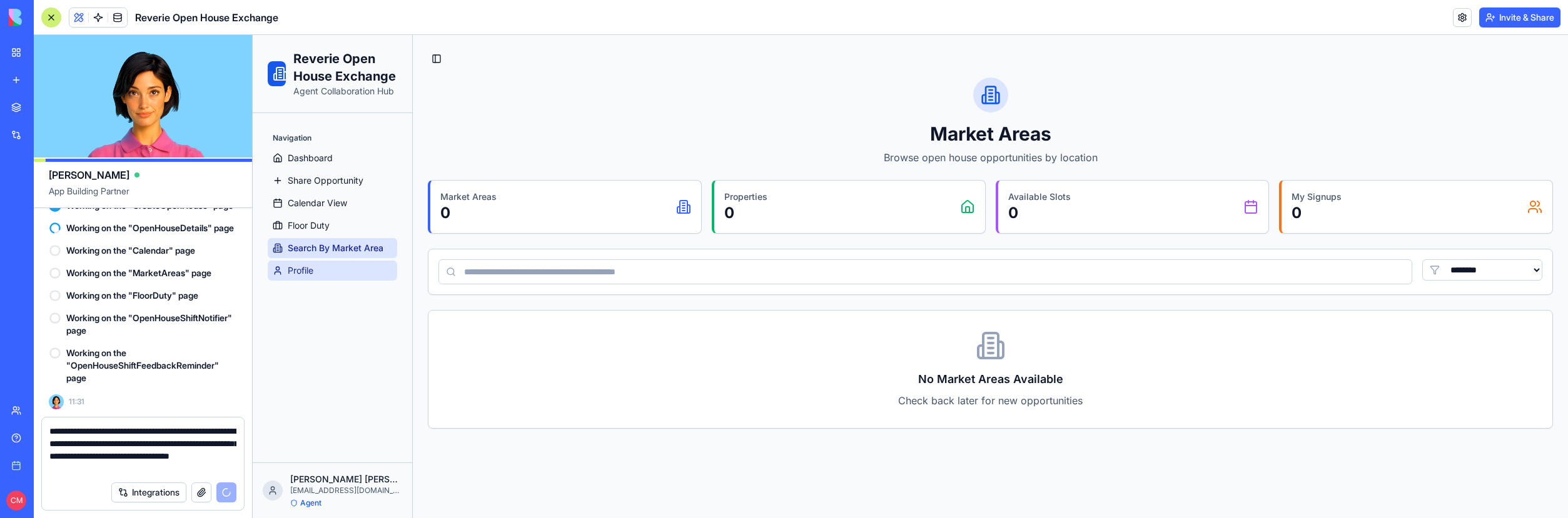
click at [341, 267] on link "Profile" at bounding box center [333, 270] width 130 height 20
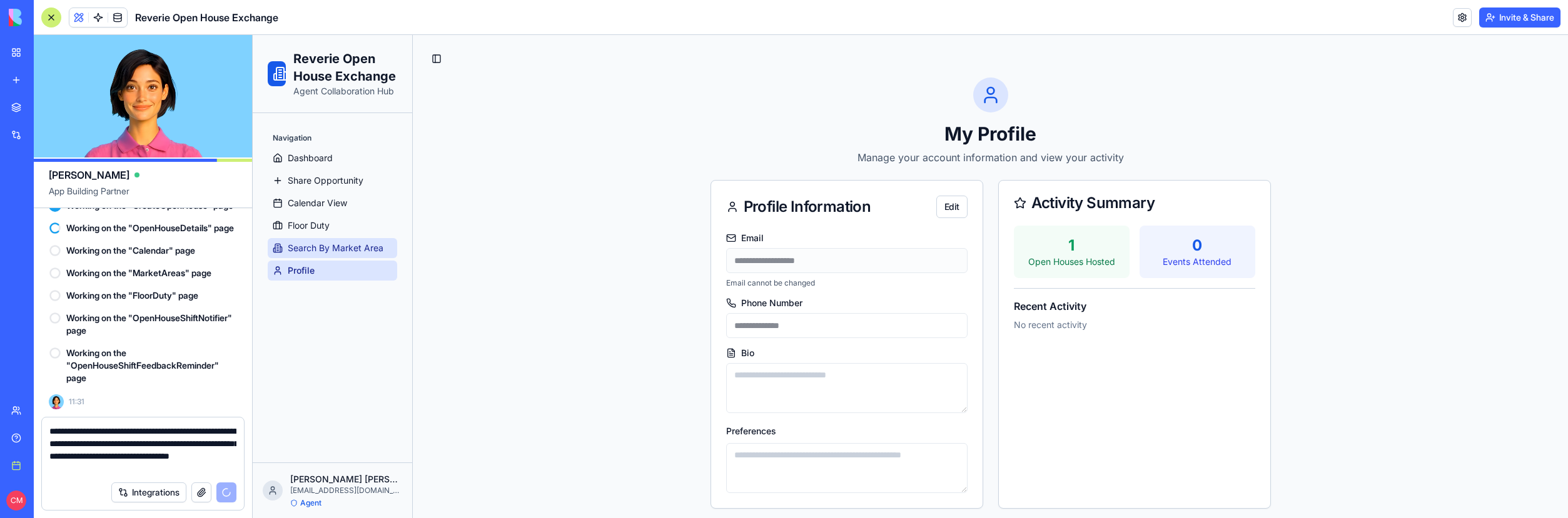
click at [345, 246] on span "Search By Market Area" at bounding box center [335, 248] width 96 height 13
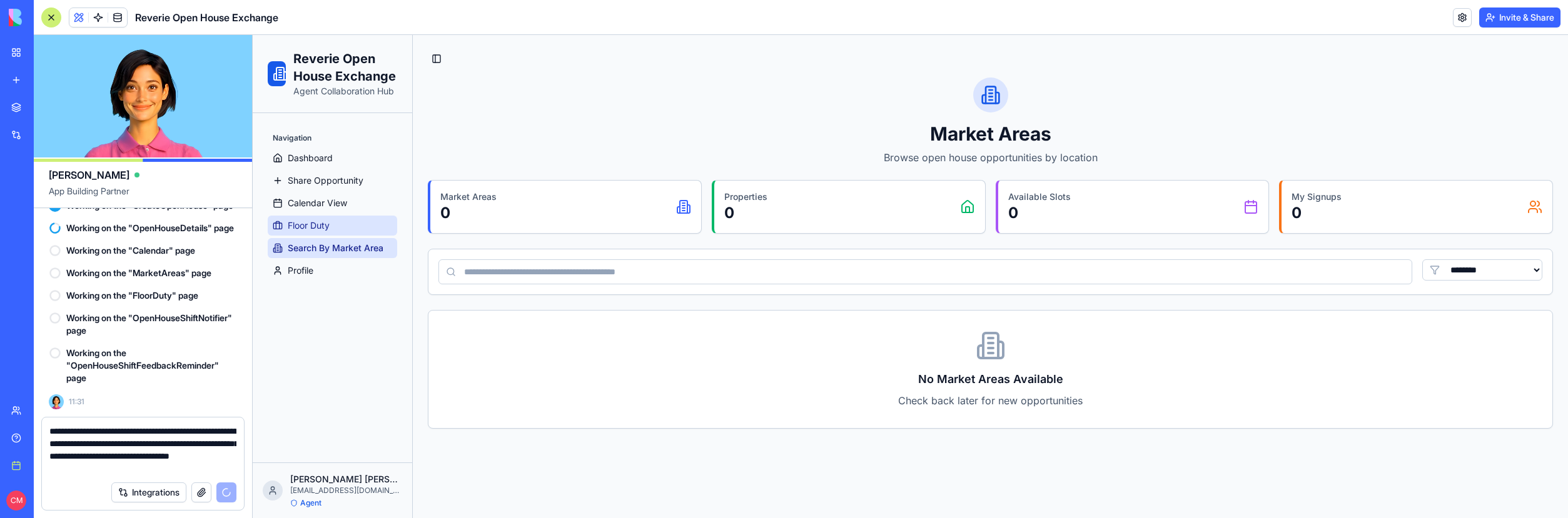
click at [343, 229] on link "Floor Duty" at bounding box center [333, 225] width 130 height 20
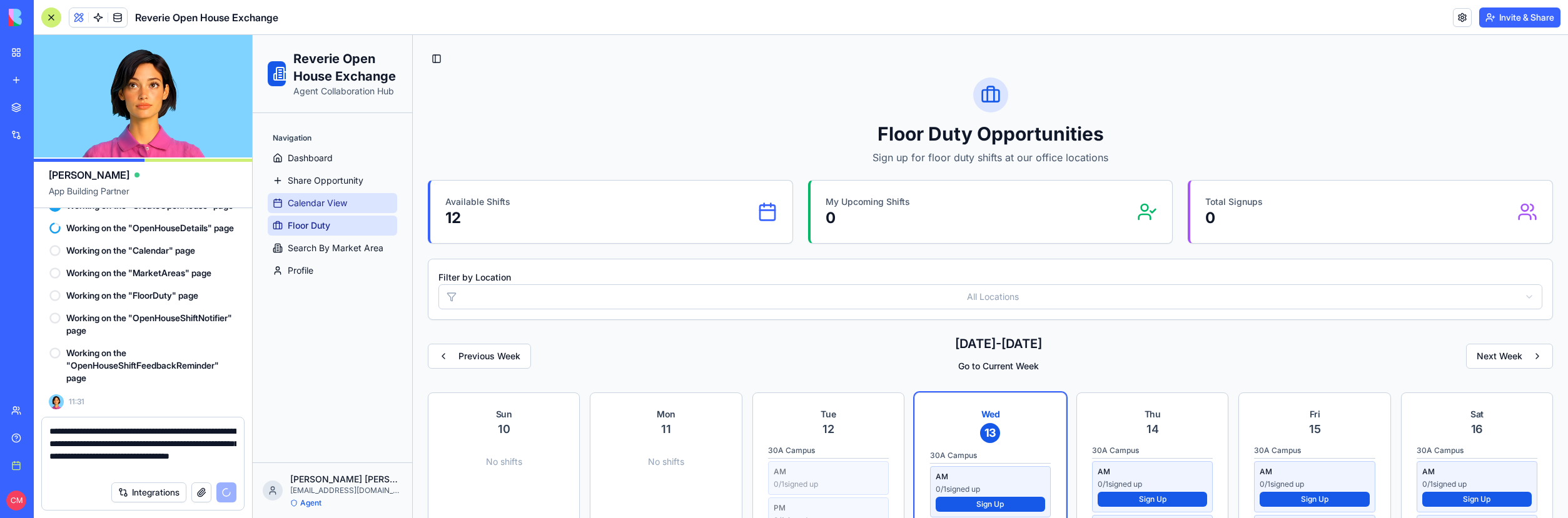
click at [313, 202] on span "Calendar View" at bounding box center [317, 203] width 60 height 13
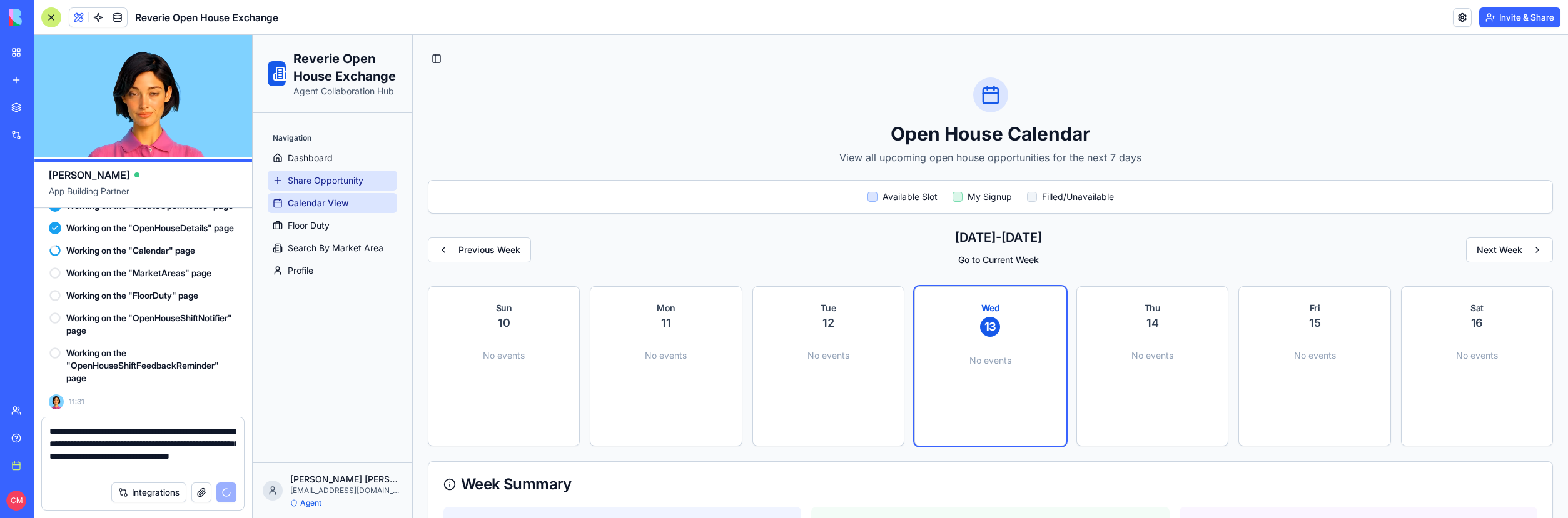
click at [290, 180] on span "Share Opportunity" at bounding box center [325, 180] width 75 height 13
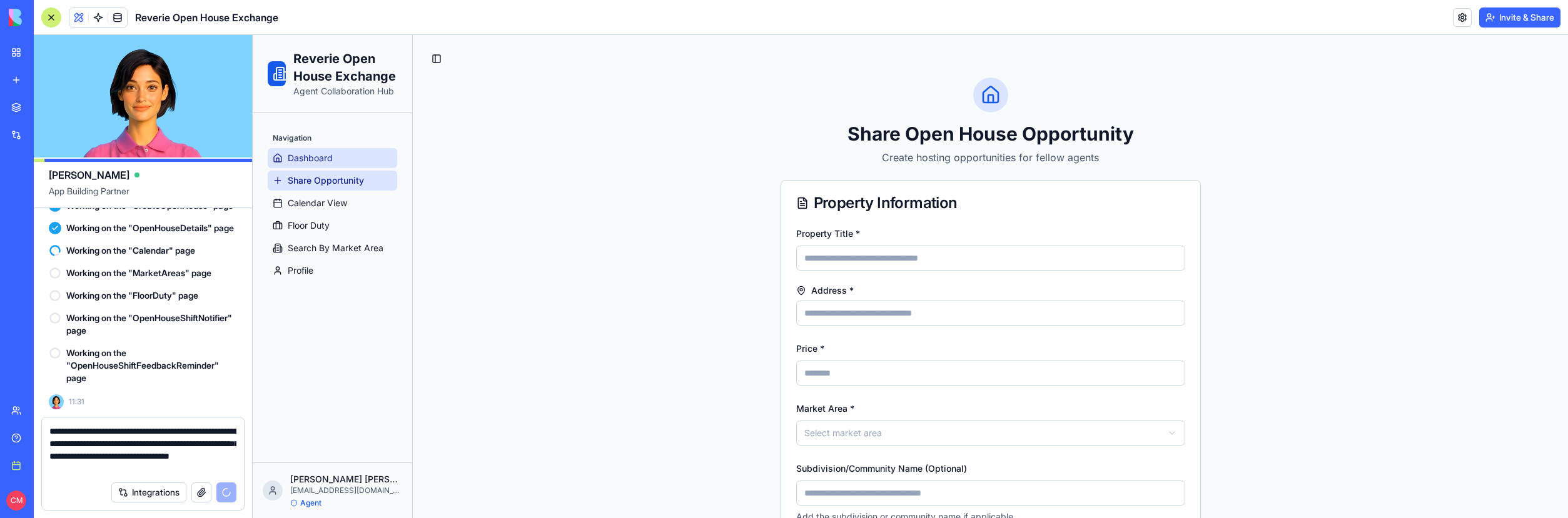
click at [320, 160] on span "Dashboard" at bounding box center [310, 158] width 45 height 13
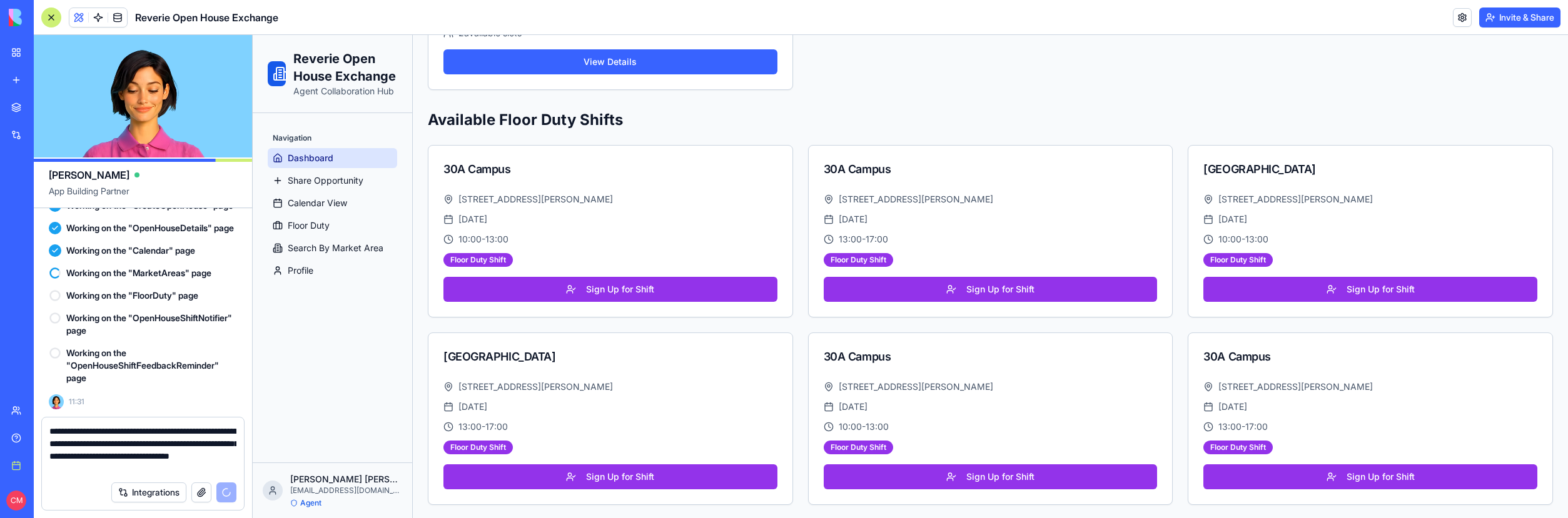
scroll to position [18791, 0]
click at [90, 432] on textarea "**********" at bounding box center [143, 450] width 187 height 50
click at [143, 432] on textarea "**********" at bounding box center [143, 450] width 187 height 50
click at [87, 444] on textarea "**********" at bounding box center [143, 450] width 187 height 50
click at [104, 459] on textarea "**********" at bounding box center [143, 450] width 187 height 50
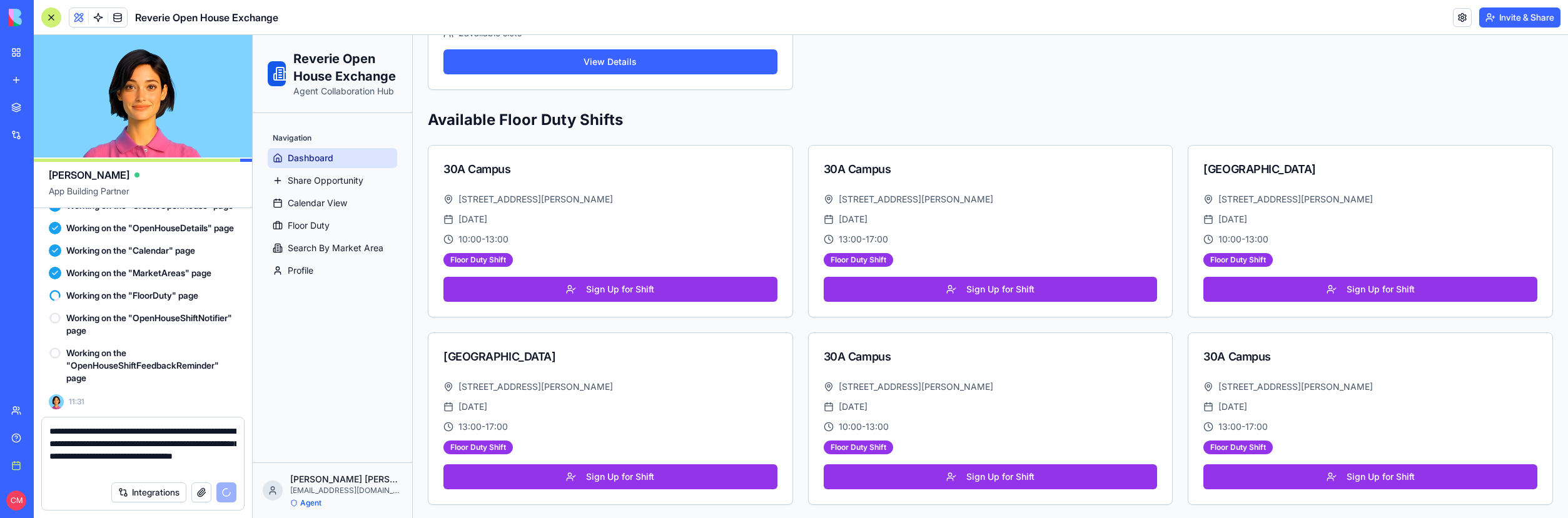
click at [172, 470] on textarea "**********" at bounding box center [143, 450] width 187 height 50
click at [183, 470] on textarea "**********" at bounding box center [143, 450] width 187 height 50
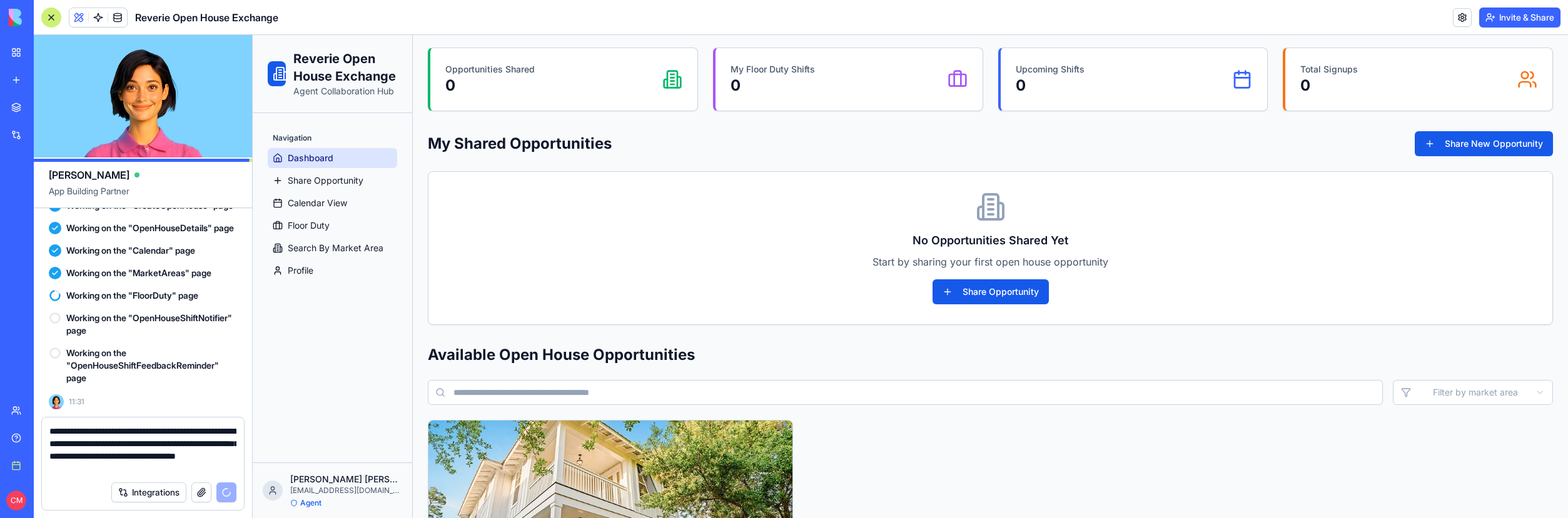
scroll to position [0, 0]
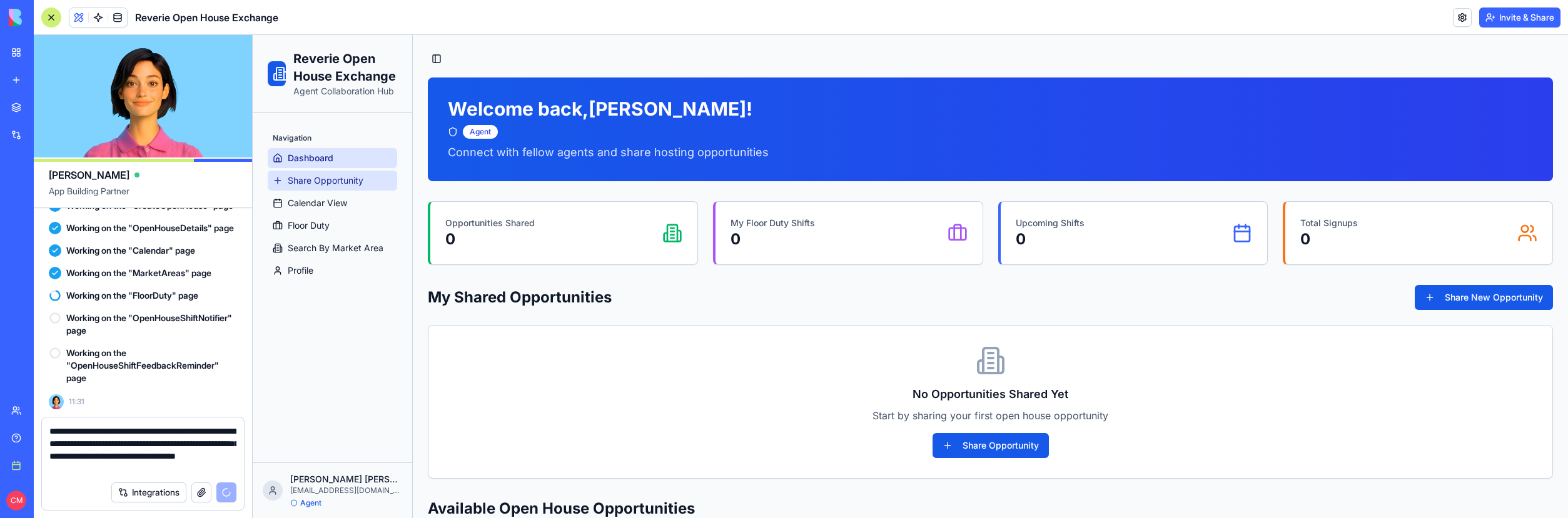
type textarea "**********"
click at [347, 179] on span "Share Opportunity" at bounding box center [325, 180] width 75 height 13
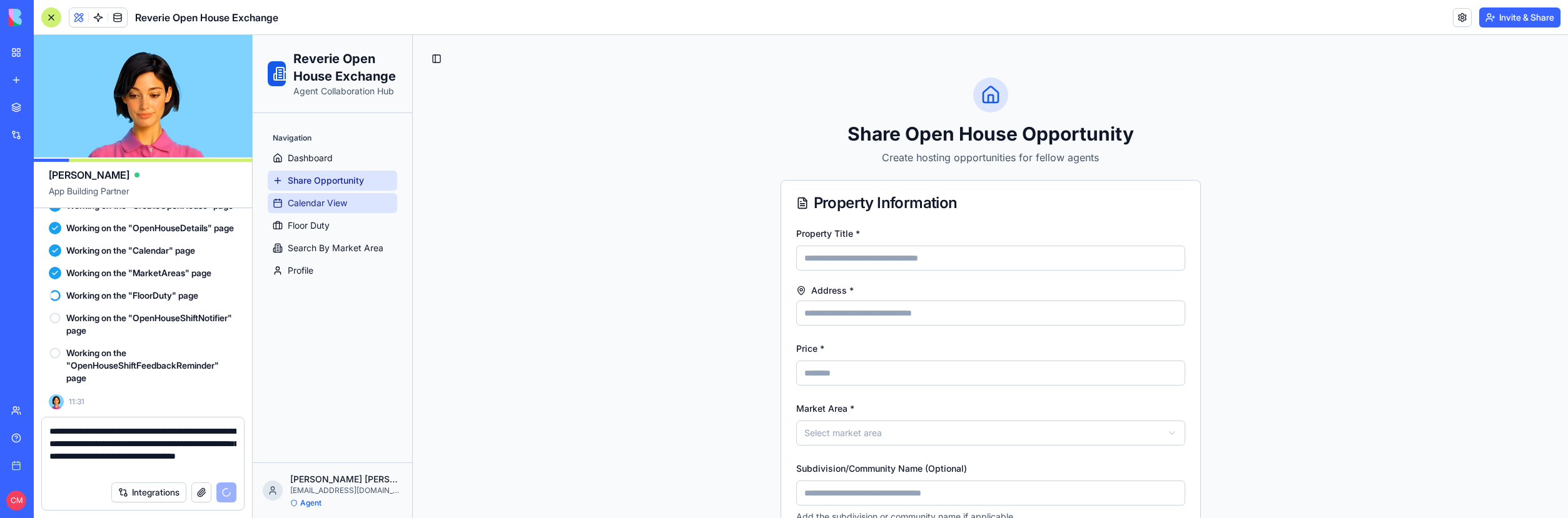
click at [349, 200] on link "Calendar View" at bounding box center [333, 203] width 130 height 20
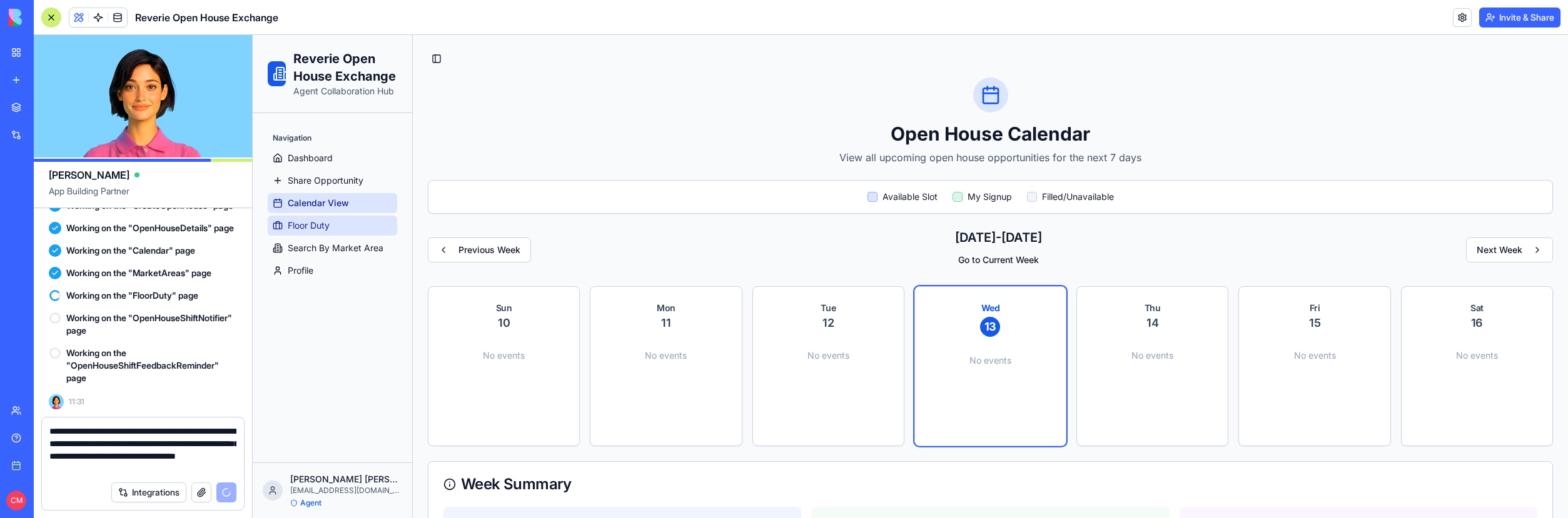
click at [349, 218] on link "Floor Duty" at bounding box center [333, 225] width 130 height 20
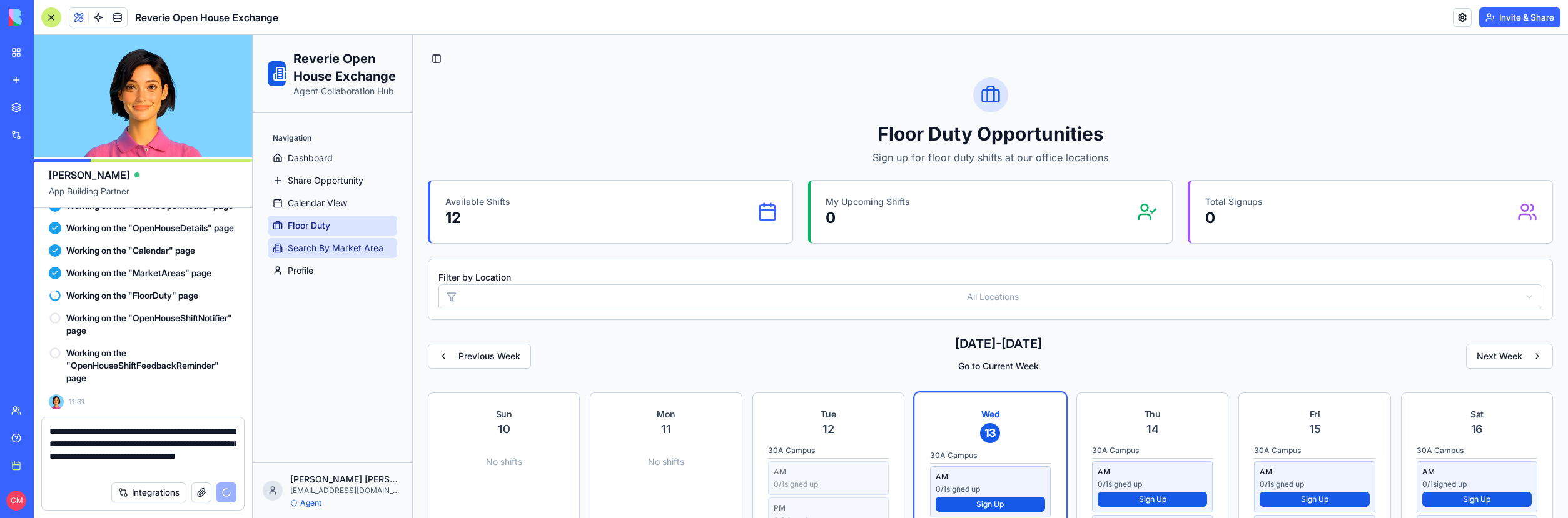
click at [350, 240] on link "Search By Market Area" at bounding box center [333, 248] width 130 height 20
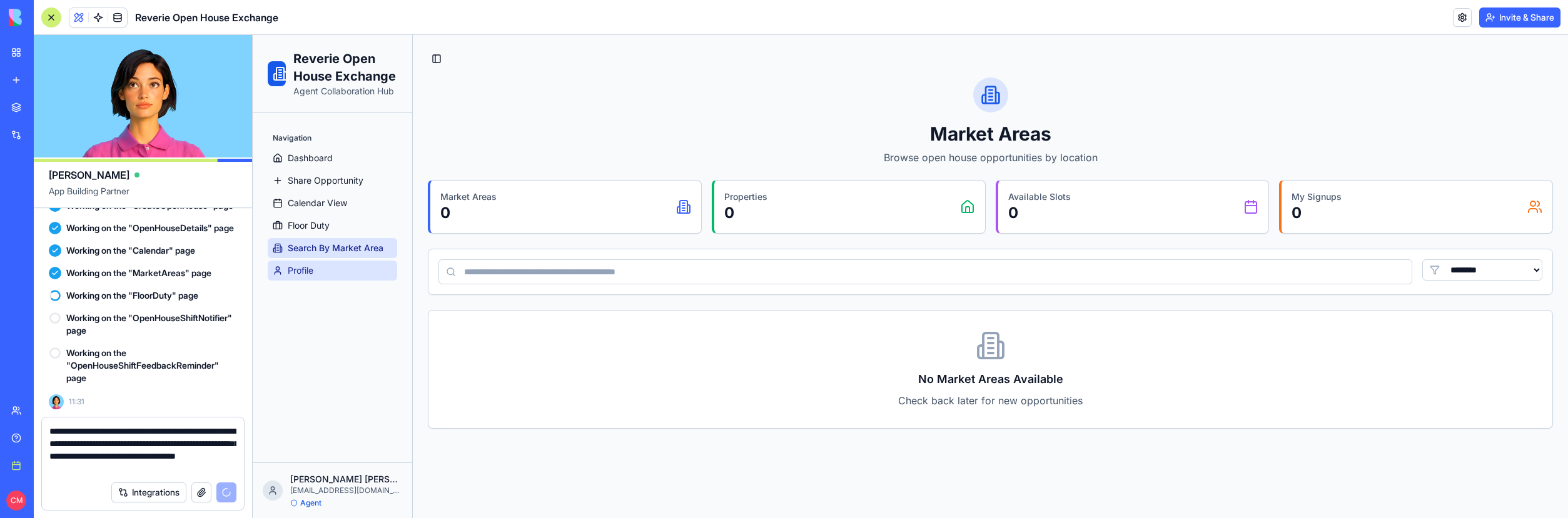
click at [353, 268] on link "Profile" at bounding box center [333, 270] width 130 height 20
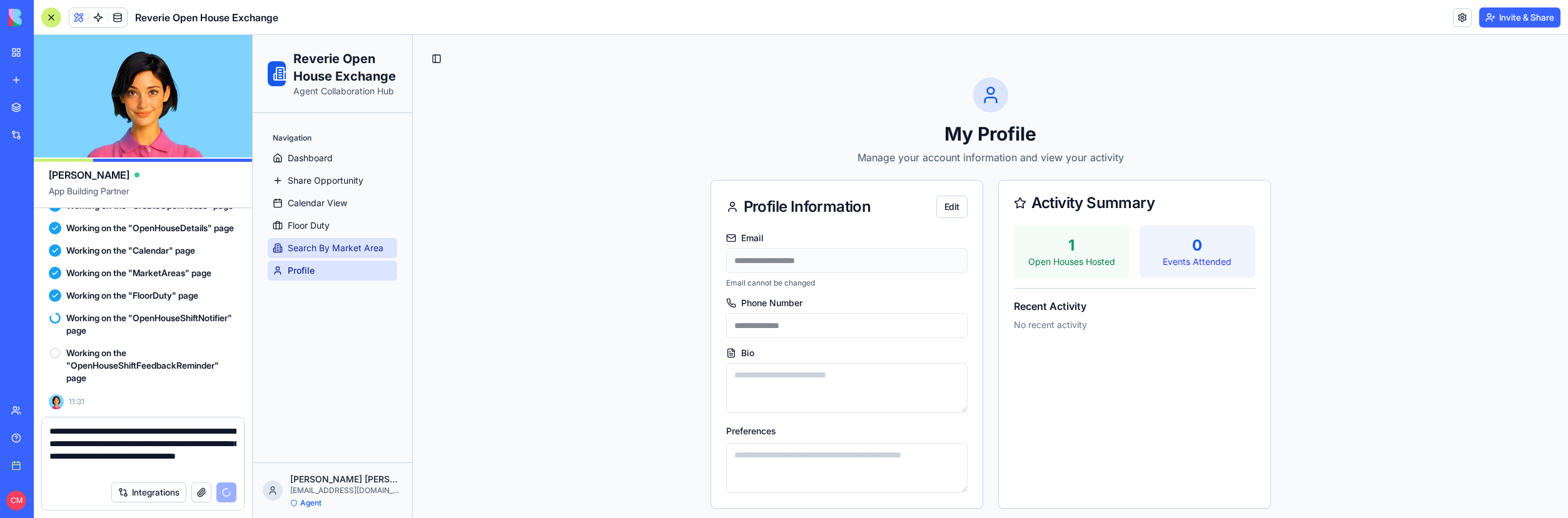
click at [331, 244] on span "Search By Market Area" at bounding box center [335, 248] width 96 height 13
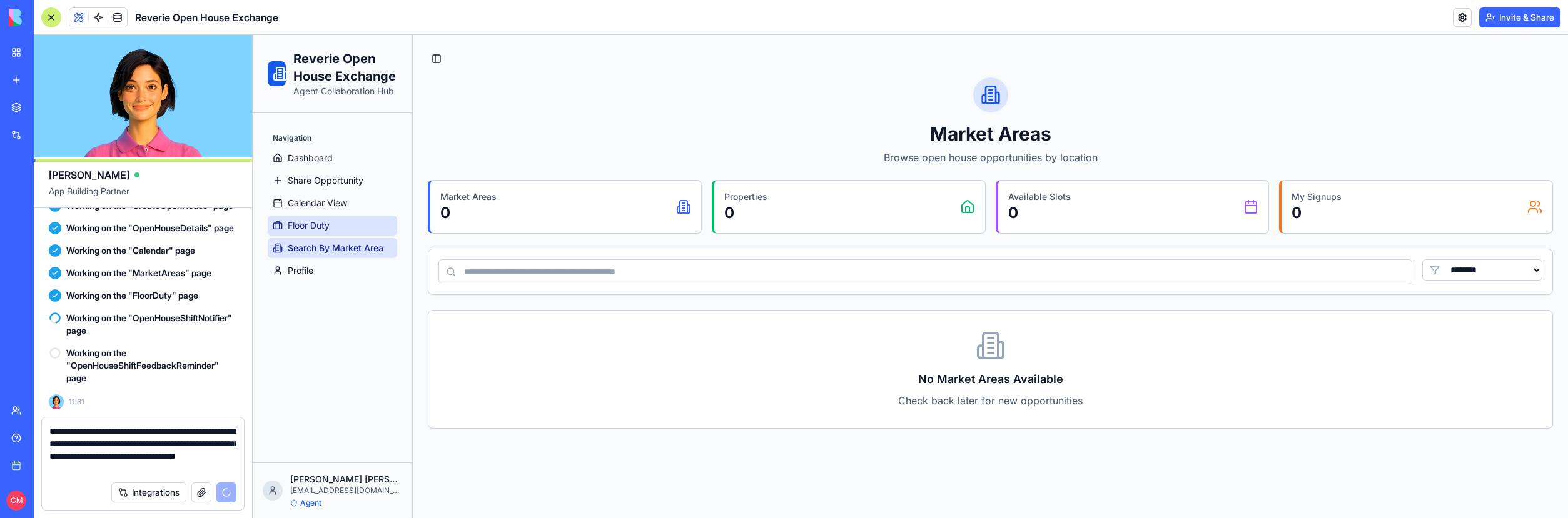
click at [332, 227] on link "Floor Duty" at bounding box center [333, 225] width 130 height 20
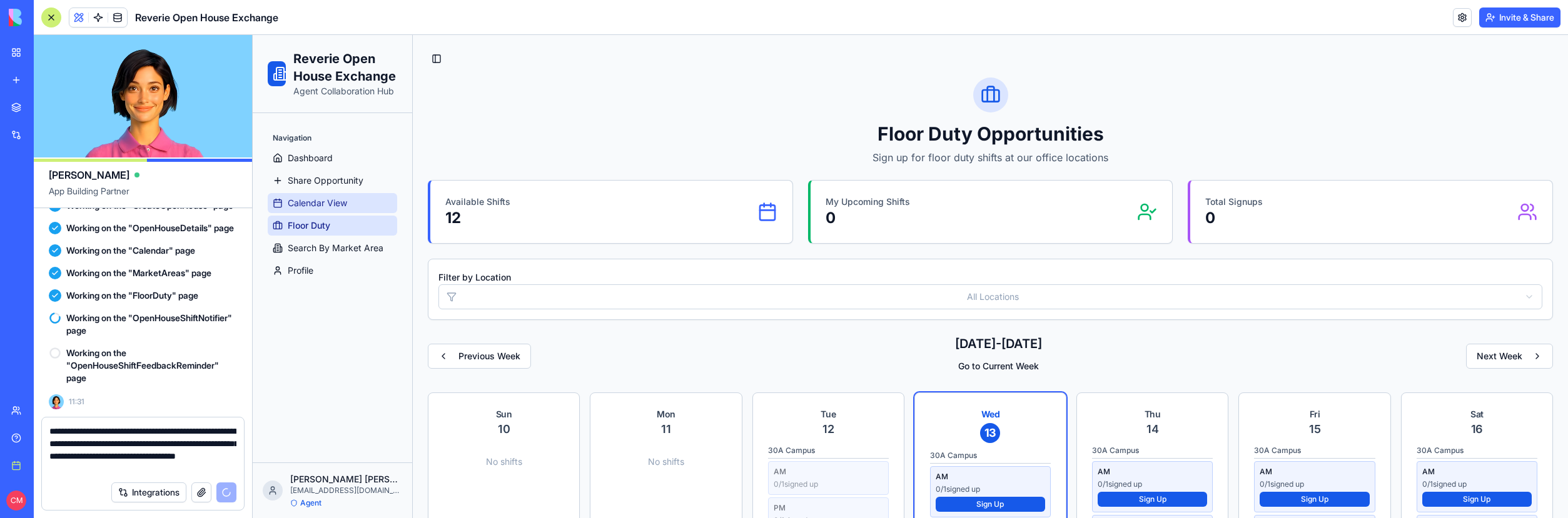
click at [331, 211] on link "Calendar View" at bounding box center [333, 203] width 130 height 20
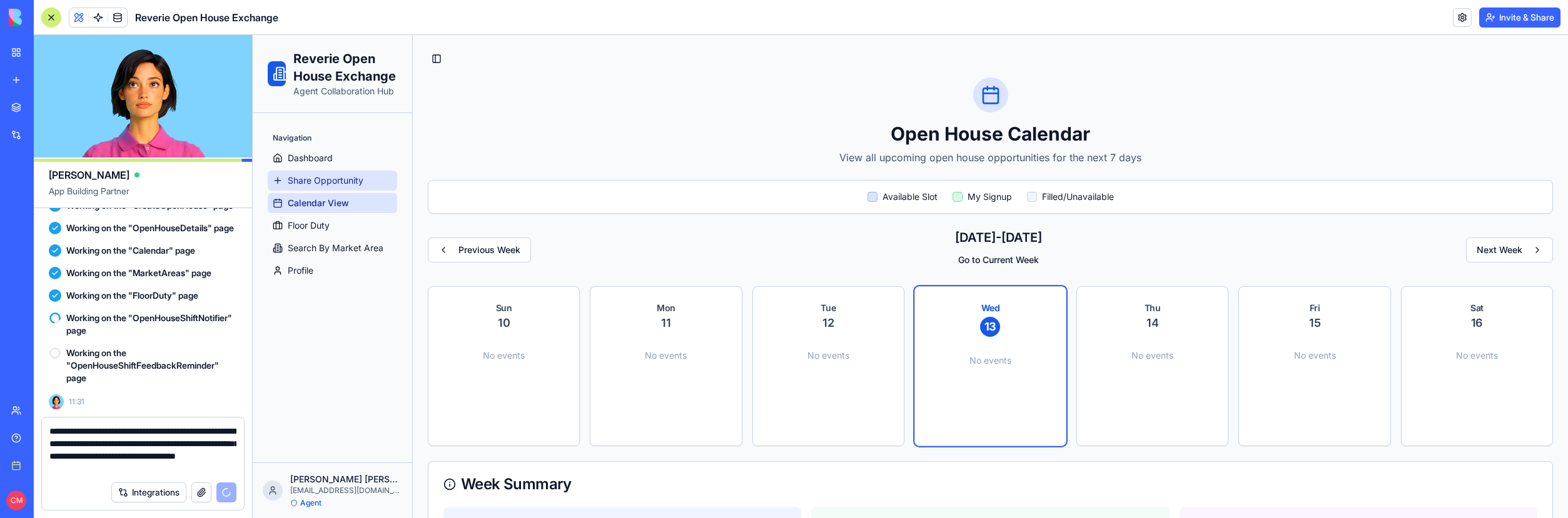
click at [329, 186] on span "Share Opportunity" at bounding box center [325, 180] width 75 height 13
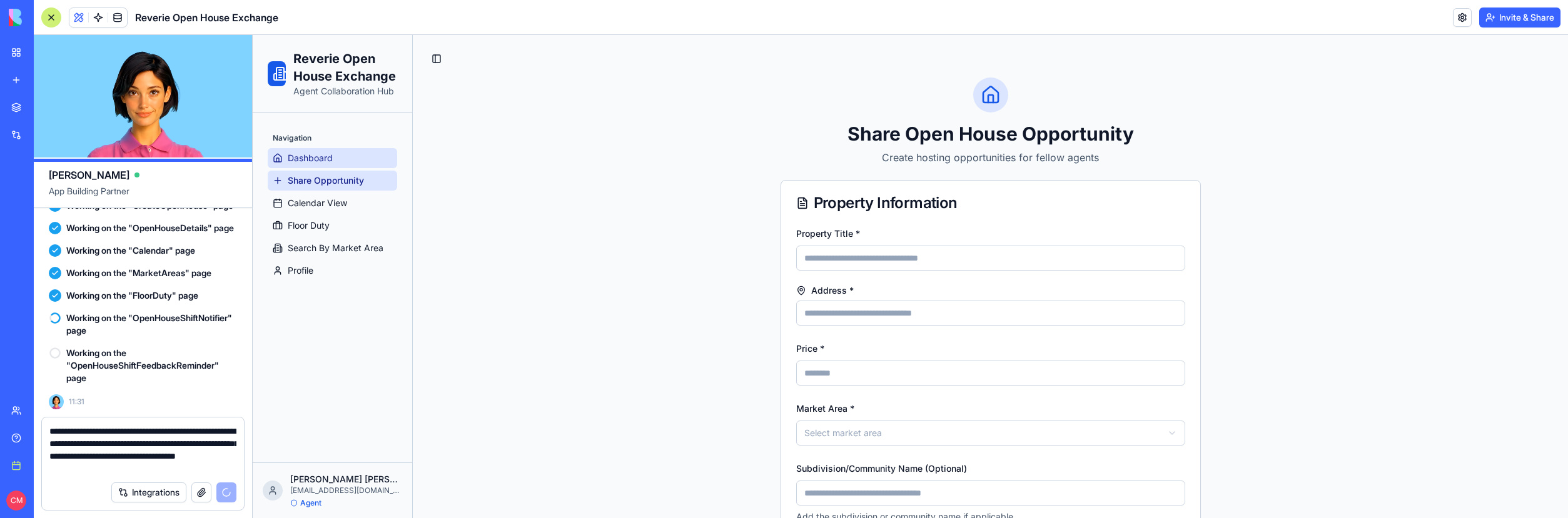
click at [321, 153] on span "Dashboard" at bounding box center [310, 158] width 45 height 13
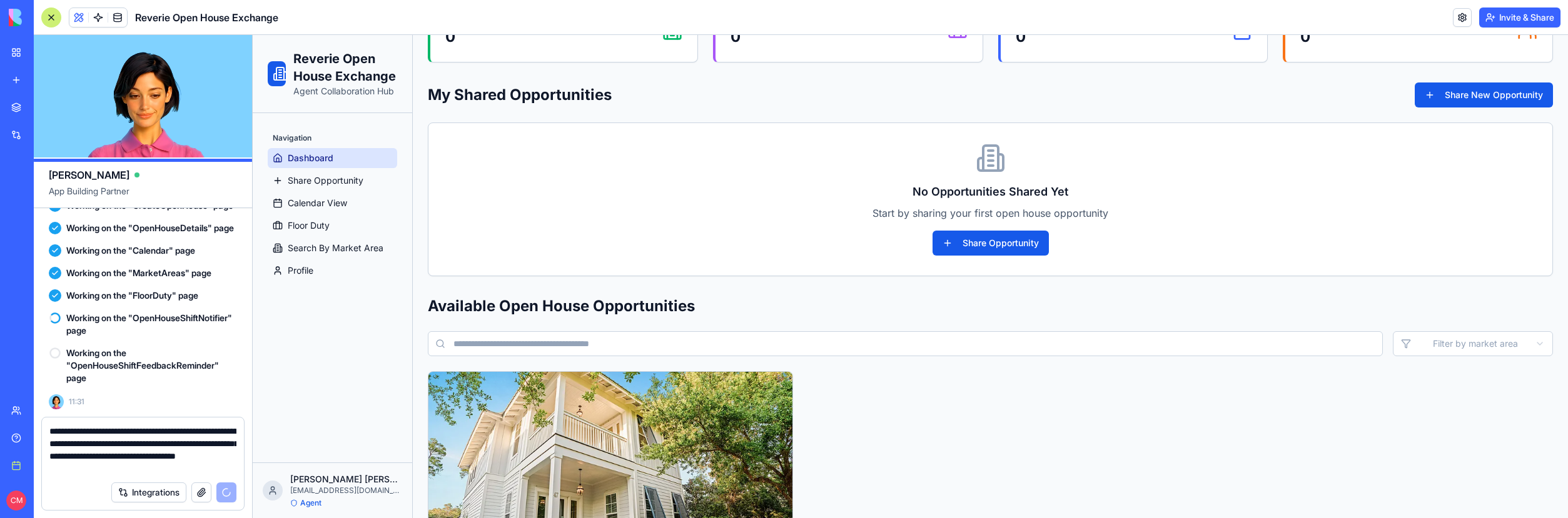
scroll to position [161, 0]
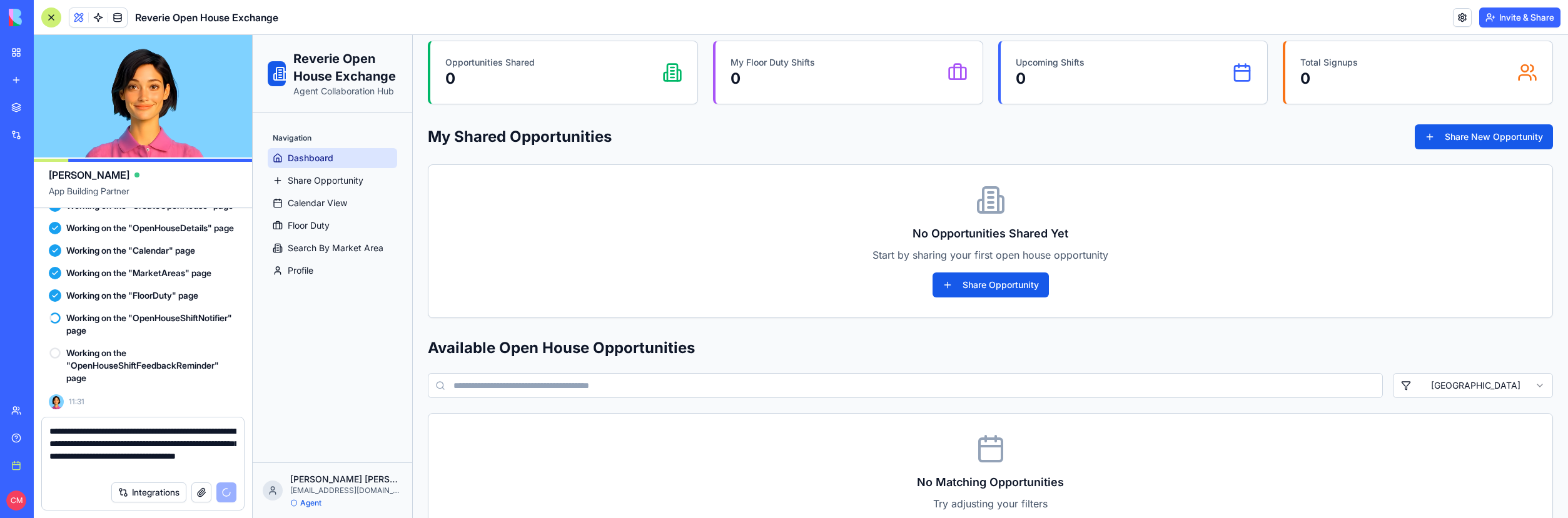
click at [1428, 388] on html "Reverie Open House Exchange Agent Collaboration Hub Navigation Dashboard Share …" at bounding box center [910, 418] width 1315 height 1088
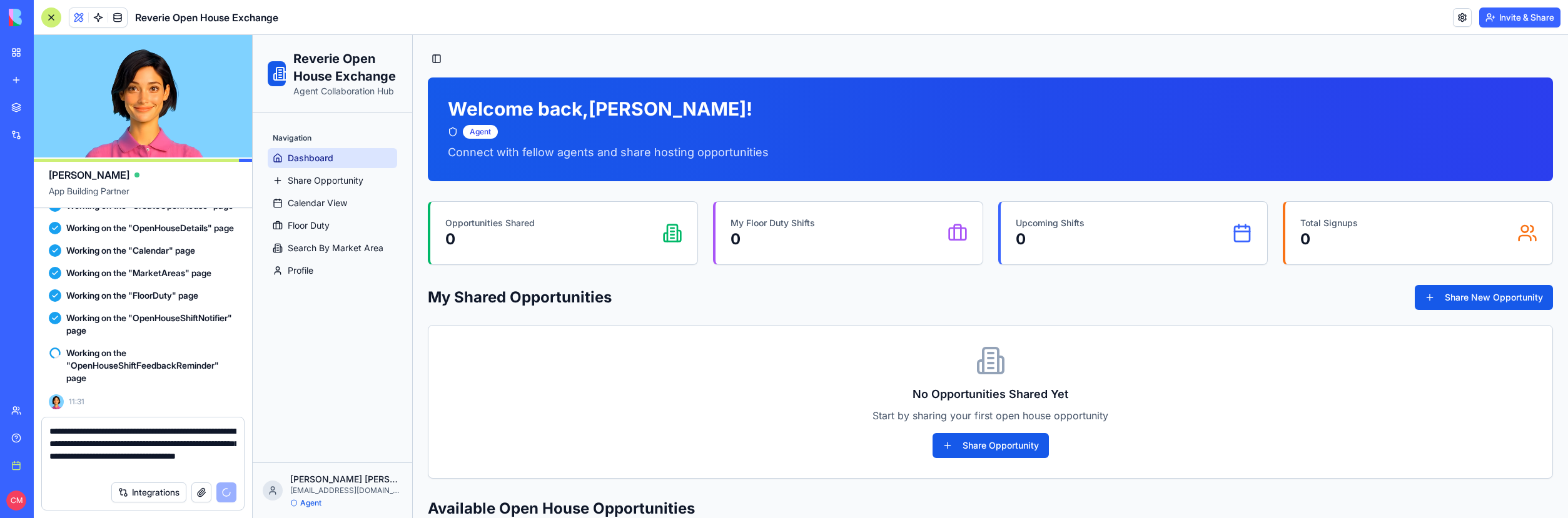
scroll to position [18782, 0]
